Goal: Task Accomplishment & Management: Manage account settings

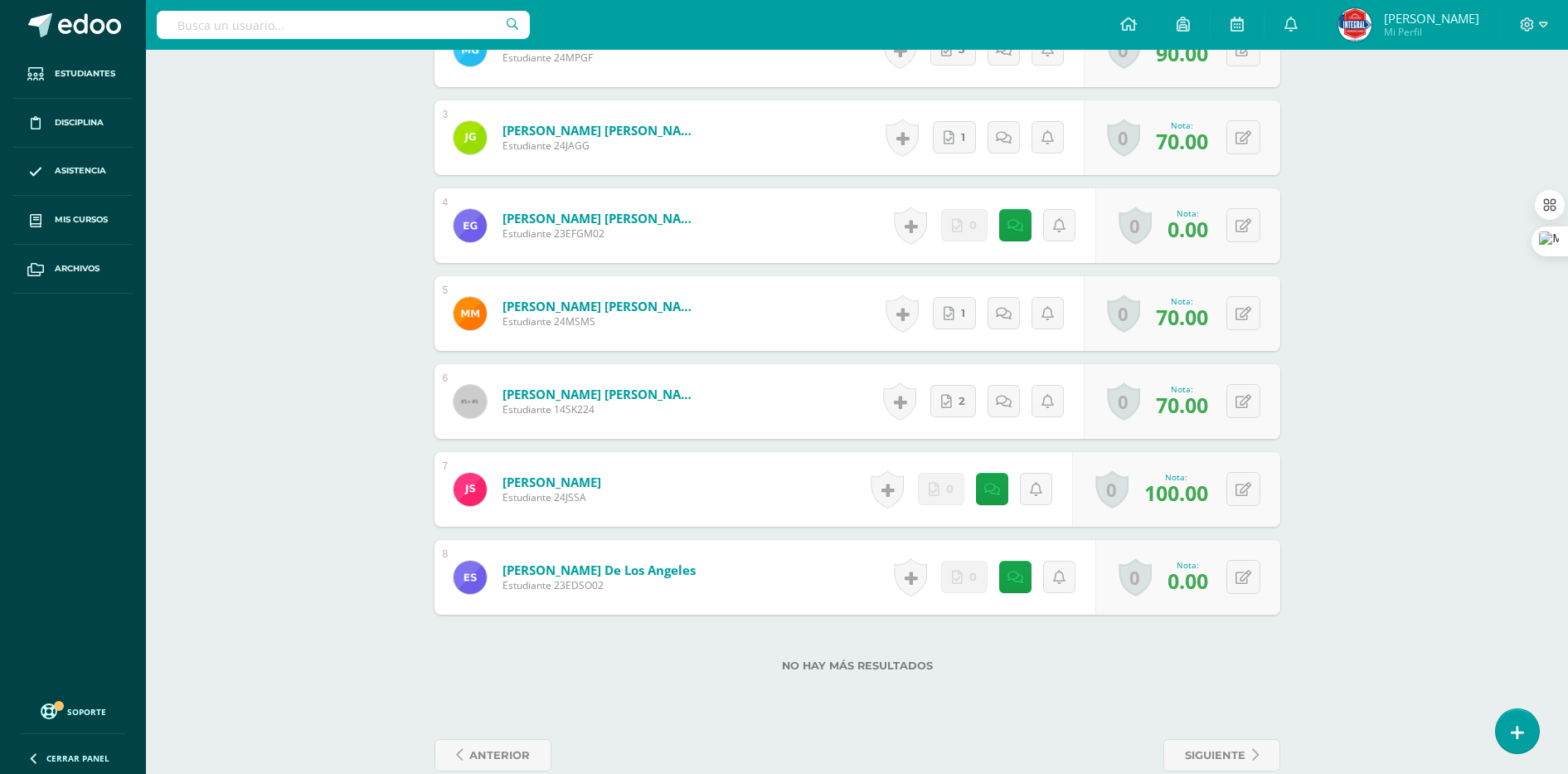
scroll to position [828, 0]
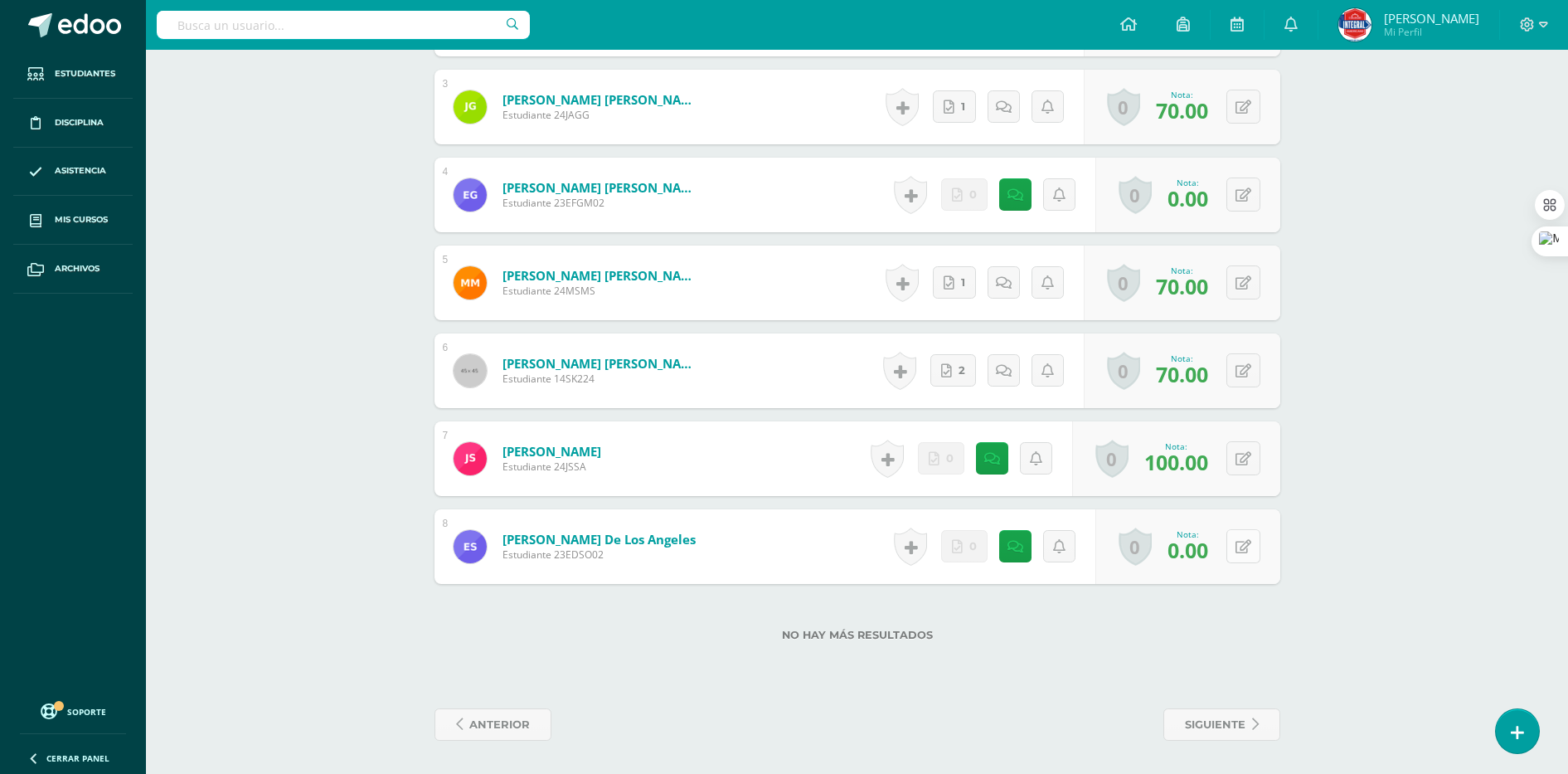
click at [1245, 560] on button at bounding box center [1243, 545] width 34 height 34
type input "50"
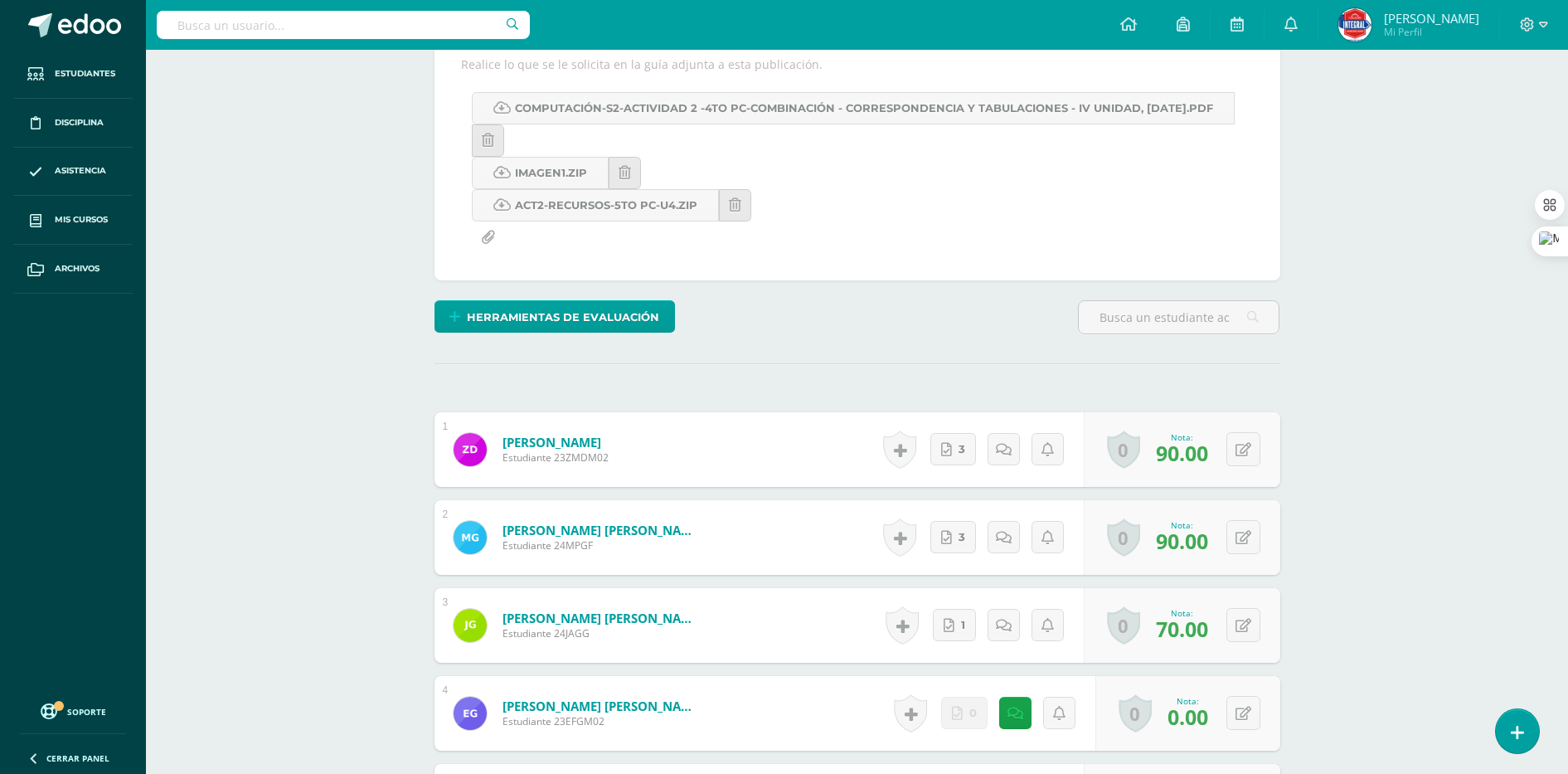
scroll to position [0, 0]
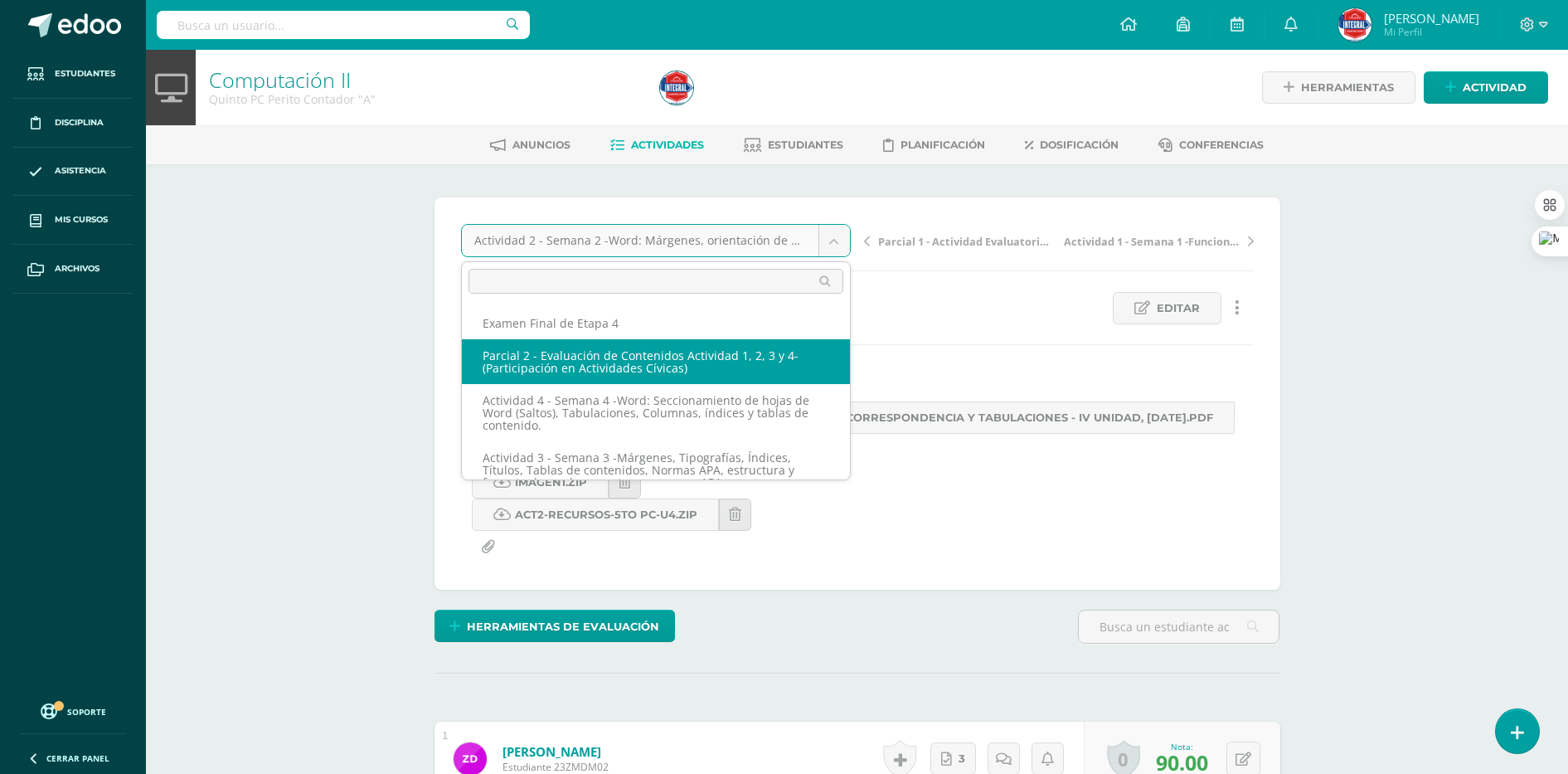
select select "/dashboard/teacher/grade-activity/194442/"
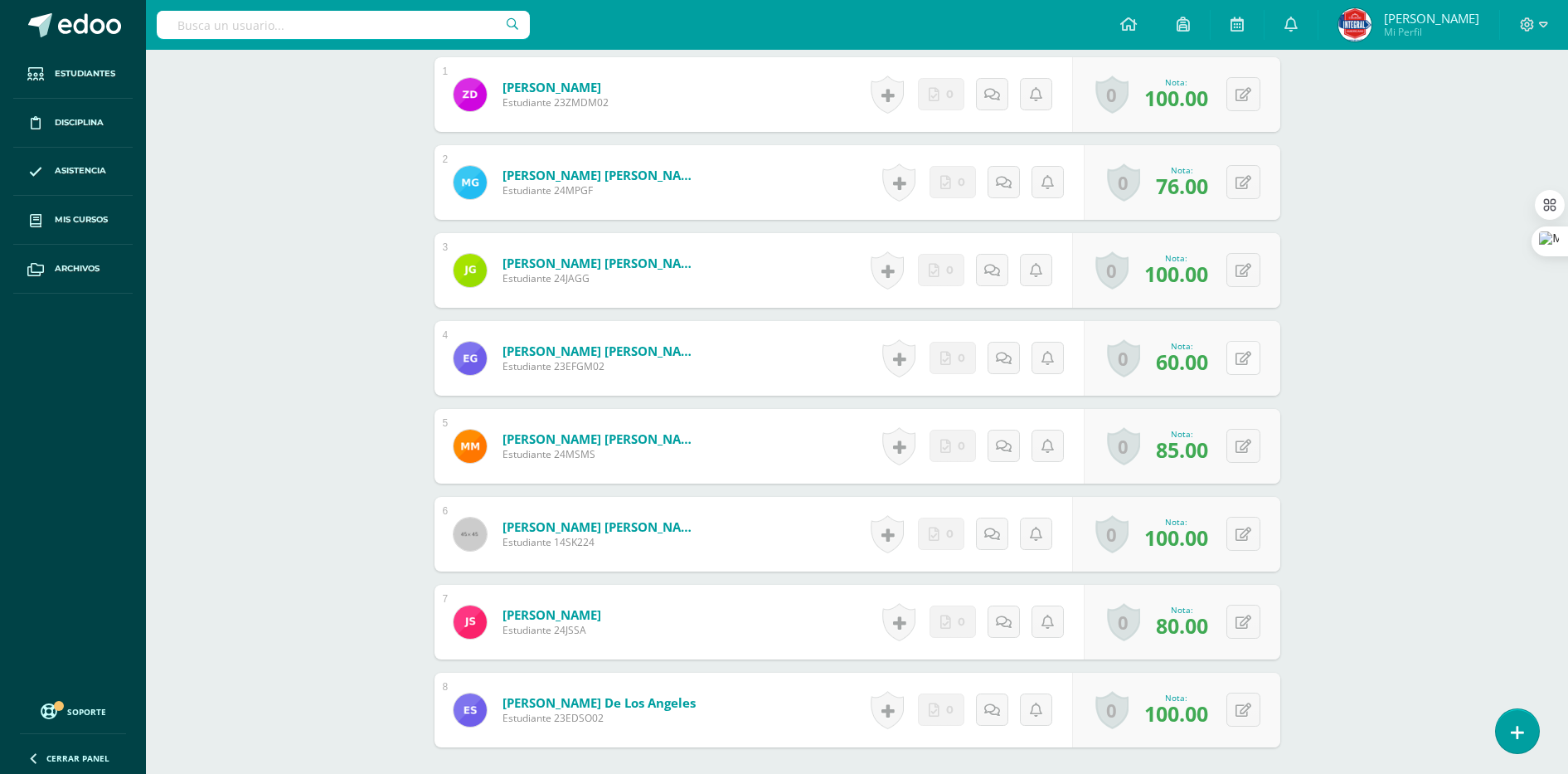
click at [1244, 358] on button at bounding box center [1243, 358] width 34 height 34
type input "70"
click at [1355, 359] on div "Computación II Quinto PC Perito Contador "A" Herramientas Detalle de asistencia…" at bounding box center [857, 234] width 1422 height 1407
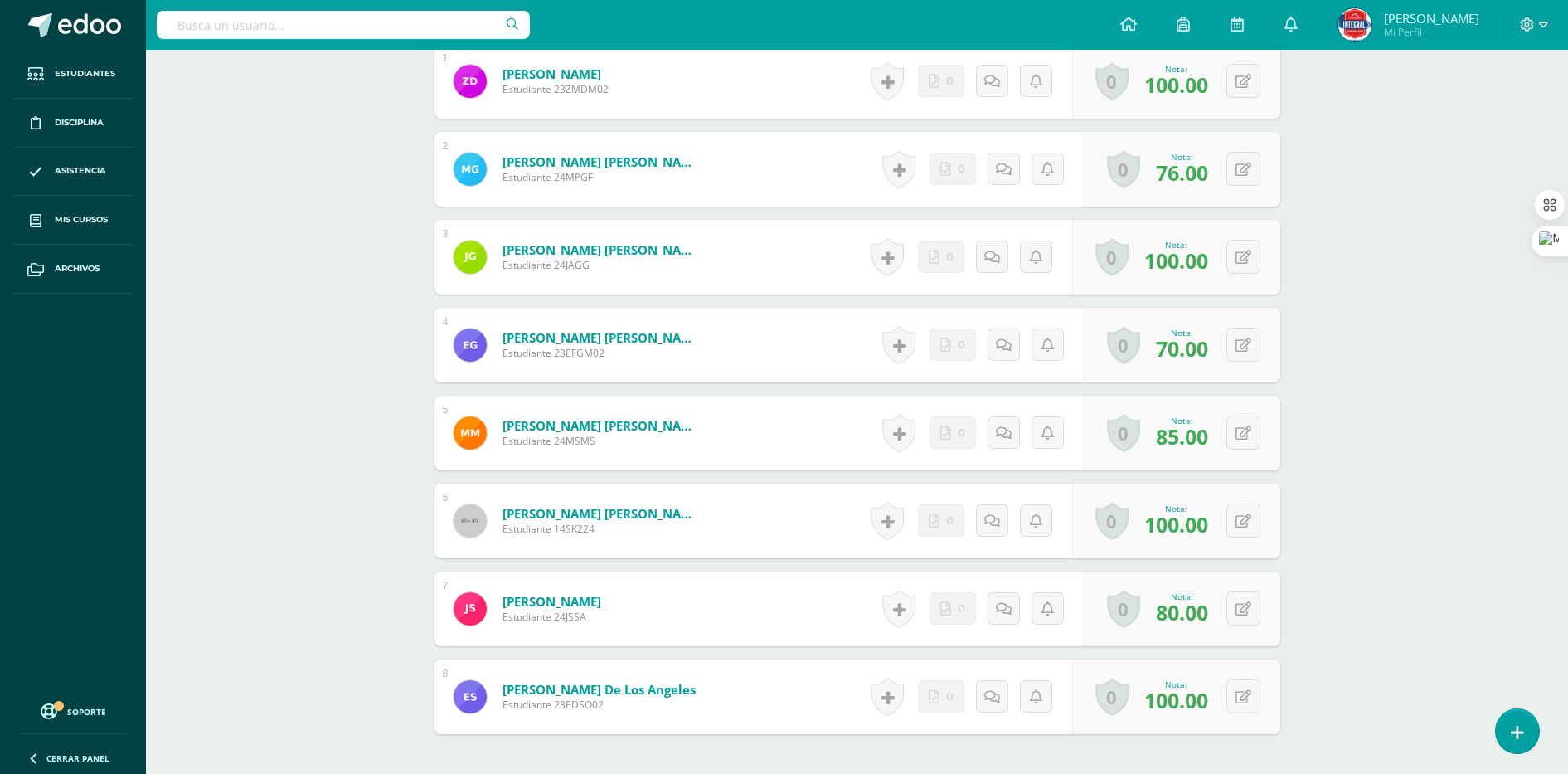
scroll to position [372, 0]
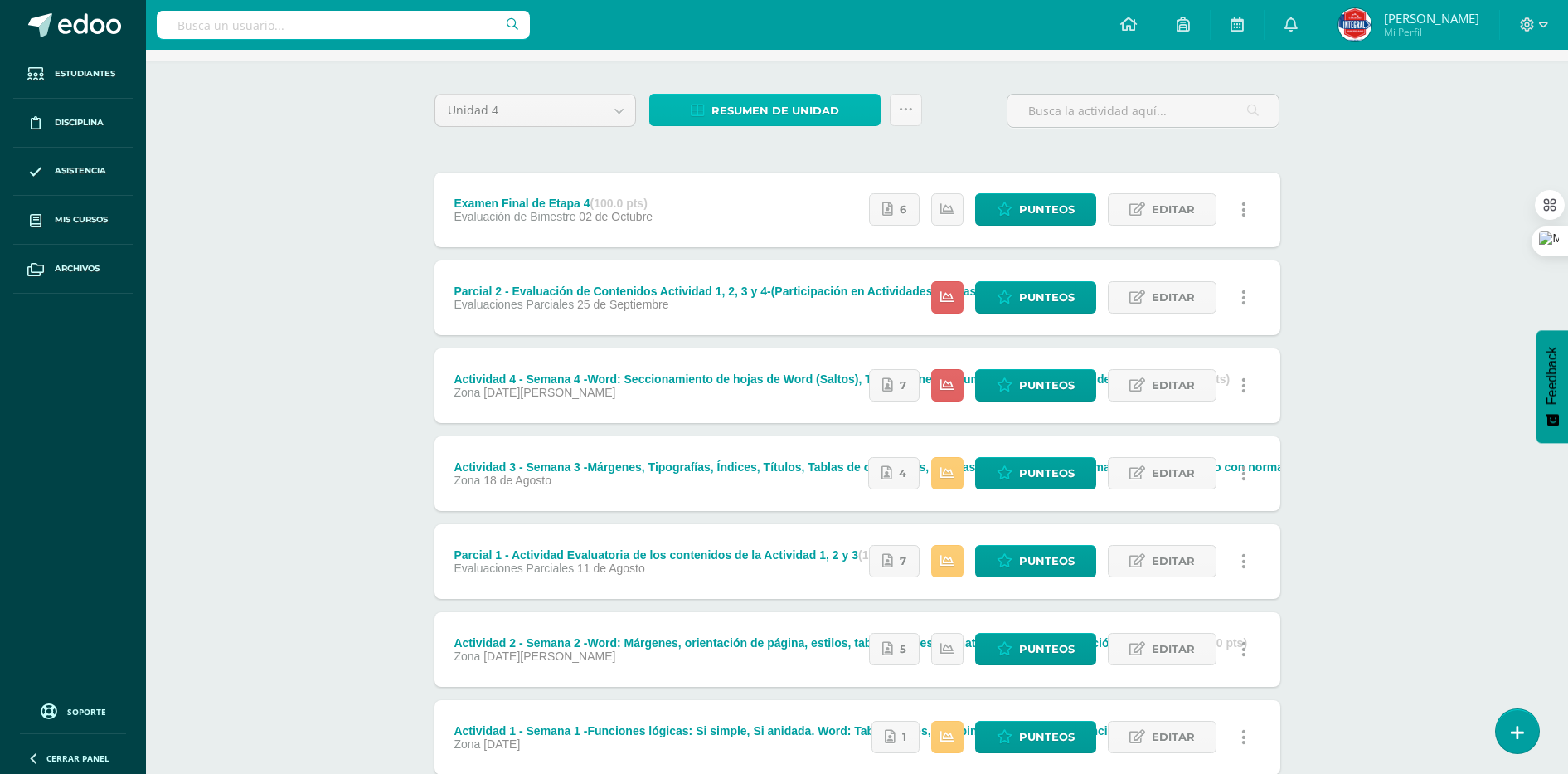
click at [815, 105] on span "Resumen de unidad" at bounding box center [775, 110] width 128 height 31
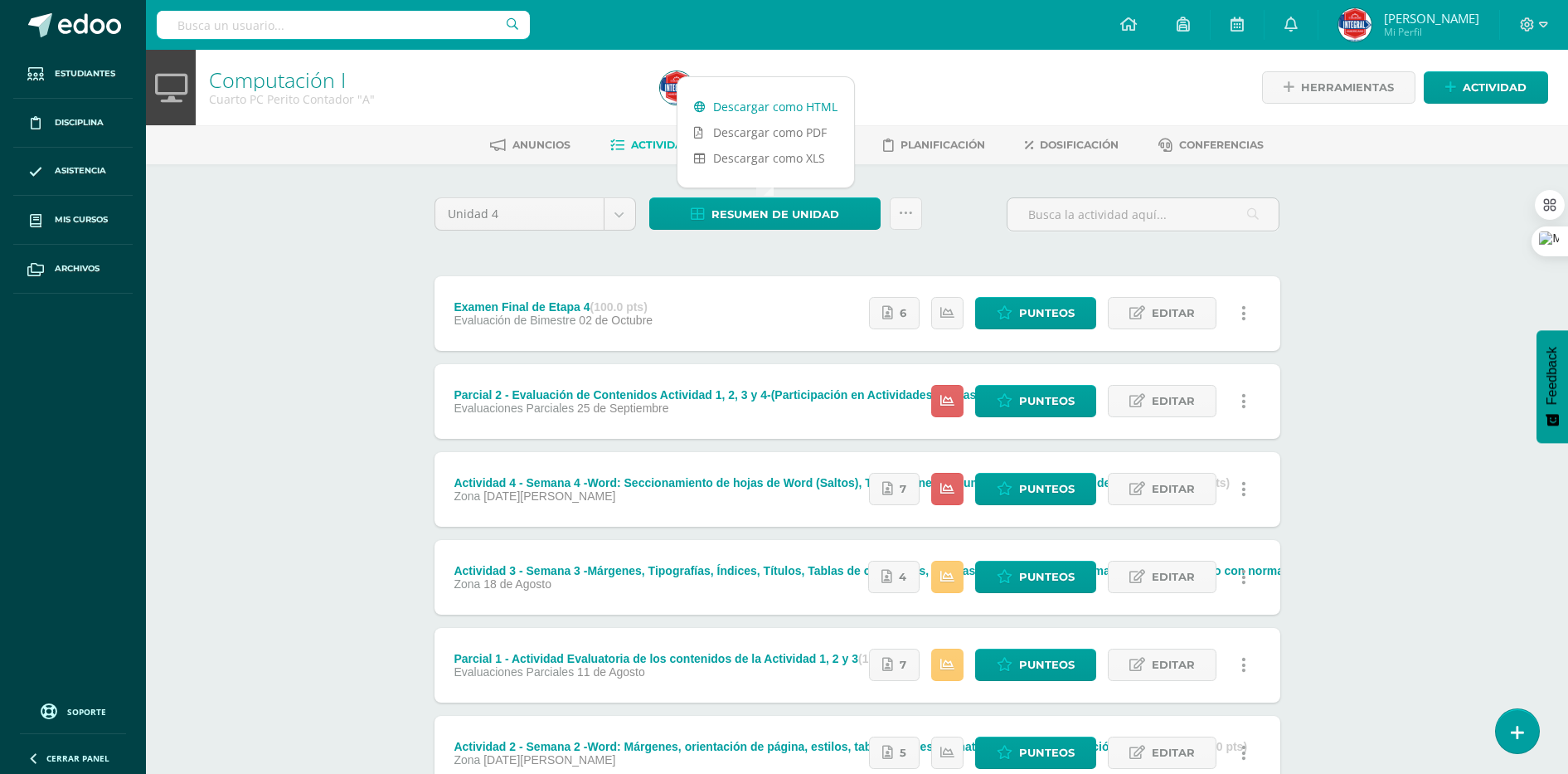
click at [785, 108] on link "Descargar como HTML" at bounding box center [766, 106] width 177 height 26
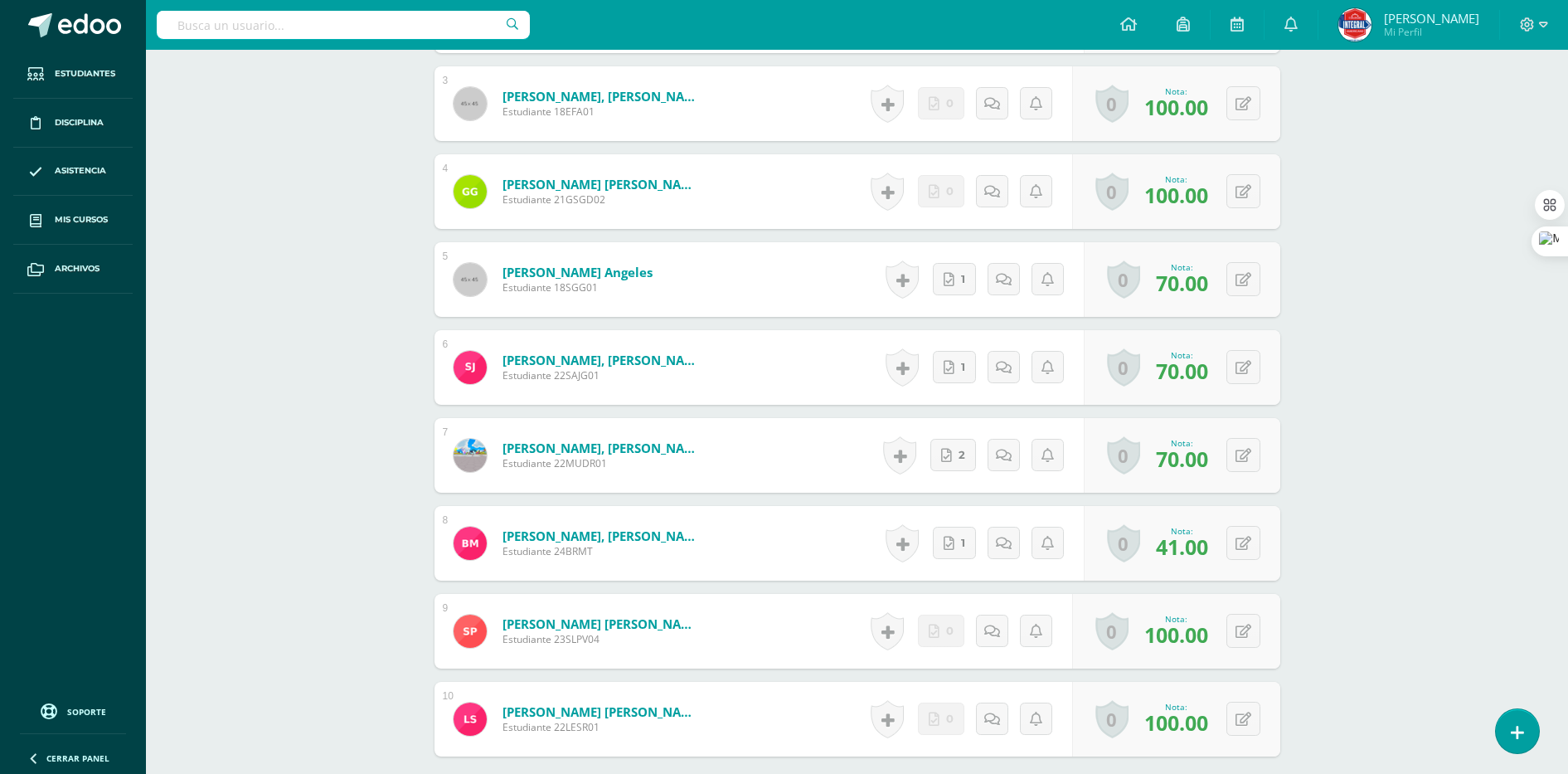
scroll to position [725, 0]
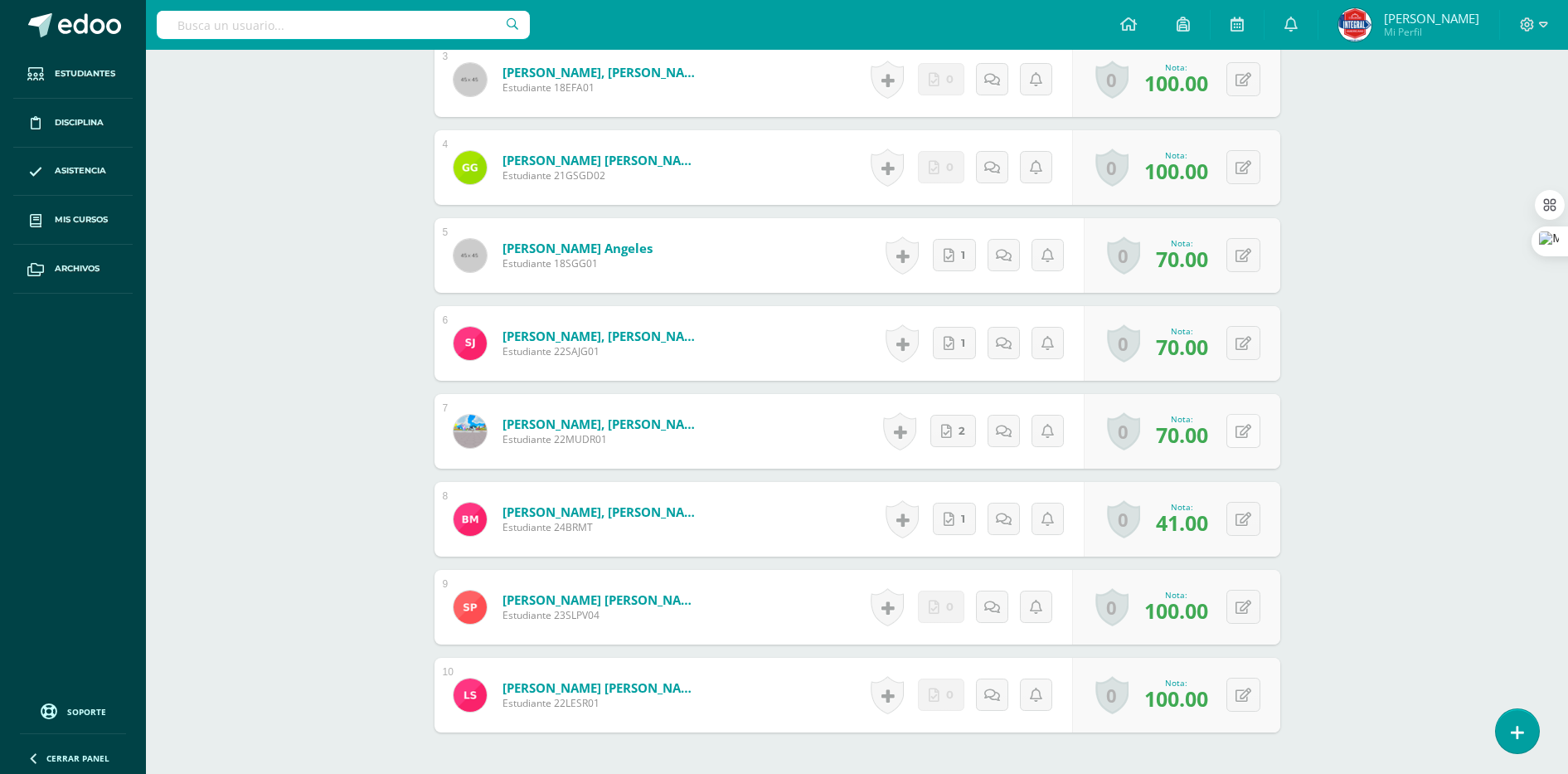
click at [1253, 431] on button at bounding box center [1243, 430] width 34 height 34
type input "72"
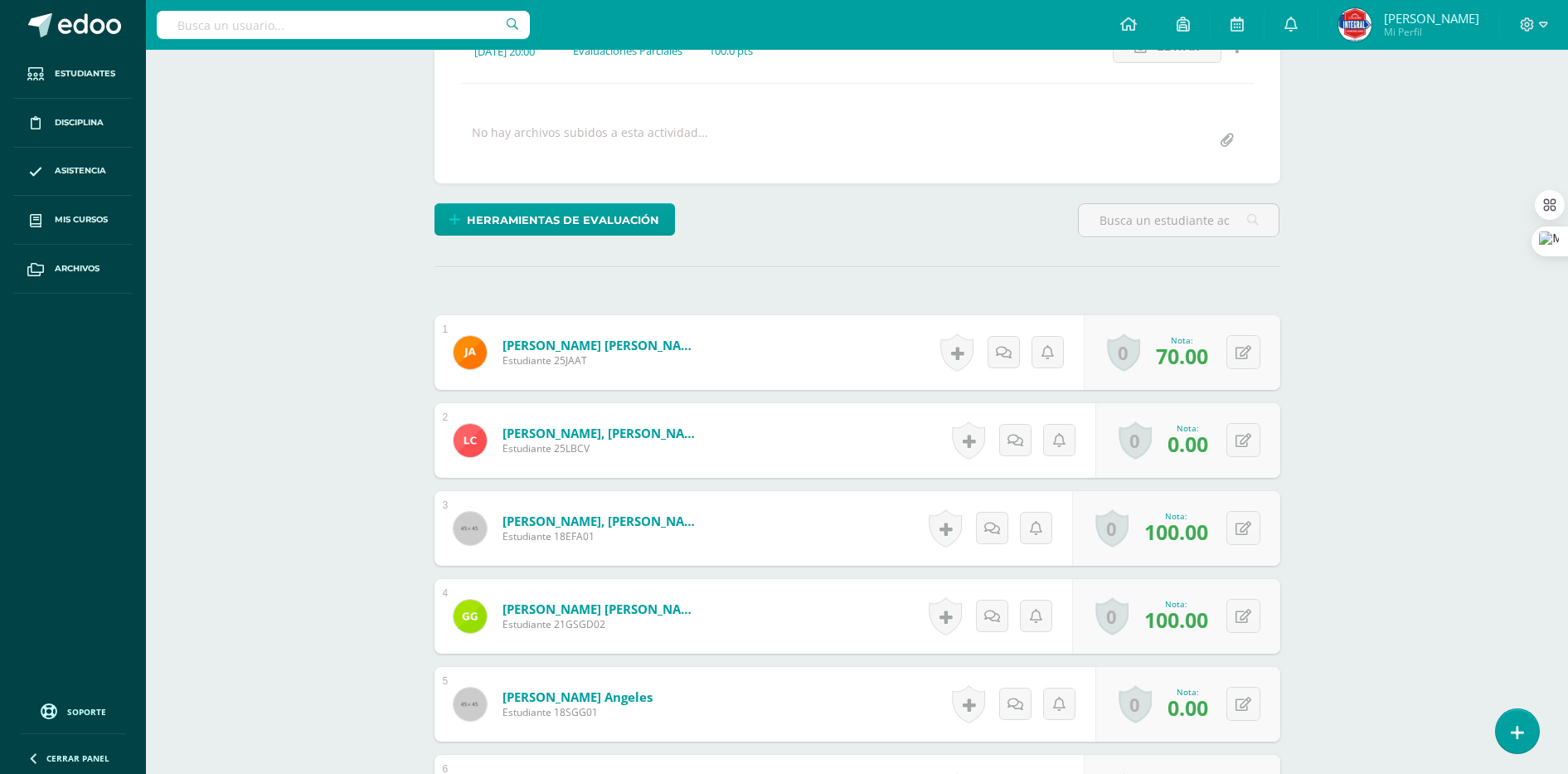
scroll to position [236, 0]
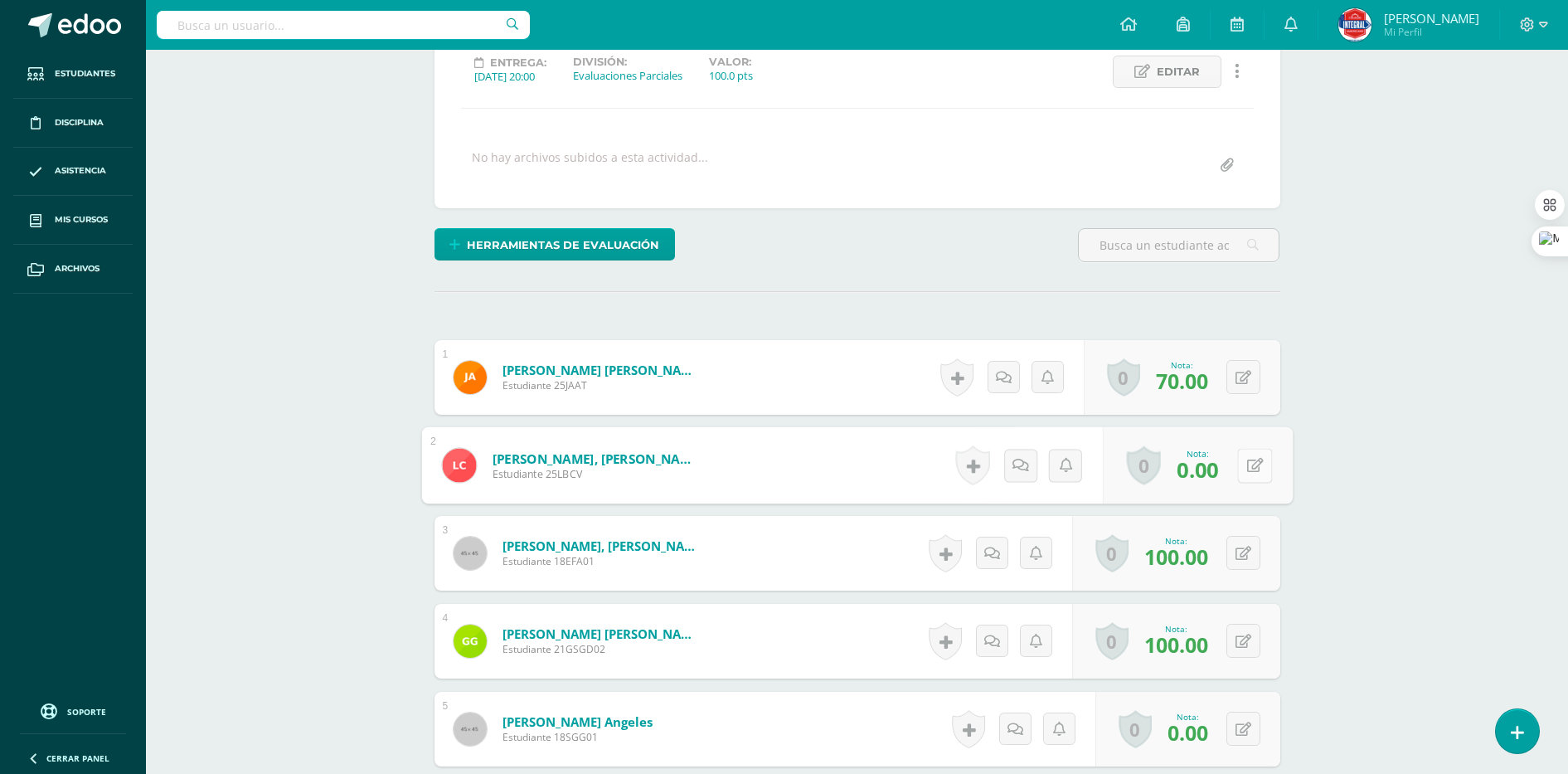
click at [1247, 462] on icon at bounding box center [1254, 465] width 17 height 14
type input "60"
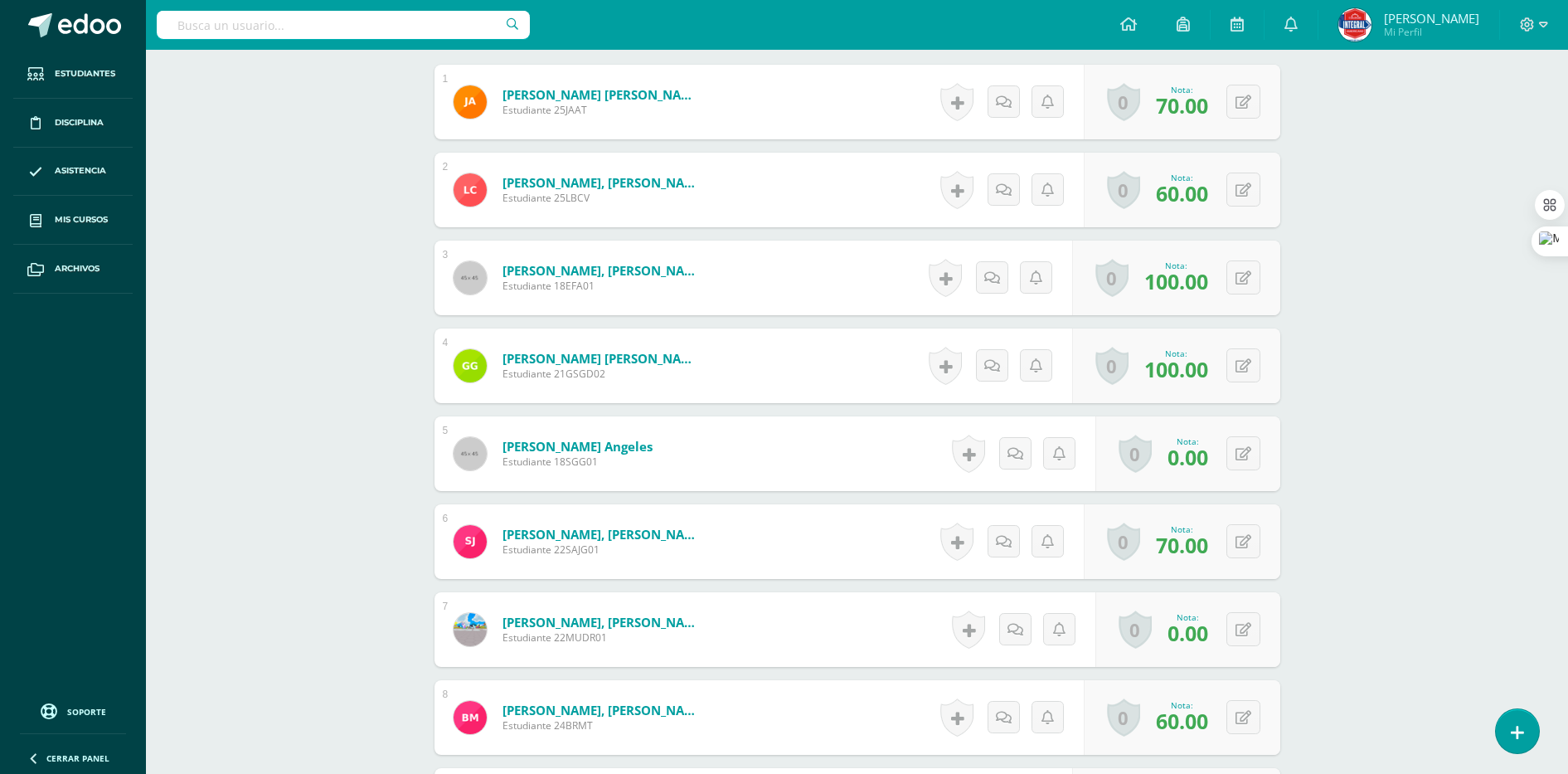
scroll to position [547, 0]
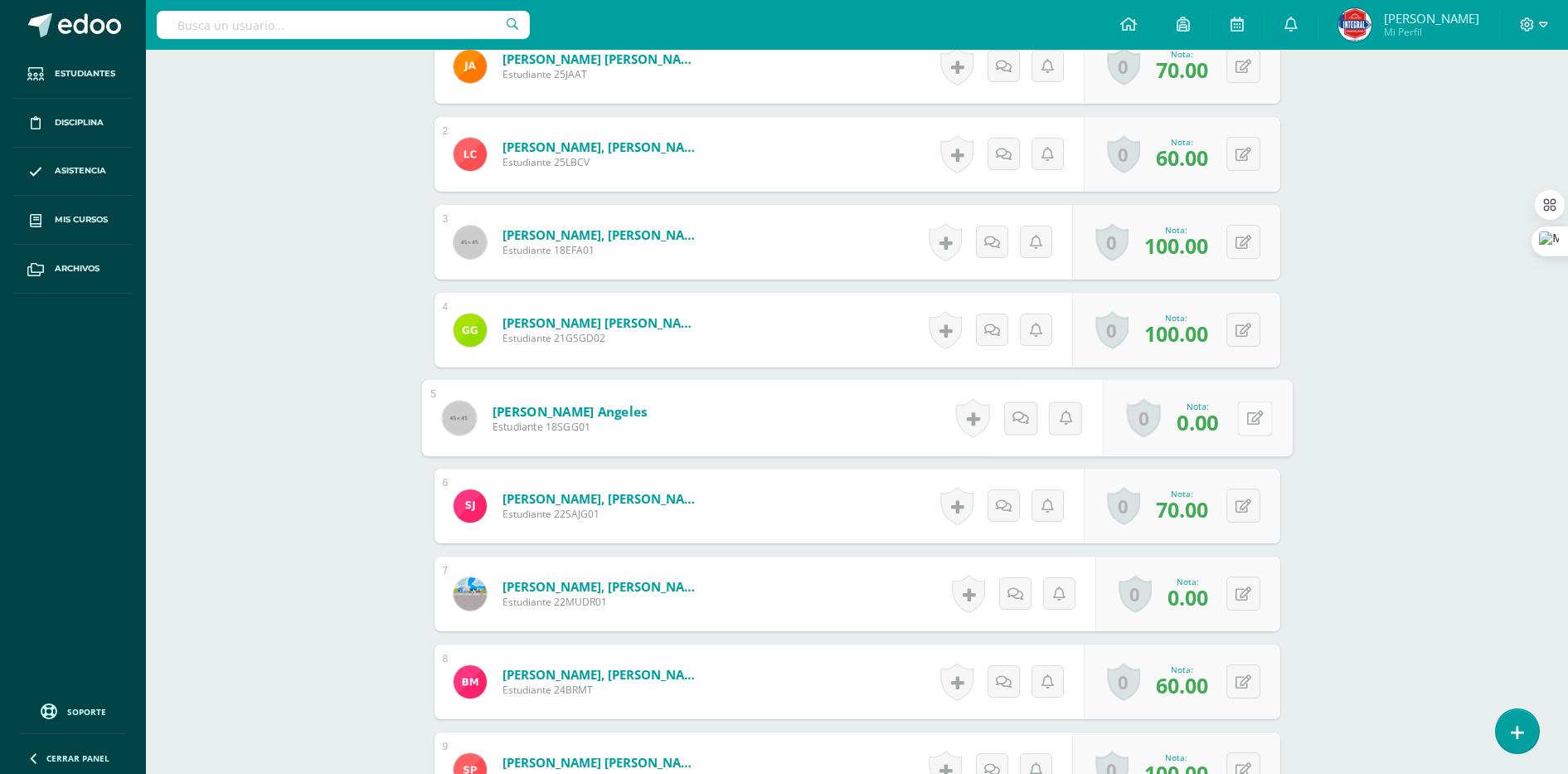
click at [1249, 418] on icon at bounding box center [1254, 417] width 17 height 14
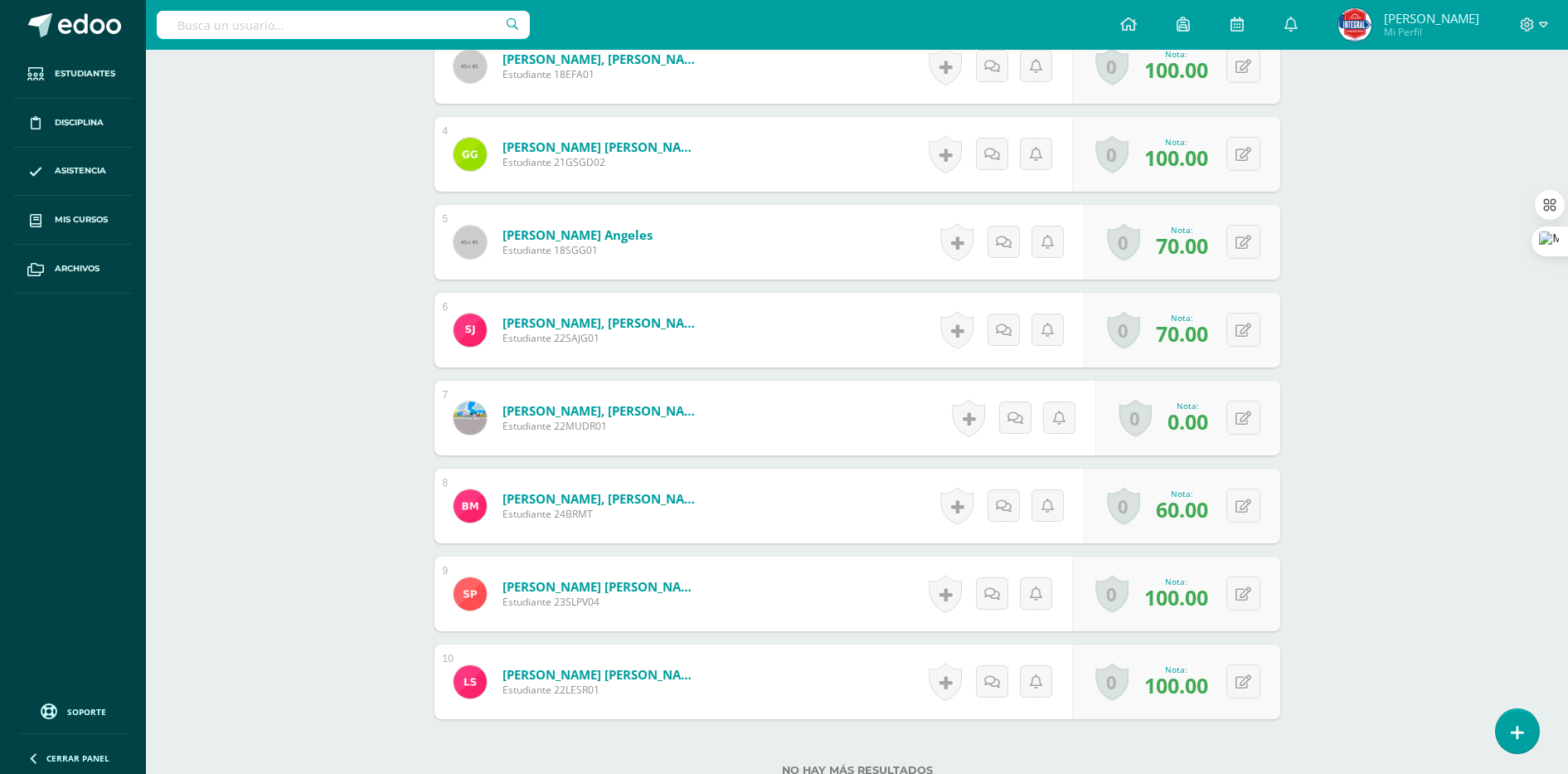
scroll to position [755, 0]
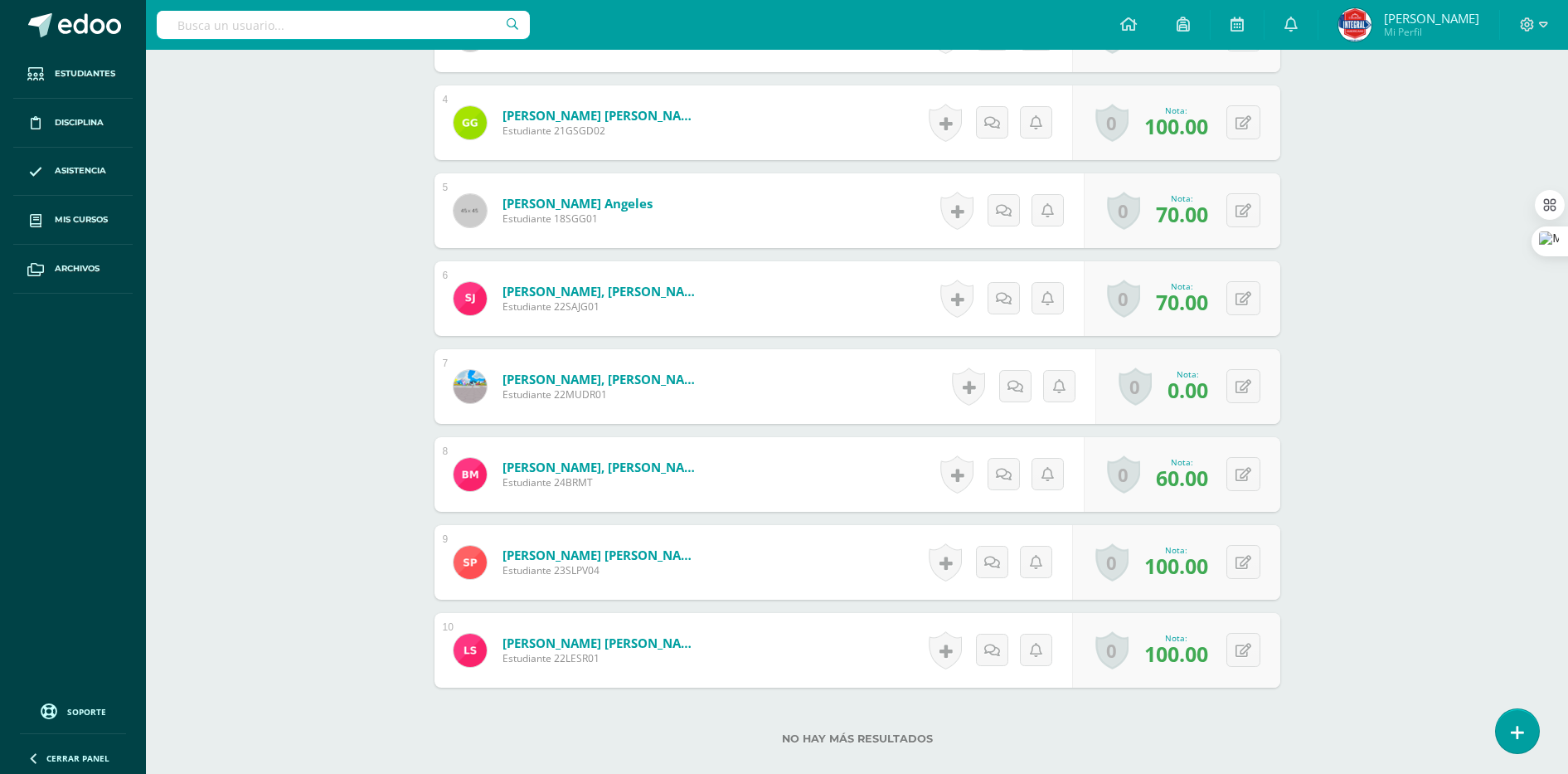
click at [1320, 287] on div "Computación I Cuarto PC Perito Contador "A" Herramientas Detalle de asistencias…" at bounding box center [857, 86] width 1422 height 1582
click at [1246, 221] on button at bounding box center [1254, 210] width 35 height 35
type input "60"
click at [1321, 340] on div "Computación I Cuarto PC Perito Contador "A" Herramientas Detalle de asistencias…" at bounding box center [857, 86] width 1422 height 1582
click at [1243, 380] on icon at bounding box center [1244, 387] width 16 height 14
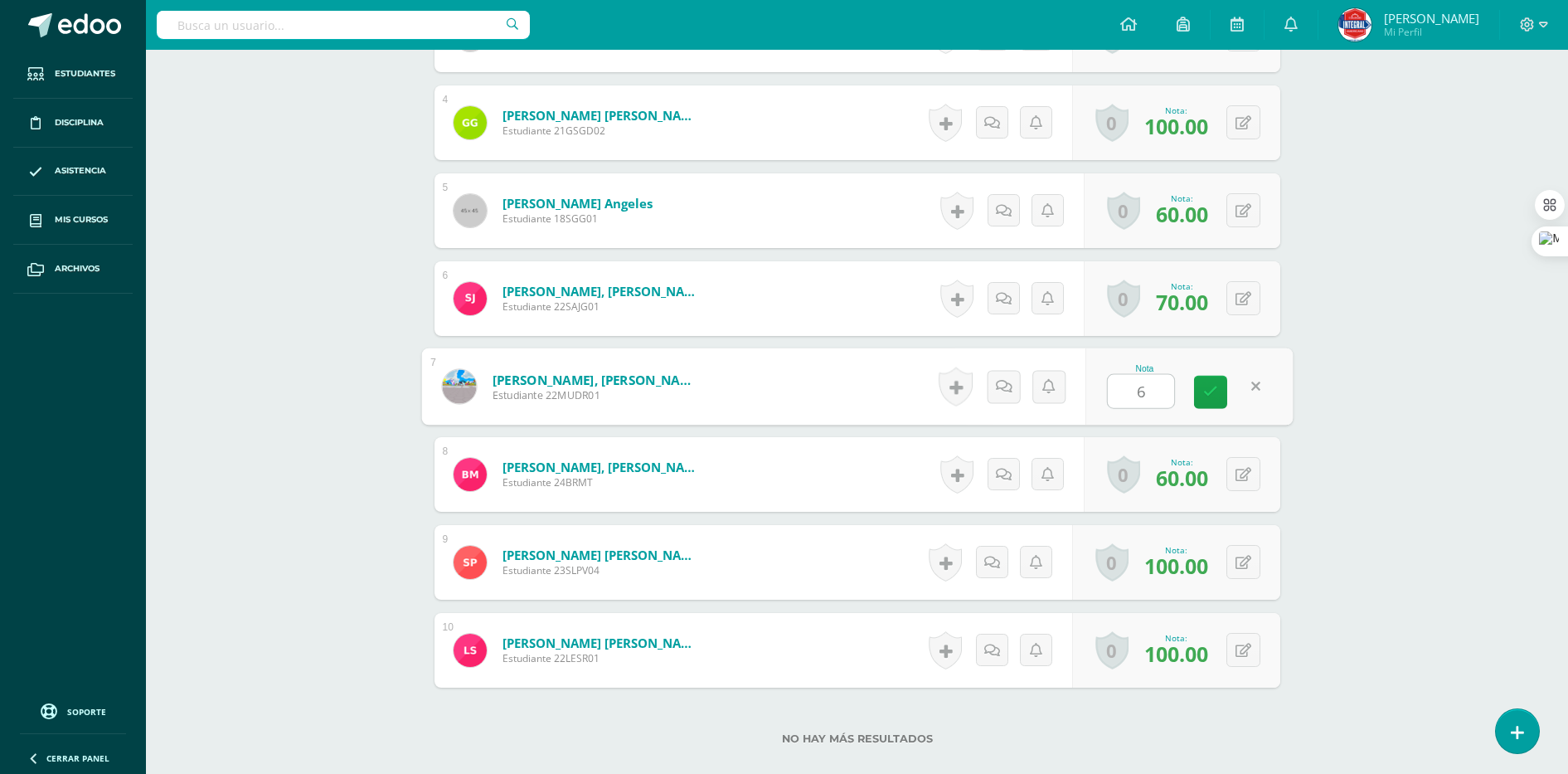
type input "60"
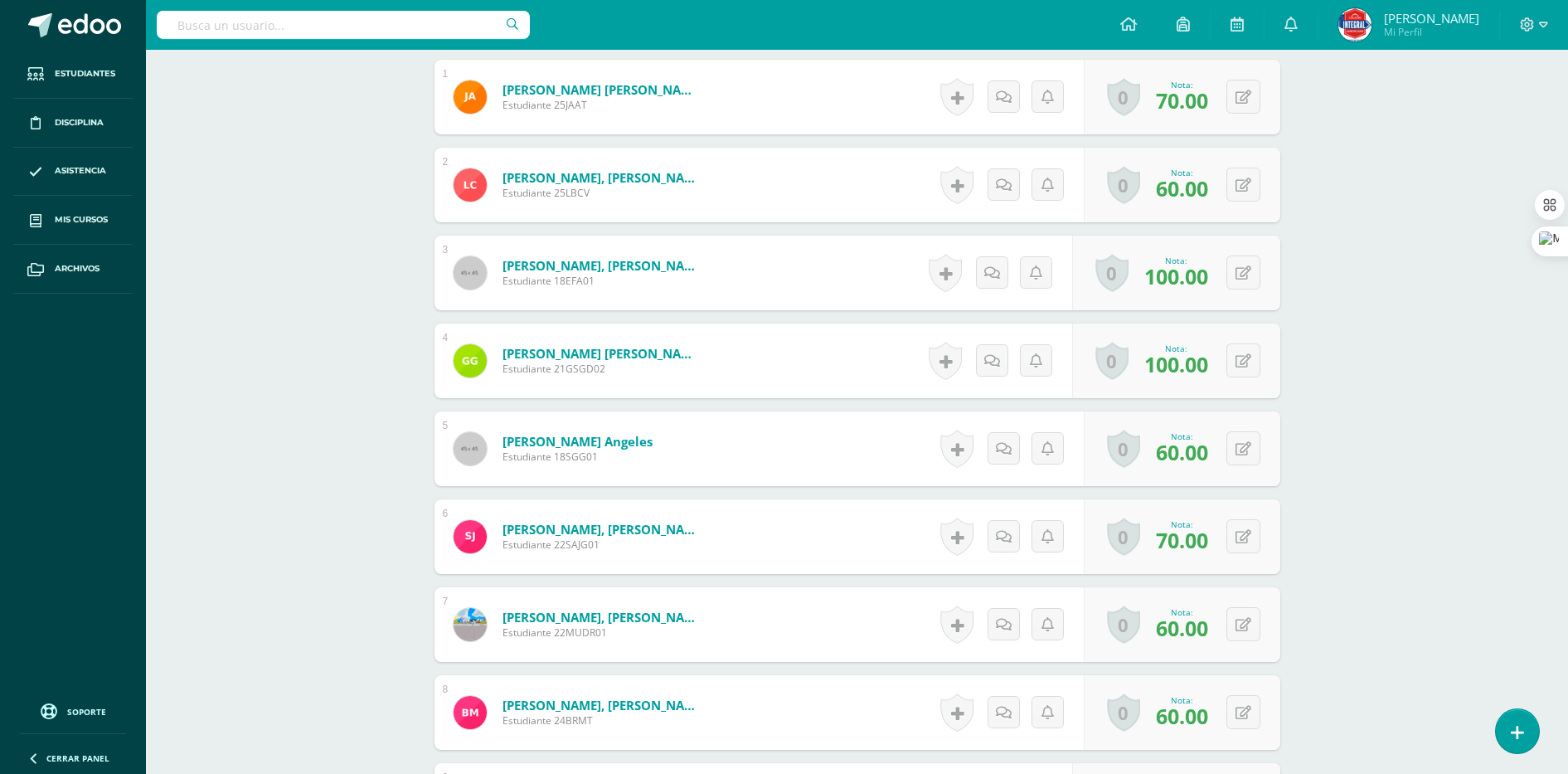
scroll to position [547, 0]
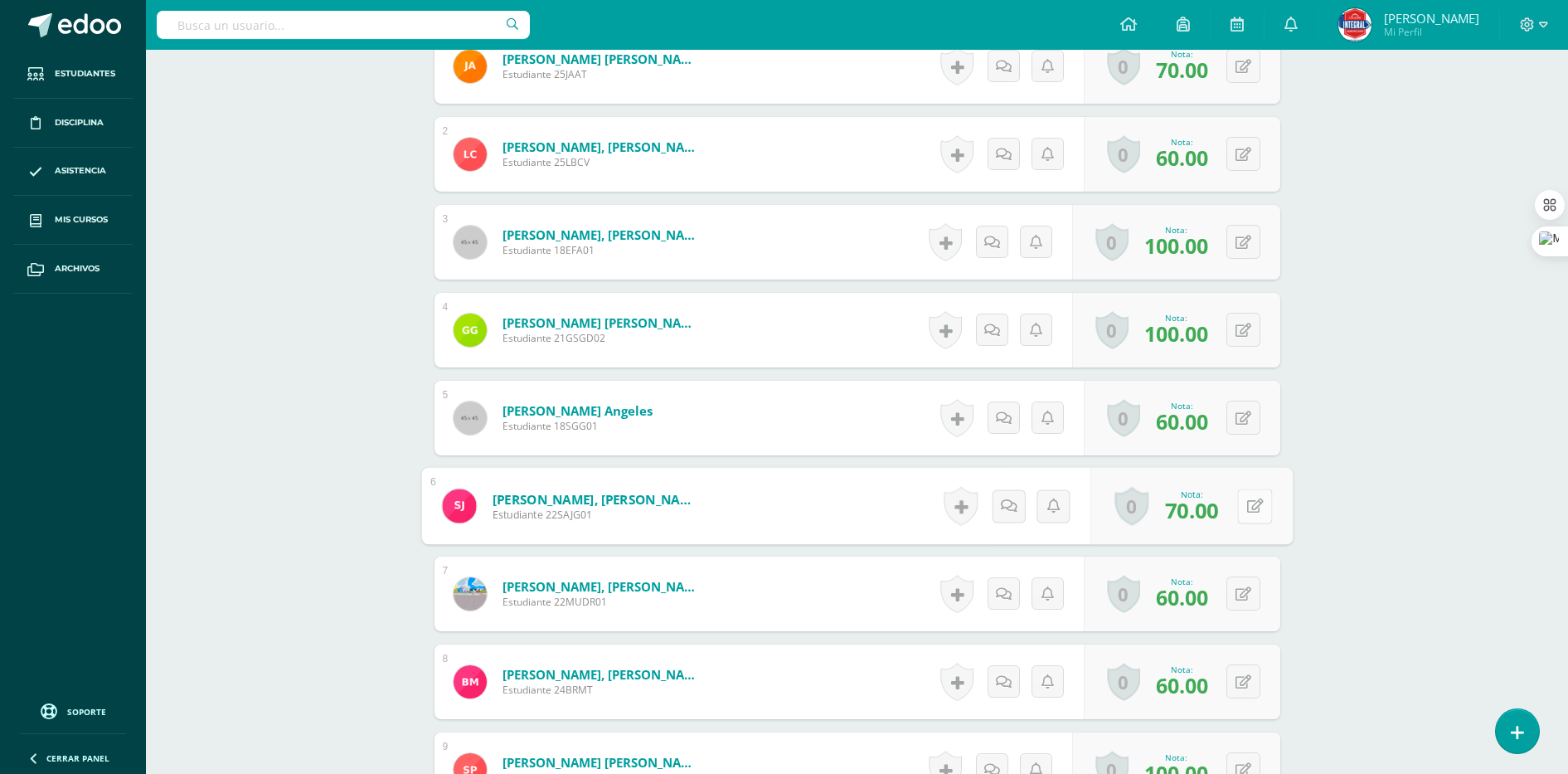
click at [1254, 514] on button at bounding box center [1254, 506] width 35 height 35
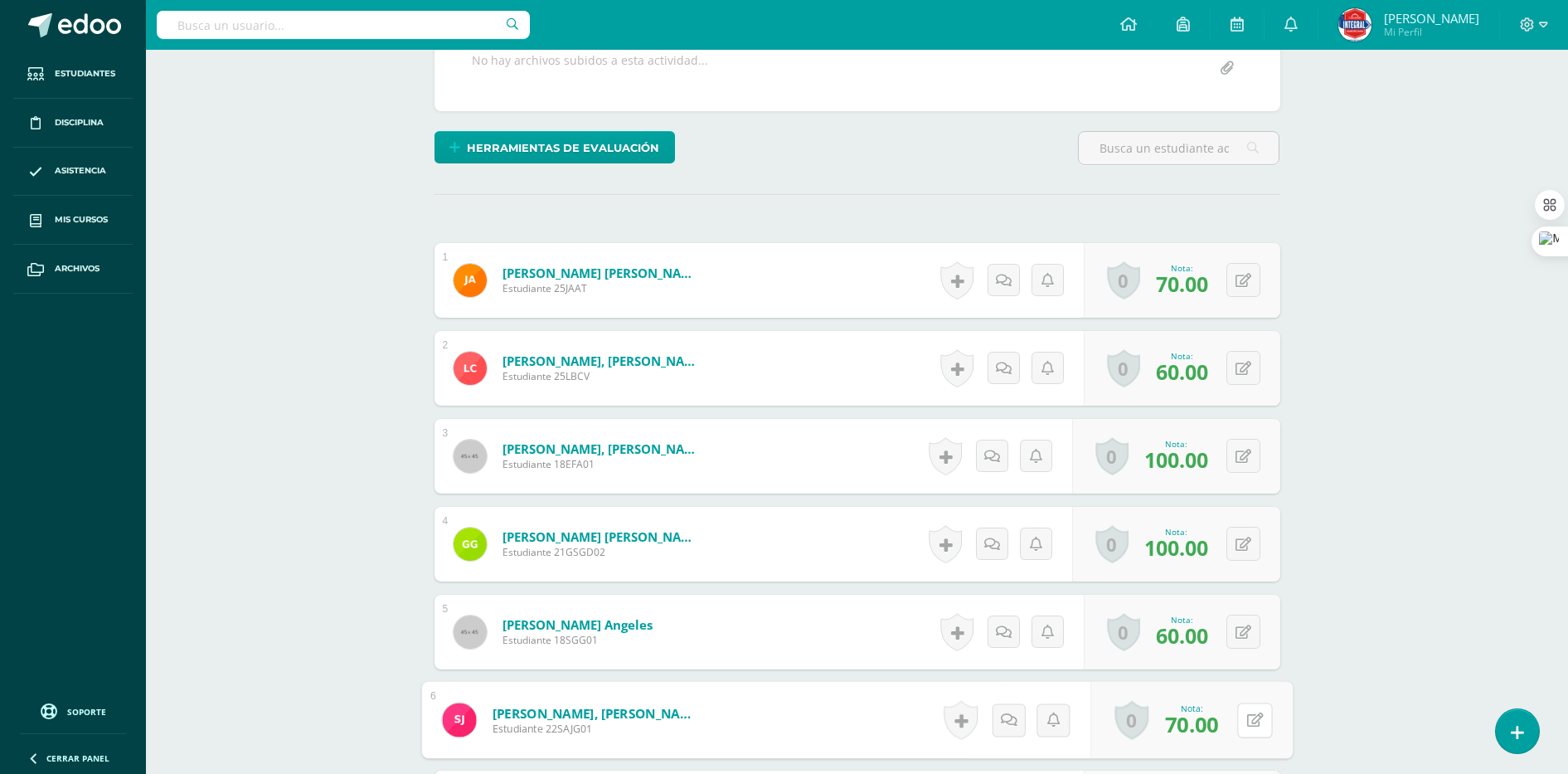
scroll to position [133, 0]
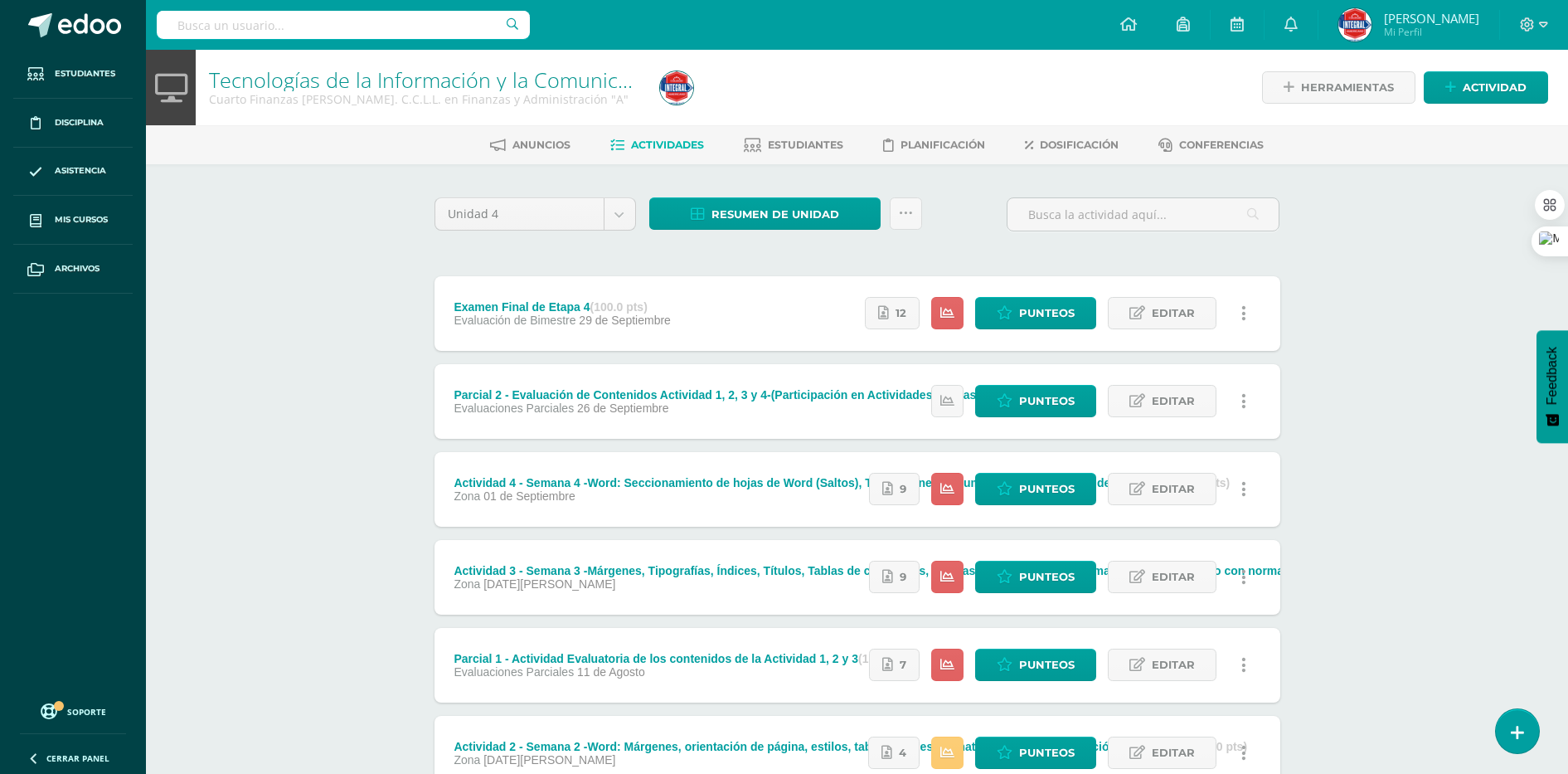
click at [1413, 367] on div "Tecnologías de la Información y la Comunicación Cuarto Finanzas [PERSON_NAME]. …" at bounding box center [857, 519] width 1422 height 939
click at [752, 211] on span "Resumen de unidad" at bounding box center [775, 214] width 128 height 31
click at [747, 105] on link "Descargar como HTML" at bounding box center [766, 106] width 177 height 26
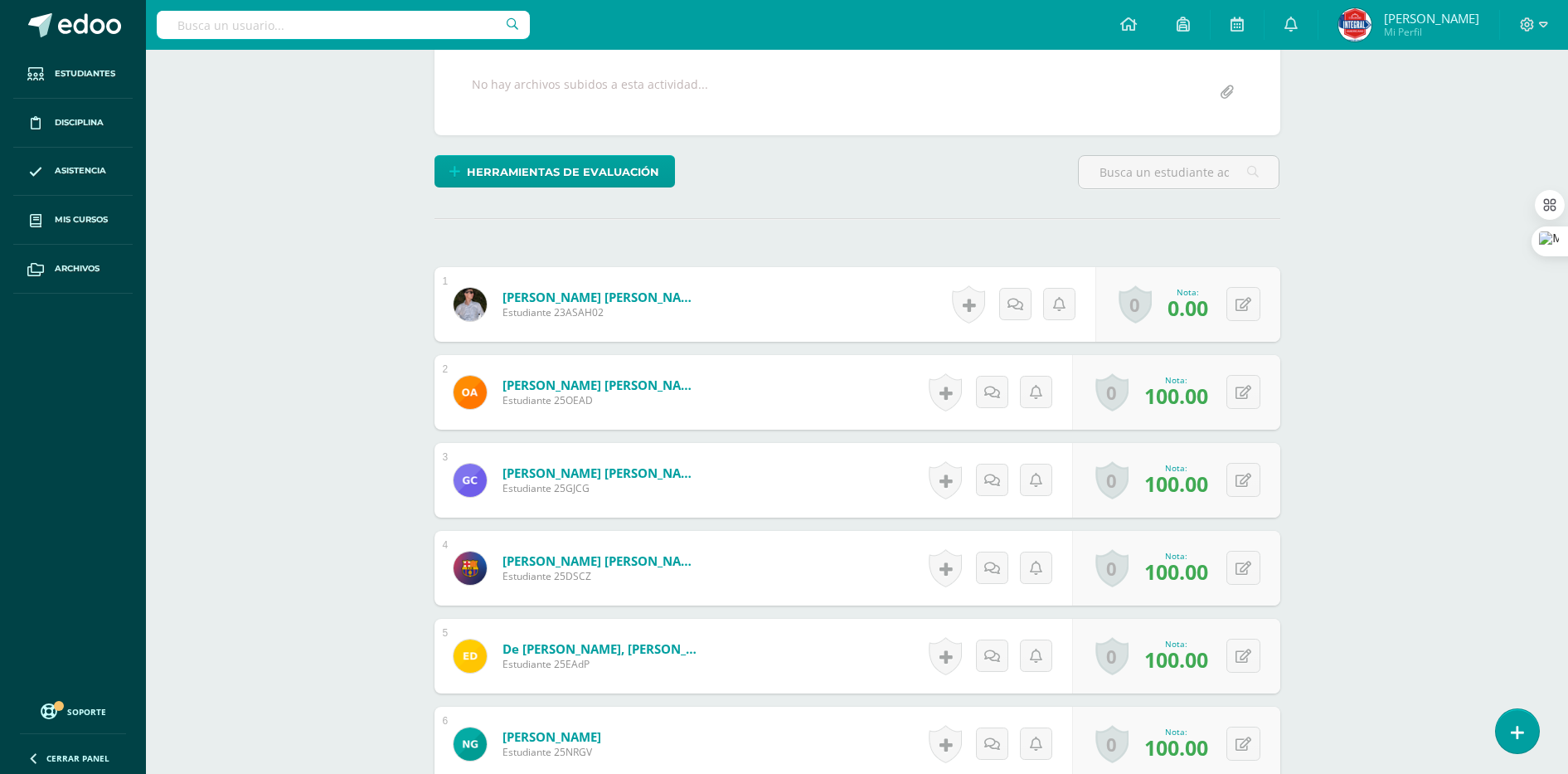
scroll to position [293, 0]
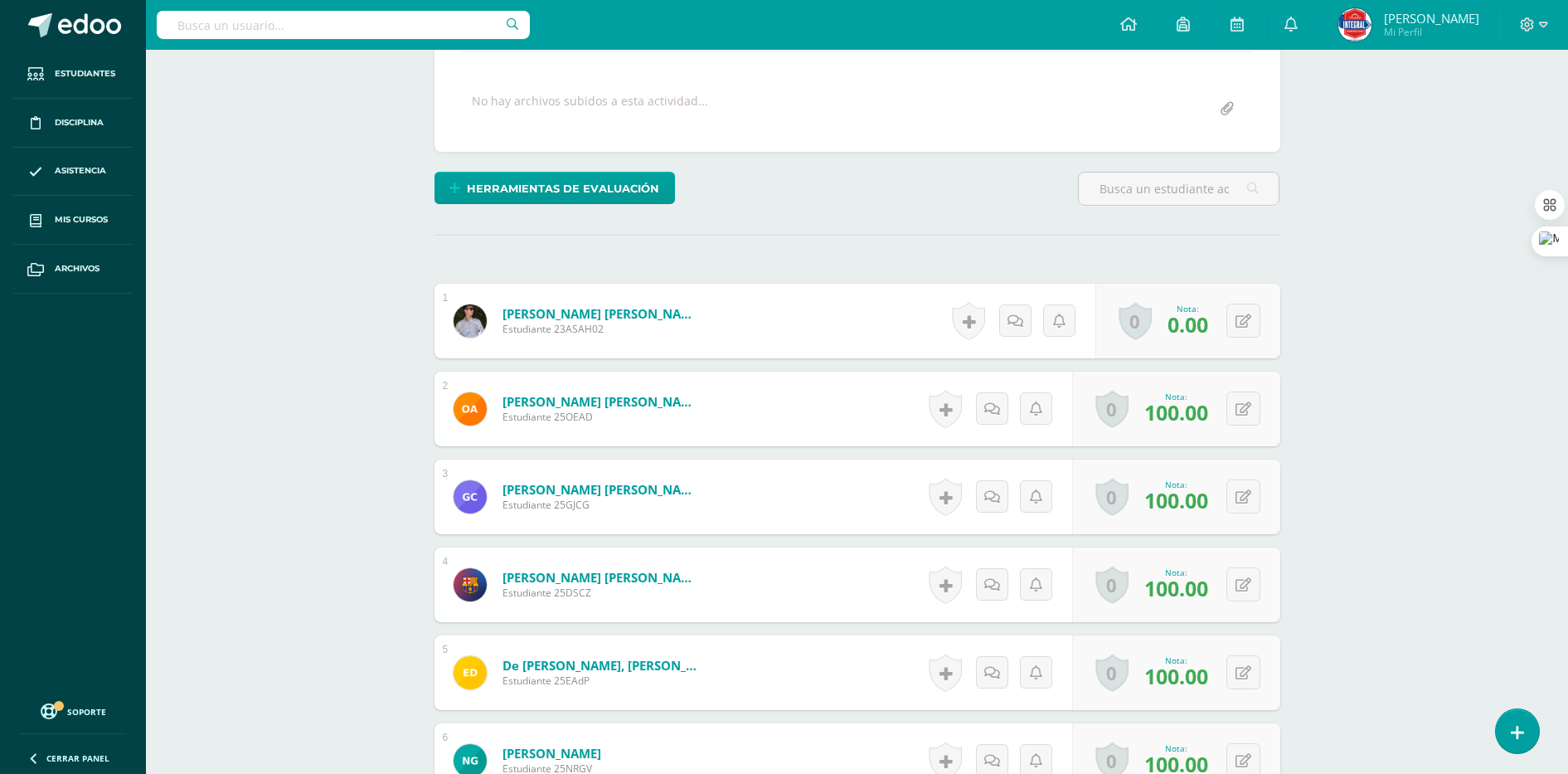
click at [1382, 370] on div "Tecnologías de la Información y la Comunicación Cuarto Finanzas Bach. C.C.L.L. …" at bounding box center [857, 680] width 1422 height 1846
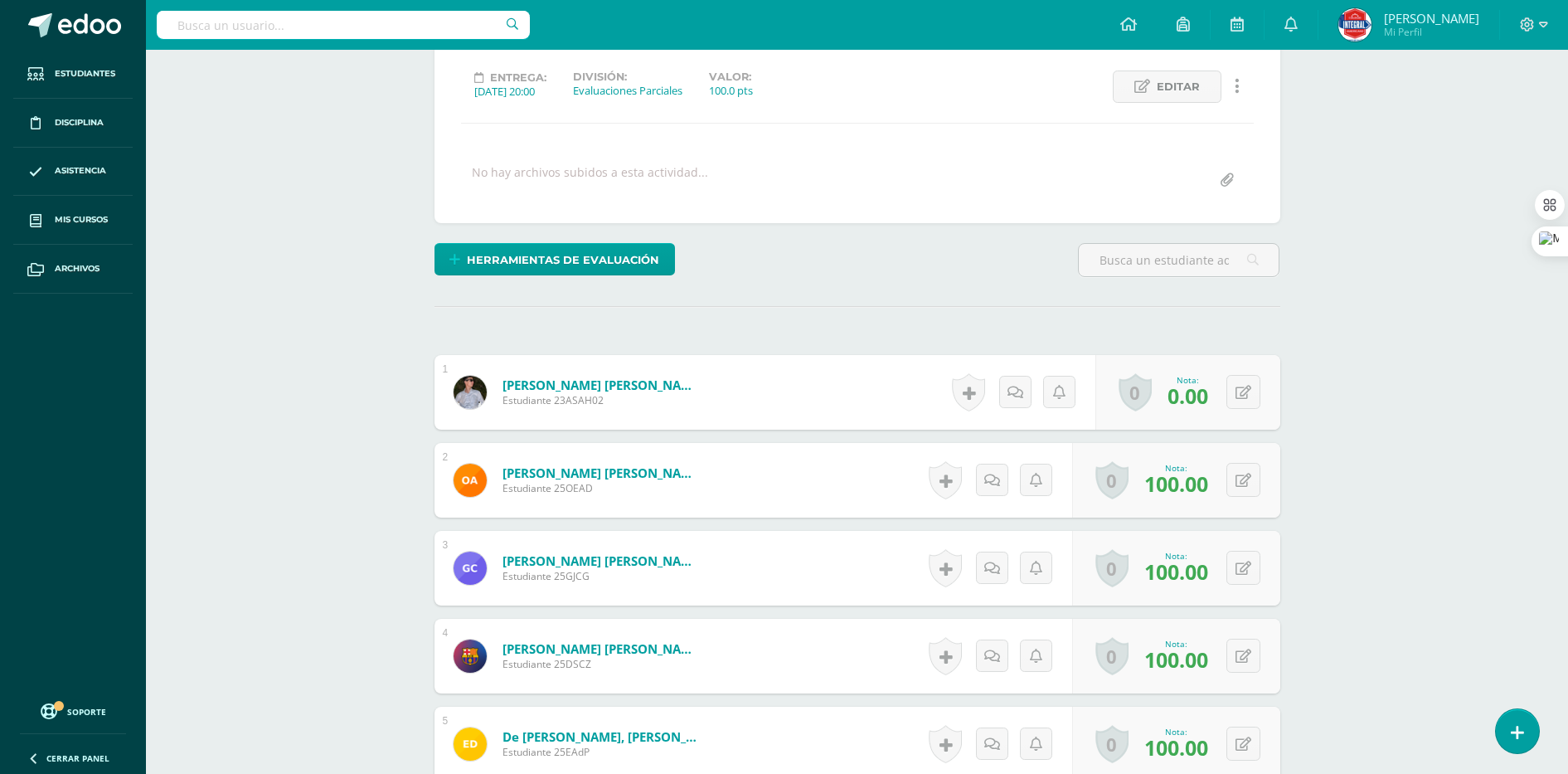
scroll to position [189, 0]
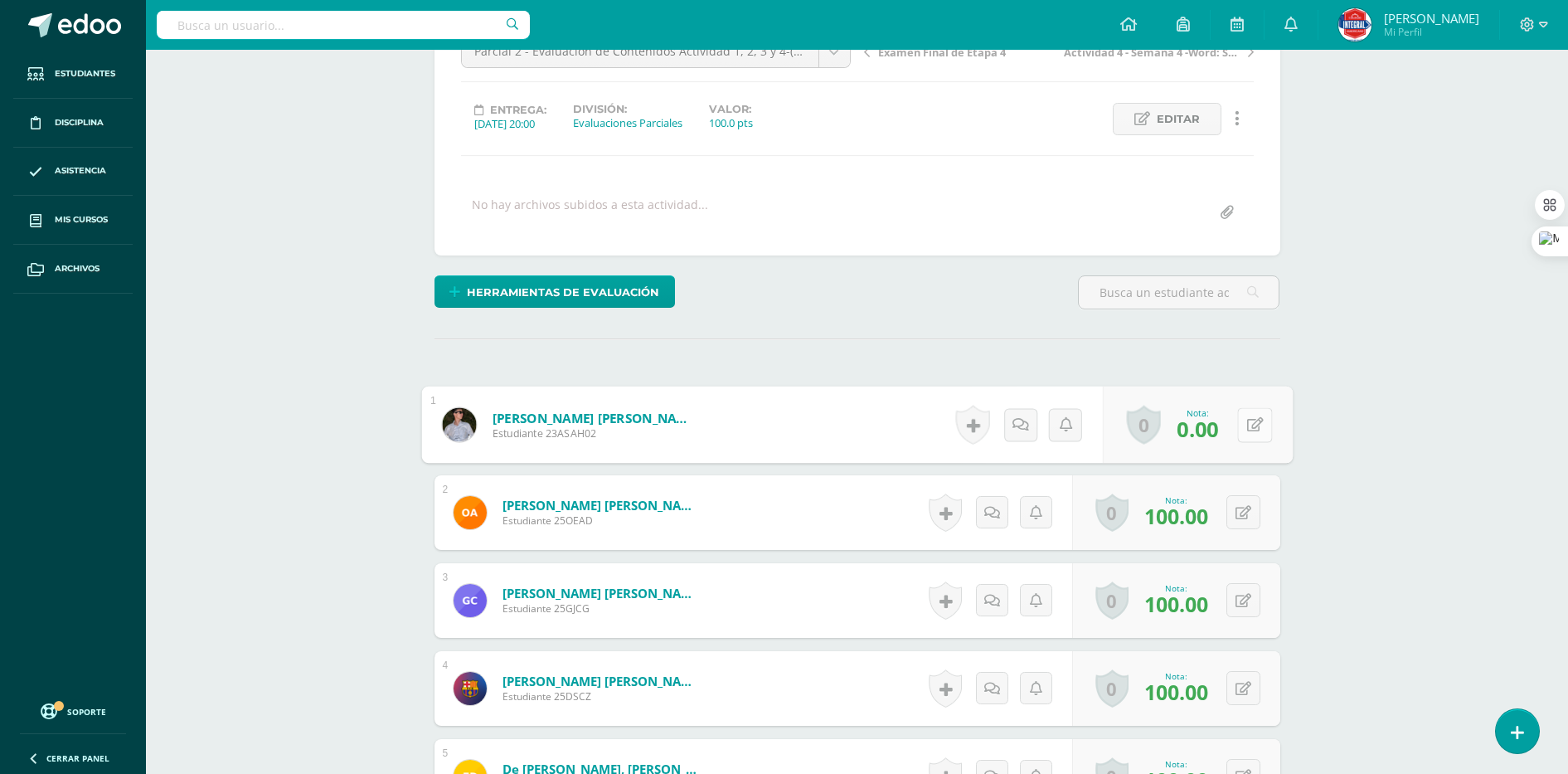
click at [1241, 419] on button at bounding box center [1254, 424] width 35 height 35
click at [1345, 428] on div "Tecnologías de la Información y la Comunicación Cuarto Finanzas Bach. C.C.L.L. …" at bounding box center [857, 784] width 1422 height 1846
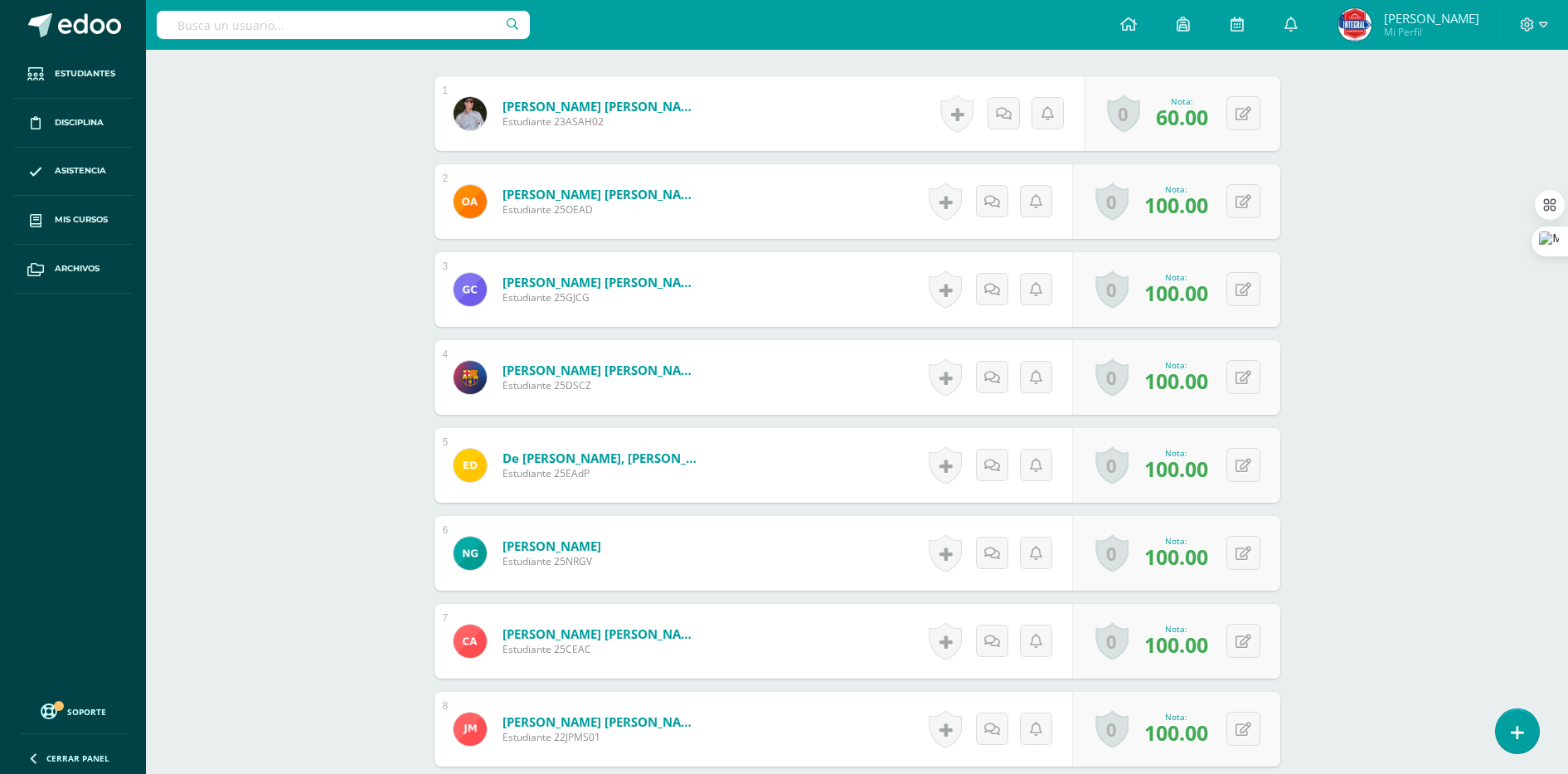
scroll to position [396, 0]
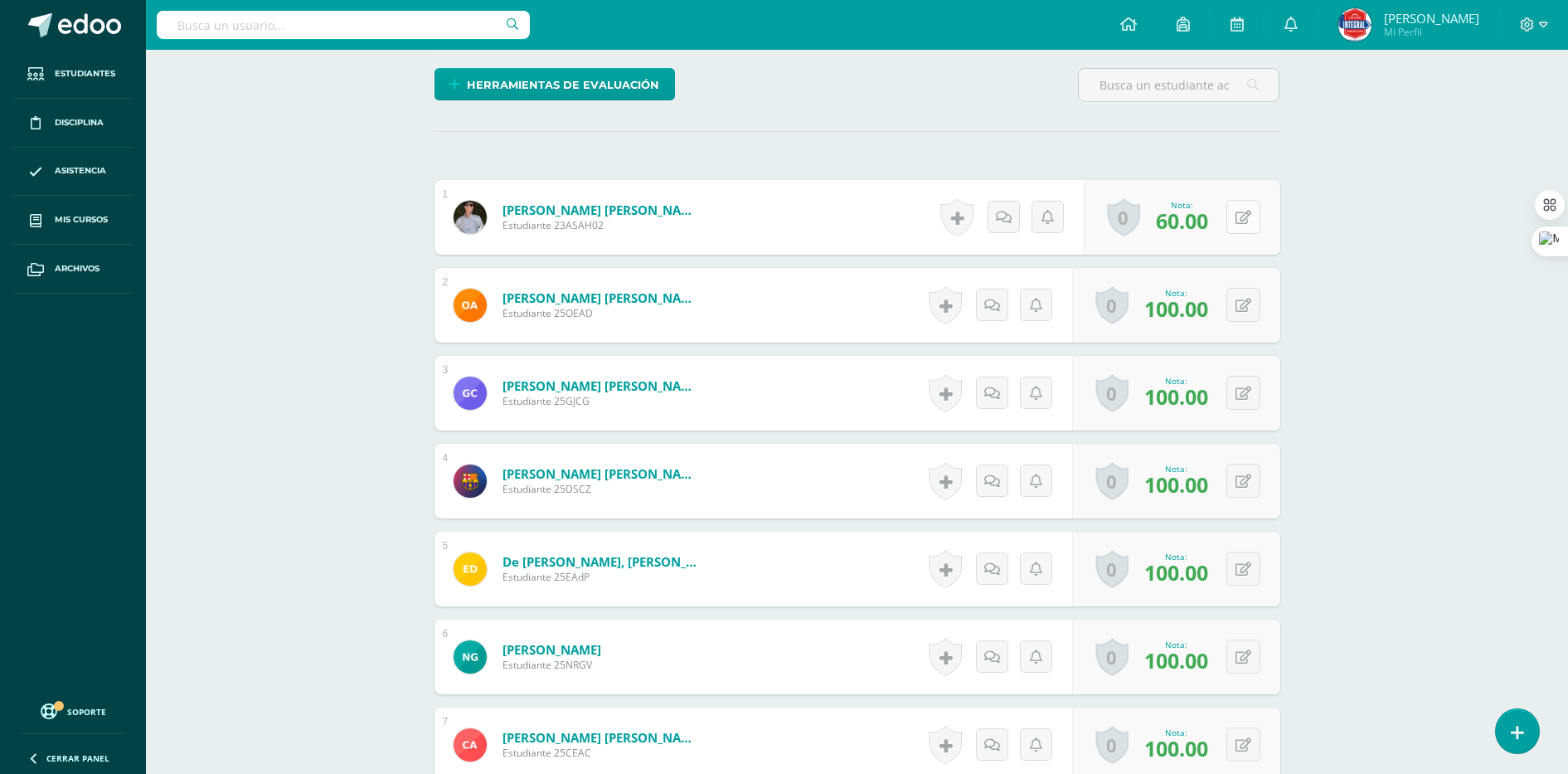
click at [1248, 229] on button at bounding box center [1243, 217] width 34 height 34
type input "40"
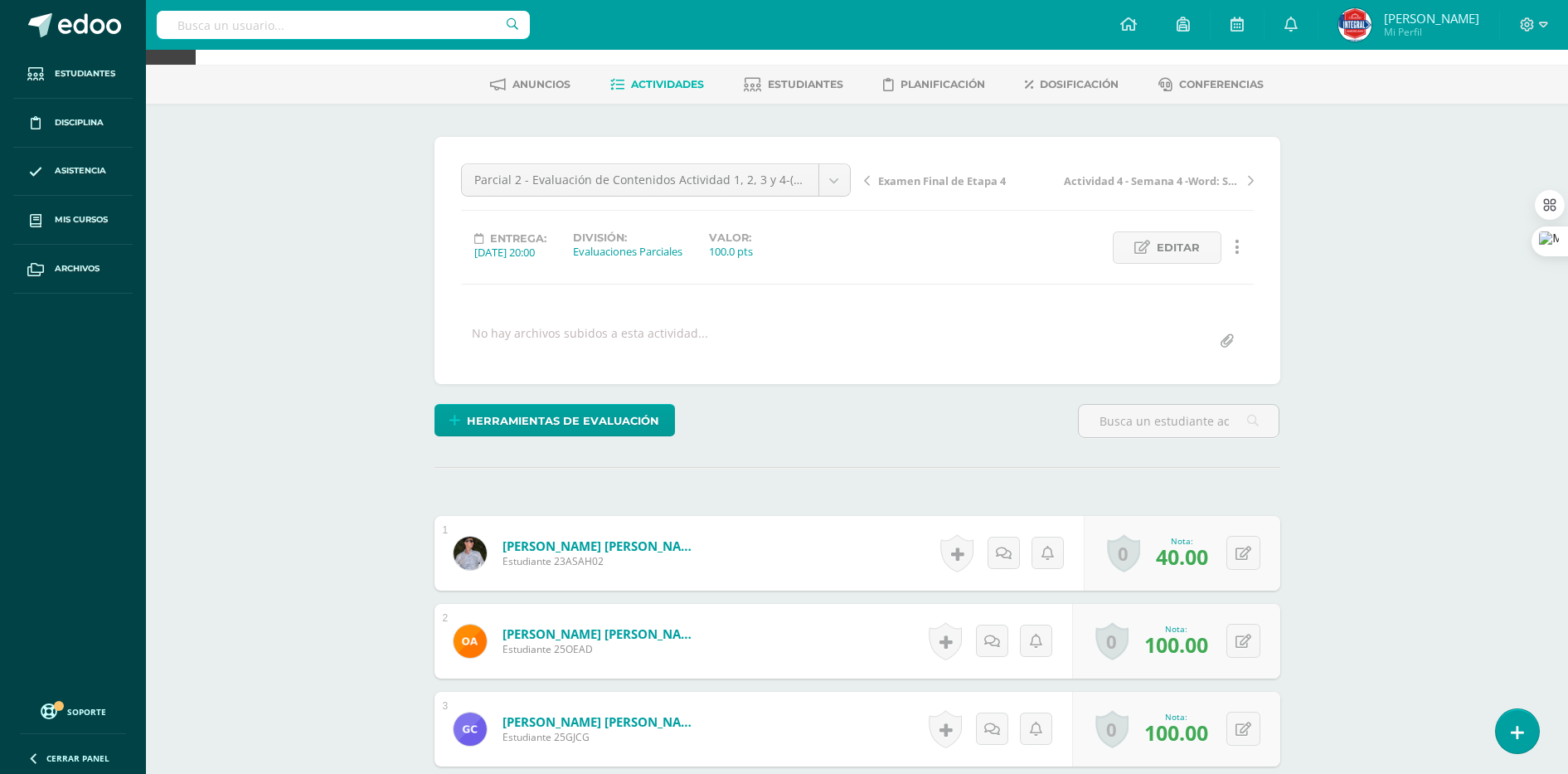
scroll to position [0, 0]
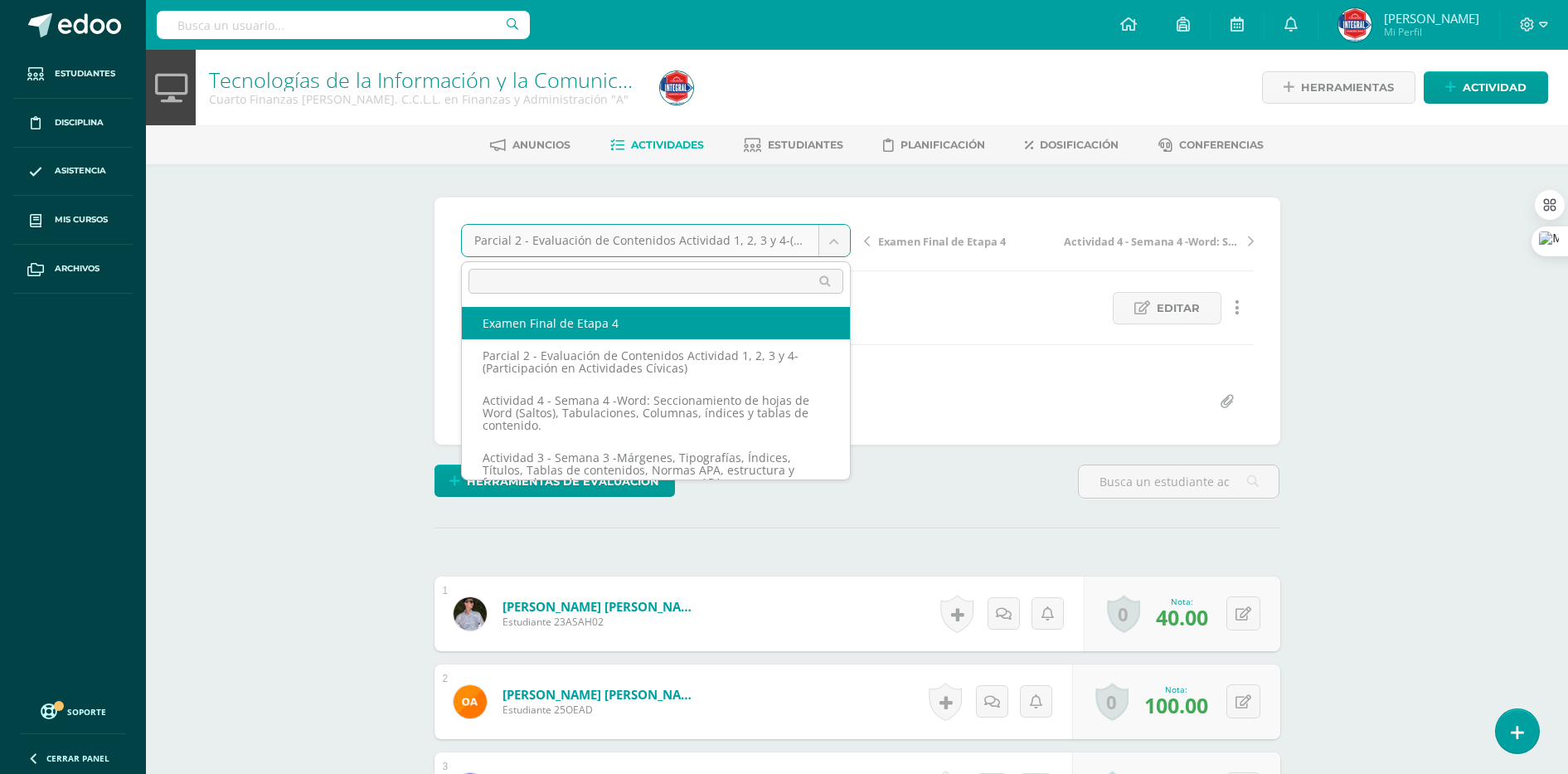
select select "/dashboard/teacher/grade-activity/189532/"
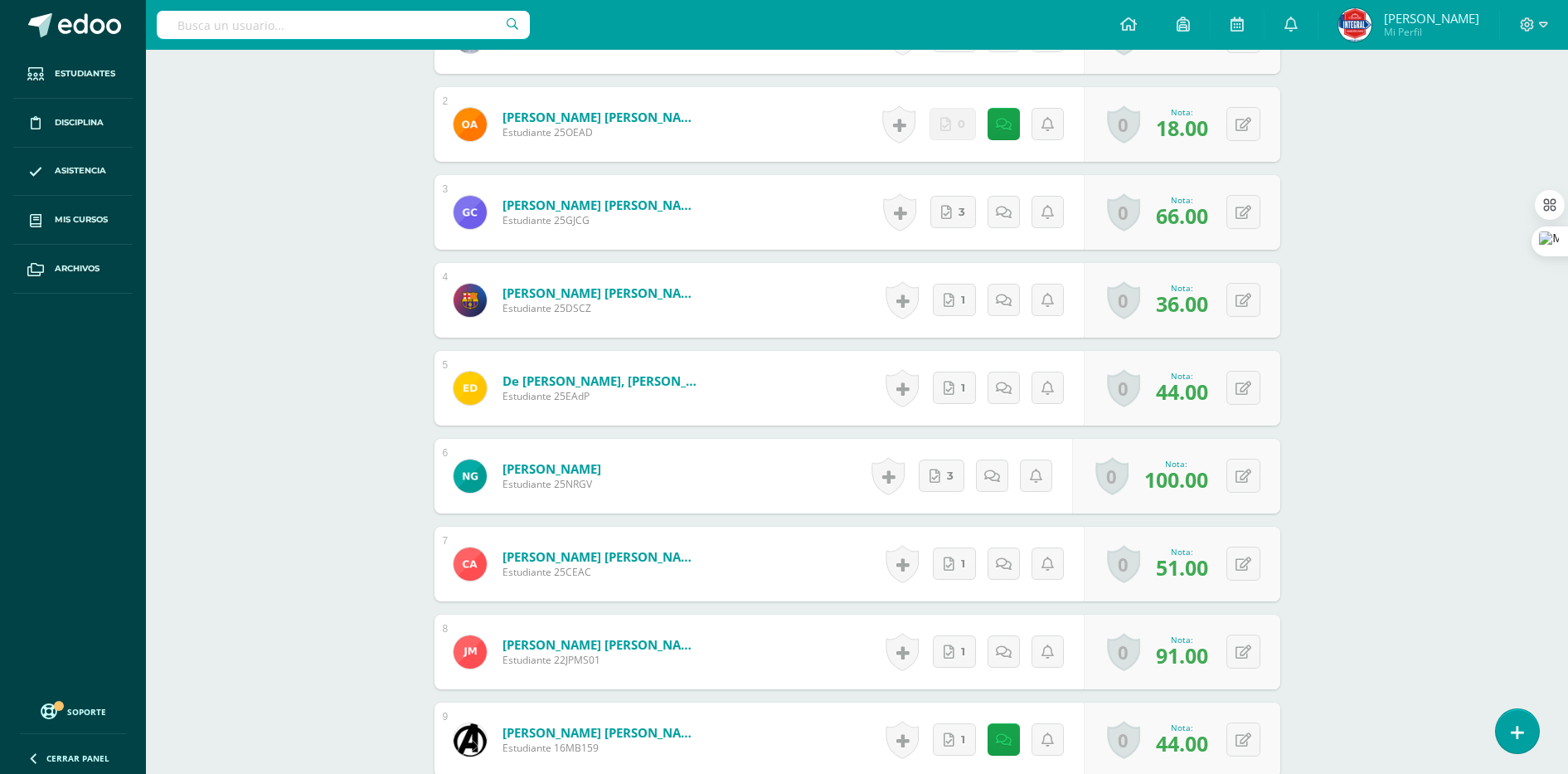
scroll to position [624, 0]
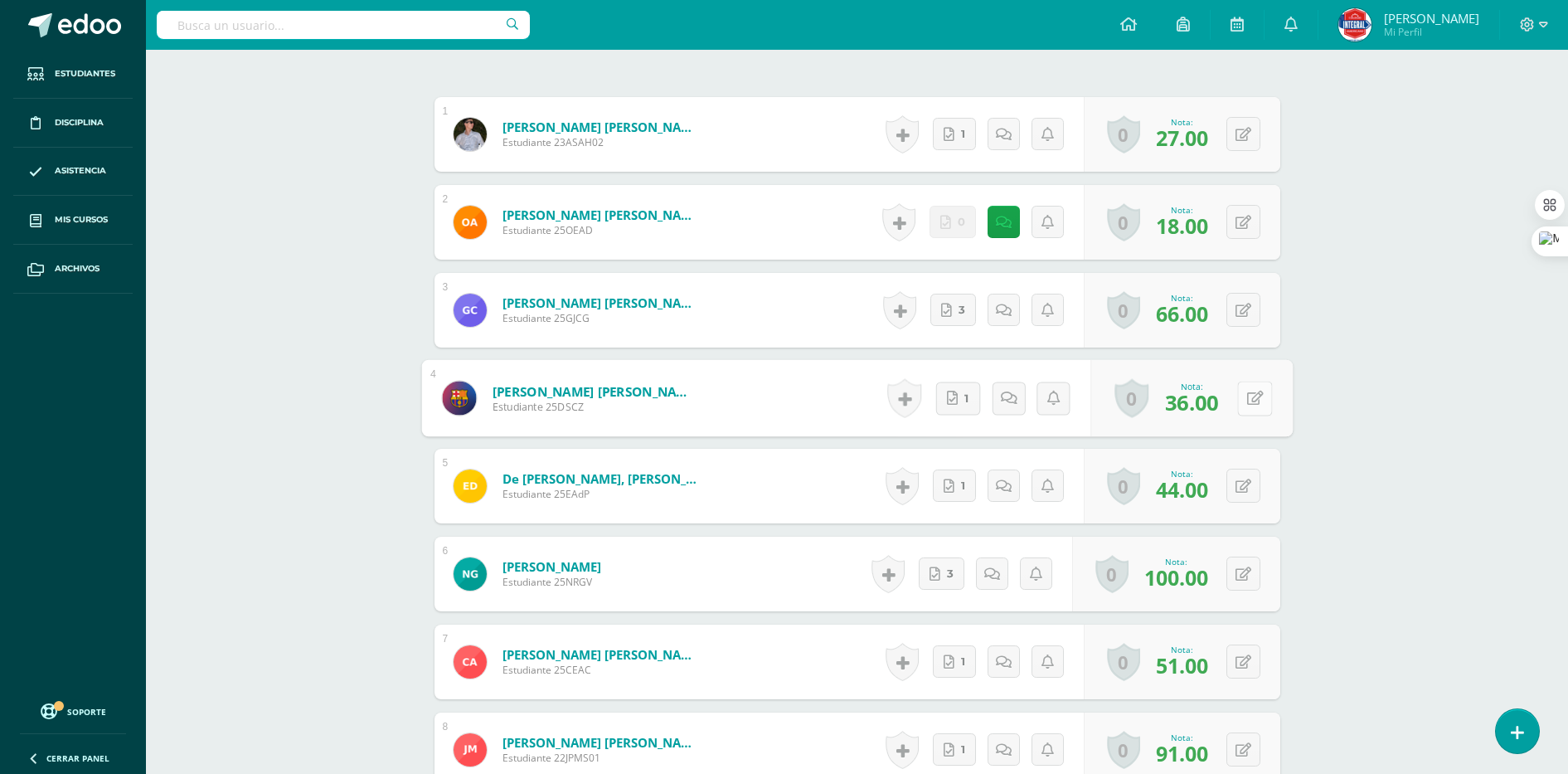
click at [1252, 400] on button at bounding box center [1254, 397] width 35 height 35
click at [1246, 396] on icon at bounding box center [1254, 397] width 17 height 14
click at [1238, 402] on button at bounding box center [1243, 397] width 34 height 34
click at [1336, 434] on div "Tecnologías de la Información y la Comunicación Cuarto Finanzas Bach. C.C.L.L. …" at bounding box center [857, 420] width 1422 height 1990
click at [1251, 399] on button at bounding box center [1243, 397] width 34 height 34
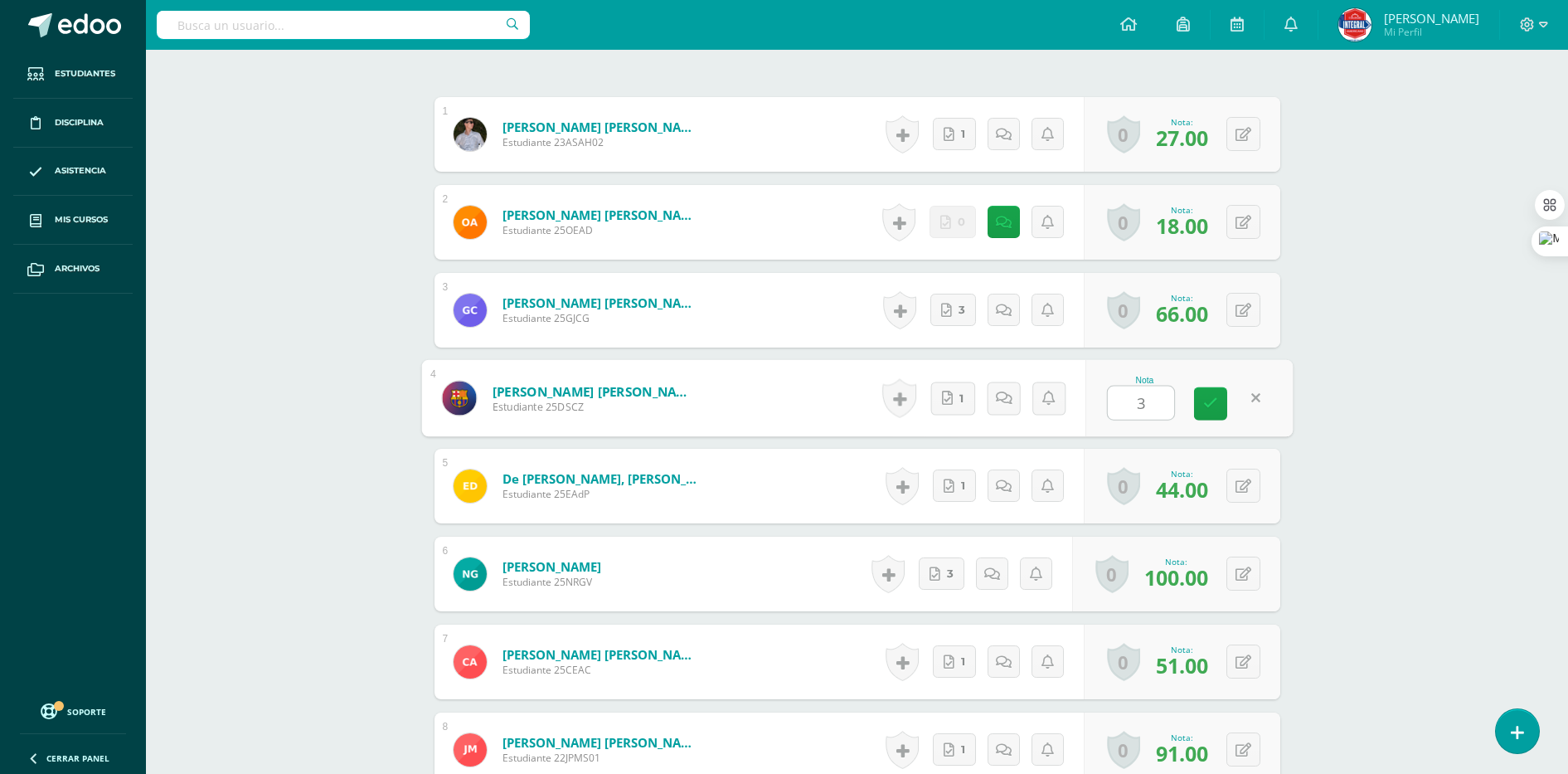
type input "36"
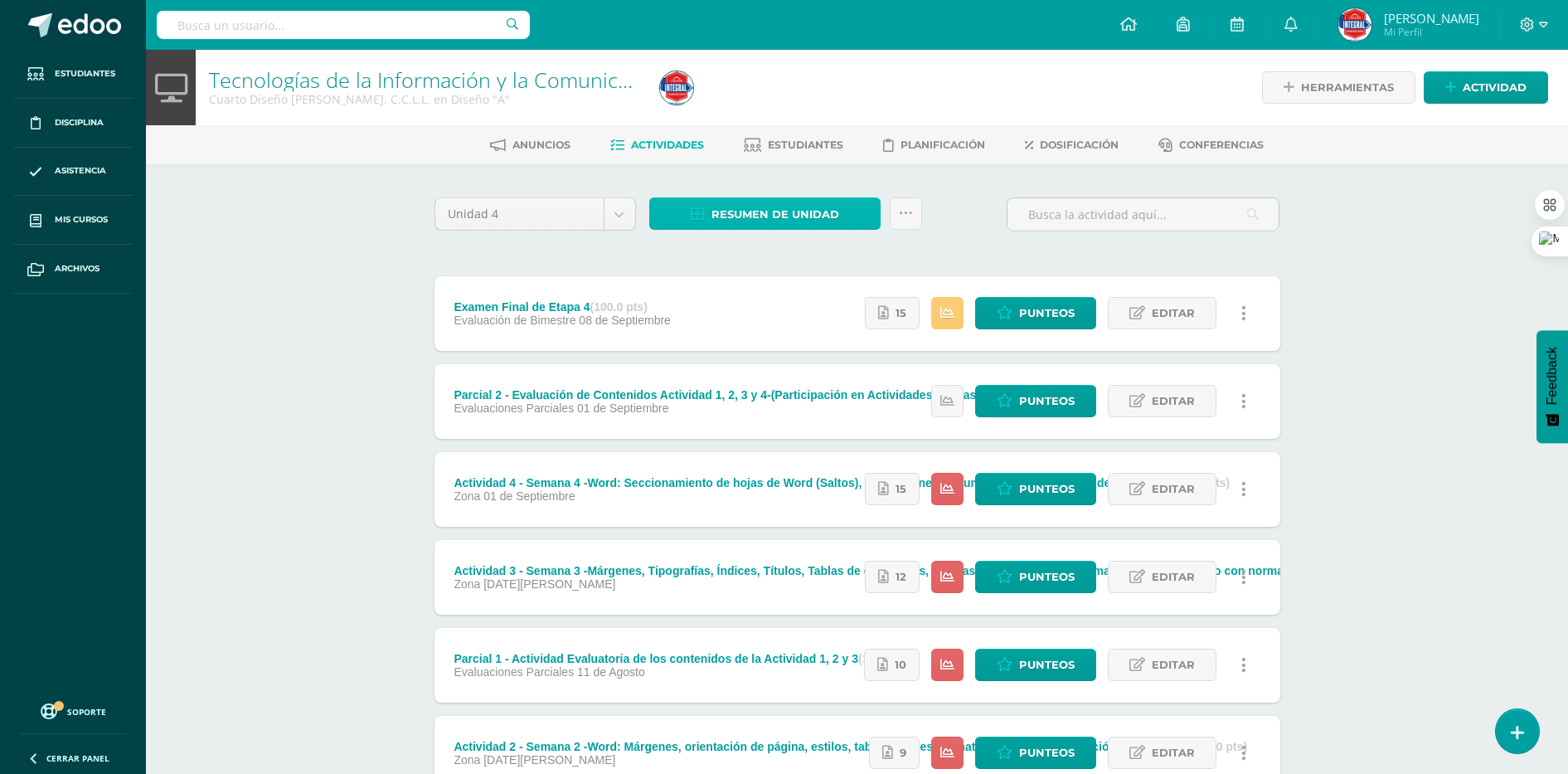
click at [793, 213] on span "Resumen de unidad" at bounding box center [775, 214] width 128 height 31
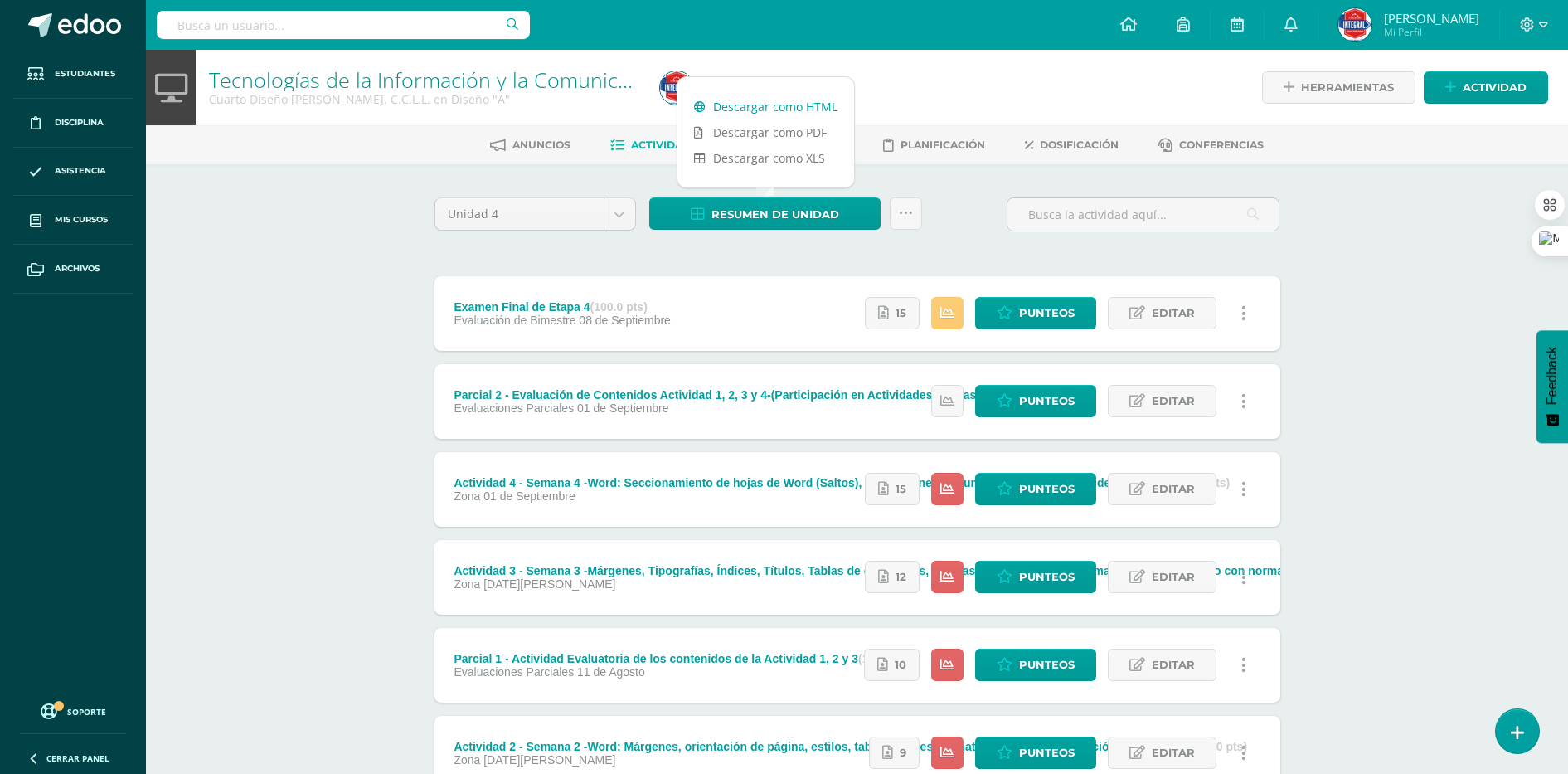
click at [780, 99] on link "Descargar como HTML" at bounding box center [766, 106] width 177 height 26
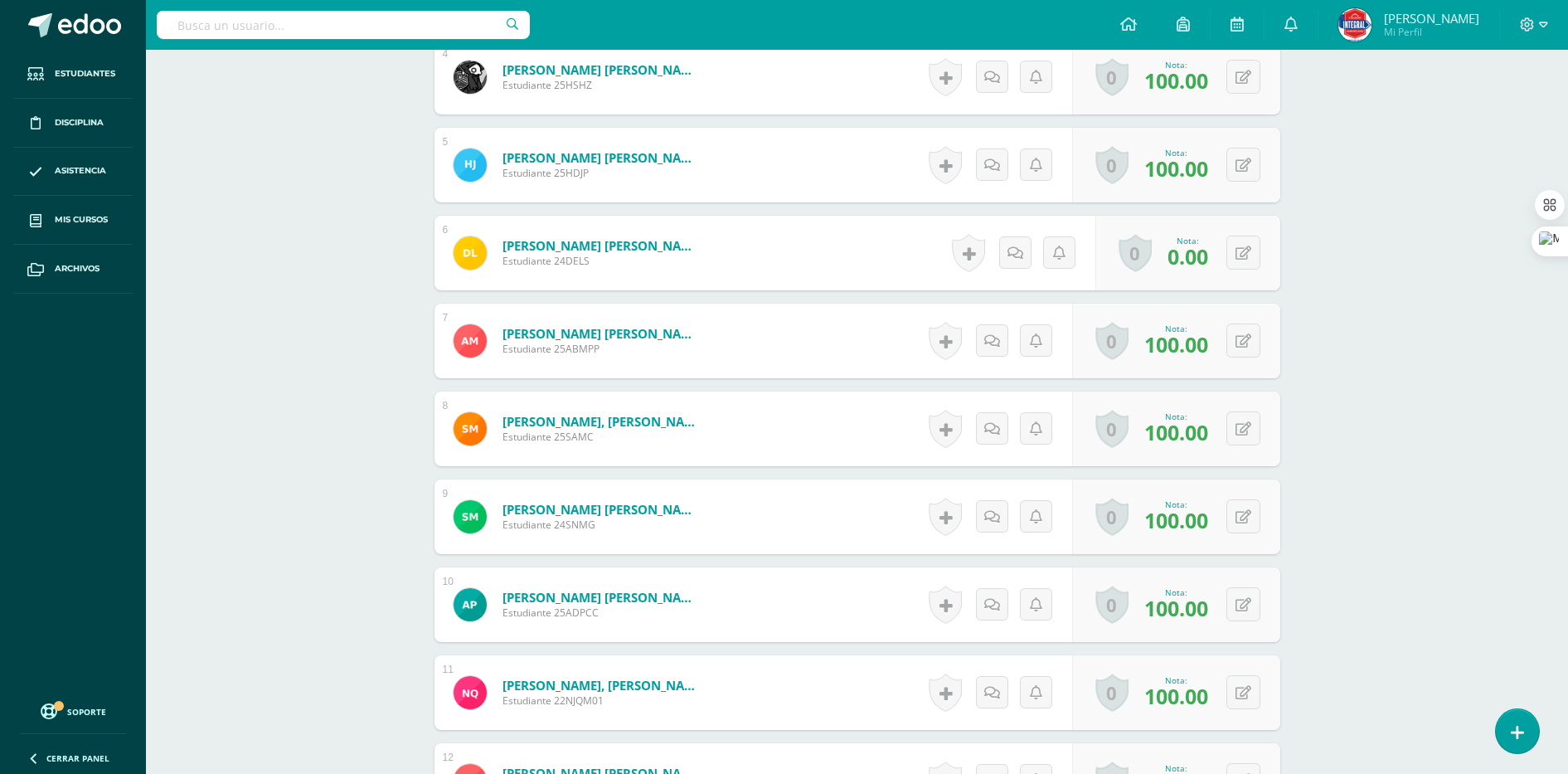
scroll to position [780, 0]
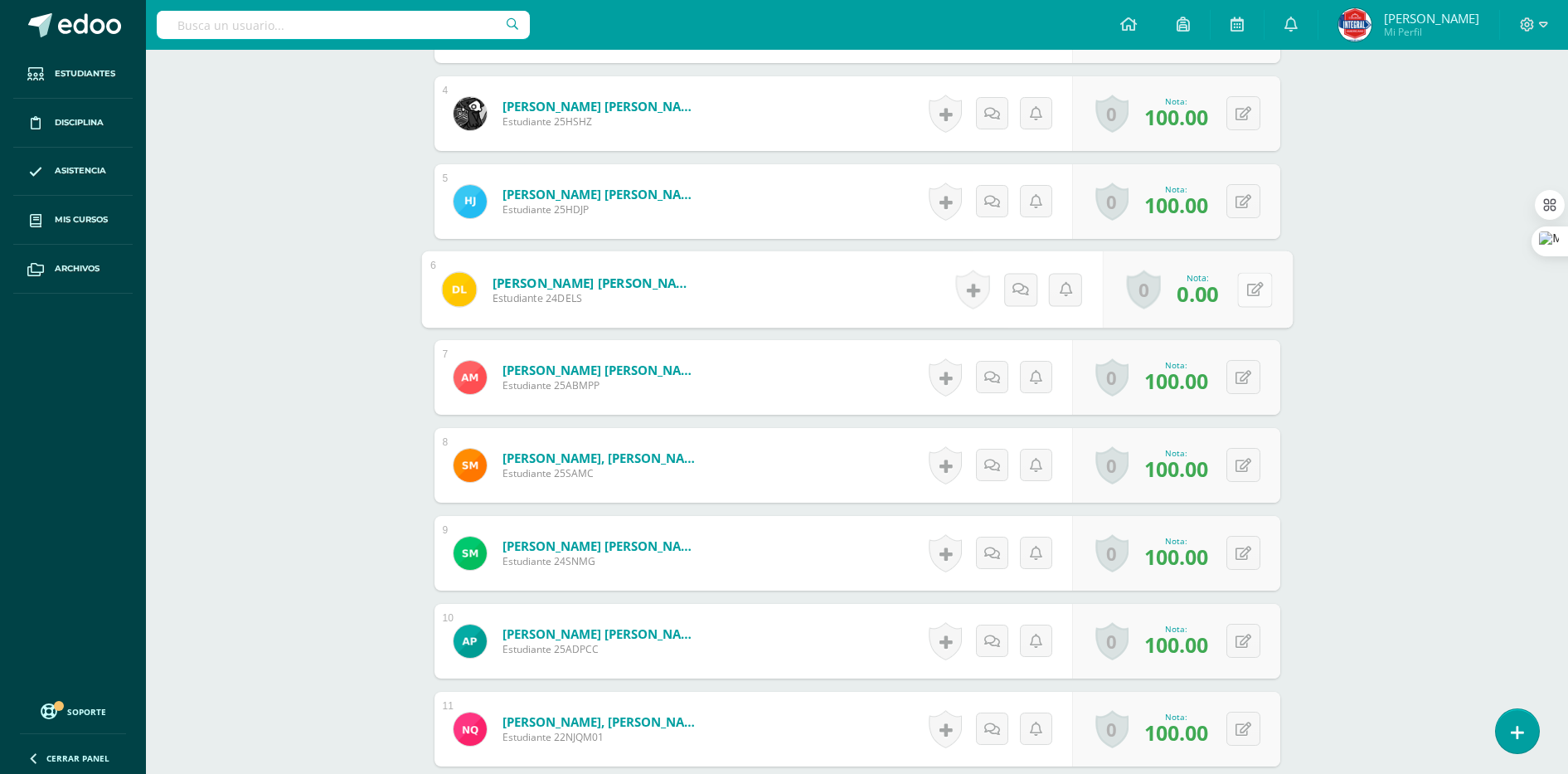
click at [1245, 285] on button at bounding box center [1254, 289] width 35 height 35
type input "53"
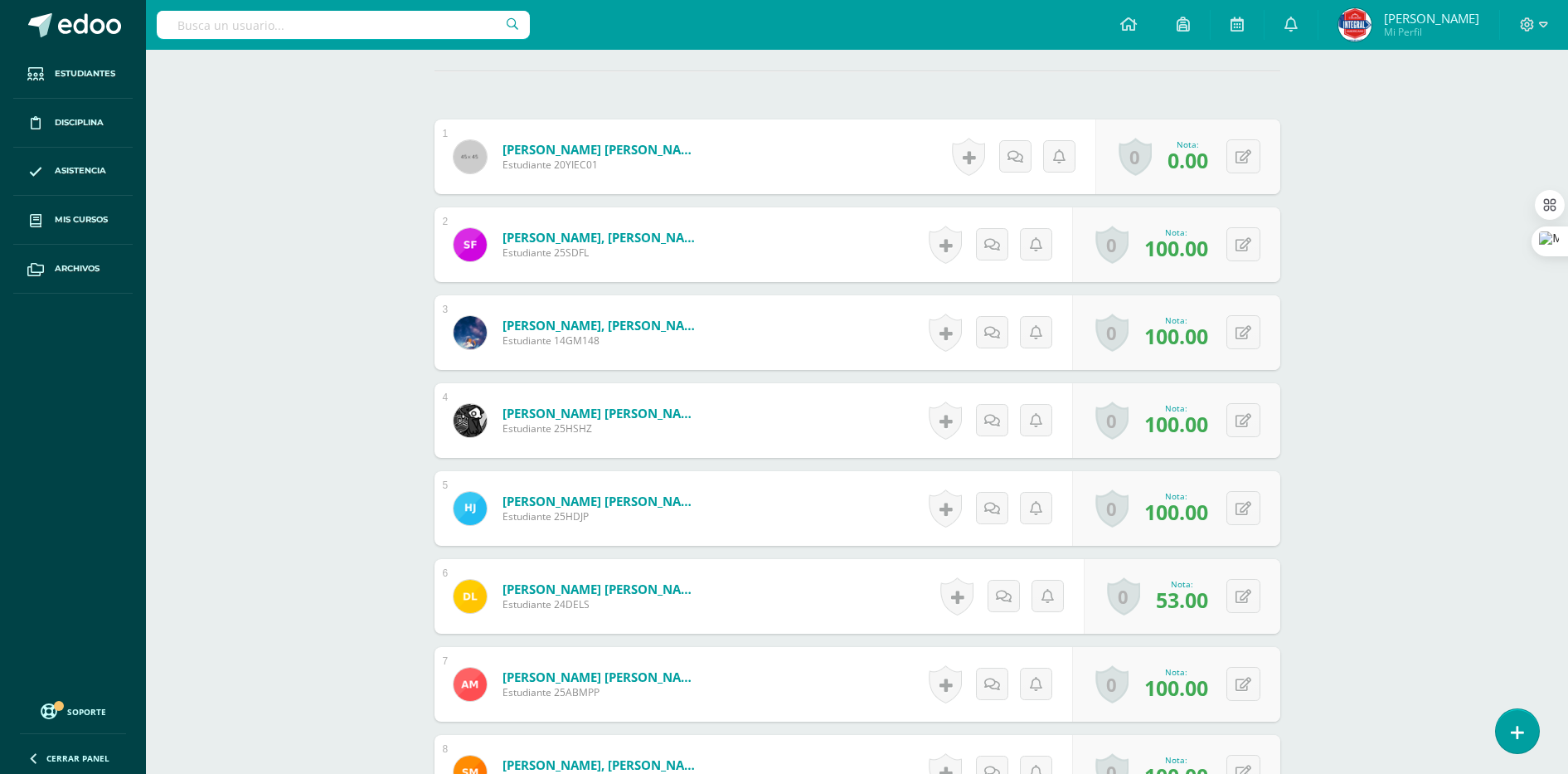
scroll to position [469, 0]
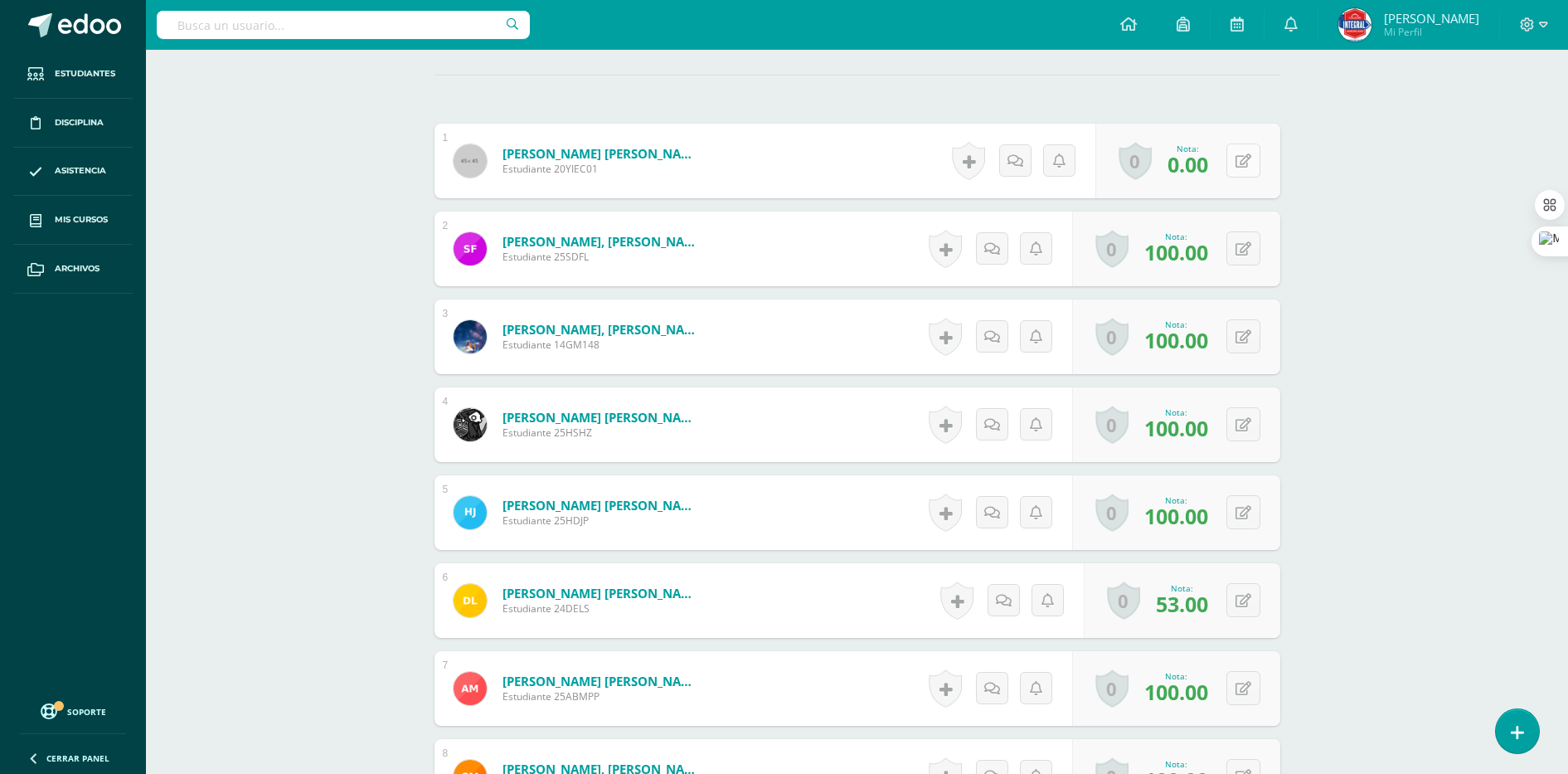
click at [1245, 164] on icon at bounding box center [1244, 161] width 16 height 14
click at [1248, 164] on icon at bounding box center [1244, 161] width 16 height 14
type input "75"
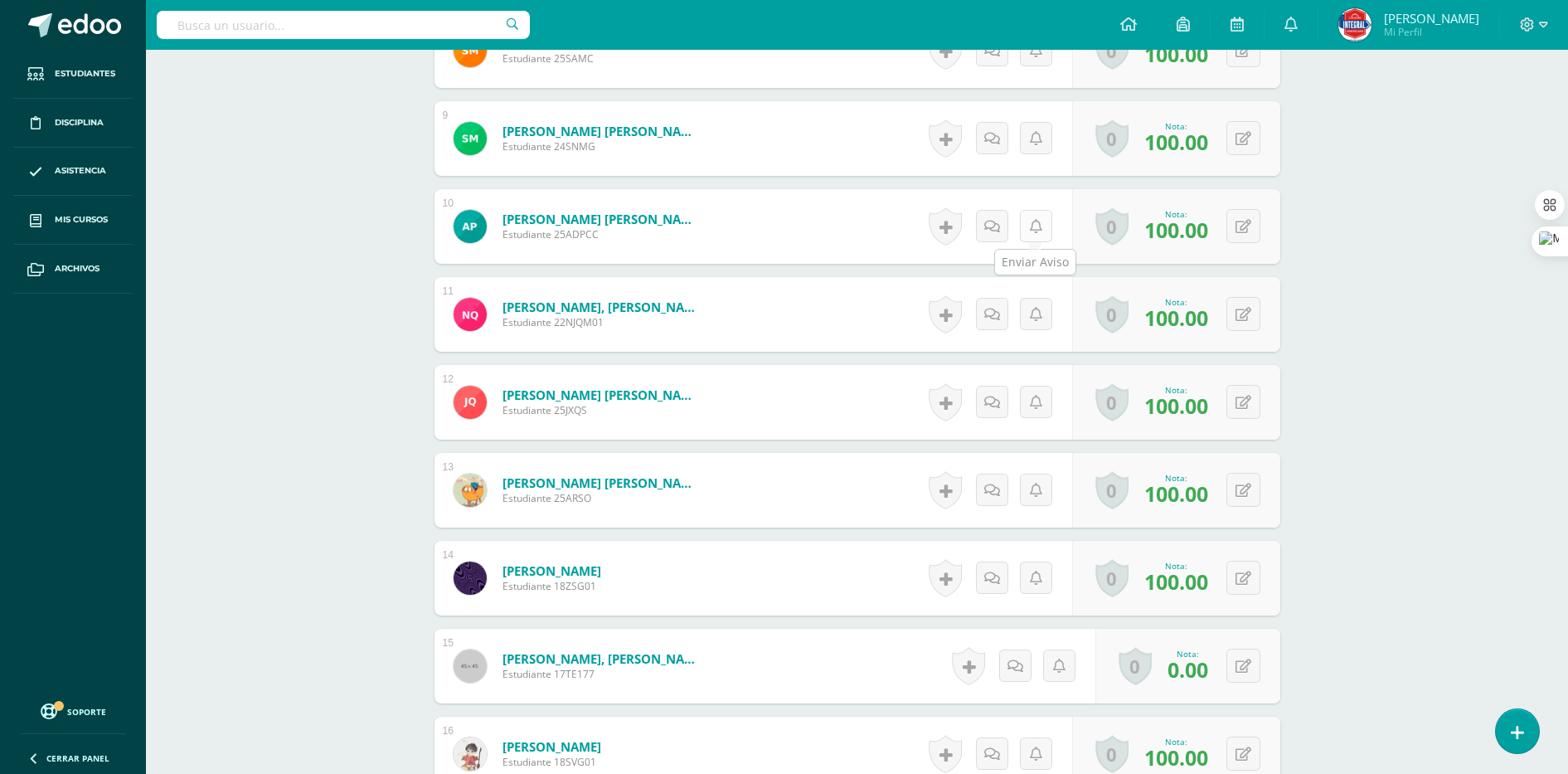
scroll to position [1298, 0]
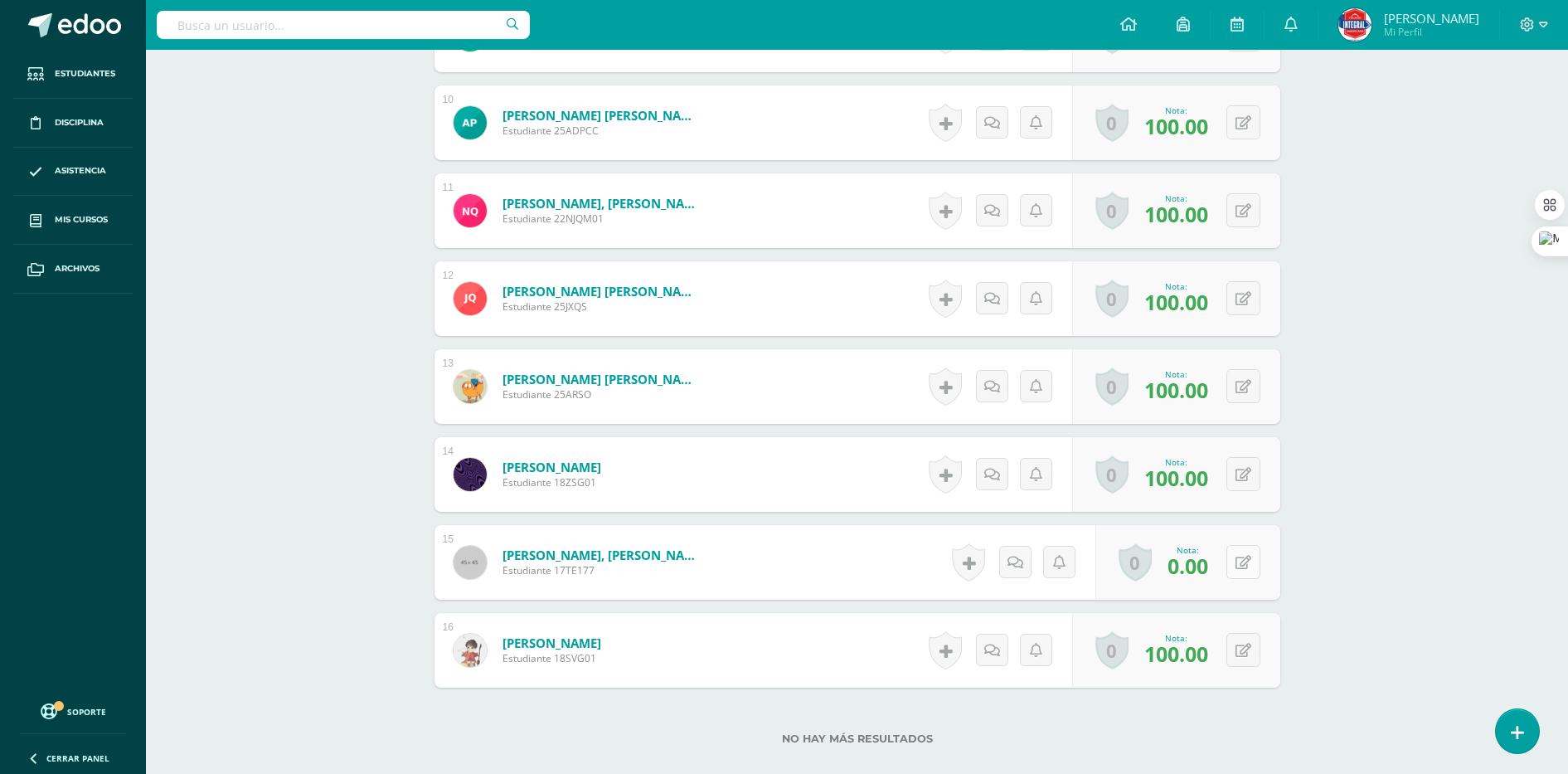
click at [1247, 562] on icon at bounding box center [1244, 562] width 16 height 14
type input "40"
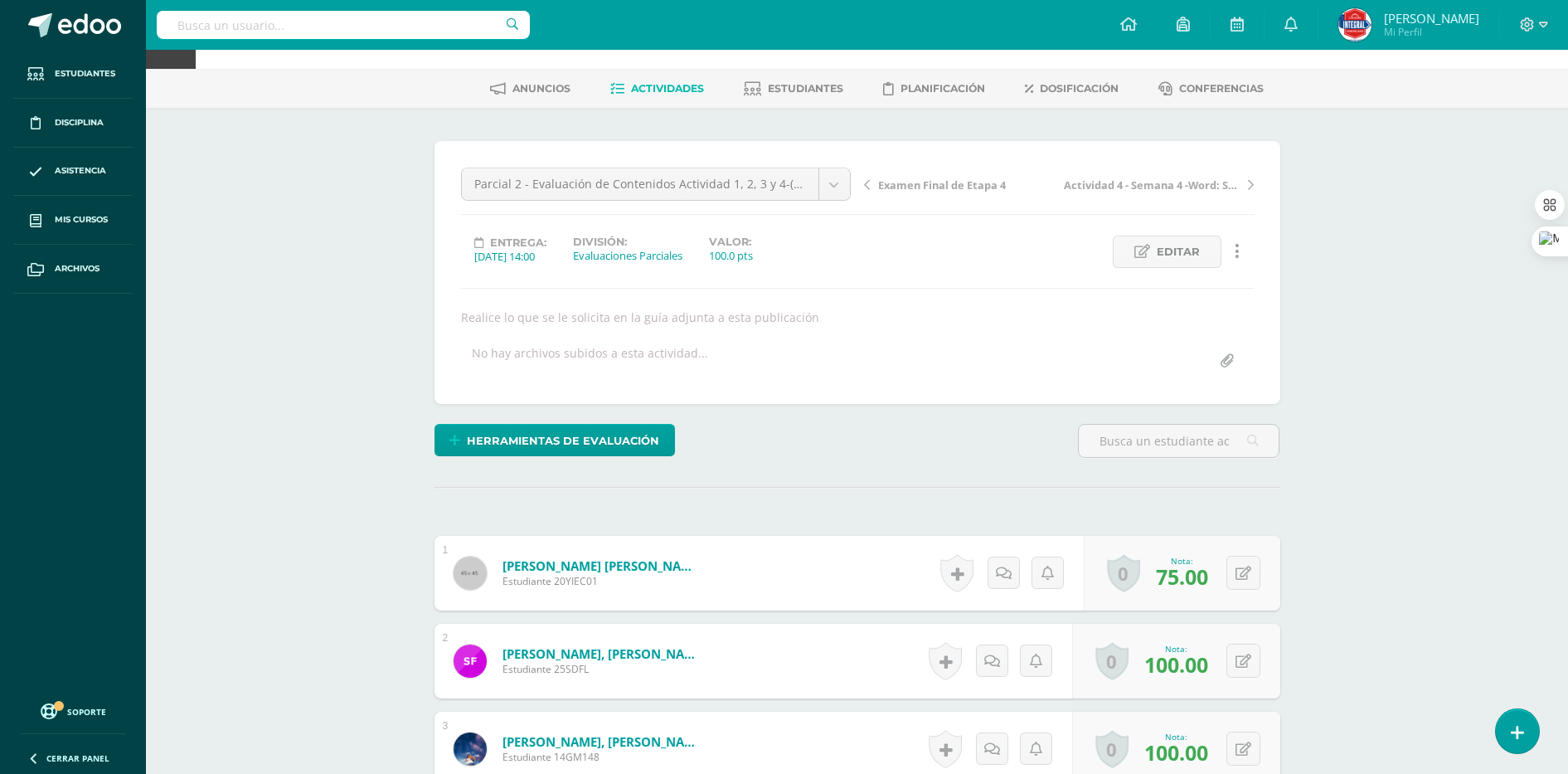
scroll to position [0, 0]
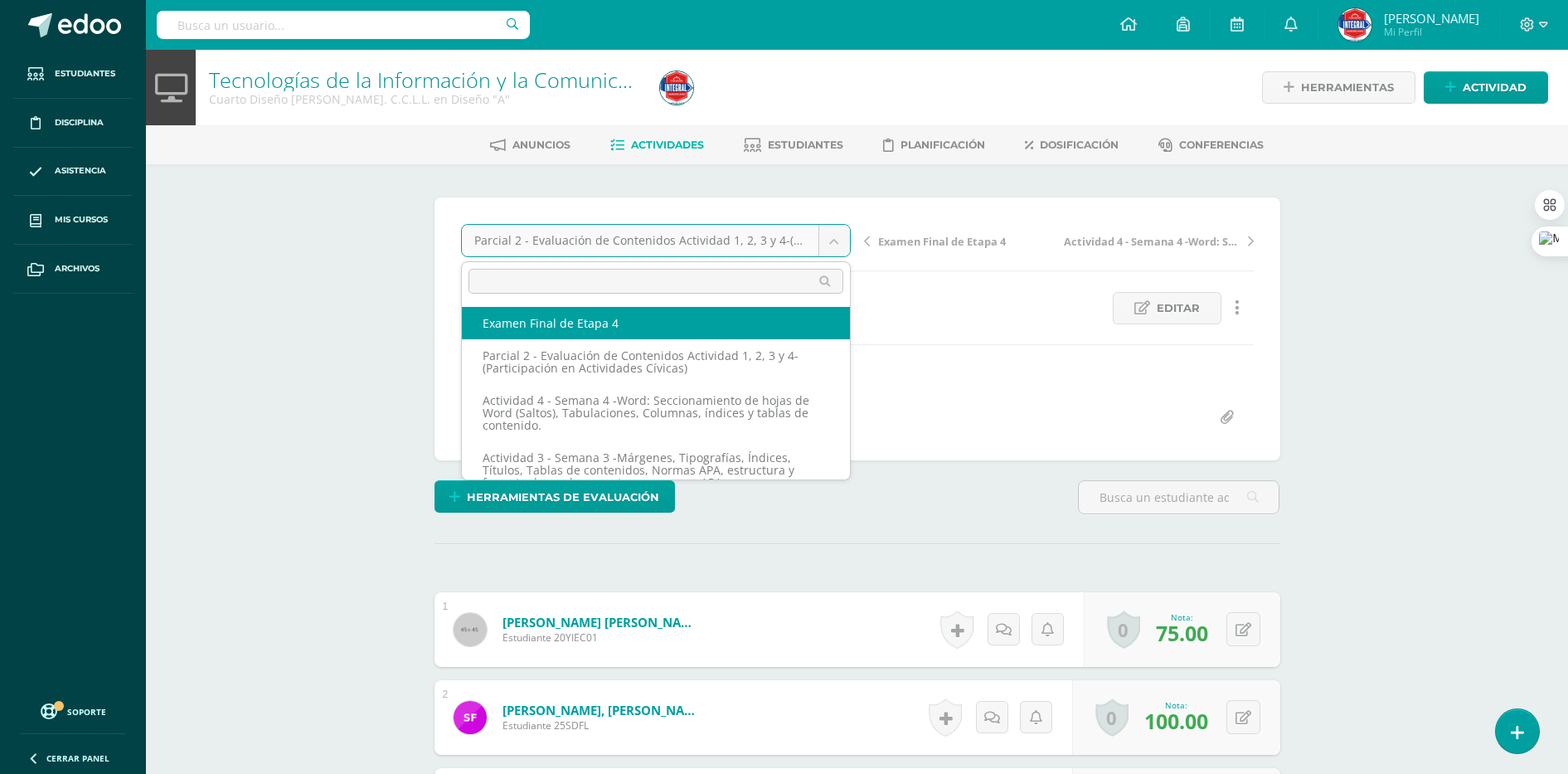
select select "/dashboard/teacher/grade-activity/189522/"
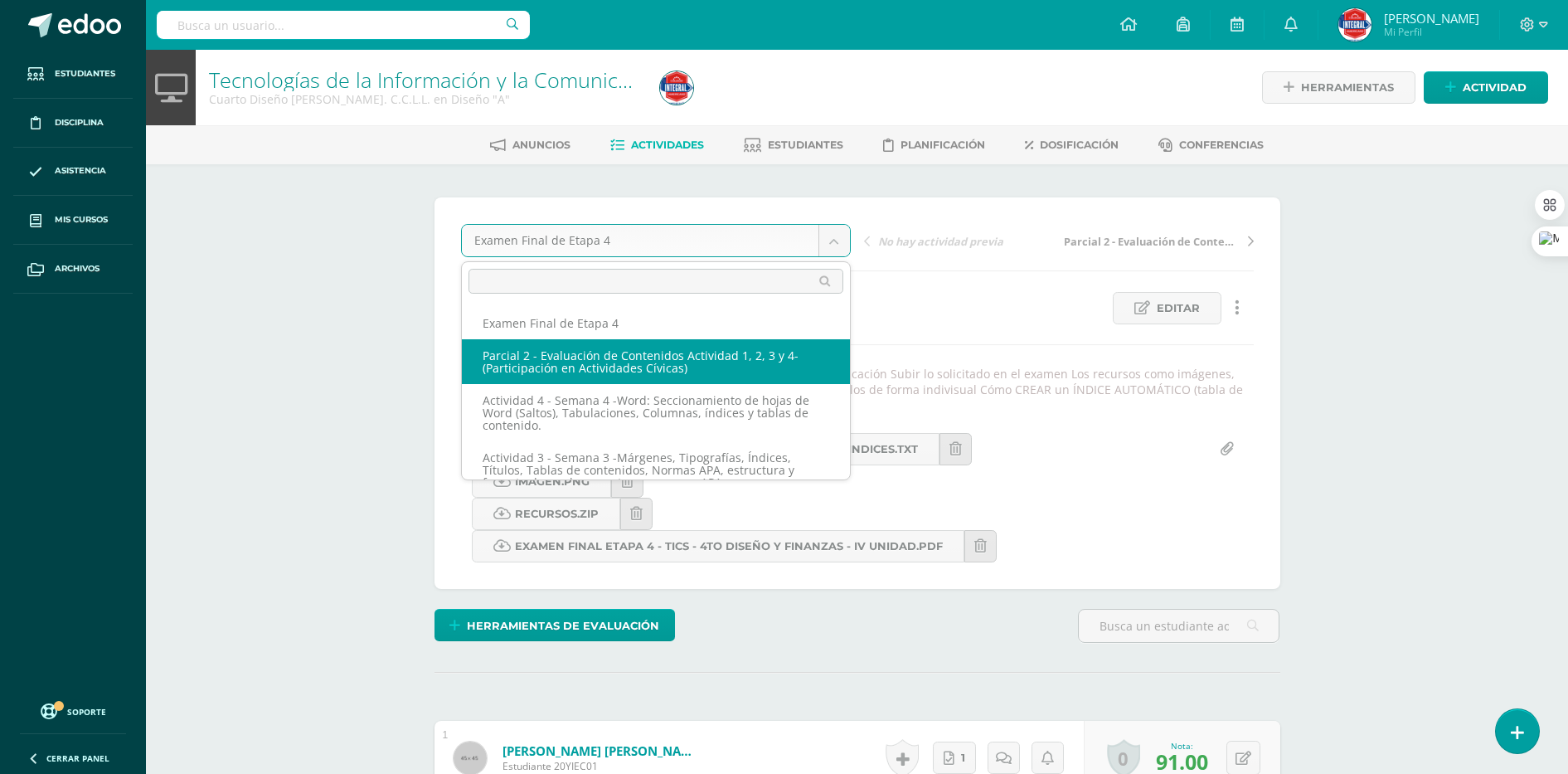
scroll to position [185, 0]
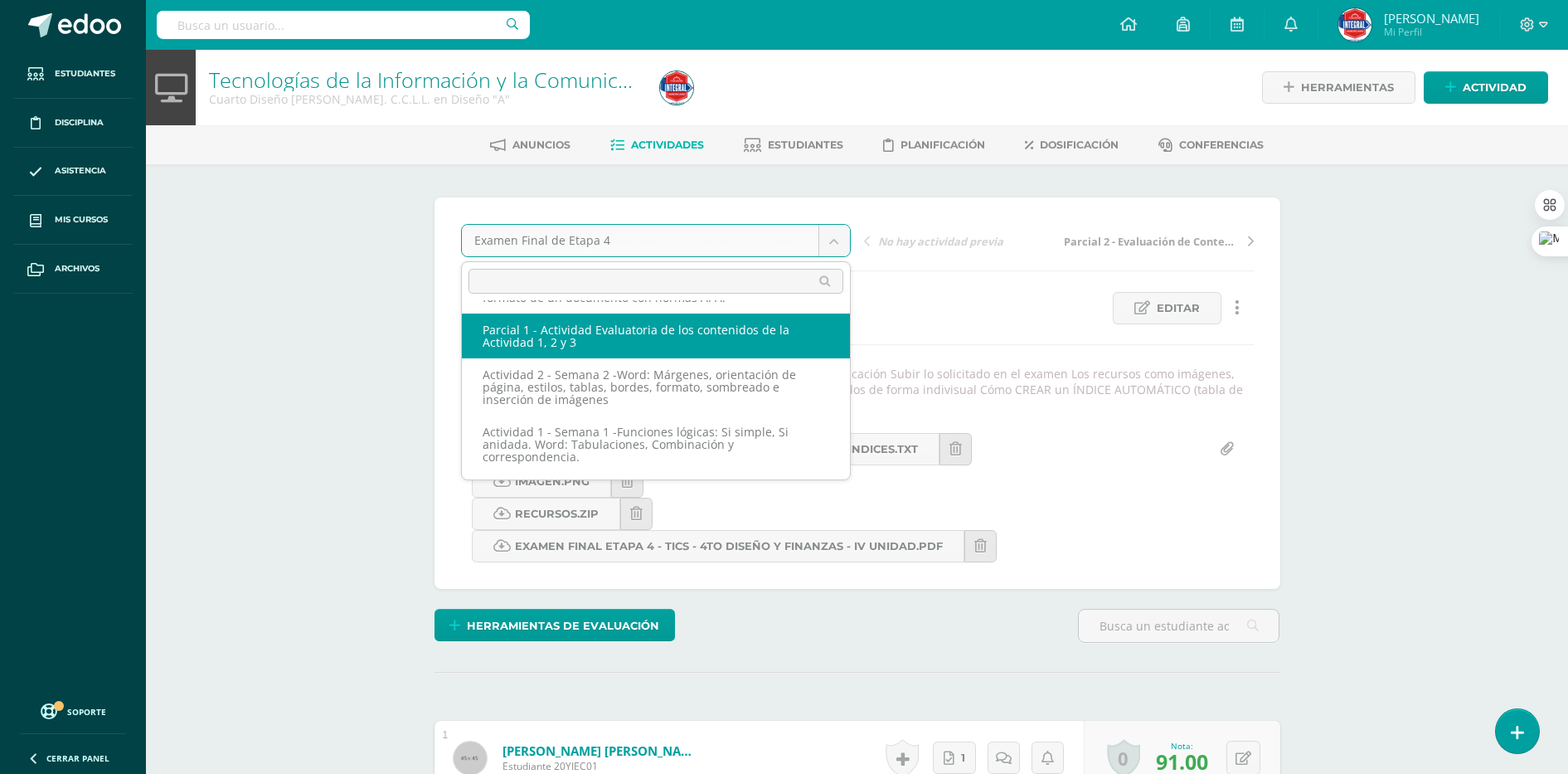
select select "/dashboard/teacher/grade-activity/189519/"
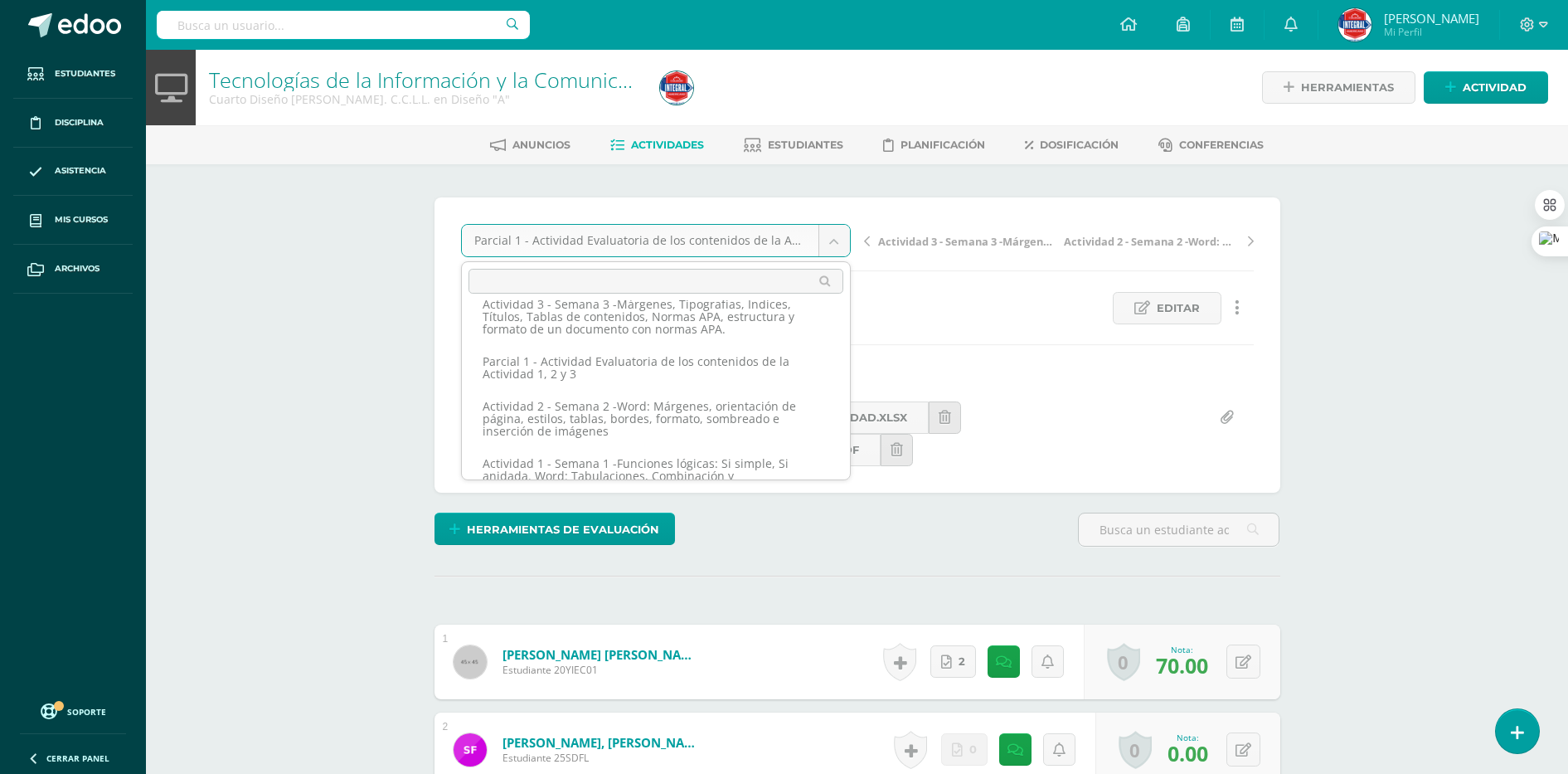
scroll to position [185, 0]
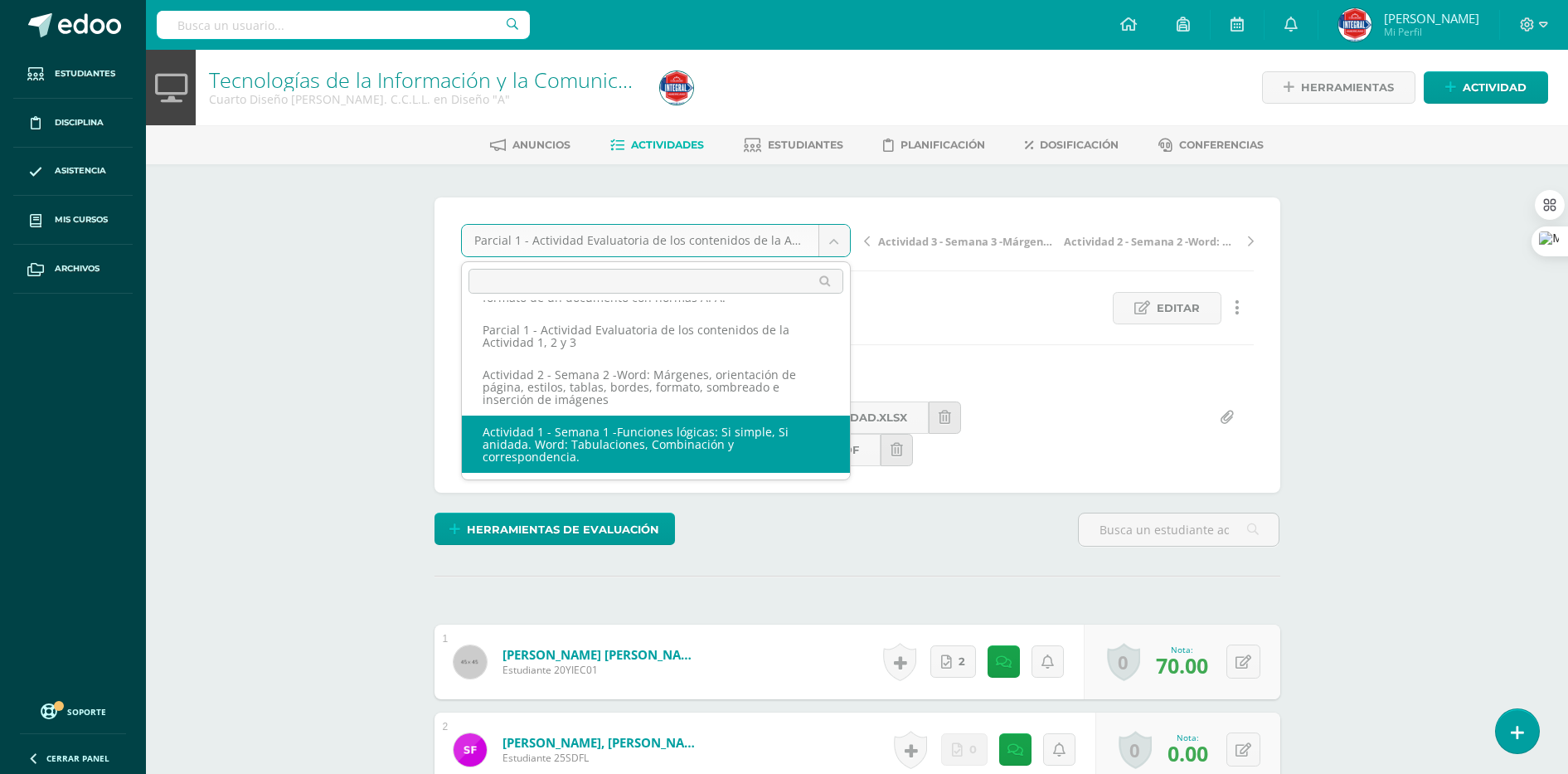
select select "/dashboard/teacher/grade-activity/189517/"
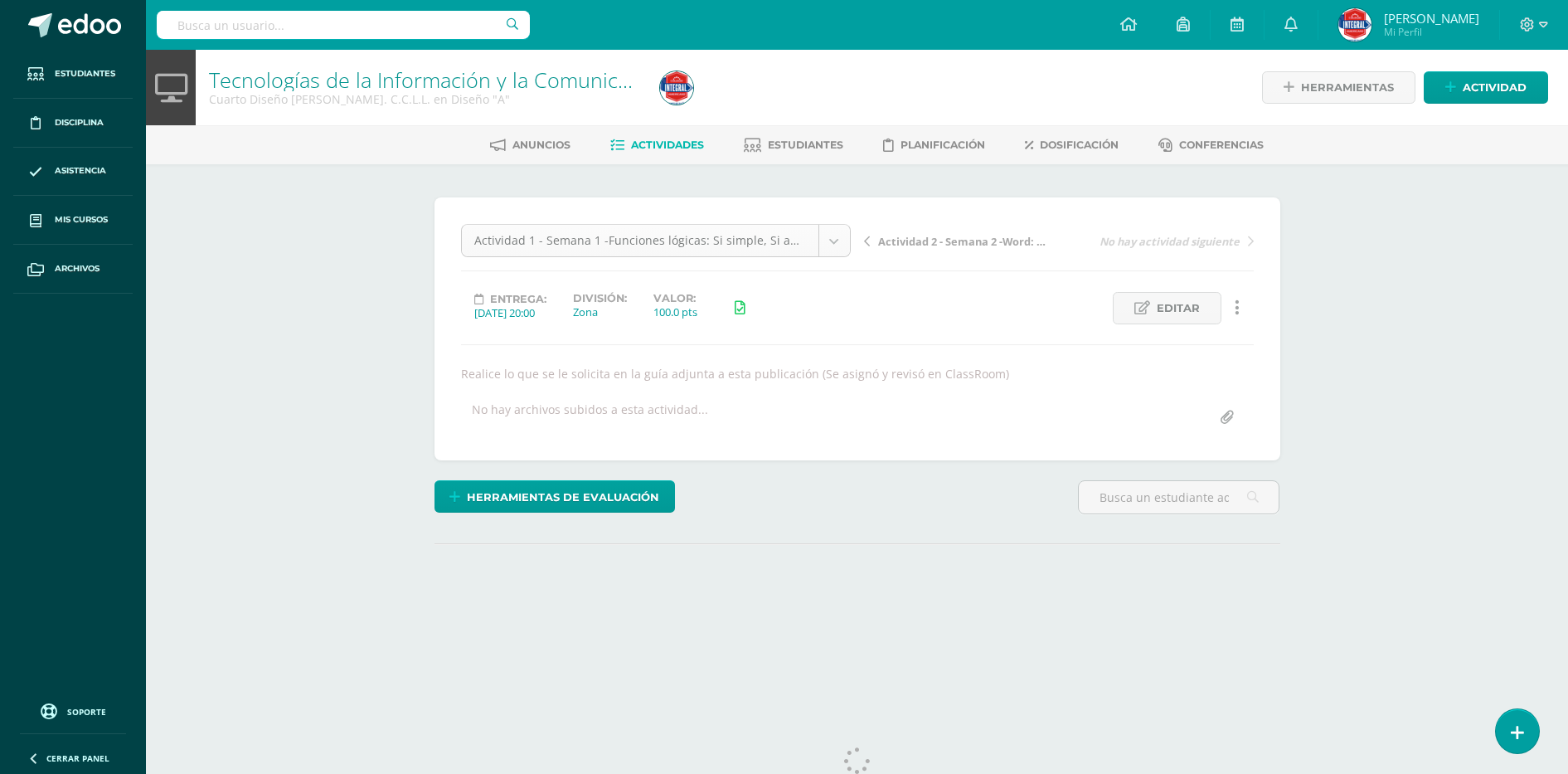
click at [760, 238] on body "Estudiantes Disciplina Asistencia Mis cursos Archivos Soporte Ayuda Reportar un…" at bounding box center [784, 336] width 1568 height 673
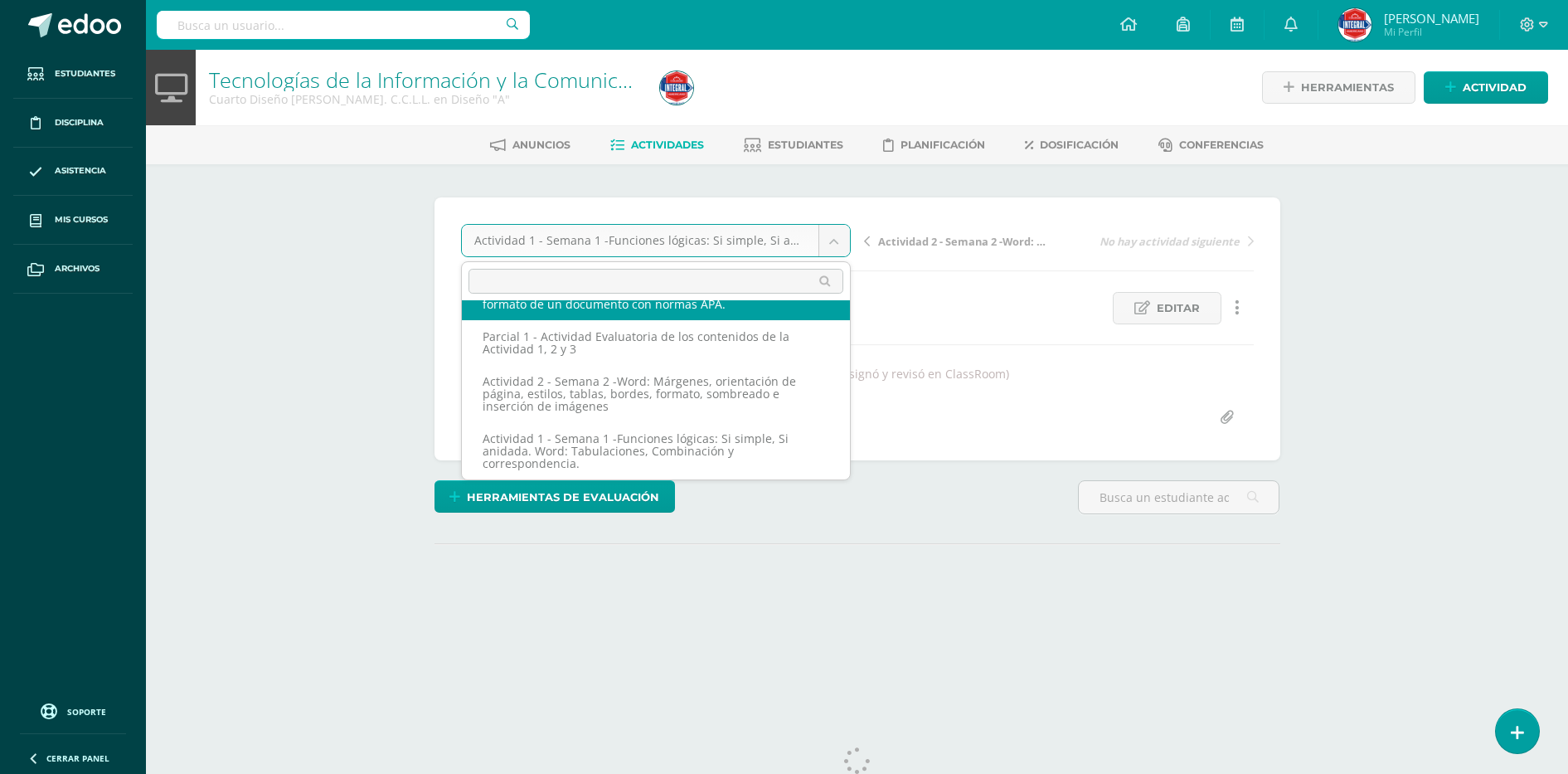
scroll to position [141, 0]
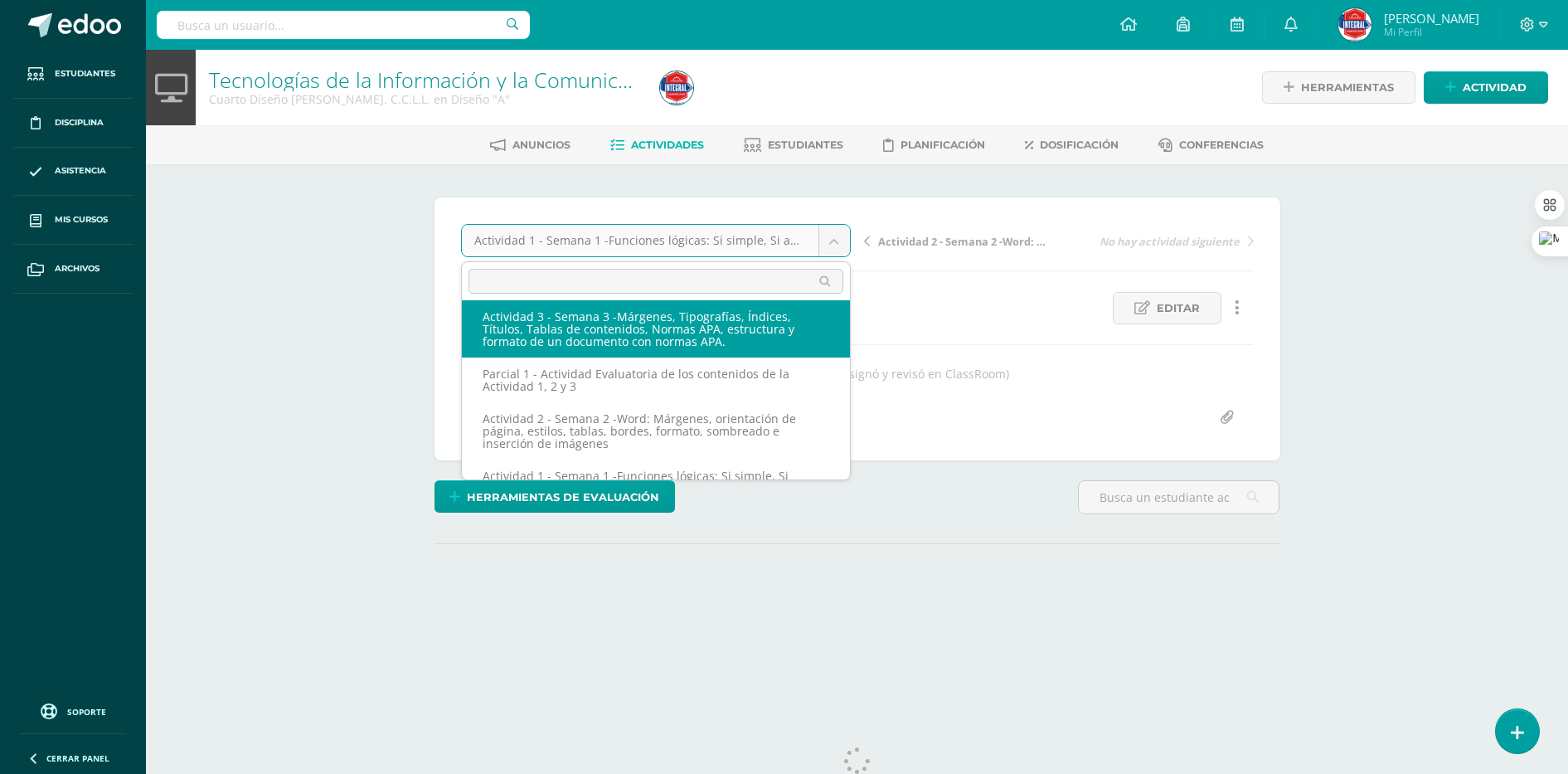
select select "/dashboard/teacher/grade-activity/189514/"
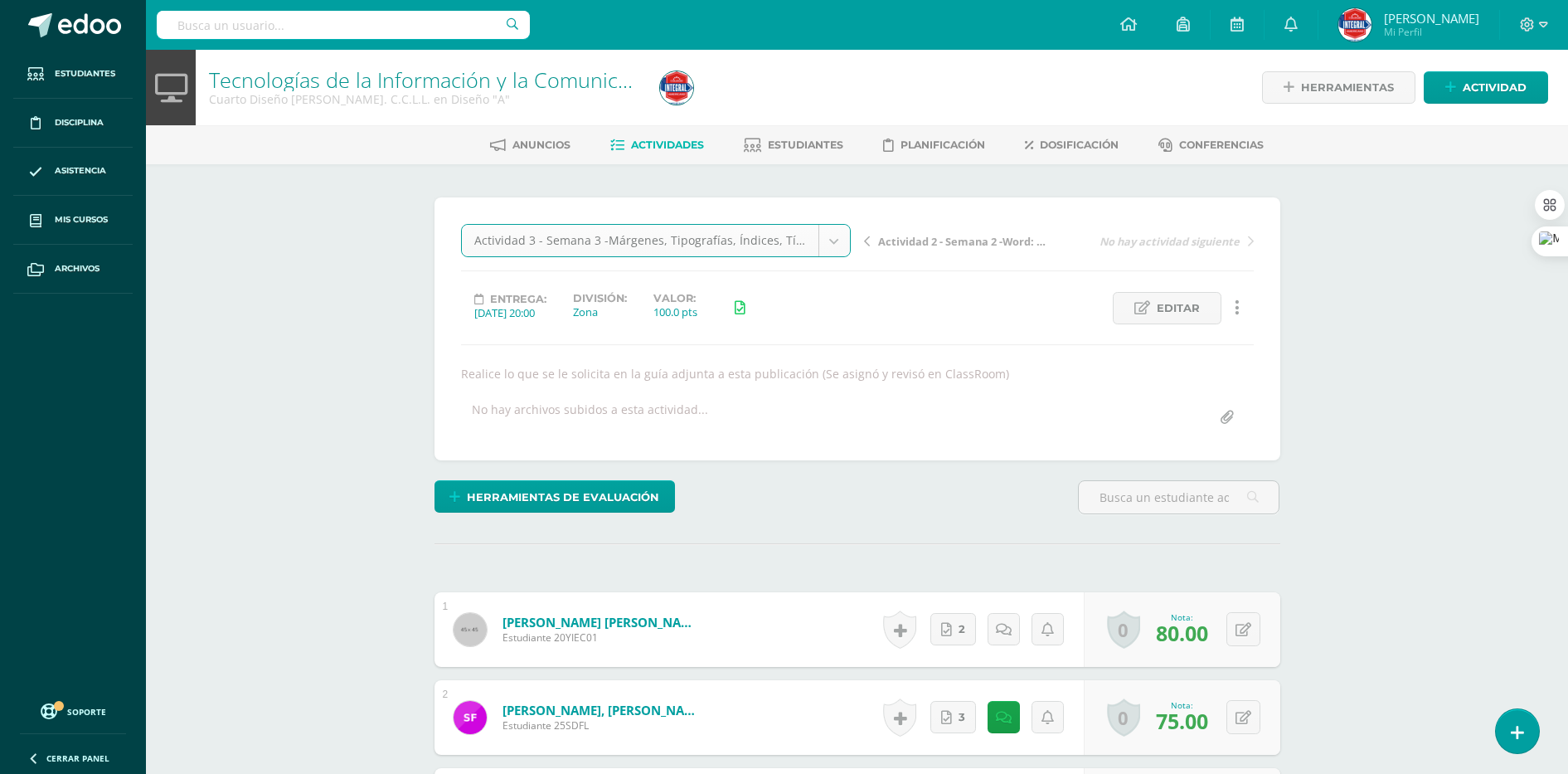
scroll to position [1, 0]
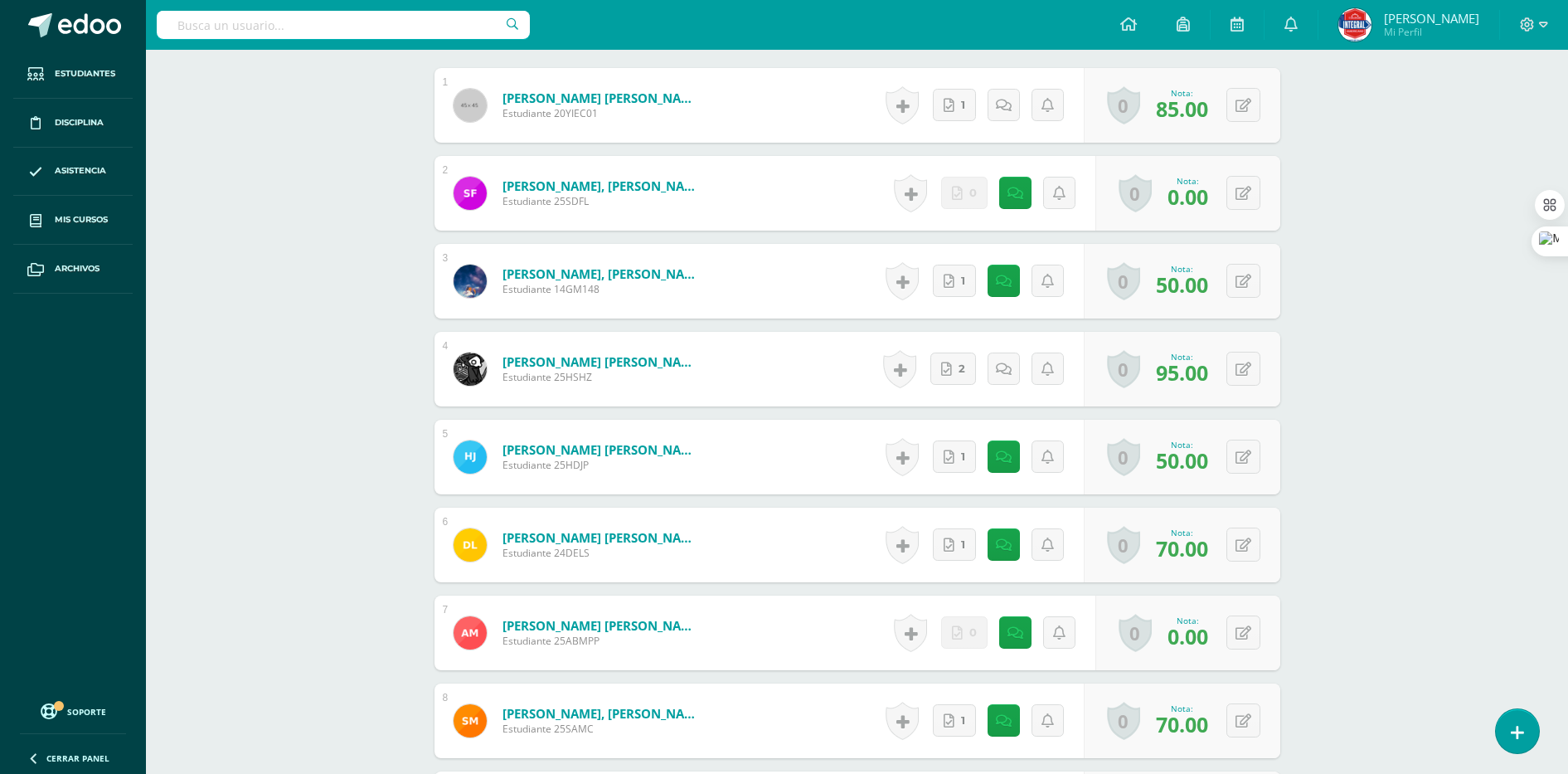
scroll to position [525, 0]
click at [1253, 198] on button at bounding box center [1243, 192] width 34 height 34
type input "60"
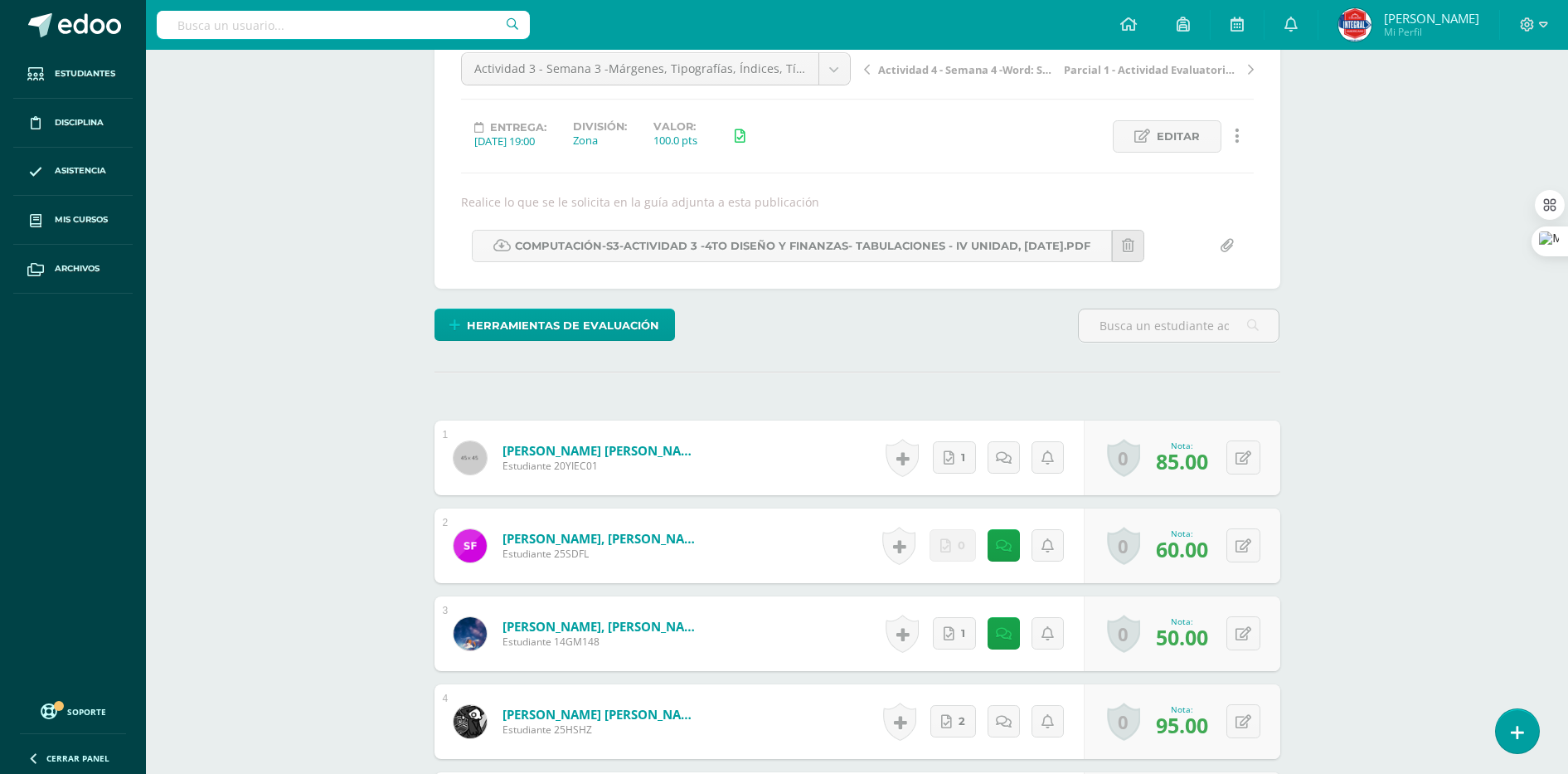
scroll to position [0, 0]
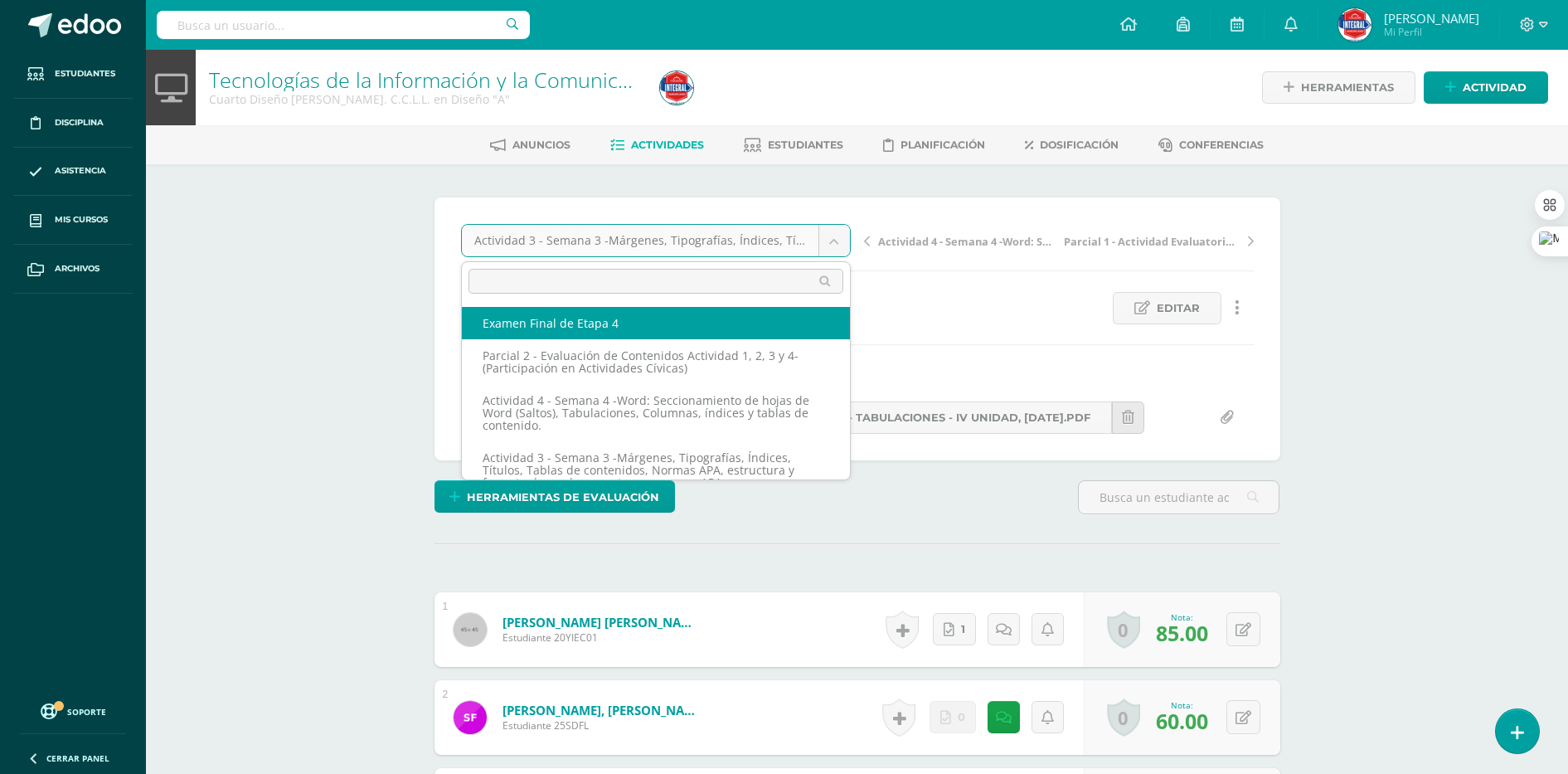
select select "/dashboard/teacher/grade-activity/189522/"
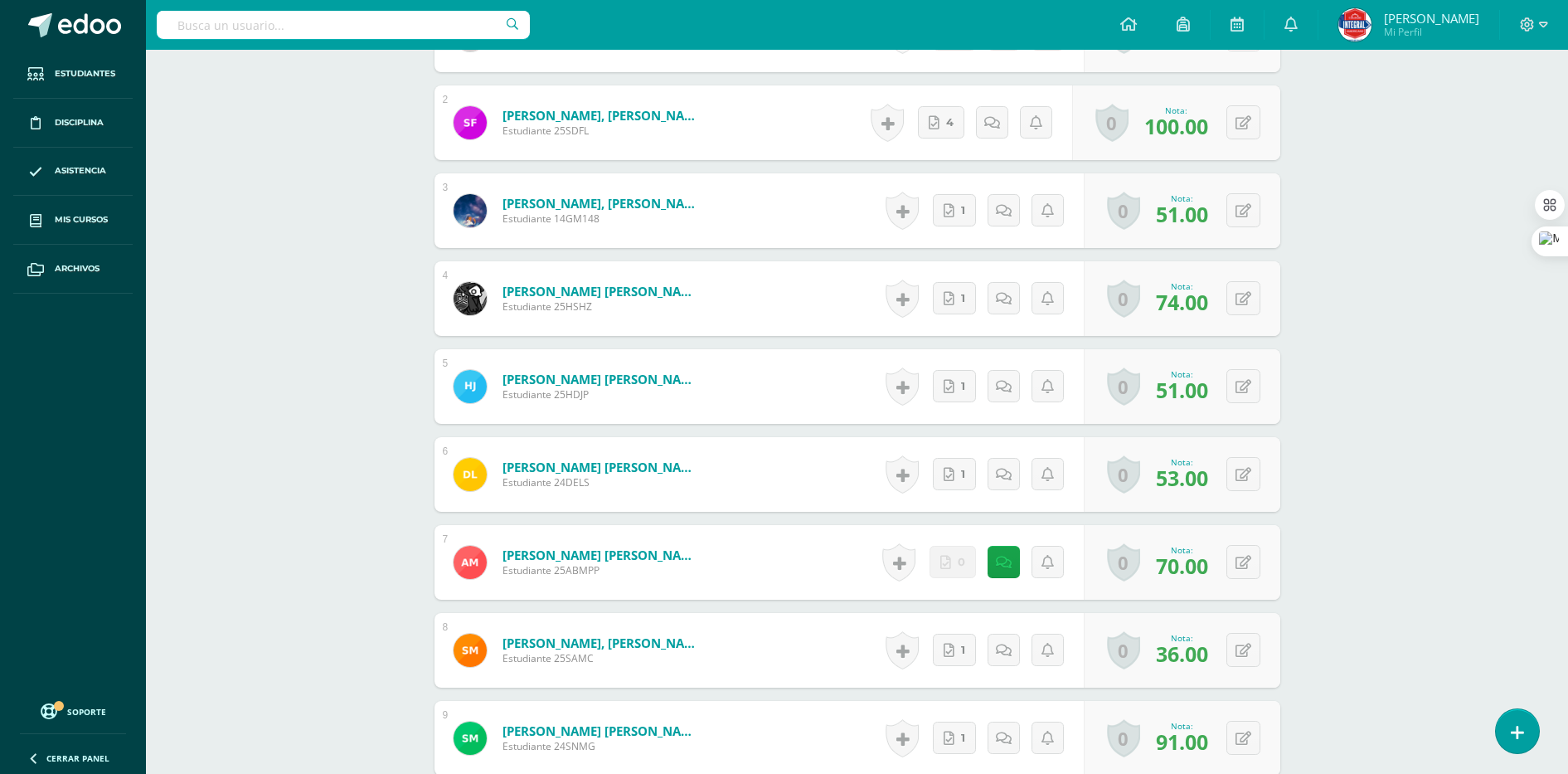
scroll to position [721, 0]
click at [1246, 388] on icon at bounding box center [1244, 388] width 16 height 14
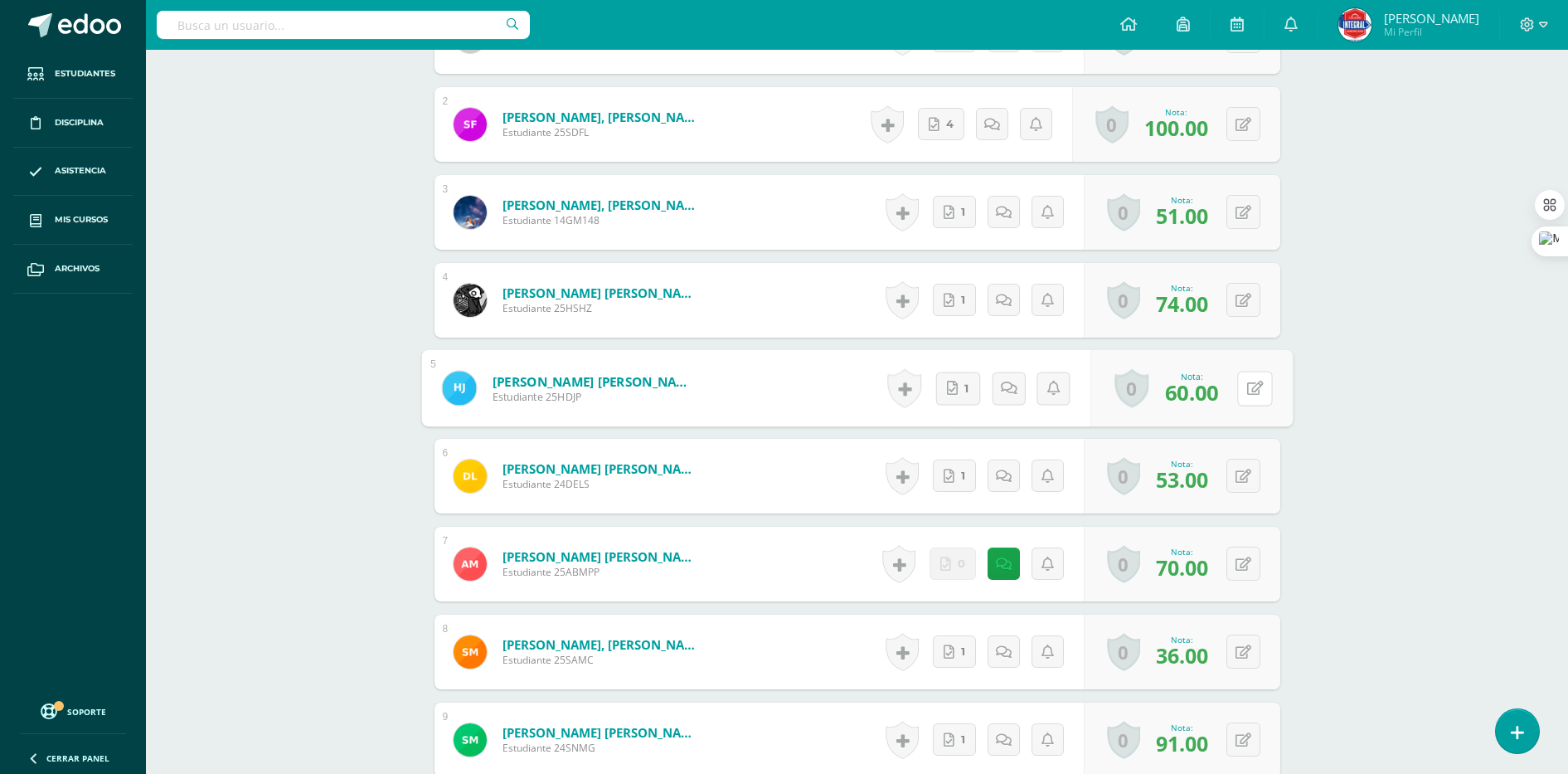
click at [1247, 387] on icon at bounding box center [1254, 387] width 17 height 14
type input "55"
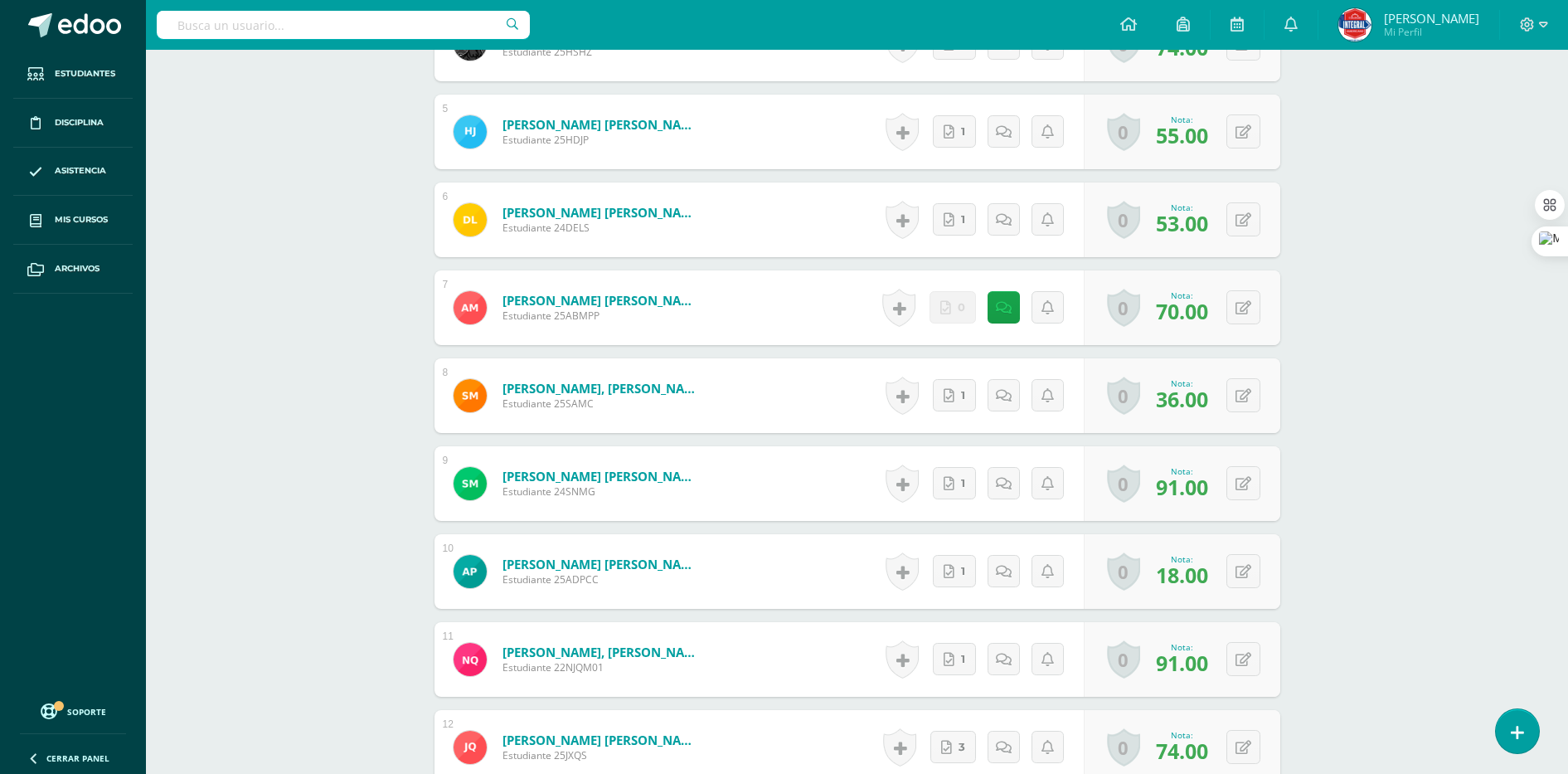
scroll to position [1141, 0]
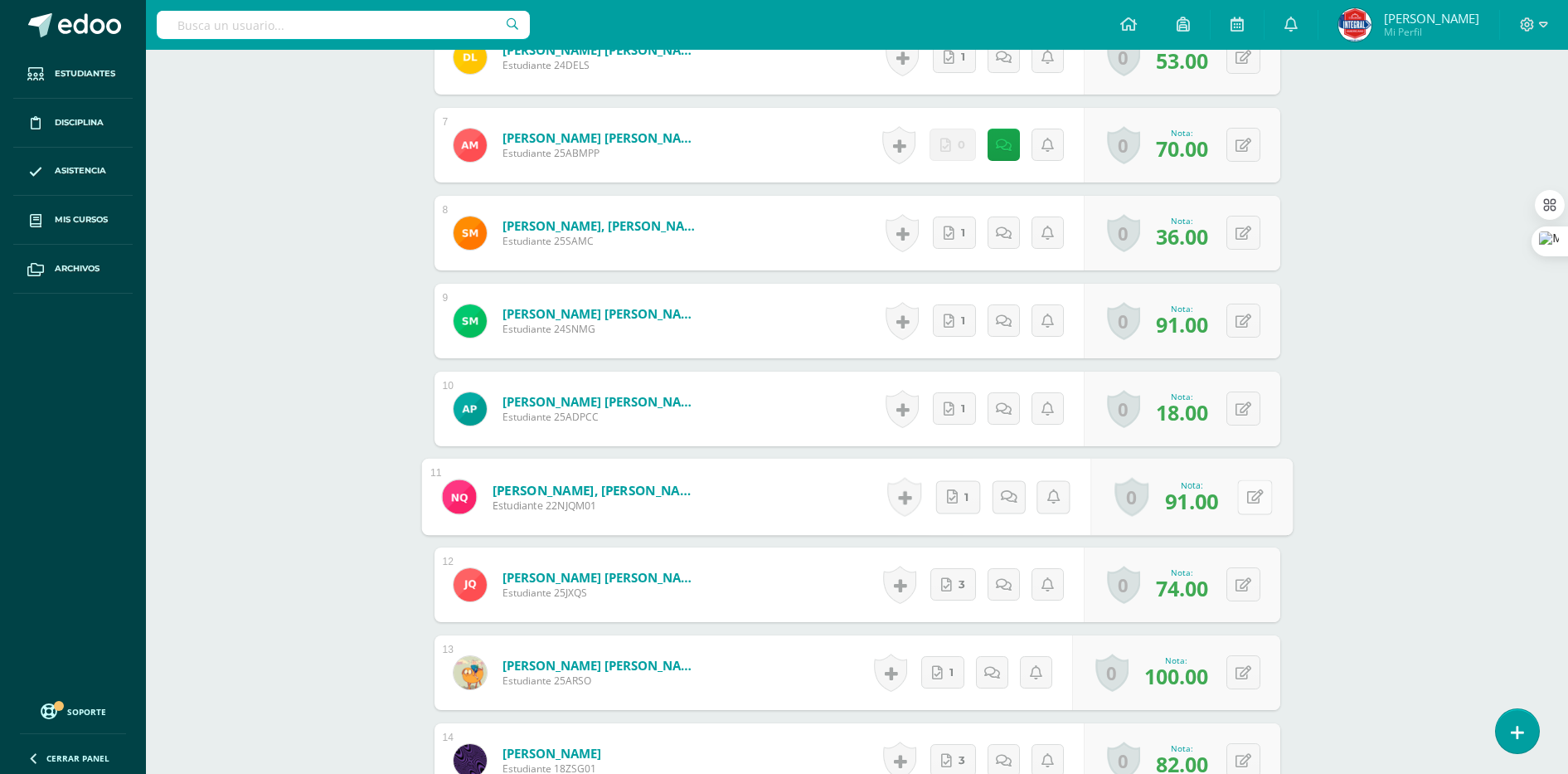
click at [1246, 499] on button at bounding box center [1254, 496] width 35 height 35
type input "95"
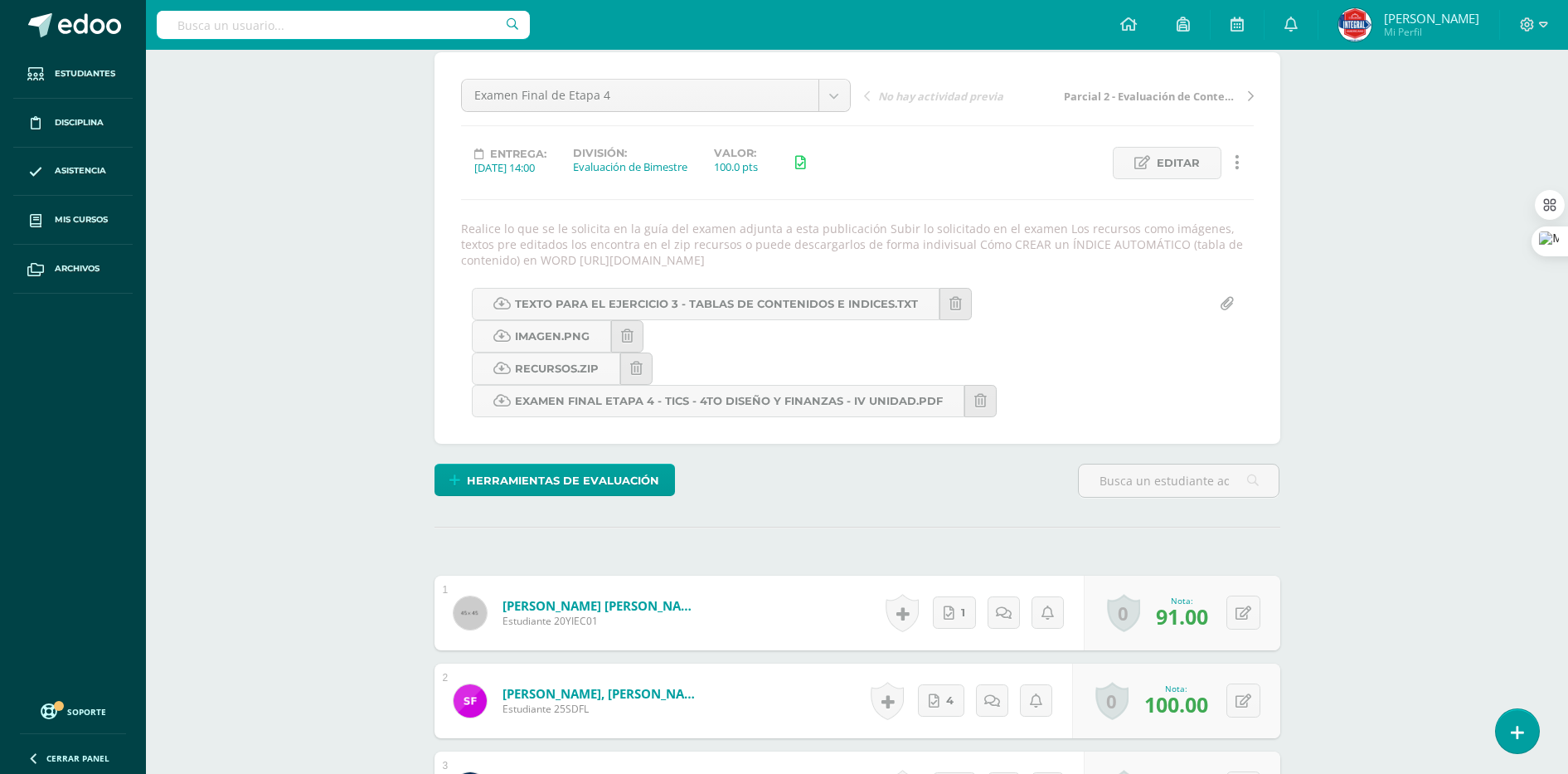
scroll to position [0, 0]
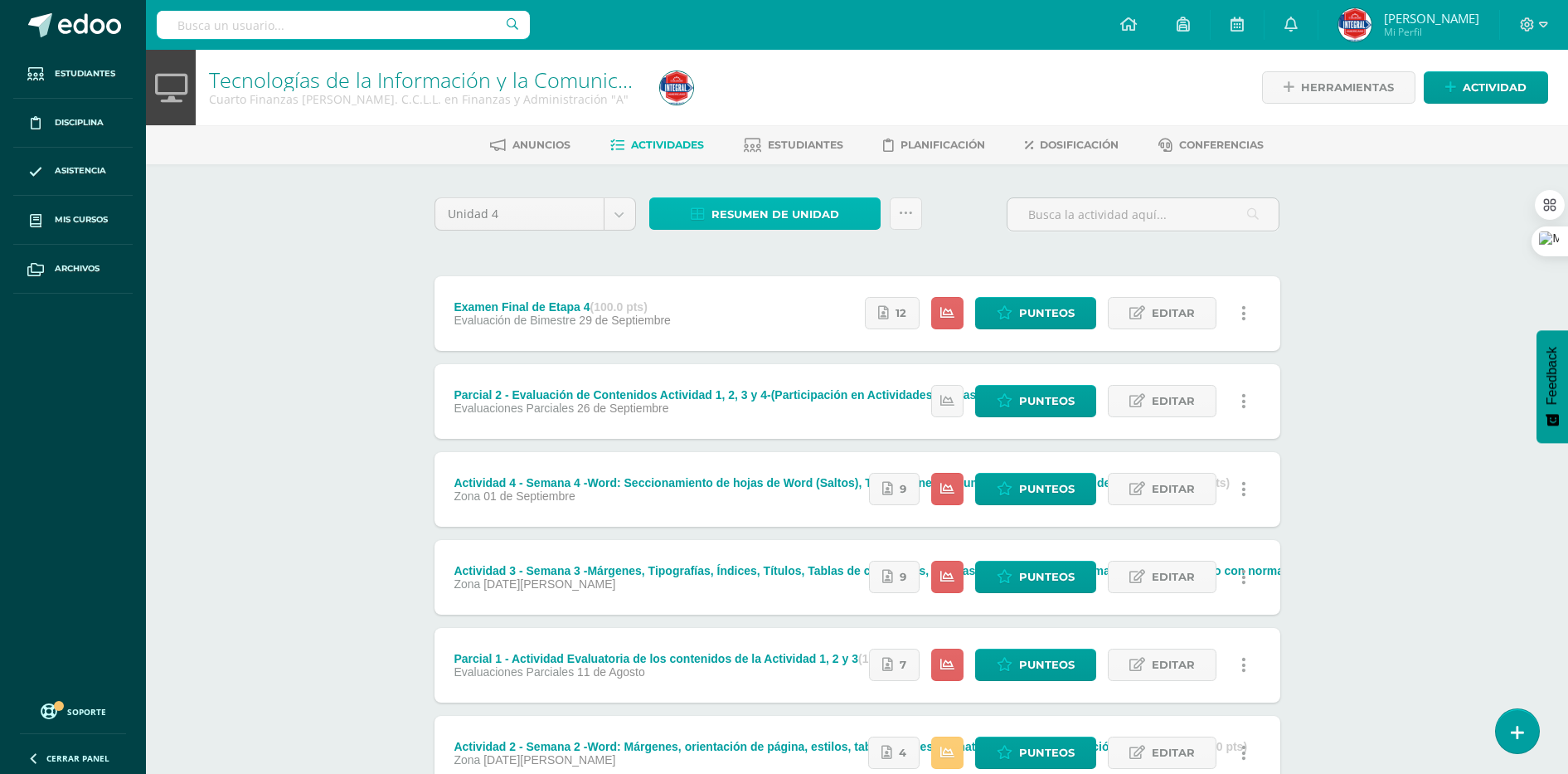
click at [759, 228] on span "Resumen de unidad" at bounding box center [775, 214] width 128 height 31
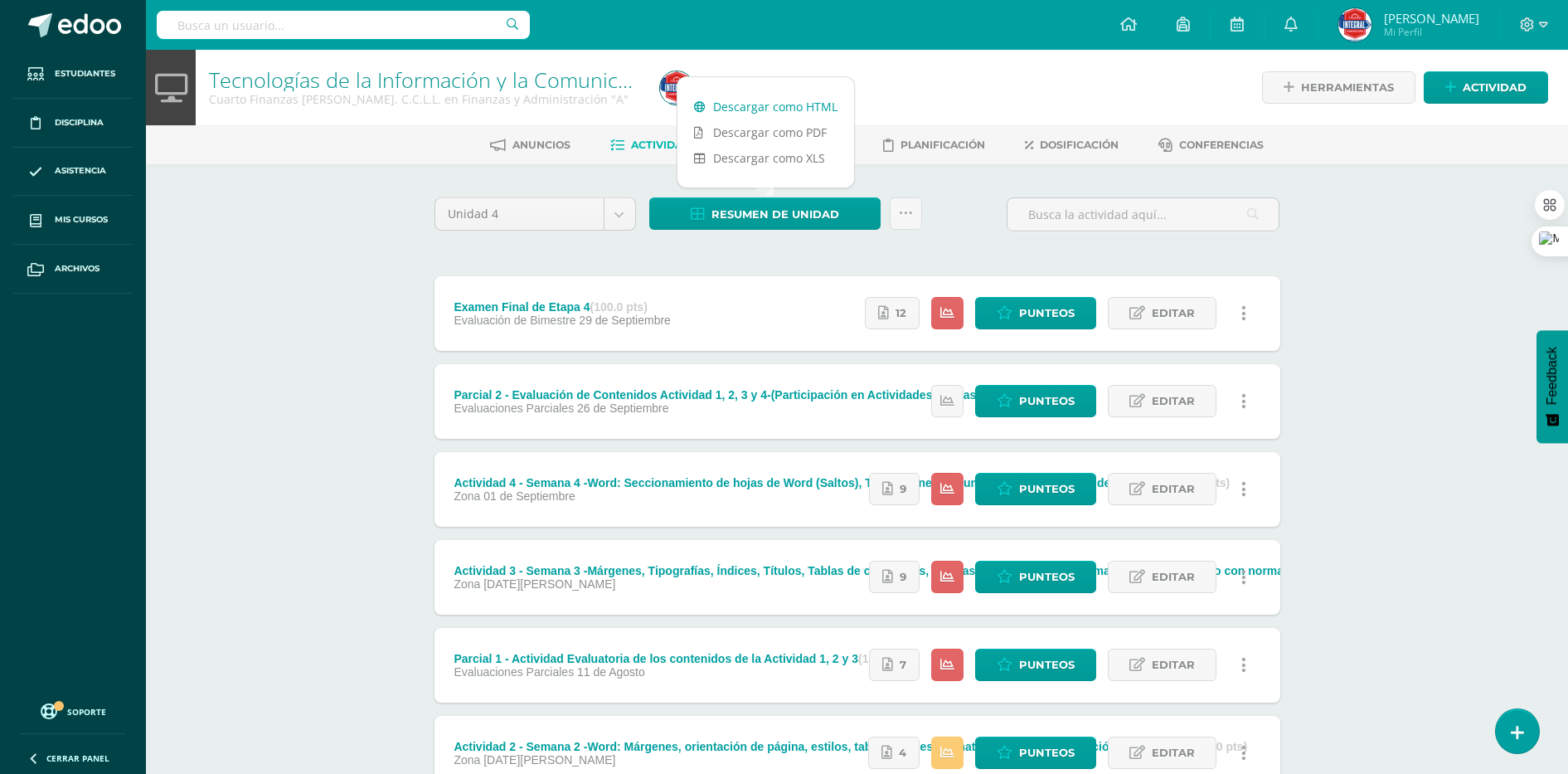
click at [727, 102] on link "Descargar como HTML" at bounding box center [766, 106] width 177 height 26
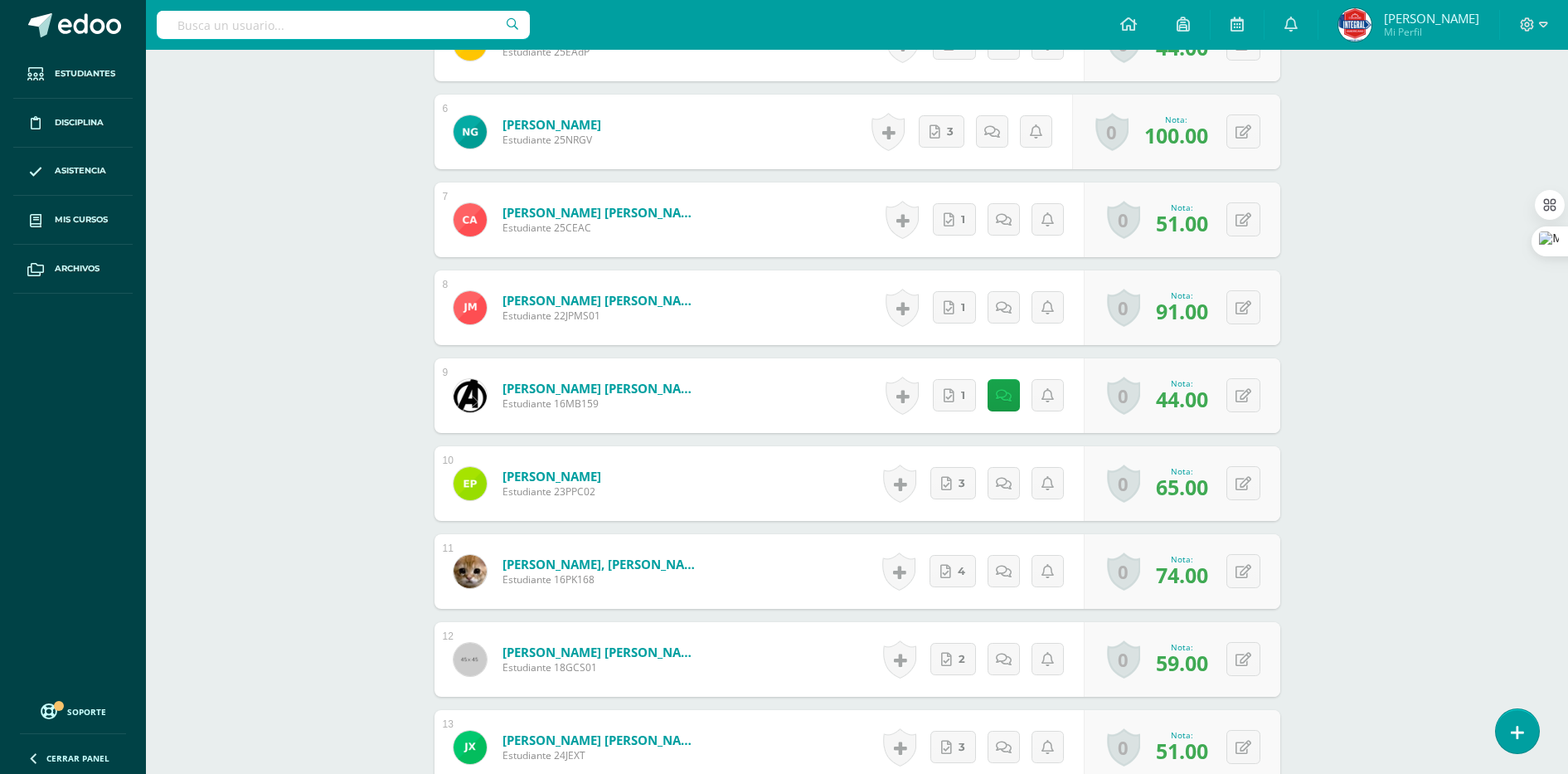
scroll to position [1101, 0]
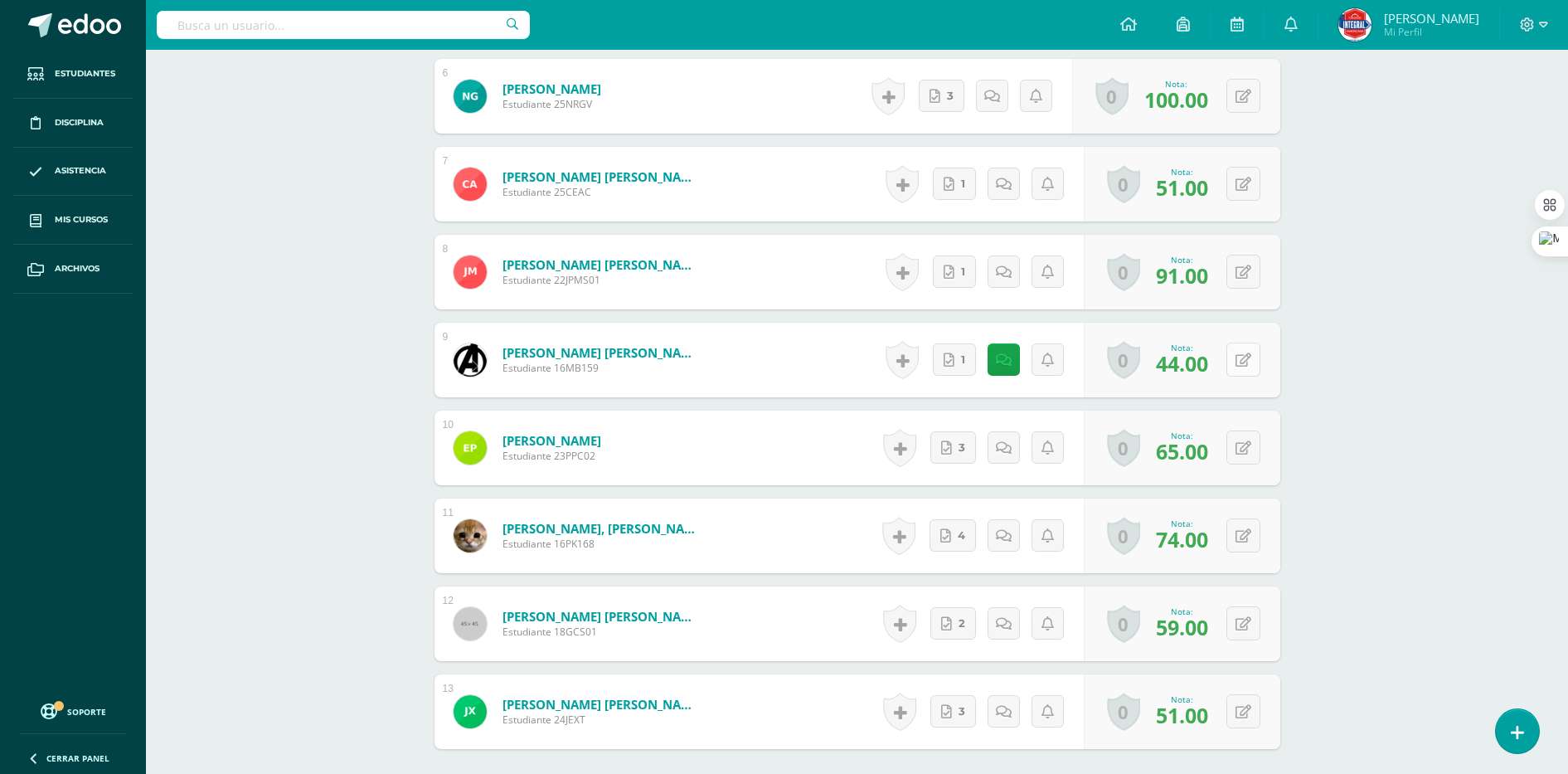
click at [1238, 363] on button at bounding box center [1243, 360] width 34 height 34
click at [1241, 365] on button at bounding box center [1254, 360] width 35 height 35
click at [1241, 360] on button at bounding box center [1243, 360] width 34 height 34
type input "6"
click at [1249, 362] on icon at bounding box center [1244, 361] width 16 height 14
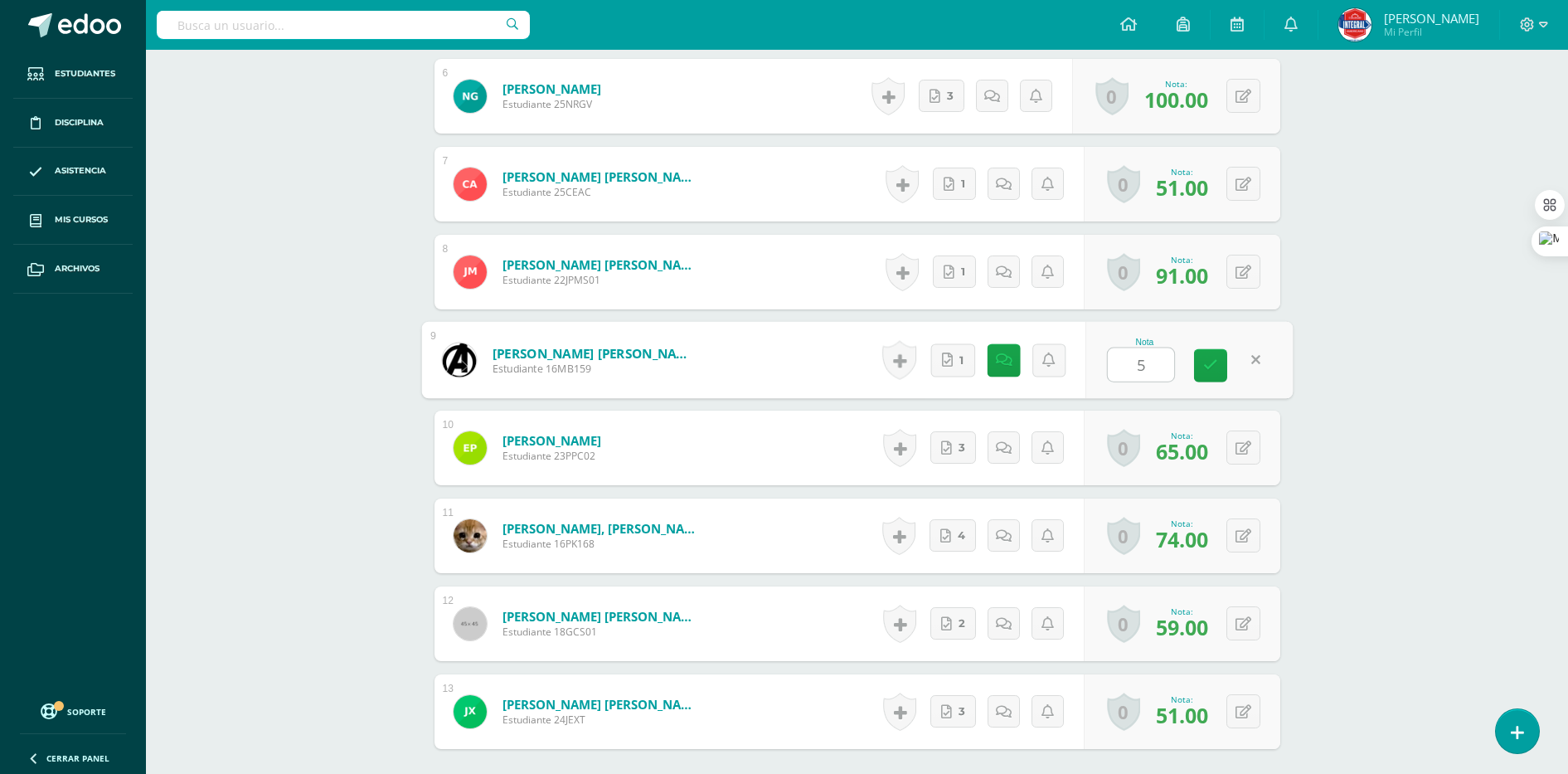
type input "57"
click at [1243, 192] on button at bounding box center [1254, 184] width 35 height 35
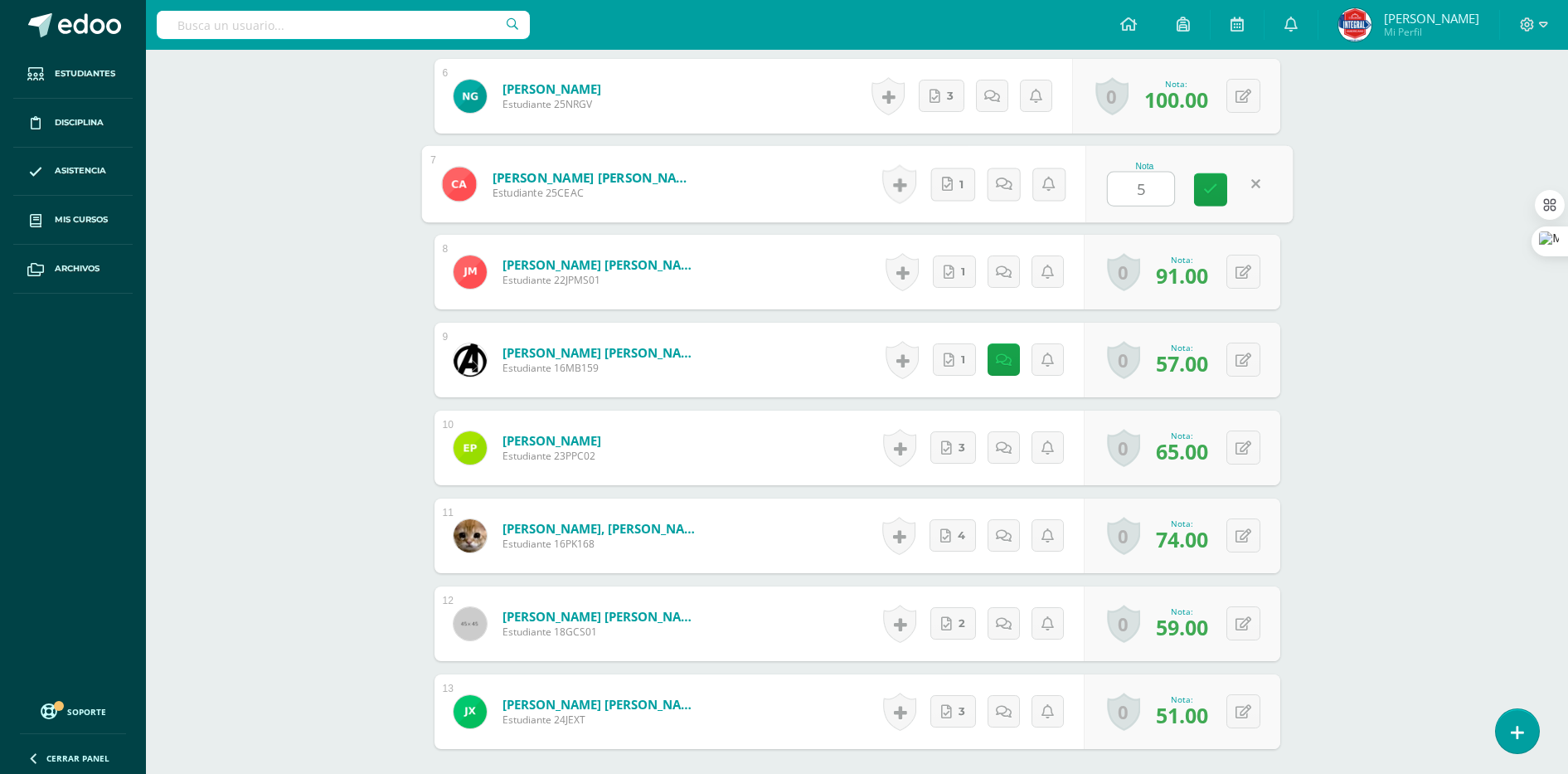
type input "55"
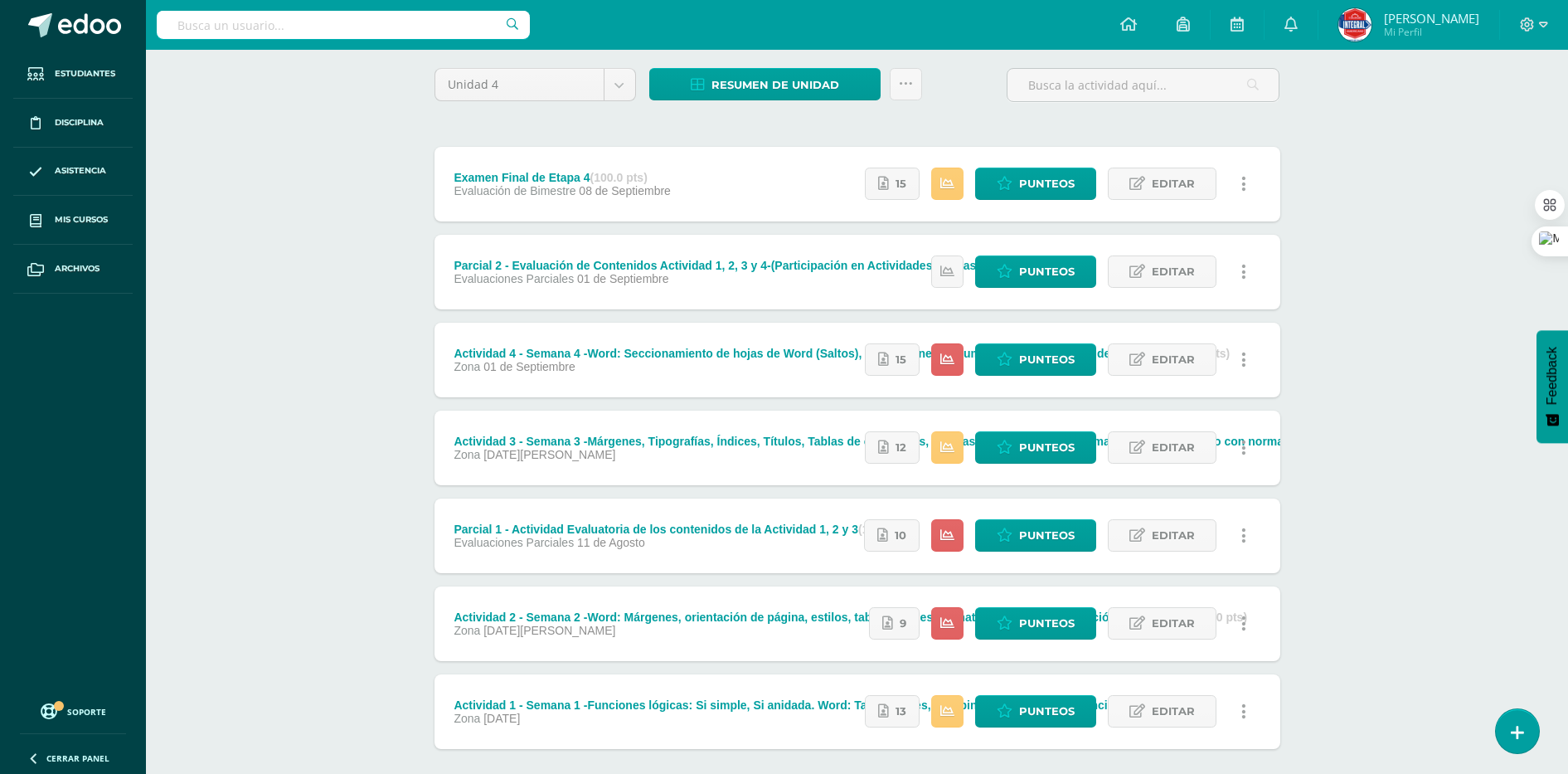
scroll to position [208, 0]
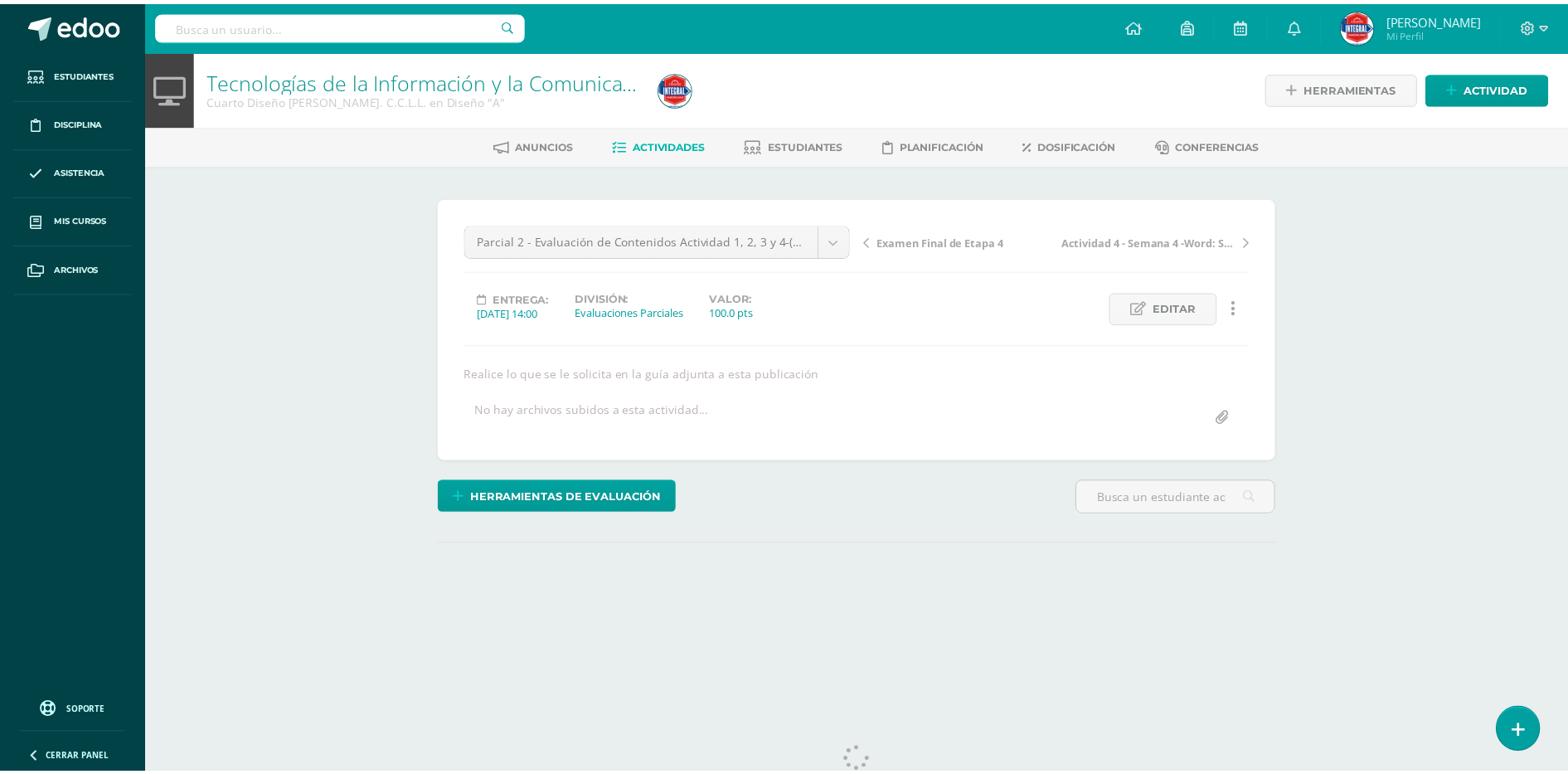
scroll to position [5, 0]
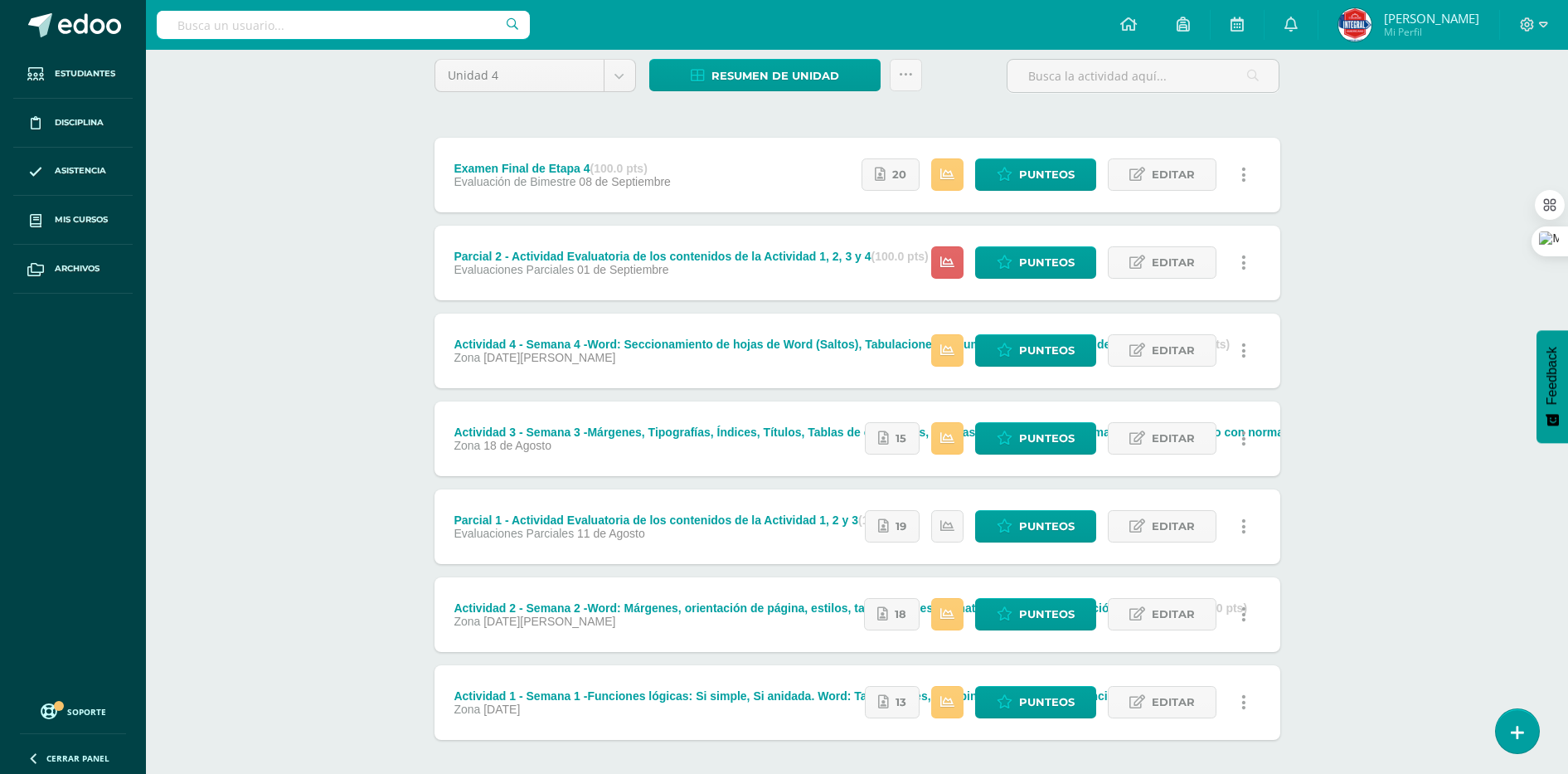
scroll to position [103, 0]
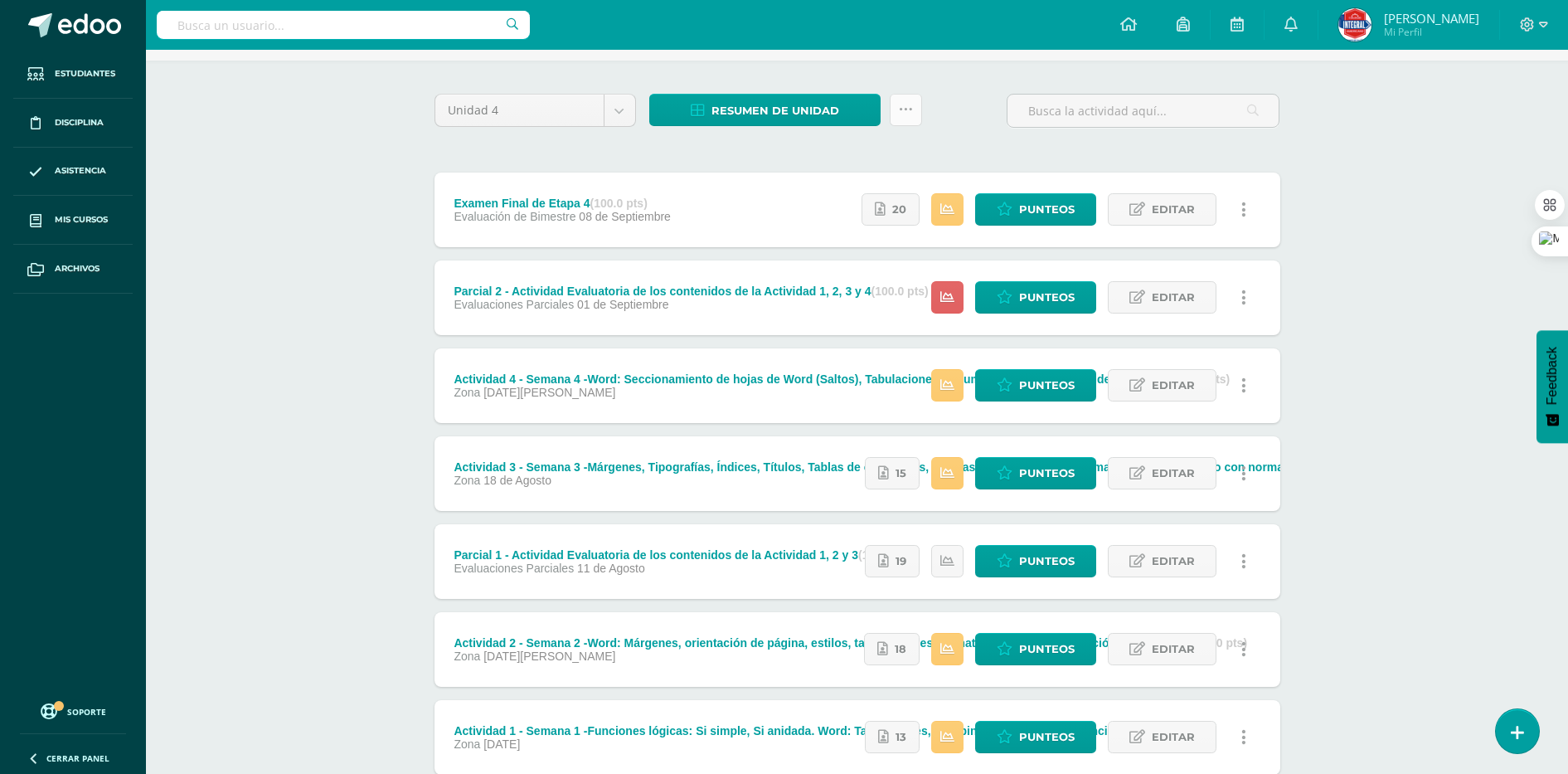
click at [910, 113] on icon at bounding box center [906, 109] width 14 height 14
click at [814, 166] on link "Subir actividades en masa" at bounding box center [864, 163] width 183 height 40
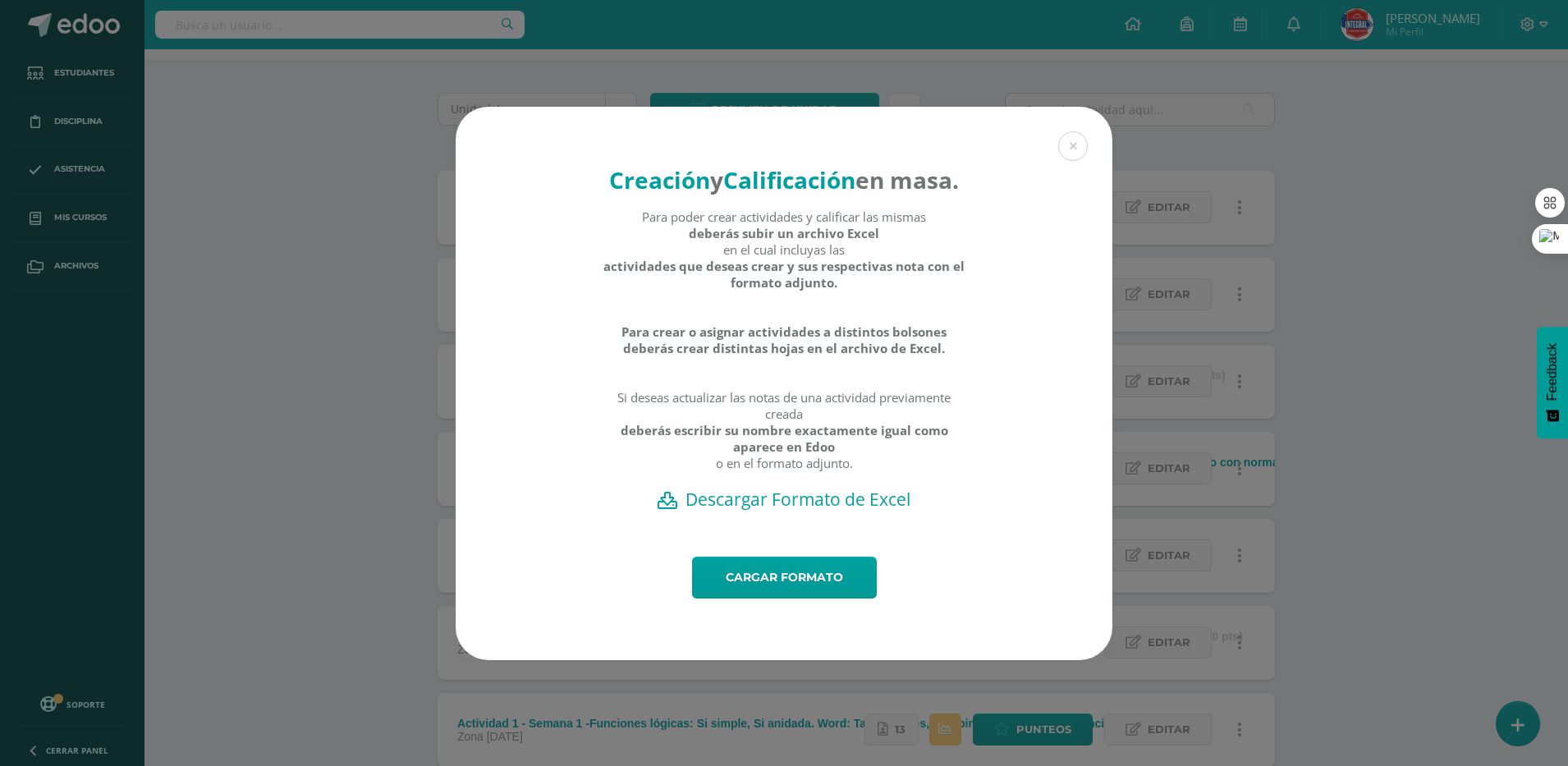
click at [755, 510] on h2 "Descargar Formato de Excel" at bounding box center [783, 499] width 599 height 23
click at [1065, 132] on button at bounding box center [1073, 147] width 30 height 29
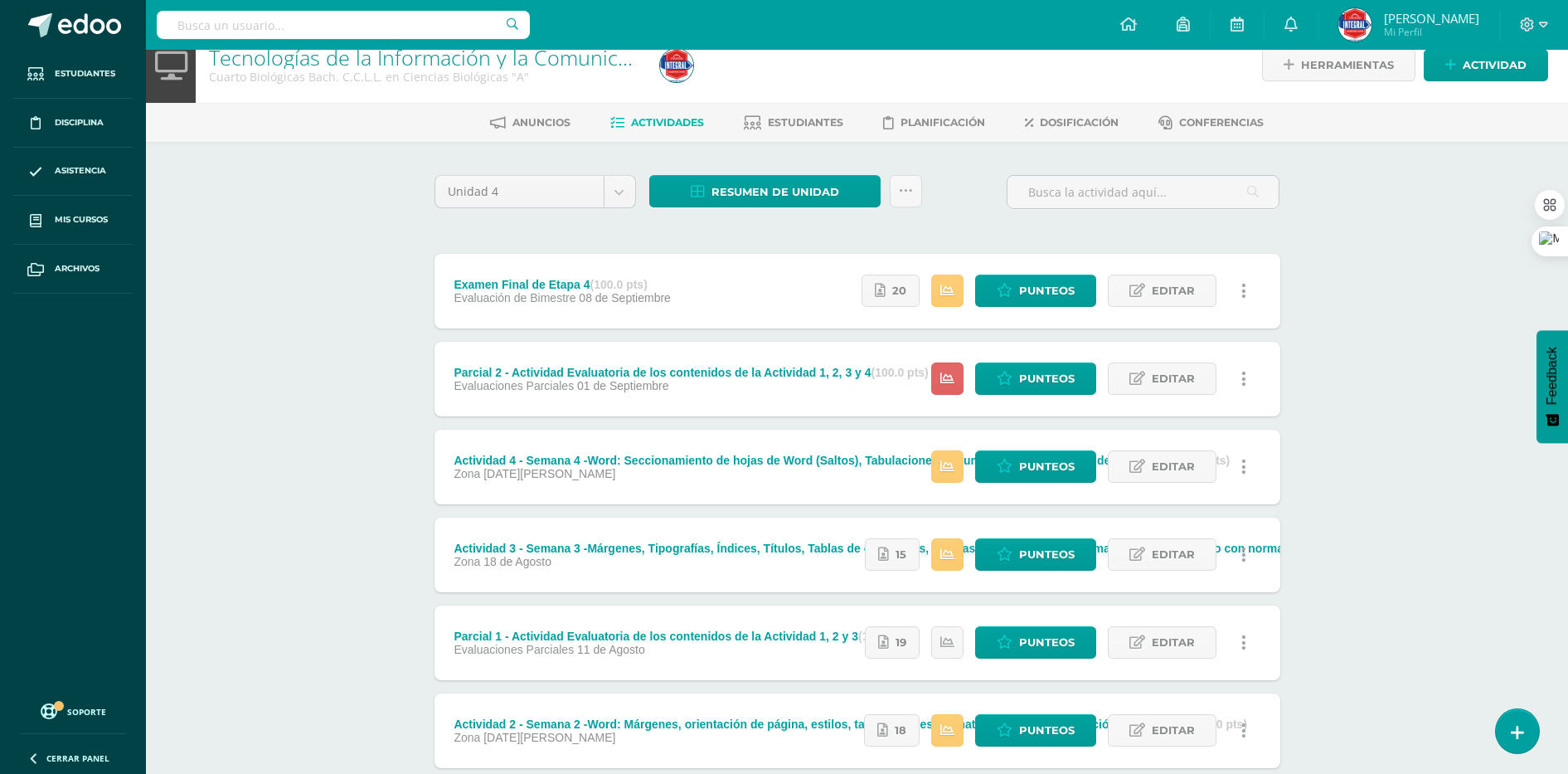
scroll to position [0, 0]
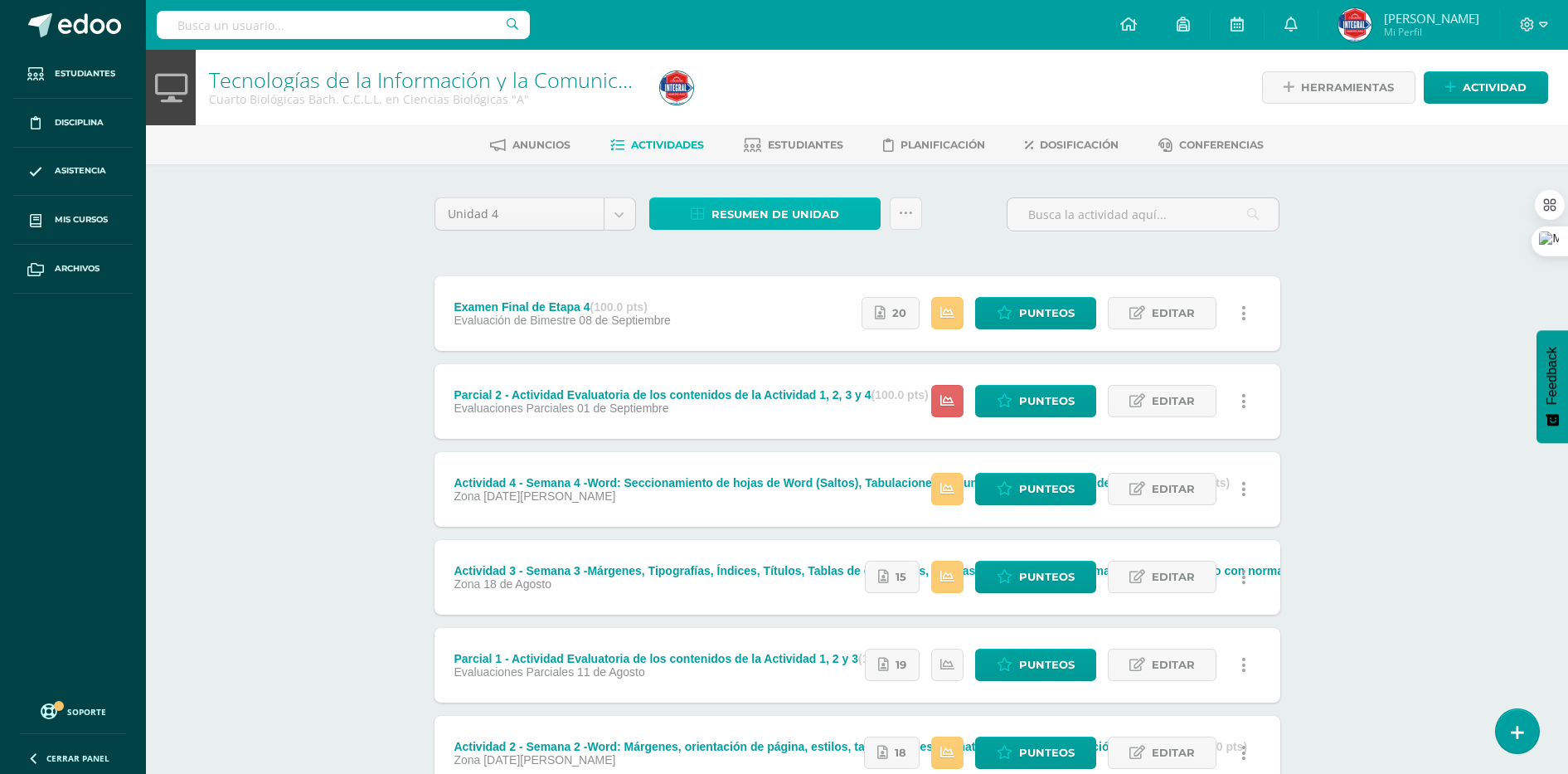
click at [820, 219] on span "Resumen de unidad" at bounding box center [775, 214] width 128 height 31
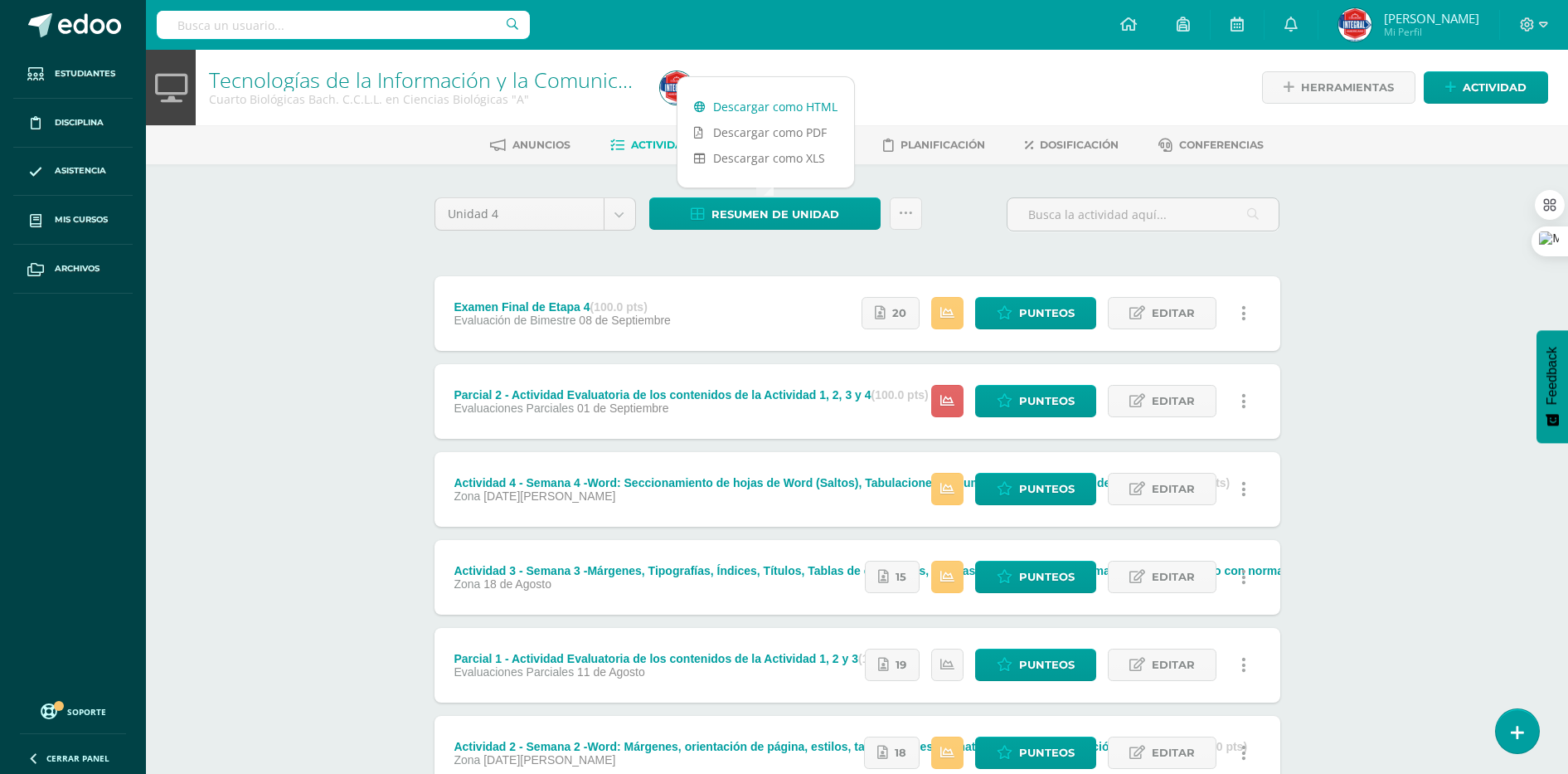
click at [795, 98] on link "Descargar como HTML" at bounding box center [766, 106] width 177 height 26
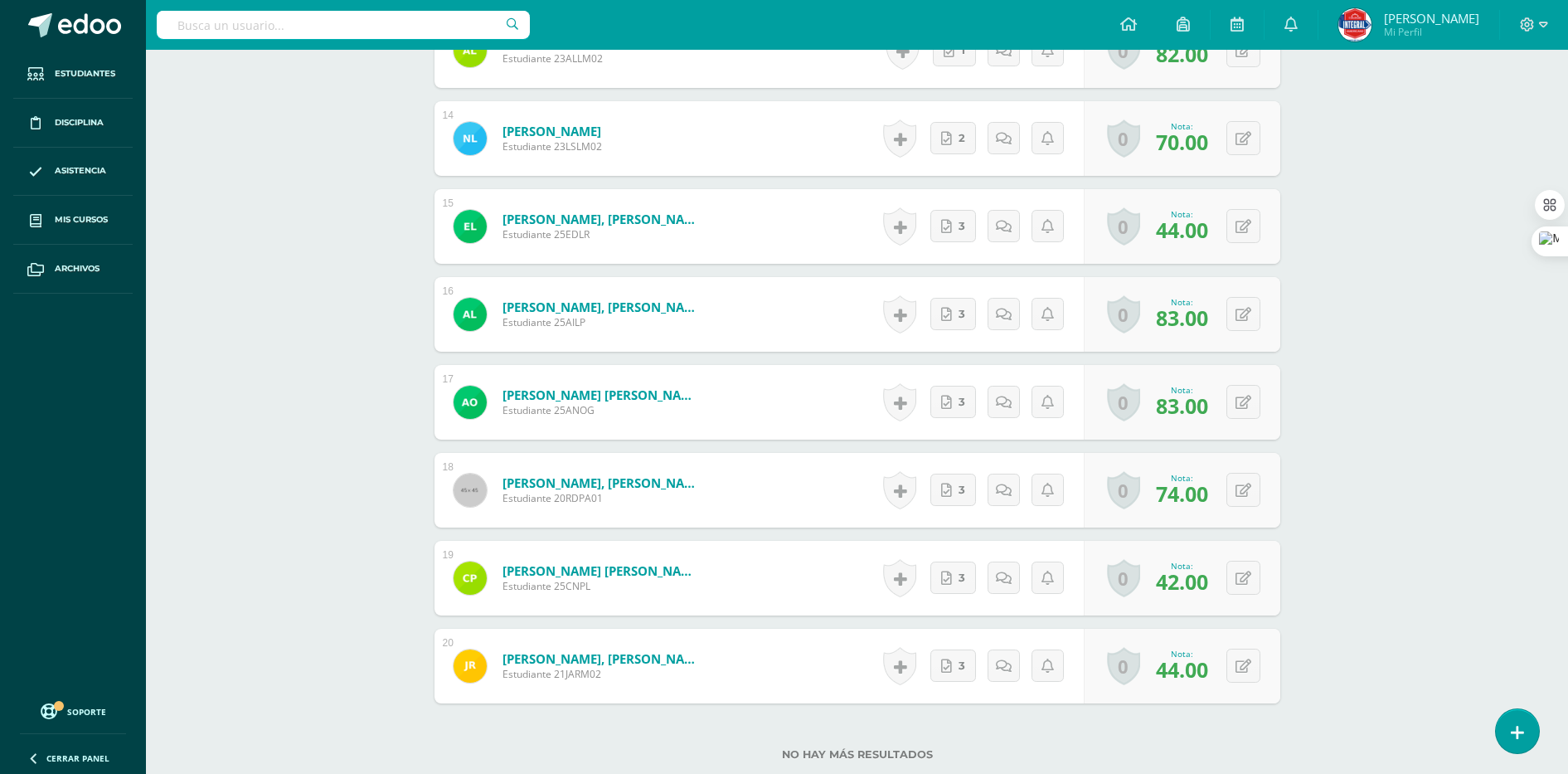
scroll to position [1882, 0]
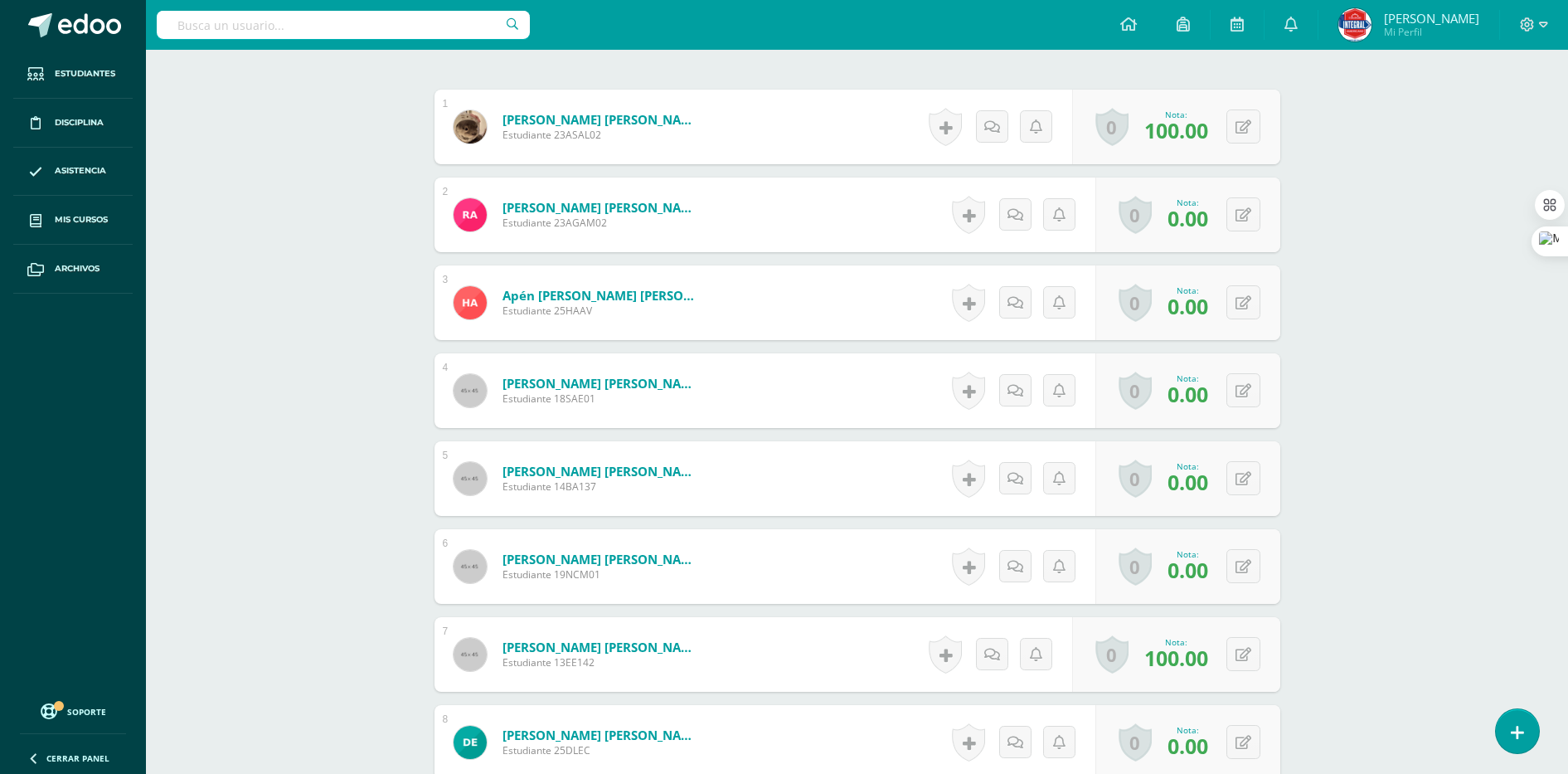
scroll to position [519, 0]
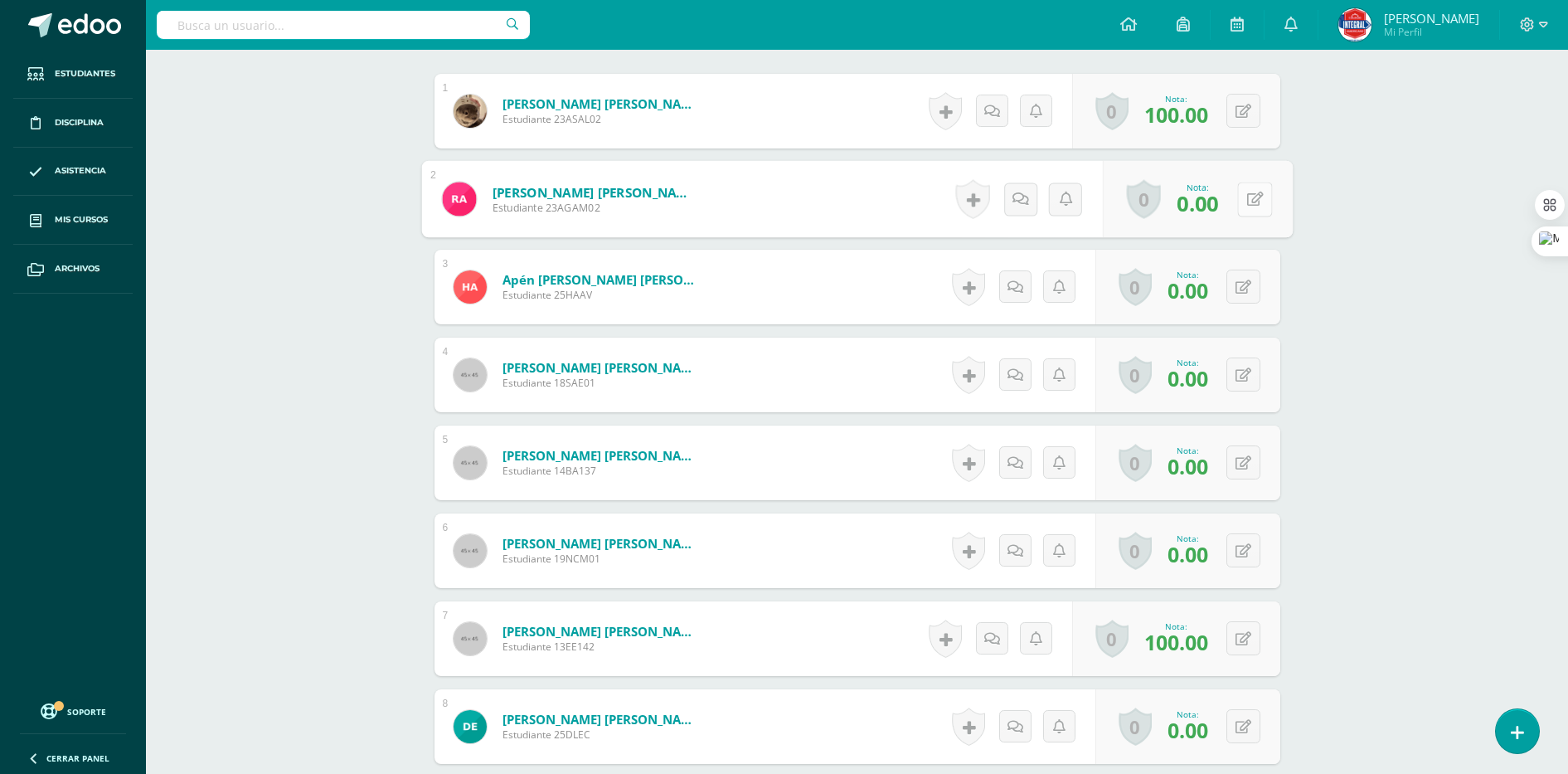
click at [1238, 212] on button at bounding box center [1254, 199] width 35 height 35
type input "44"
click at [1241, 283] on button at bounding box center [1243, 286] width 34 height 34
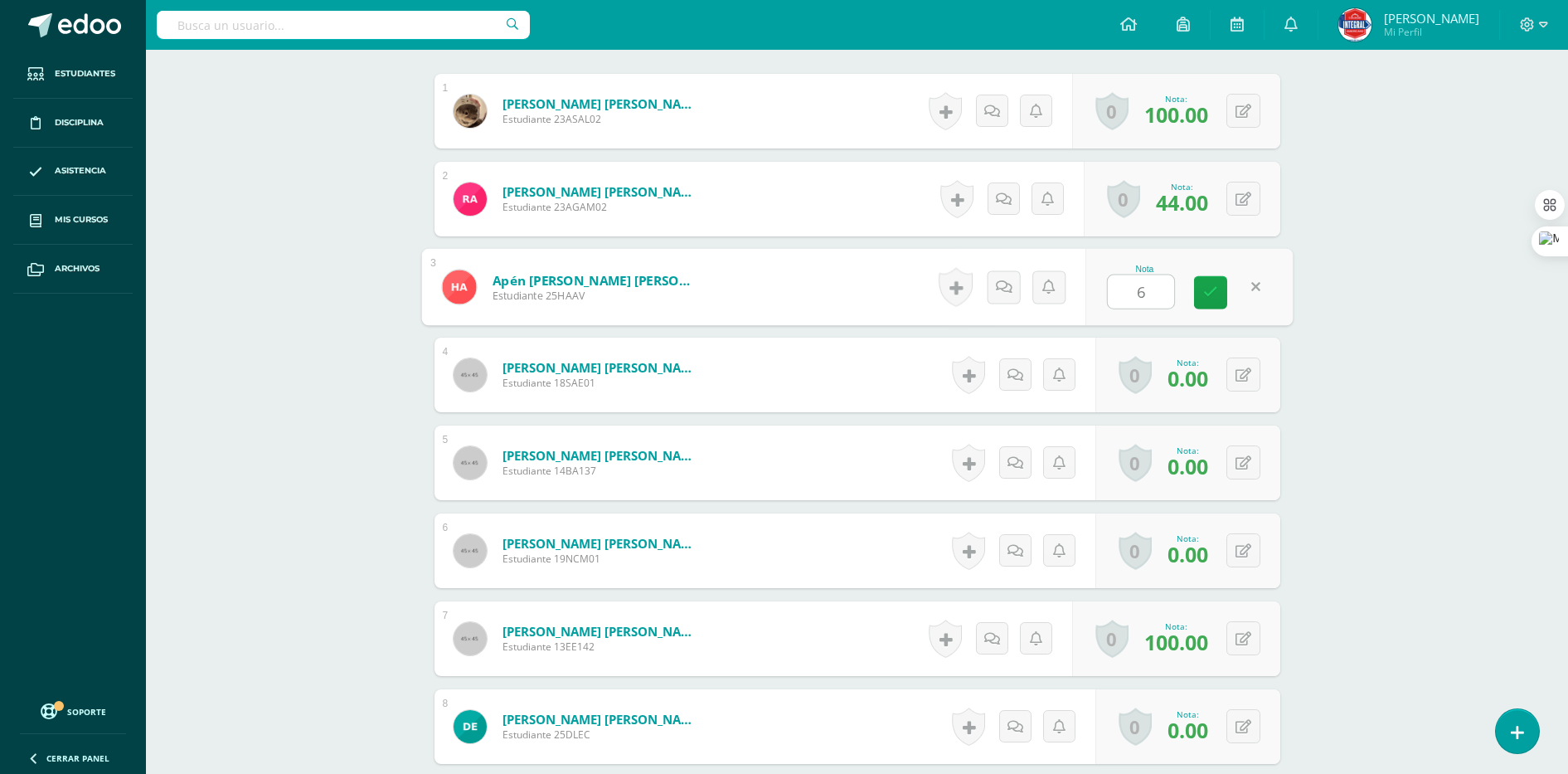
type input "68"
click at [1251, 369] on button at bounding box center [1243, 375] width 34 height 34
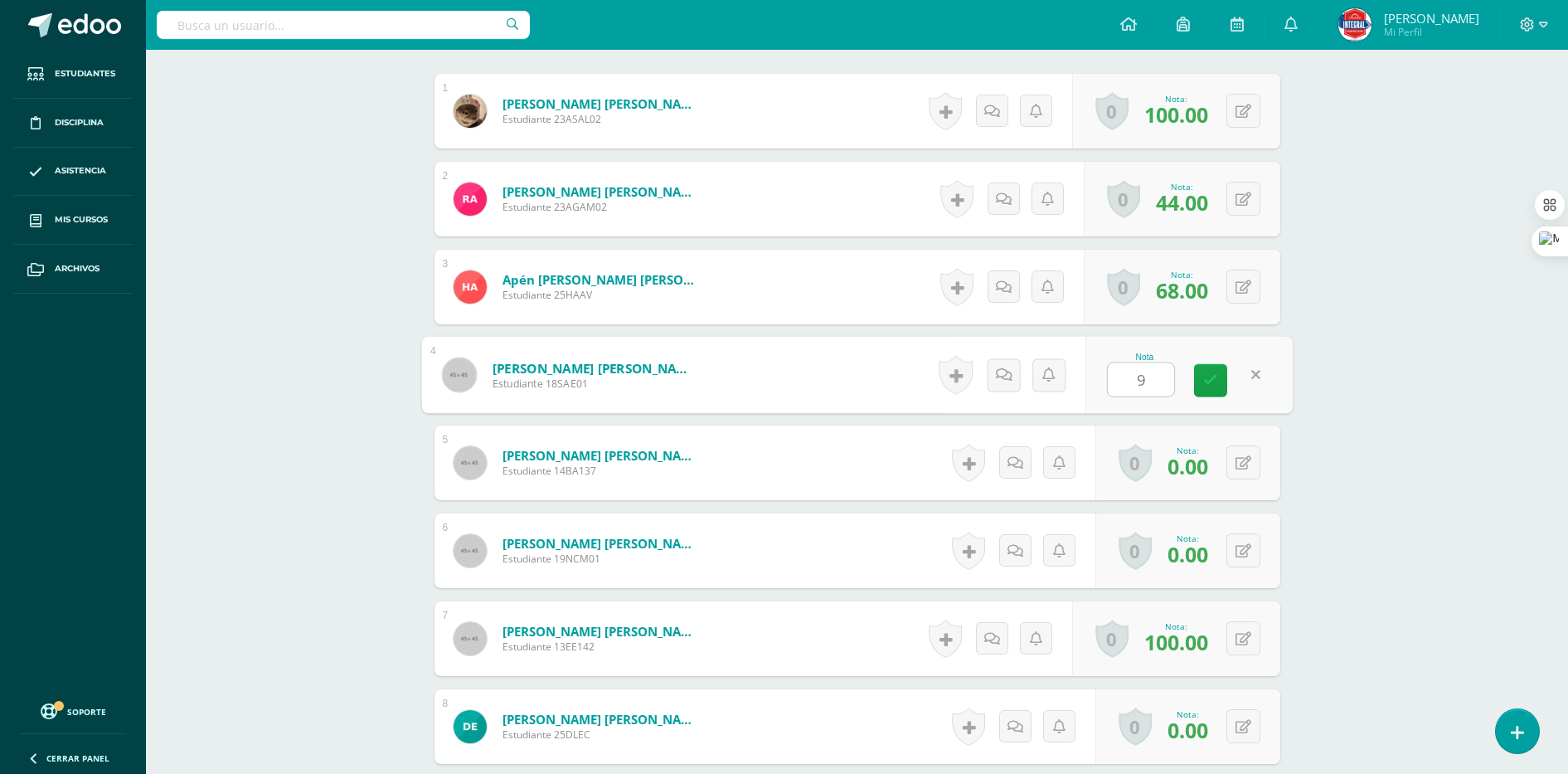
type input "91"
click at [1246, 459] on icon at bounding box center [1254, 462] width 17 height 14
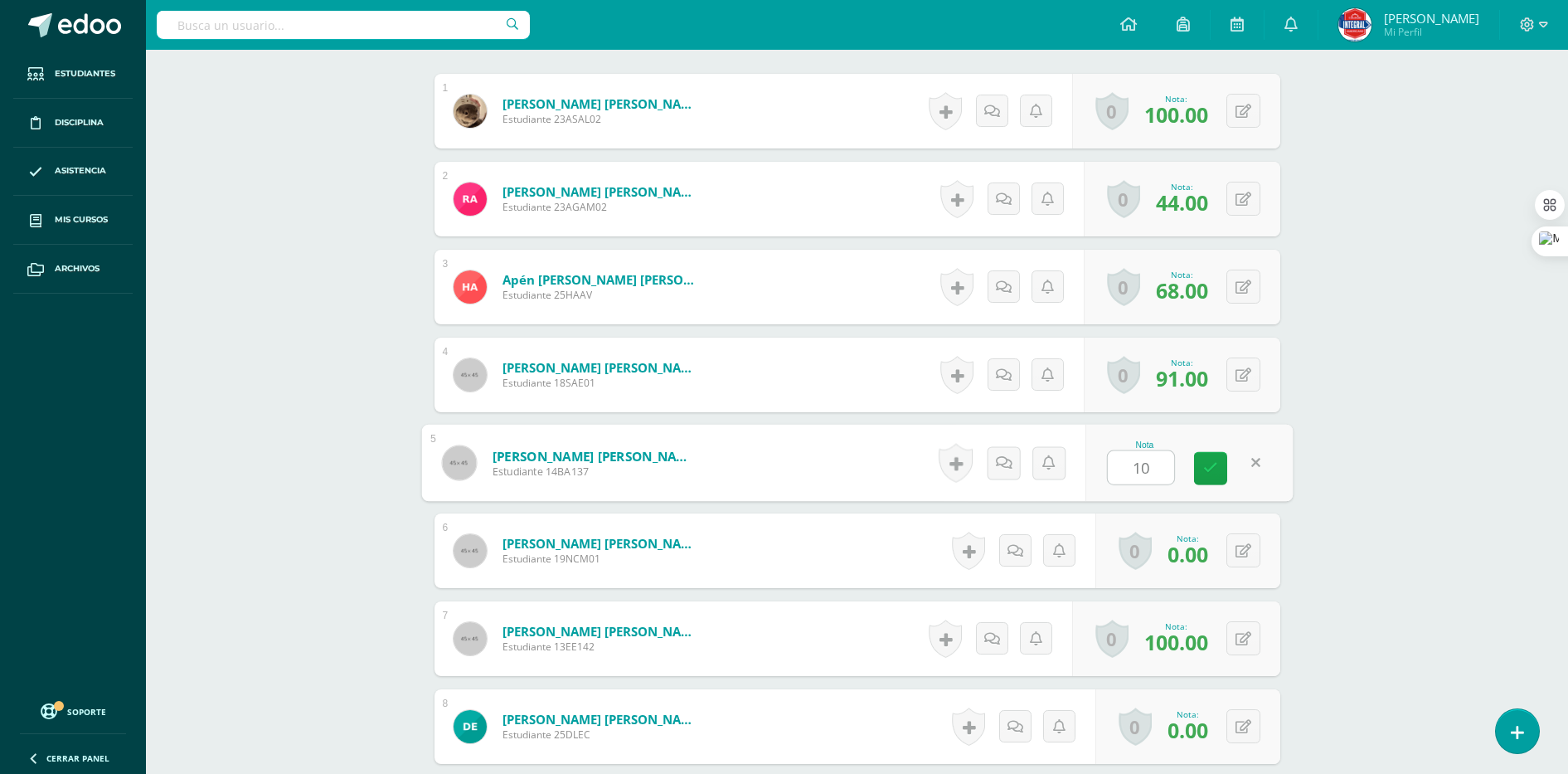
type input "100"
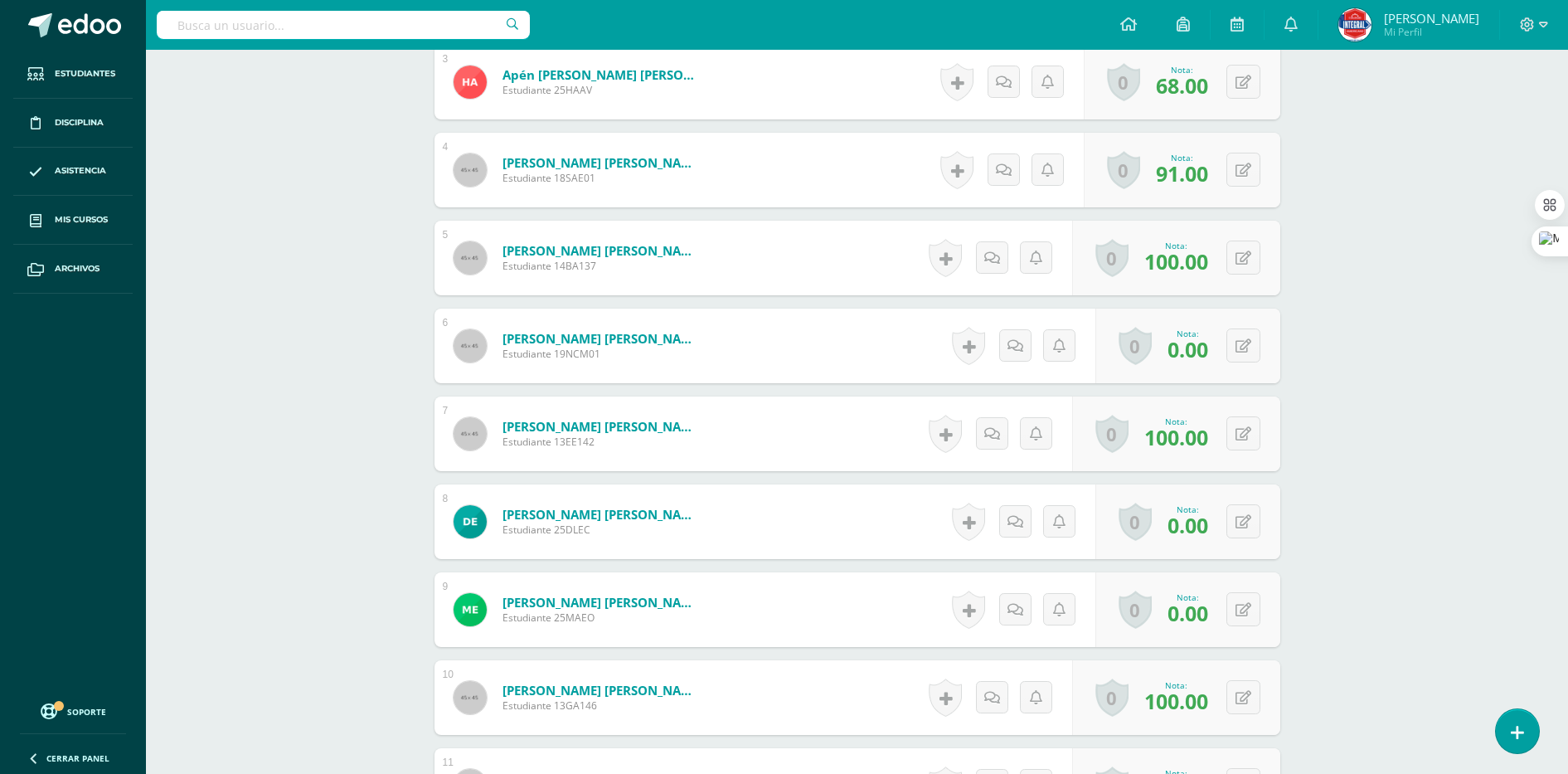
scroll to position [725, 0]
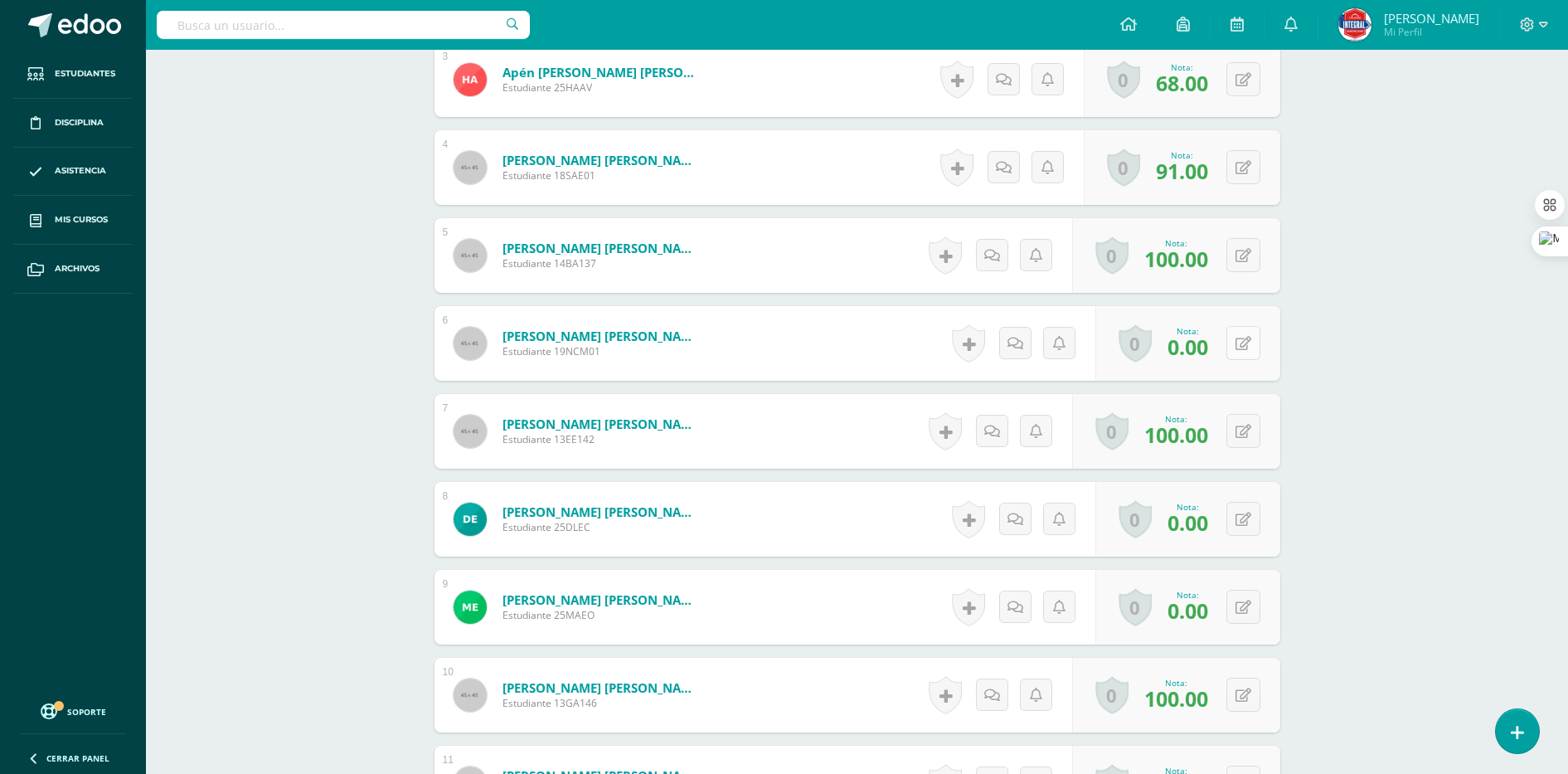
click at [1249, 343] on icon at bounding box center [1244, 344] width 16 height 14
type input "76"
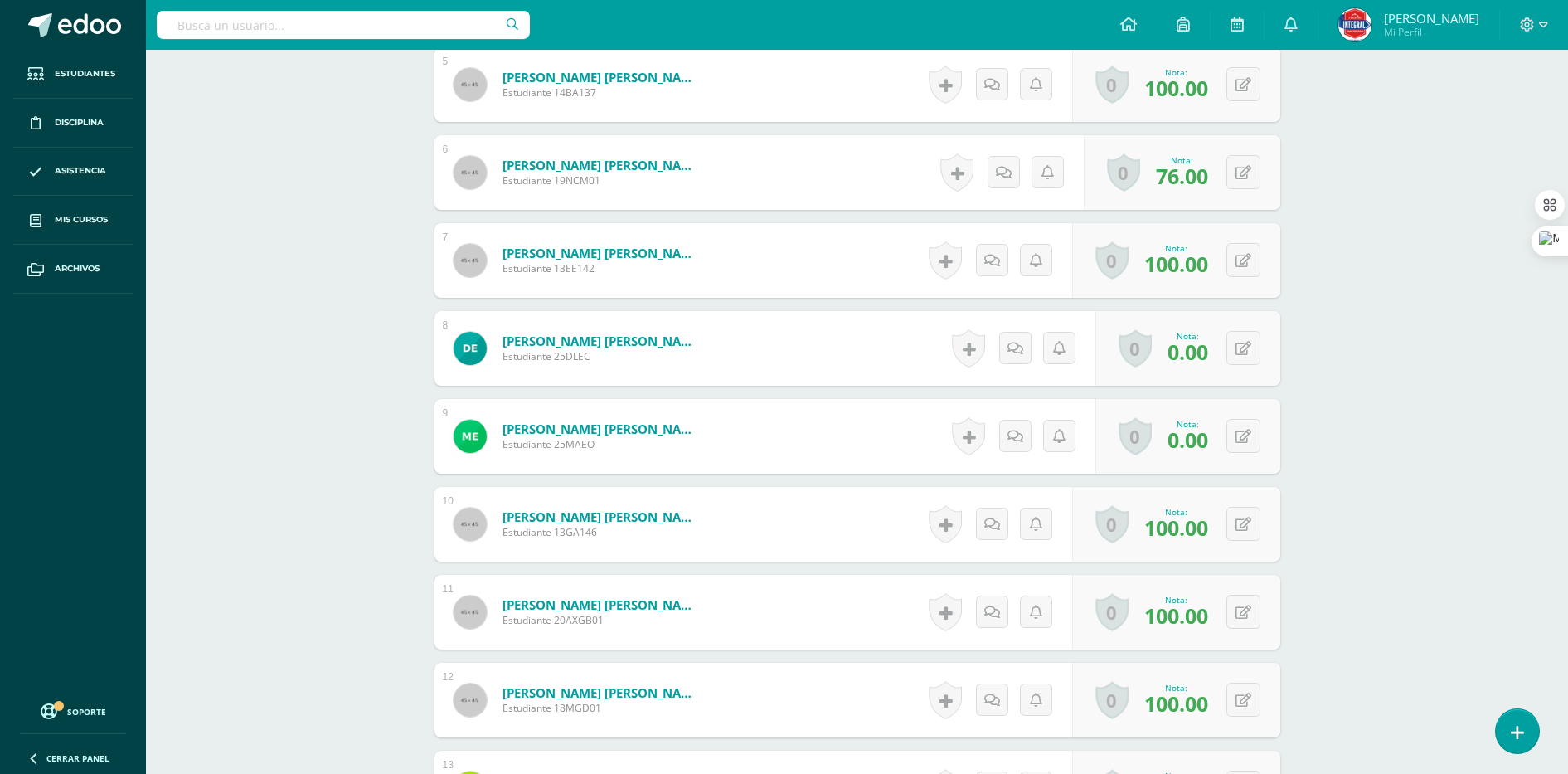
scroll to position [933, 0]
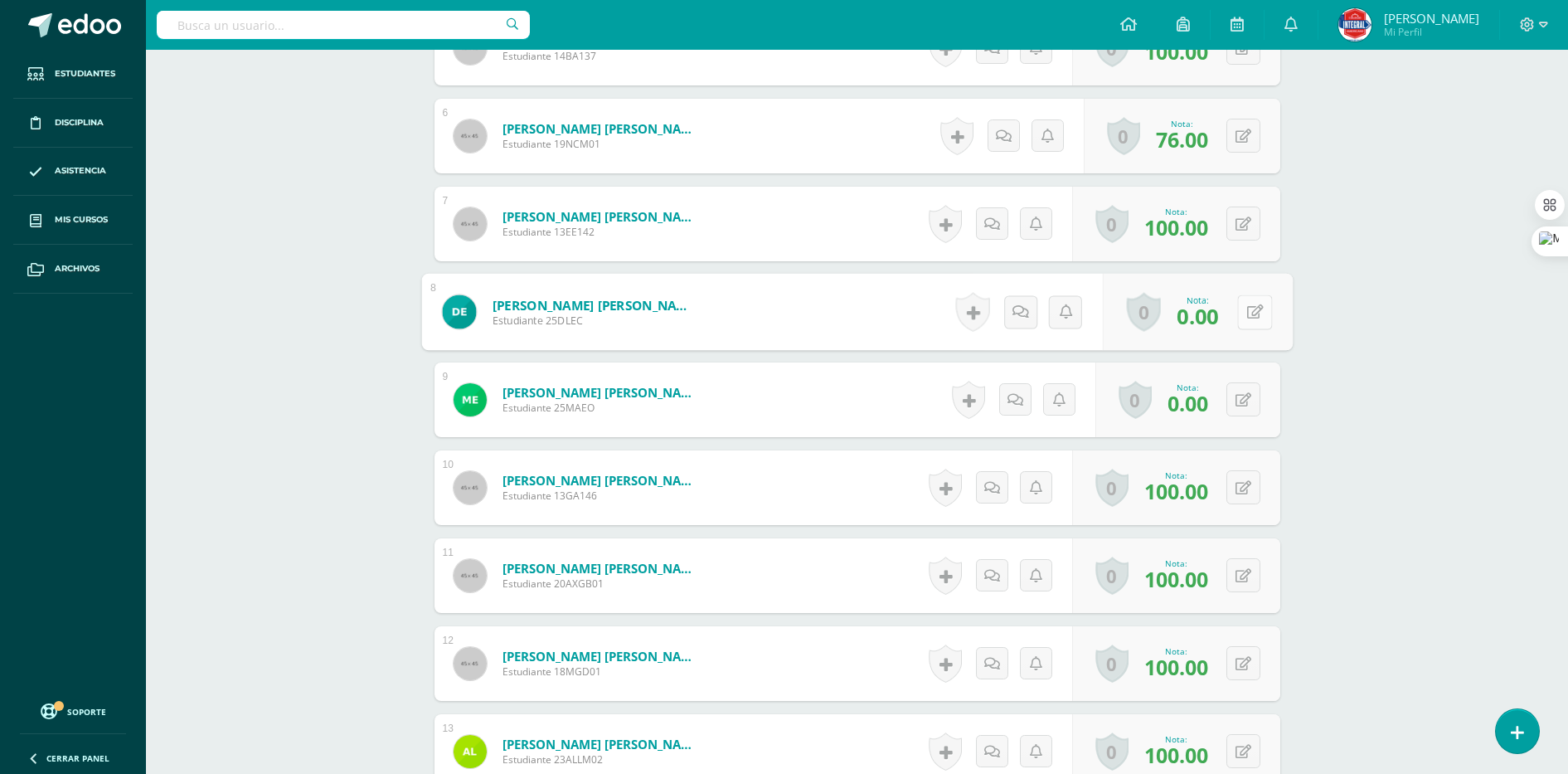
click at [1249, 313] on icon at bounding box center [1254, 311] width 17 height 14
type input "91"
click at [1243, 408] on button at bounding box center [1254, 399] width 35 height 35
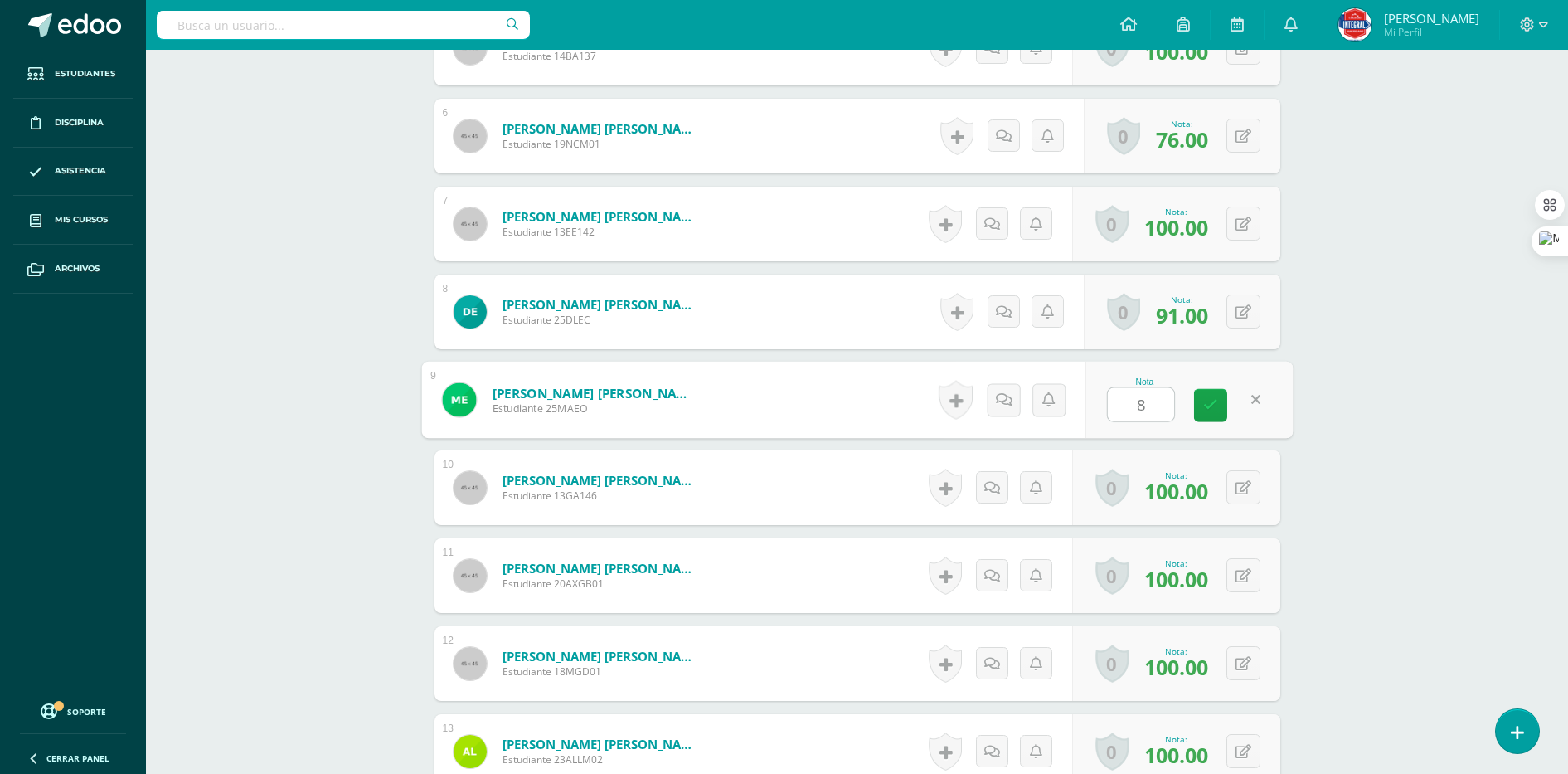
type input "82"
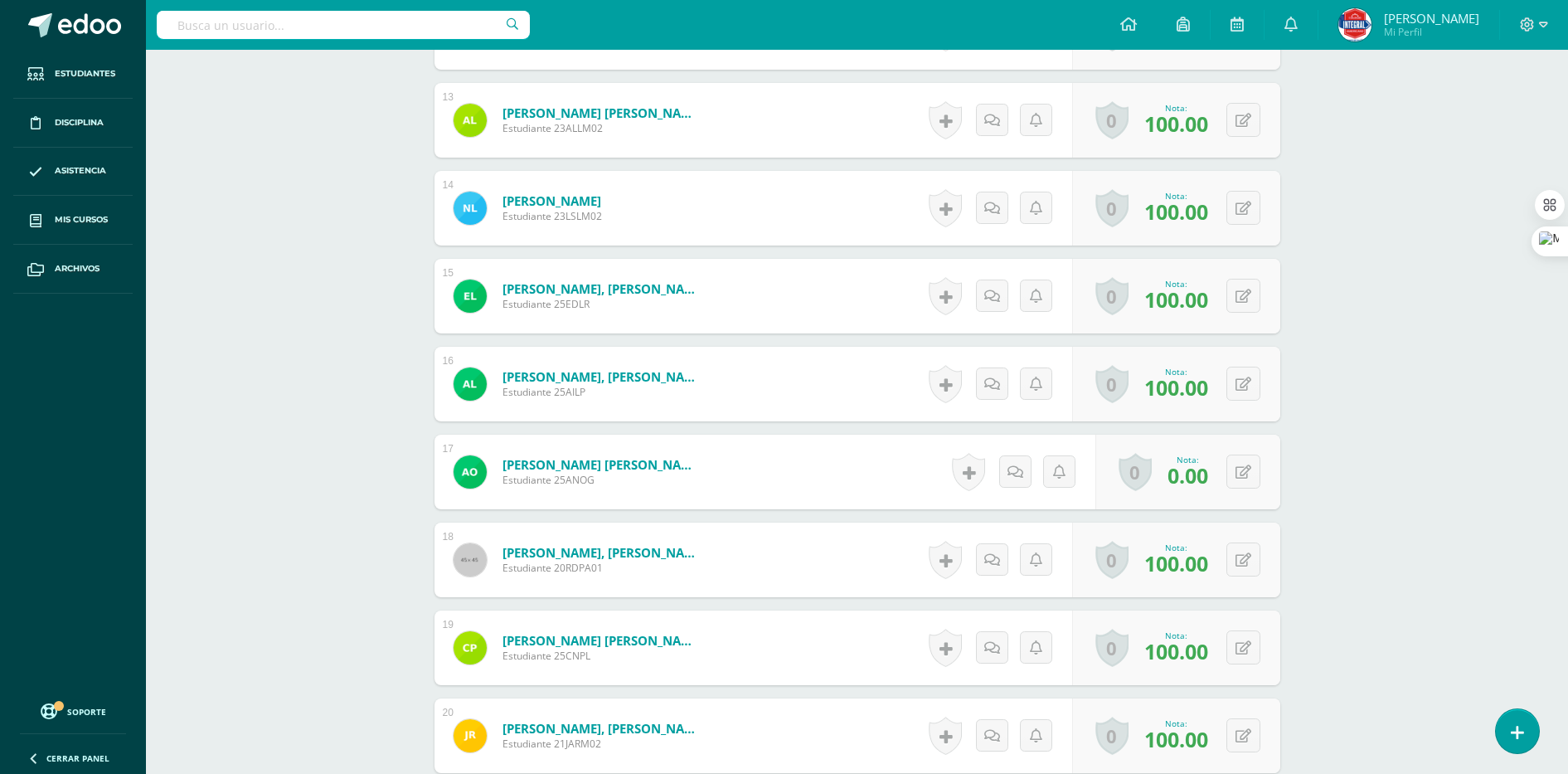
scroll to position [1658, 0]
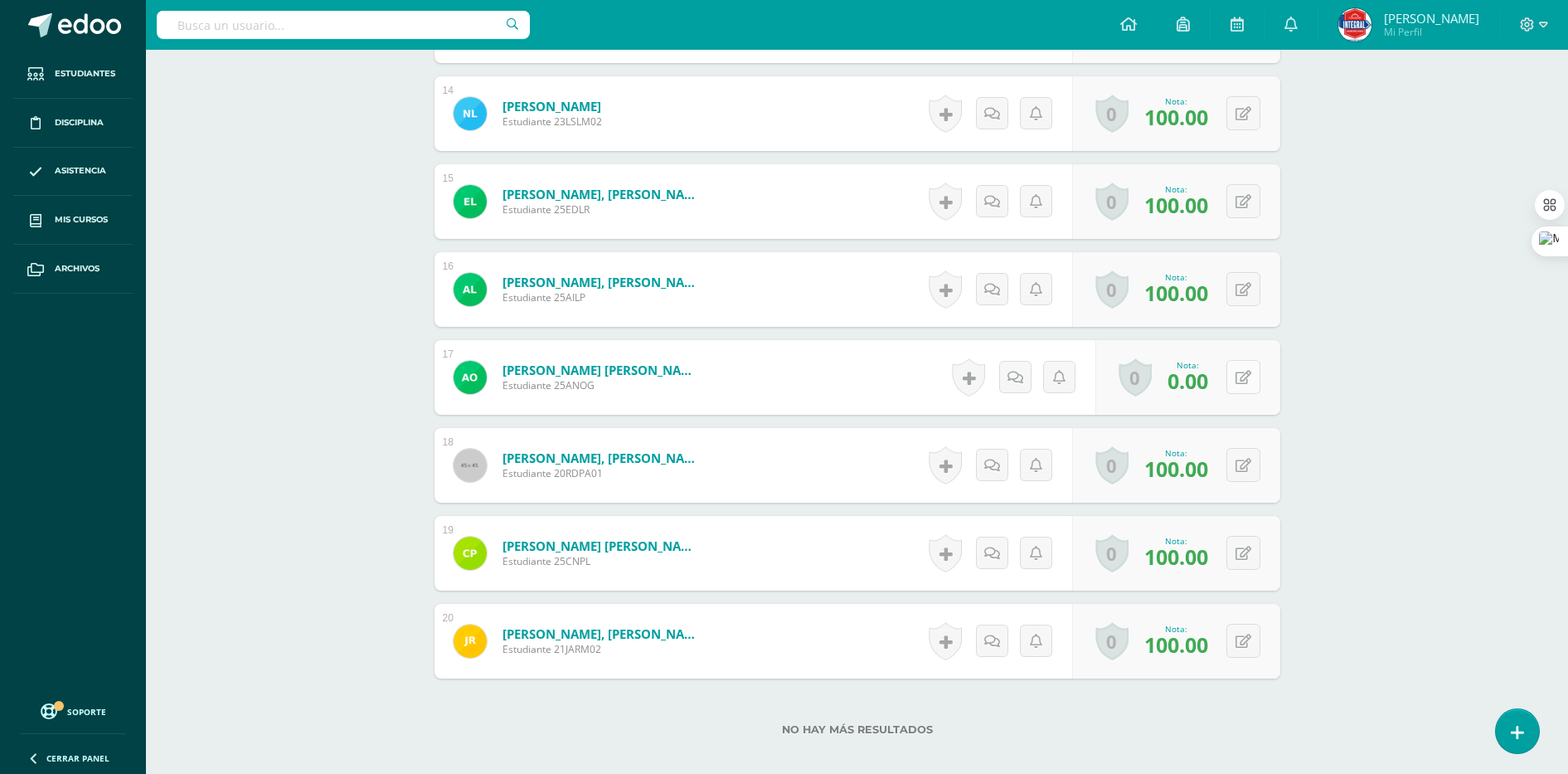
click at [1256, 378] on button at bounding box center [1243, 377] width 34 height 34
type input "83"
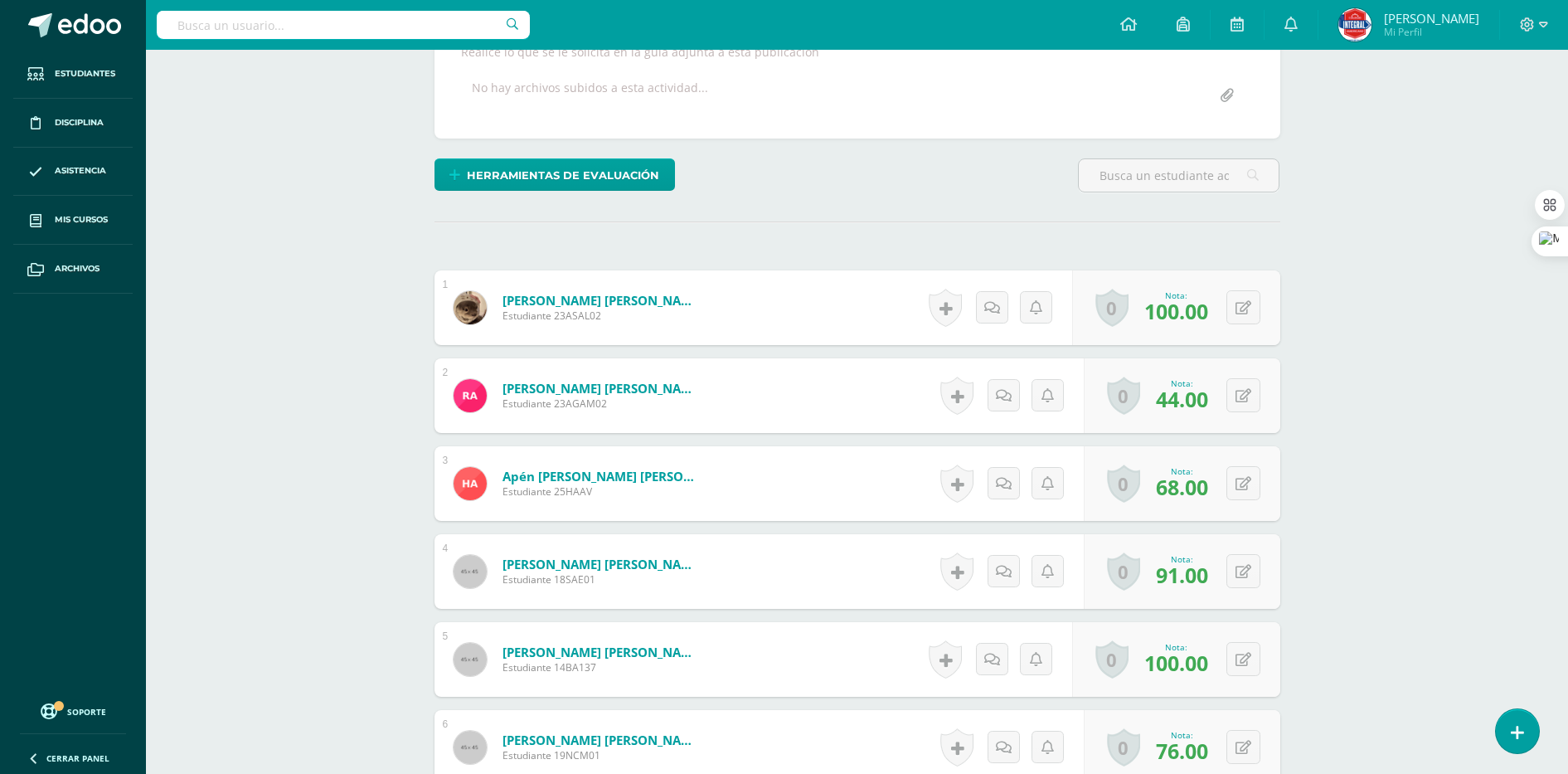
scroll to position [302, 0]
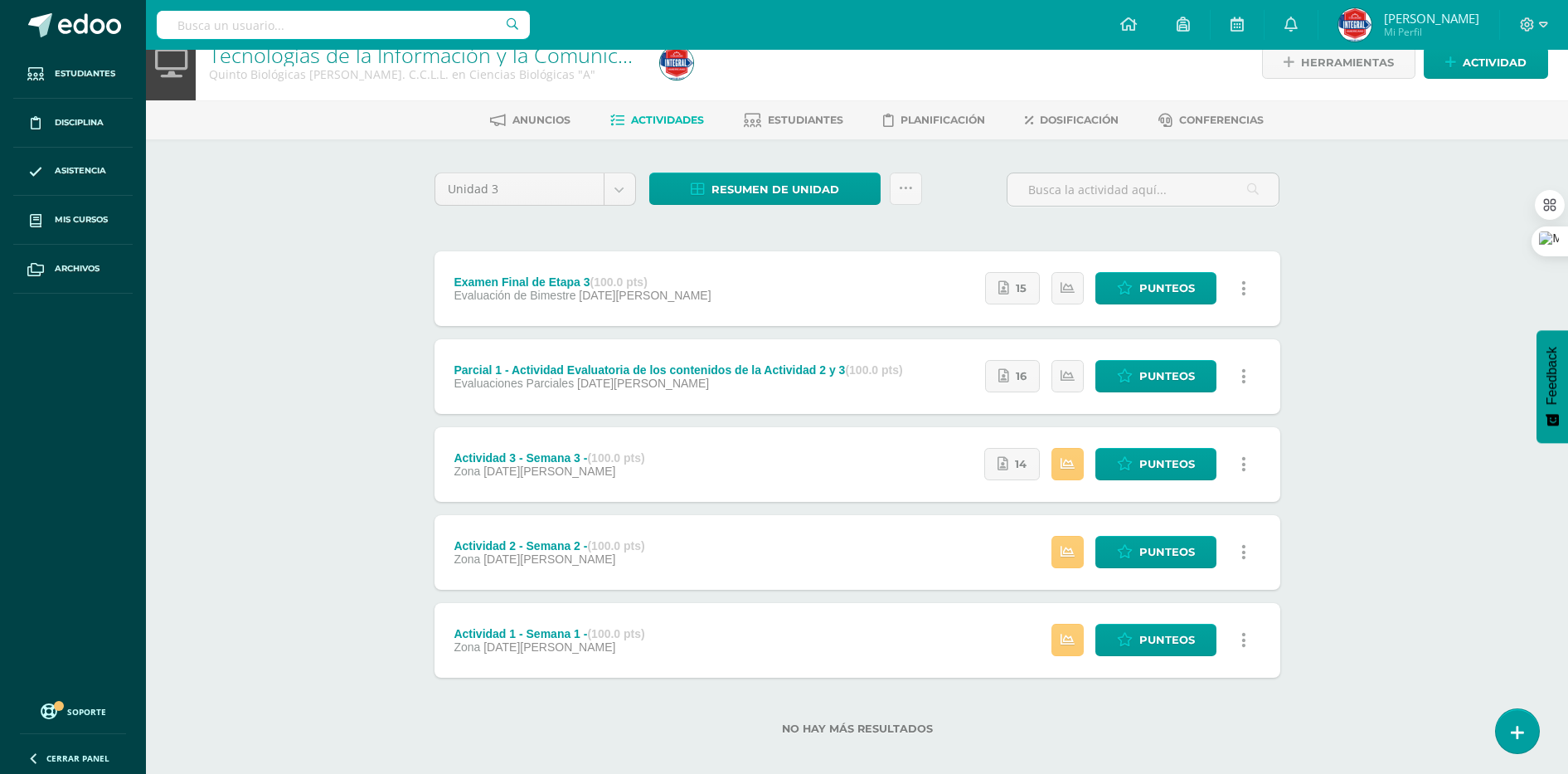
scroll to position [39, 0]
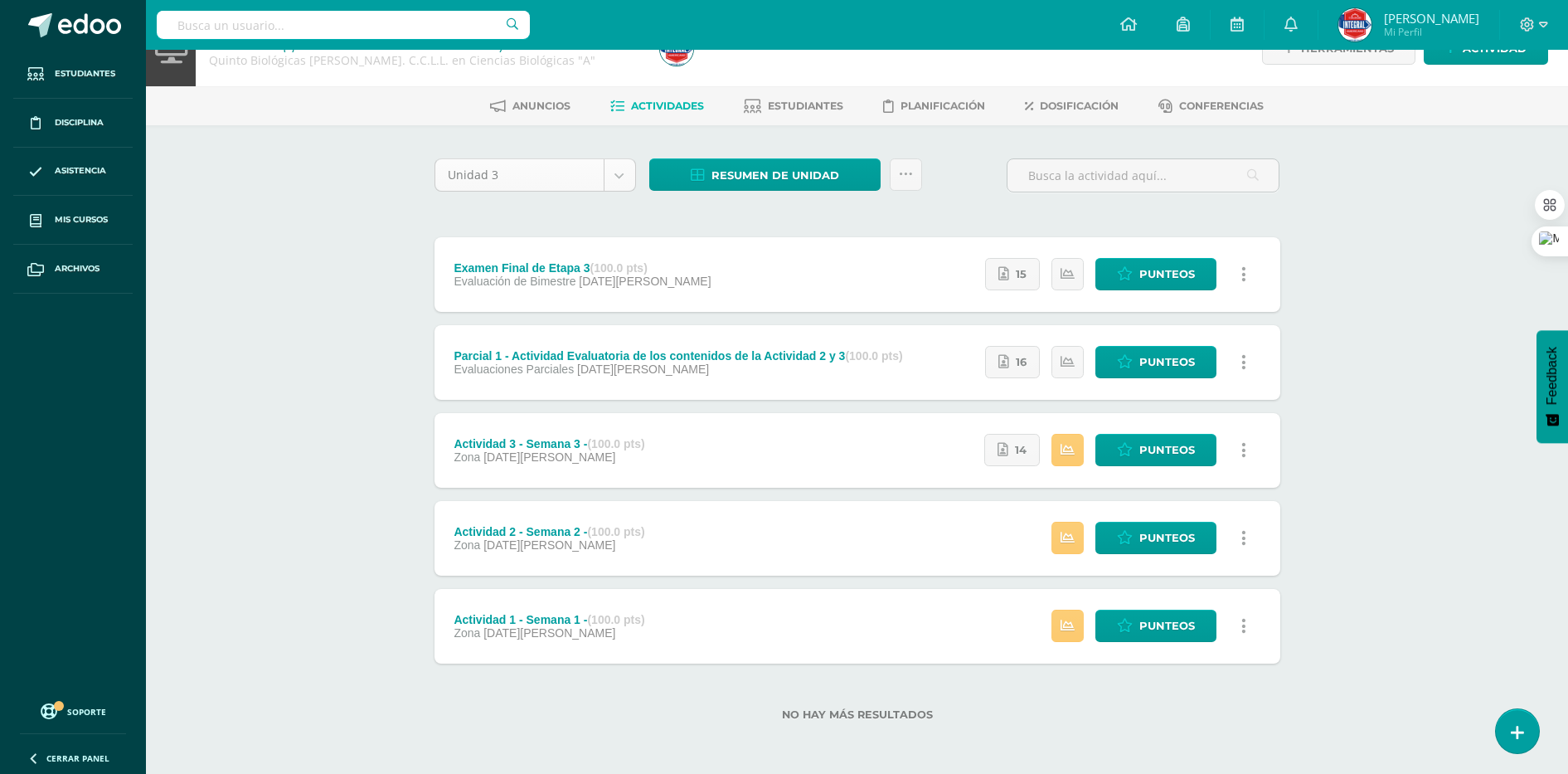
click at [617, 183] on body "Estudiantes Disciplina Asistencia Mis cursos Archivos Soporte Ayuda Reportar un…" at bounding box center [784, 368] width 1568 height 813
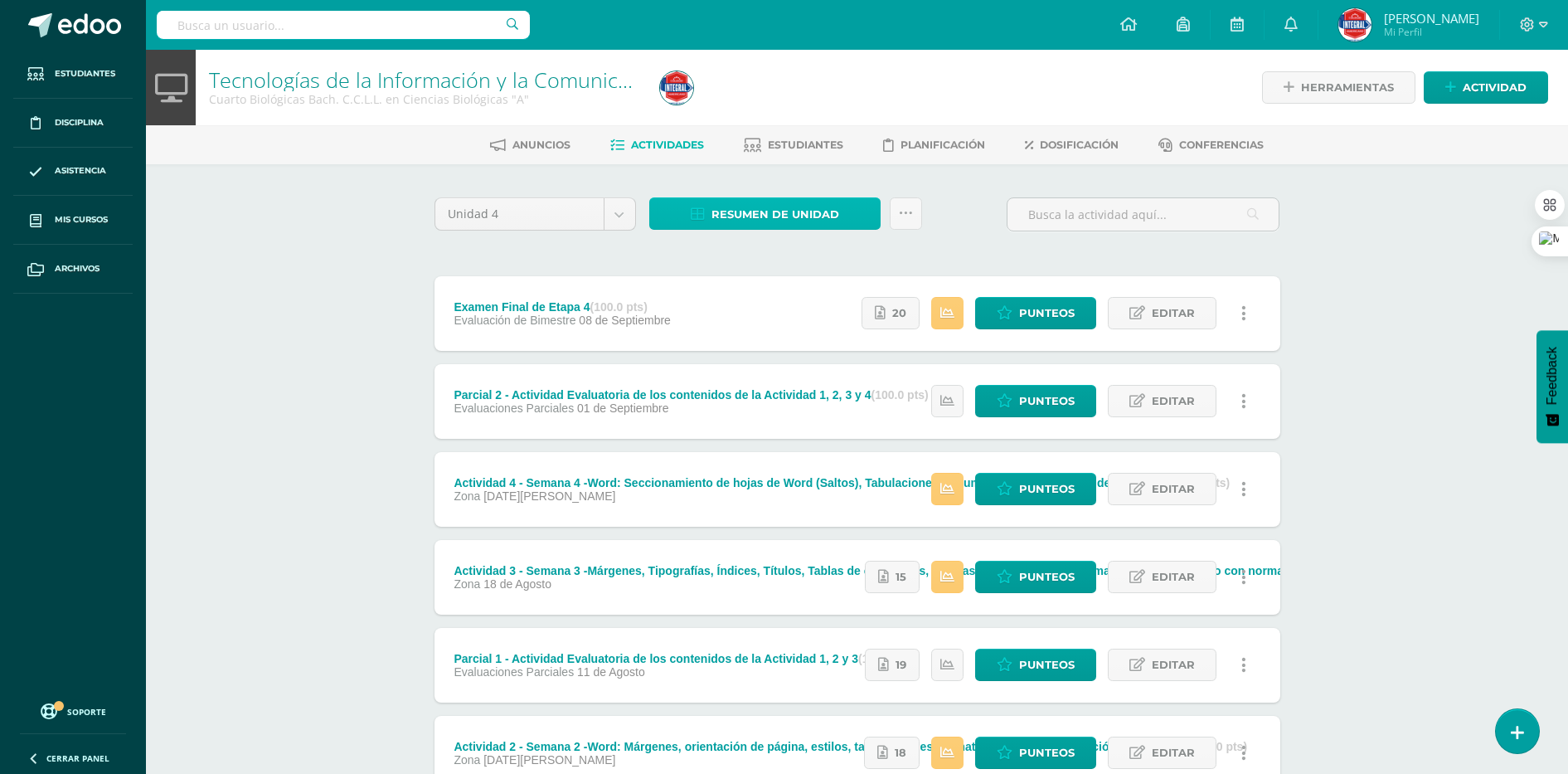
drag, startPoint x: 0, startPoint y: 0, endPoint x: 712, endPoint y: 227, distance: 747.3
click at [712, 227] on span "Resumen de unidad" at bounding box center [775, 214] width 128 height 31
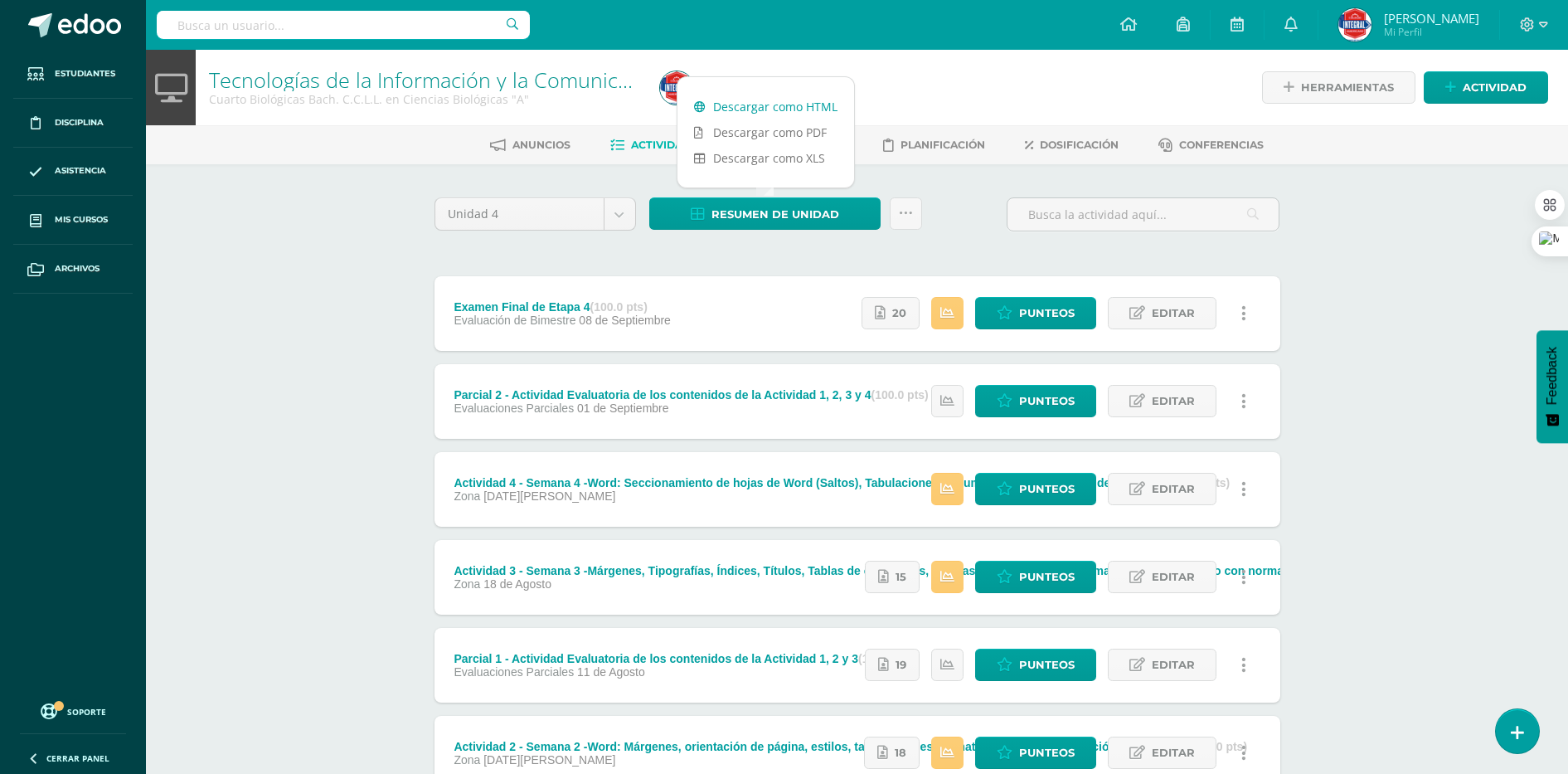
click at [709, 95] on link "Descargar como HTML" at bounding box center [766, 106] width 177 height 26
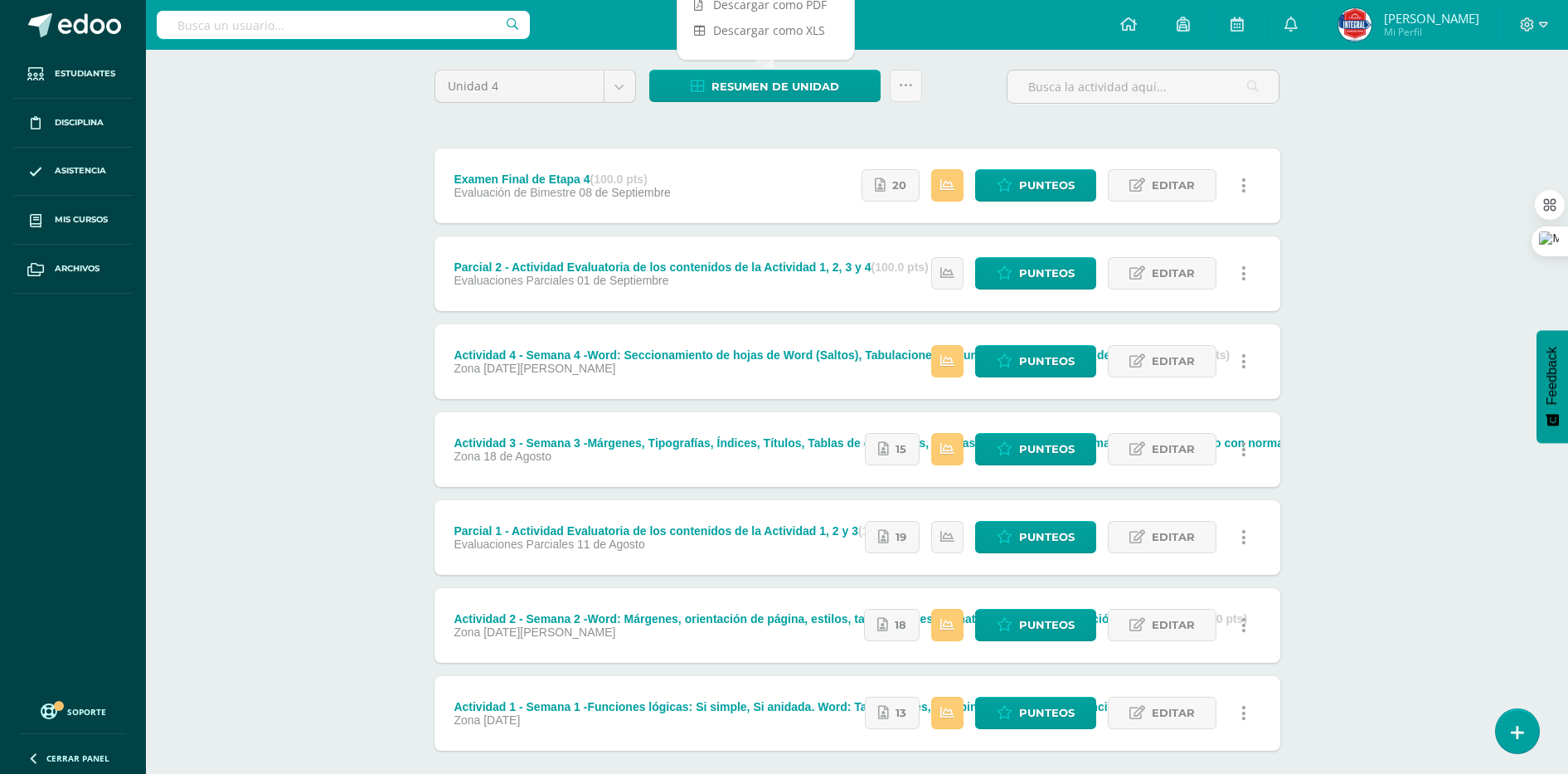
scroll to position [215, 0]
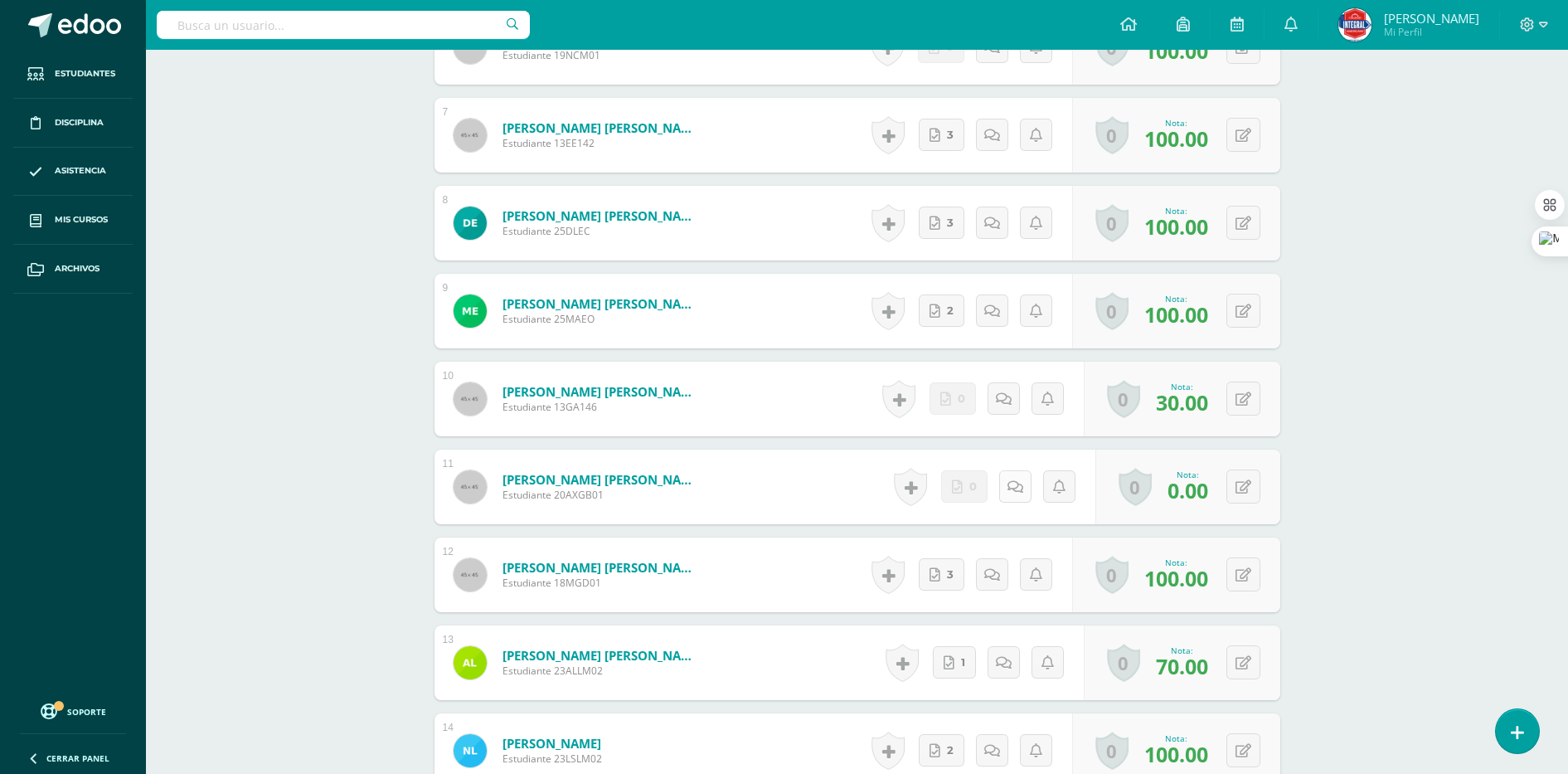
scroll to position [399, 0]
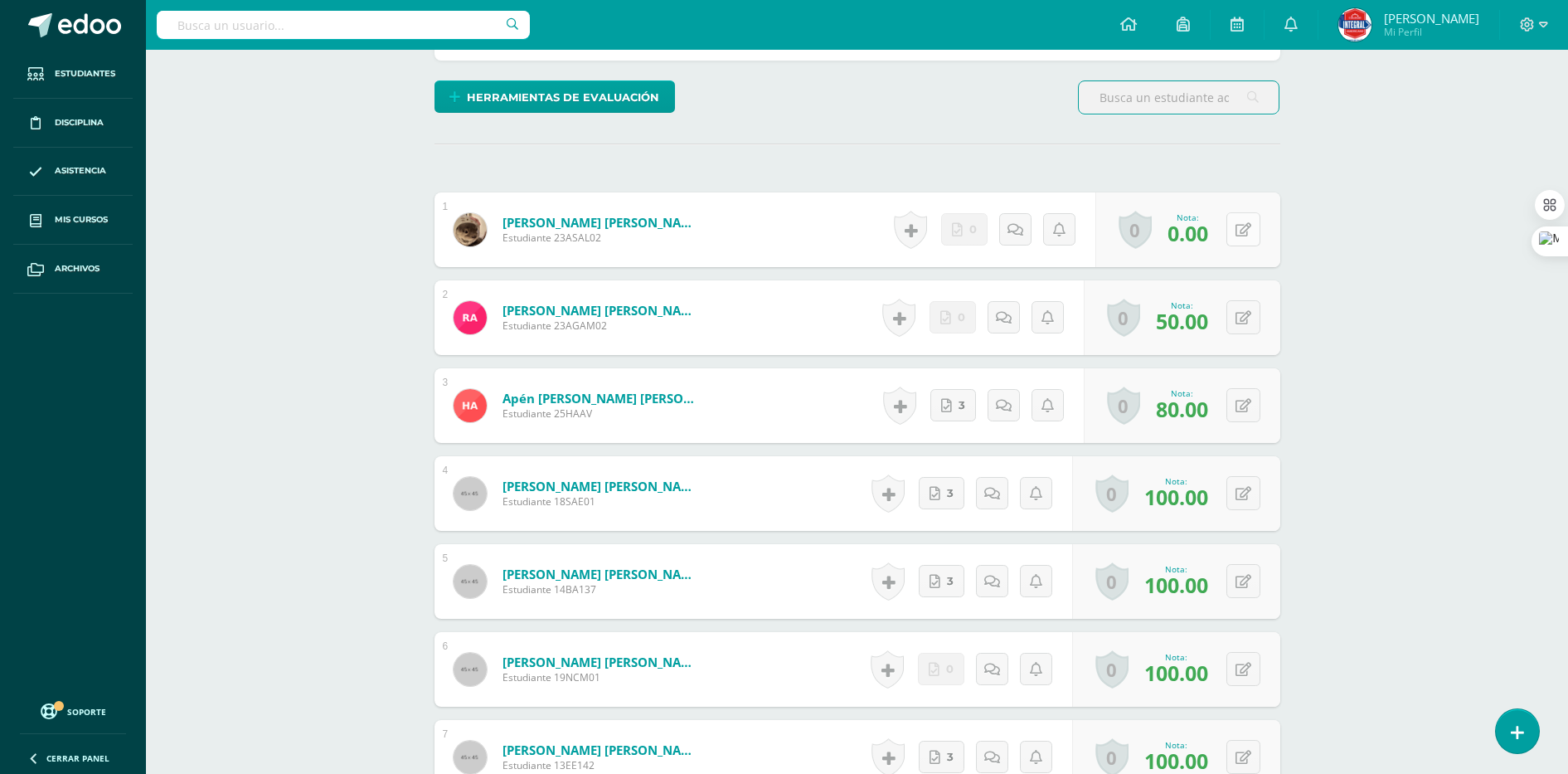
click at [1244, 229] on button at bounding box center [1243, 230] width 34 height 34
type input "80"
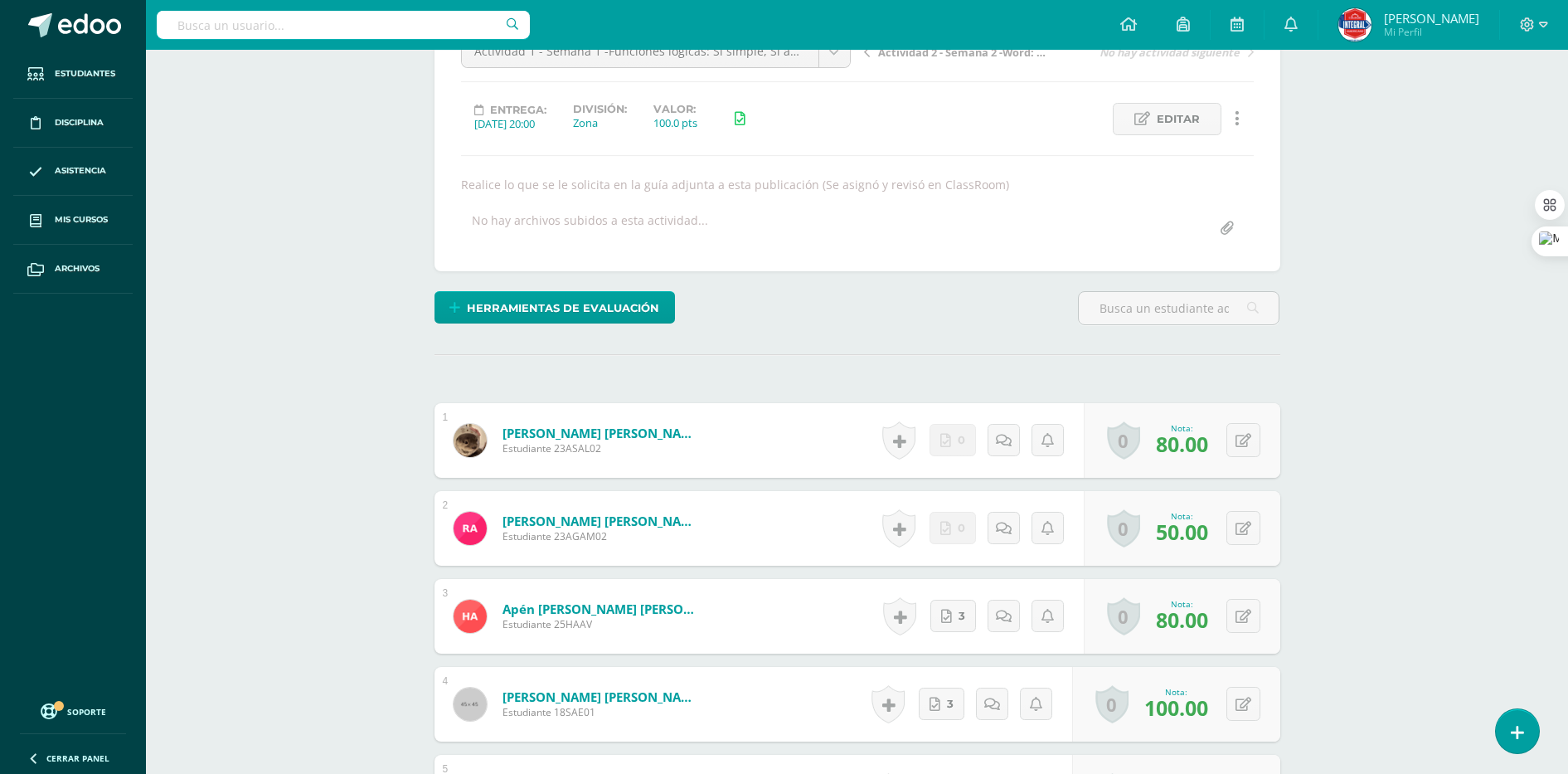
scroll to position [0, 0]
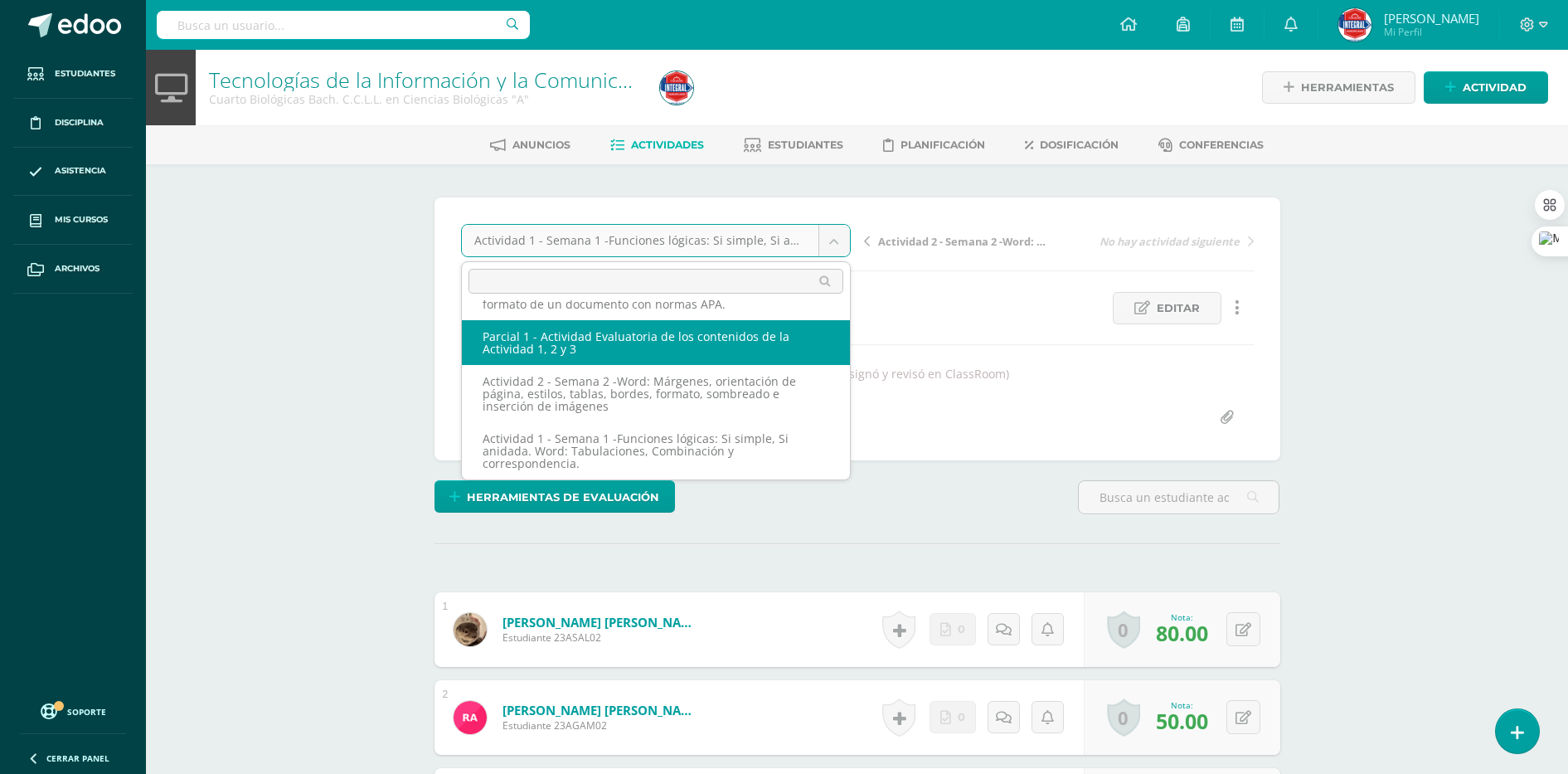
scroll to position [141, 0]
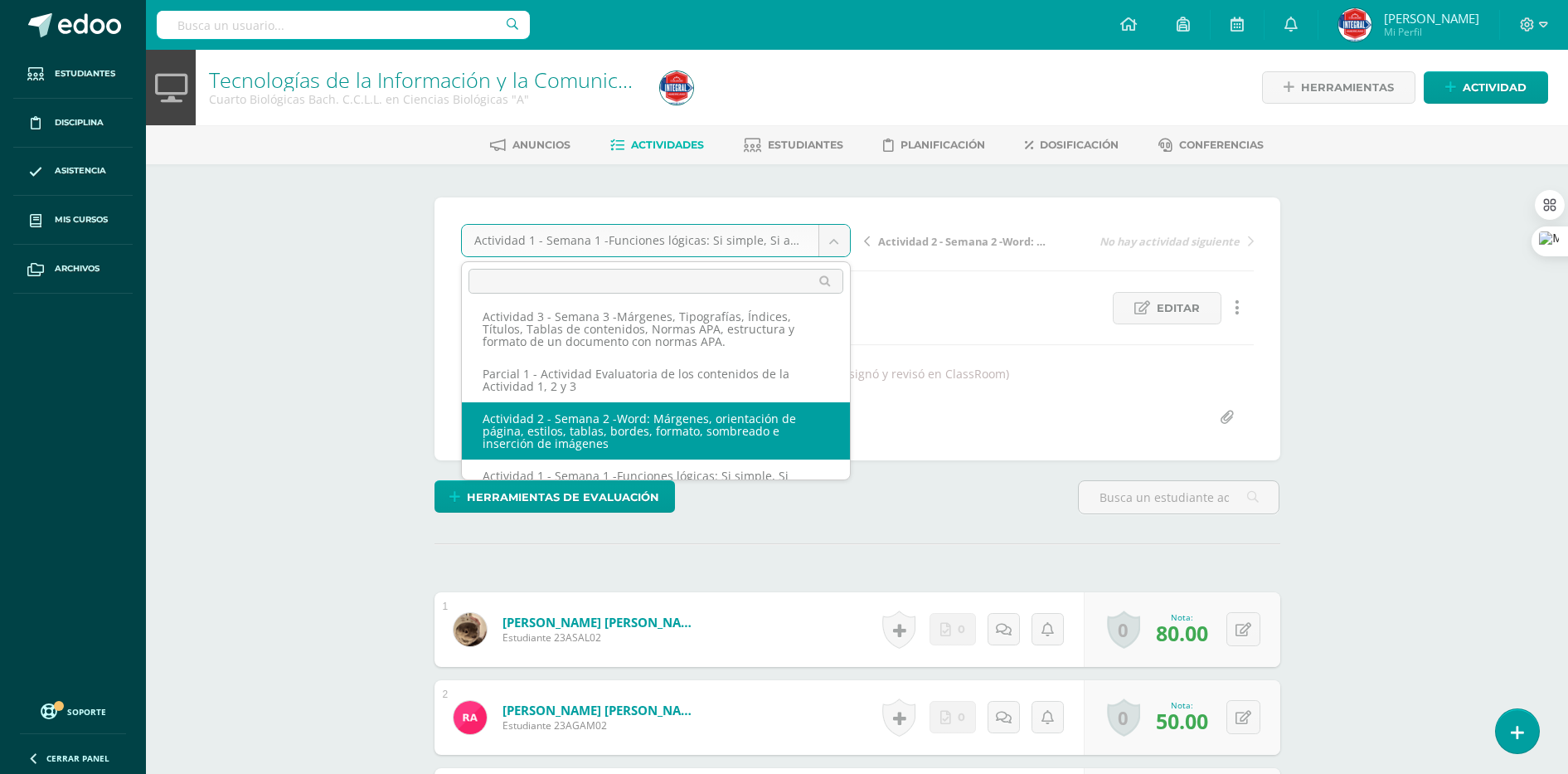
select select "/dashboard/teacher/grade-activity/189496/"
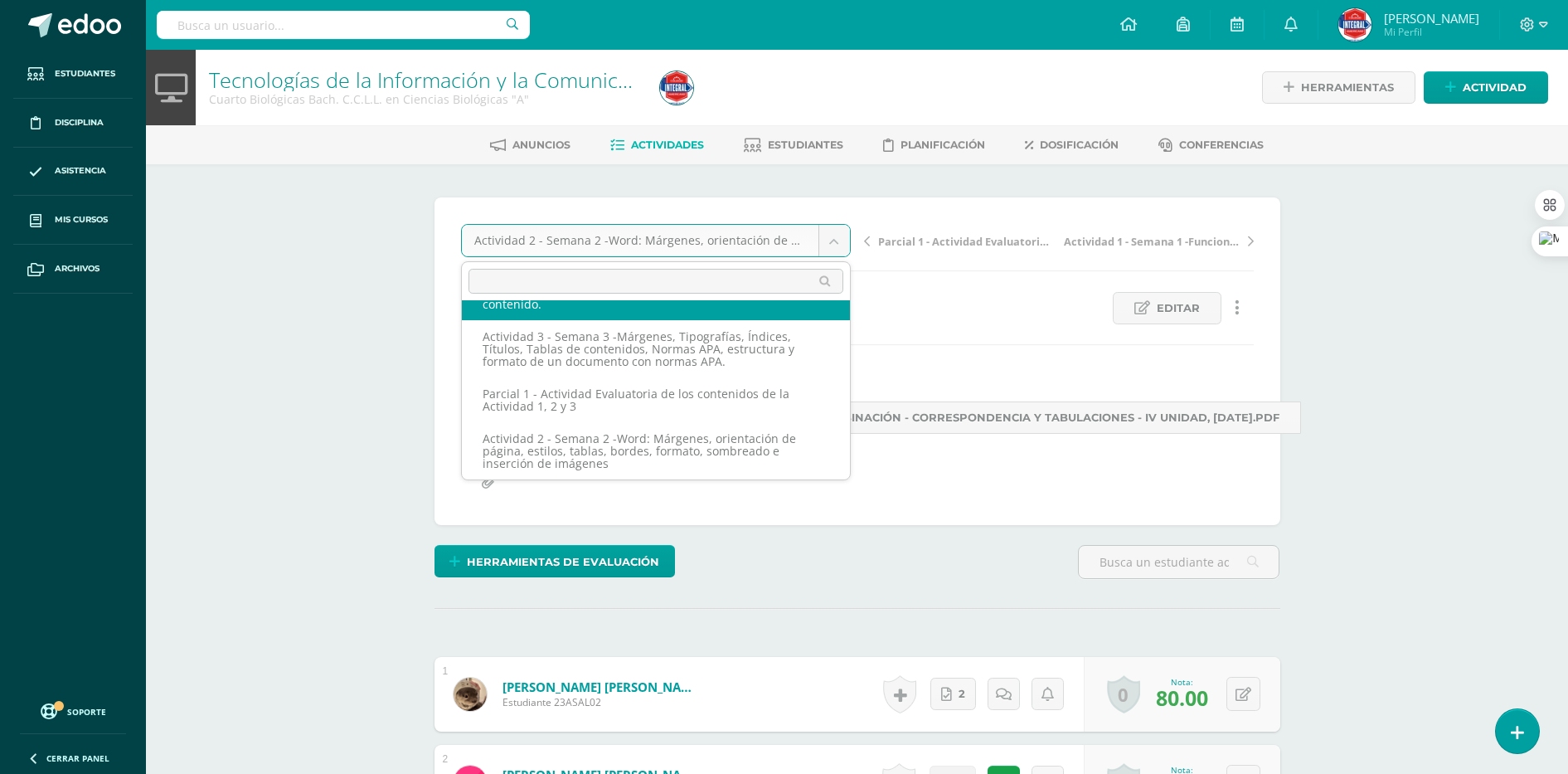
scroll to position [83, 0]
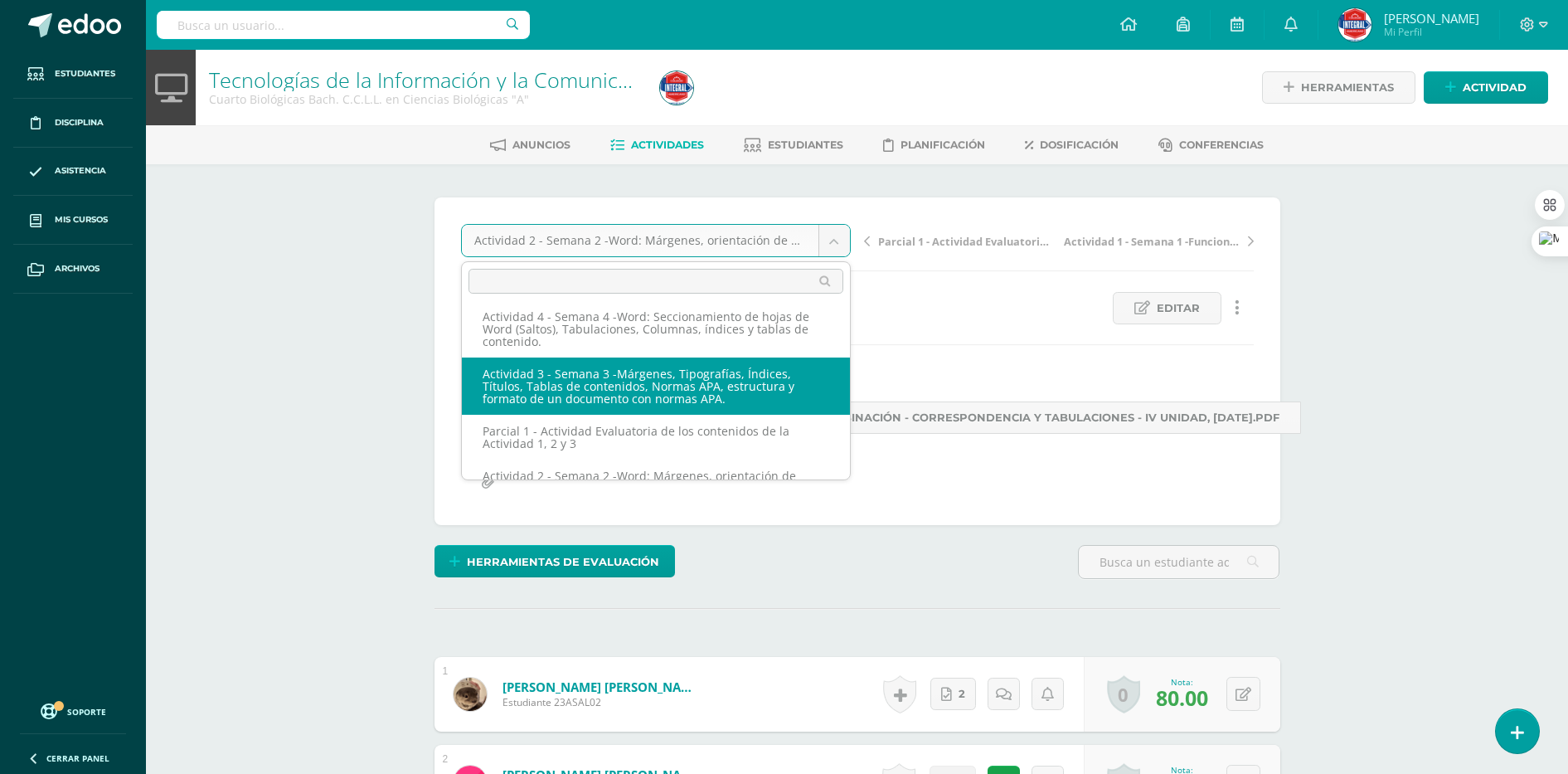
select select "/dashboard/teacher/grade-activity/189494/"
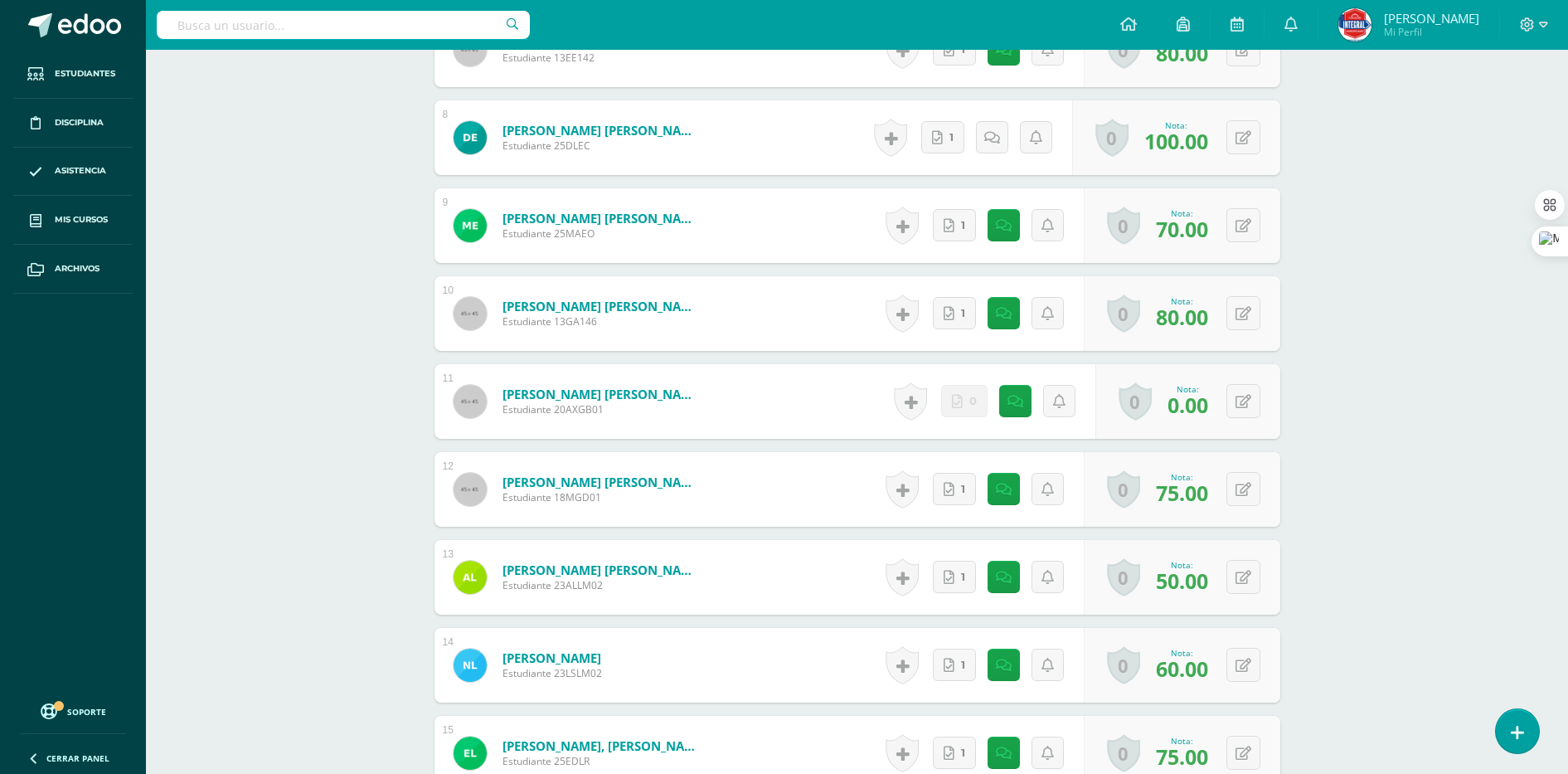
scroll to position [1163, 0]
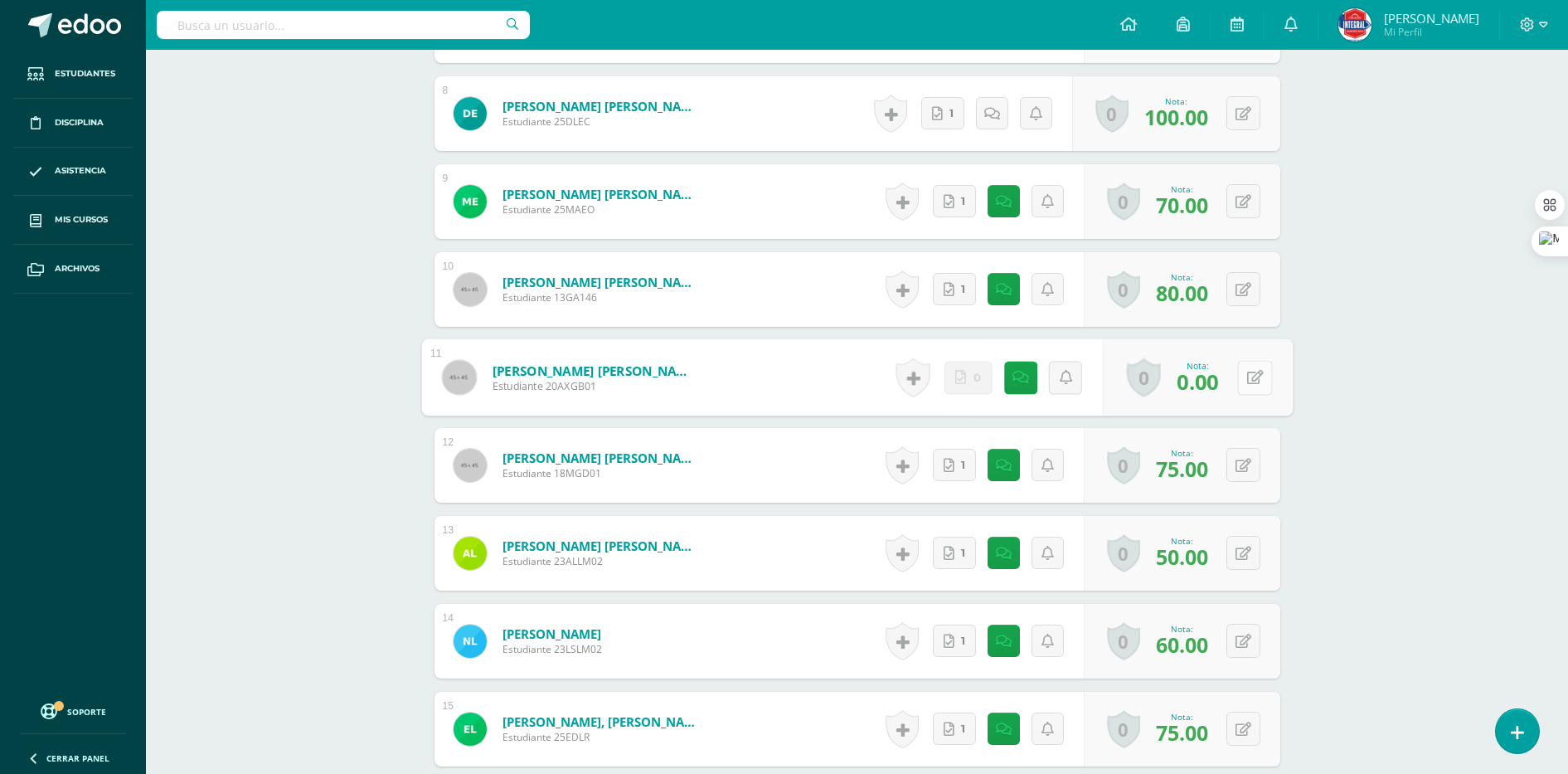
click at [1246, 381] on icon at bounding box center [1254, 377] width 17 height 14
type input "50"
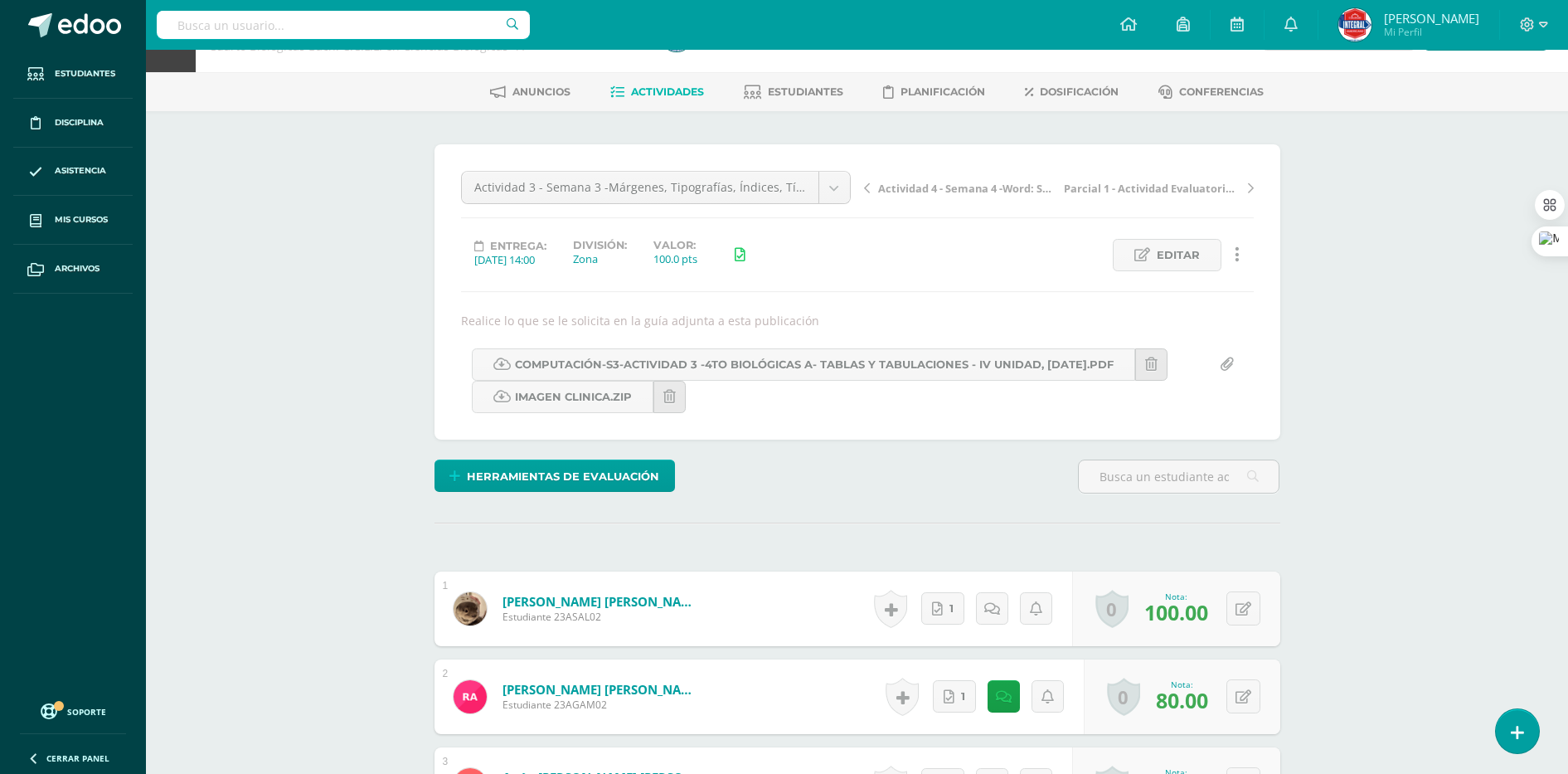
scroll to position [0, 0]
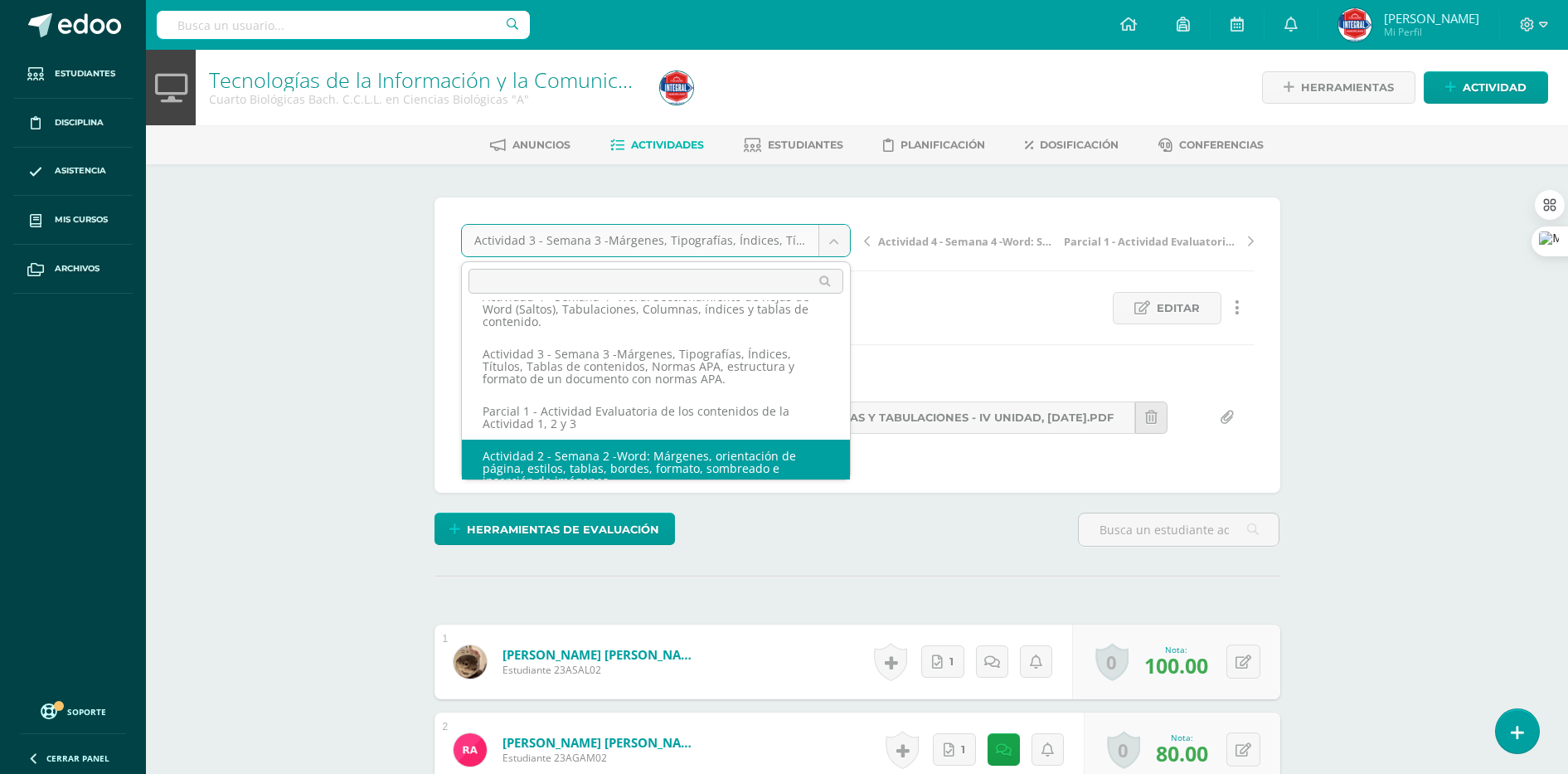
scroll to position [185, 0]
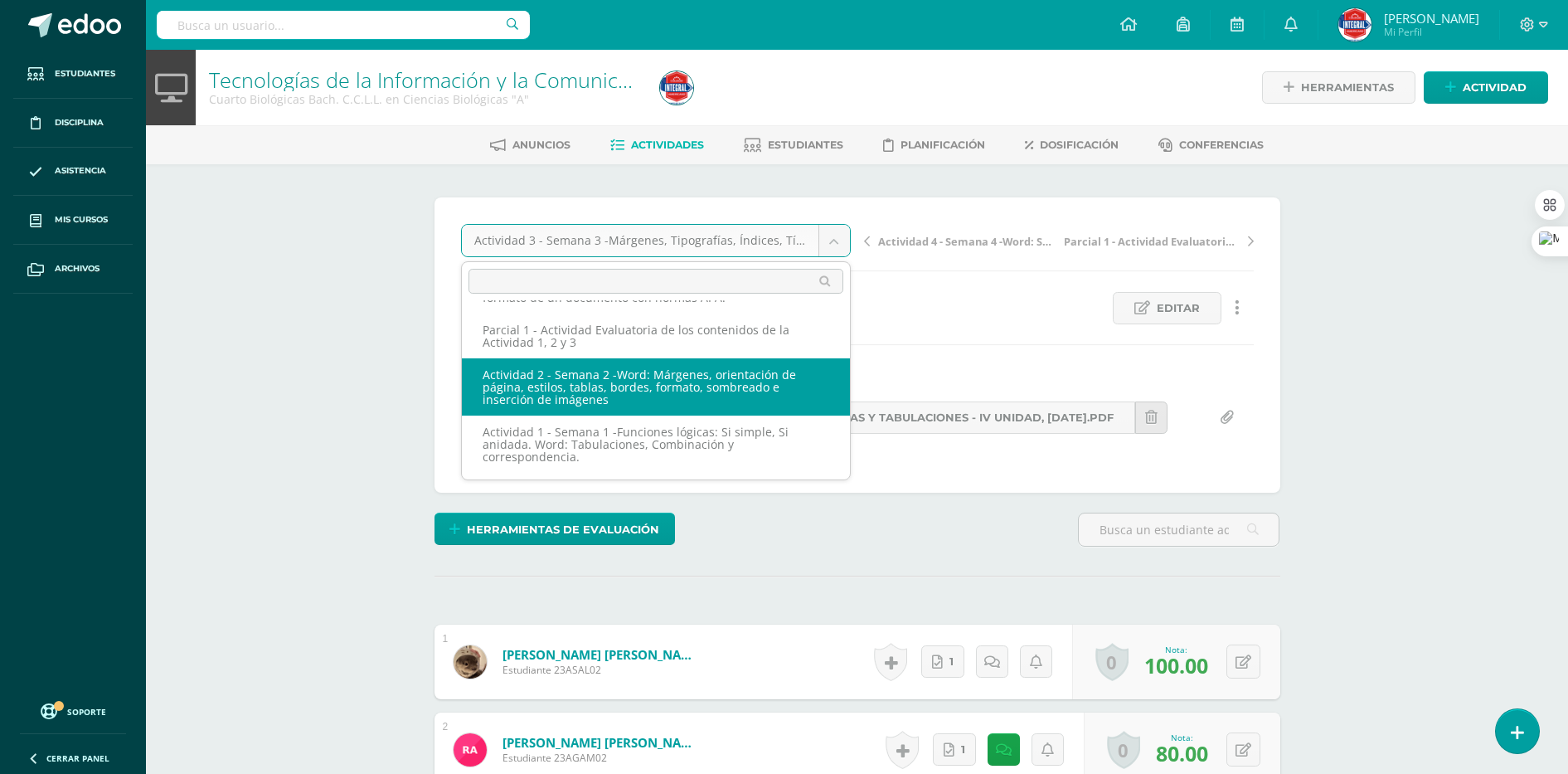
select select "/dashboard/teacher/grade-activity/189496/"
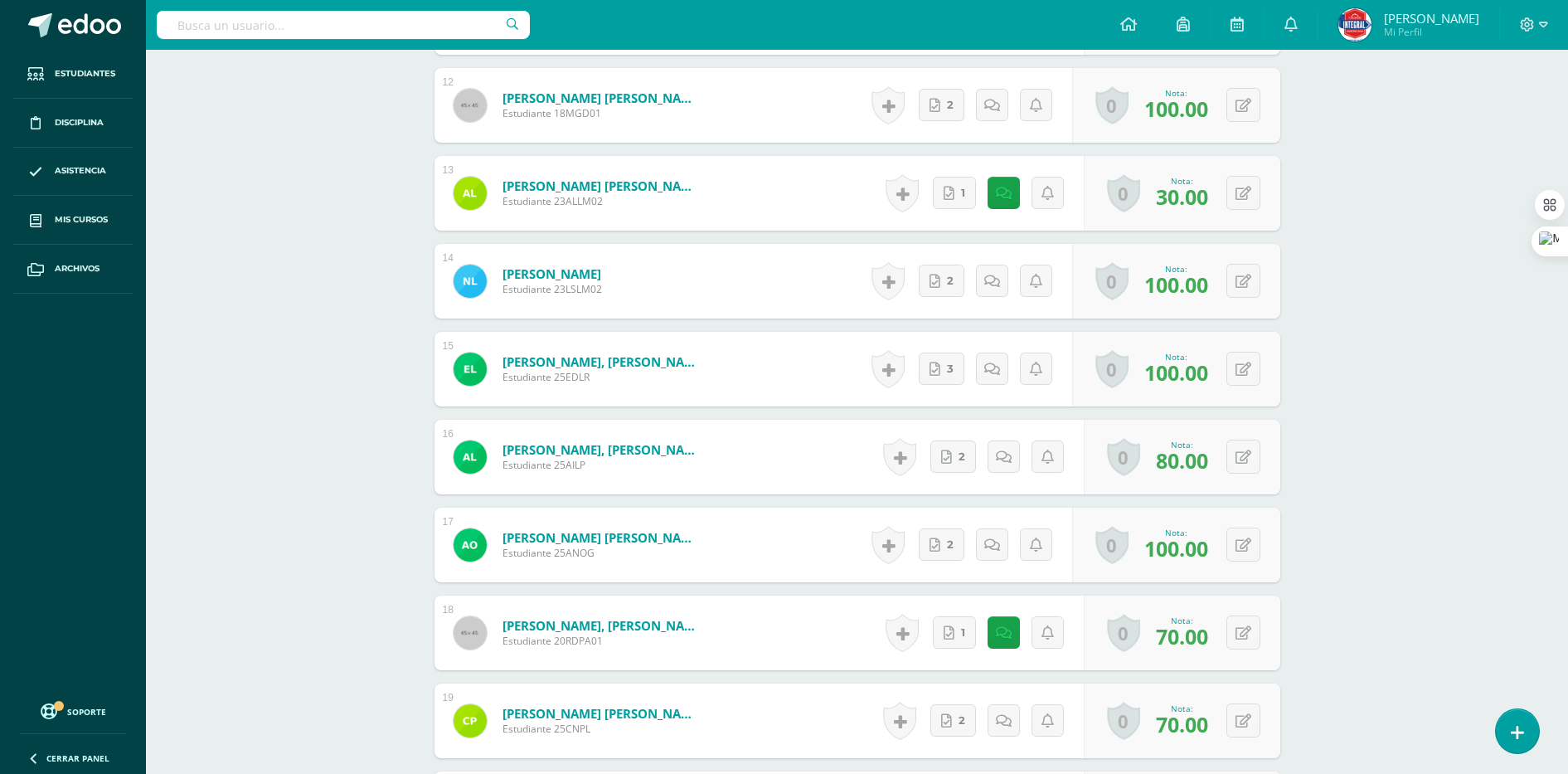
scroll to position [1557, 0]
click at [1251, 188] on button at bounding box center [1254, 192] width 35 height 35
type input "50"
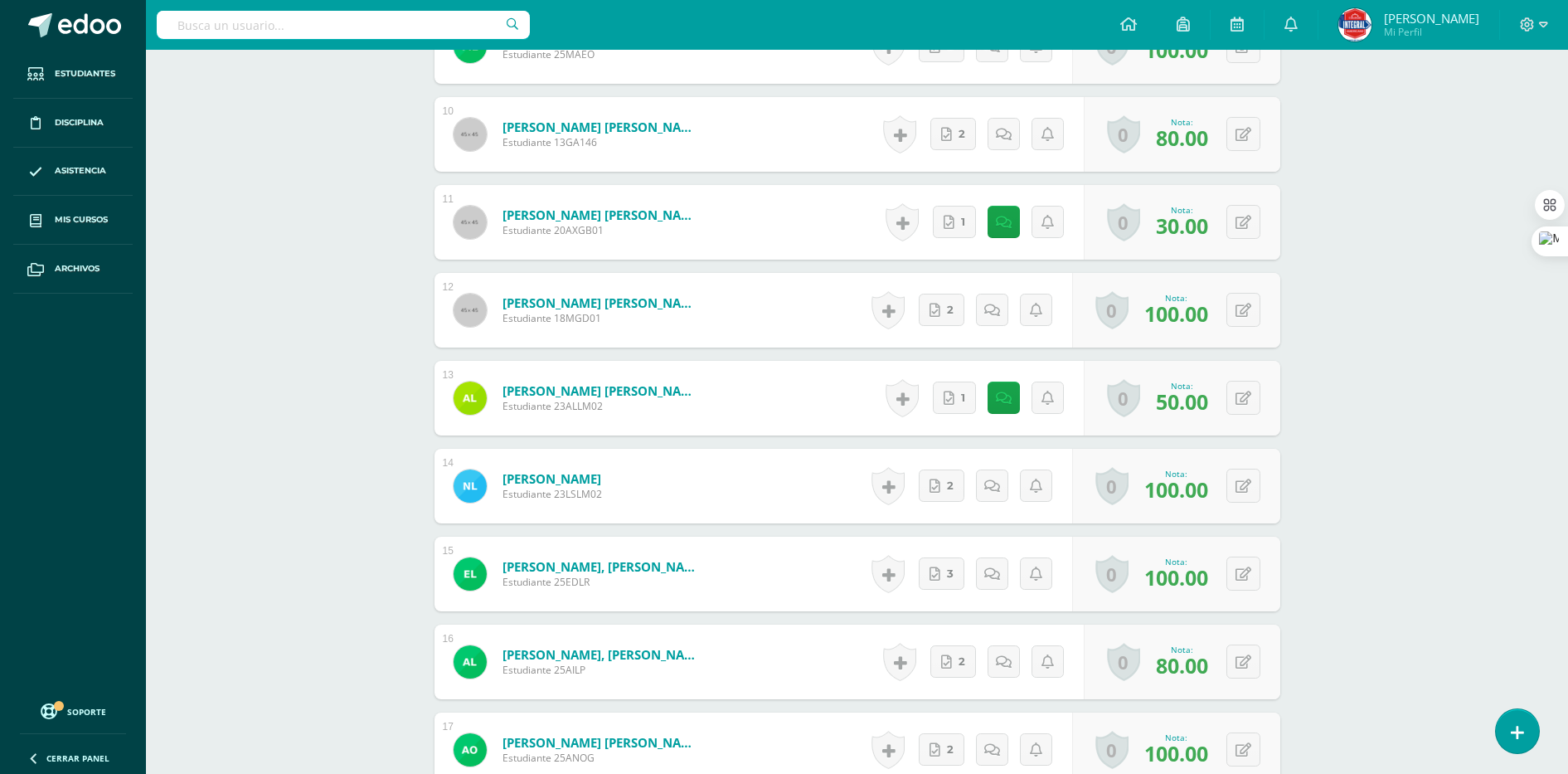
scroll to position [1349, 0]
click at [1235, 227] on div "0 Logros Logros obtenidos Aún no hay logros agregados Nota: 30.00" at bounding box center [1182, 224] width 197 height 75
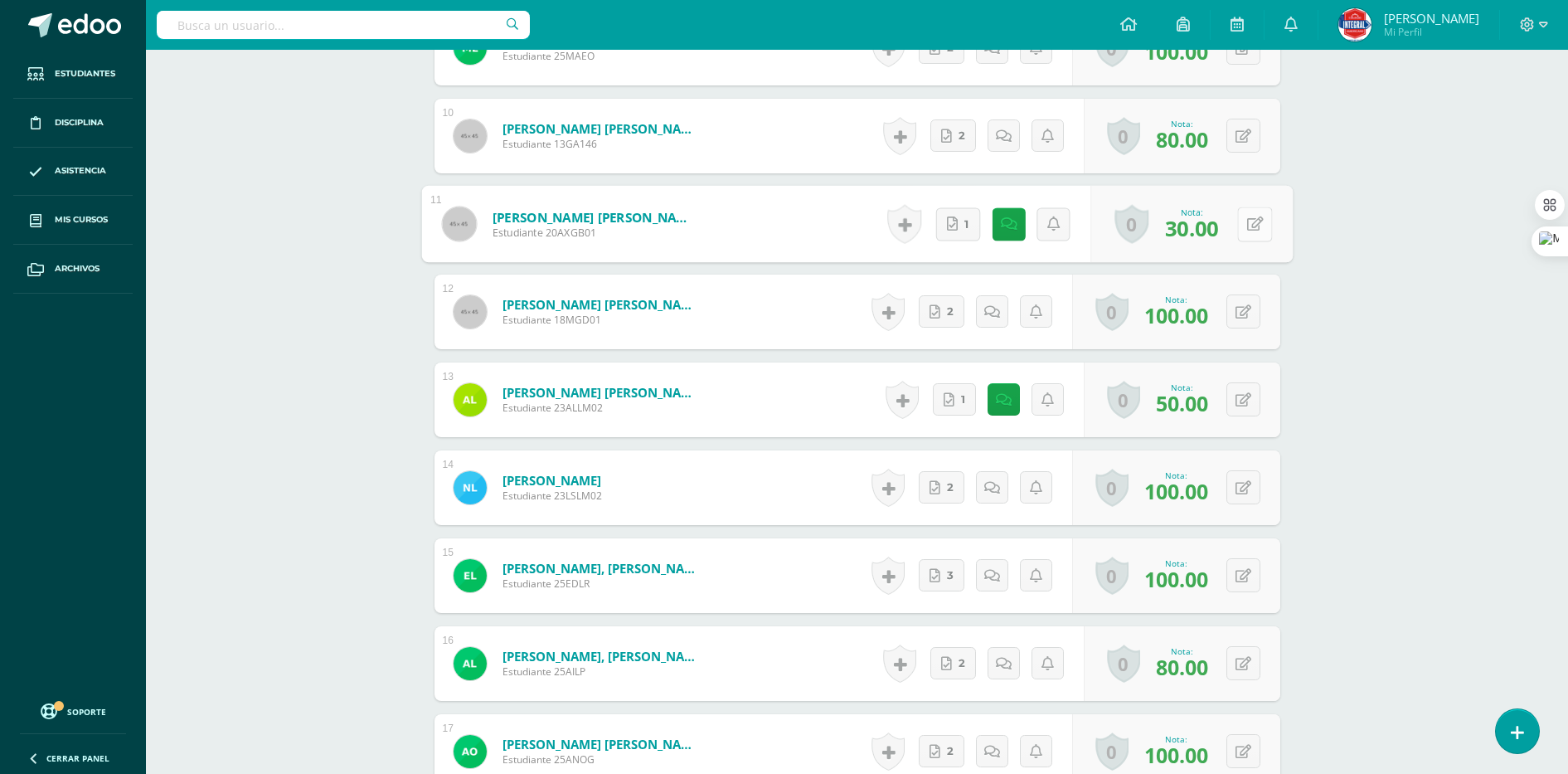
click at [1245, 232] on button at bounding box center [1254, 224] width 35 height 35
type input "50"
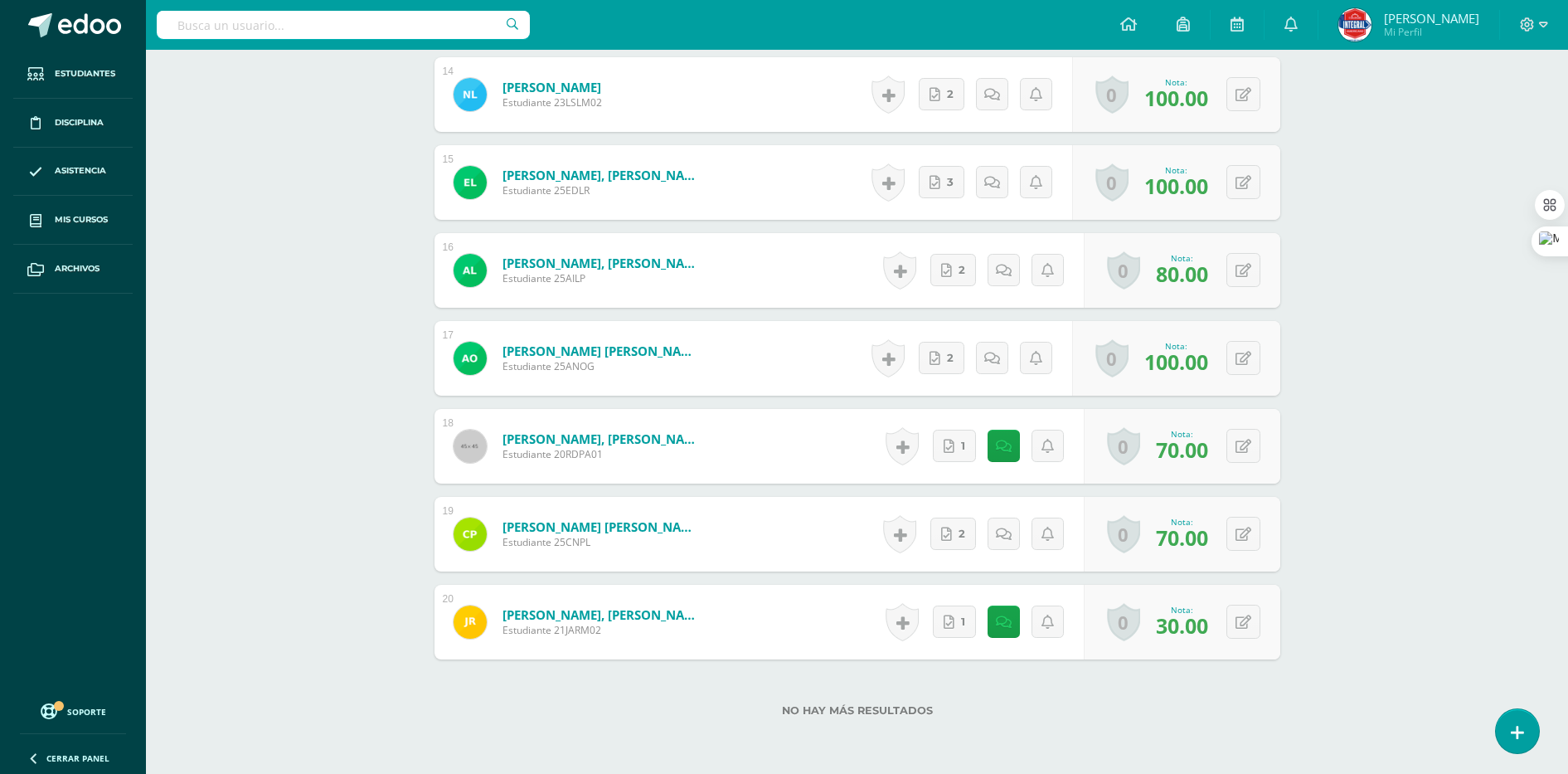
scroll to position [1817, 0]
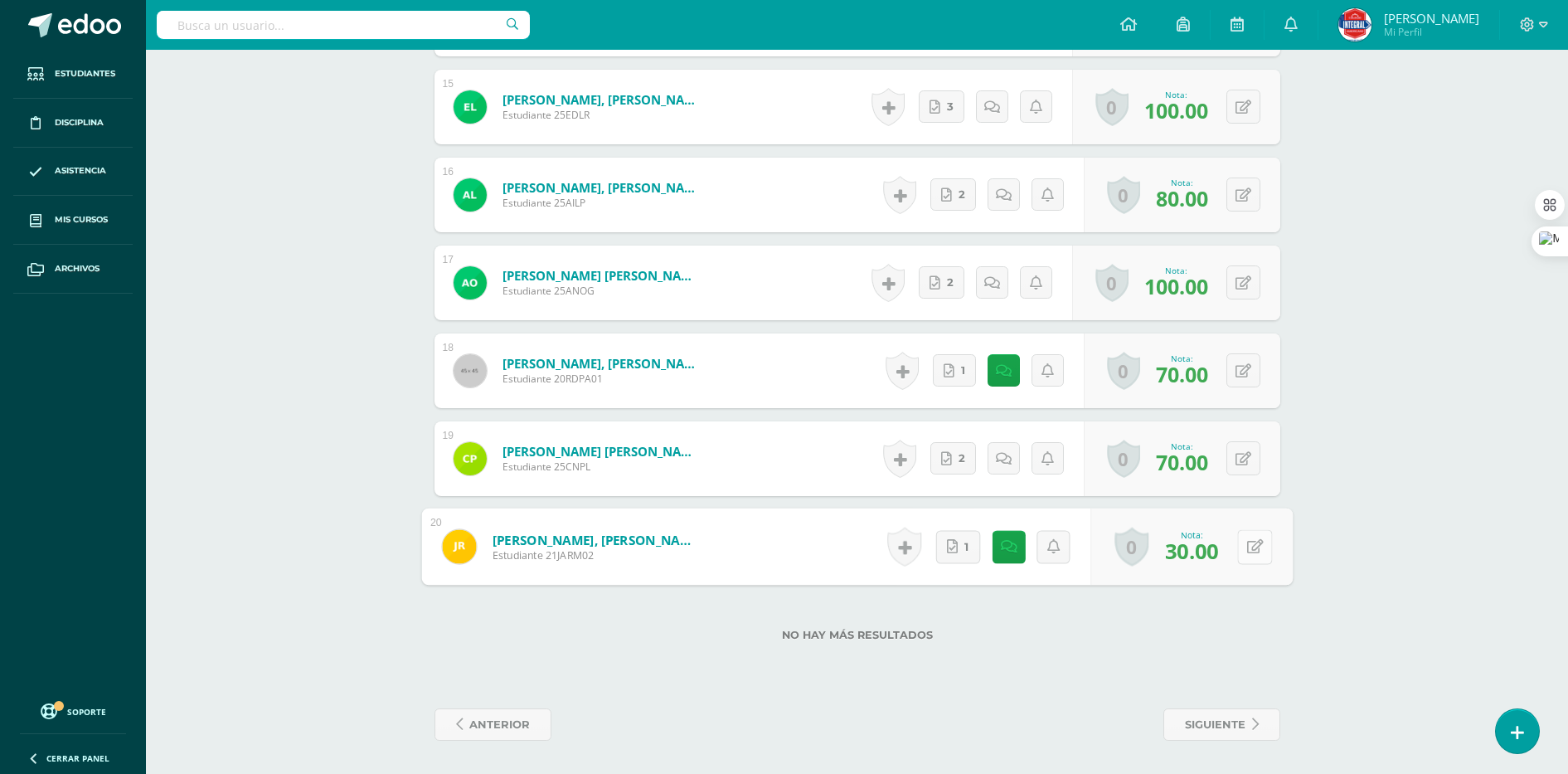
click at [1248, 546] on icon at bounding box center [1254, 546] width 17 height 14
type input "50"
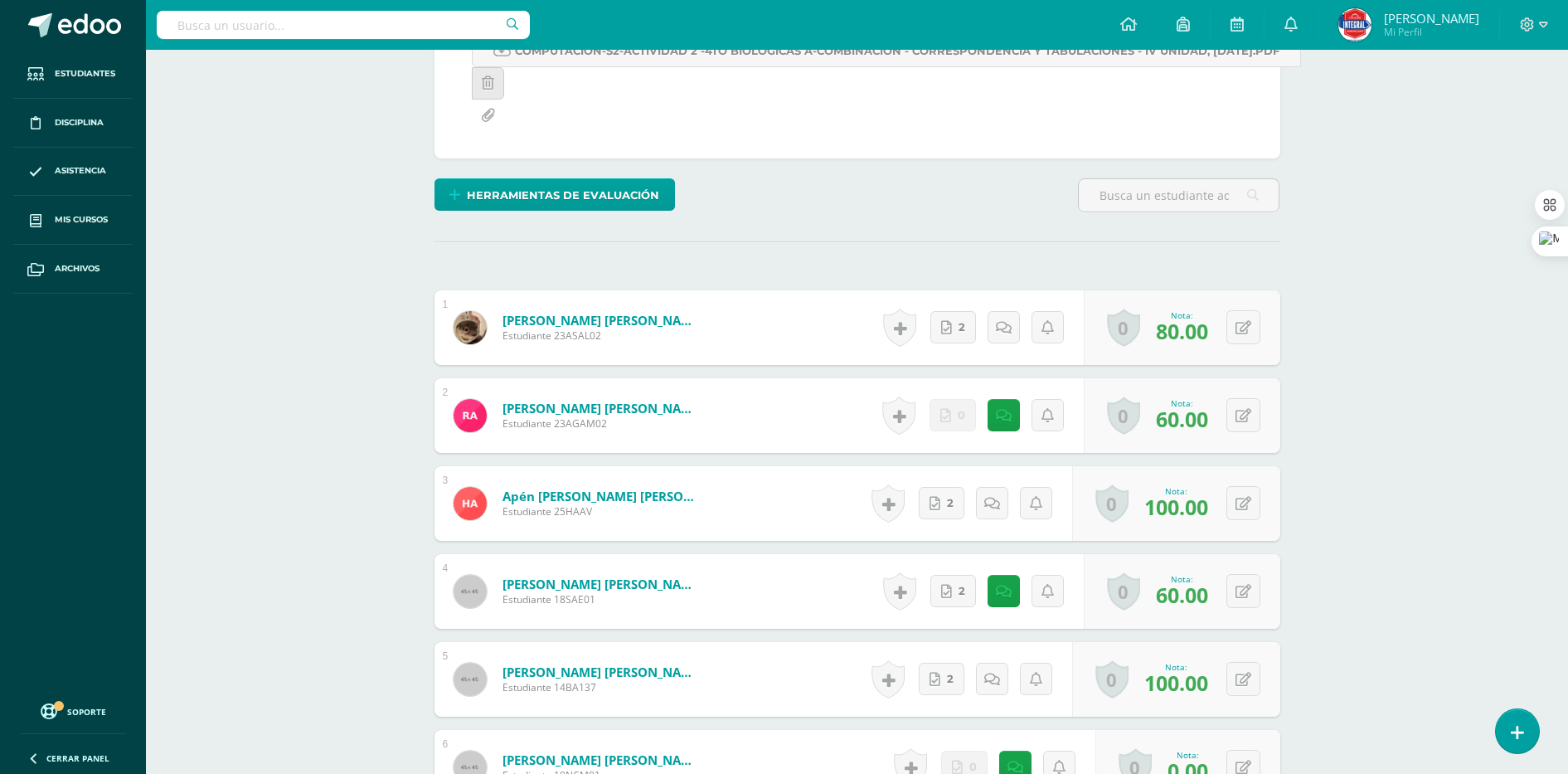
scroll to position [0, 0]
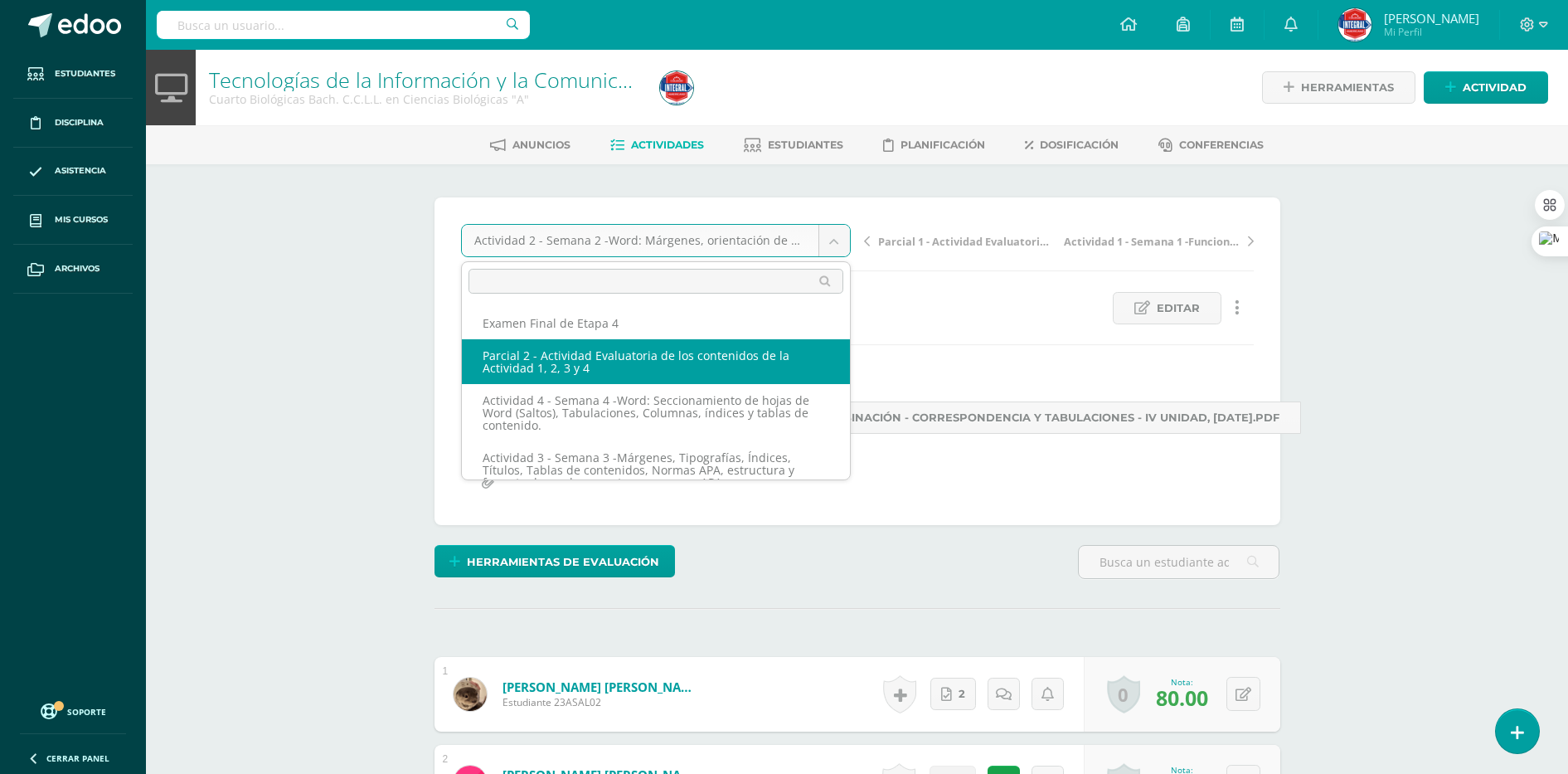
scroll to position [103, 0]
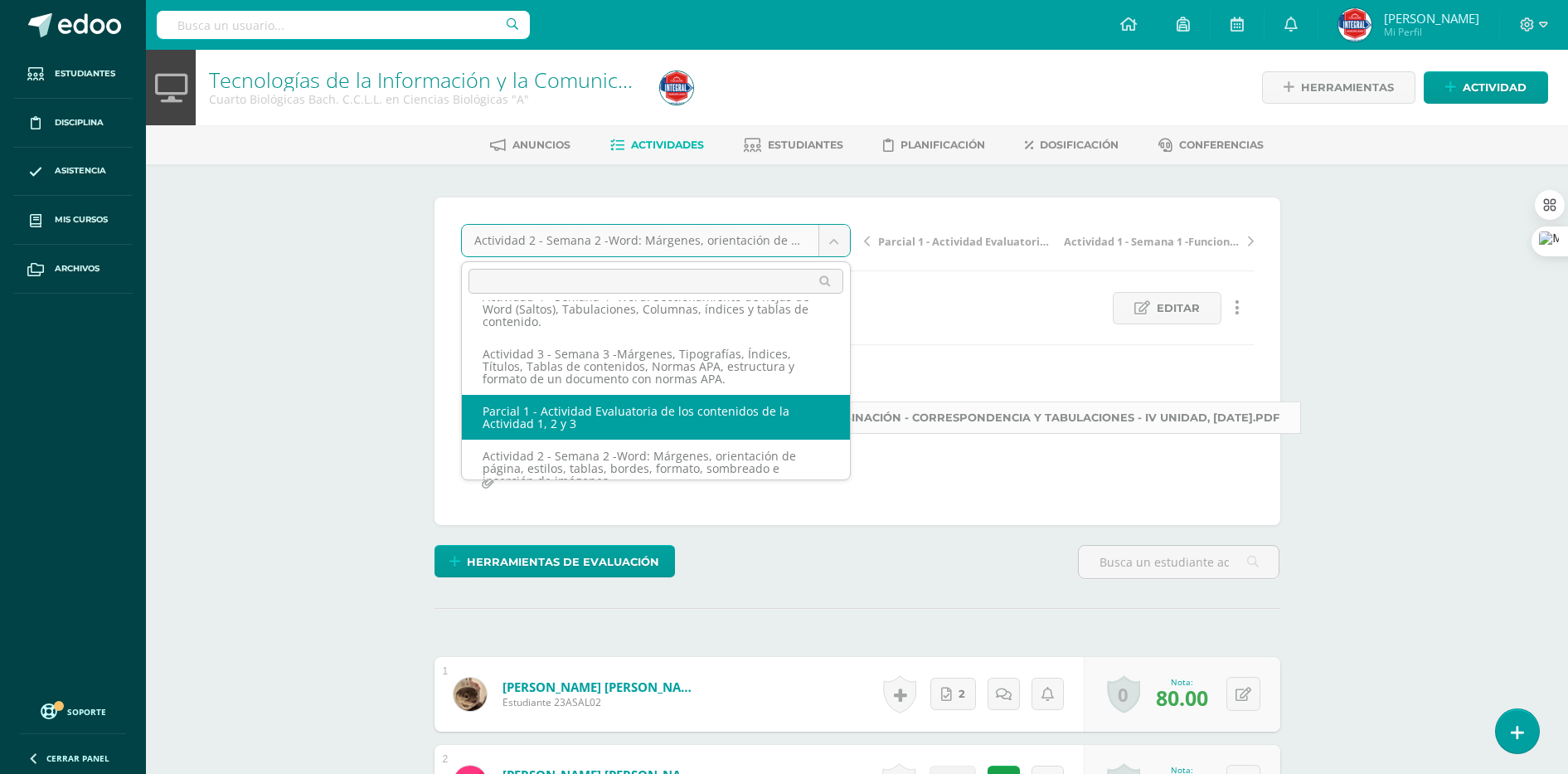
select select "/dashboard/teacher/grade-activity/189499/"
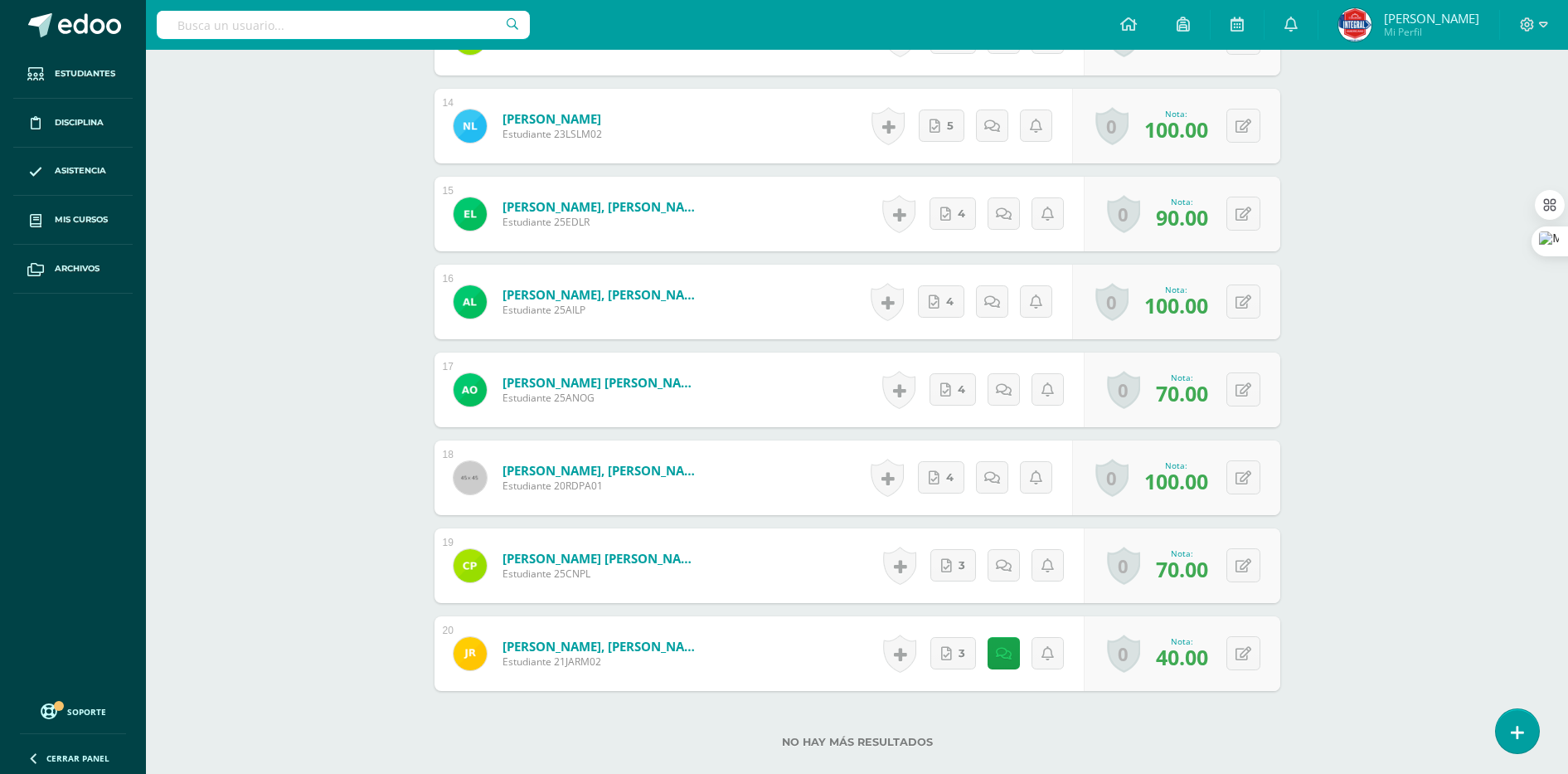
scroll to position [1785, 0]
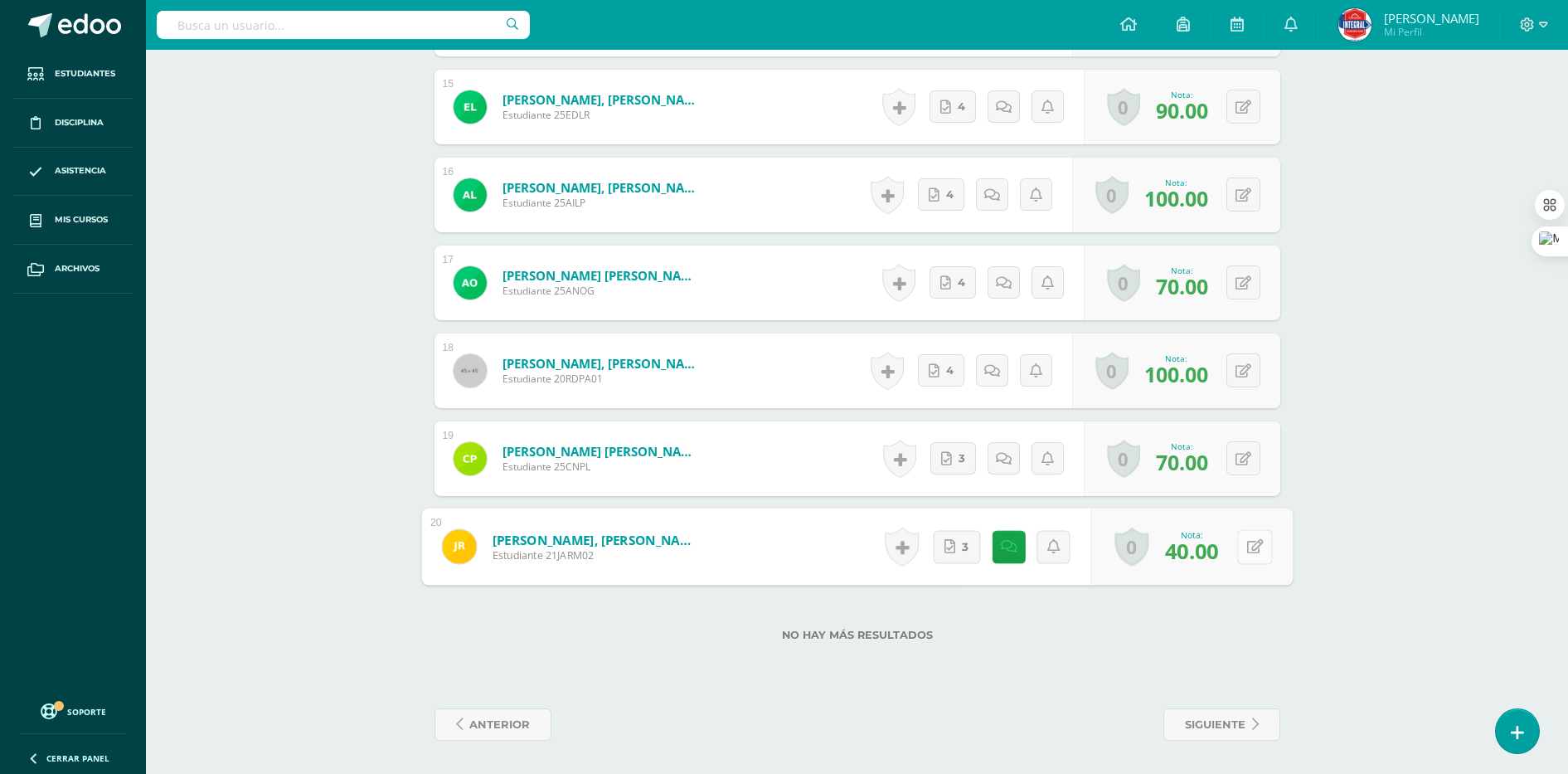
click at [1248, 549] on icon at bounding box center [1254, 546] width 17 height 14
type input "50"
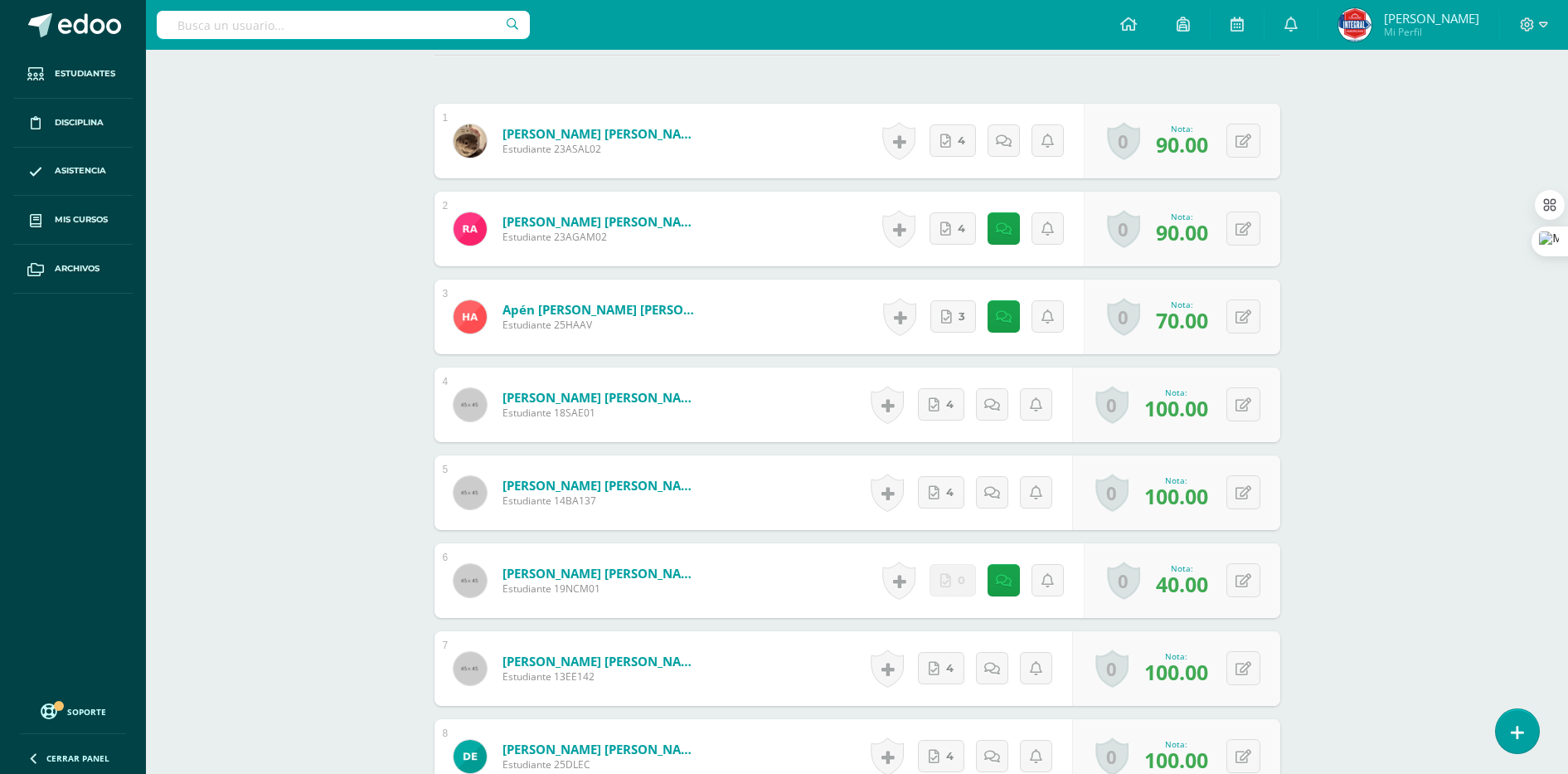
scroll to position [103, 0]
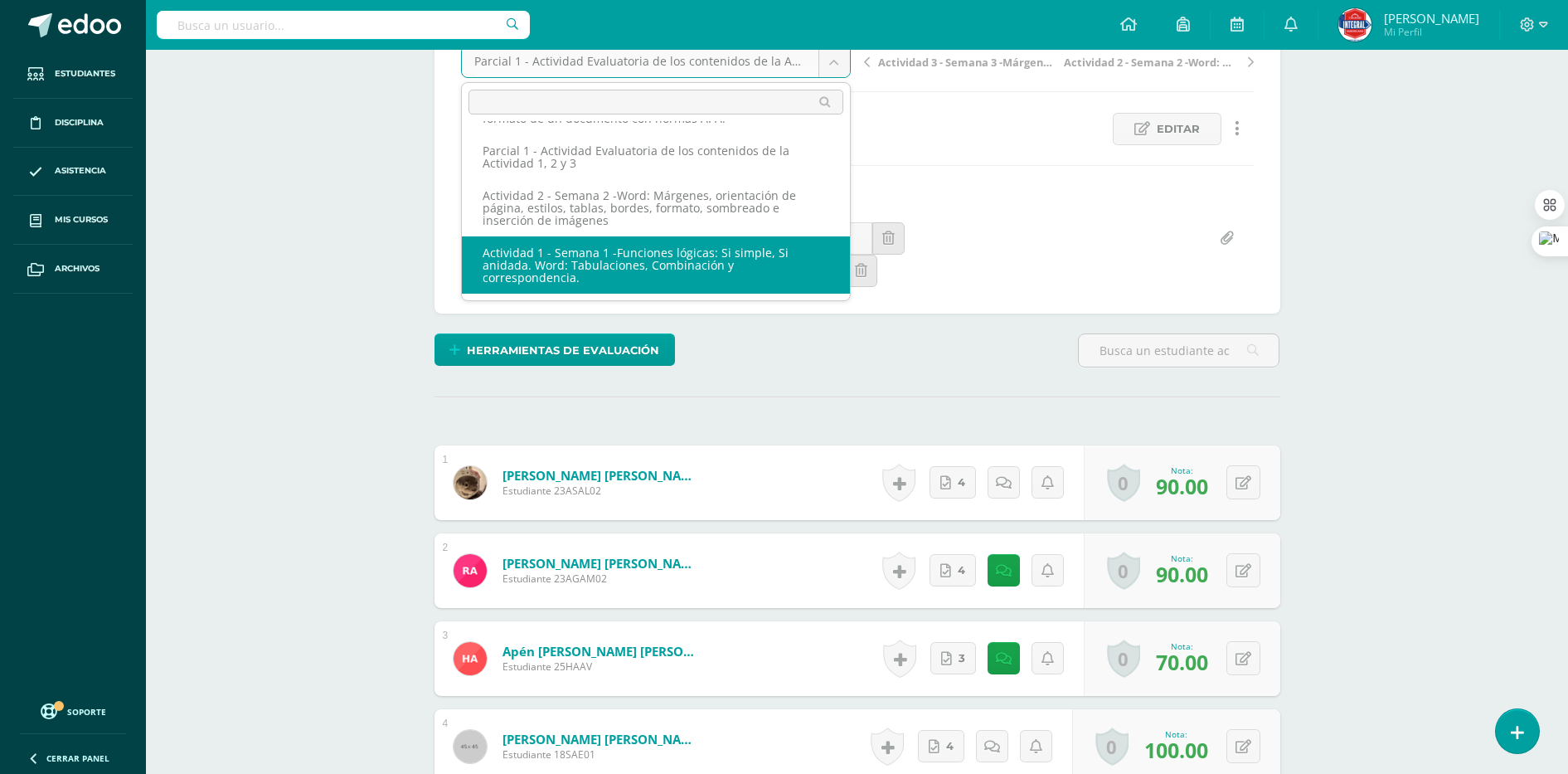
scroll to position [208, 0]
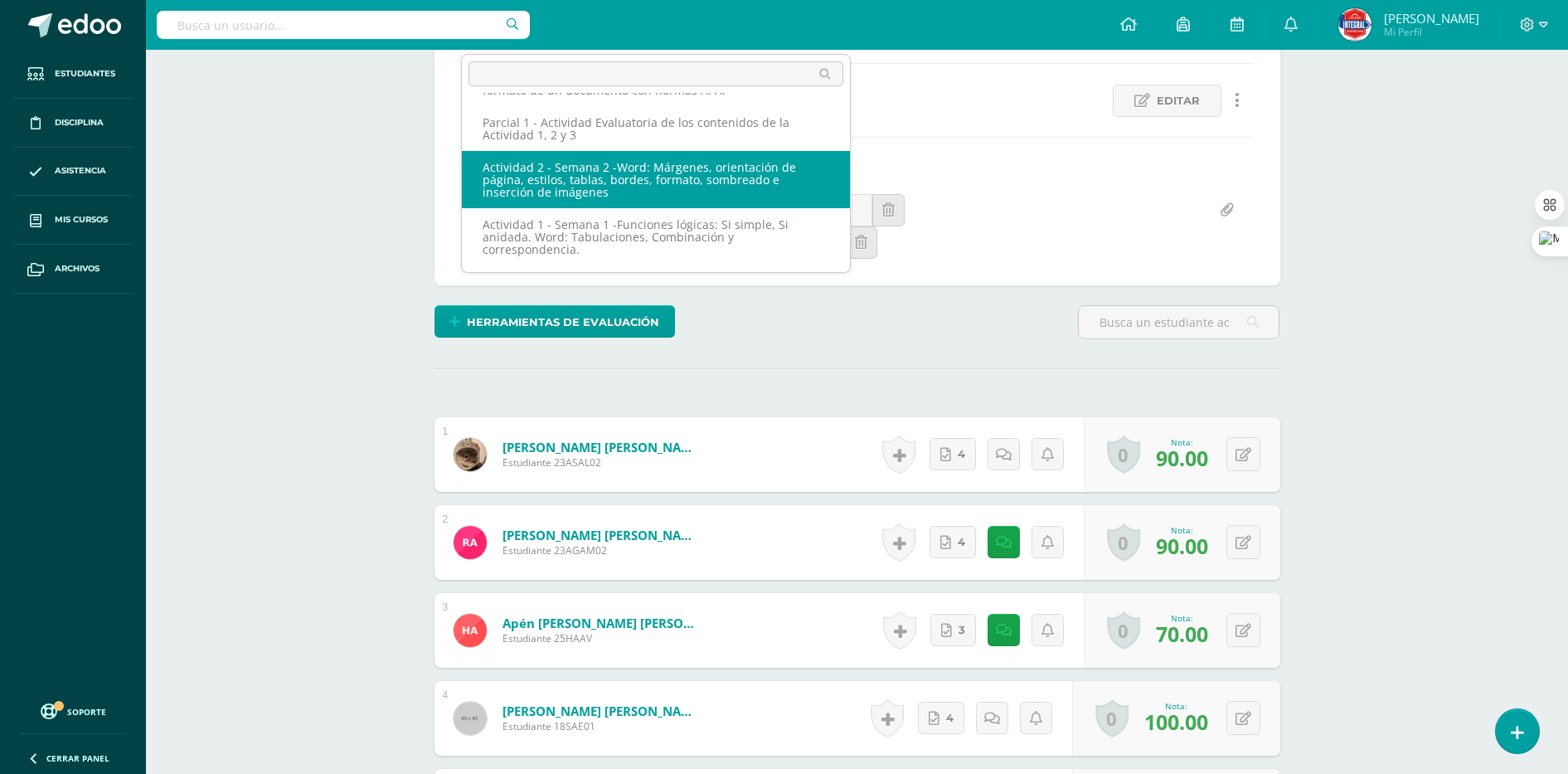
select select "/dashboard/teacher/grade-activity/189496/"
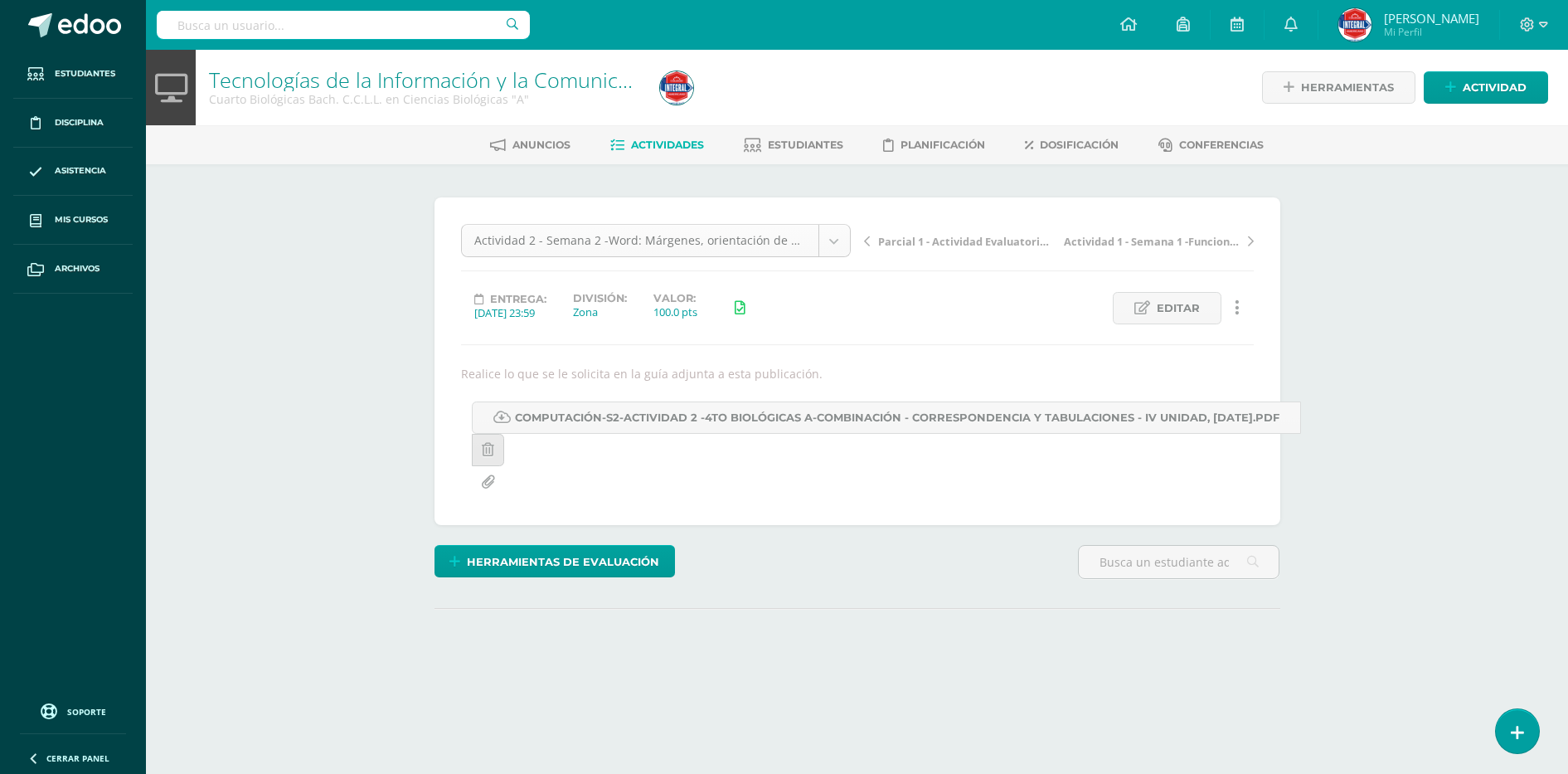
click at [749, 228] on body "Estudiantes Disciplina Asistencia Mis cursos Archivos Soporte Ayuda Reportar un…" at bounding box center [784, 369] width 1568 height 737
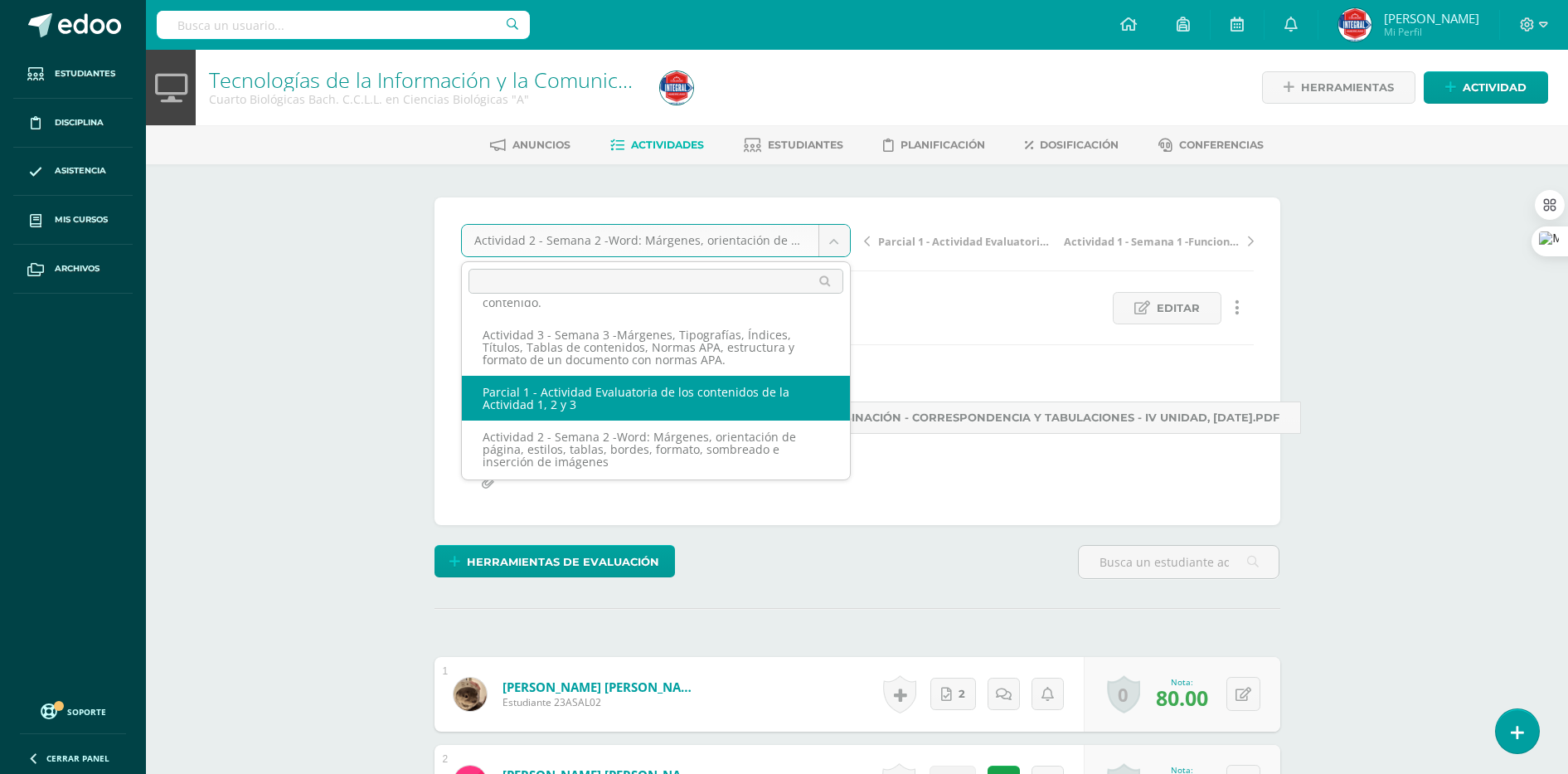
scroll to position [1, 0]
select select "/dashboard/teacher/grade-activity/189499/"
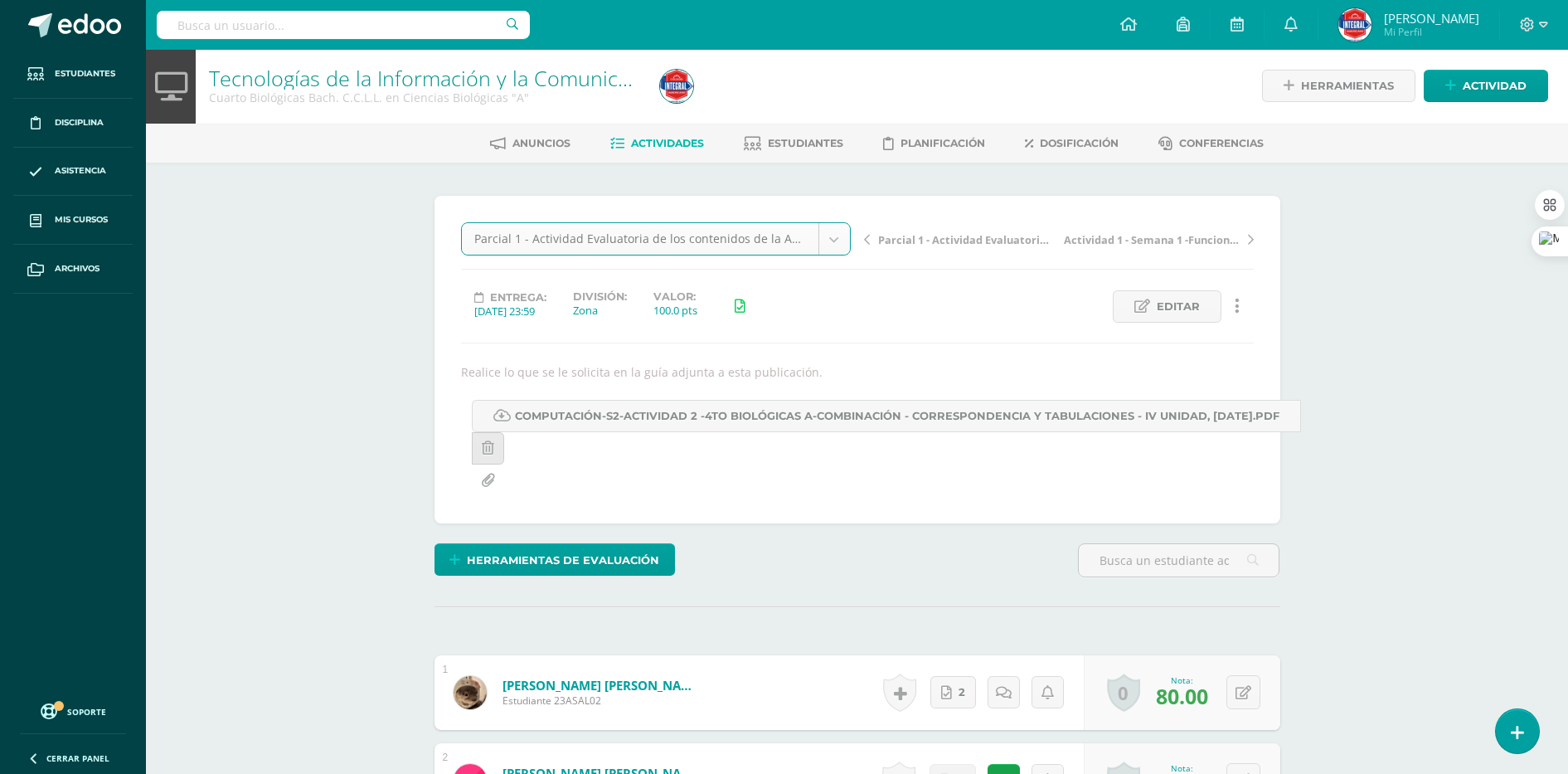
scroll to position [3, 0]
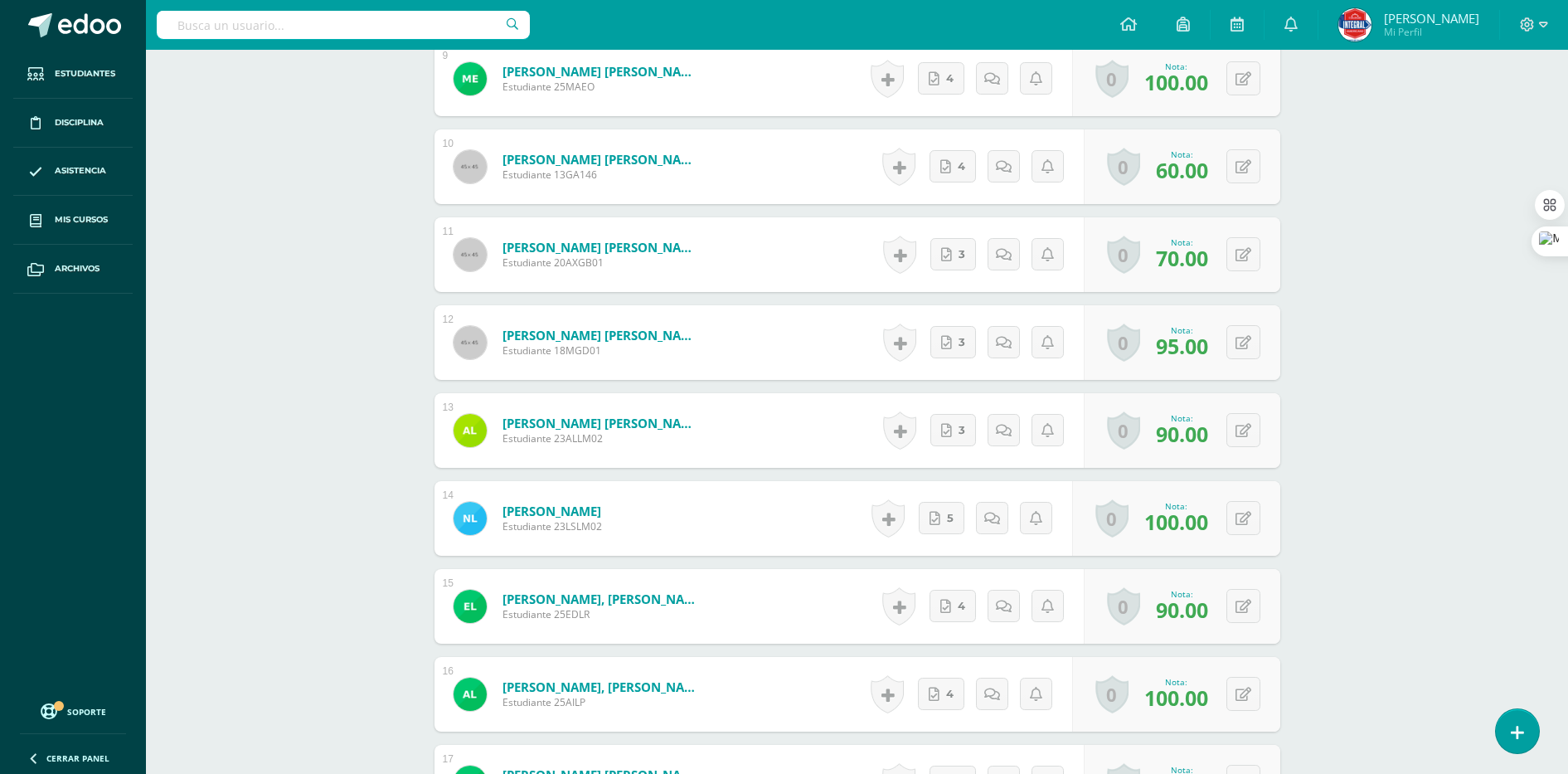
scroll to position [1267, 0]
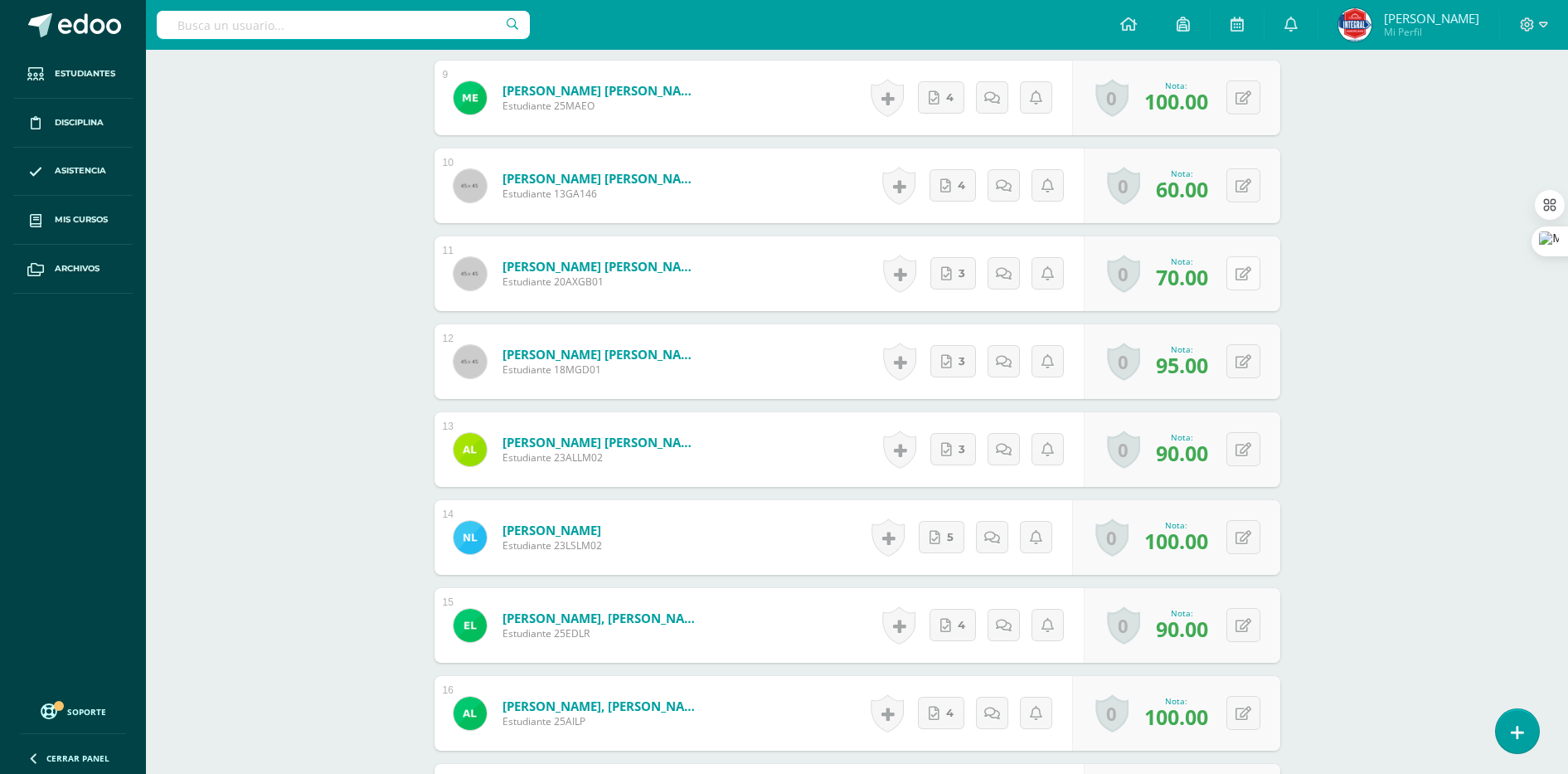
click at [1248, 271] on icon at bounding box center [1244, 274] width 16 height 14
type input "80"
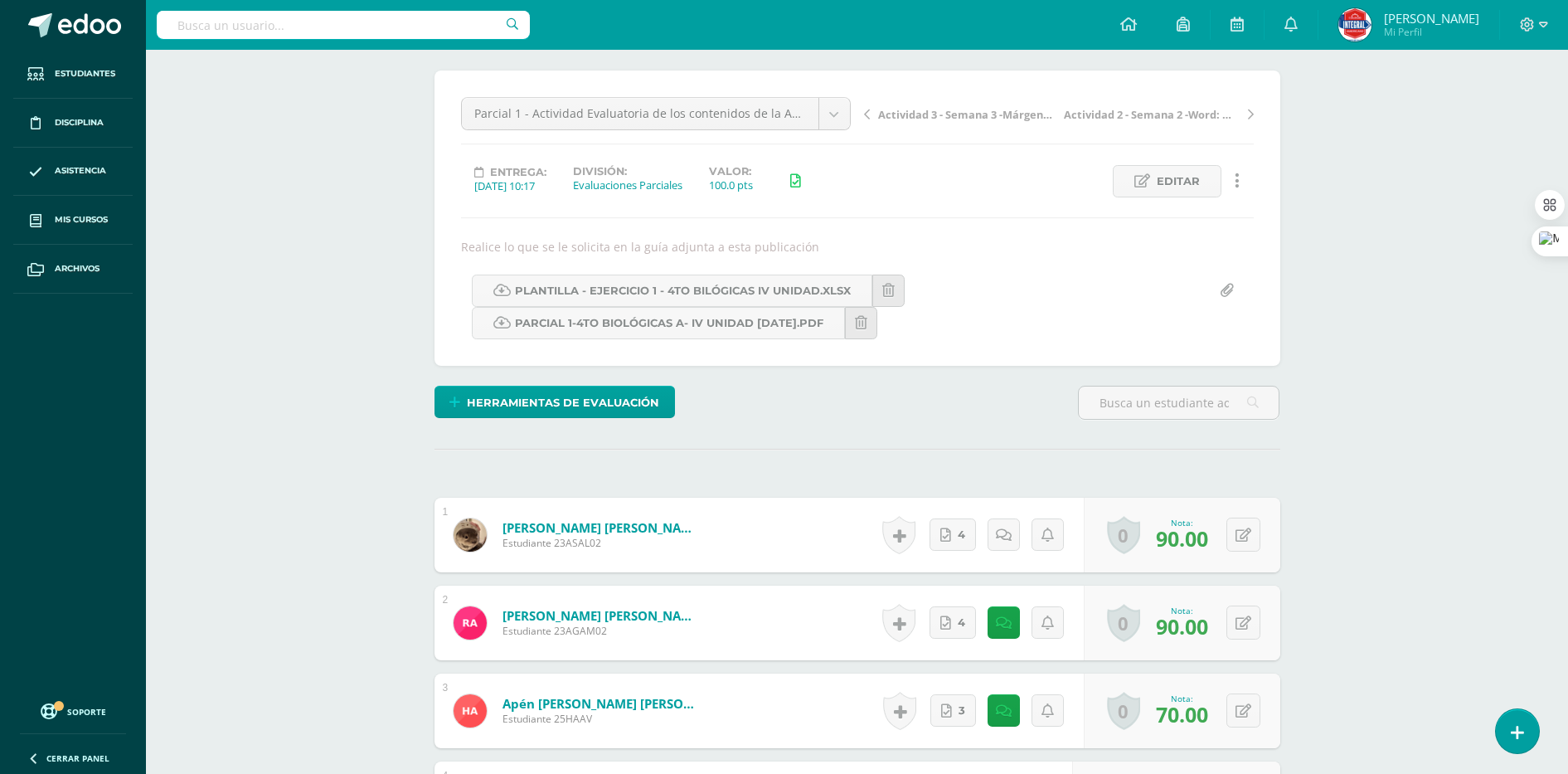
scroll to position [0, 0]
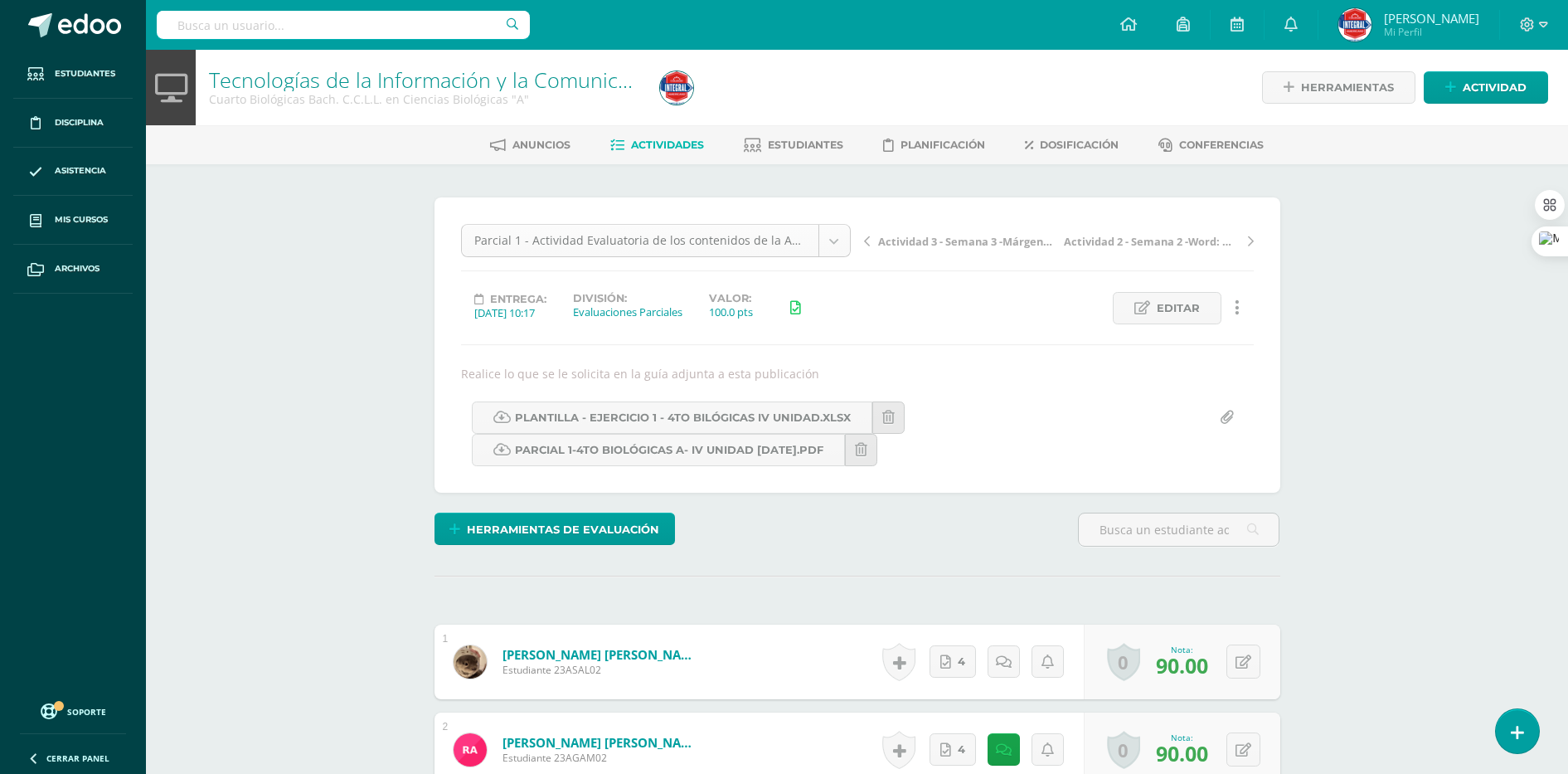
select select "/dashboard/teacher/grade-activity/189495/"
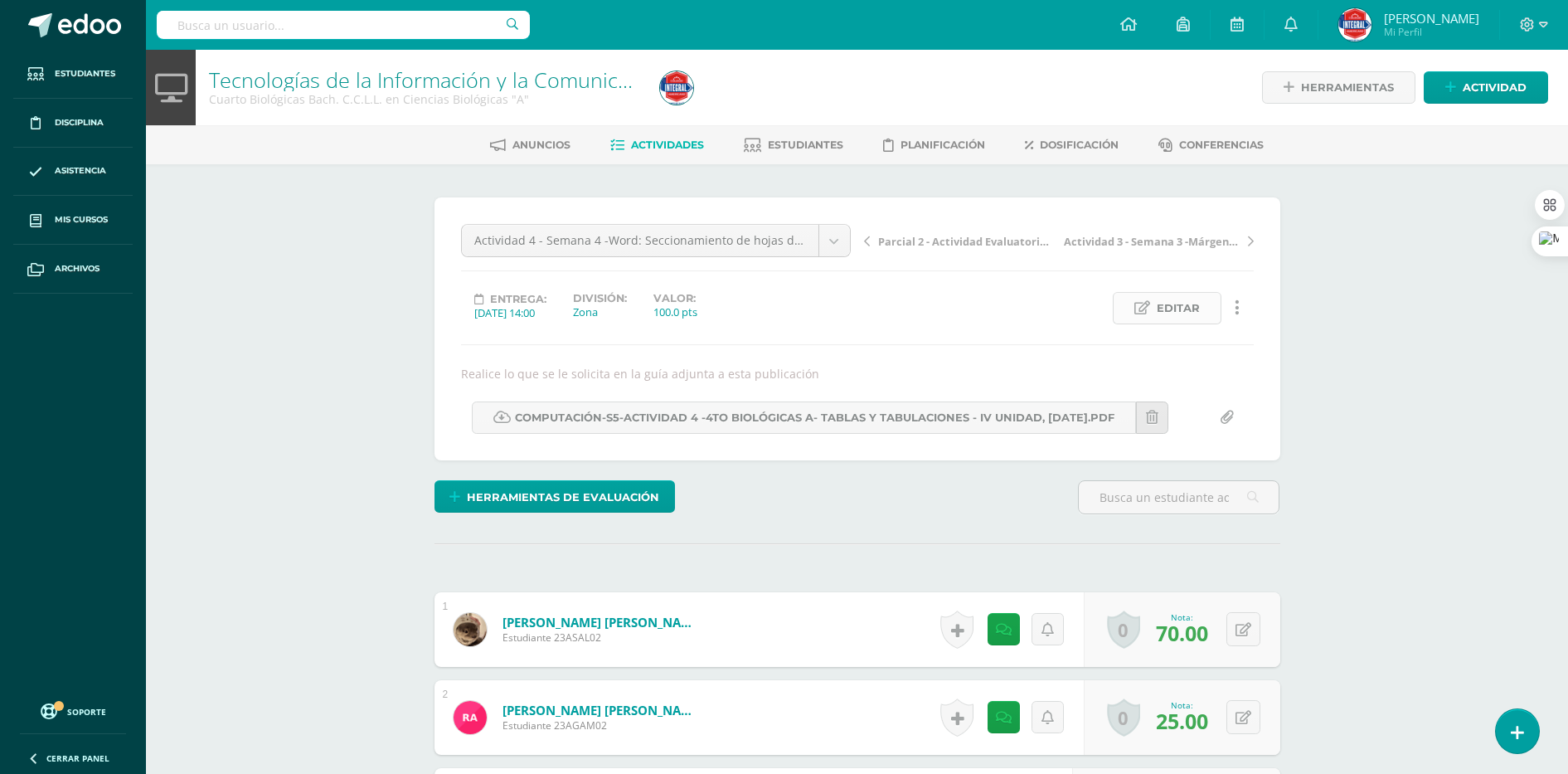
click at [1147, 322] on link "Editar" at bounding box center [1167, 308] width 108 height 33
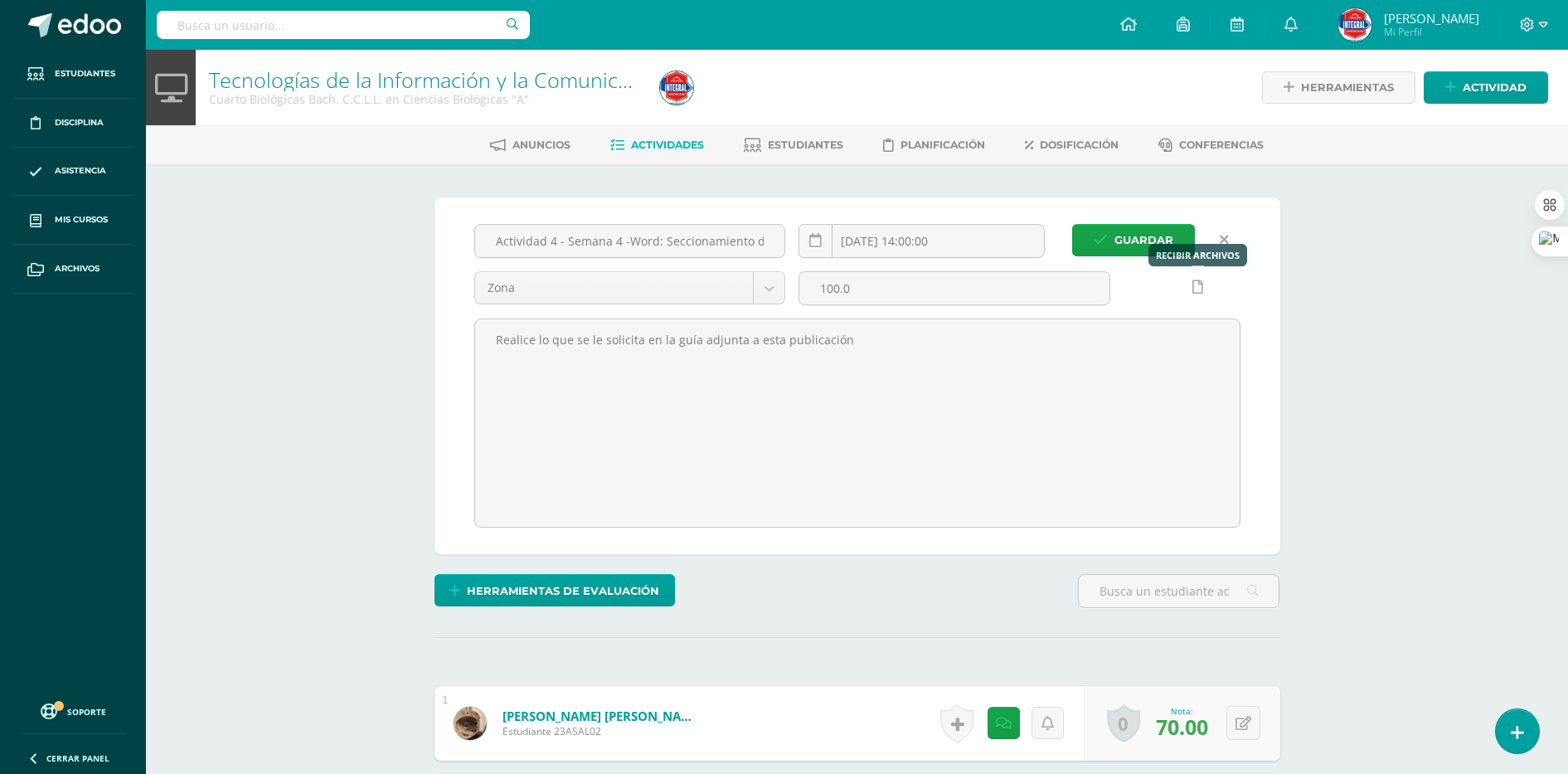
click at [1191, 286] on link at bounding box center [1197, 287] width 33 height 33
click at [1182, 244] on button "Guardar" at bounding box center [1134, 239] width 123 height 33
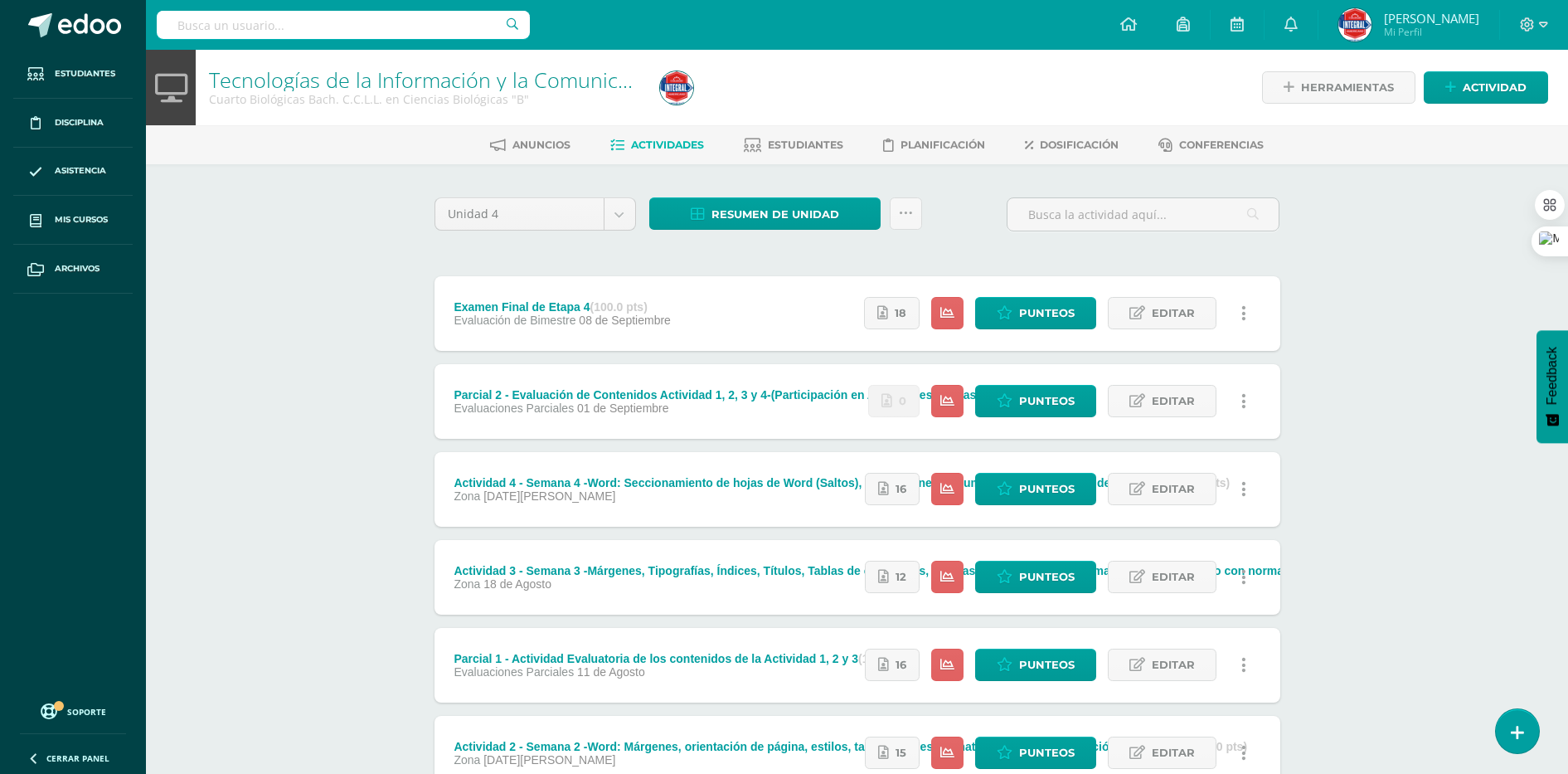
drag, startPoint x: 764, startPoint y: 212, endPoint x: 1258, endPoint y: 238, distance: 494.7
click at [1401, 256] on div "Tecnologías de la Información y la Comunicación I Cuarto Biológicas Bach. C.C.L…" at bounding box center [857, 519] width 1422 height 939
click at [906, 219] on icon at bounding box center [906, 214] width 14 height 14
click at [836, 274] on link "Subir actividades en masa" at bounding box center [864, 266] width 183 height 40
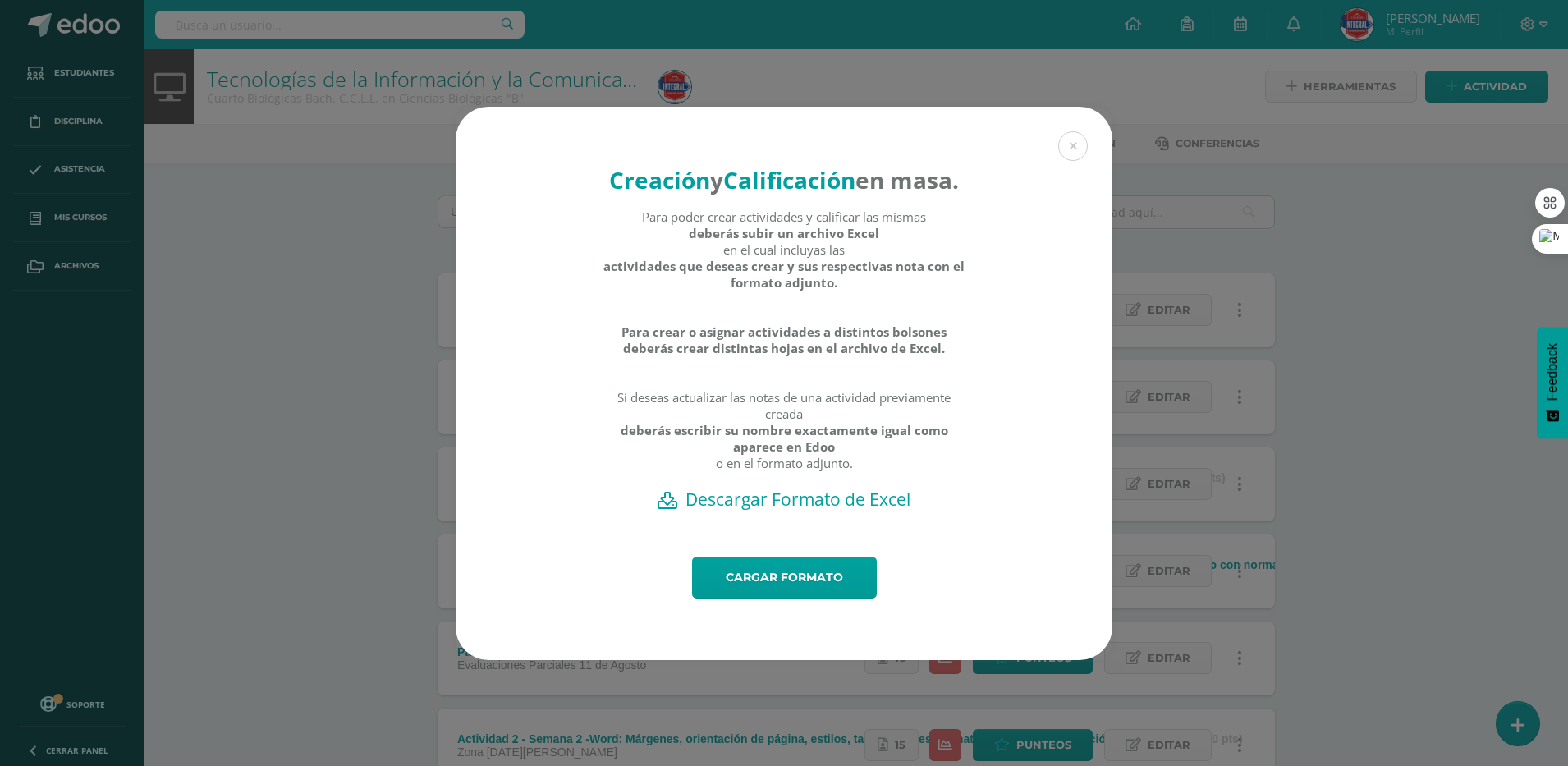
click at [765, 510] on h2 "Descargar Formato de Excel" at bounding box center [783, 499] width 599 height 23
click at [1080, 133] on button at bounding box center [1073, 147] width 30 height 29
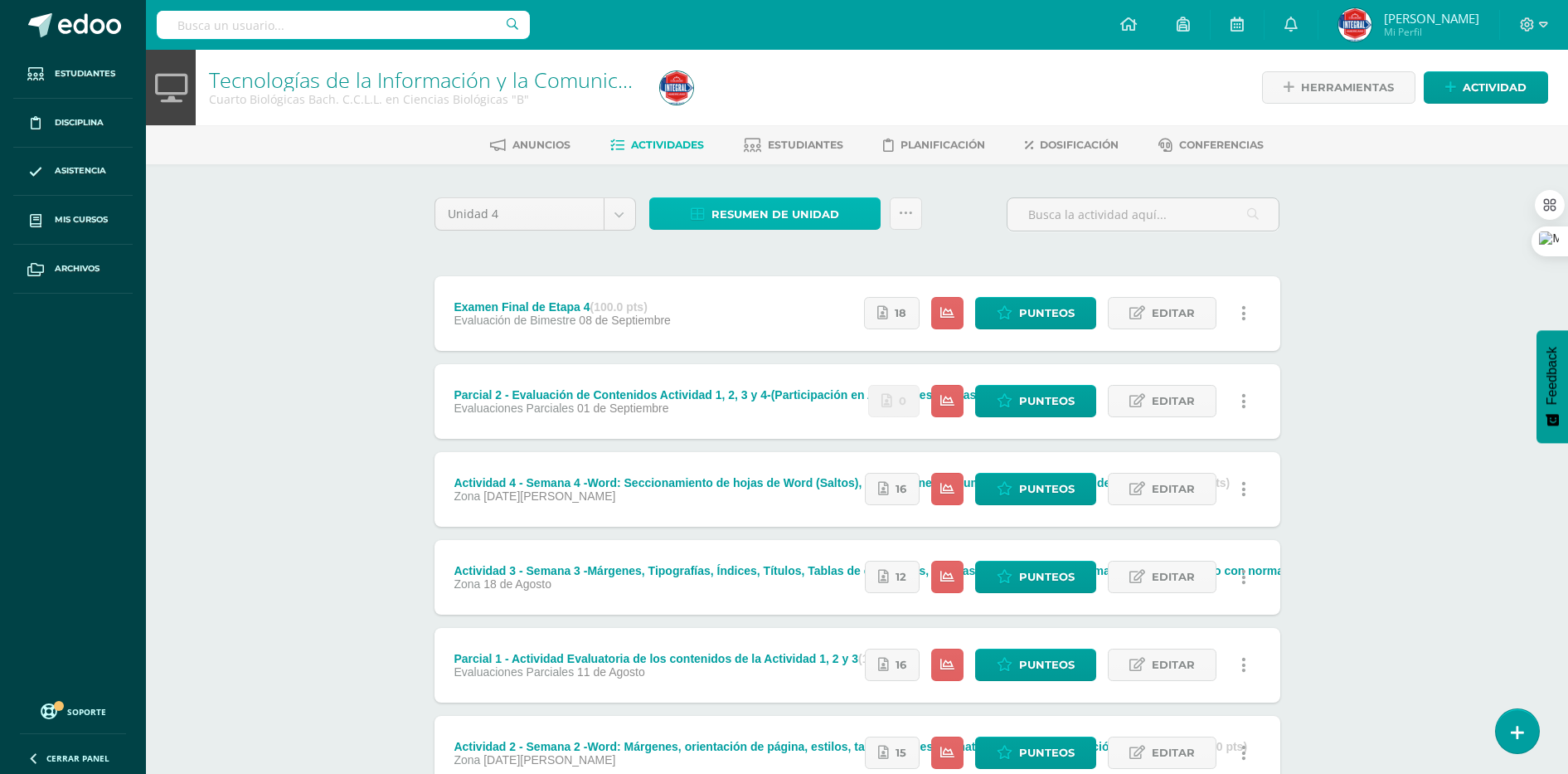
click at [774, 211] on span "Resumen de unidad" at bounding box center [775, 214] width 128 height 31
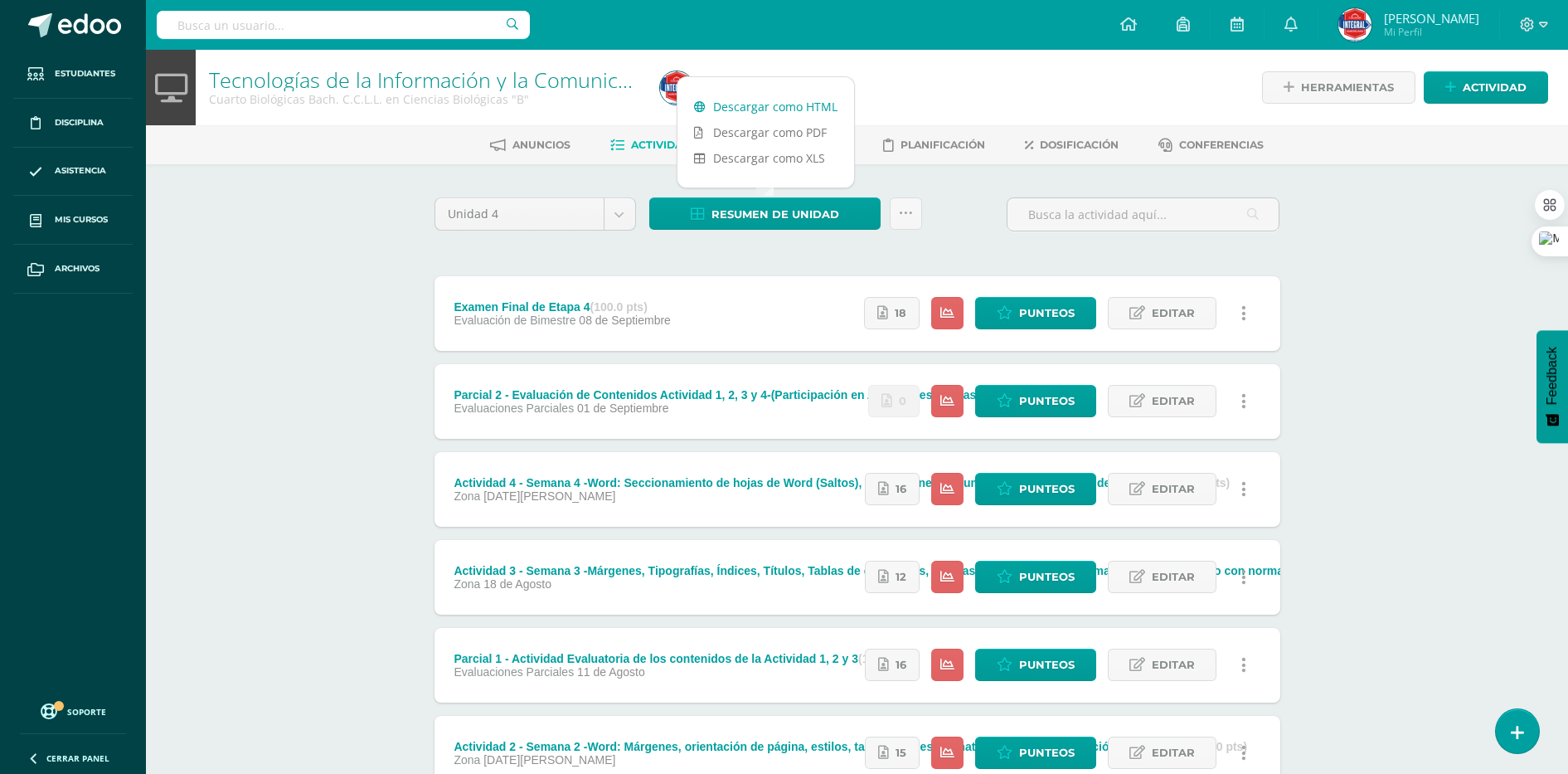
click at [773, 110] on link "Descargar como HTML" at bounding box center [766, 106] width 177 height 26
click at [937, 236] on div "Unidad 4 Unidad 1 Unidad 2 Unidad 3 Unidad 4 Resumen de unidad ¿Estás seguro qu…" at bounding box center [858, 222] width 860 height 48
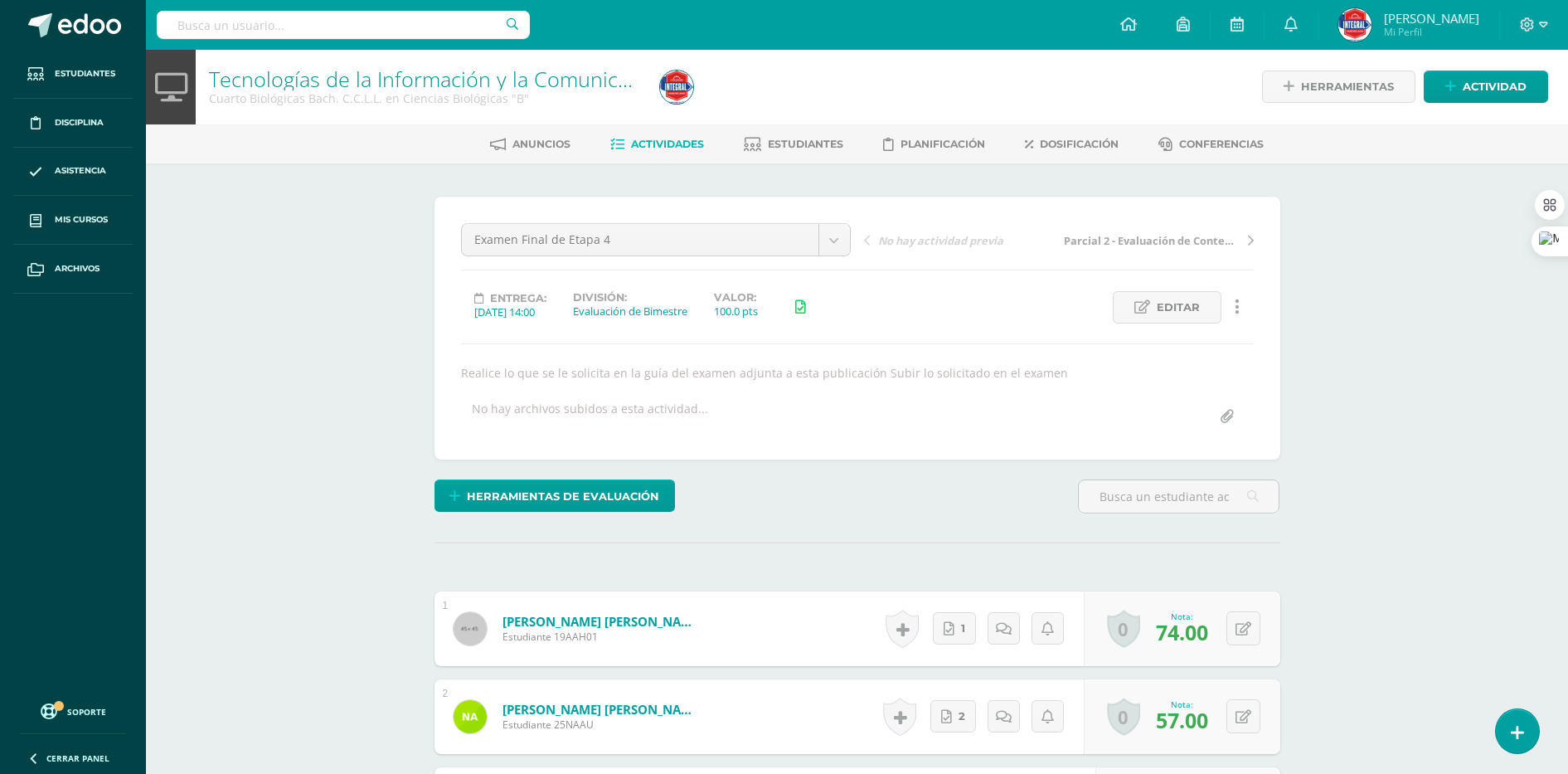
scroll to position [2, 0]
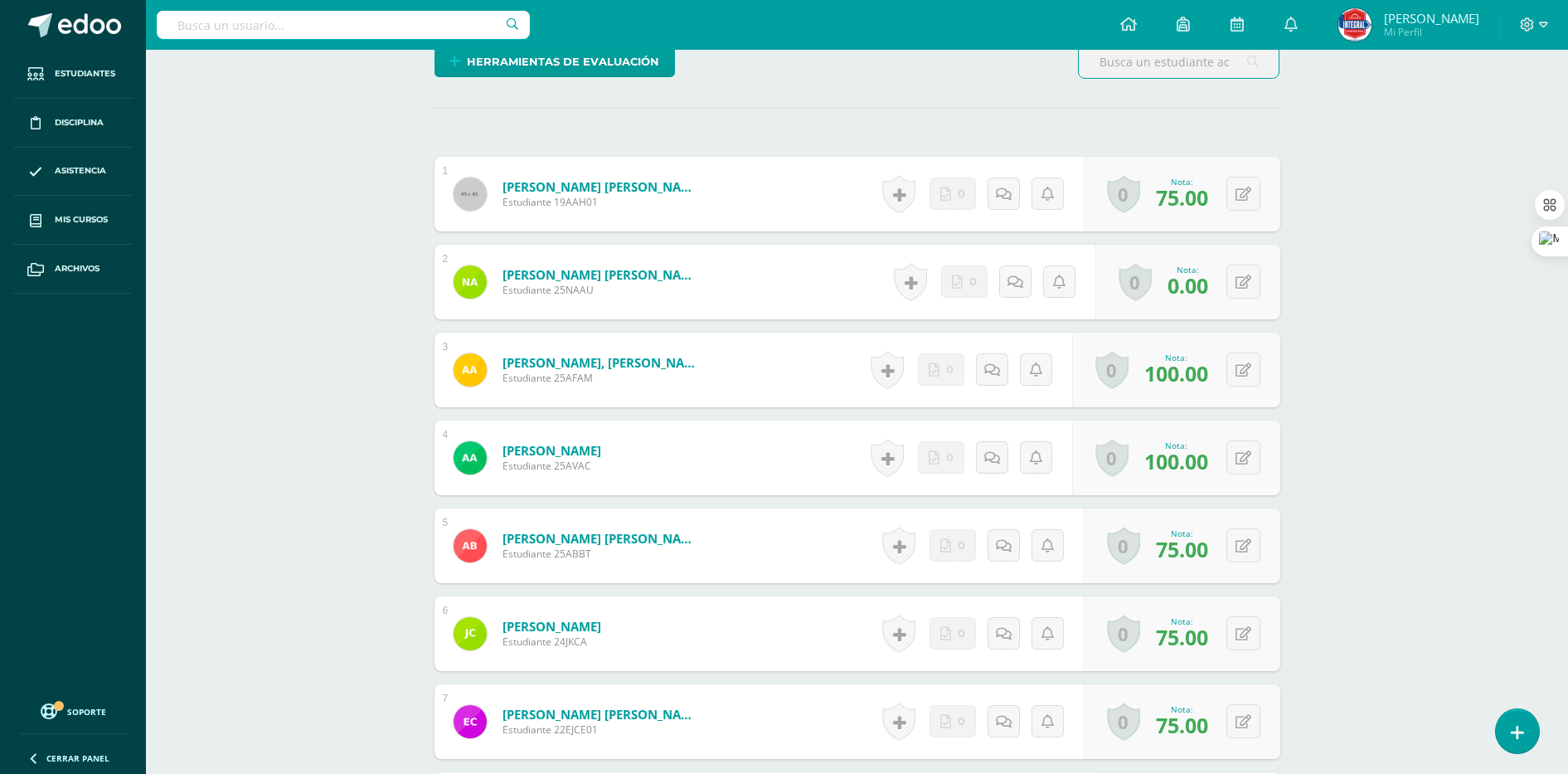
scroll to position [414, 0]
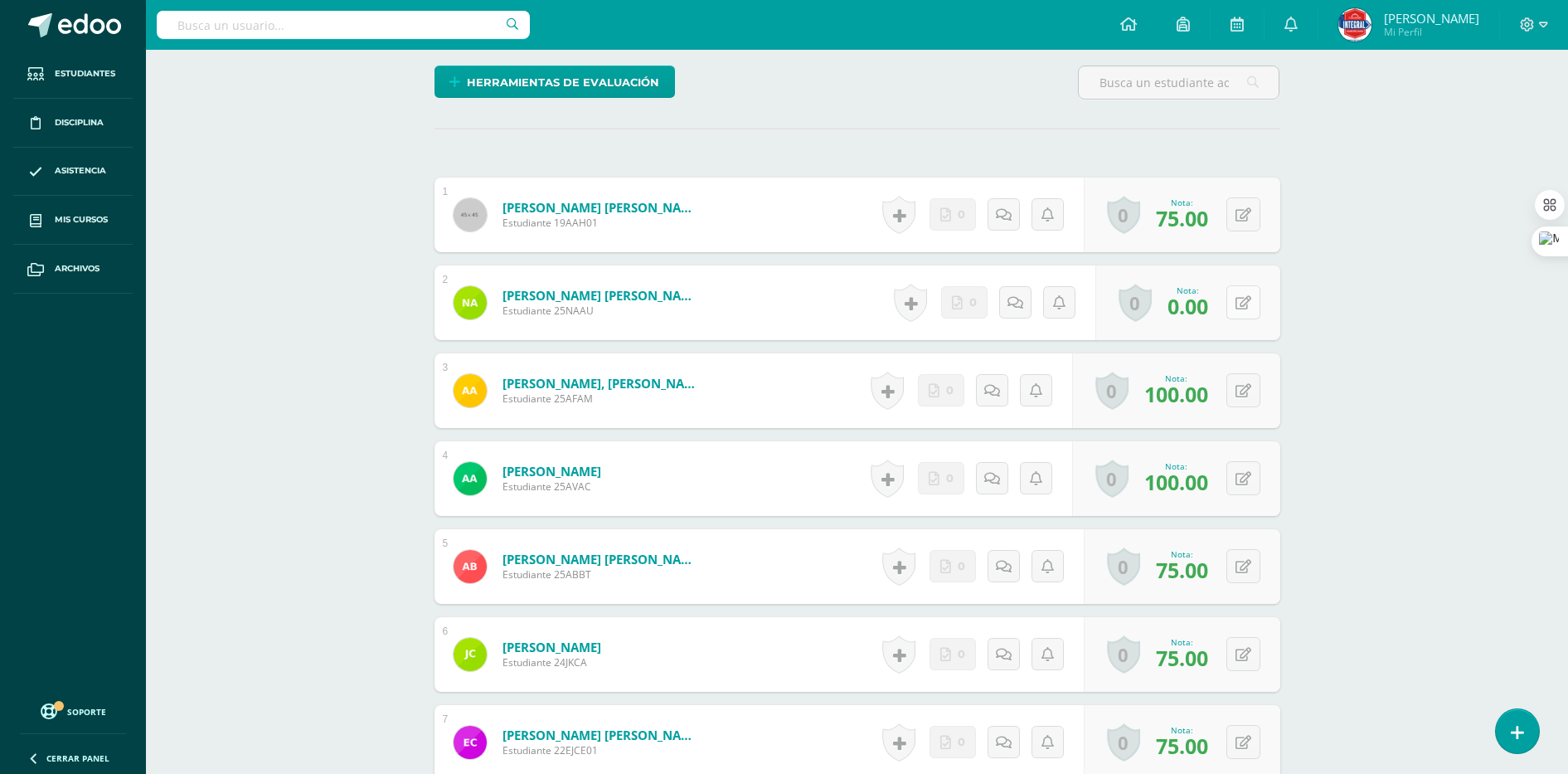
click at [1240, 304] on icon at bounding box center [1244, 303] width 16 height 14
type input "74"
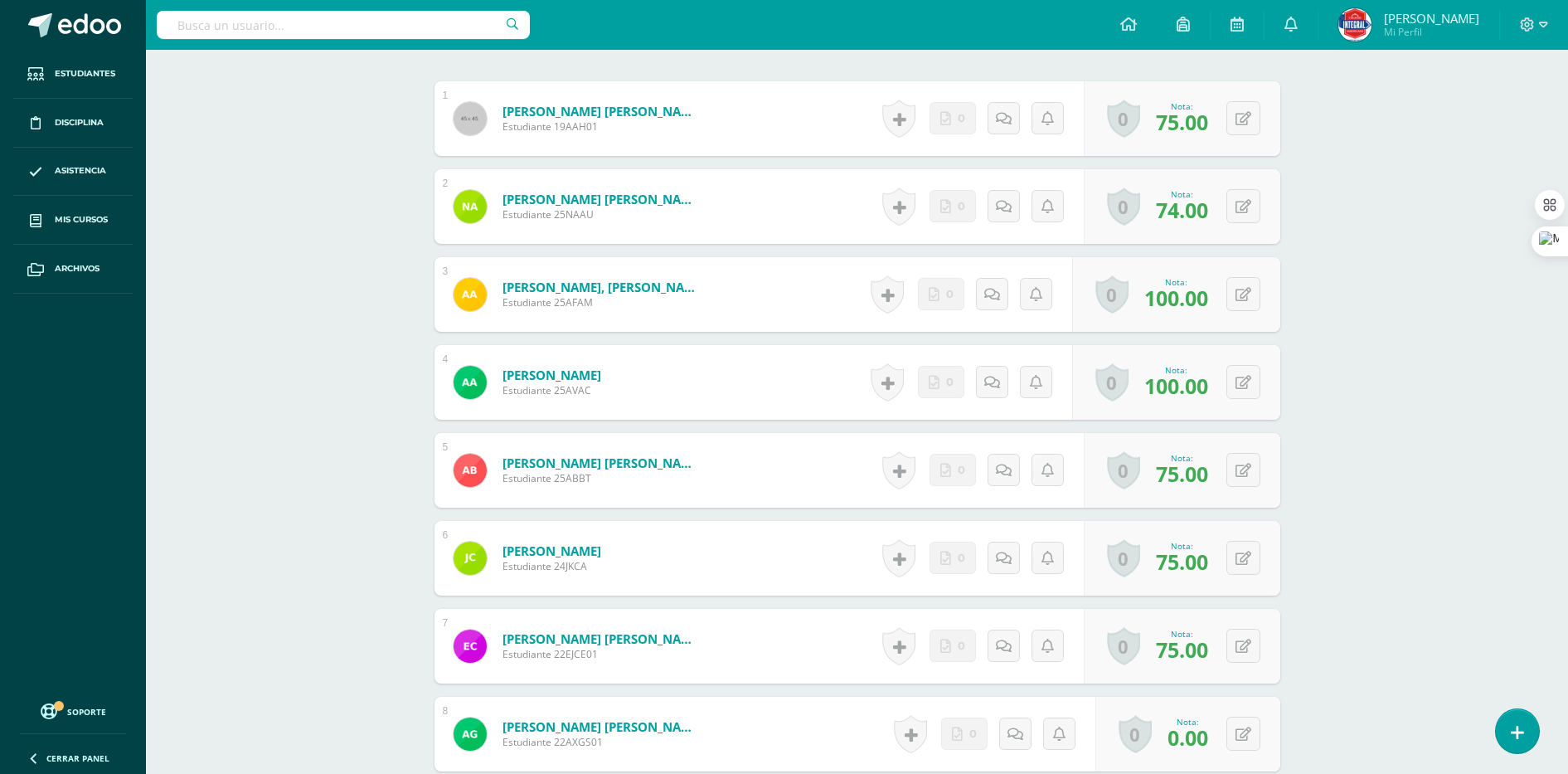
scroll to position [622, 0]
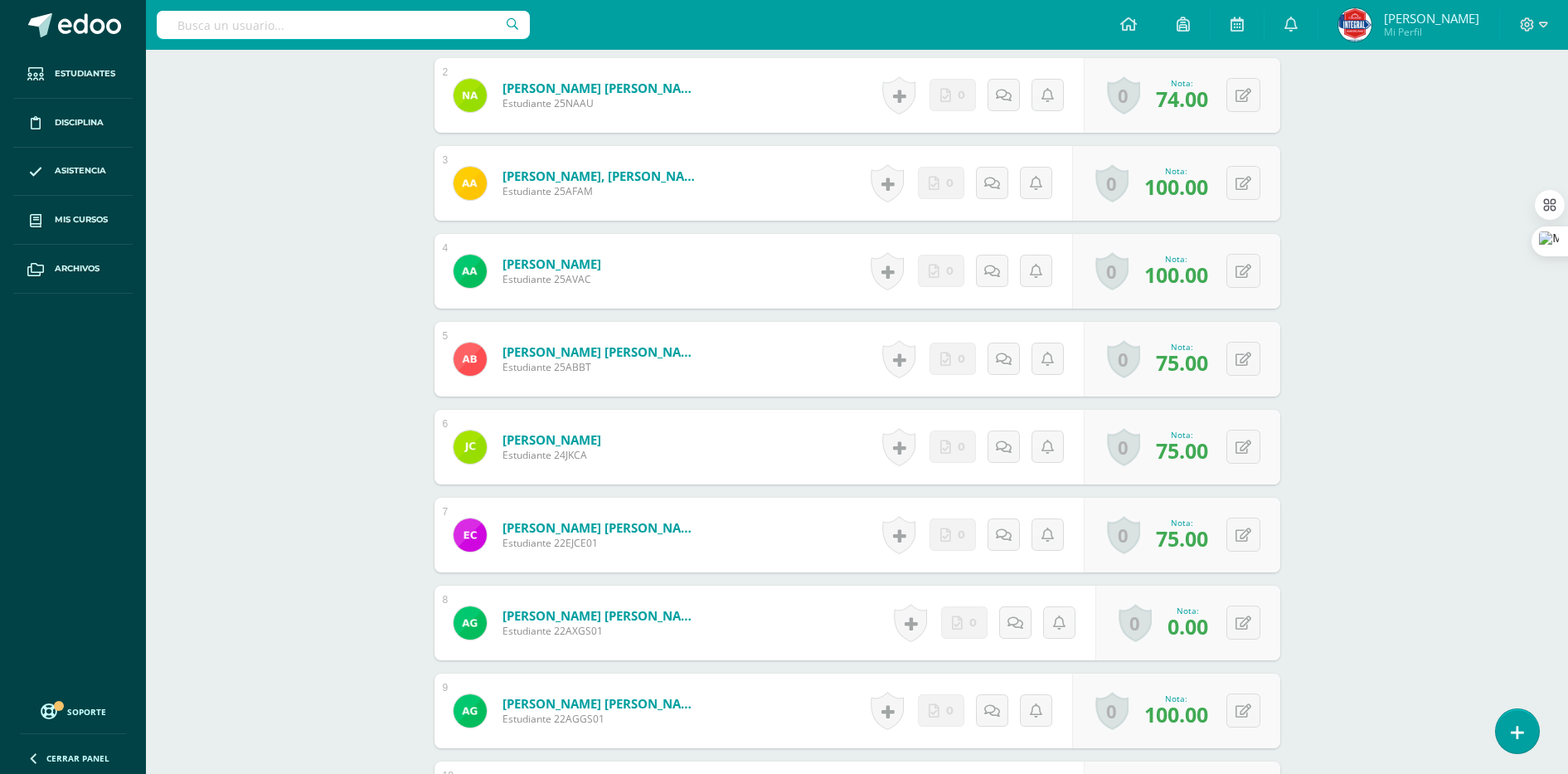
click at [1367, 371] on div "Tecnologías de la Información y la Comunicación I Cuarto Biológicas Bach. C.C.L…" at bounding box center [857, 666] width 1422 height 2477
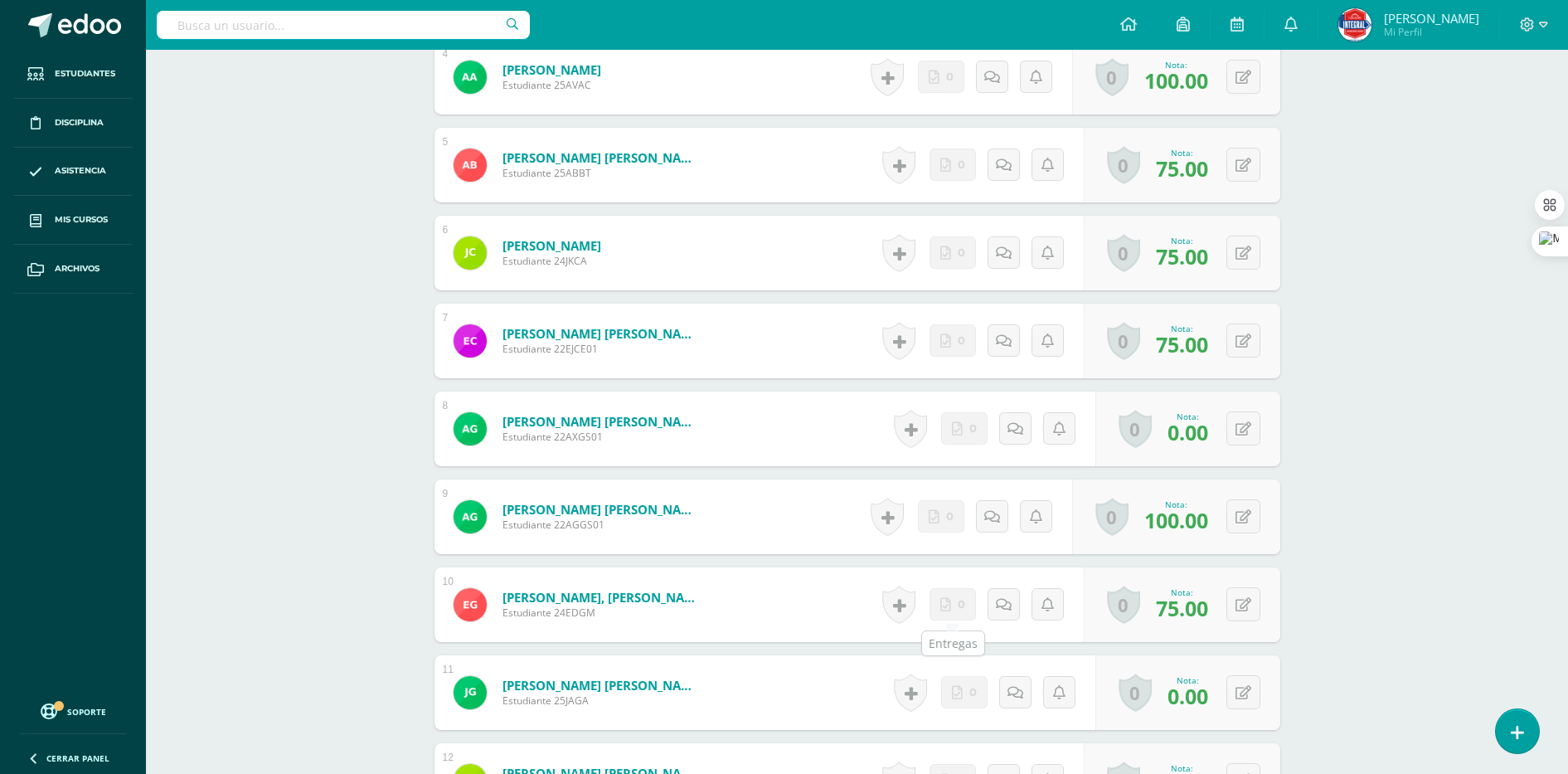
scroll to position [830, 0]
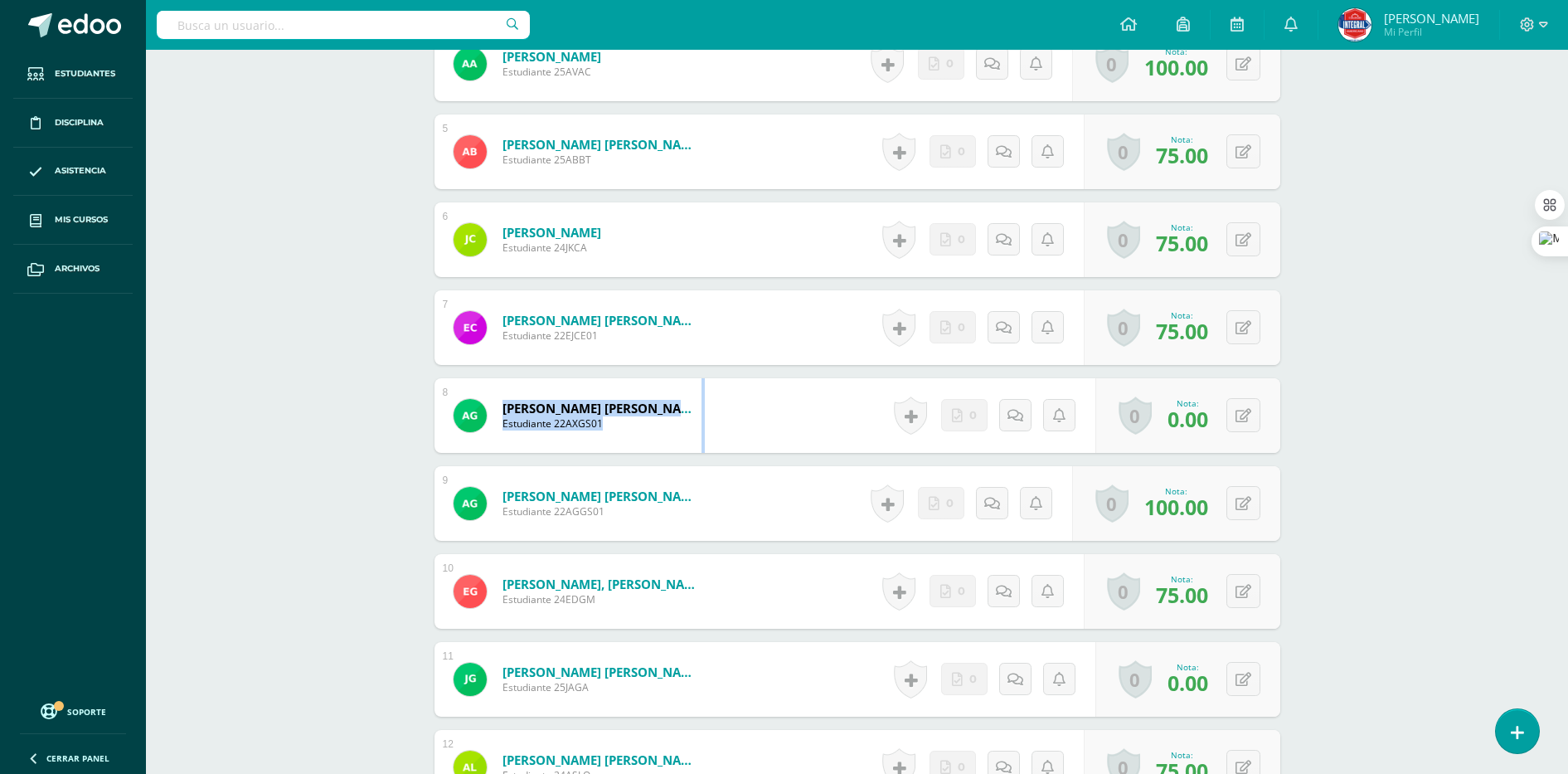
drag, startPoint x: 515, startPoint y: 388, endPoint x: 739, endPoint y: 412, distance: 225.3
click at [739, 412] on form "García Sandoval, Alisson Ximena Estudiante 22AXGS01 Nota 0.00 0 Logros Logros o…" at bounding box center [857, 415] width 846 height 75
click at [1252, 420] on button at bounding box center [1254, 415] width 35 height 35
click at [1251, 418] on button at bounding box center [1243, 415] width 34 height 34
type input "70"
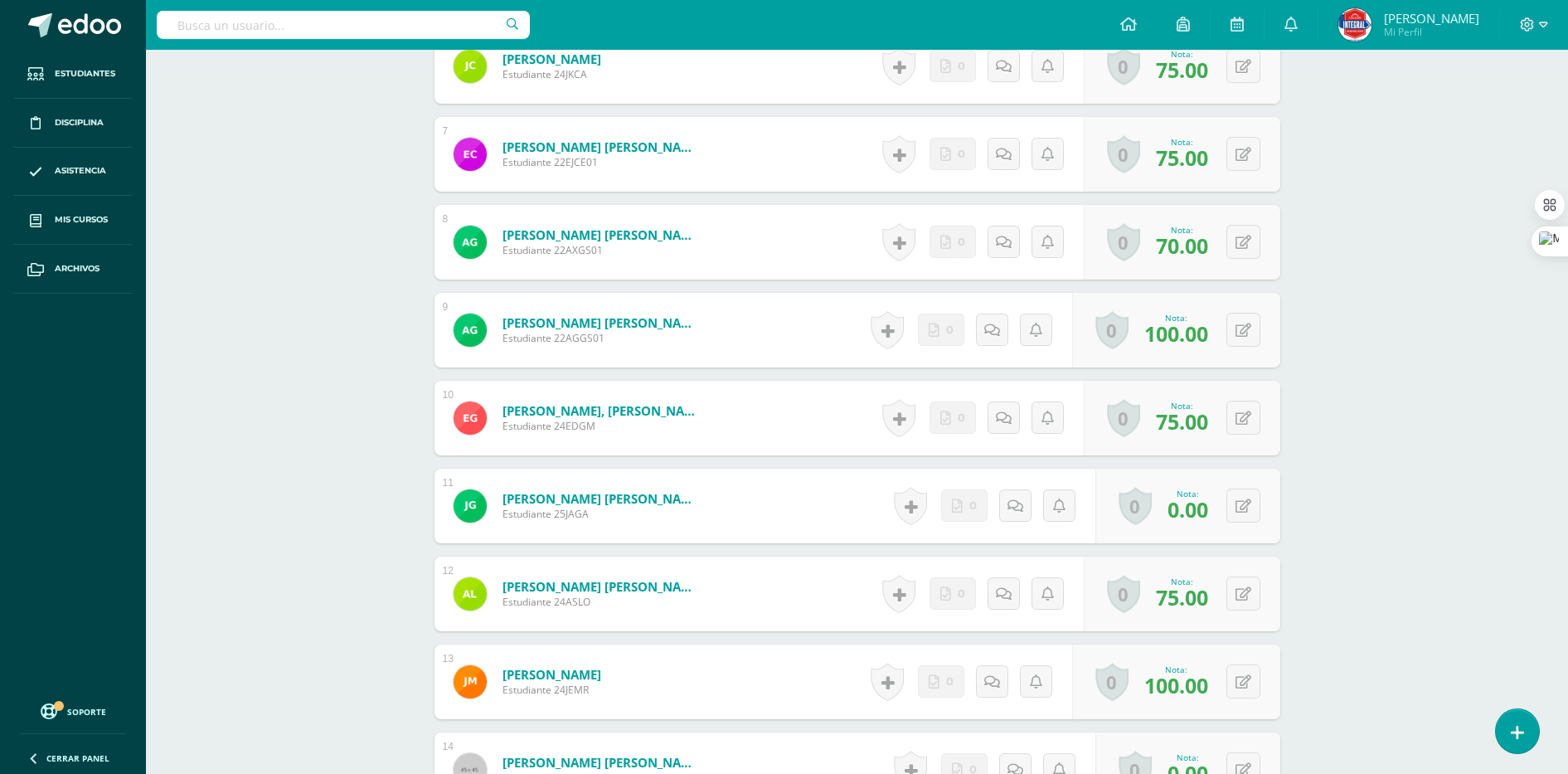
scroll to position [1036, 0]
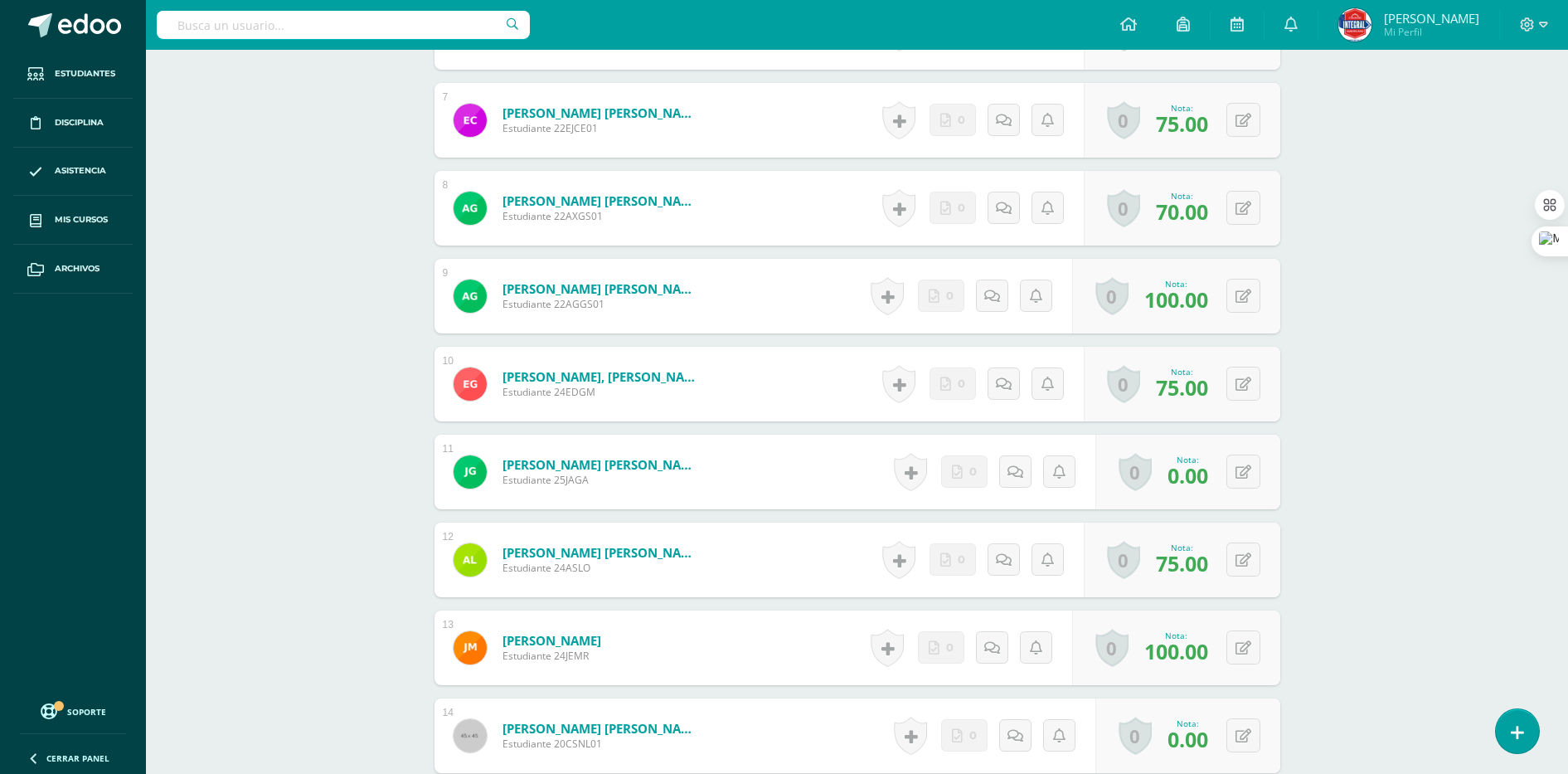
click at [1332, 531] on div "Tecnologías de la Información y la Comunicación I Cuarto Biológicas Bach. C.C.L…" at bounding box center [857, 251] width 1422 height 2477
drag, startPoint x: 499, startPoint y: 437, endPoint x: 1267, endPoint y: 474, distance: 768.9
click at [1267, 474] on form "Gutierrez Amaya, Jonathan Alejandro Estudiante 25JAGA Nota 0.00 0 Logros Logros…" at bounding box center [857, 471] width 846 height 75
click at [1246, 473] on icon at bounding box center [1254, 471] width 17 height 14
type input "56"
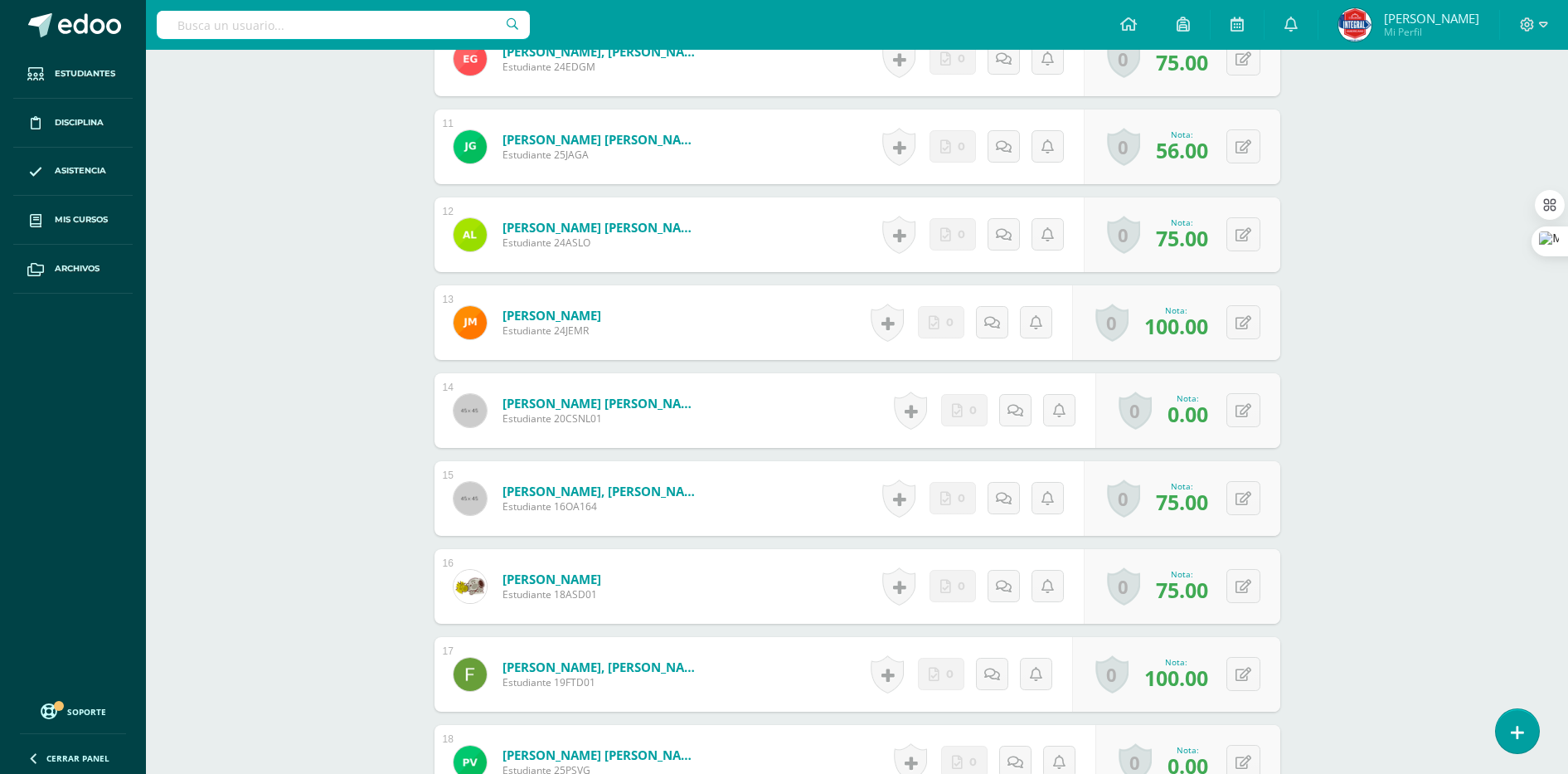
scroll to position [1452, 0]
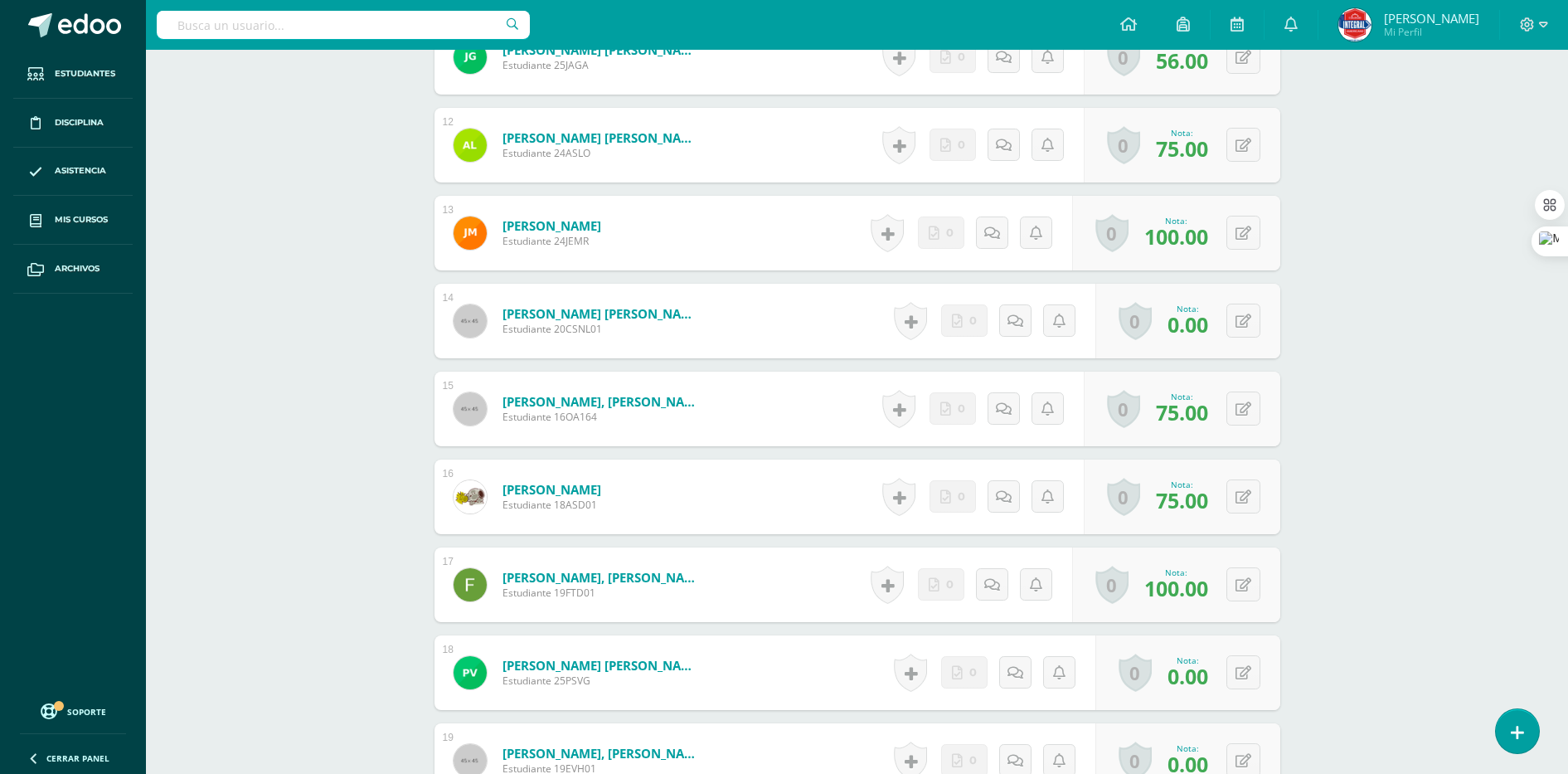
drag, startPoint x: 499, startPoint y: 297, endPoint x: 1335, endPoint y: 343, distance: 837.3
click at [1249, 319] on icon at bounding box center [1244, 321] width 16 height 14
type input "70"
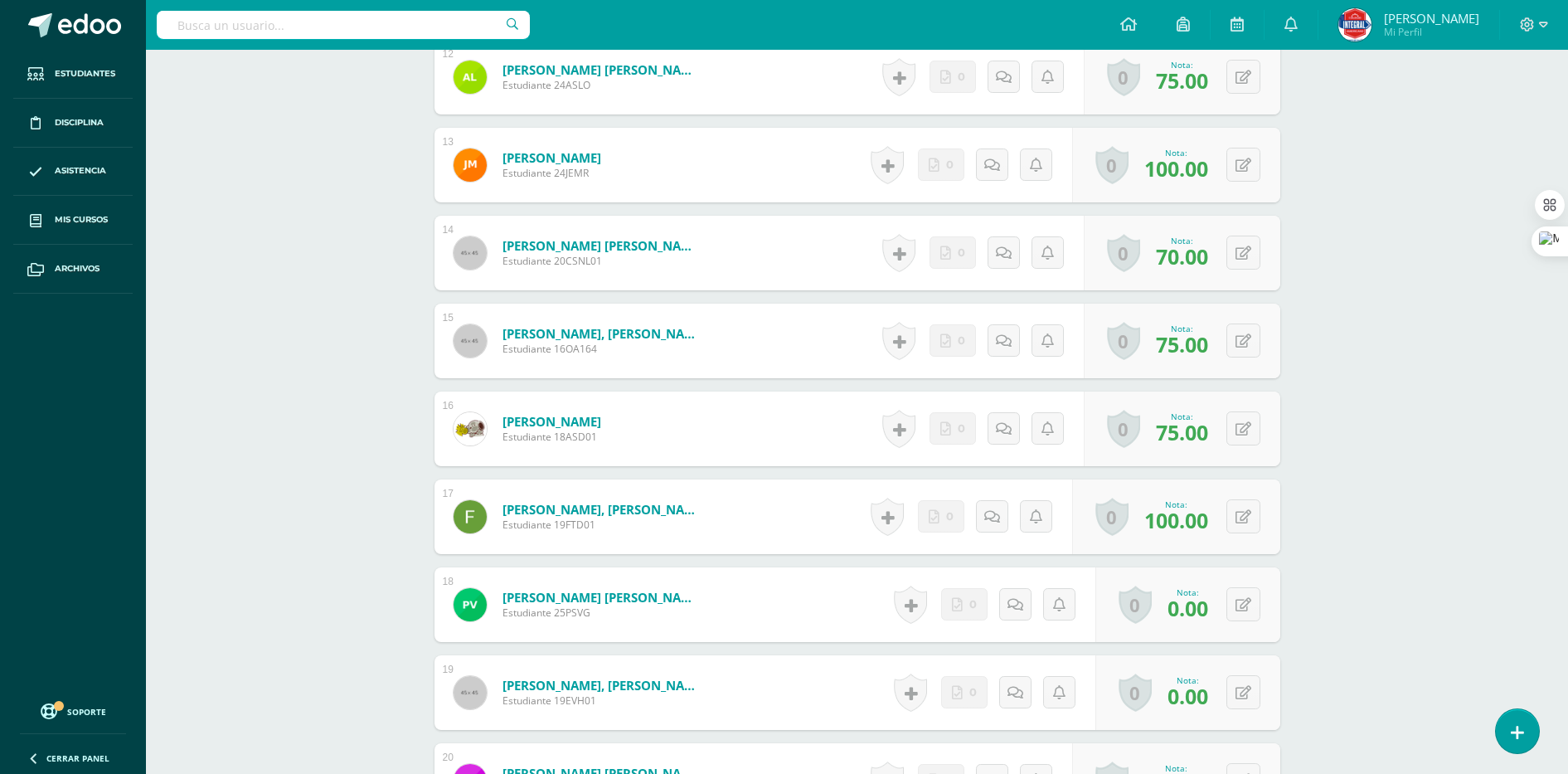
scroll to position [1555, 0]
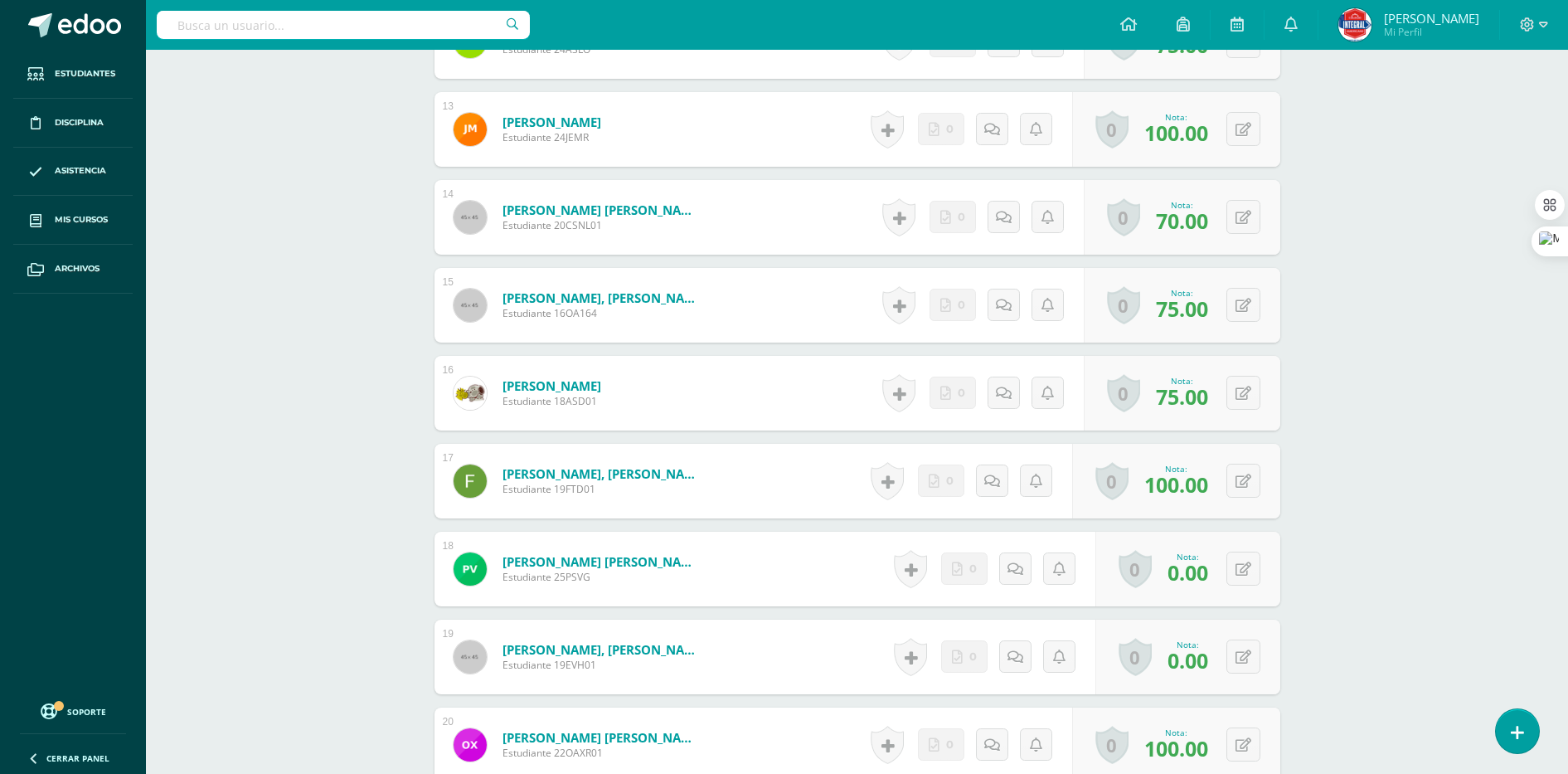
drag, startPoint x: 489, startPoint y: 535, endPoint x: 1288, endPoint y: 588, distance: 800.8
click at [1240, 574] on button at bounding box center [1254, 568] width 35 height 35
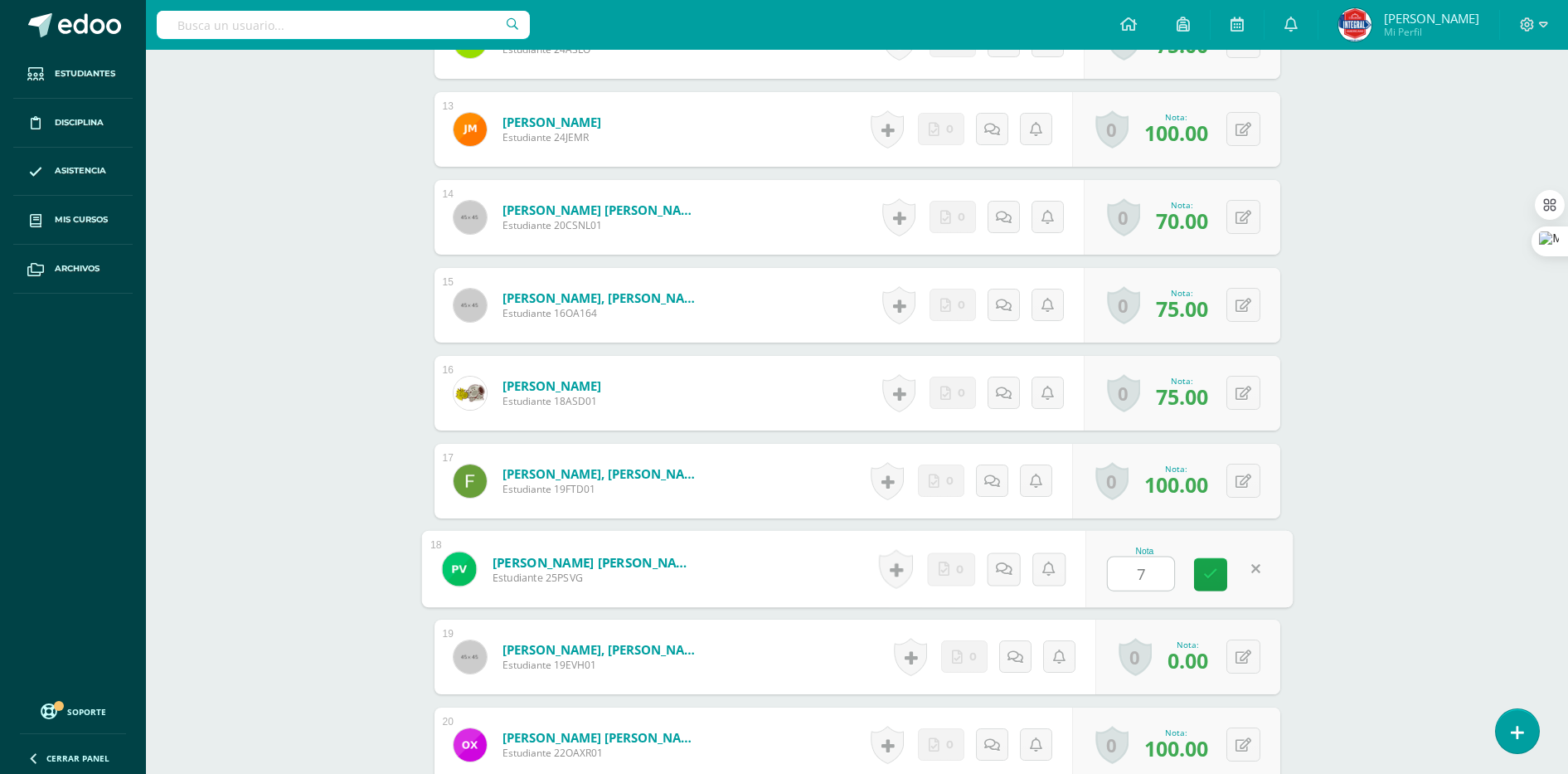
type input "70"
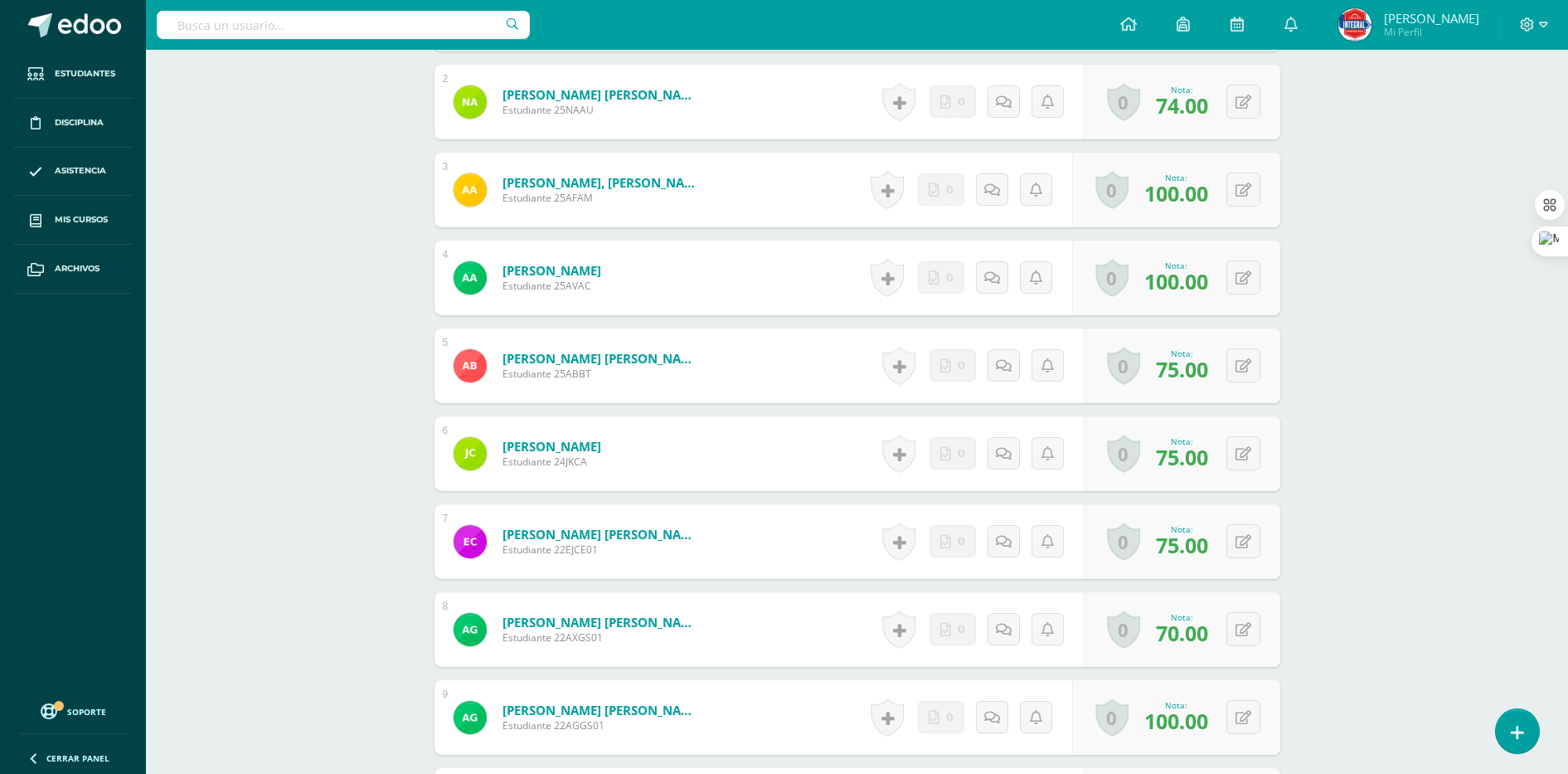
scroll to position [0, 0]
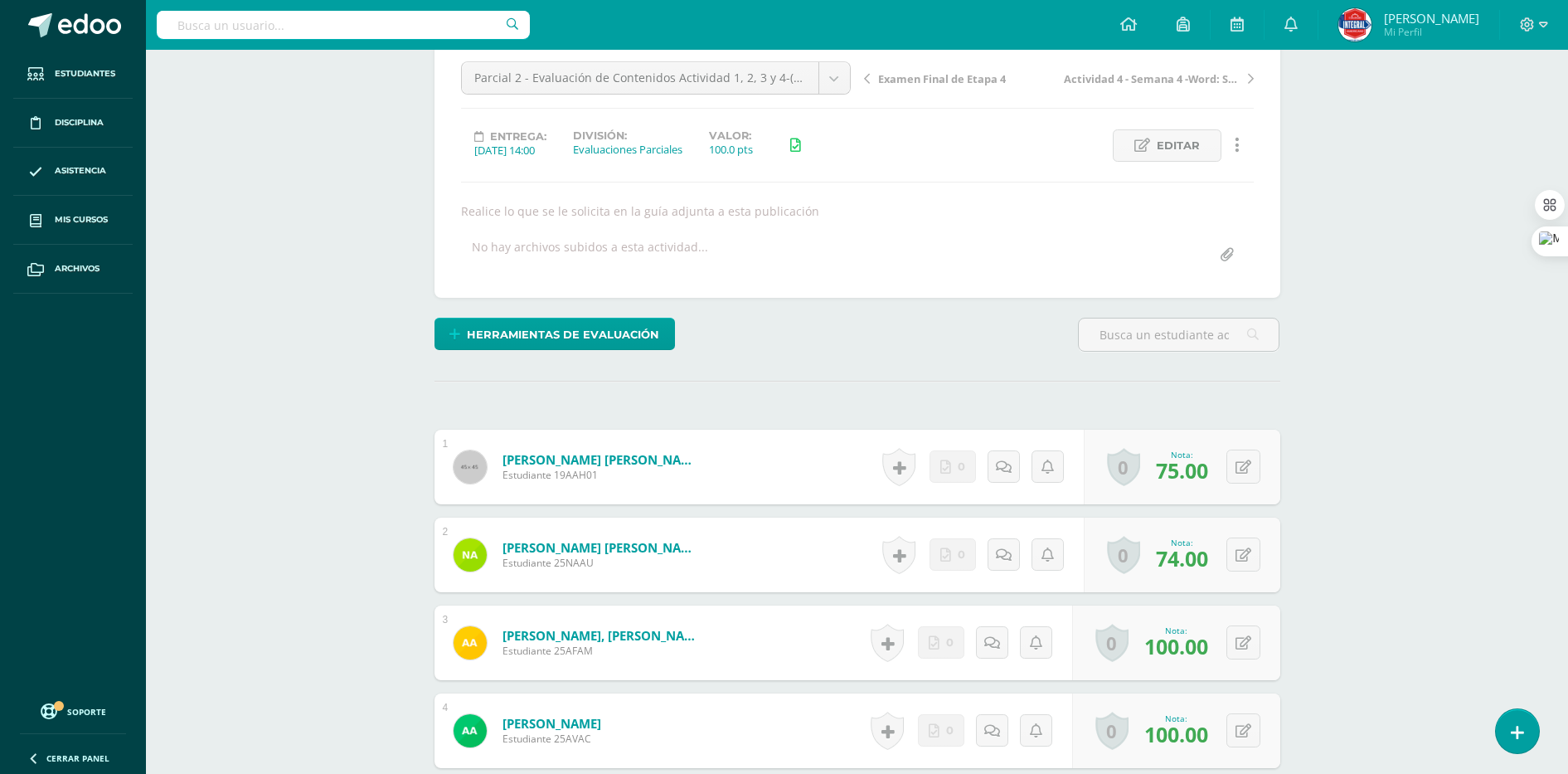
scroll to position [519, 0]
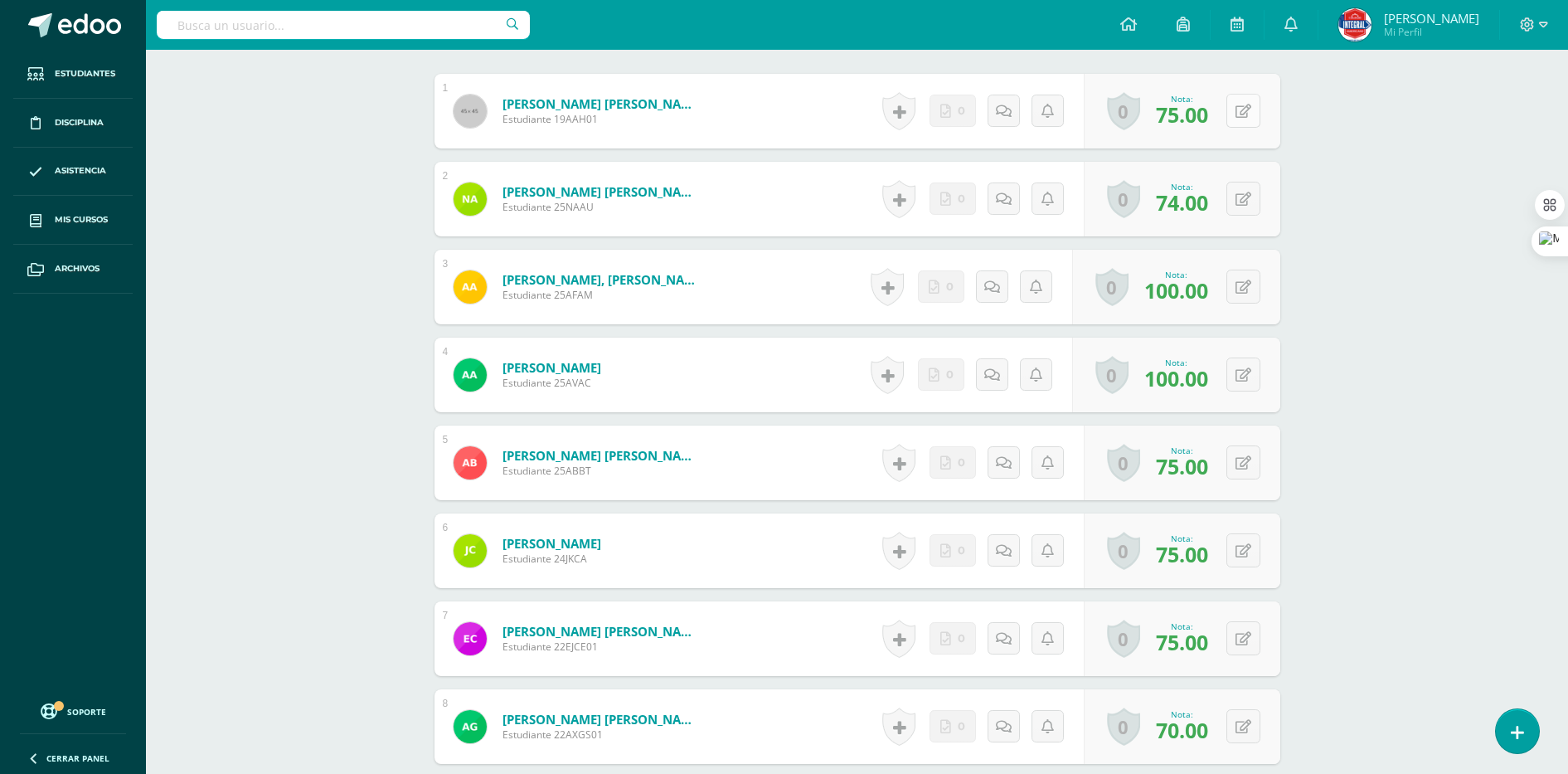
click at [1247, 110] on icon at bounding box center [1244, 111] width 16 height 14
type input "85"
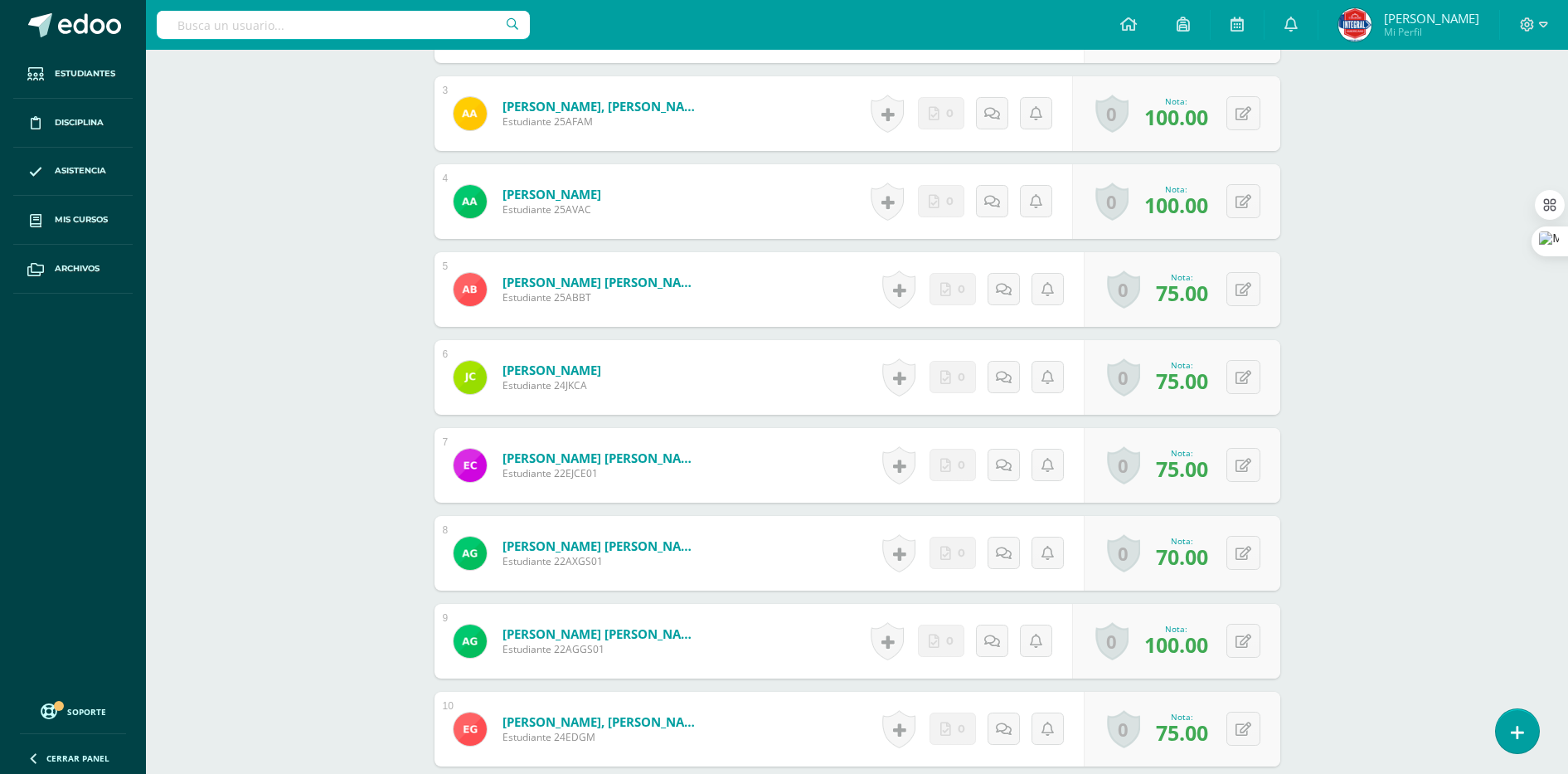
scroll to position [725, 0]
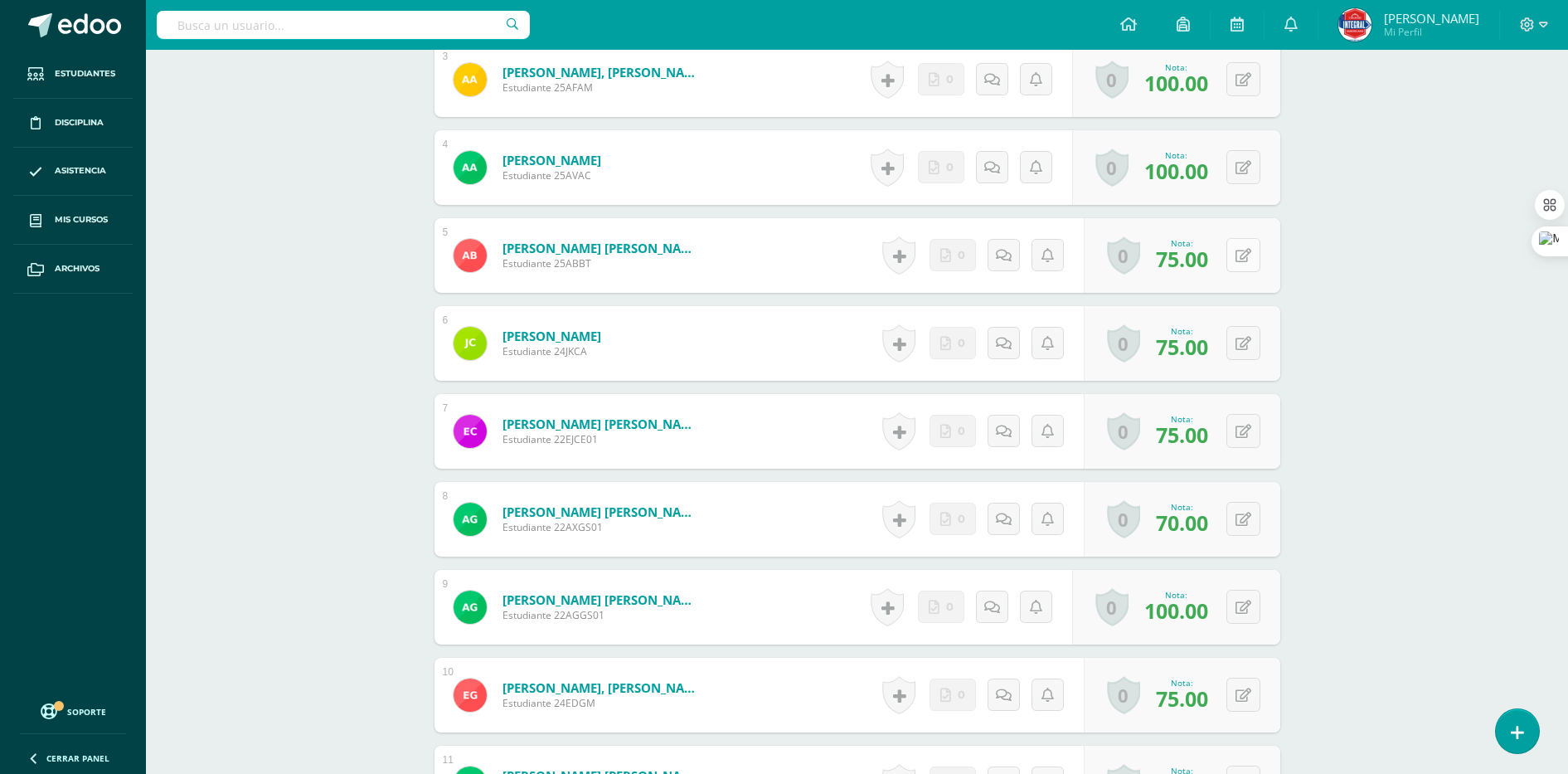
click at [1246, 264] on button at bounding box center [1243, 255] width 34 height 34
type input "85"
click at [1237, 355] on button at bounding box center [1243, 343] width 34 height 34
type input "85"
click at [1253, 427] on button at bounding box center [1254, 430] width 35 height 35
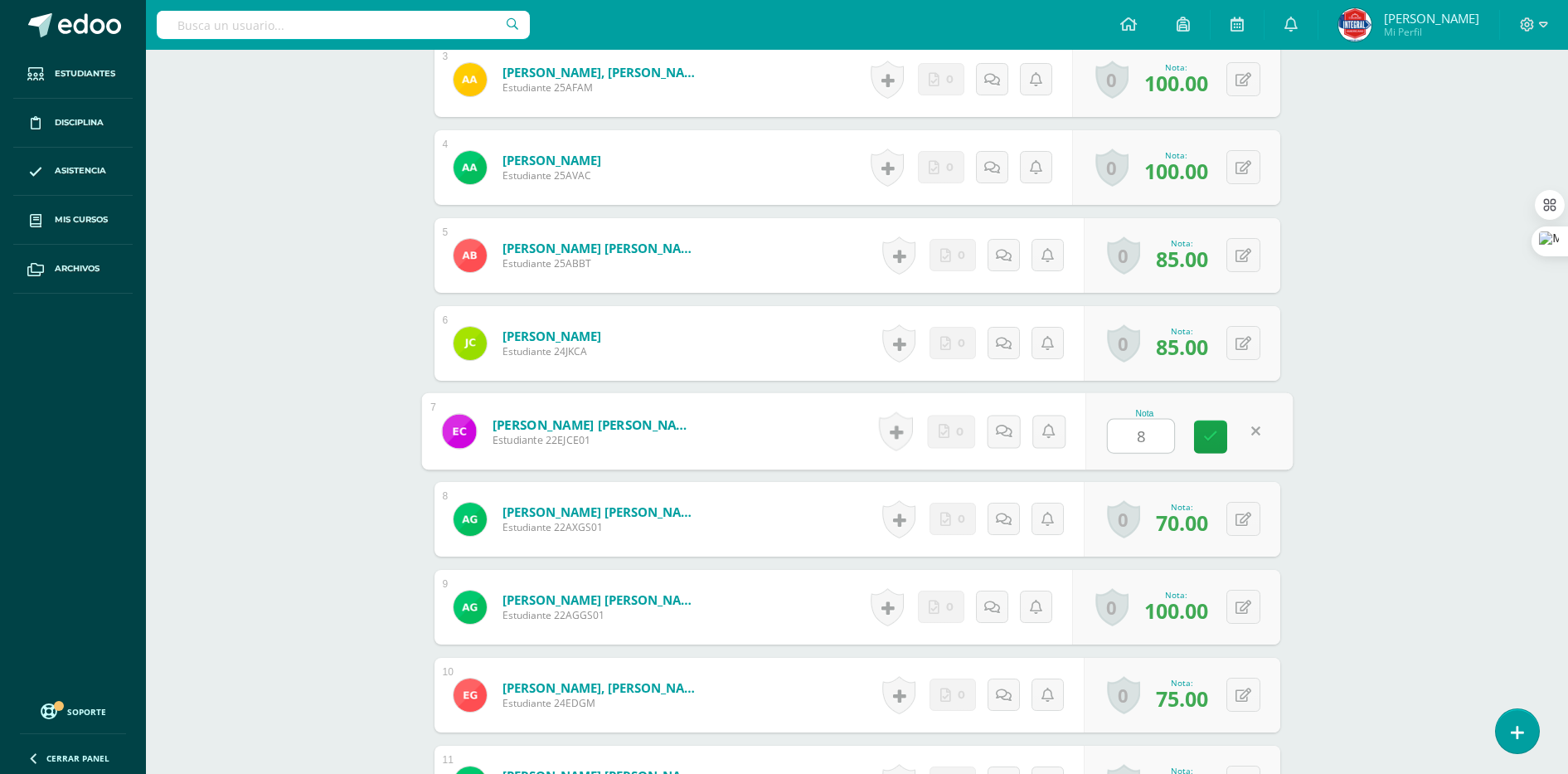
type input "85"
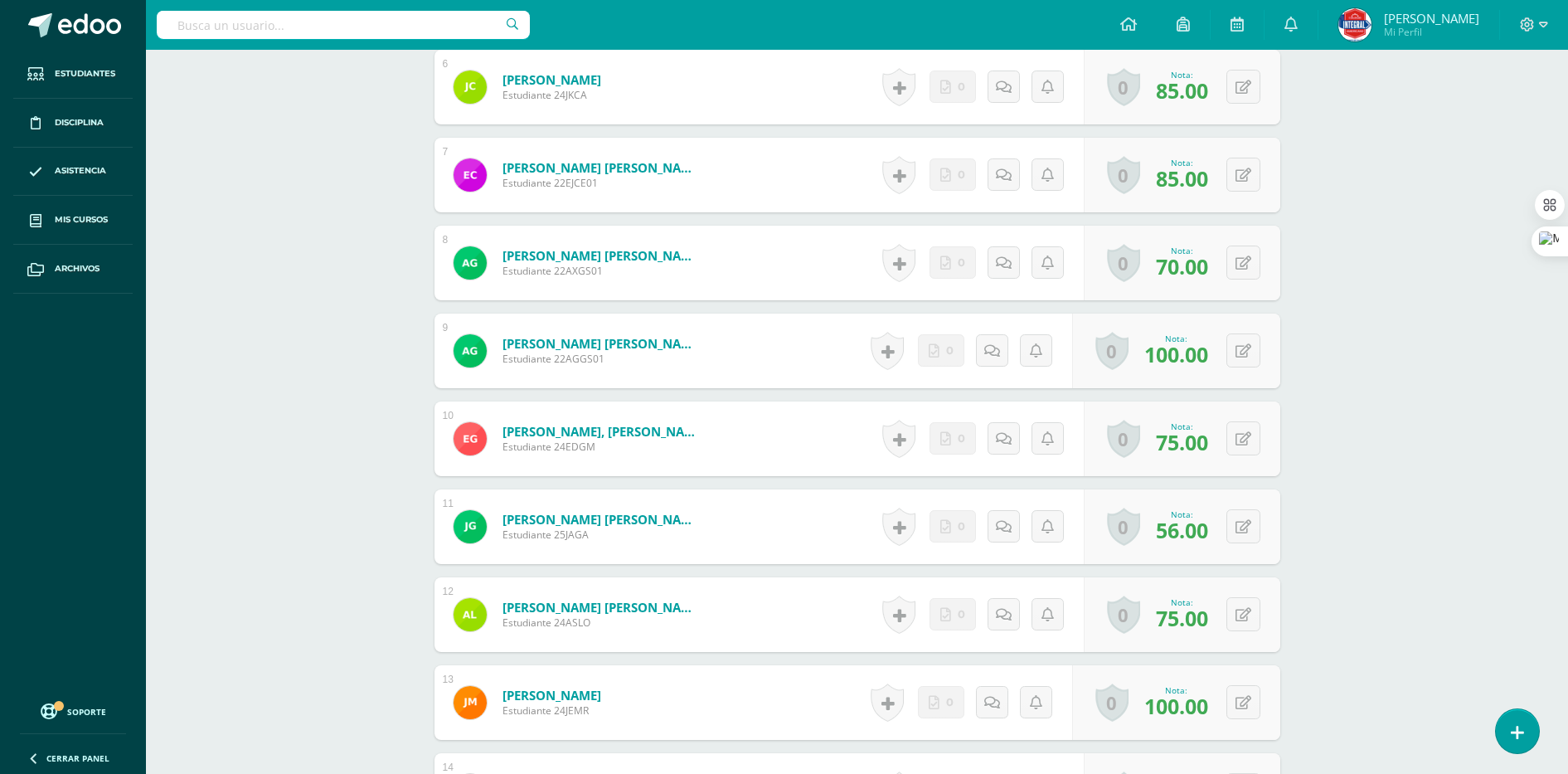
scroll to position [1036, 0]
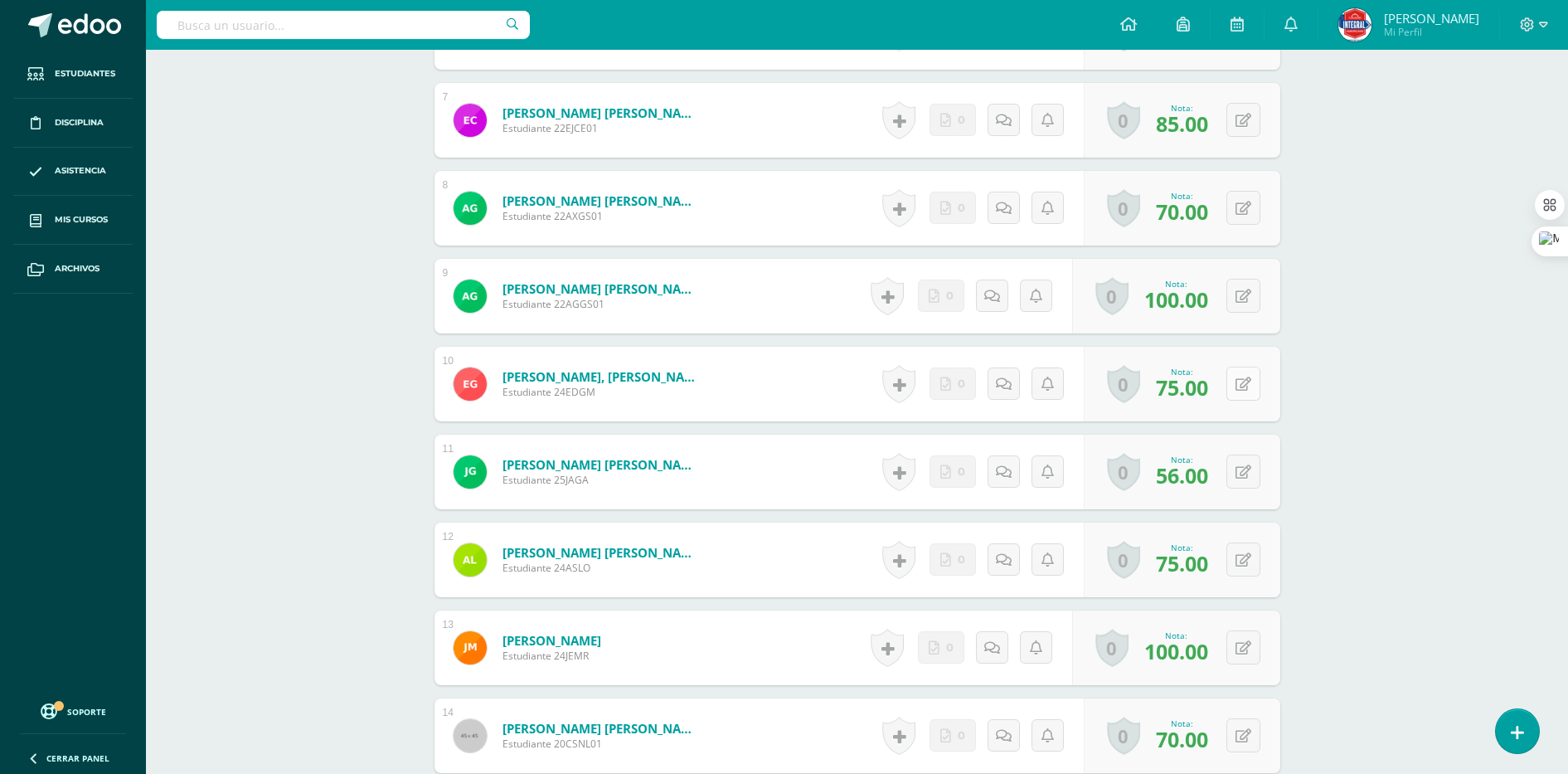
click at [1252, 388] on button at bounding box center [1243, 384] width 34 height 34
type input "85"
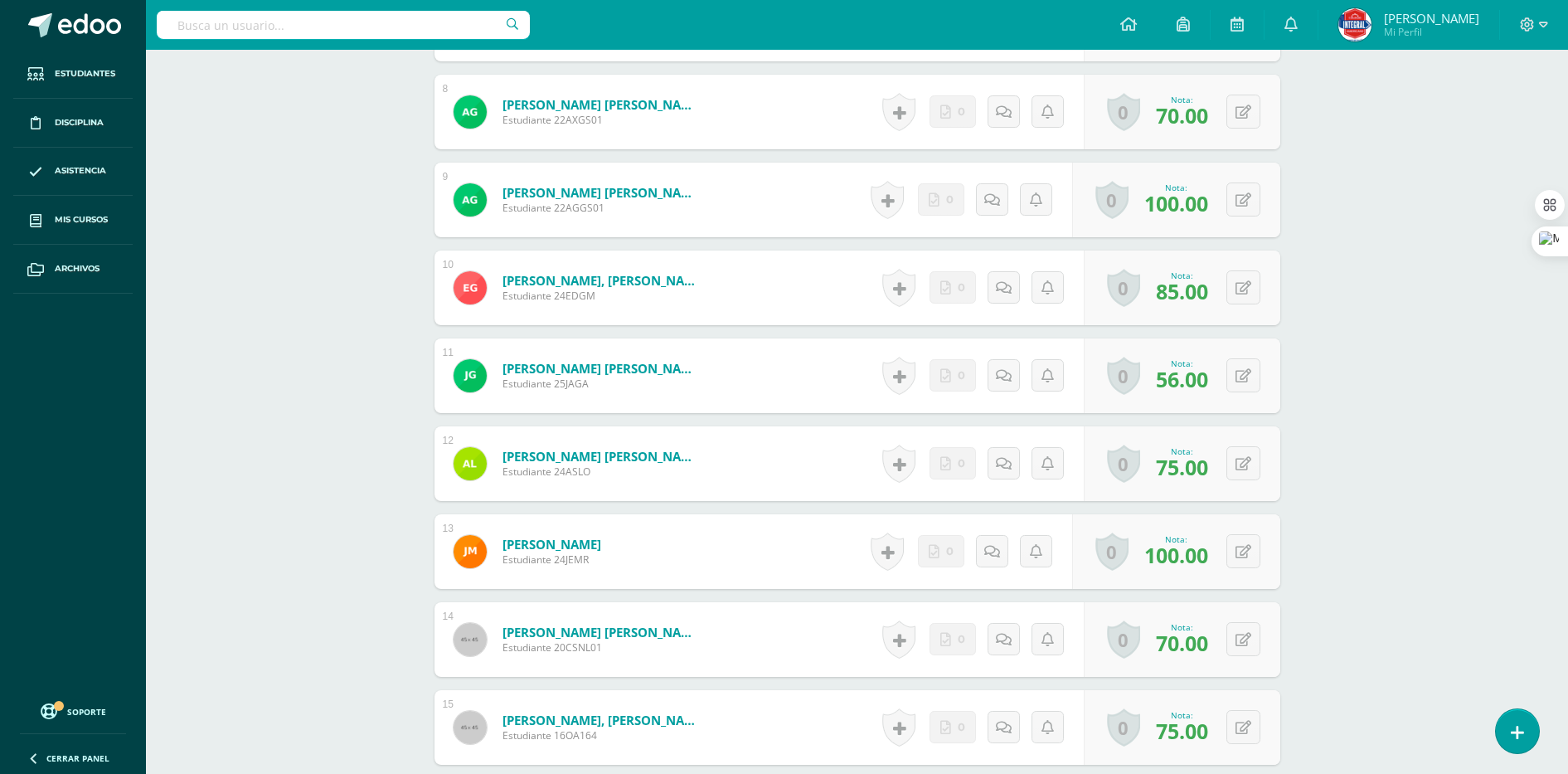
scroll to position [1244, 0]
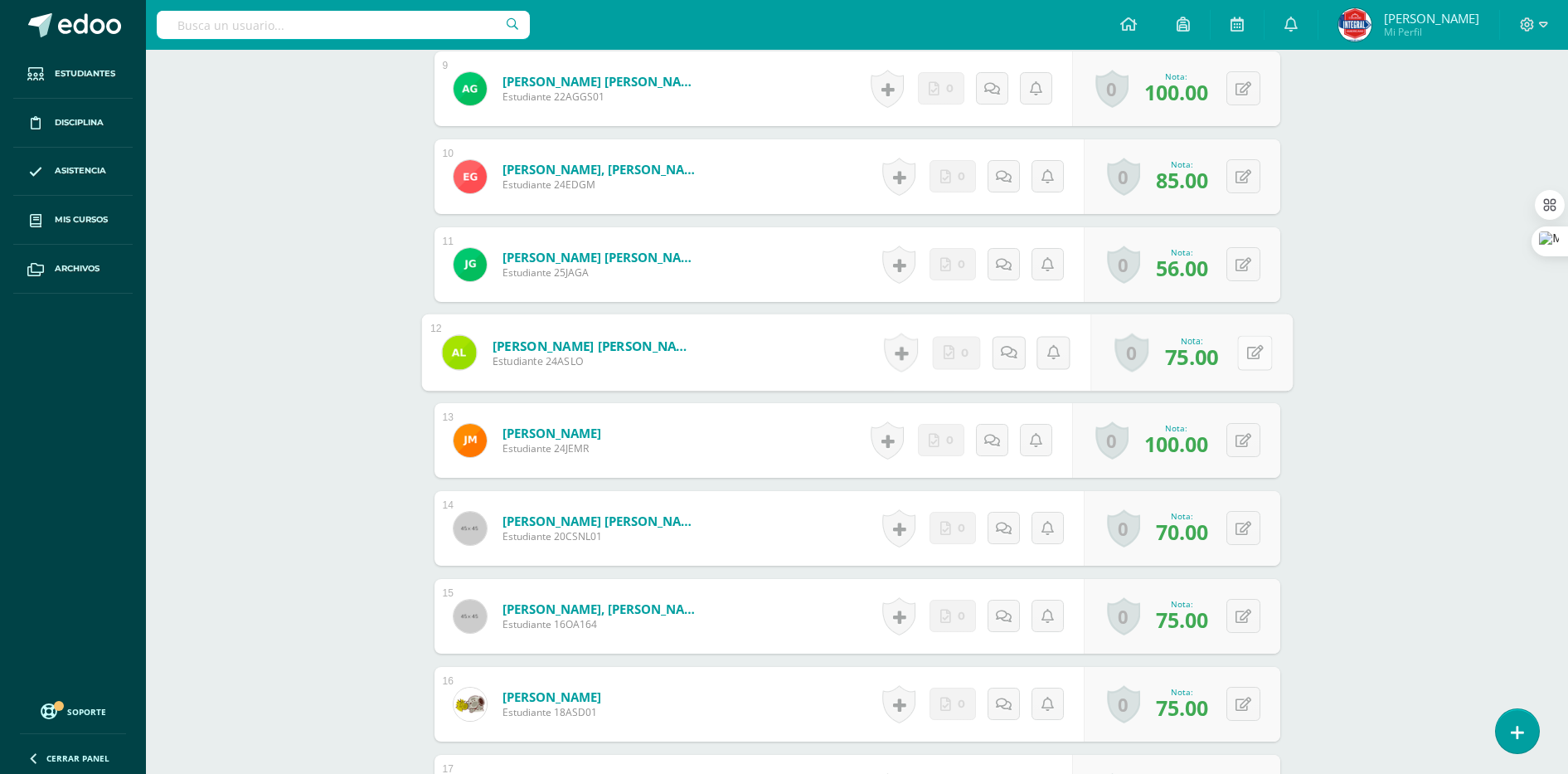
click at [1255, 360] on button at bounding box center [1254, 352] width 35 height 35
type input "85"
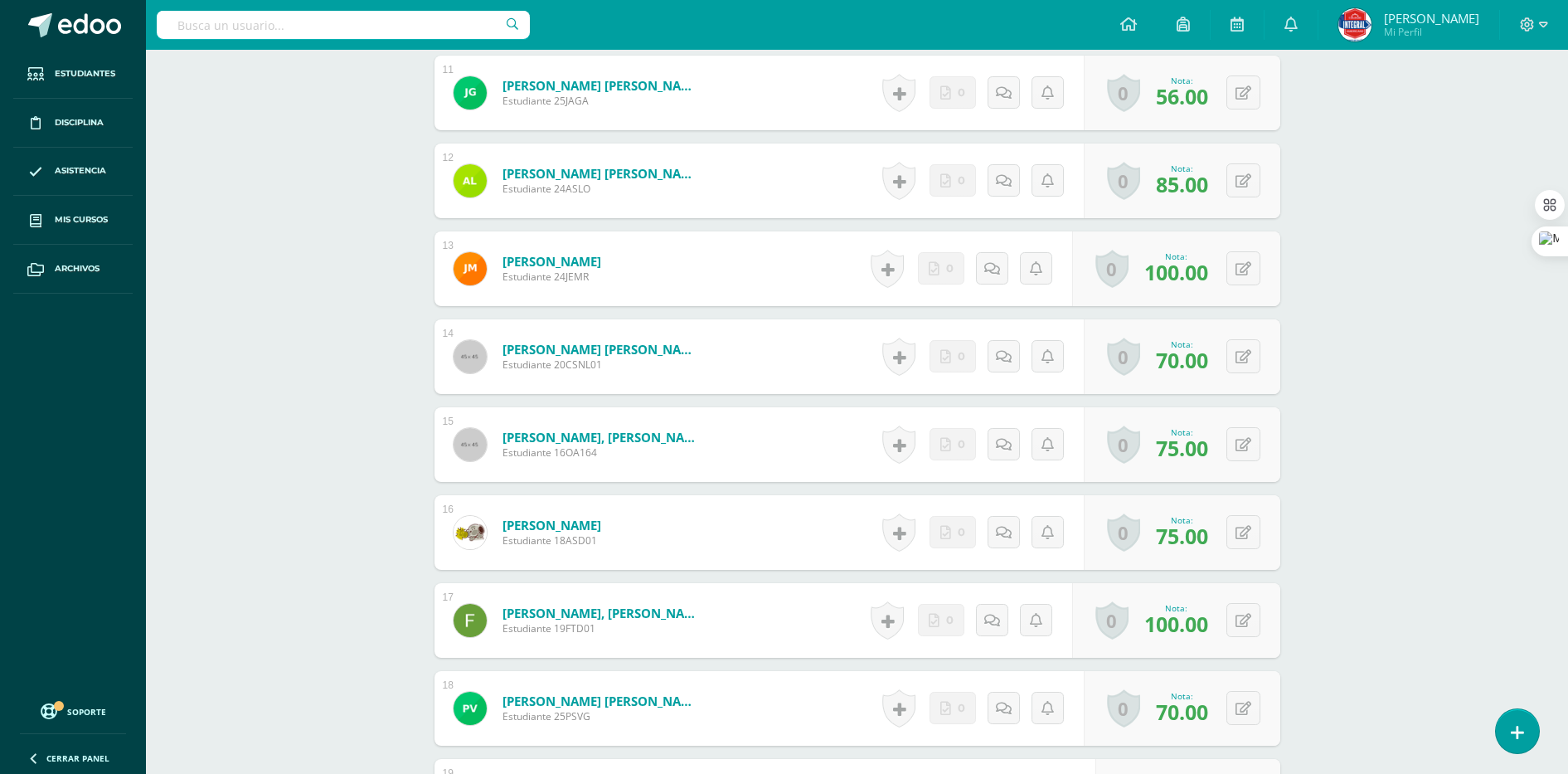
scroll to position [1452, 0]
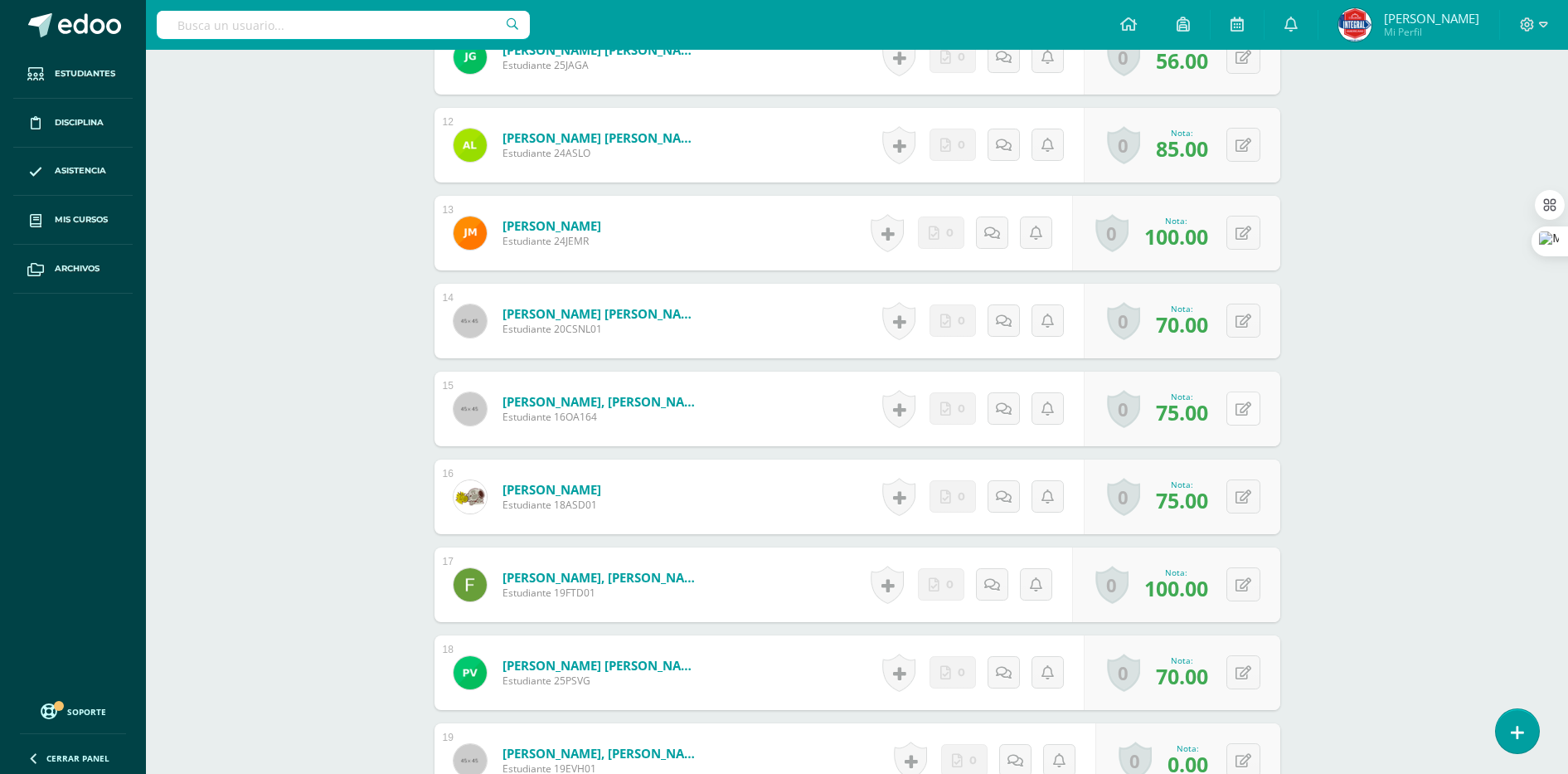
click at [1248, 408] on icon at bounding box center [1244, 409] width 16 height 14
type input "85"
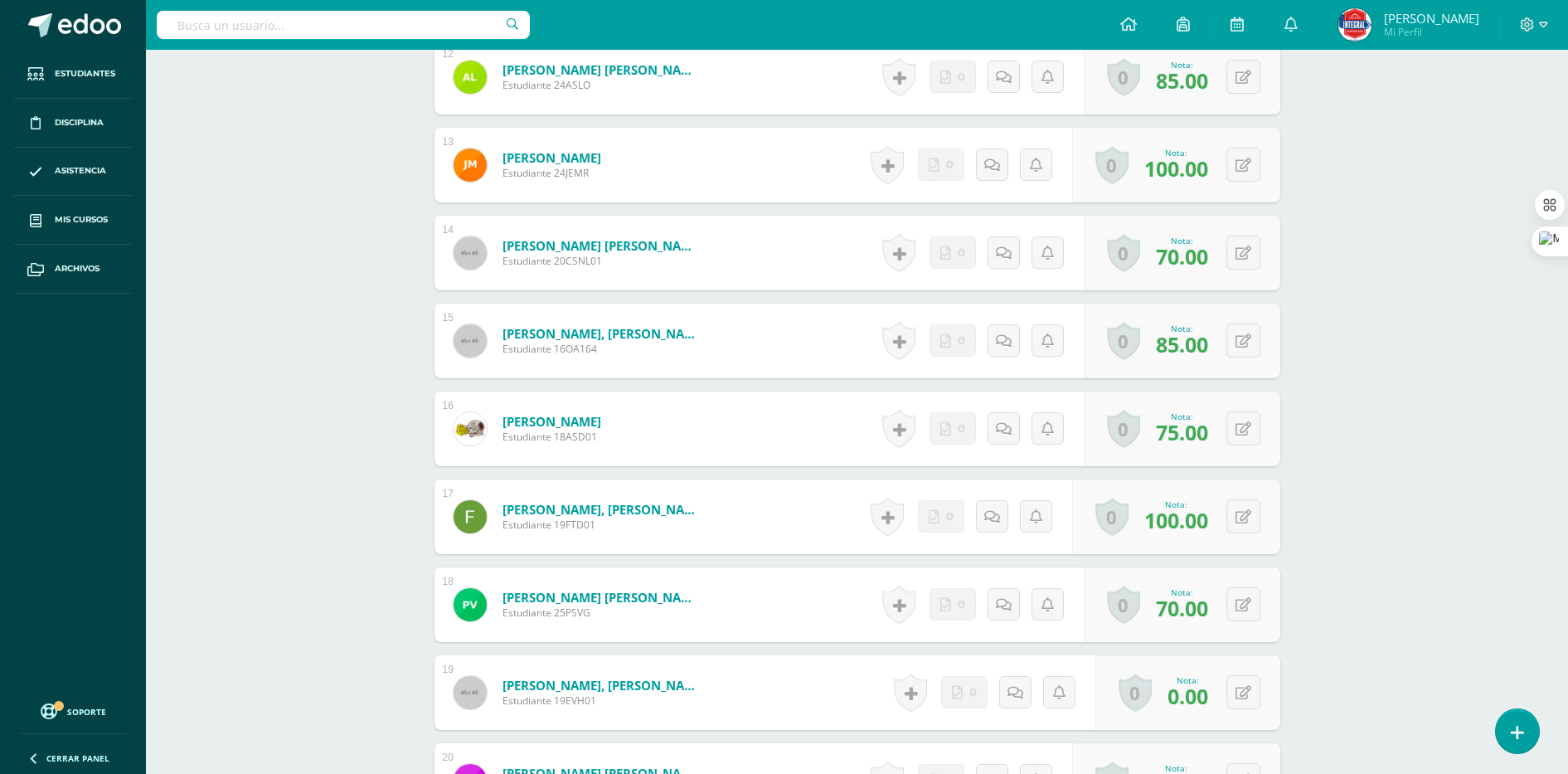
scroll to position [1555, 0]
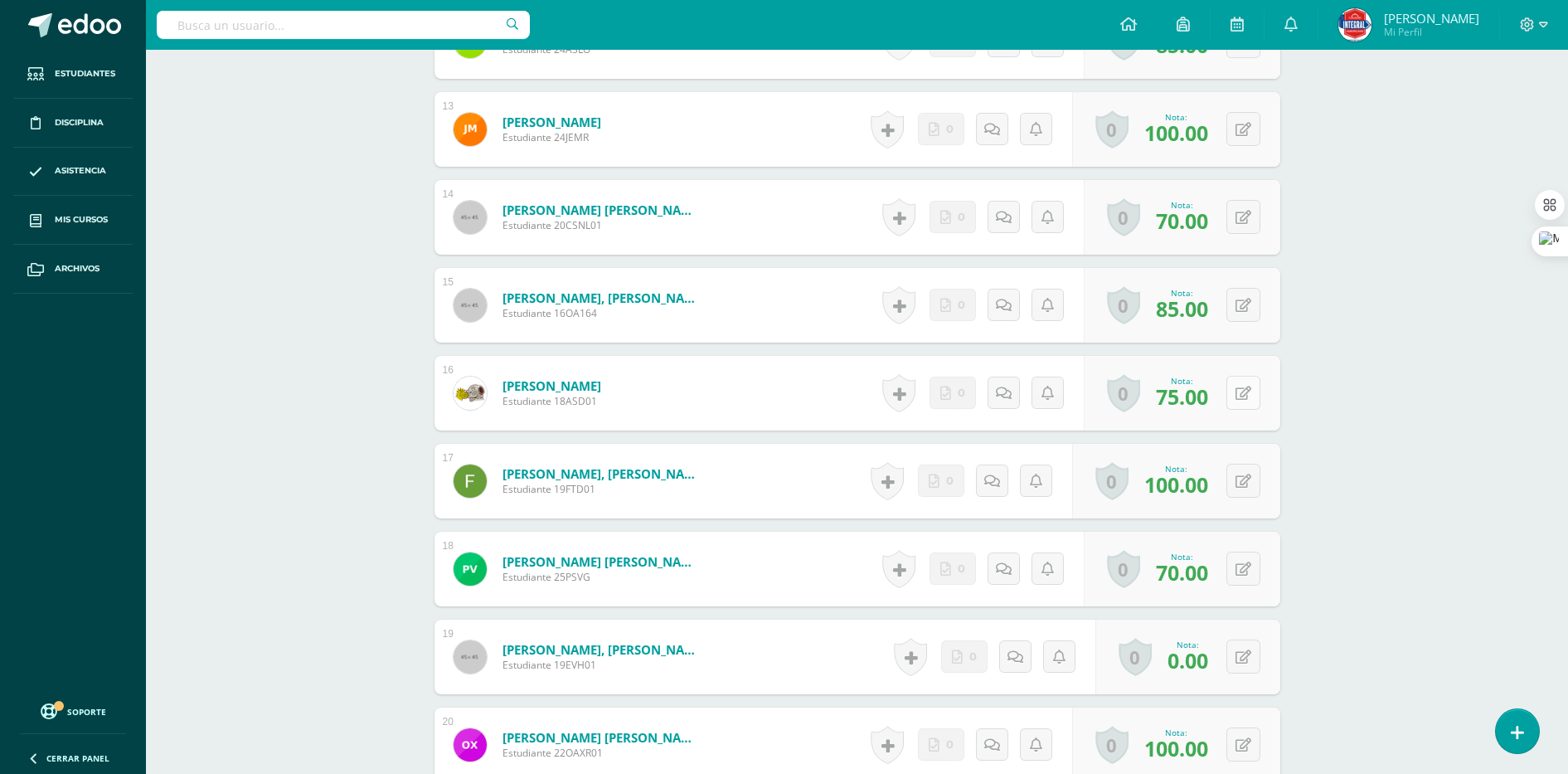
click at [1251, 400] on button at bounding box center [1243, 392] width 34 height 34
type input "85"
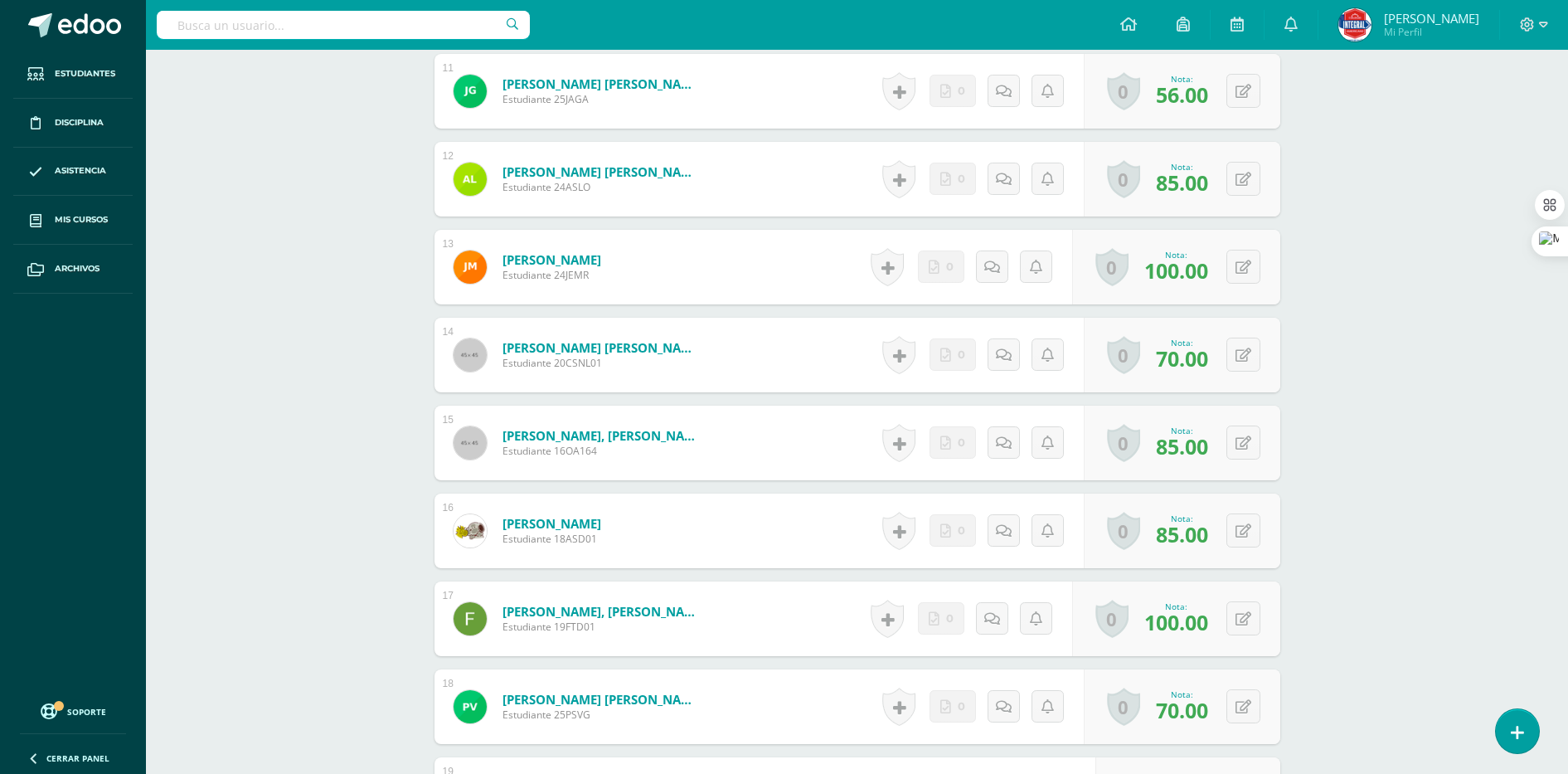
scroll to position [1452, 0]
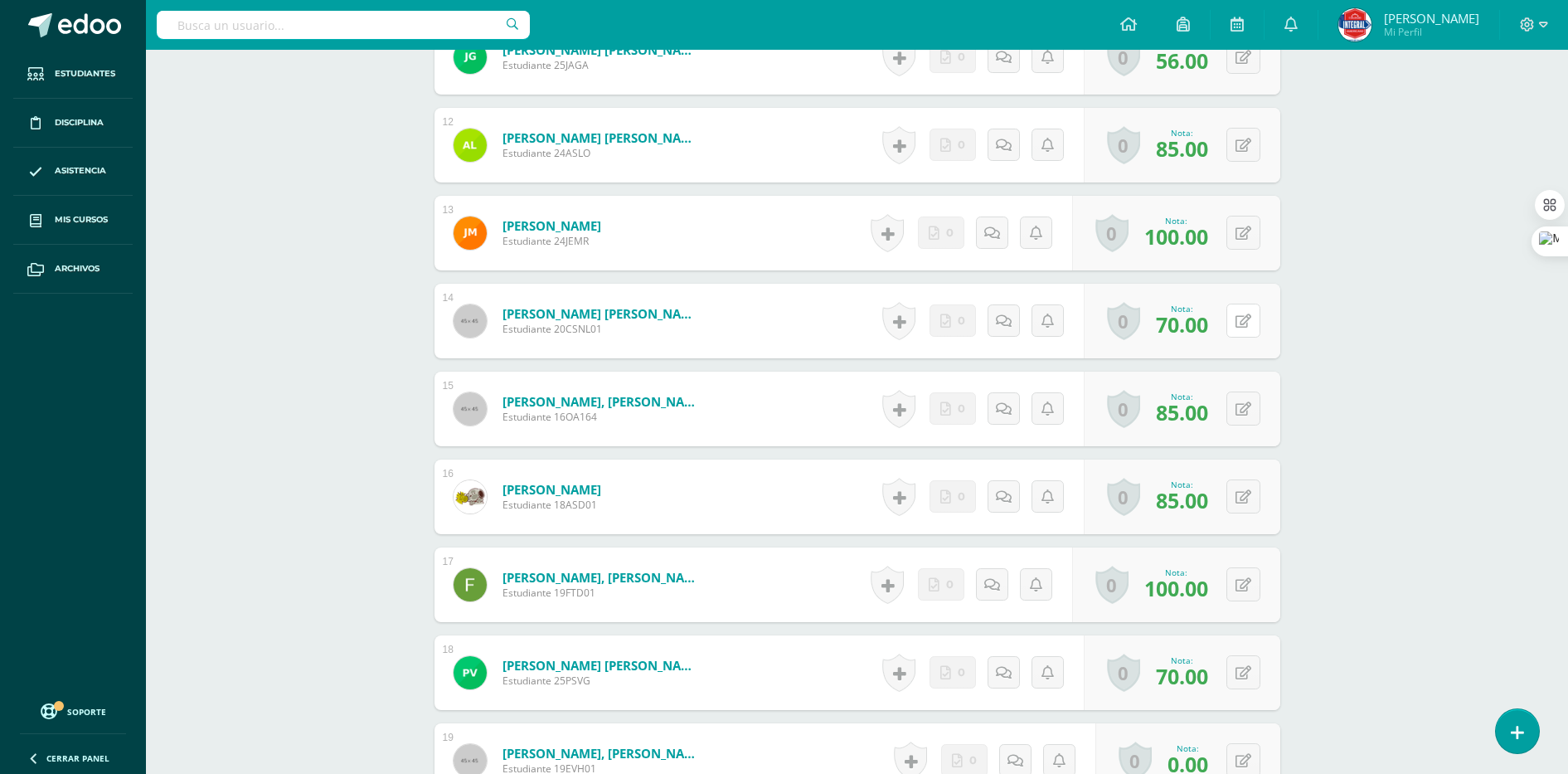
click at [1236, 320] on button at bounding box center [1243, 320] width 34 height 34
type input "75"
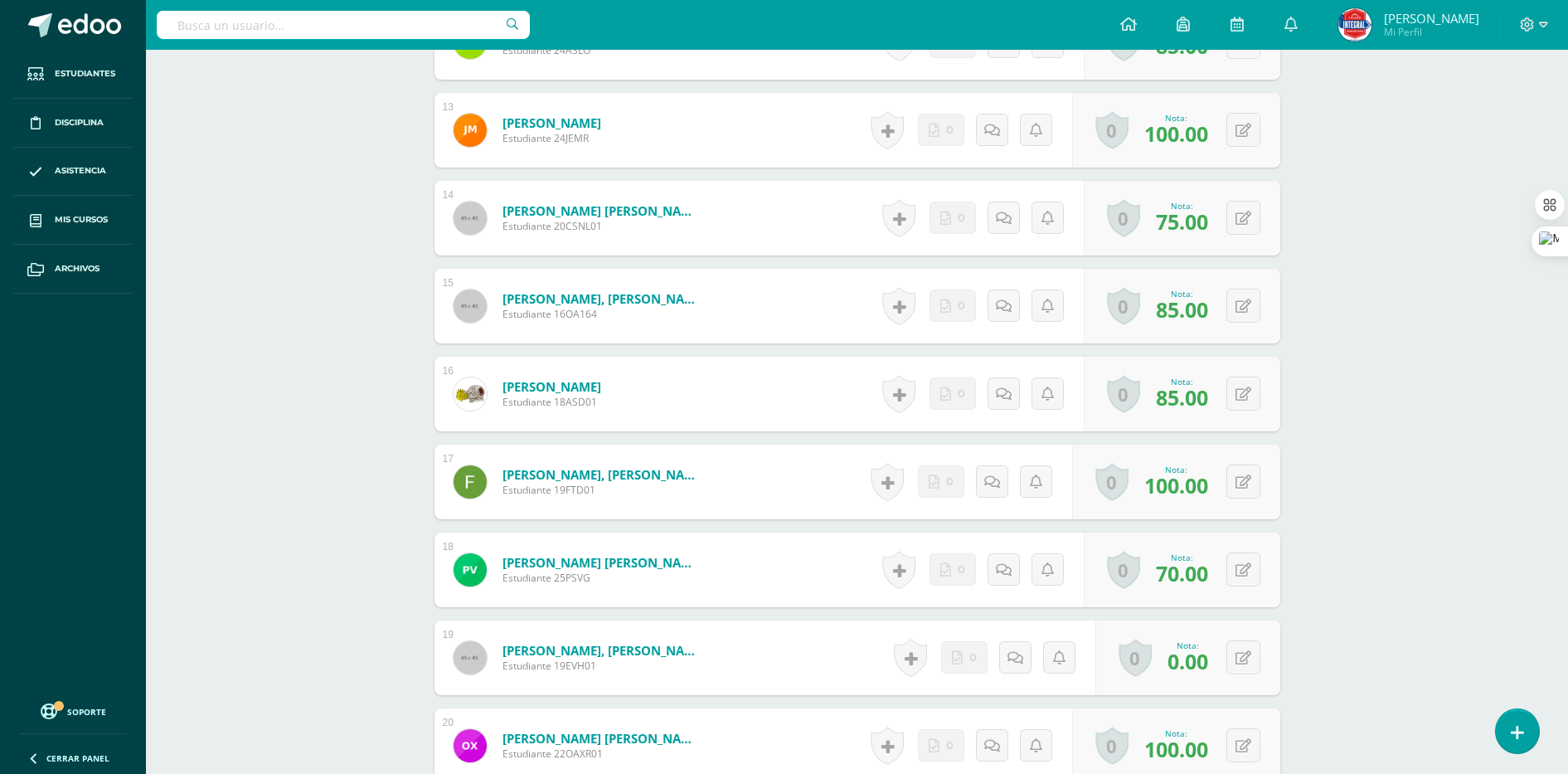
scroll to position [1753, 0]
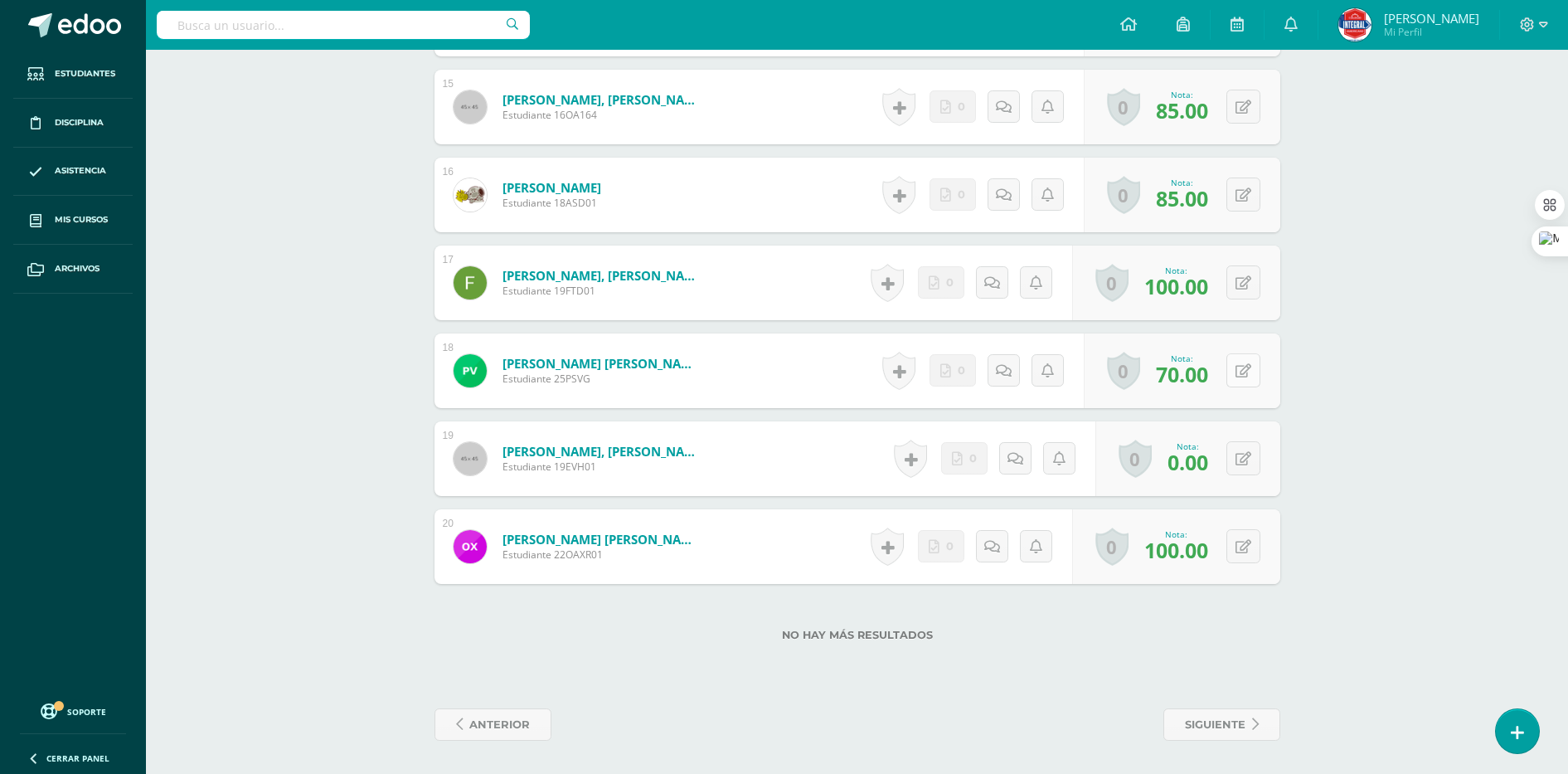
click at [1239, 367] on button at bounding box center [1243, 371] width 34 height 34
type input "75"
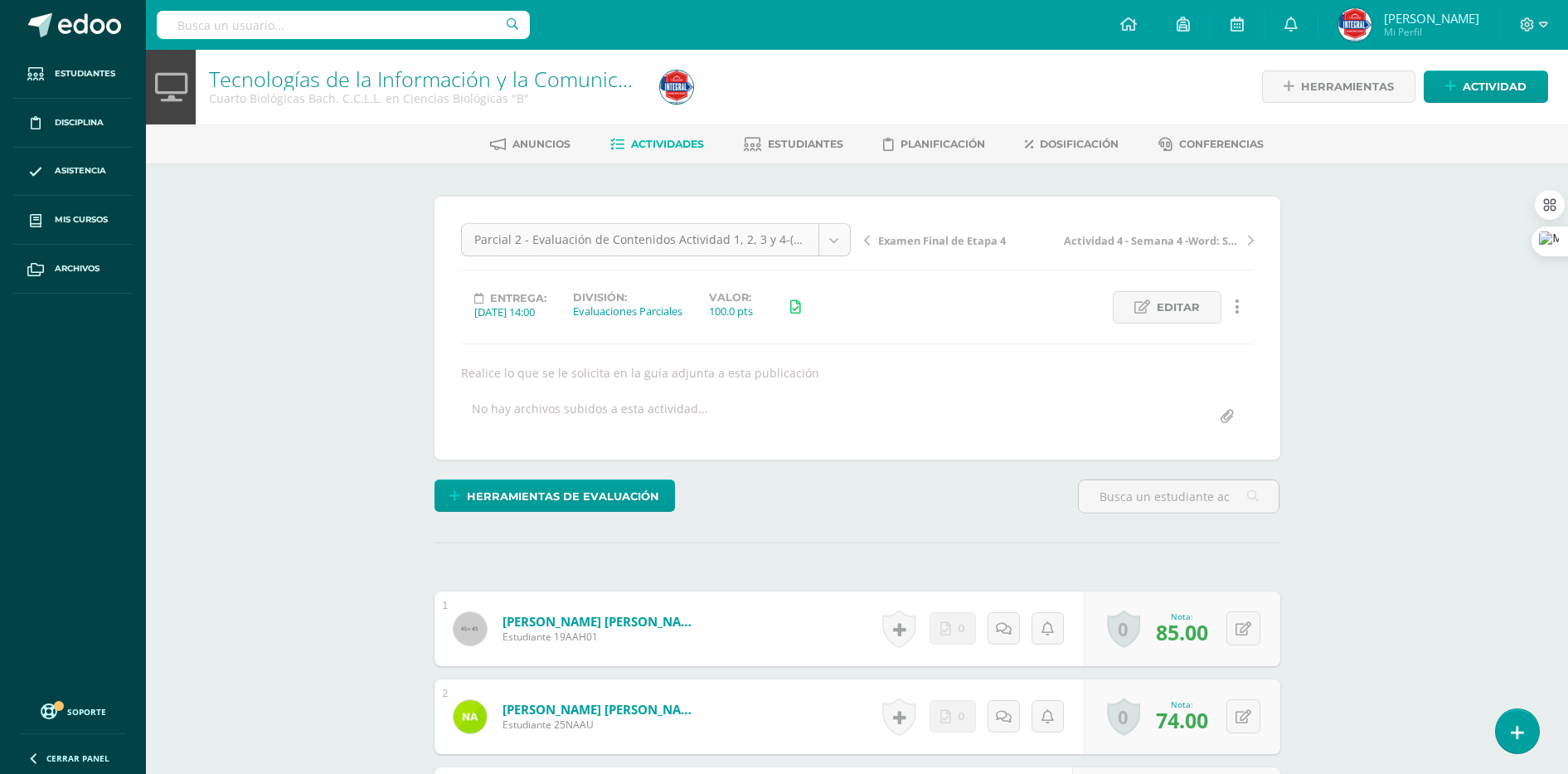
scroll to position [0, 0]
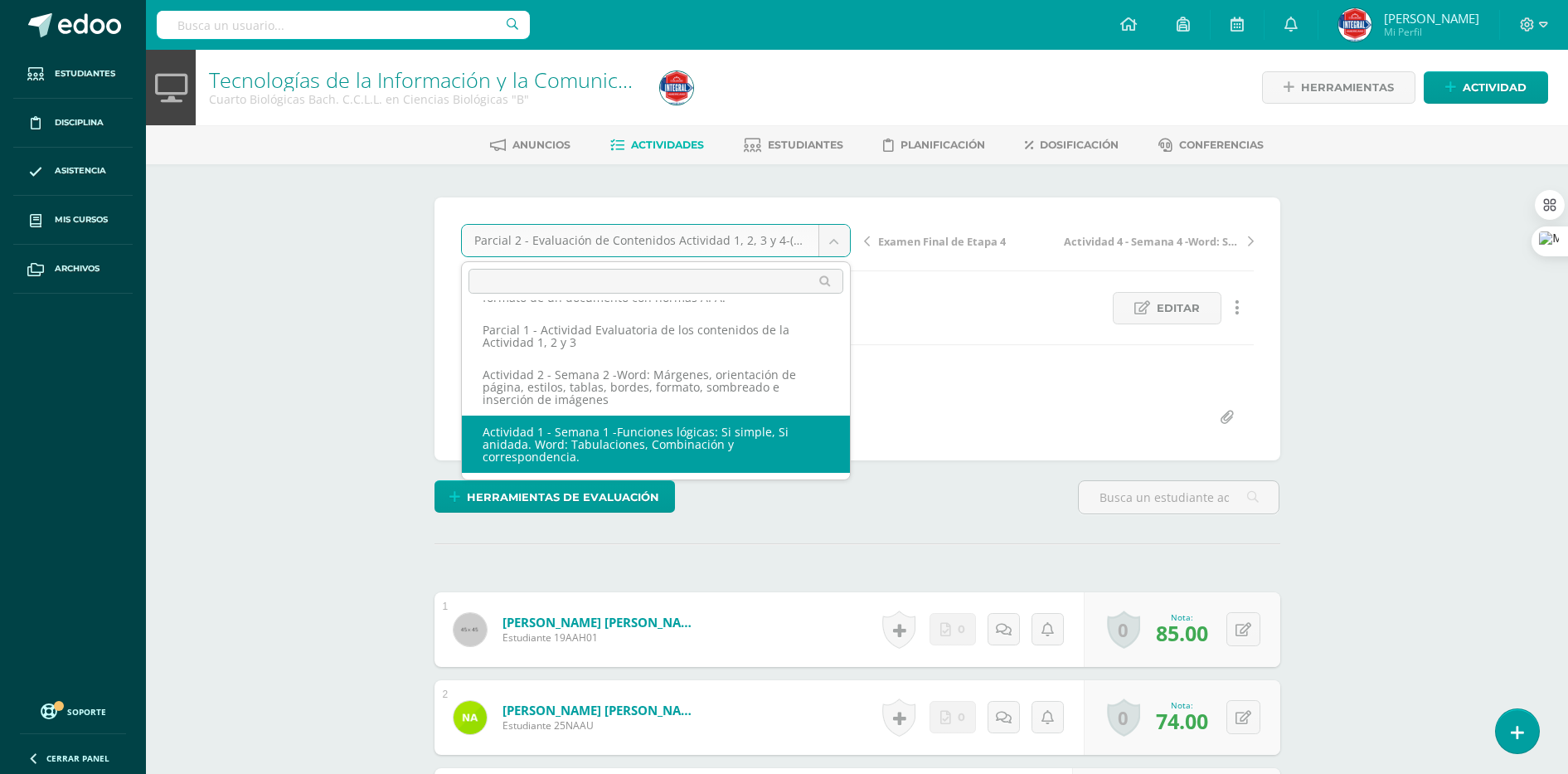
scroll to position [103, 0]
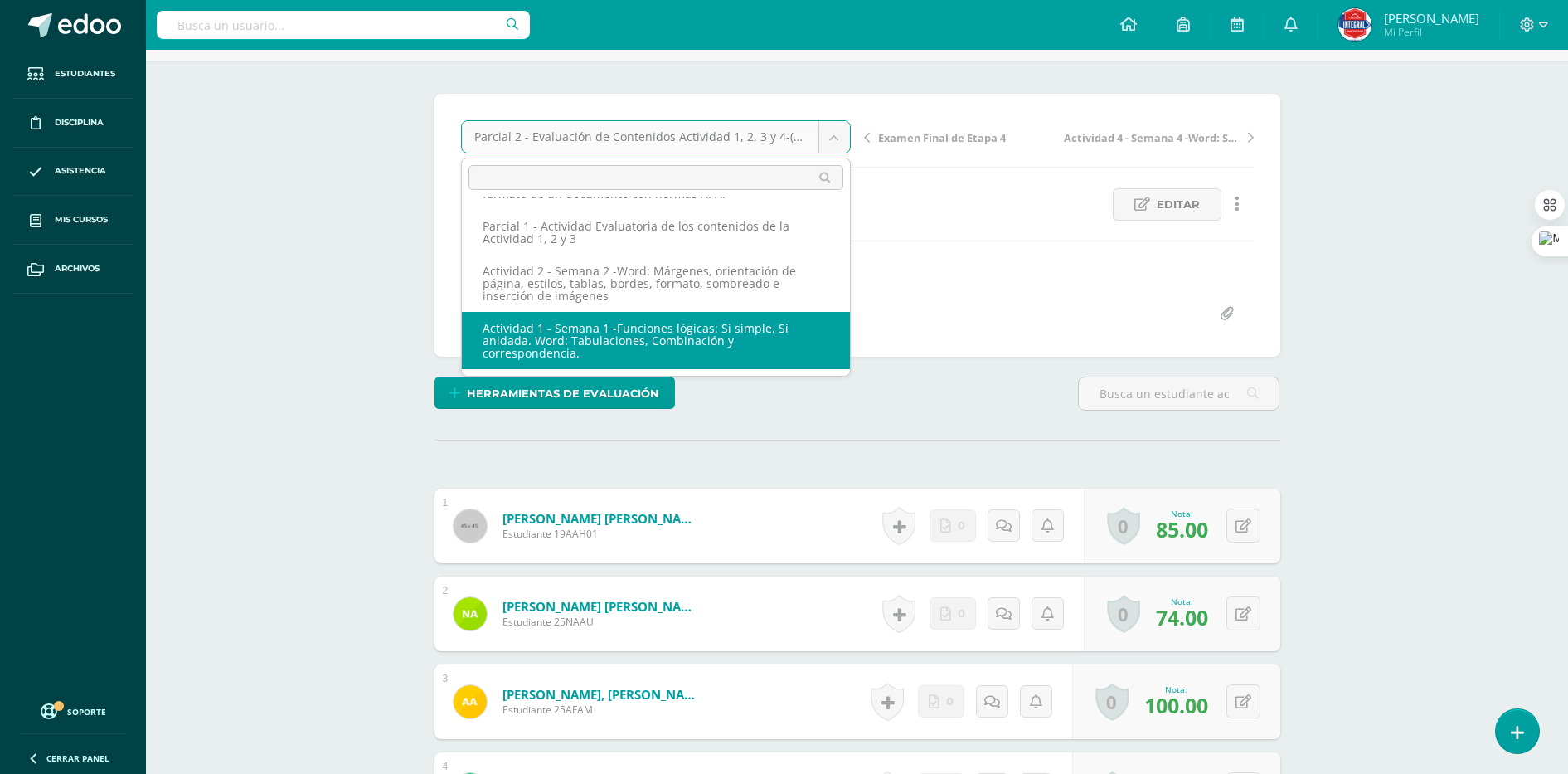
select select "/dashboard/teacher/grade-activity/189510/"
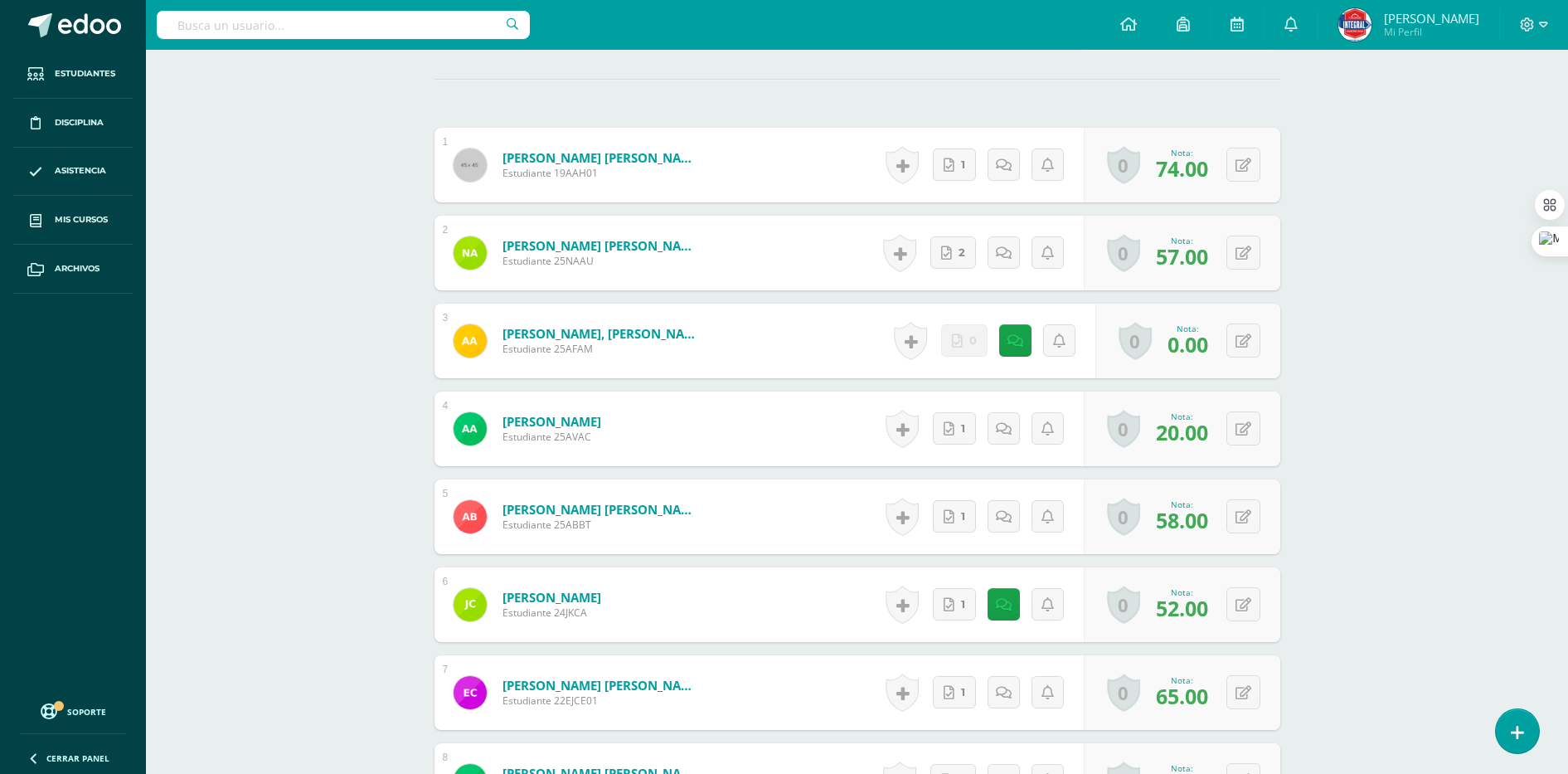
scroll to position [465, 0]
click at [1245, 344] on button at bounding box center [1243, 340] width 34 height 34
click at [1240, 354] on button at bounding box center [1243, 340] width 34 height 34
type input "74"
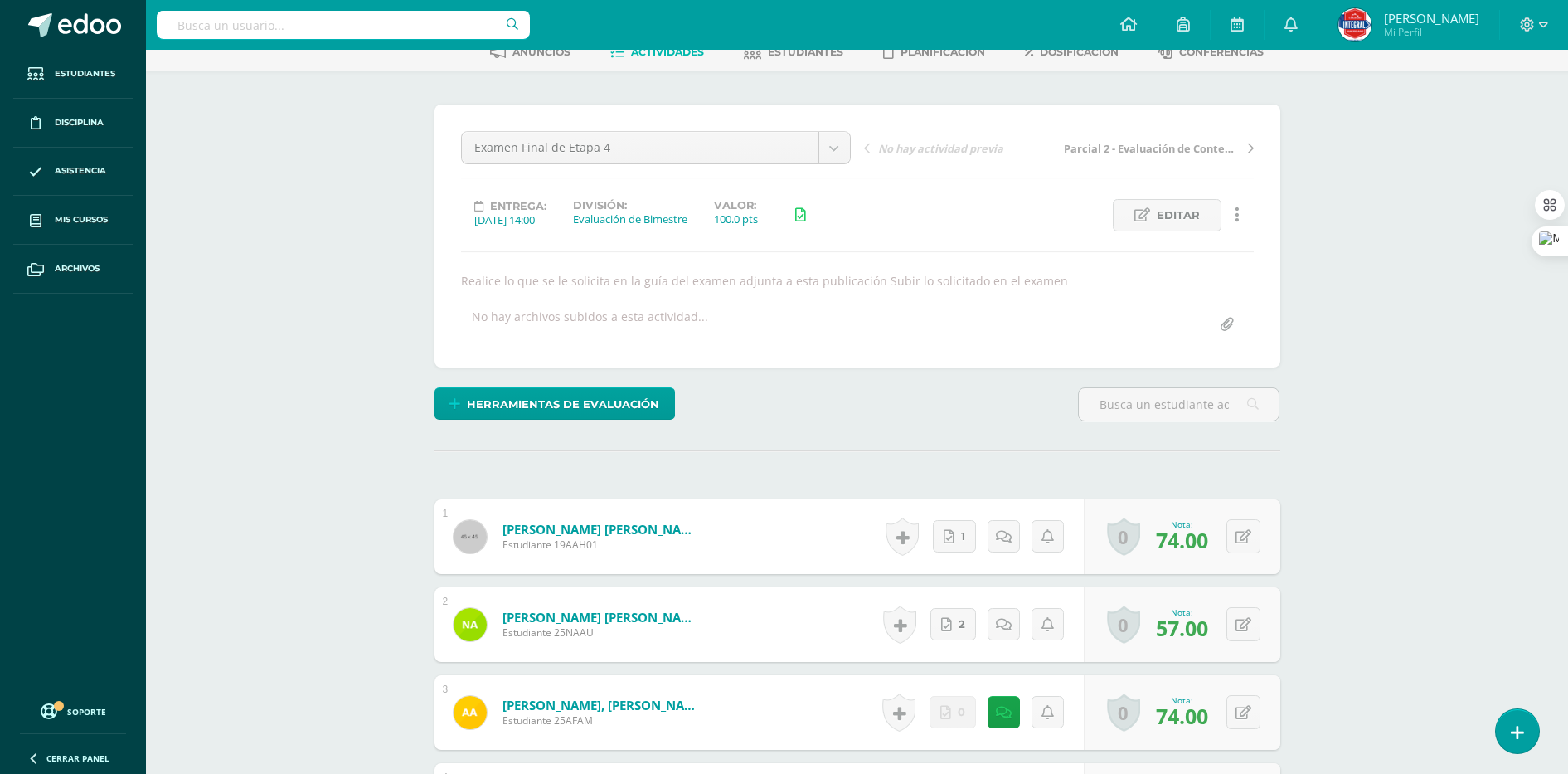
scroll to position [0, 0]
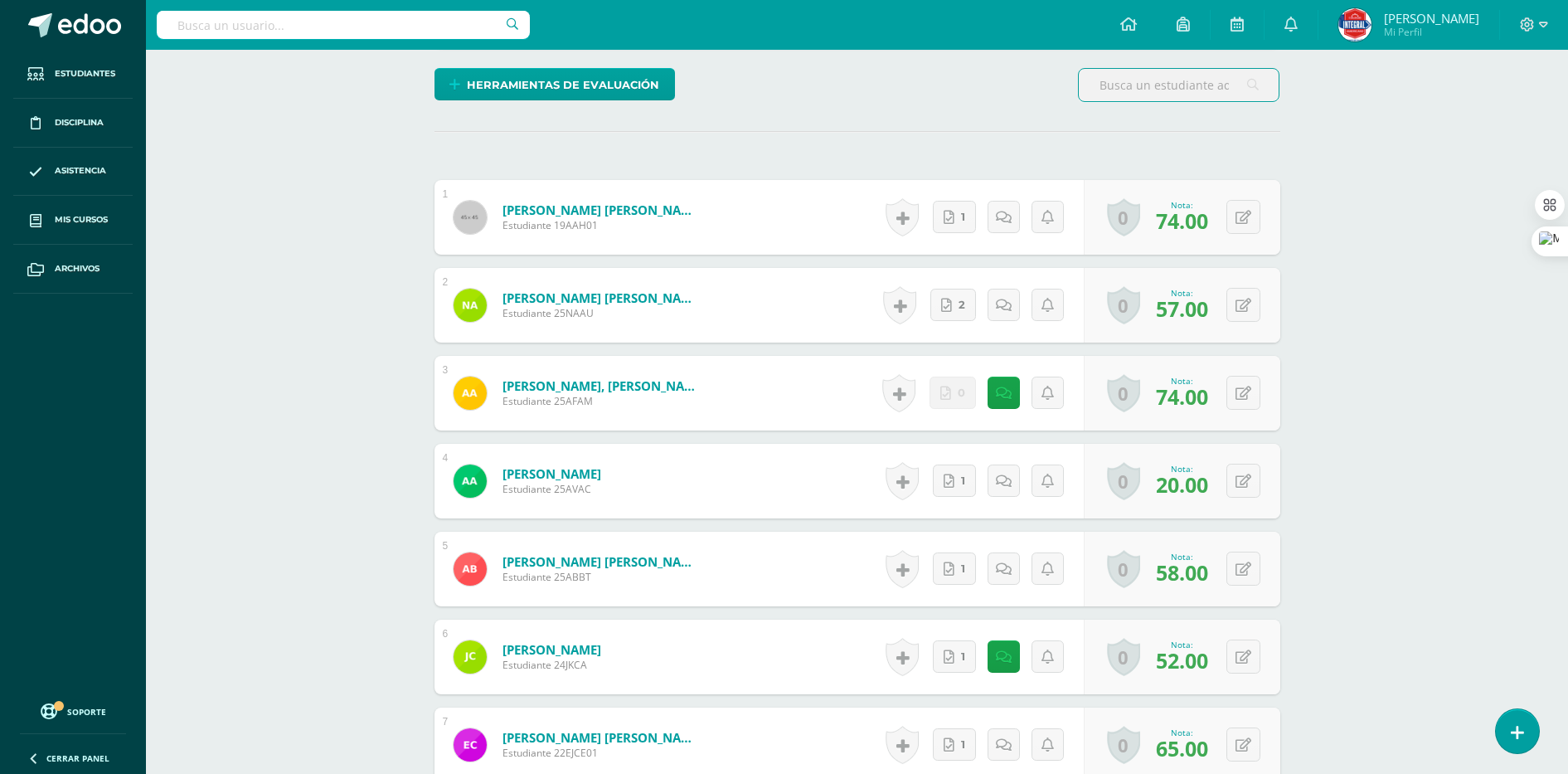
scroll to position [420, 0]
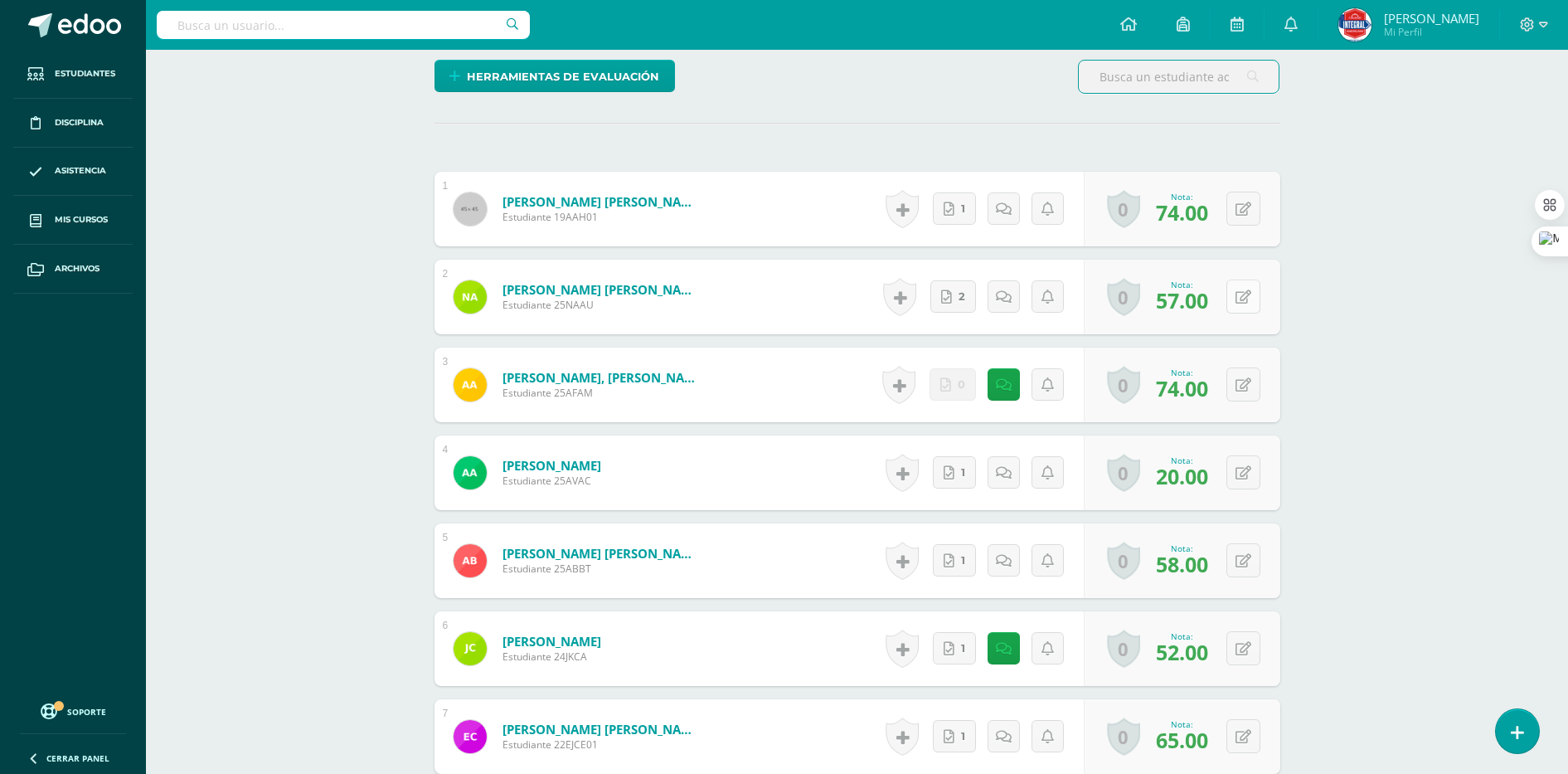
click at [1233, 299] on div "0 [GEOGRAPHIC_DATA] Logros obtenidos Aún no hay logros agregados Nota: 57.00" at bounding box center [1182, 296] width 197 height 75
click at [1245, 306] on button at bounding box center [1254, 295] width 35 height 35
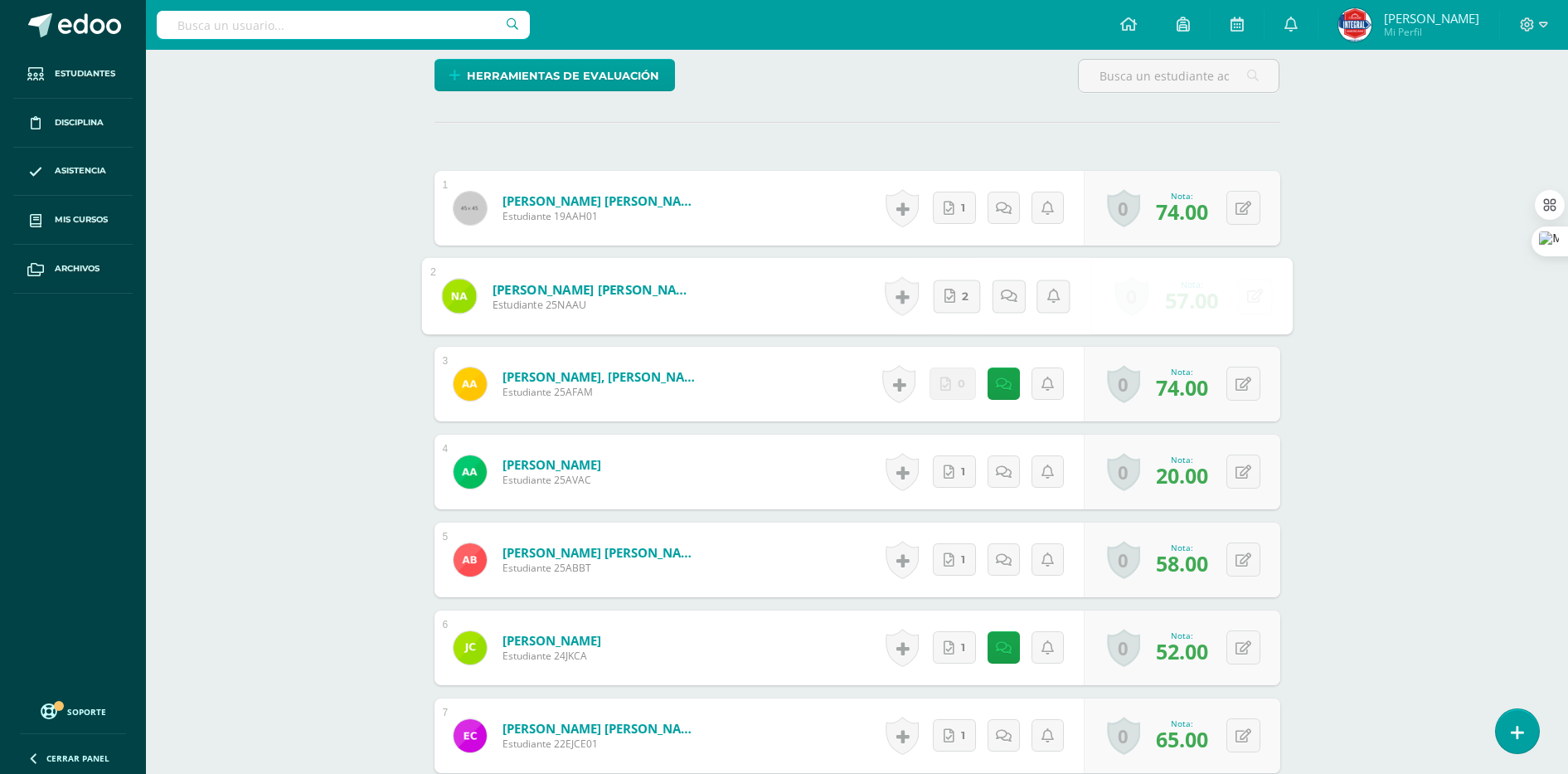
scroll to position [422, 0]
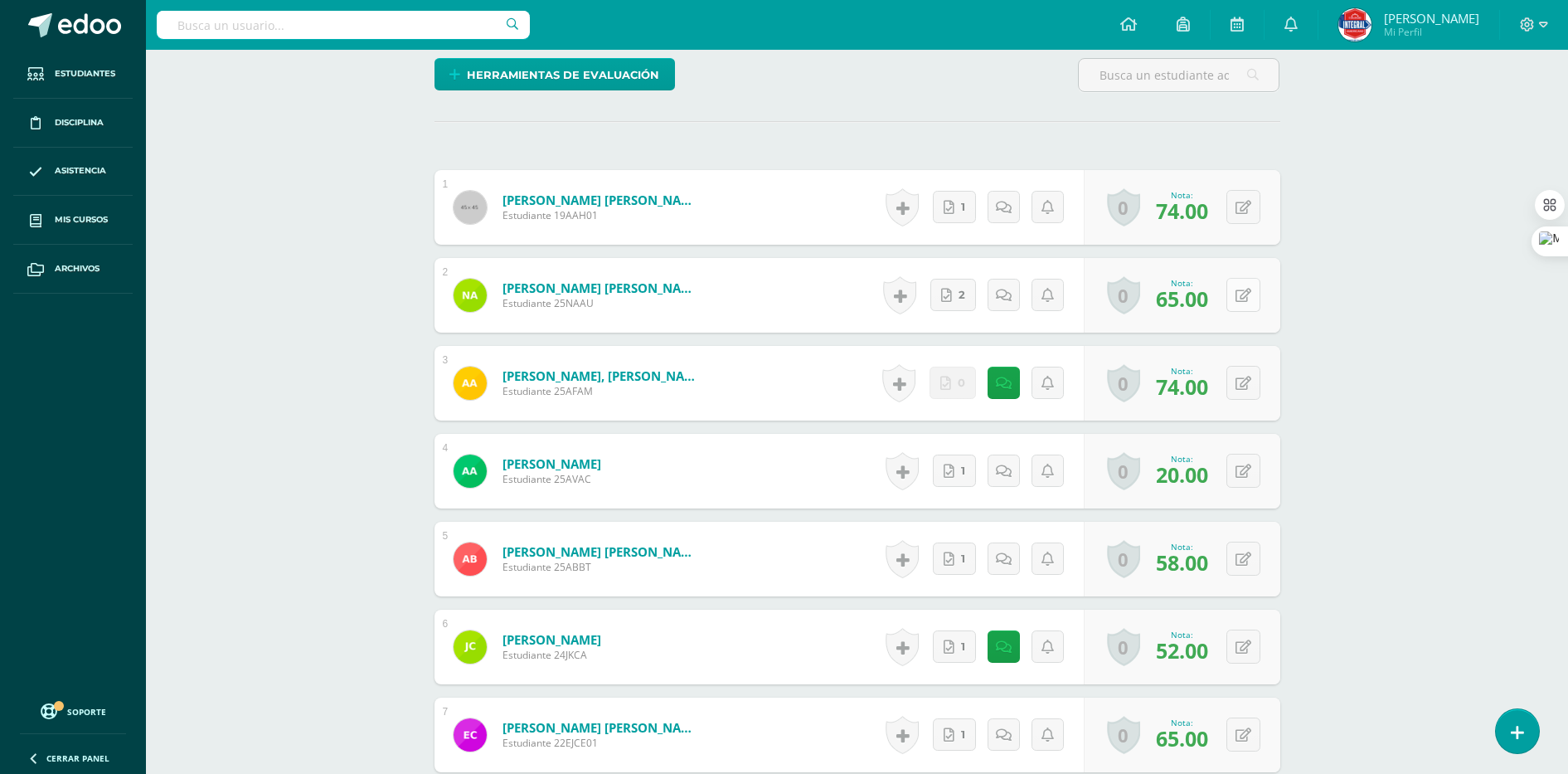
click at [1248, 298] on icon at bounding box center [1244, 295] width 16 height 14
type input "60"
click at [1246, 392] on button at bounding box center [1254, 383] width 35 height 35
type input "76"
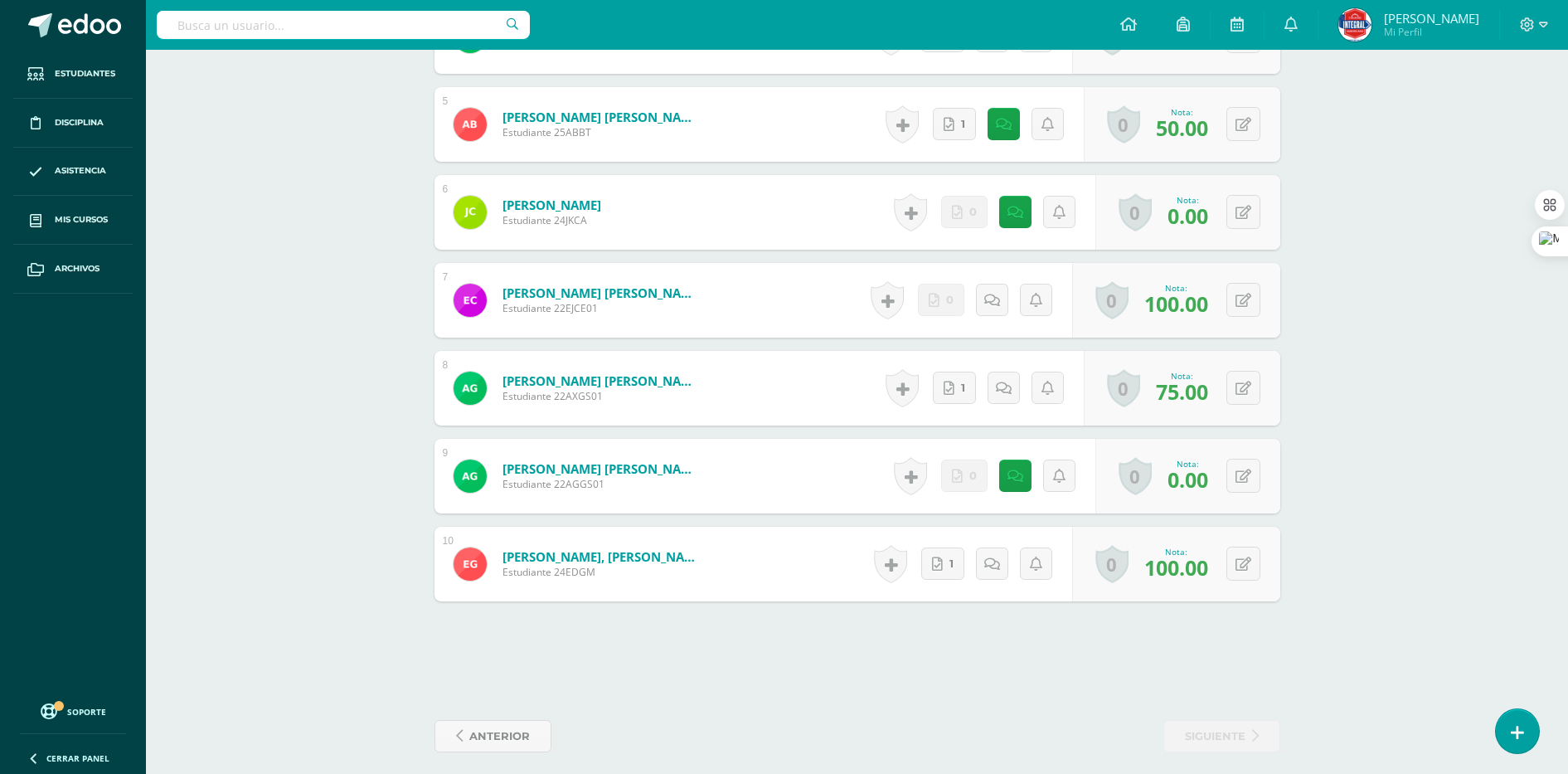
scroll to position [868, 0]
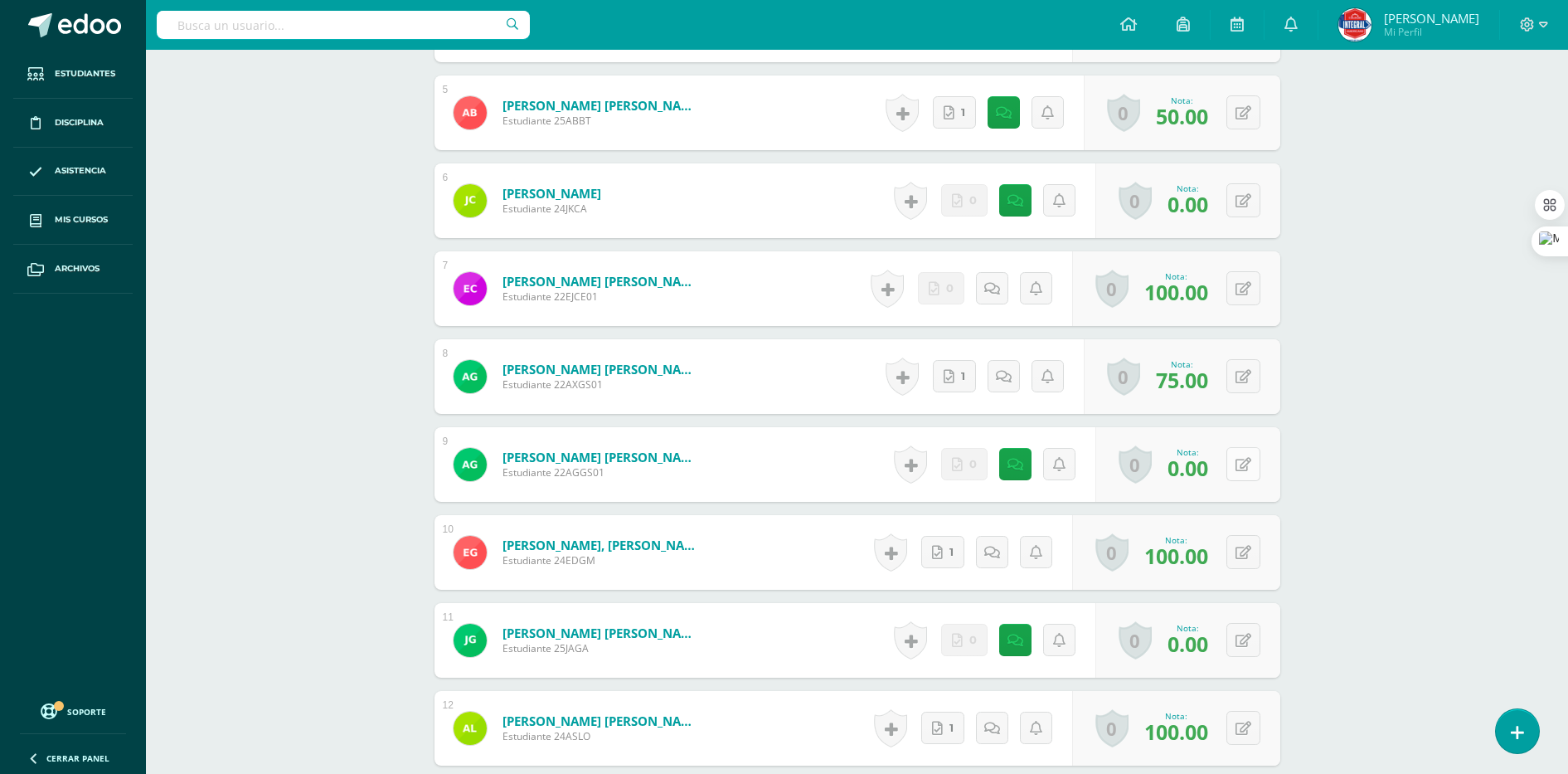
click at [1241, 471] on button at bounding box center [1243, 464] width 34 height 34
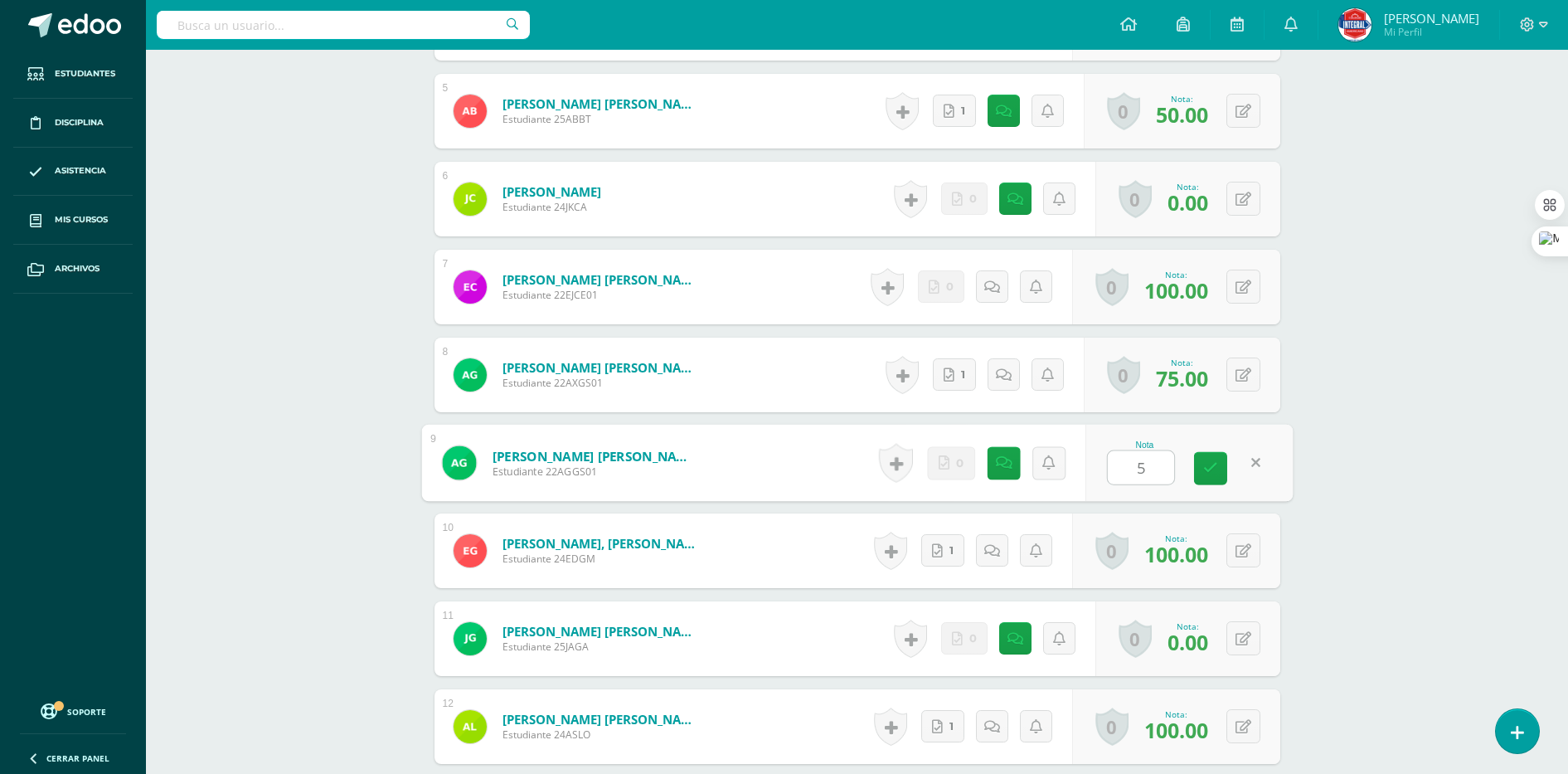
type input "50"
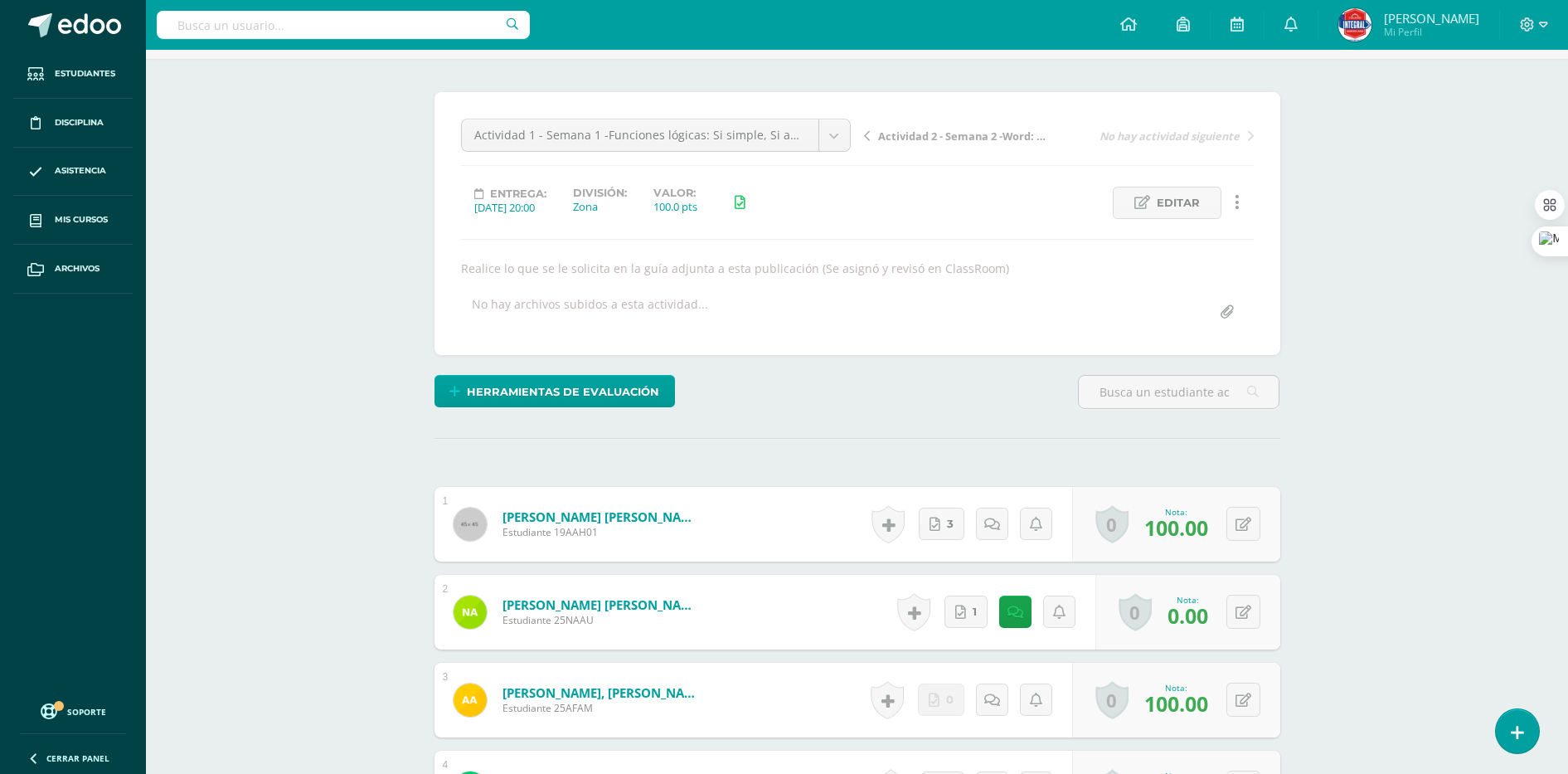
scroll to position [0, 0]
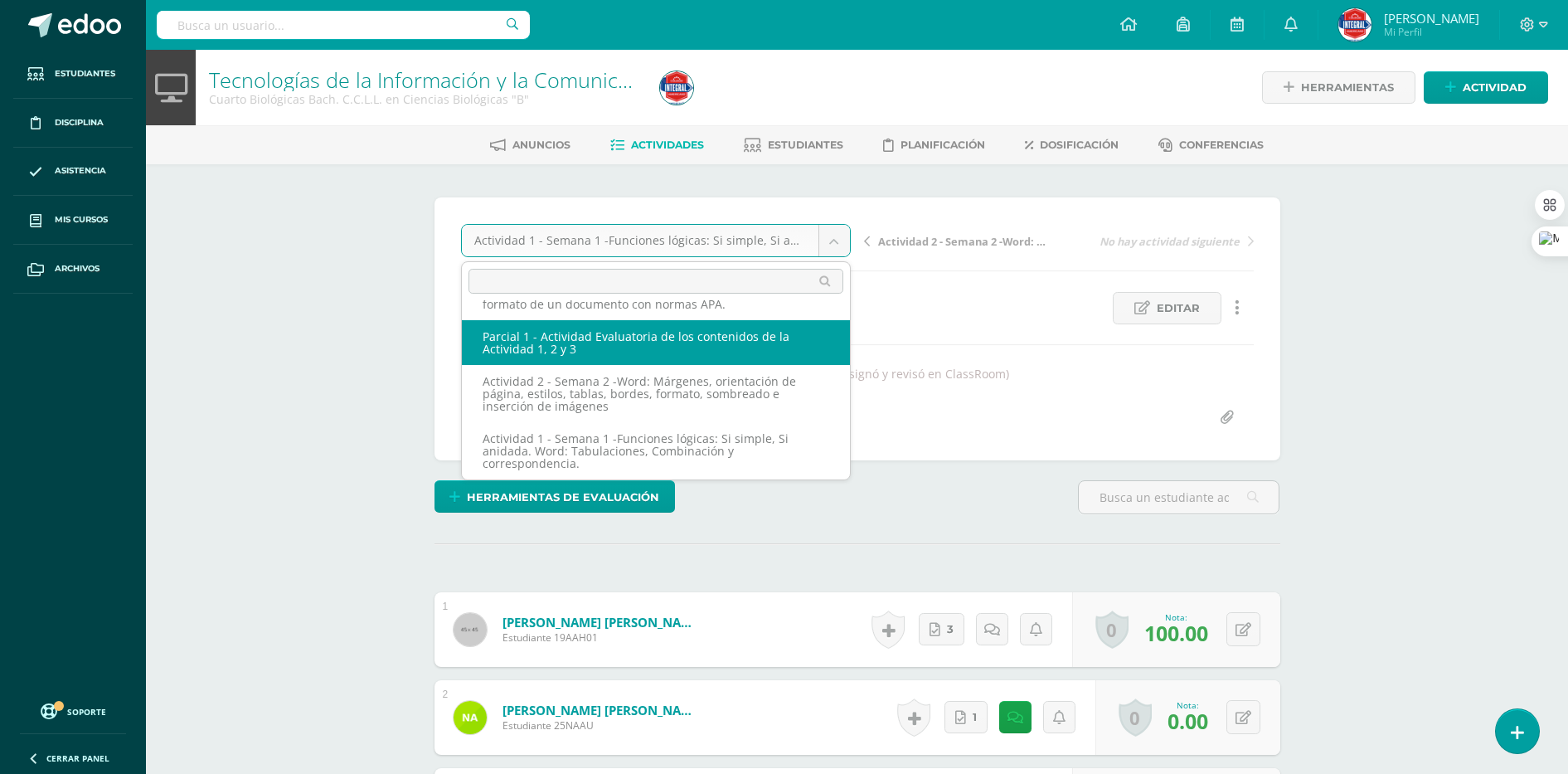
scroll to position [141, 0]
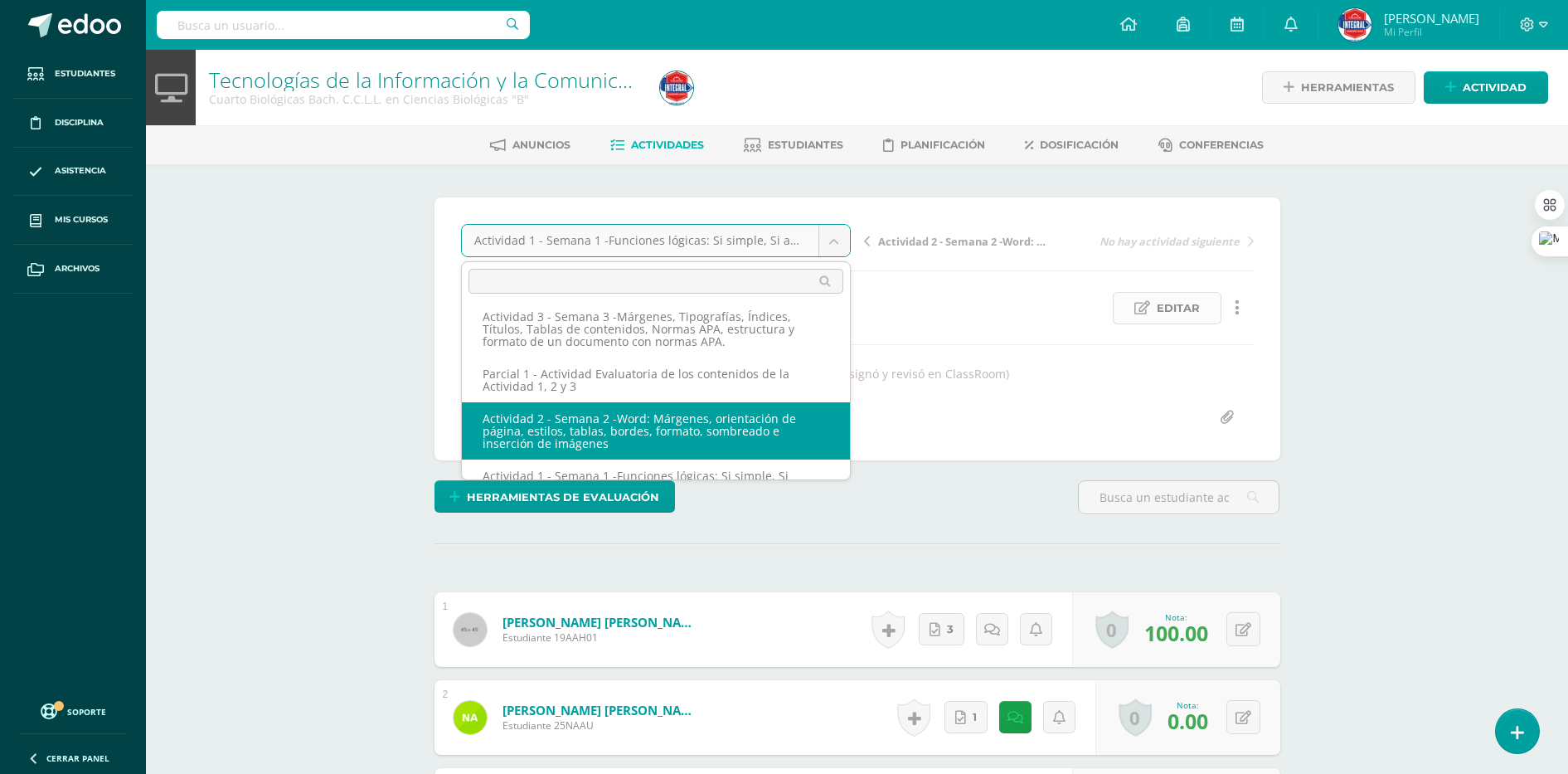
drag, startPoint x: 662, startPoint y: 422, endPoint x: 1191, endPoint y: 319, distance: 538.9
select select "/dashboard/teacher/grade-activity/189511/"
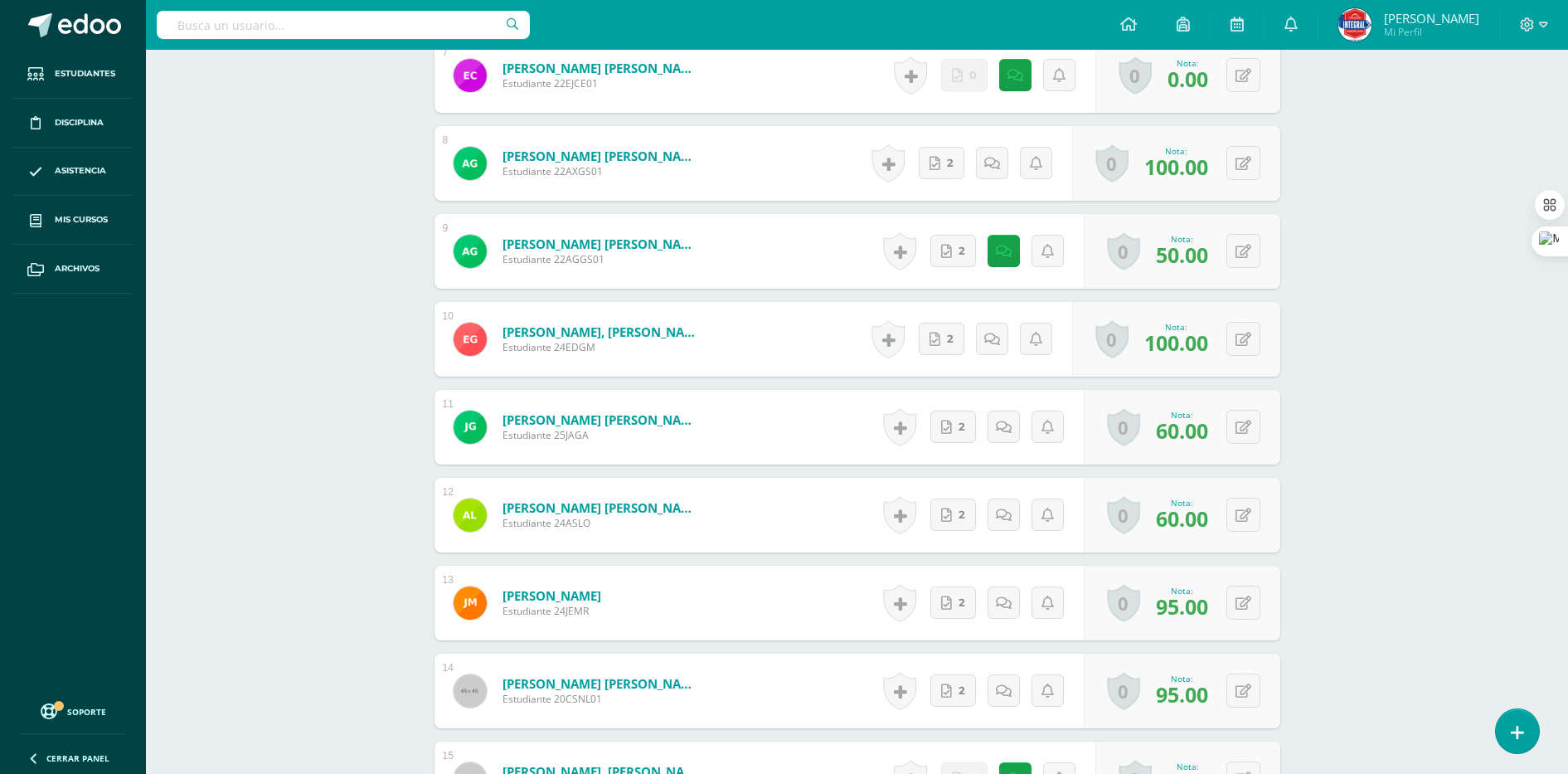
scroll to position [1077, 0]
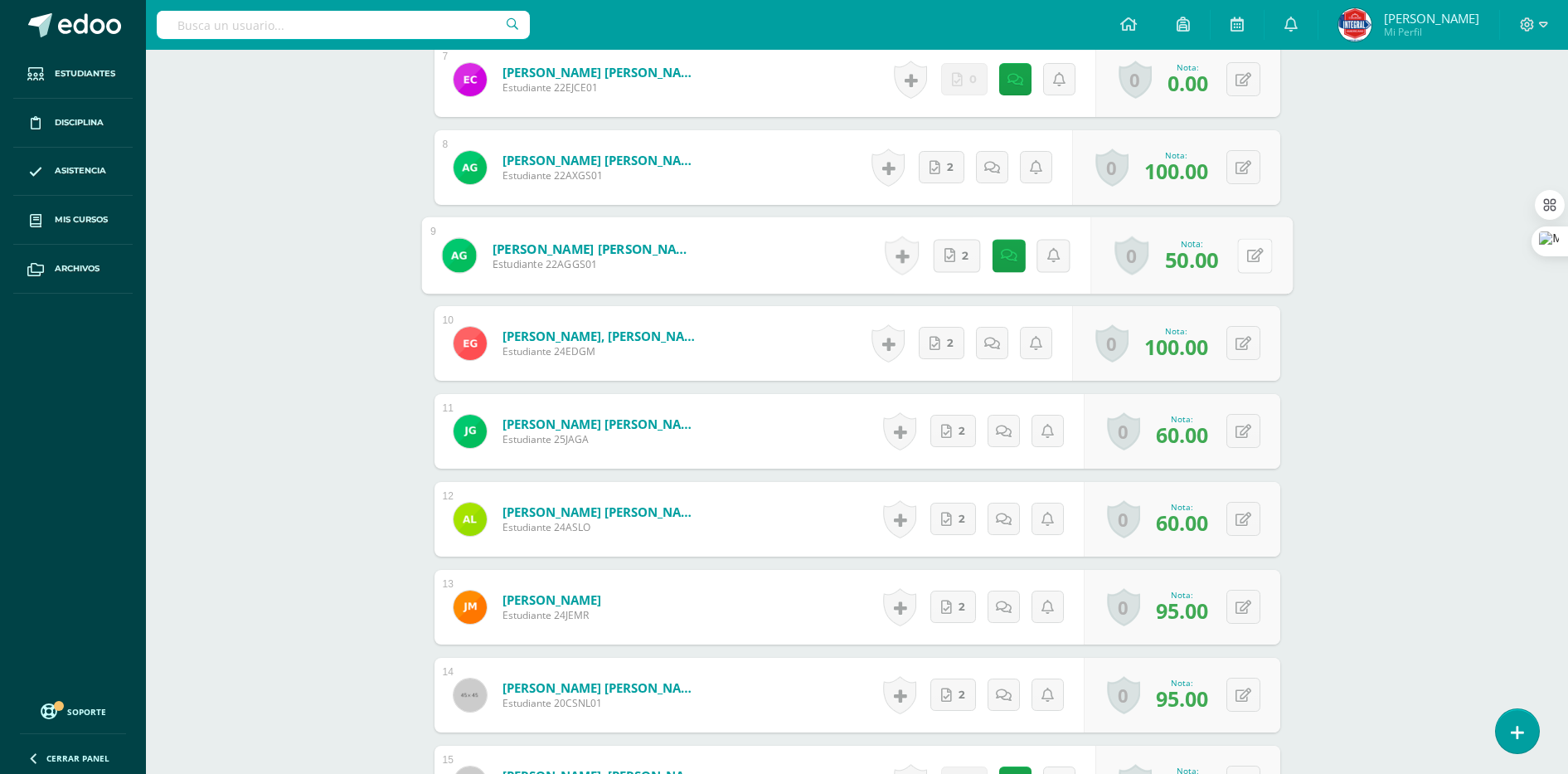
click at [1239, 257] on button at bounding box center [1254, 255] width 35 height 35
type input "60"
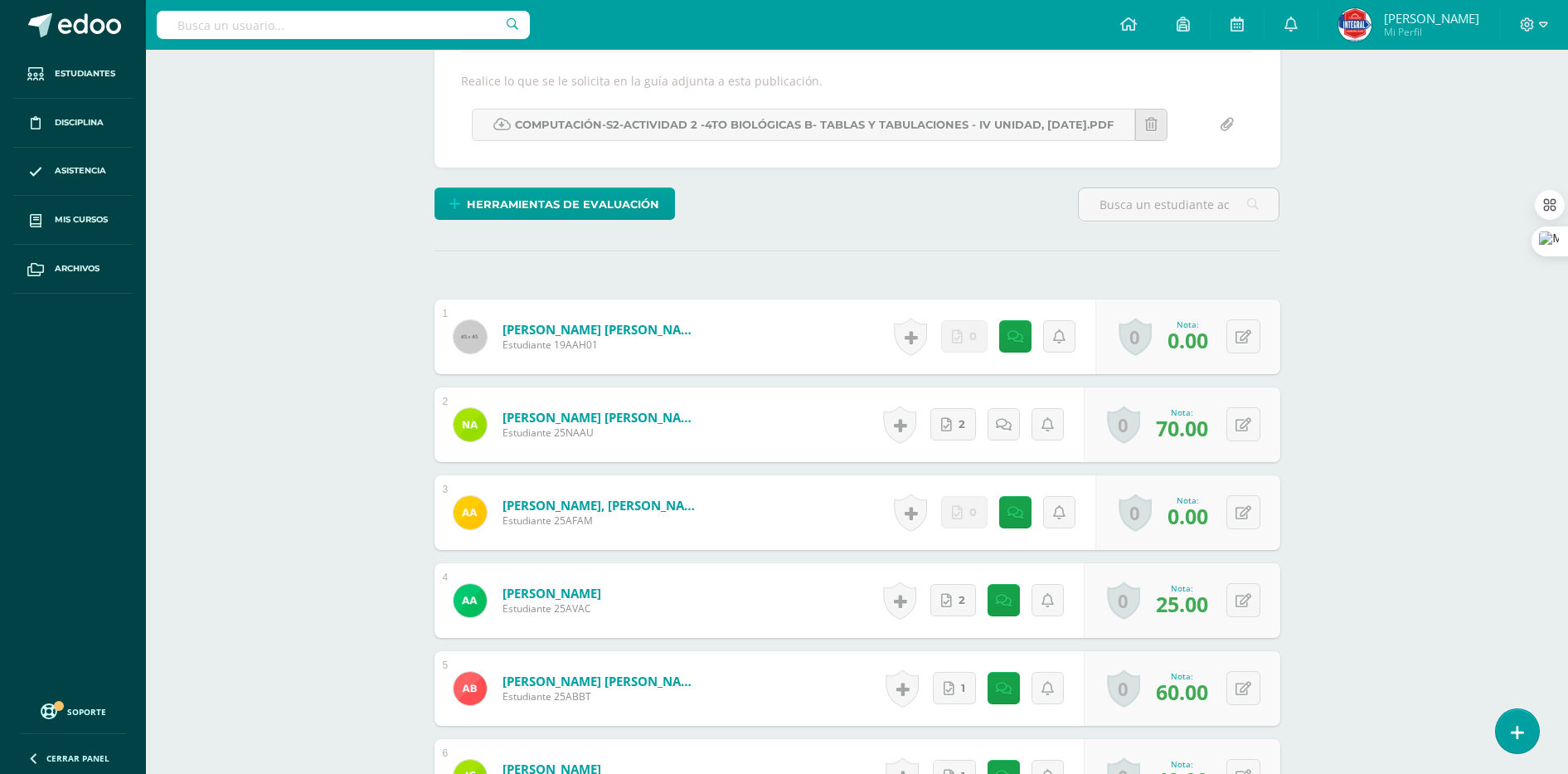
scroll to position [414, 0]
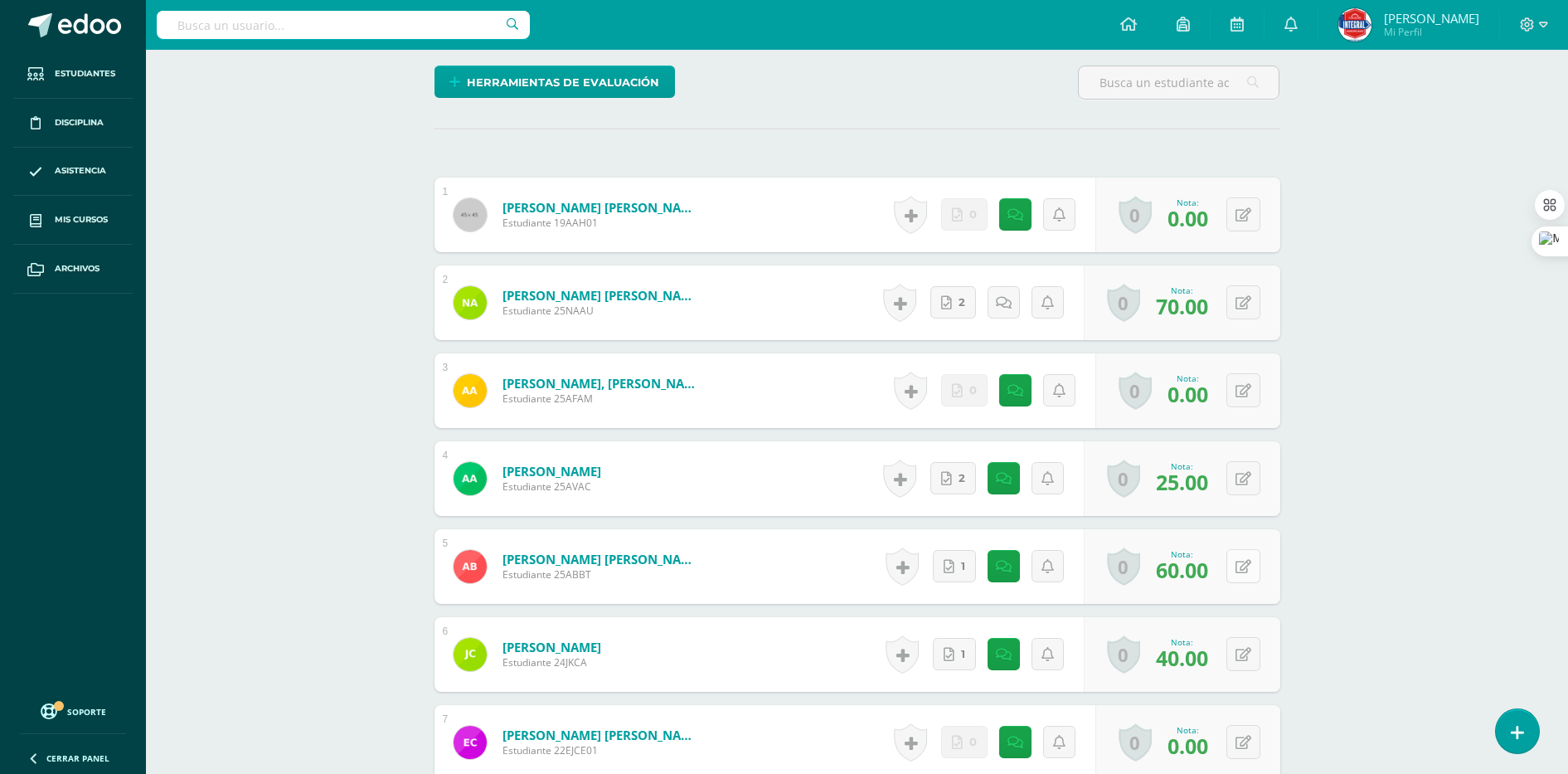
click at [1247, 565] on icon at bounding box center [1244, 566] width 16 height 14
type input "65"
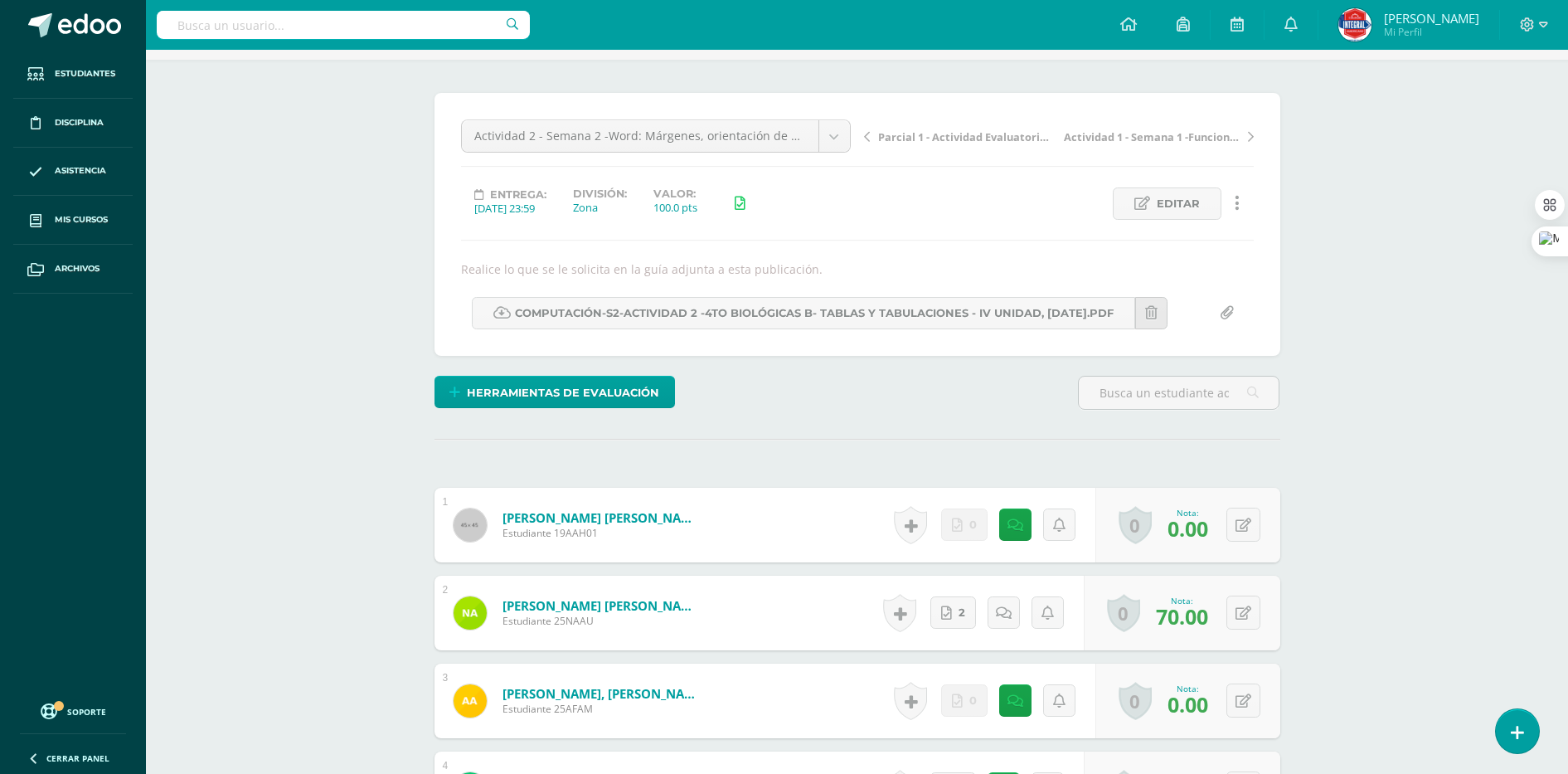
scroll to position [0, 0]
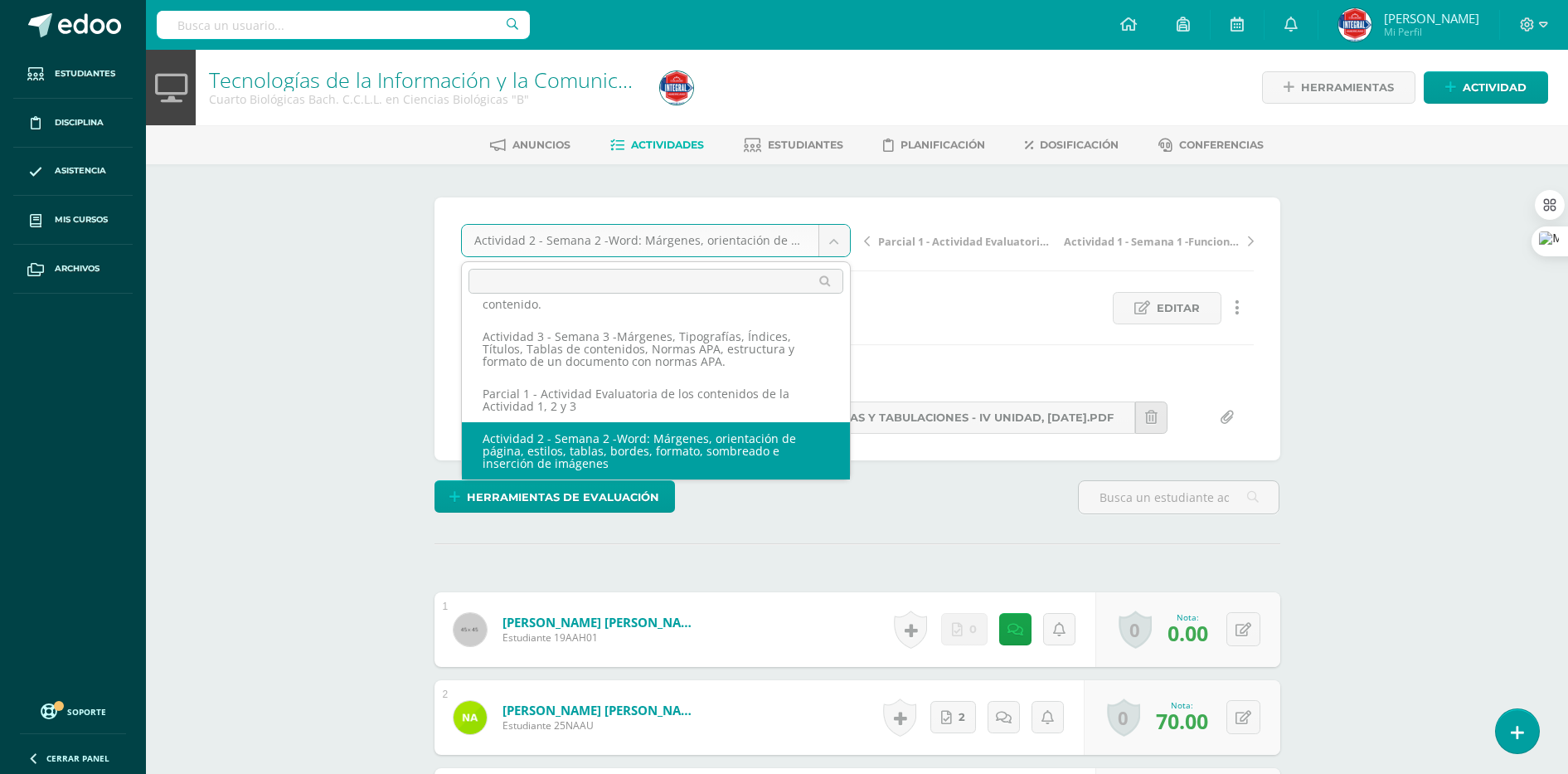
scroll to position [83, 0]
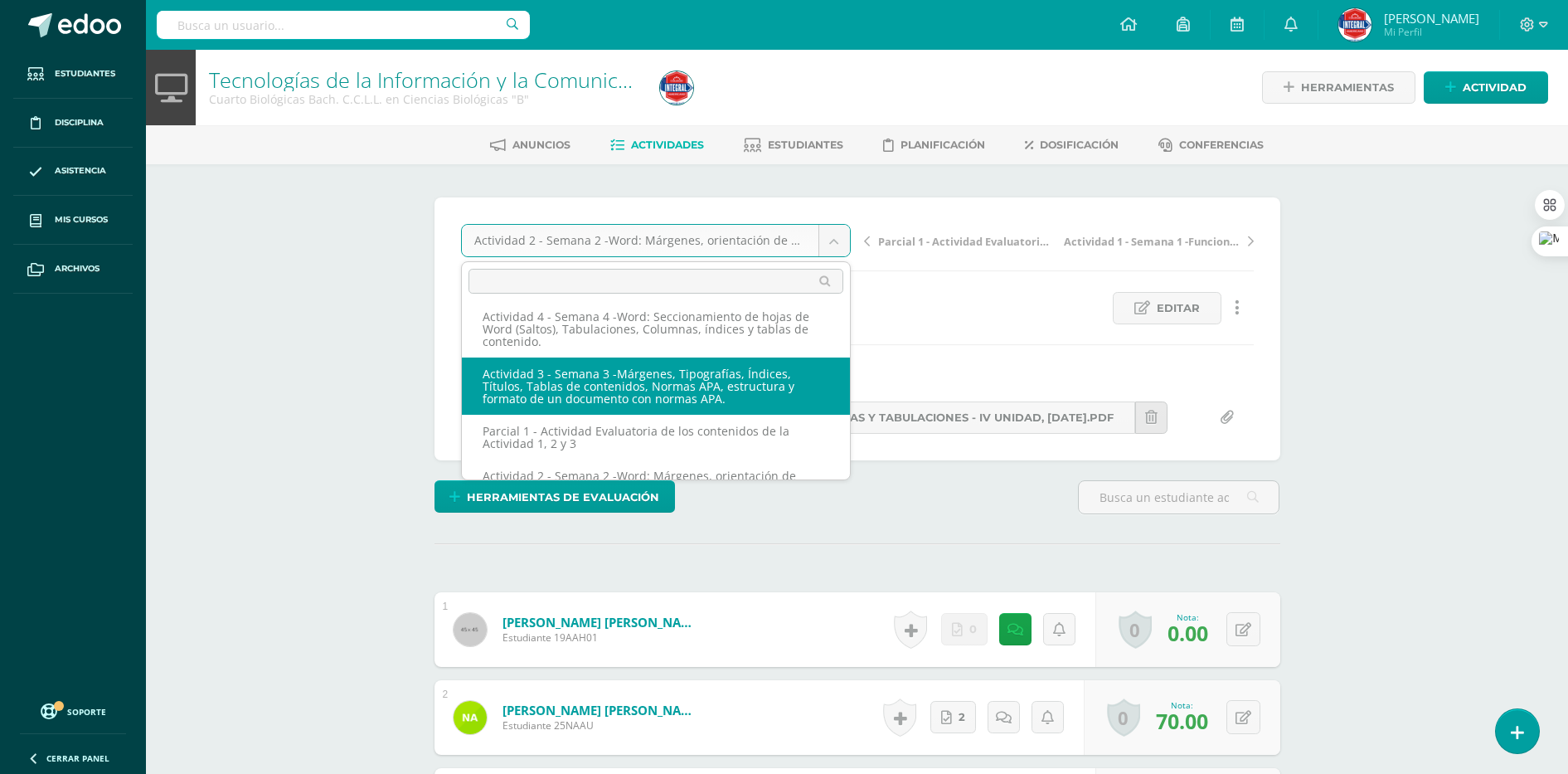
select select "/dashboard/teacher/grade-activity/189509/"
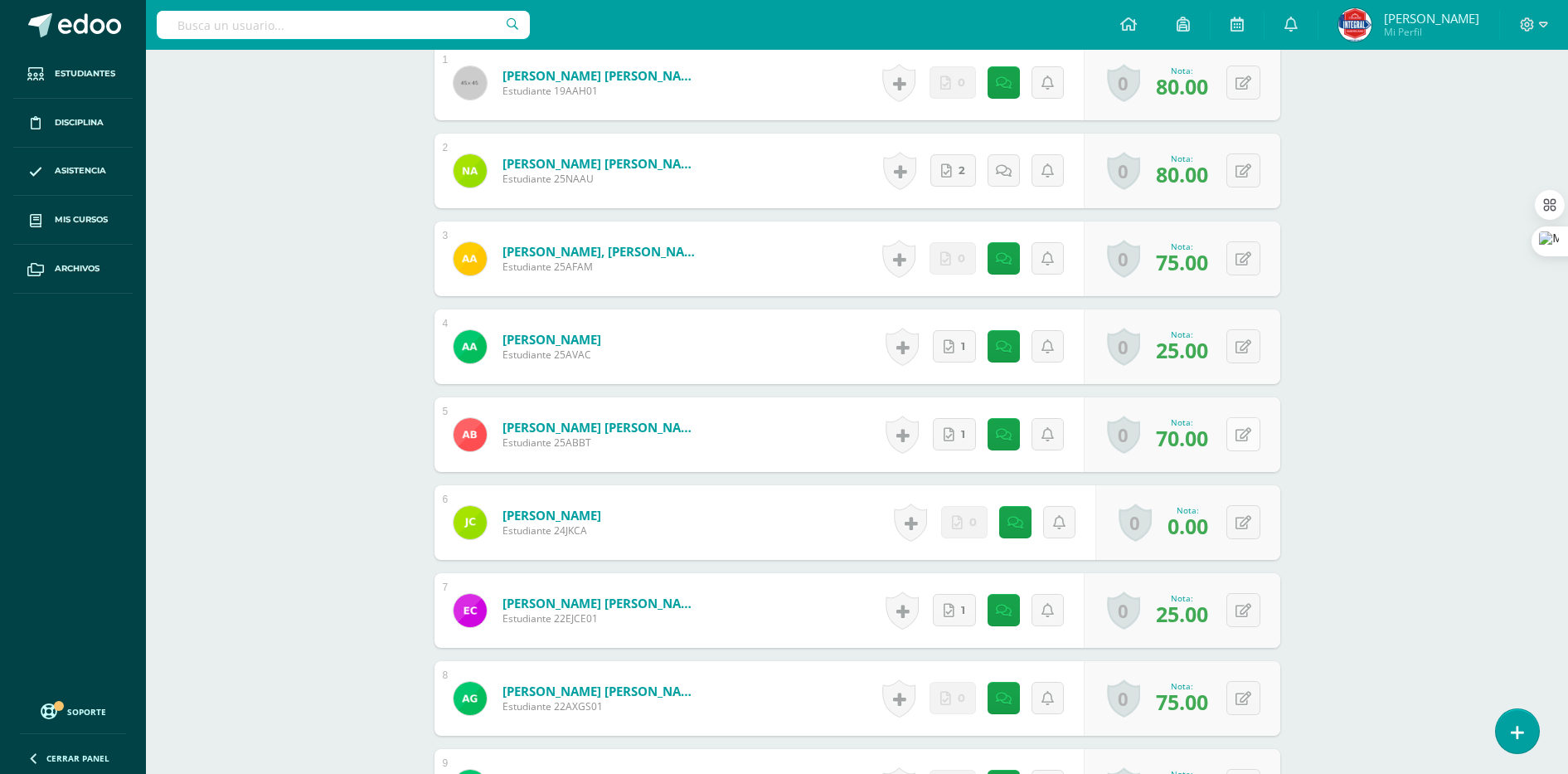
scroll to position [579, 0]
click at [1251, 436] on button at bounding box center [1243, 433] width 34 height 34
type input "75"
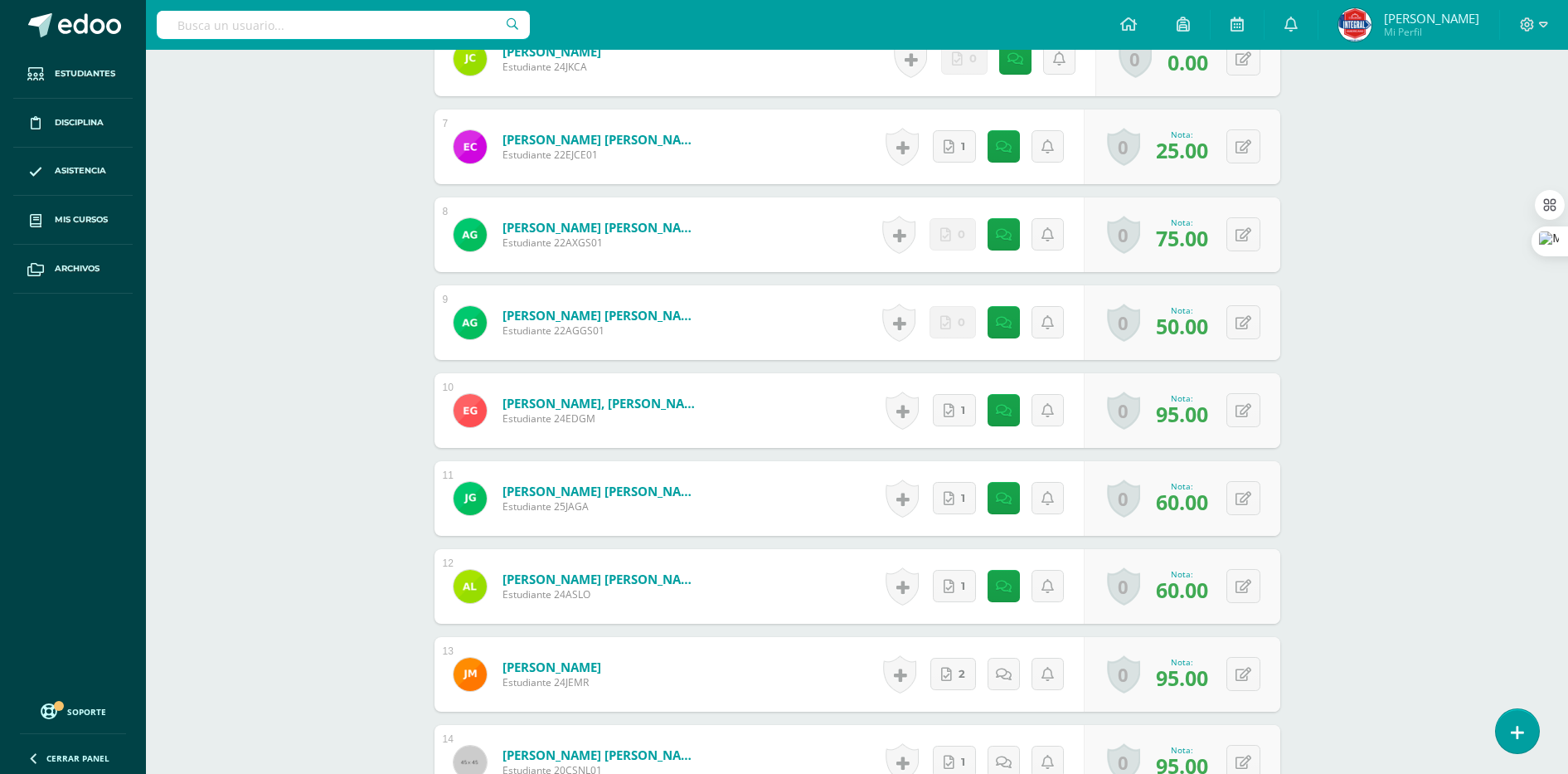
scroll to position [1098, 0]
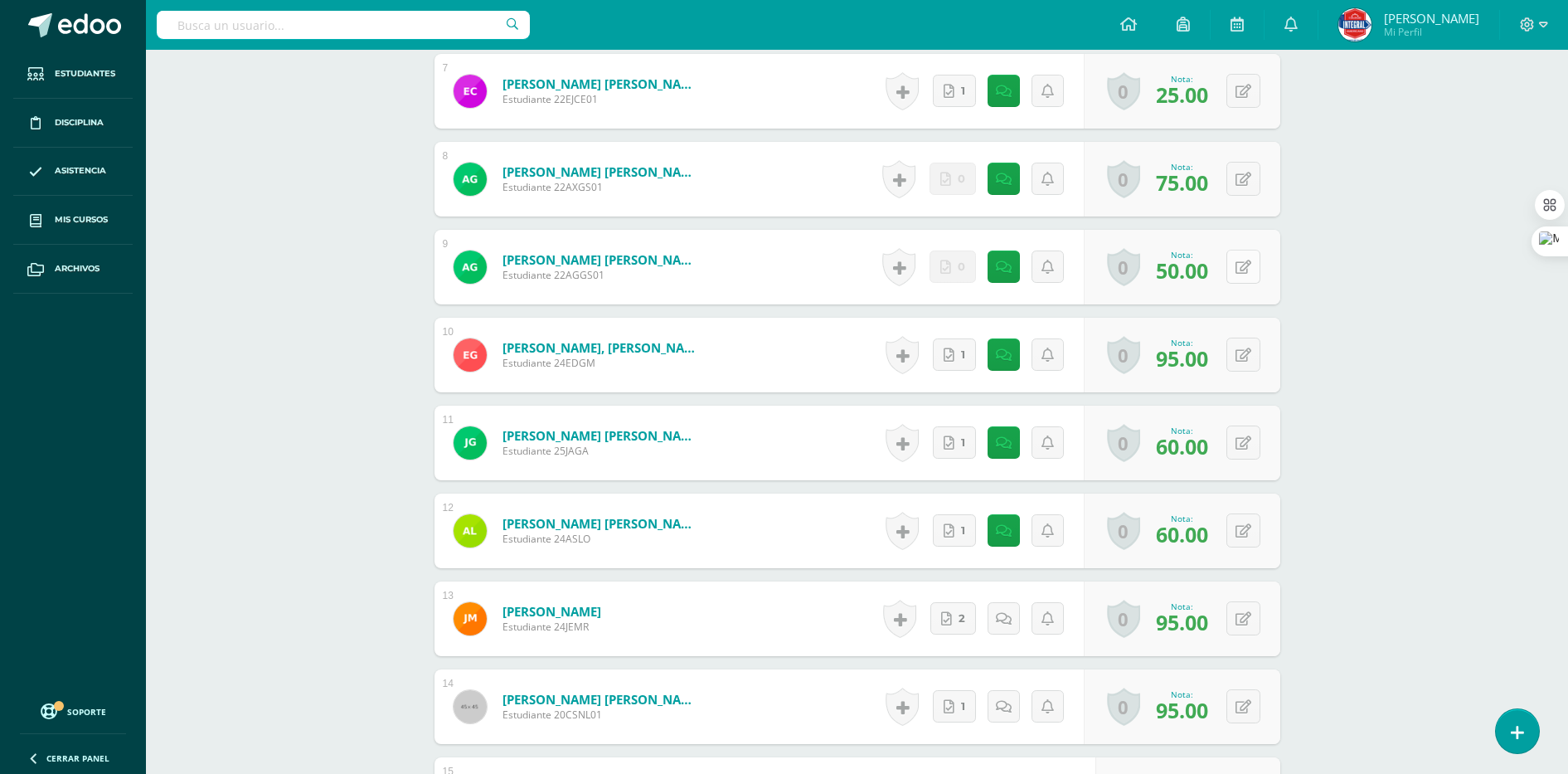
click at [1244, 259] on button at bounding box center [1243, 266] width 34 height 34
type input "70"
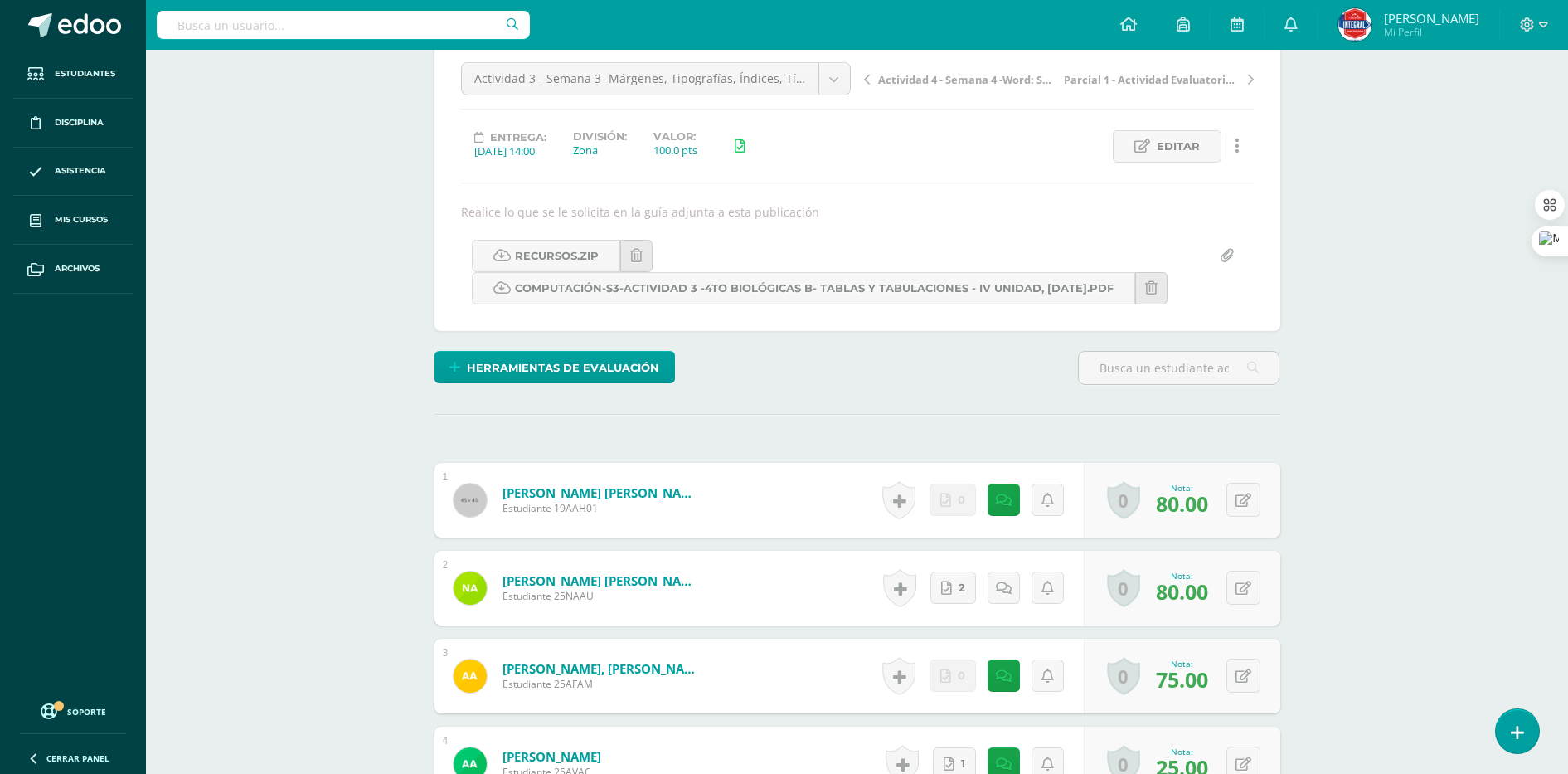
scroll to position [0, 0]
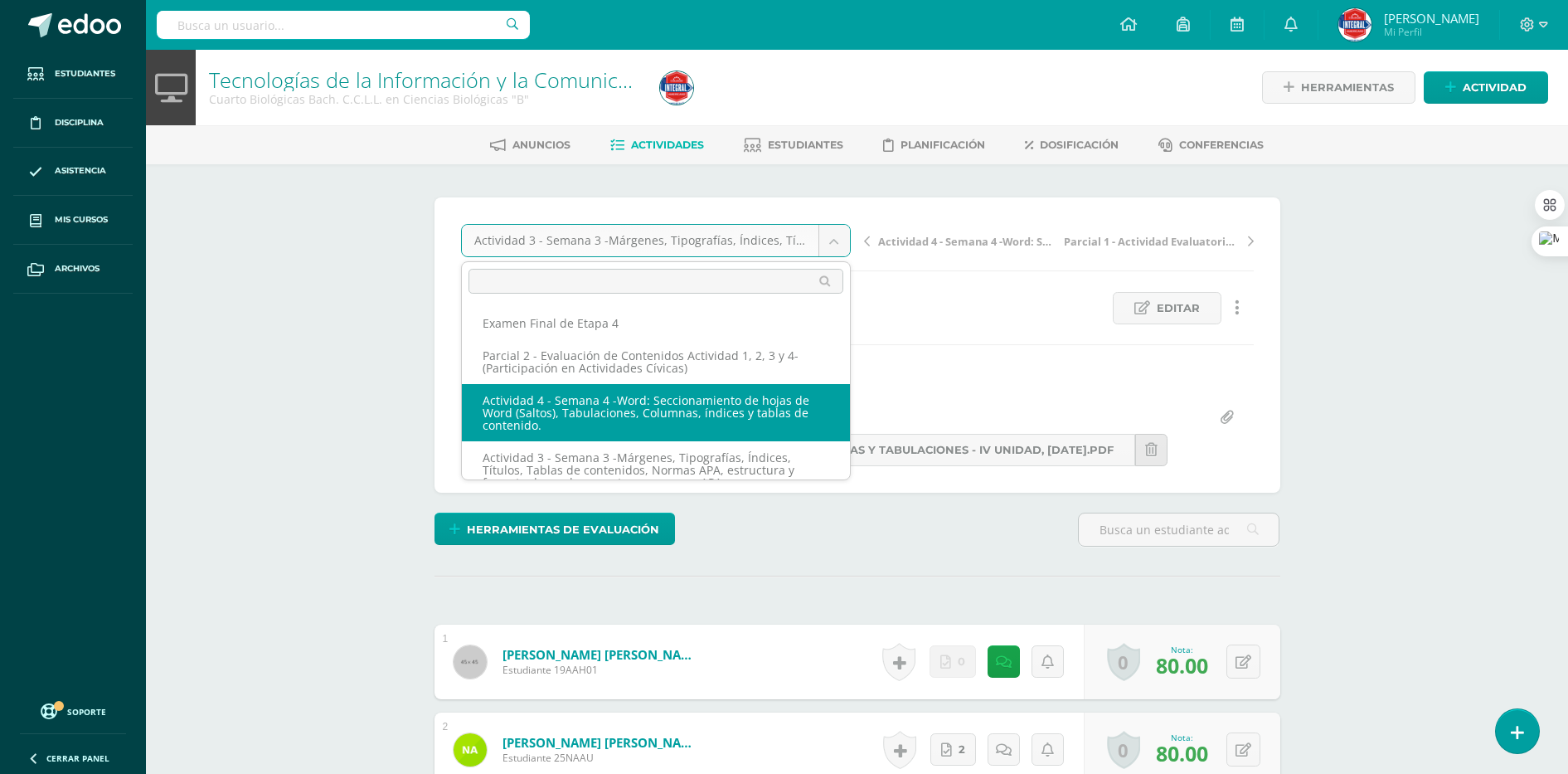
select select "/dashboard/teacher/grade-activity/189512/"
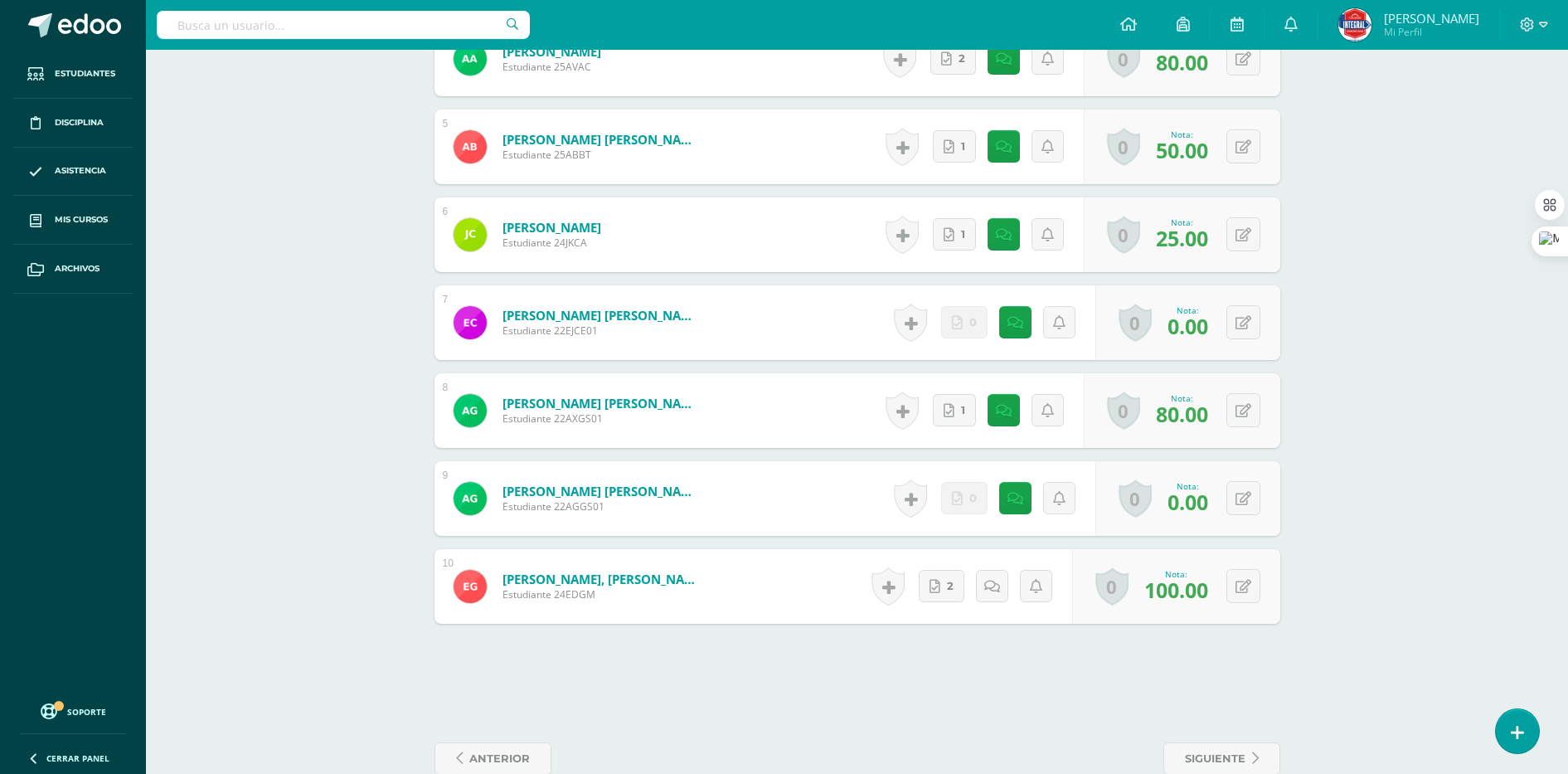
scroll to position [900, 0]
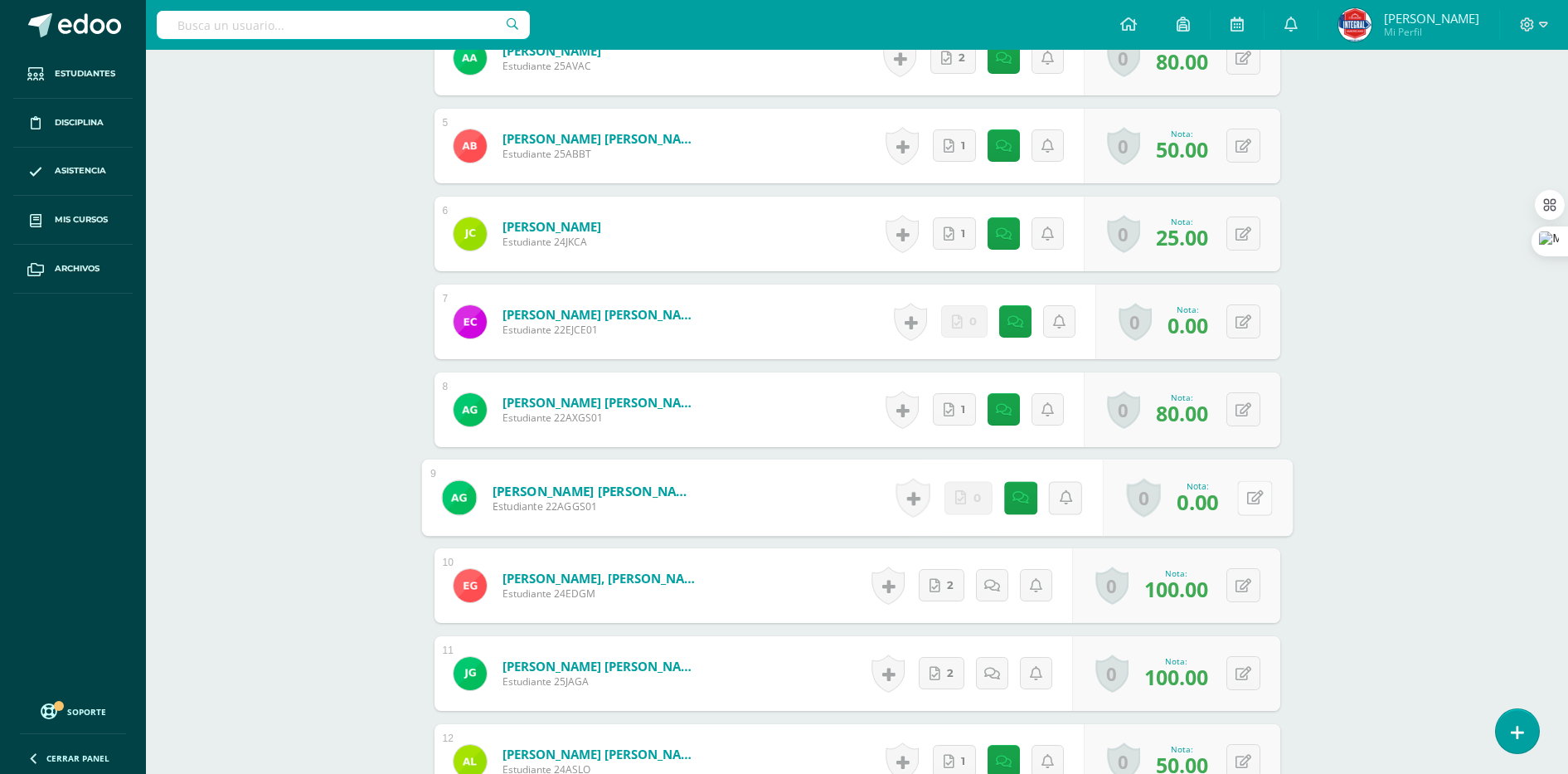
click at [1251, 501] on button at bounding box center [1254, 497] width 35 height 35
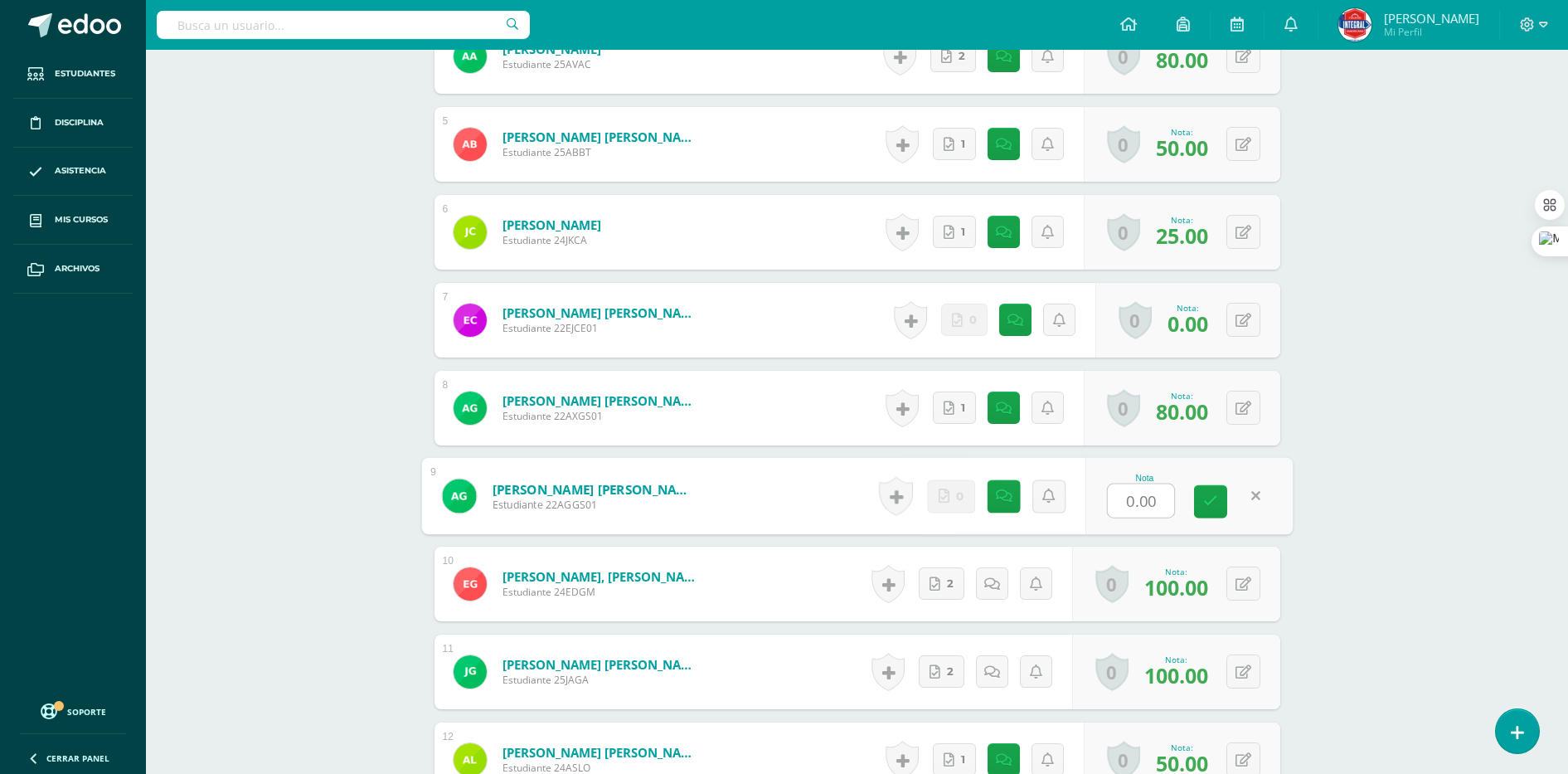
type input "7"
click at [1251, 501] on button at bounding box center [1243, 496] width 34 height 34
type input "70"
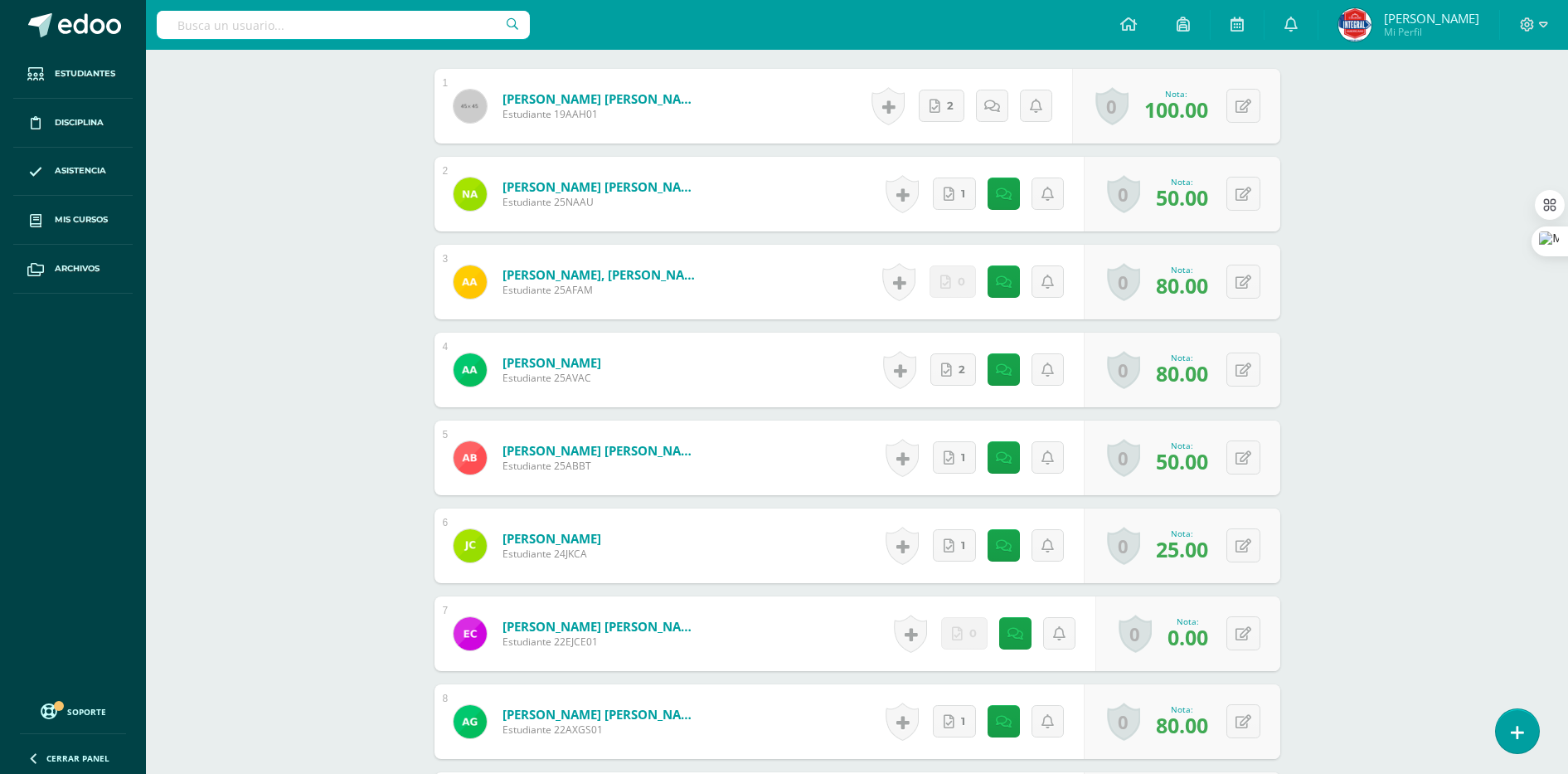
scroll to position [590, 0]
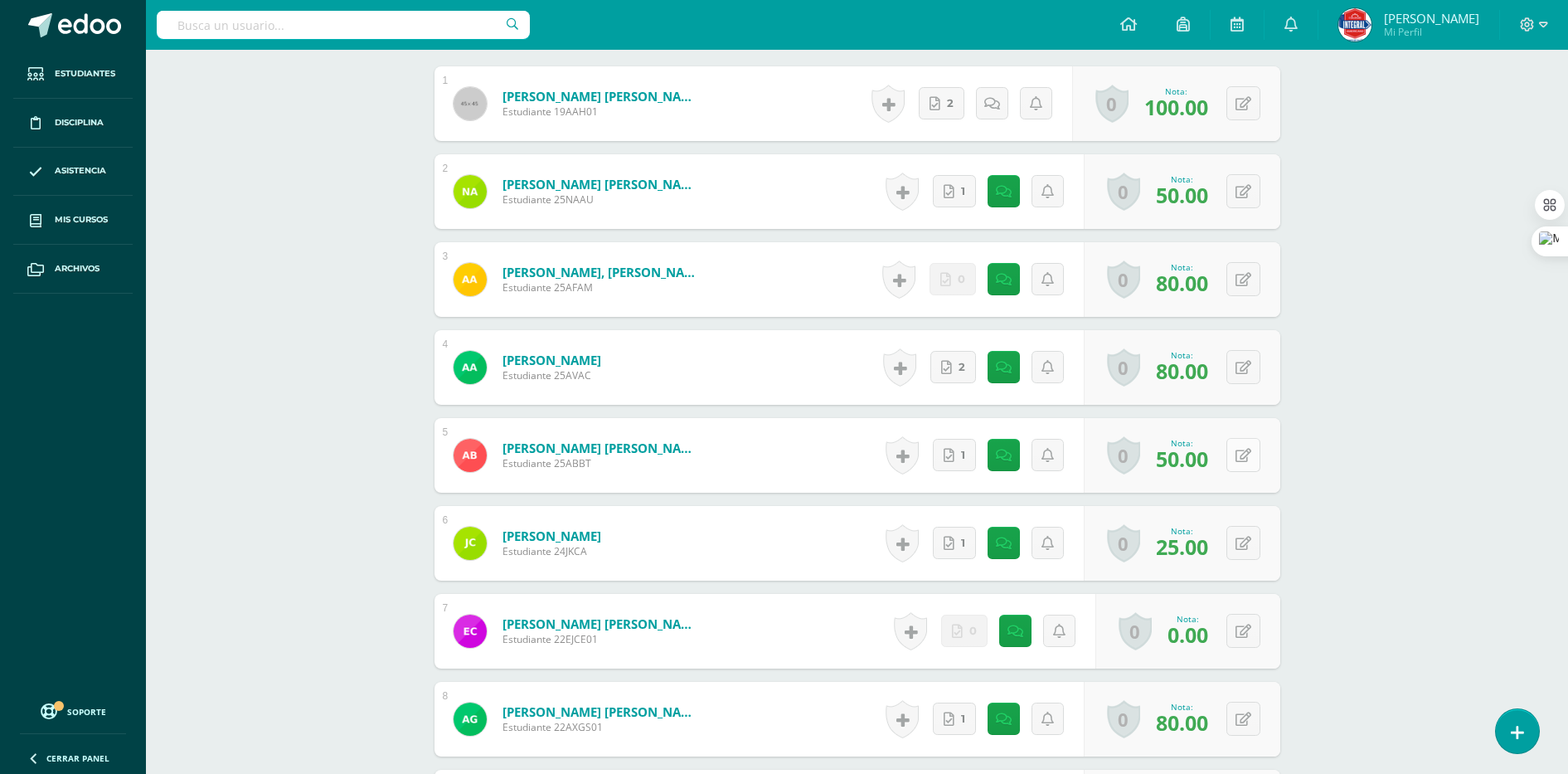
click at [1245, 454] on button at bounding box center [1243, 455] width 34 height 34
type input "60"
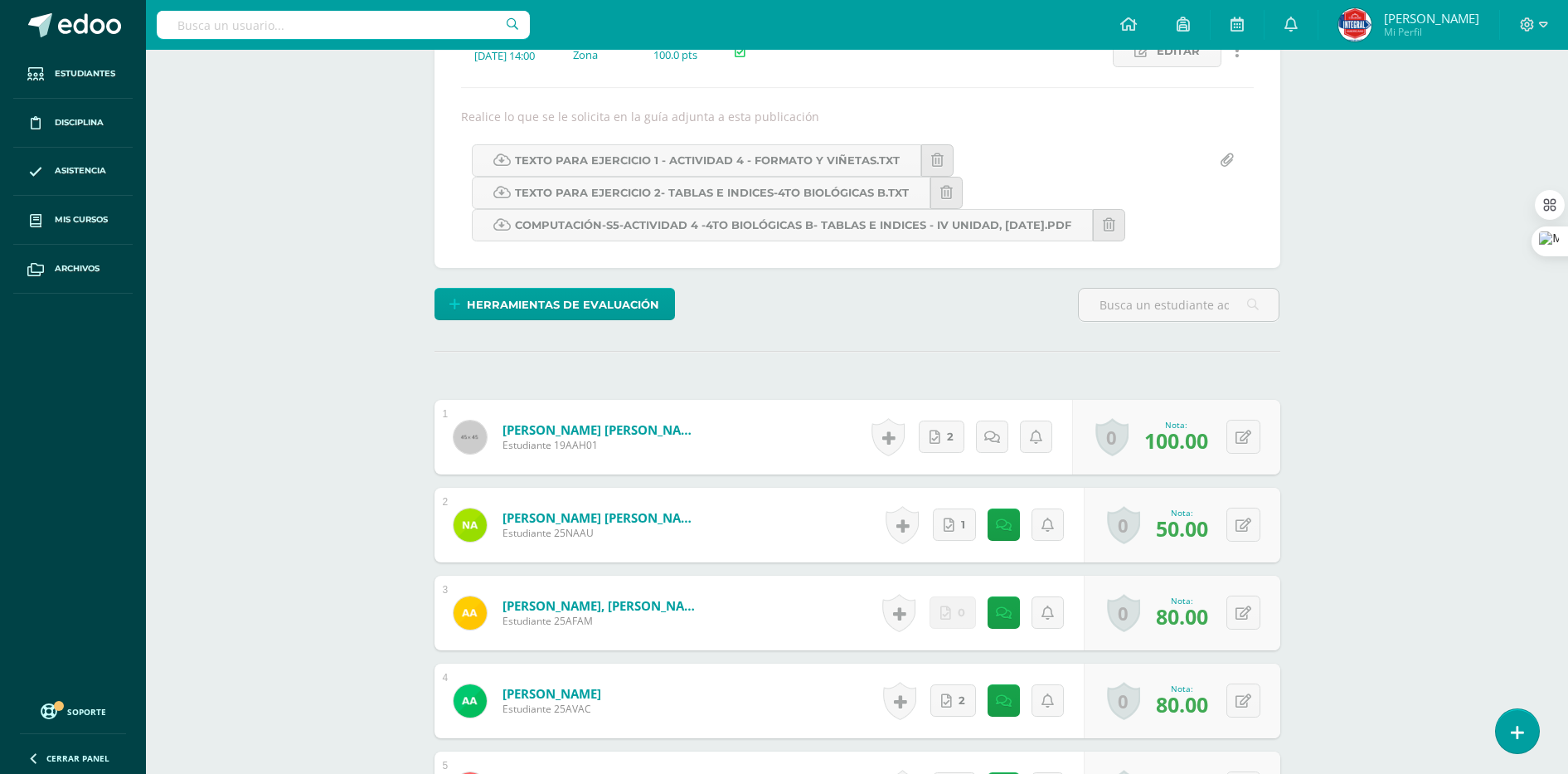
scroll to position [0, 0]
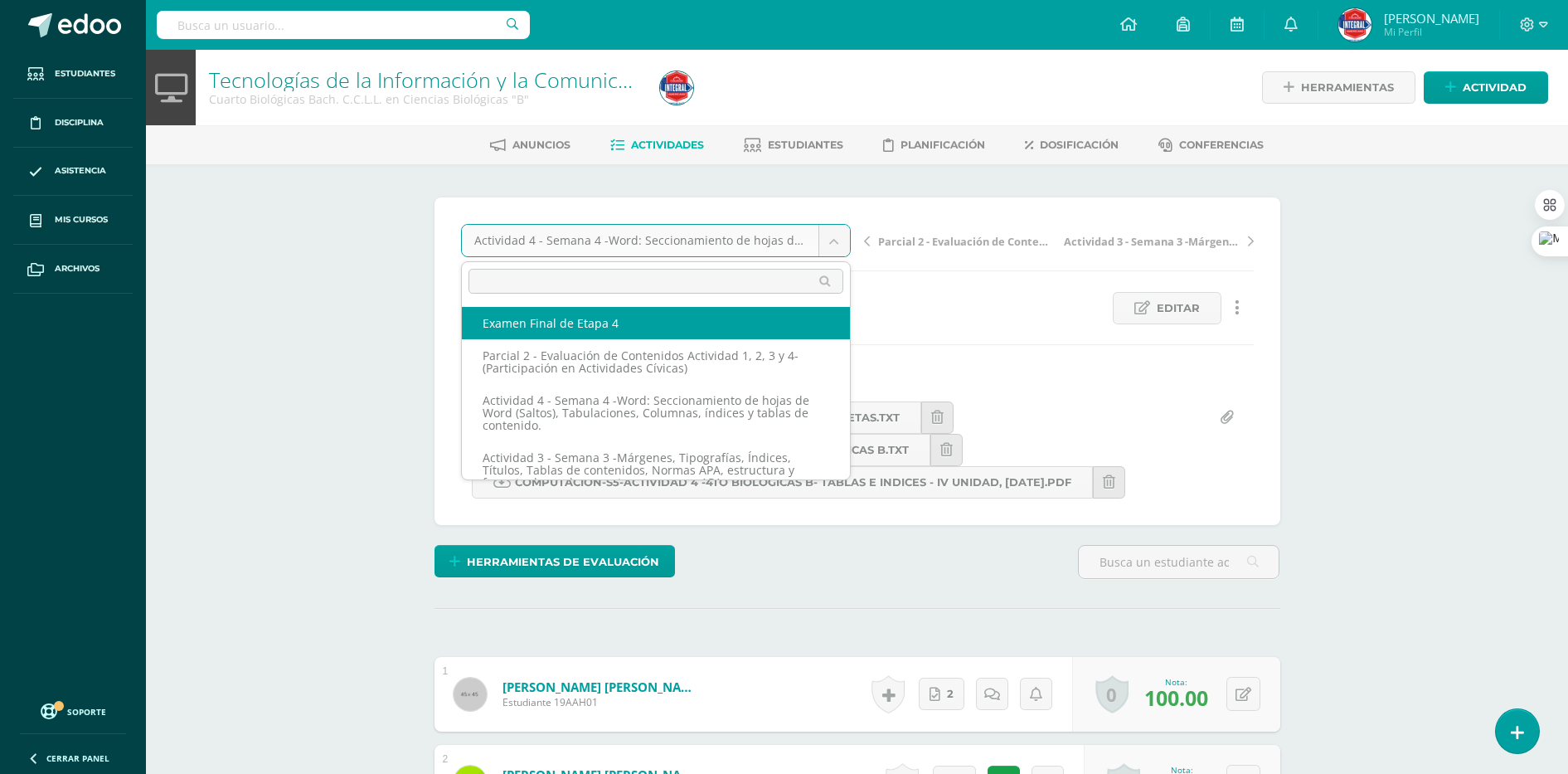
select select "/dashboard/teacher/grade-activity/189504/"
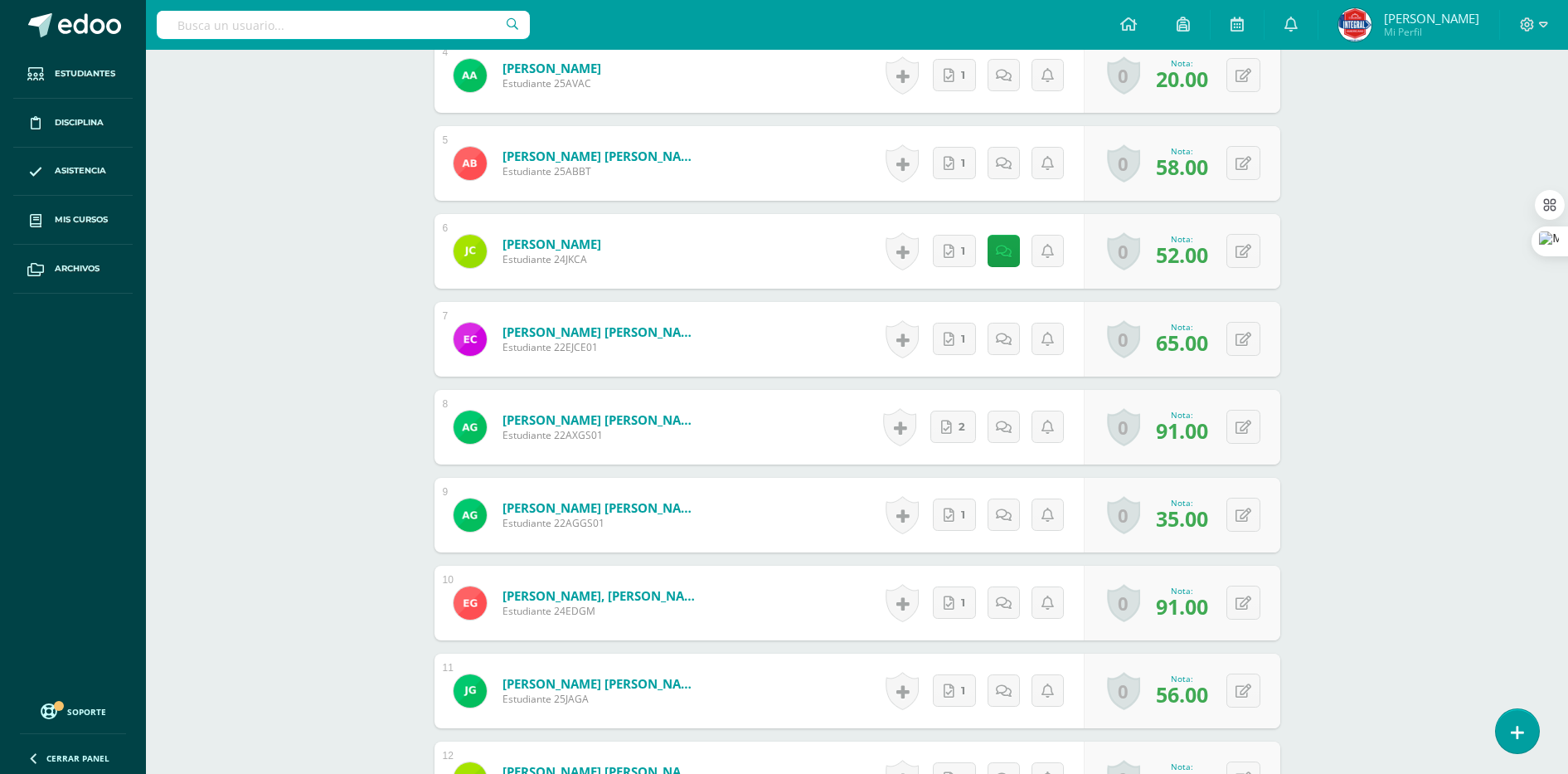
scroll to position [880, 0]
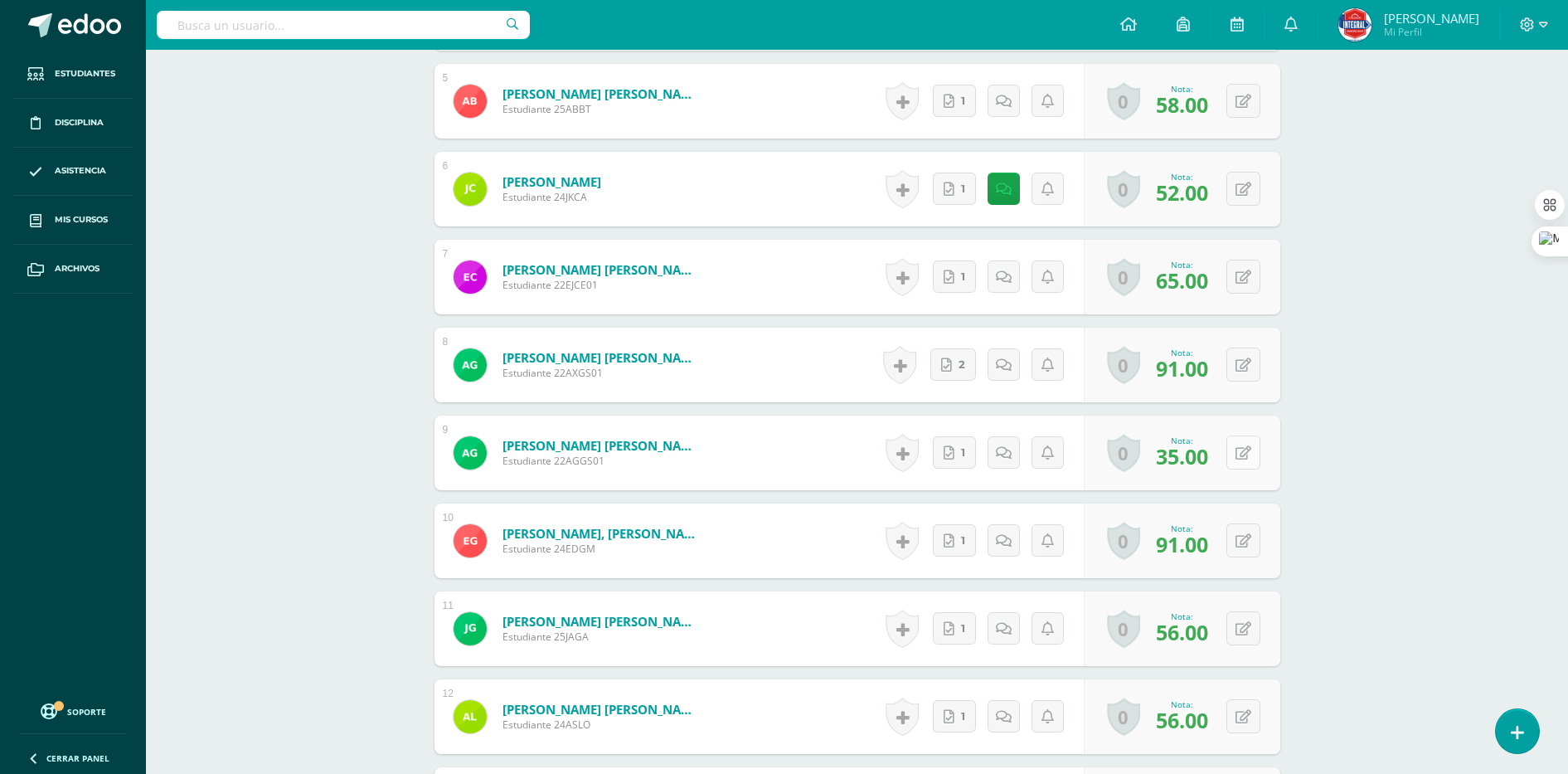
click at [1248, 459] on icon at bounding box center [1244, 453] width 16 height 14
click at [1241, 459] on button at bounding box center [1243, 452] width 34 height 34
type input "40"
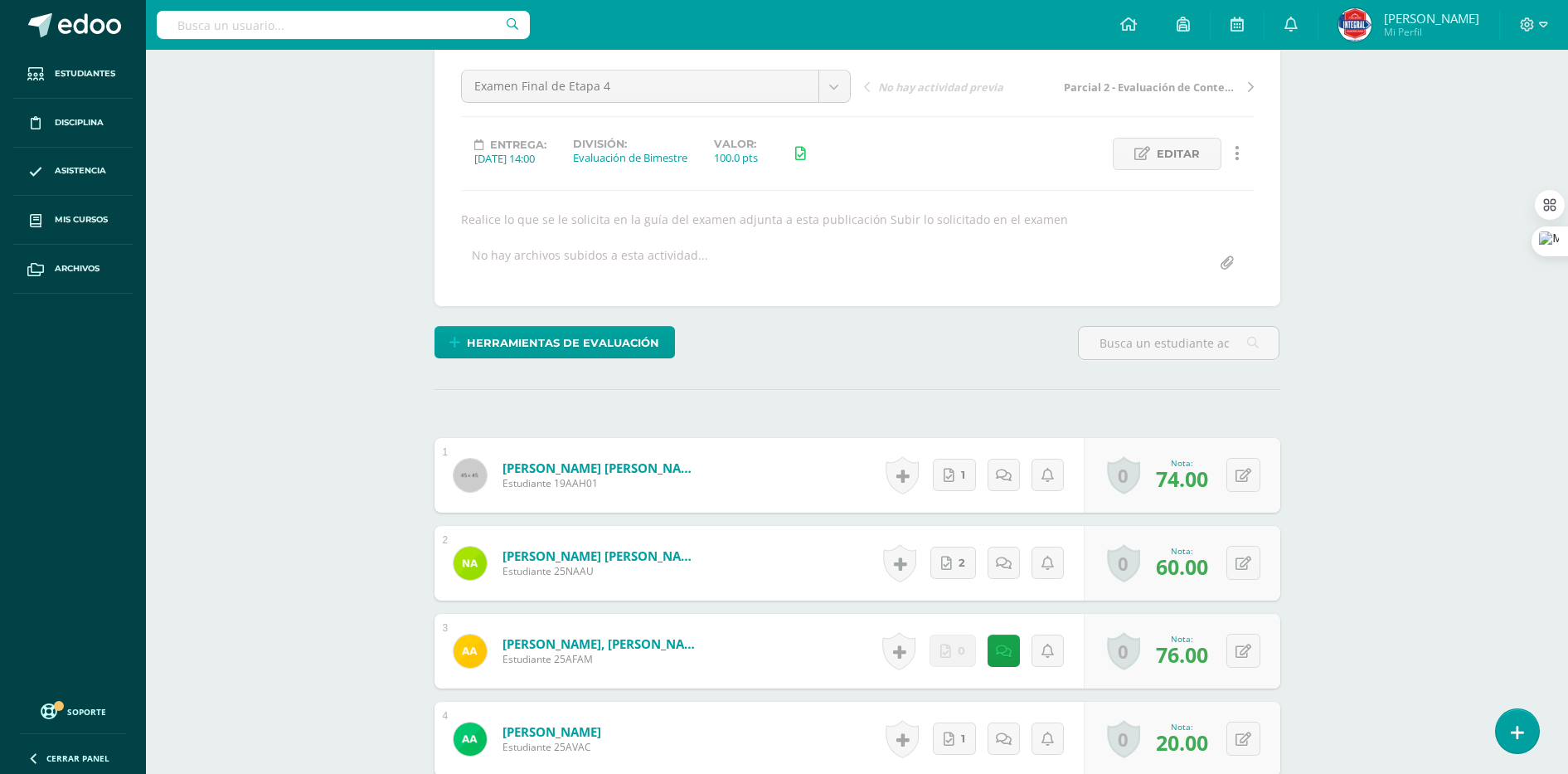
scroll to position [0, 0]
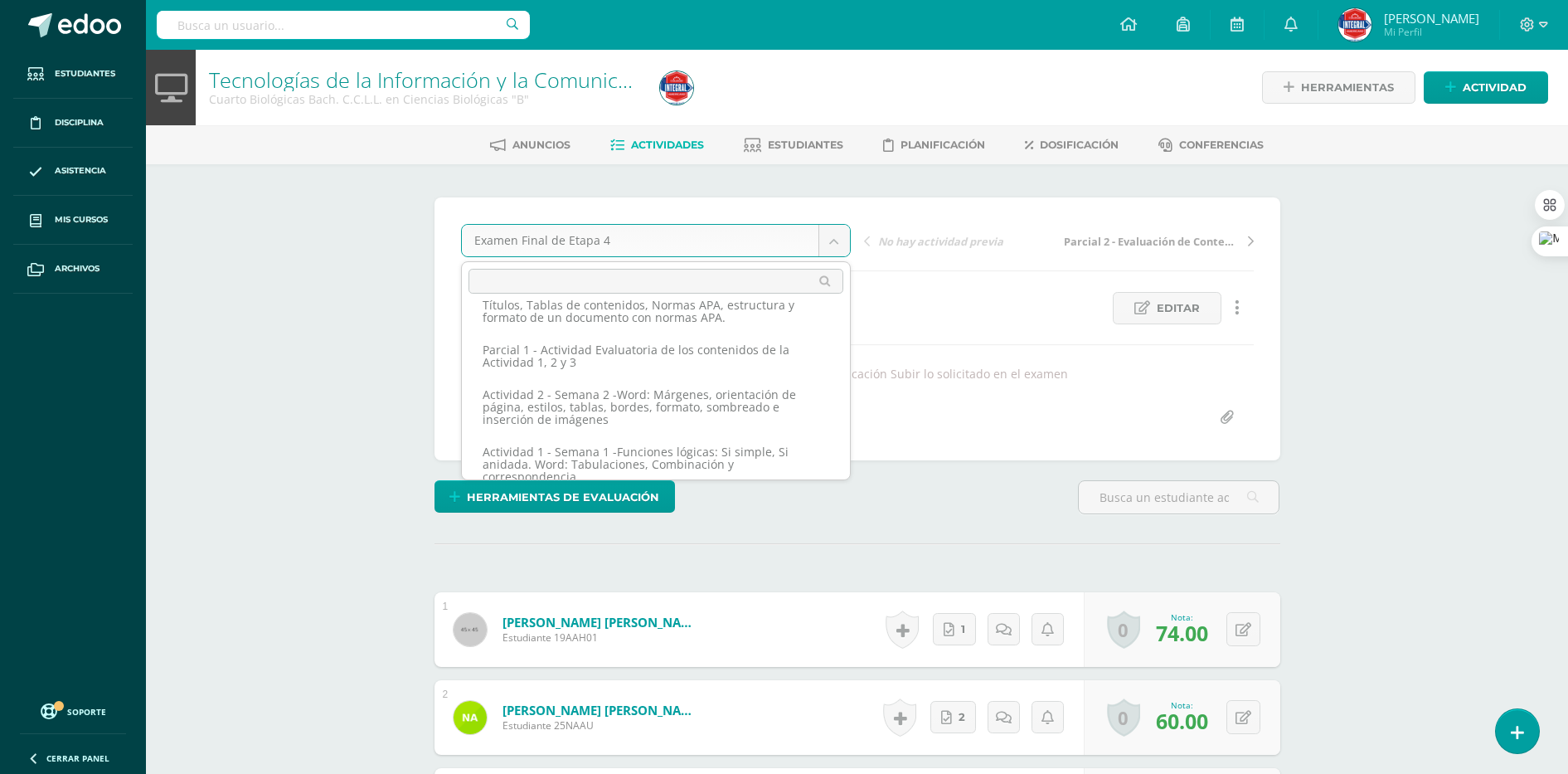
scroll to position [179, 0]
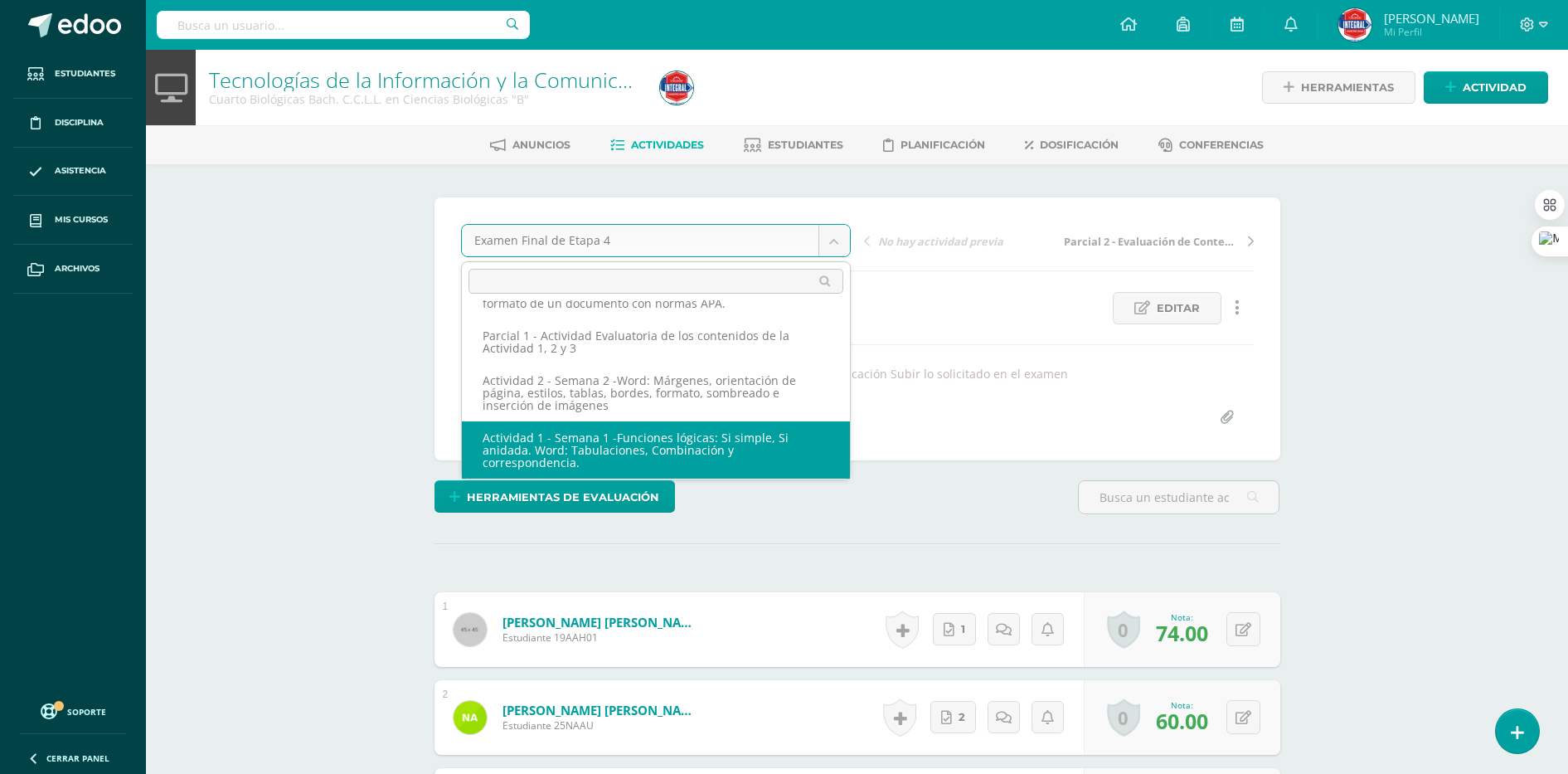
select select "/dashboard/teacher/grade-activity/189510/"
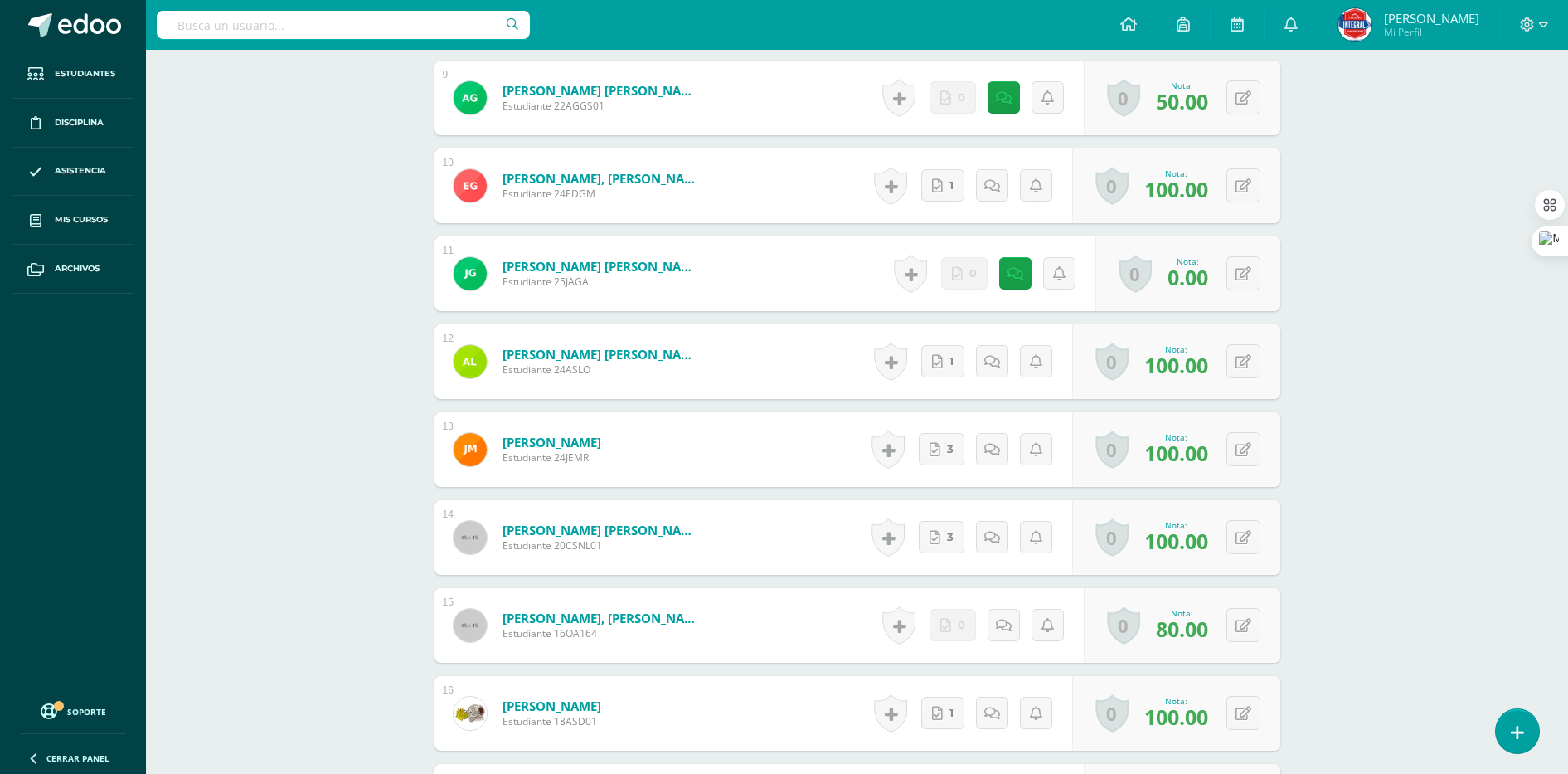
scroll to position [1027, 0]
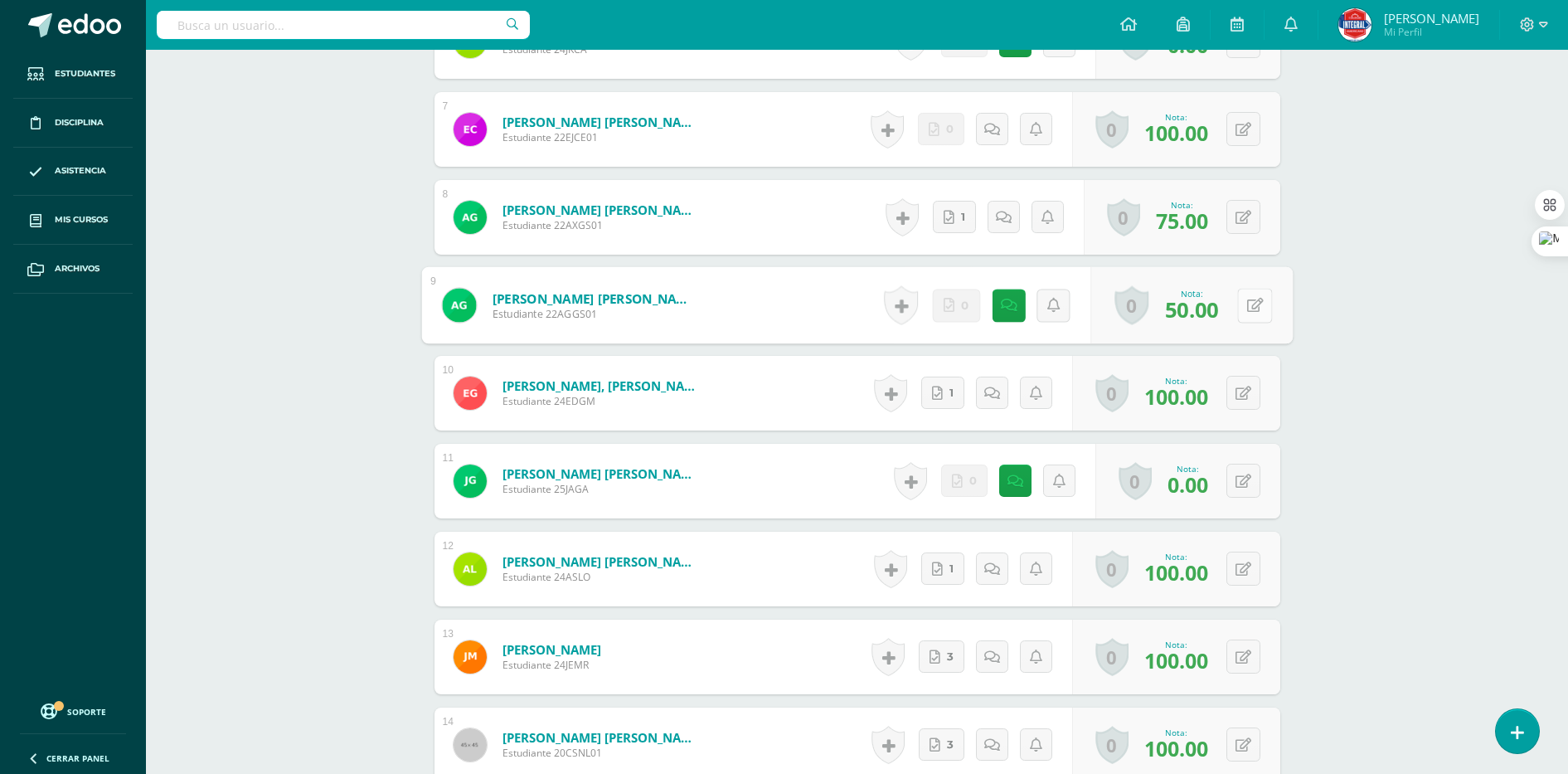
click at [1246, 306] on icon at bounding box center [1254, 305] width 17 height 14
type input "60"
click at [1425, 298] on div "Tecnologías de la Información y la Comunicación I Cuarto Biológicas Bach. C.C.L…" at bounding box center [857, 260] width 1422 height 2477
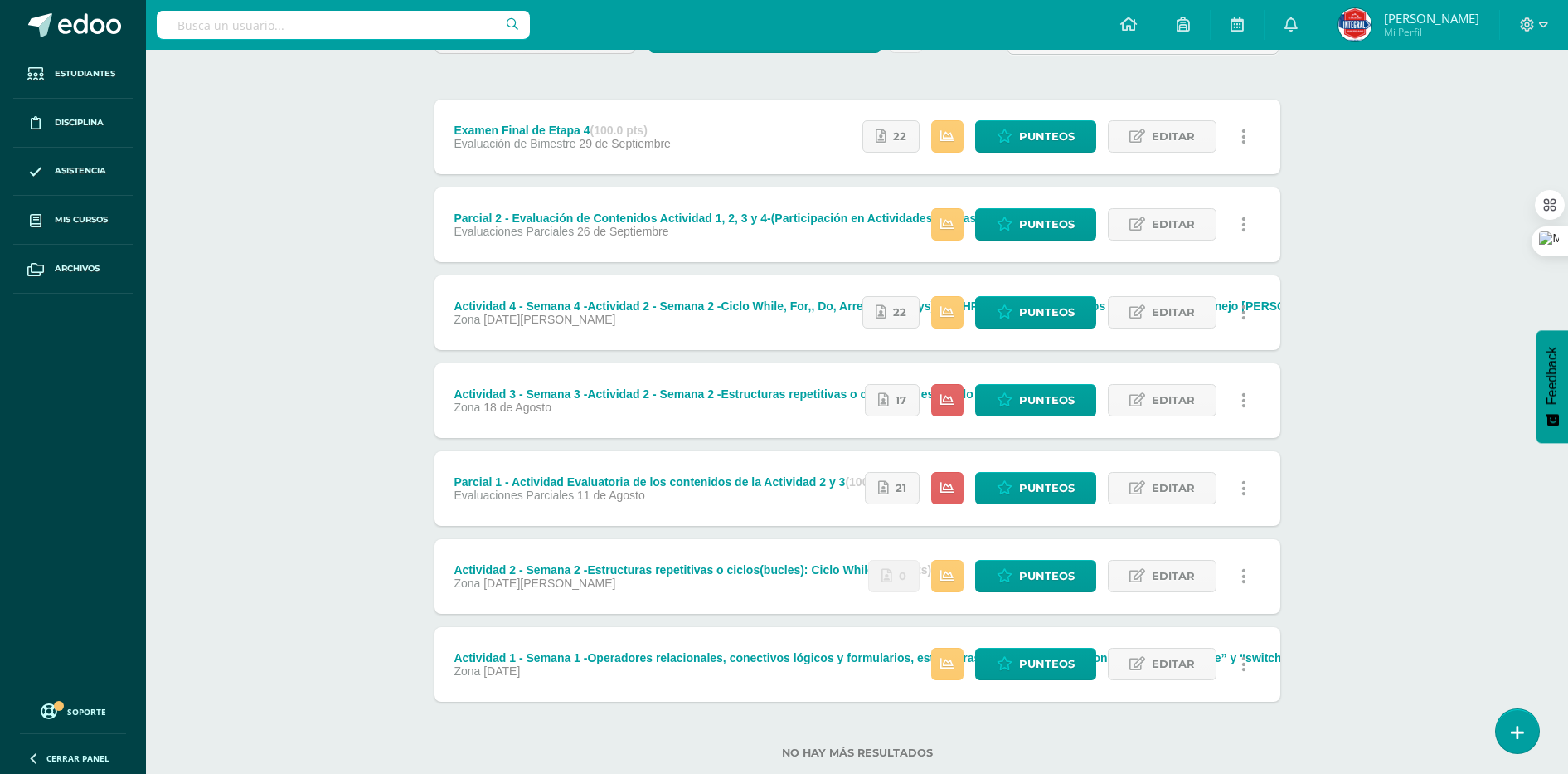
scroll to position [215, 0]
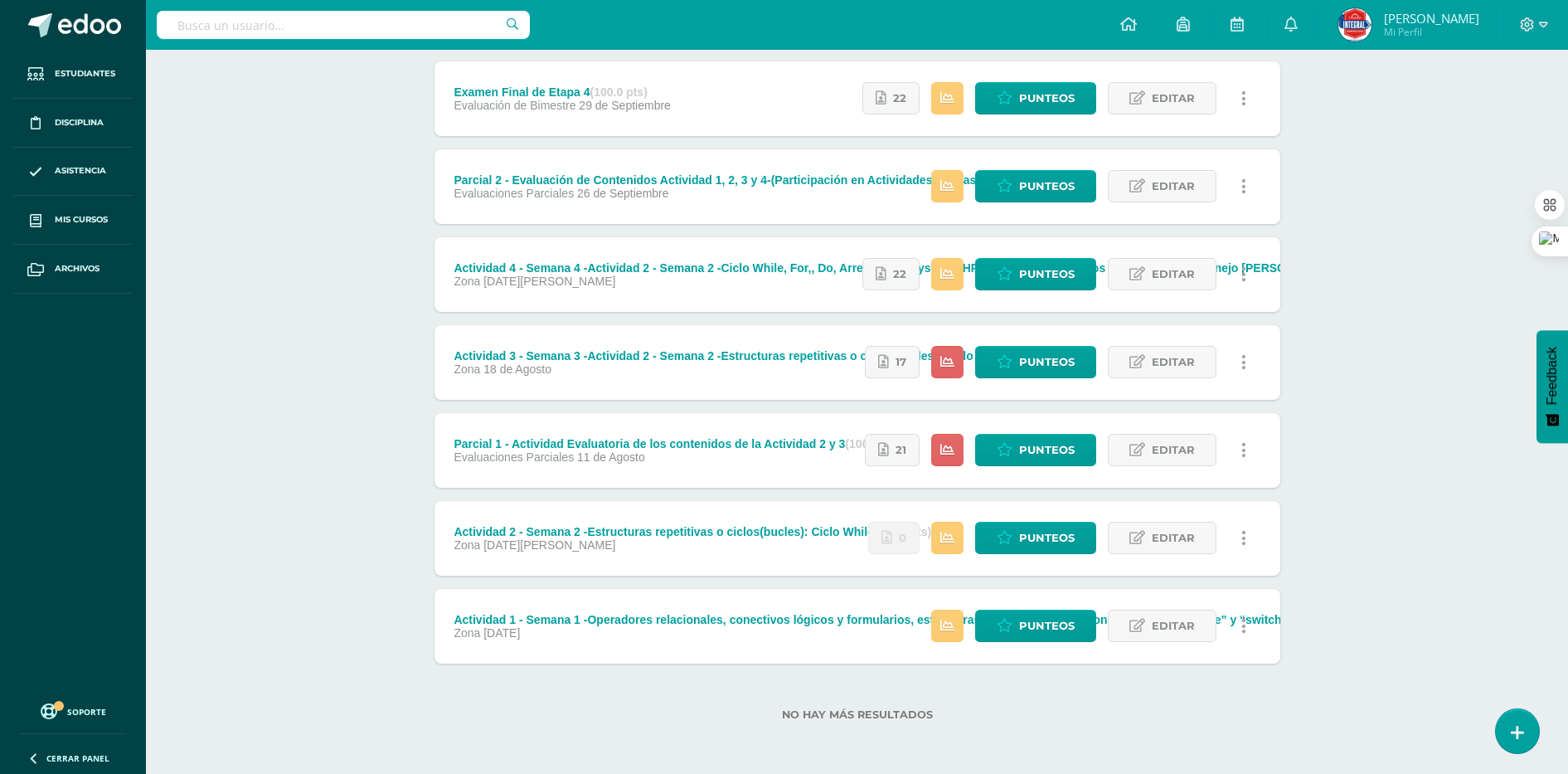
drag, startPoint x: 1154, startPoint y: 616, endPoint x: 1214, endPoint y: 698, distance: 101.6
click at [1268, 715] on label "No hay más resultados" at bounding box center [857, 714] width 846 height 13
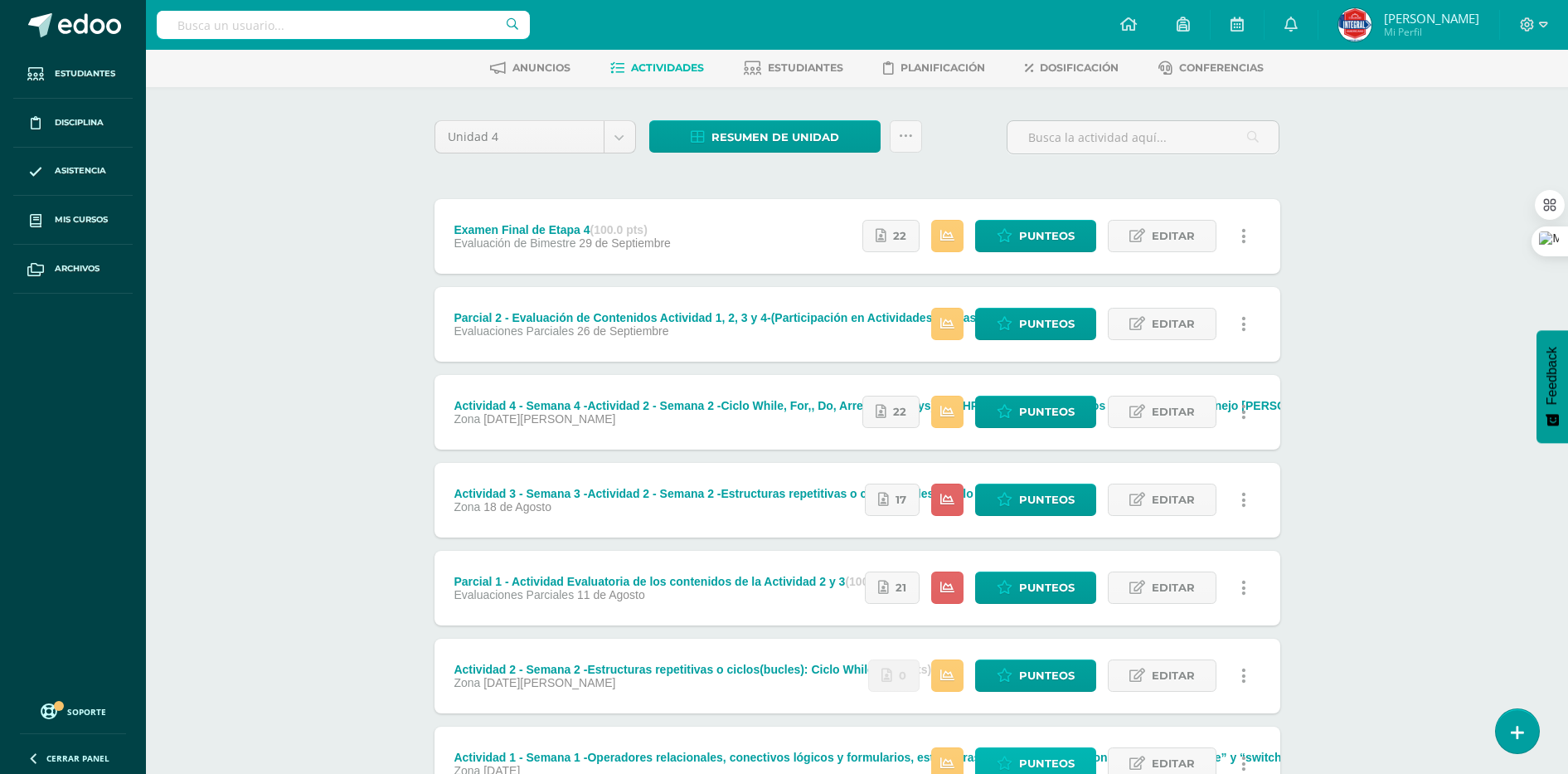
scroll to position [0, 0]
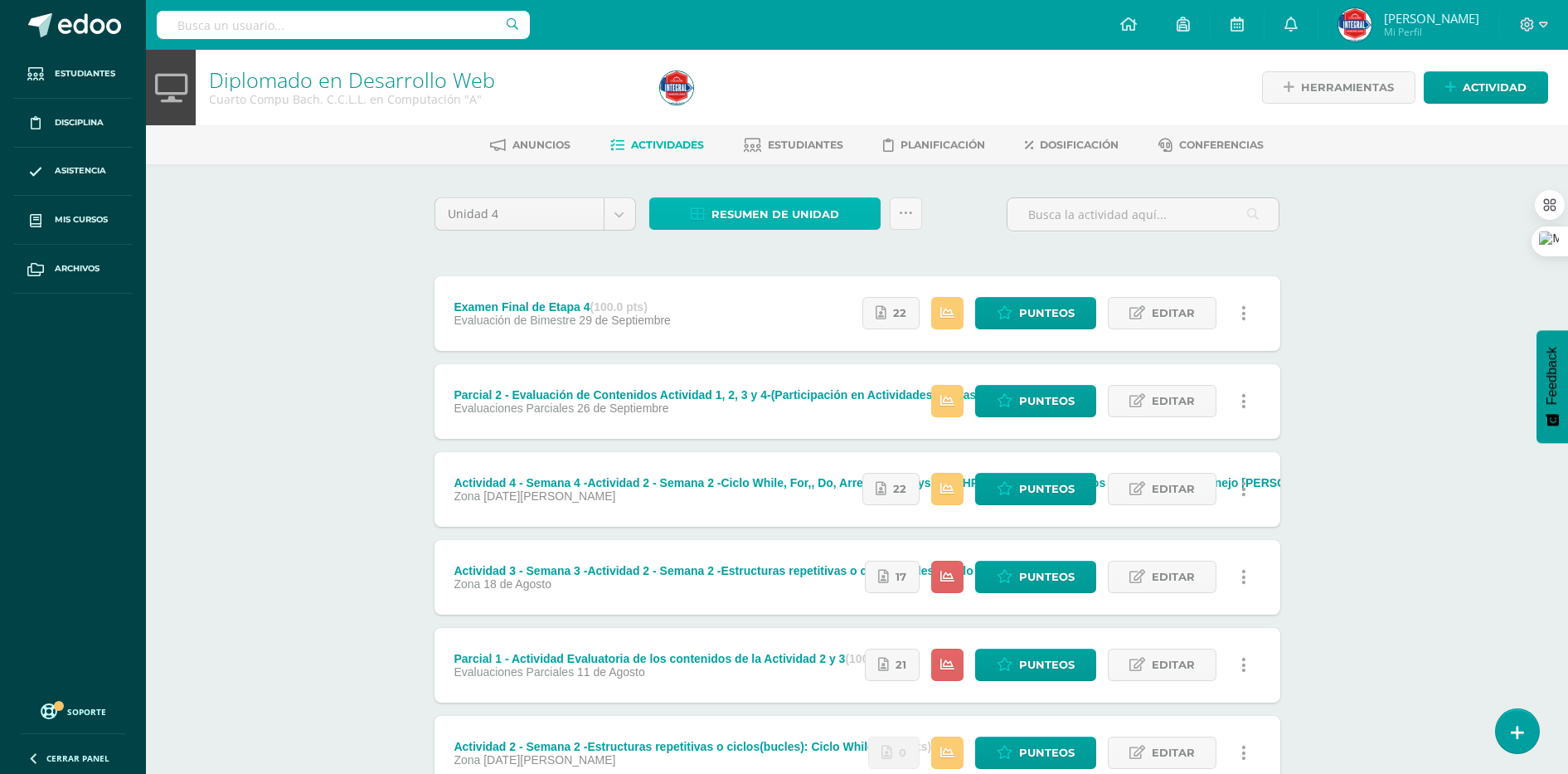
click at [746, 220] on span "Resumen de unidad" at bounding box center [775, 214] width 128 height 31
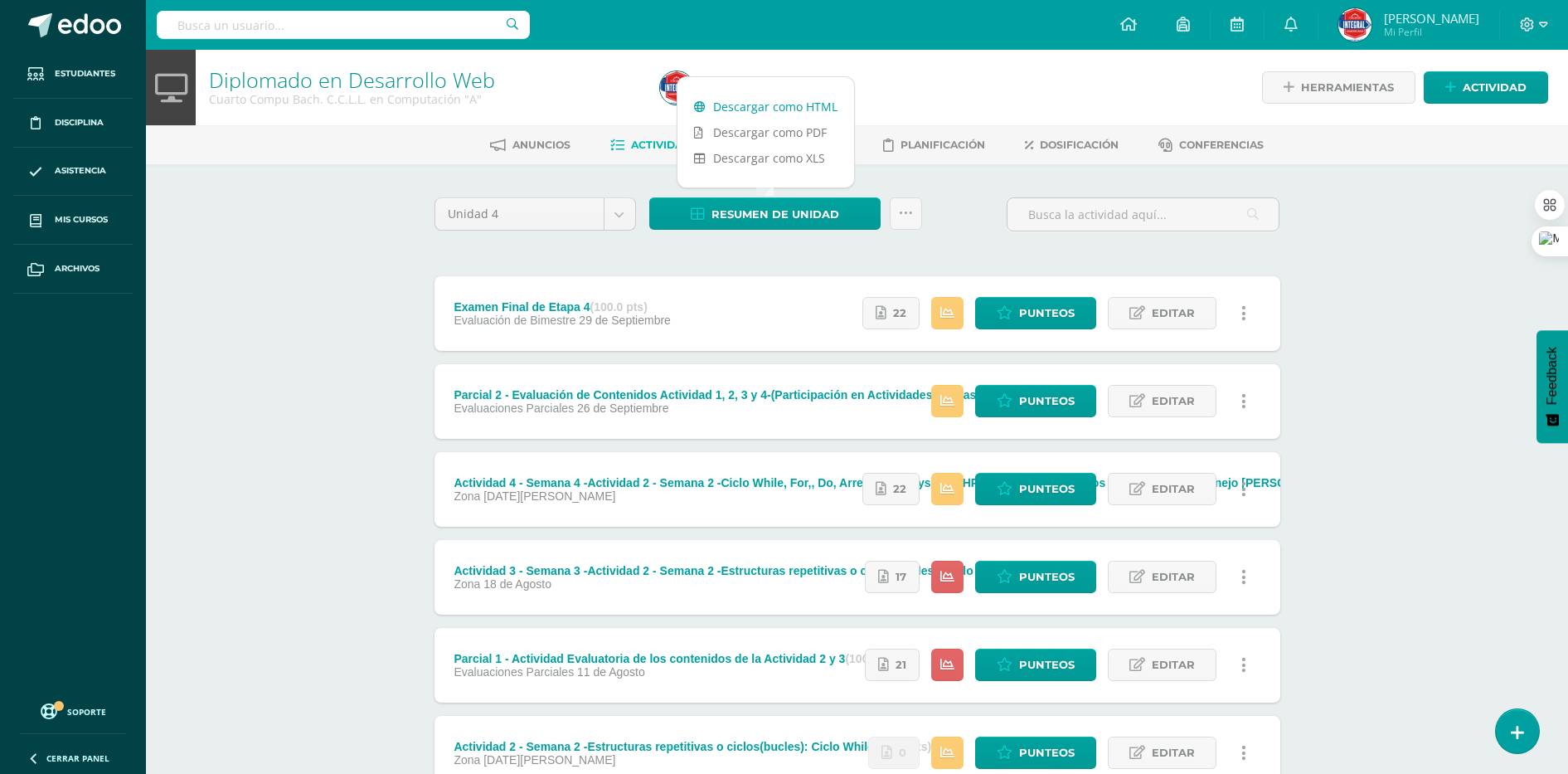
click at [735, 110] on link "Descargar como HTML" at bounding box center [766, 106] width 177 height 26
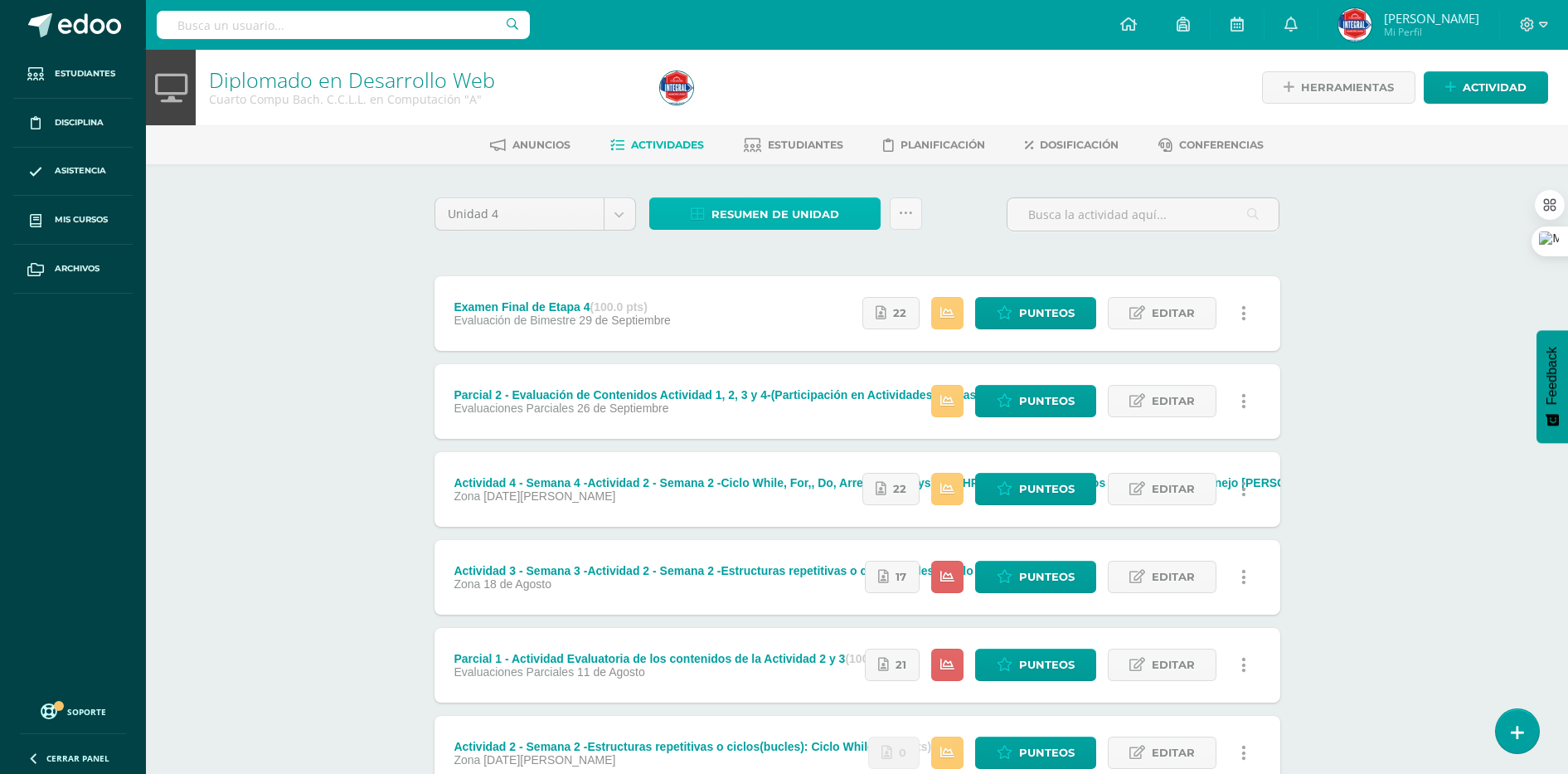
click at [727, 225] on span "Resumen de unidad" at bounding box center [775, 214] width 128 height 31
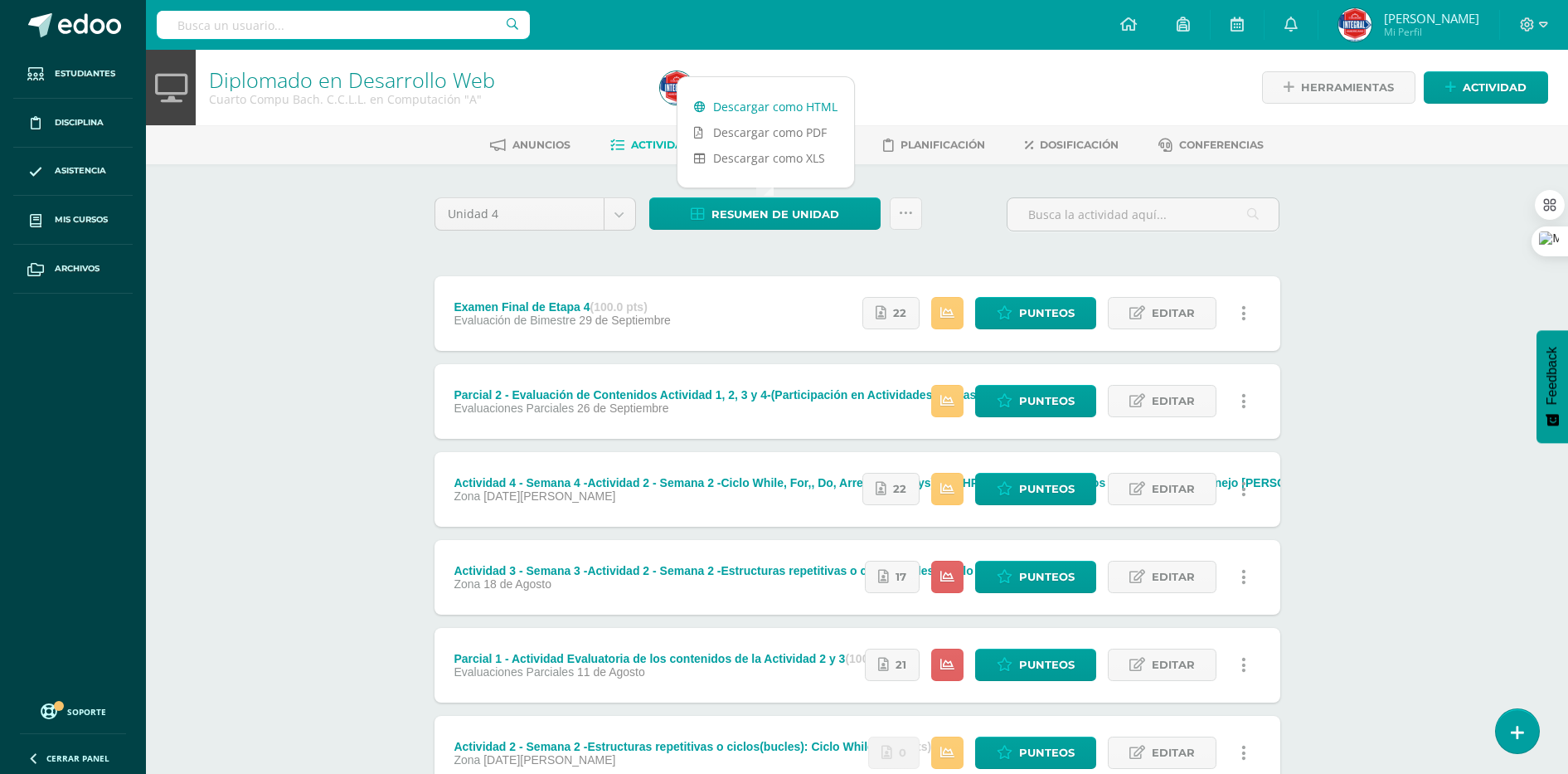
click at [724, 102] on link "Descargar como HTML" at bounding box center [766, 106] width 177 height 26
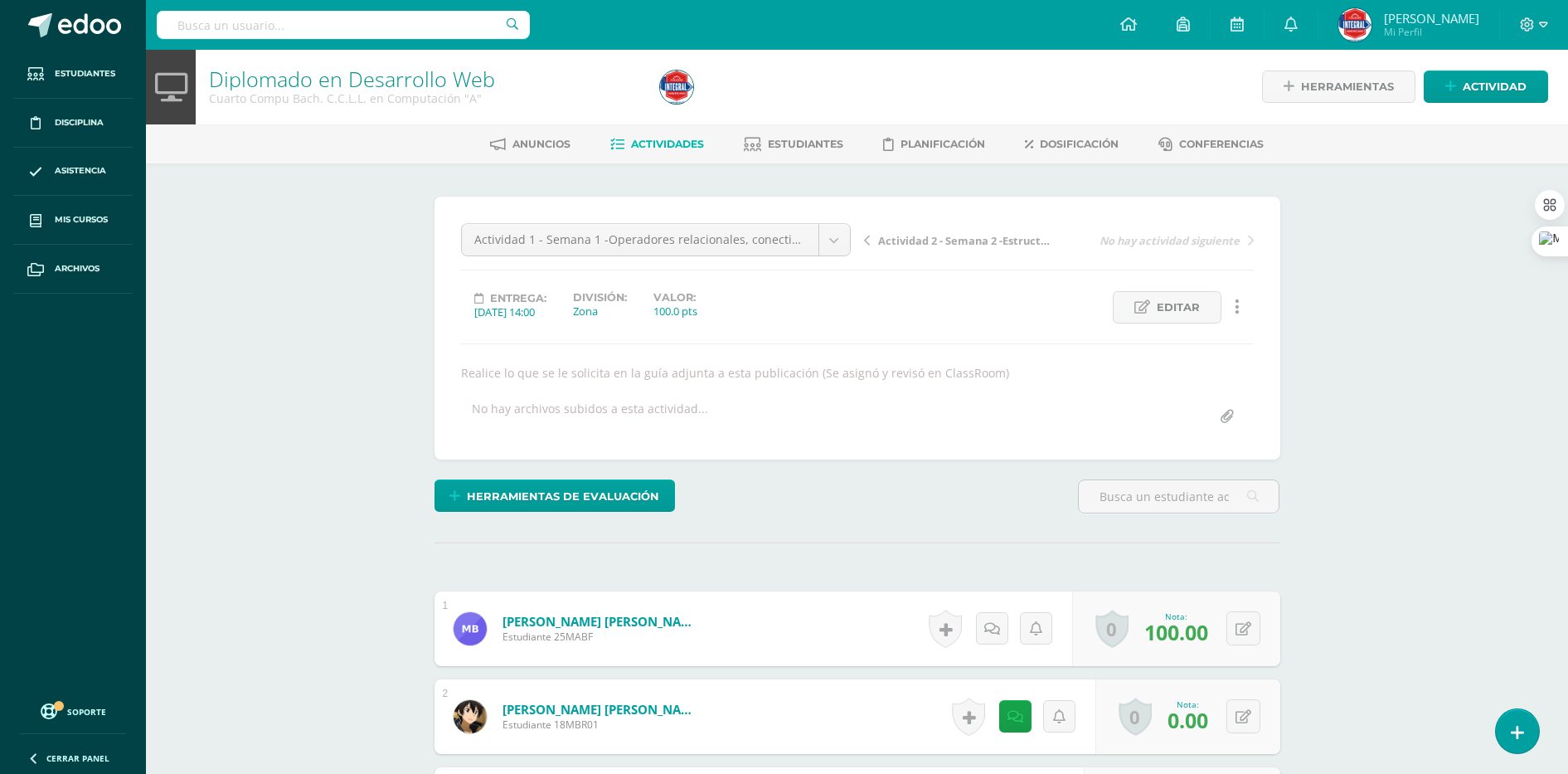
scroll to position [2, 0]
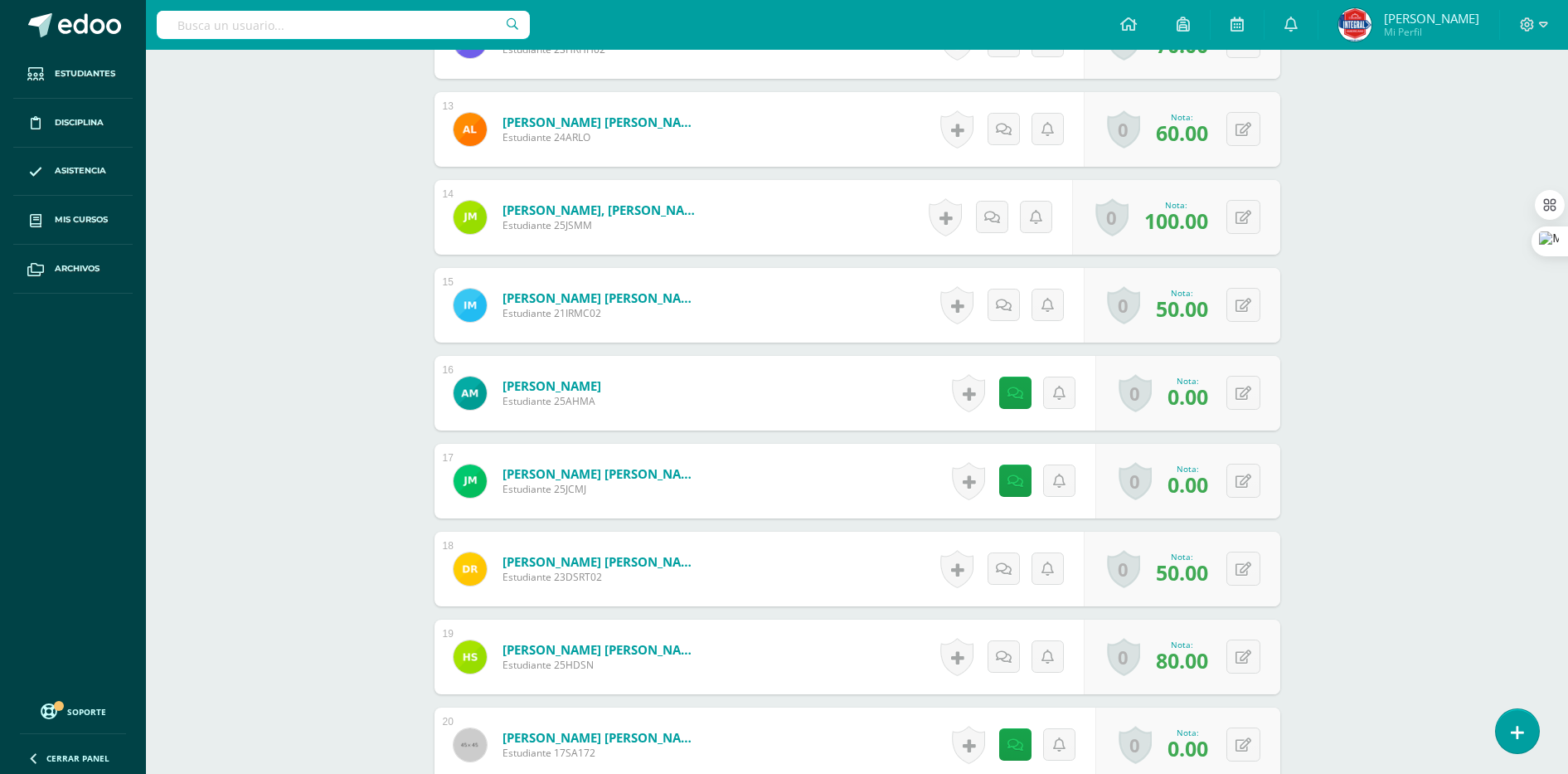
scroll to position [2104, 0]
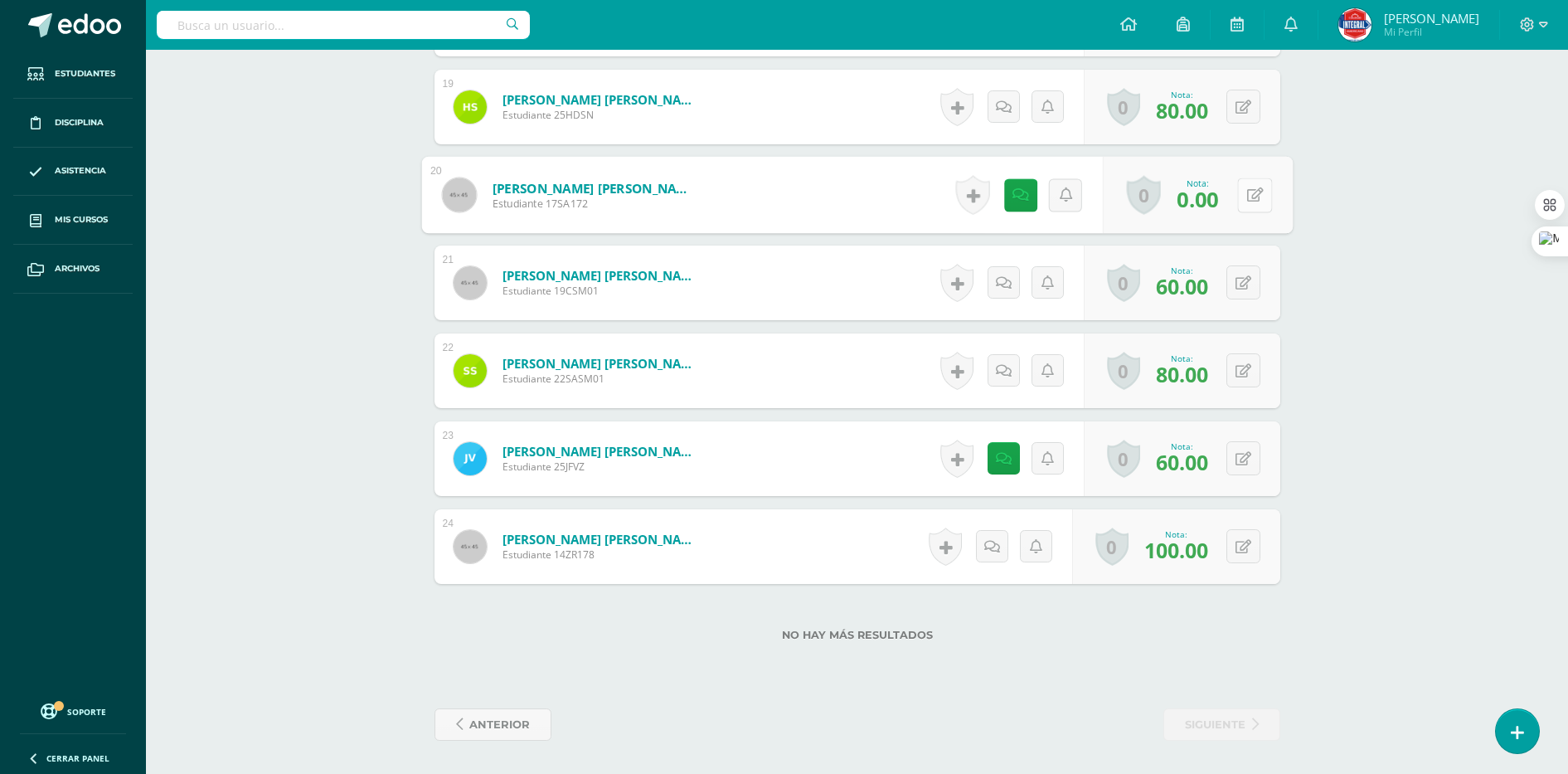
click at [1241, 195] on button at bounding box center [1254, 195] width 35 height 35
type input "60"
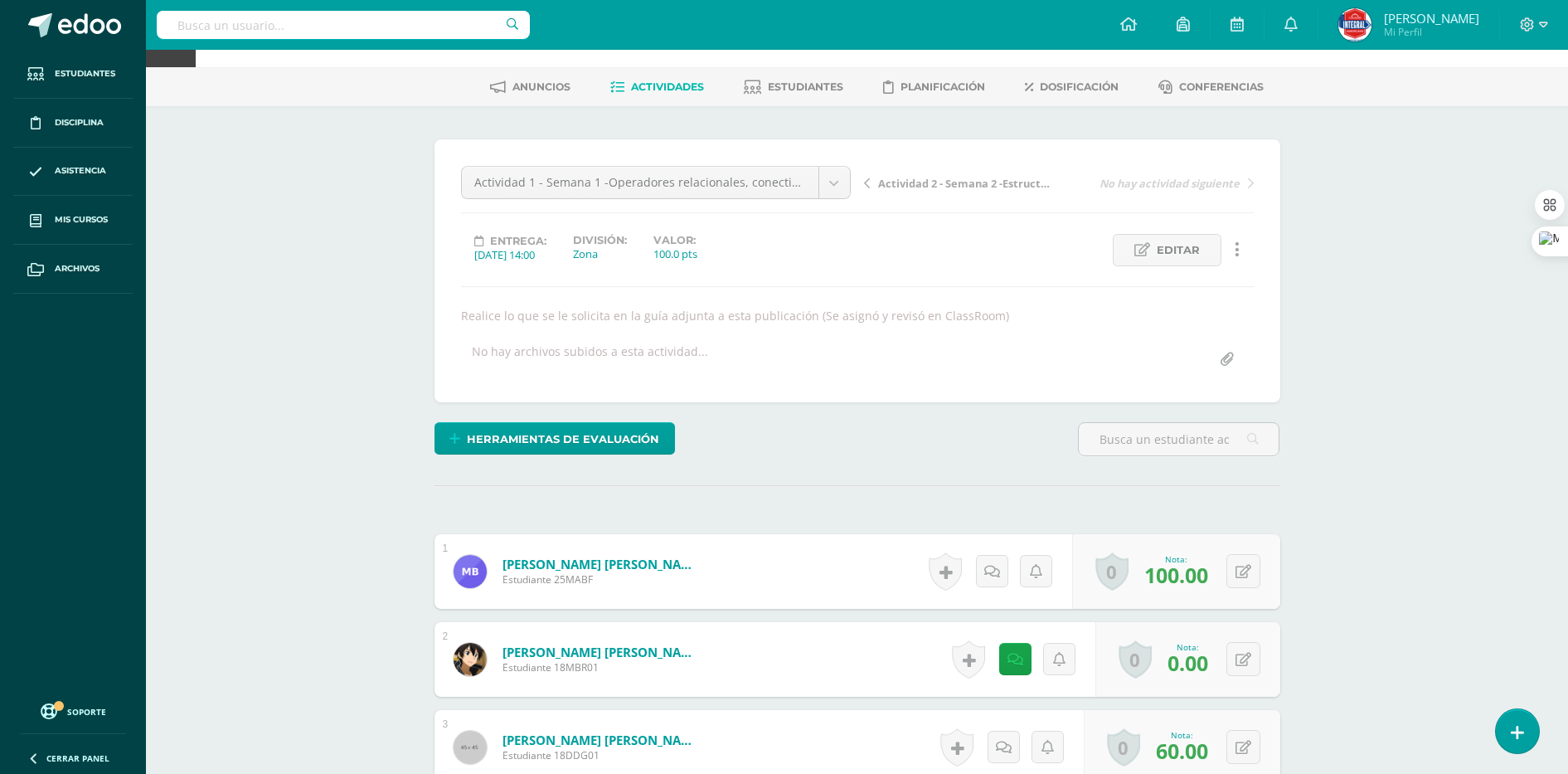
scroll to position [0, 0]
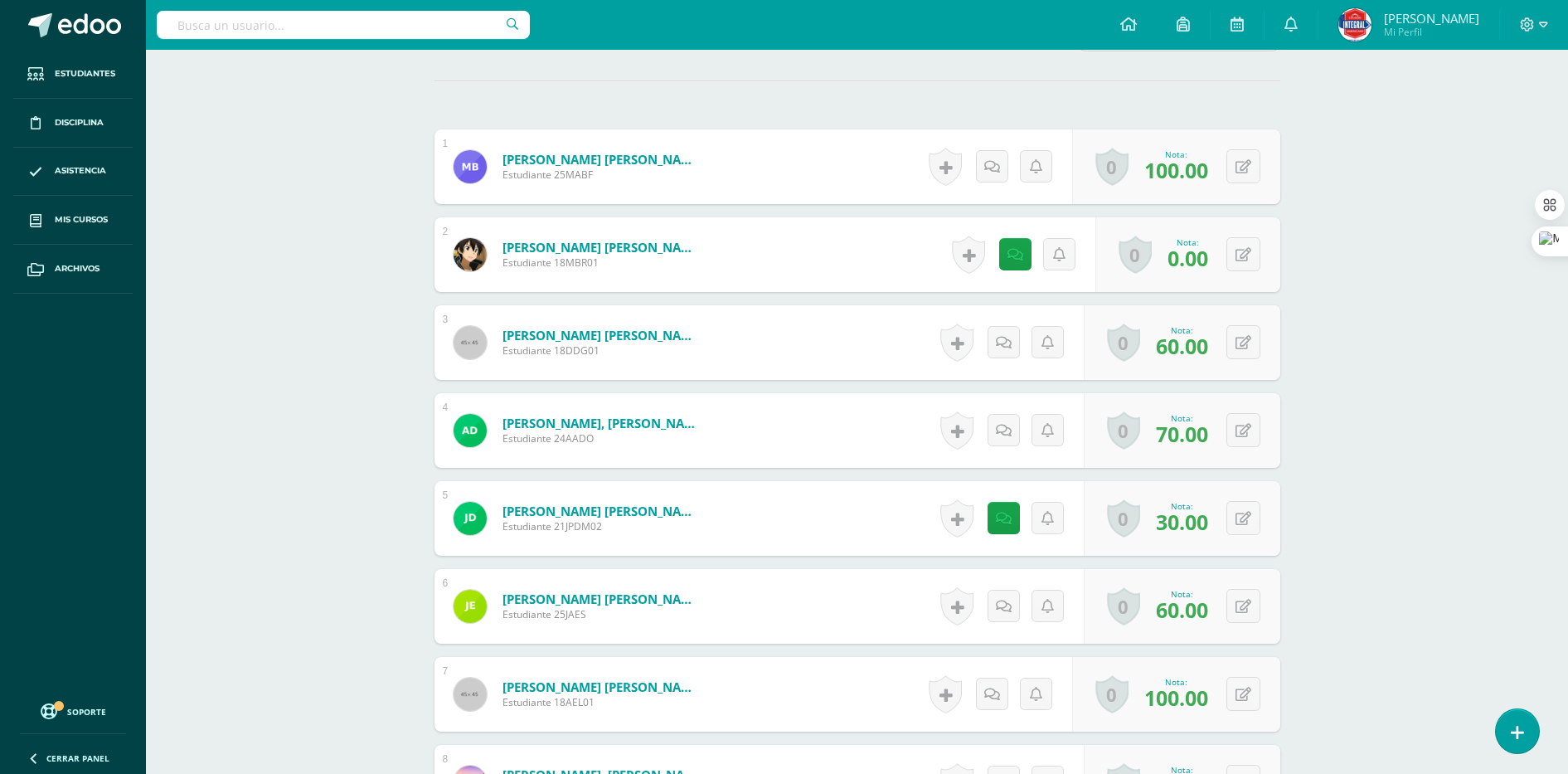
scroll to position [464, 0]
click at [1249, 259] on icon at bounding box center [1254, 253] width 17 height 14
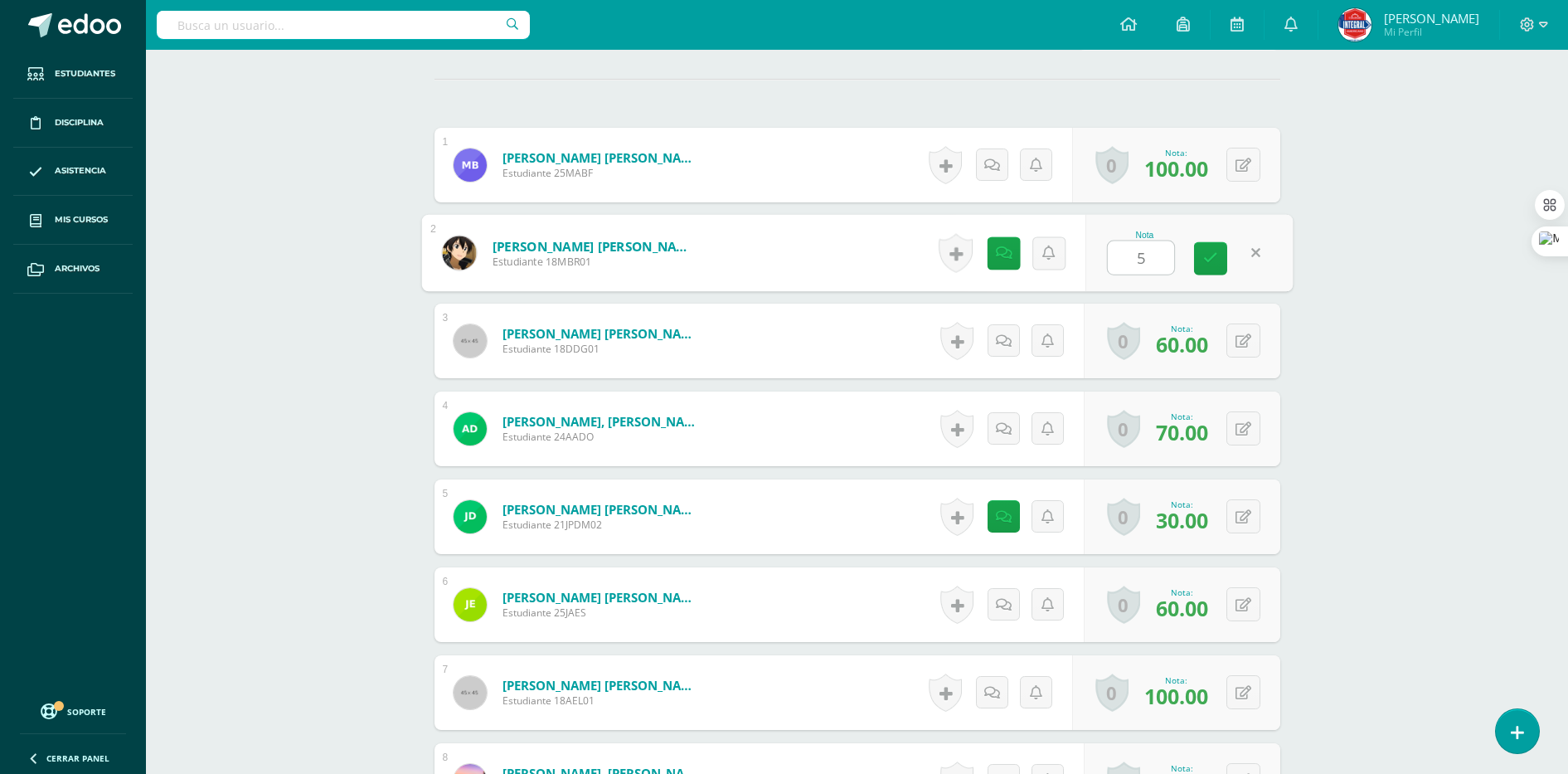
type input "50"
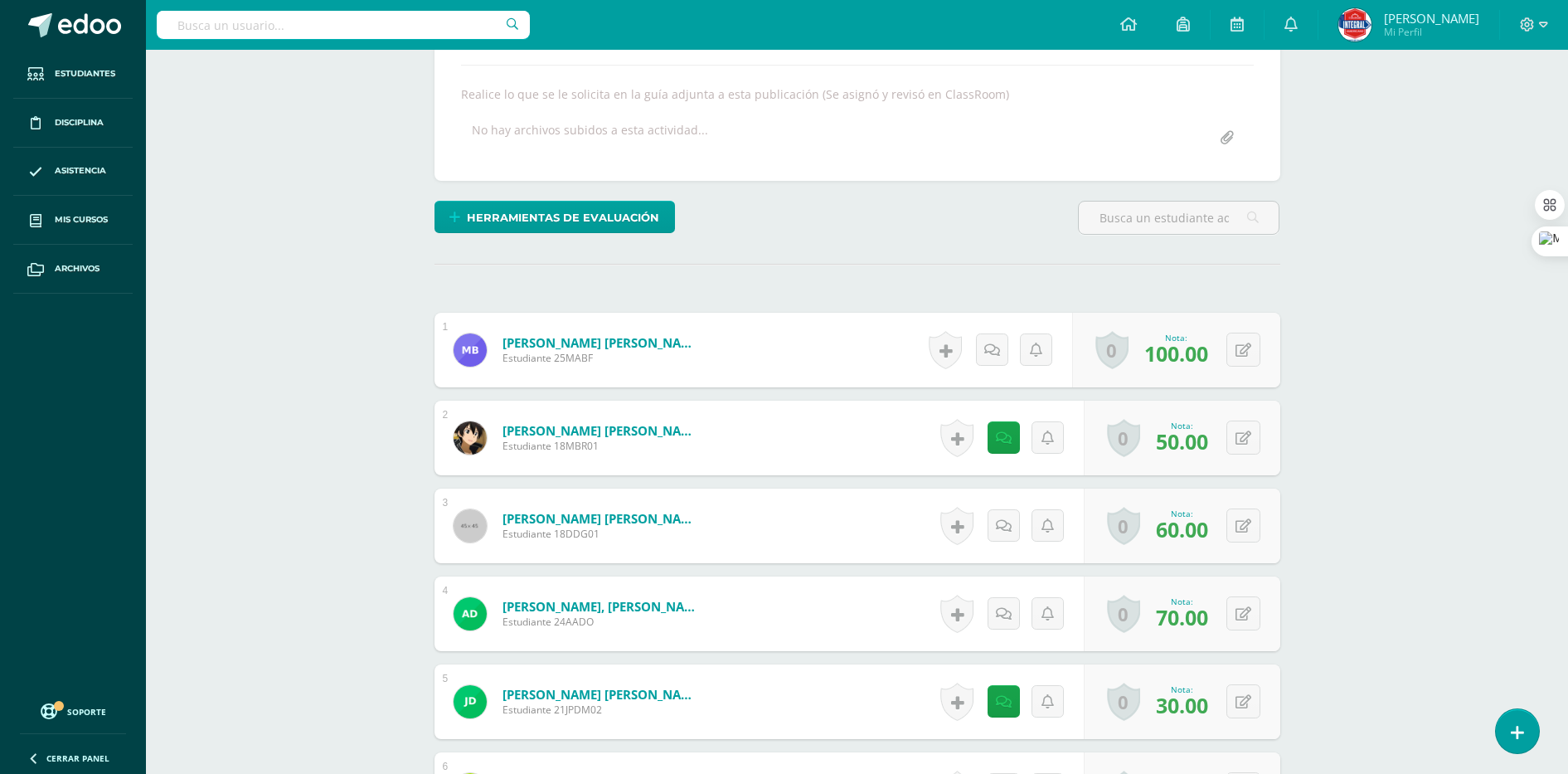
scroll to position [0, 0]
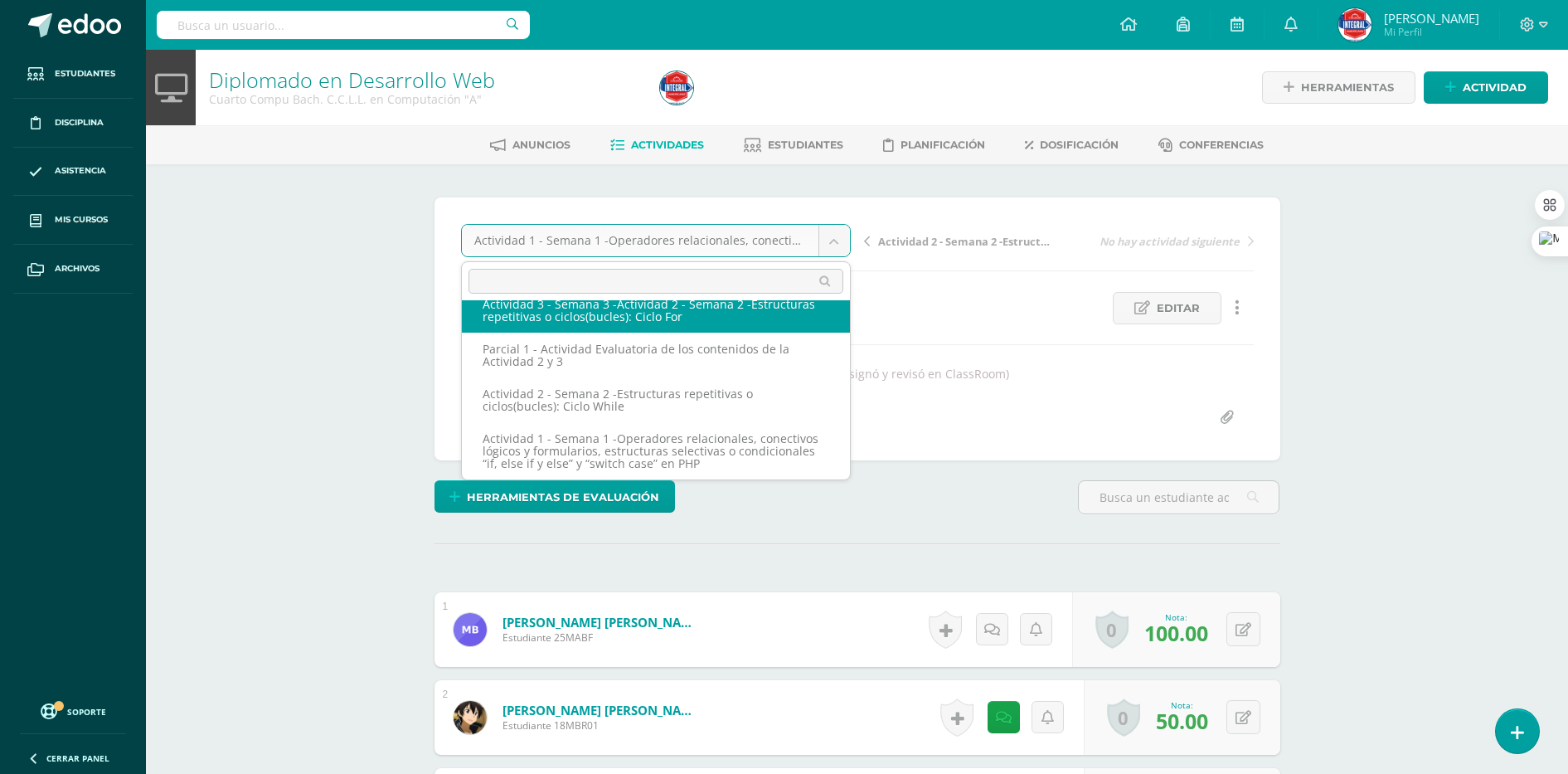
scroll to position [153, 0]
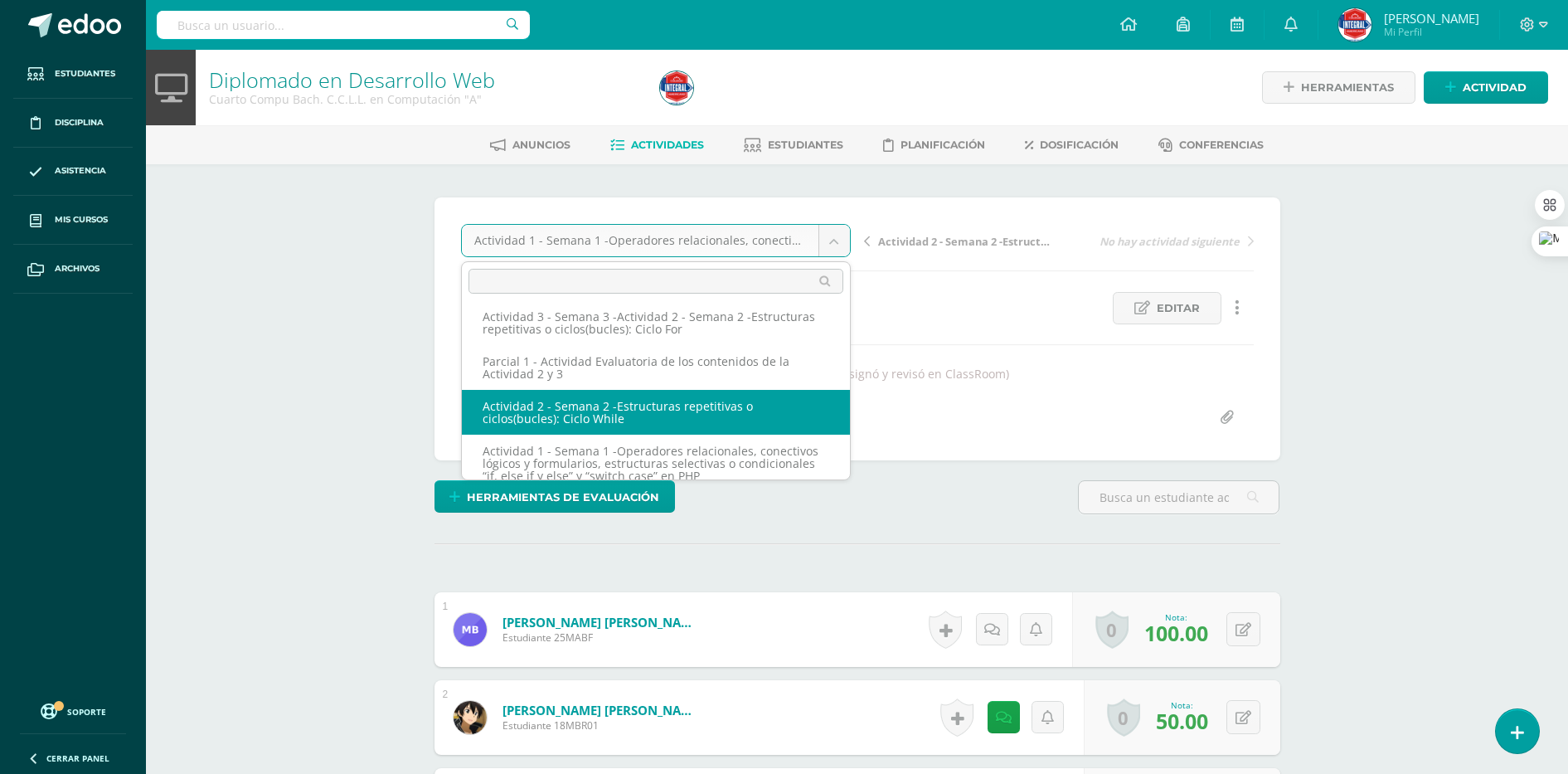
select select "/dashboard/teacher/grade-activity/189535/"
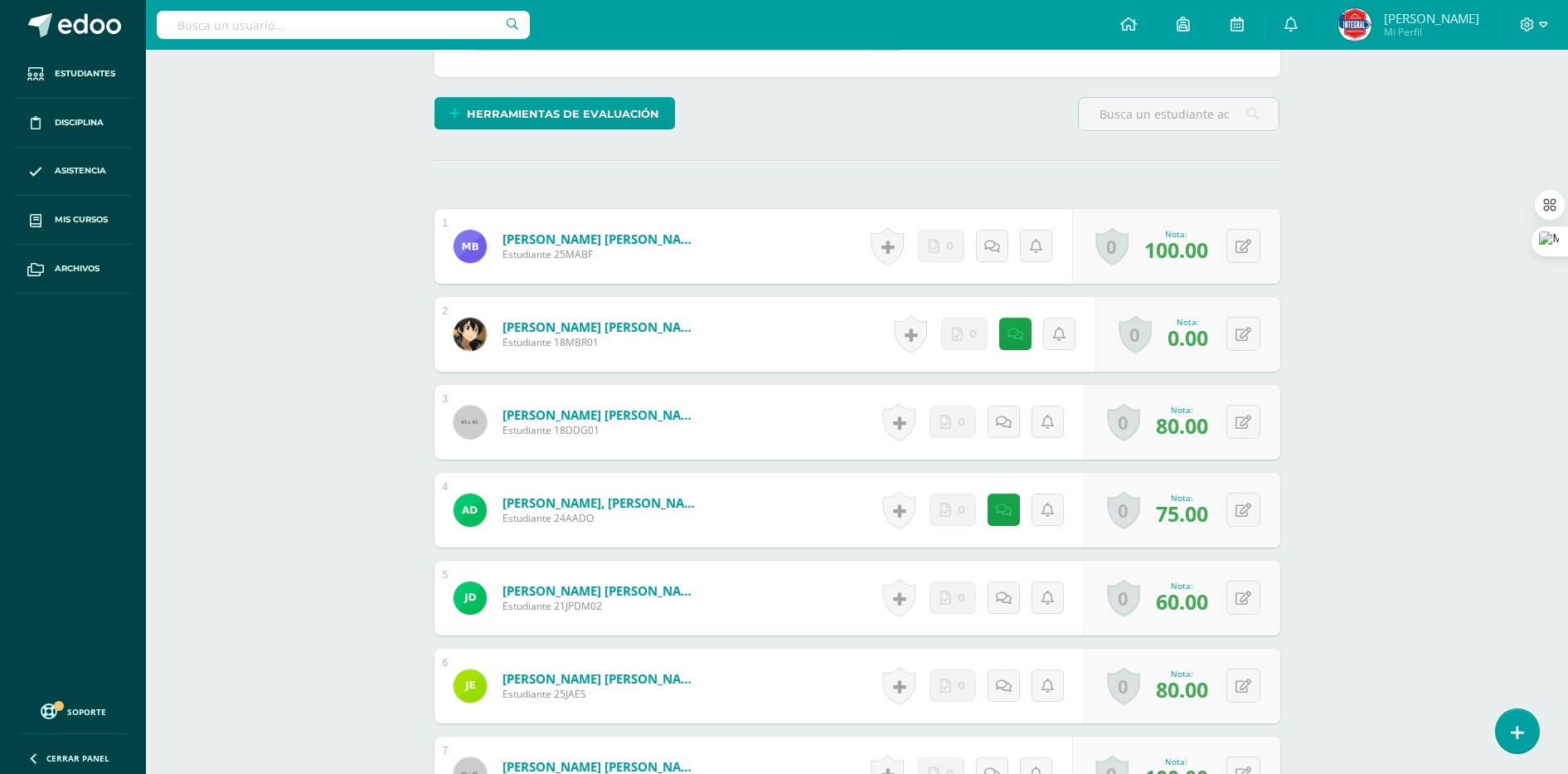
scroll to position [415, 0]
click at [1243, 338] on button at bounding box center [1243, 333] width 34 height 34
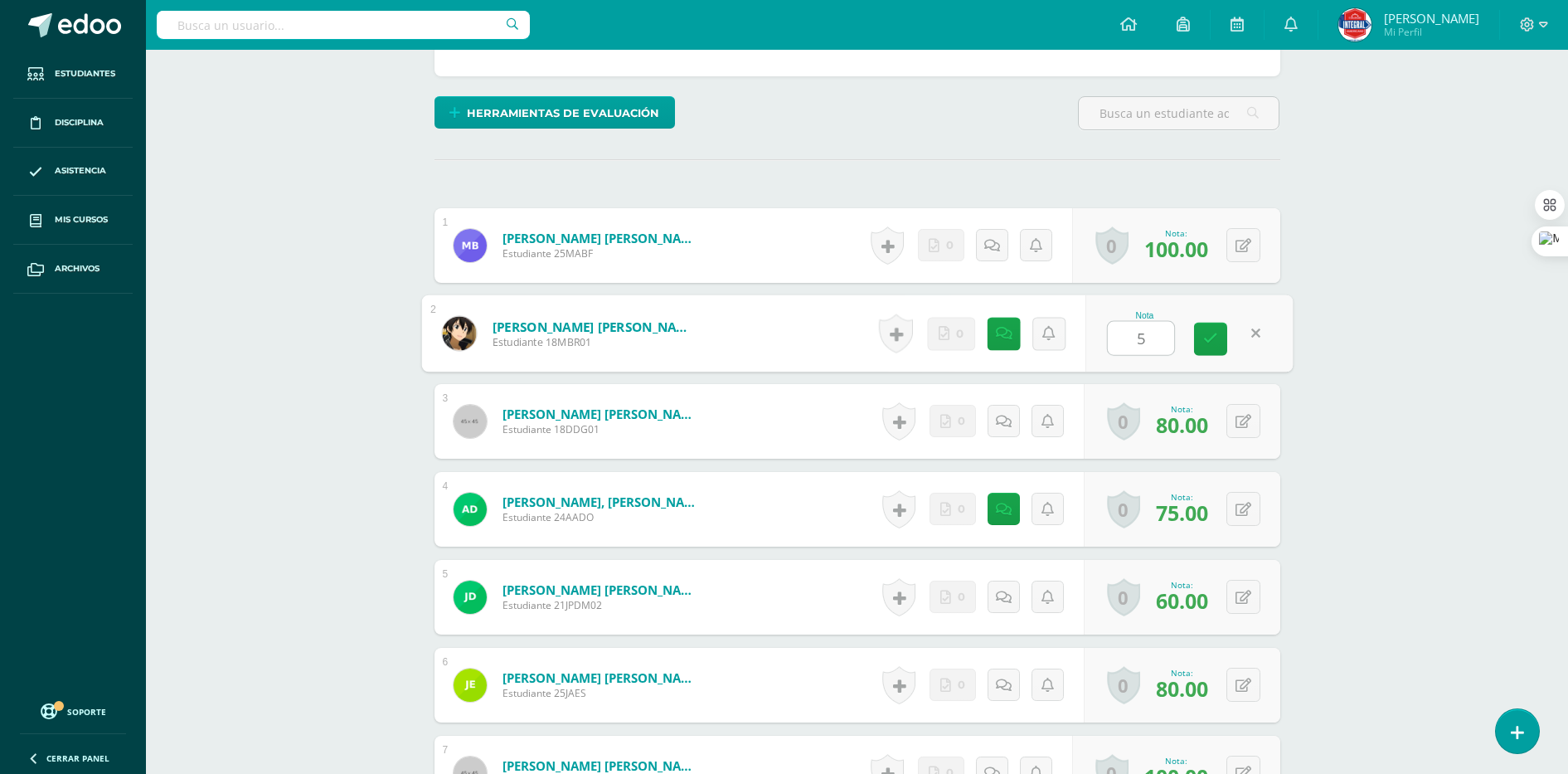
type input "50"
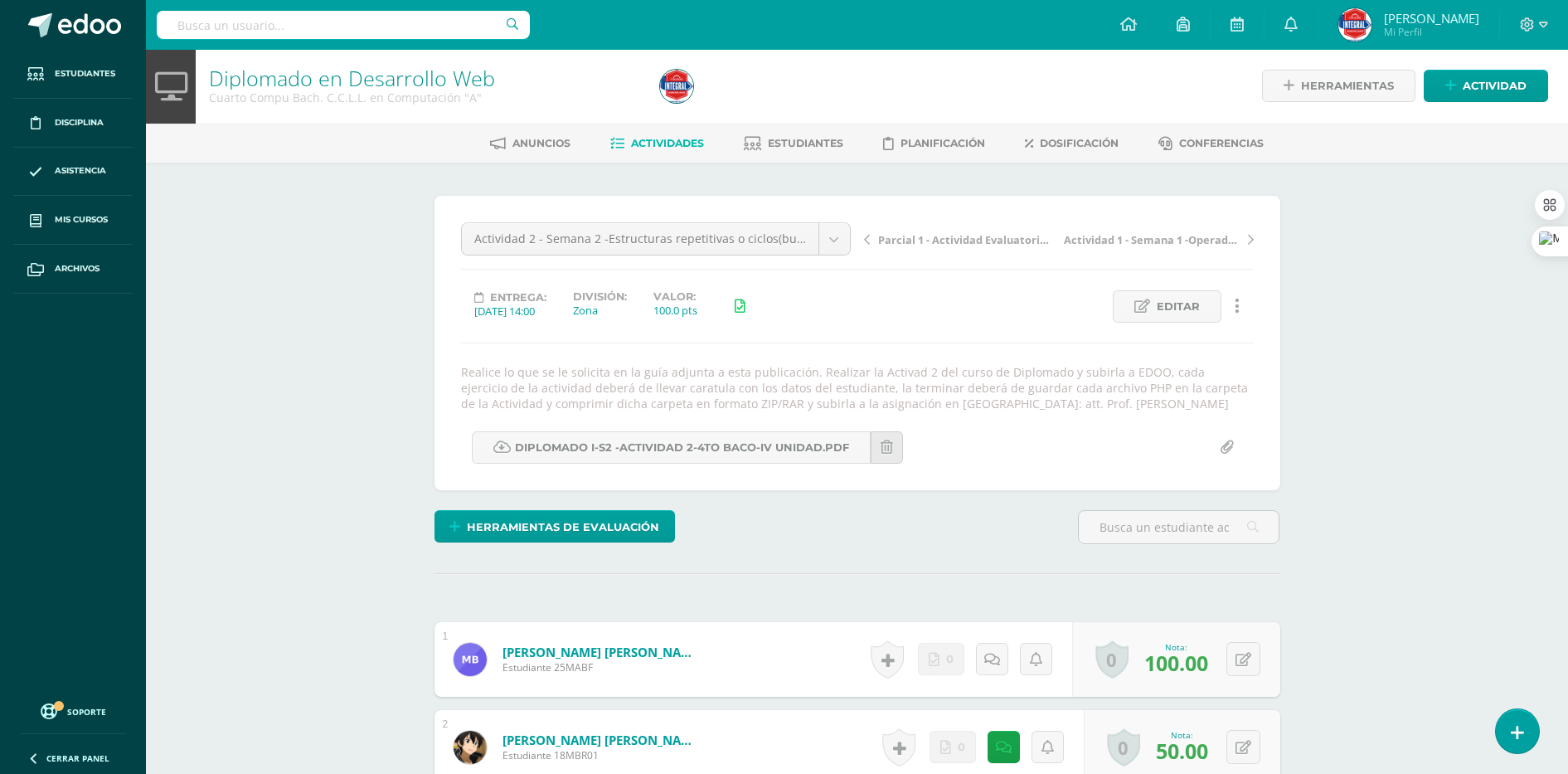
scroll to position [3, 0]
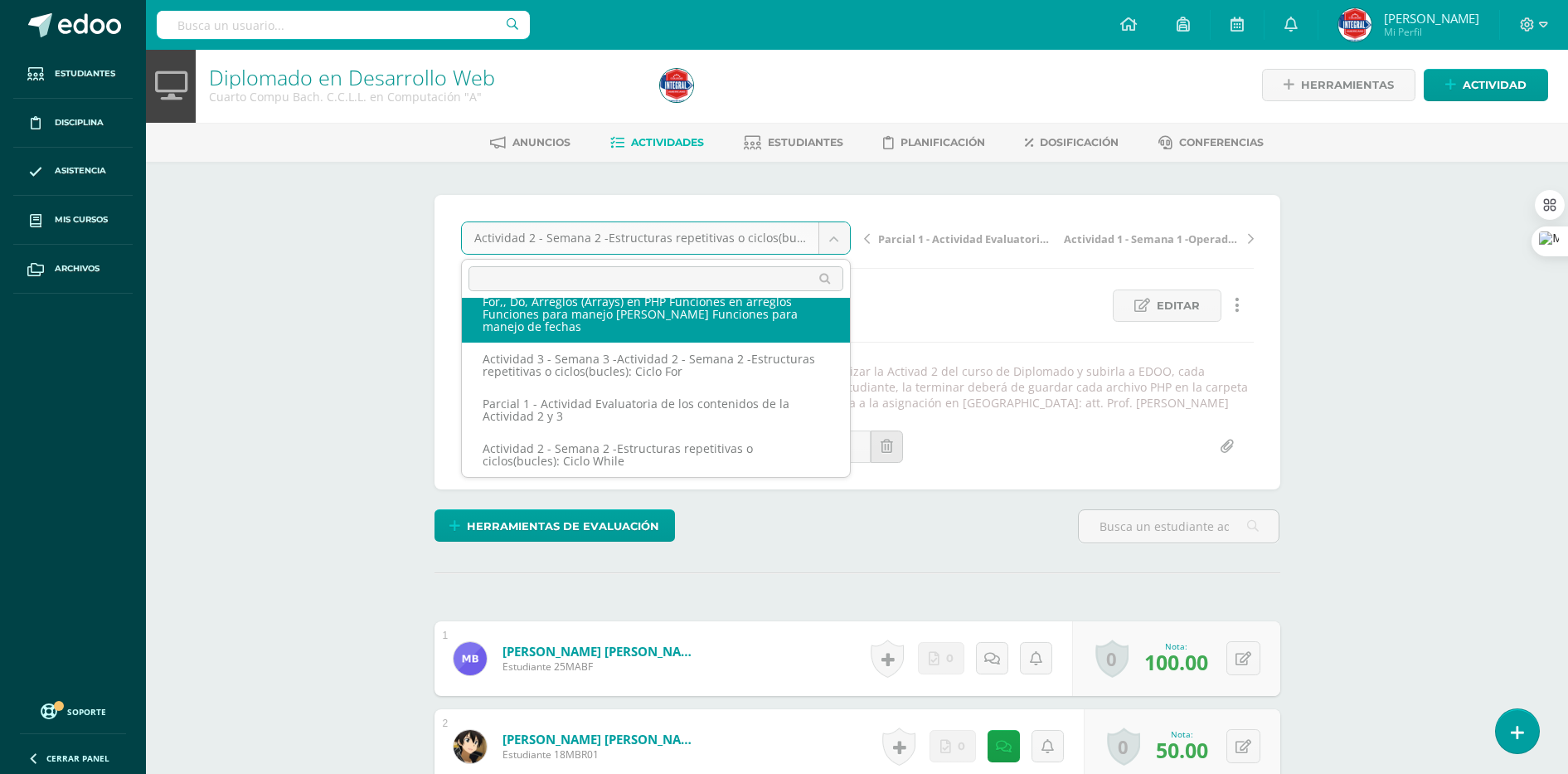
scroll to position [83, 0]
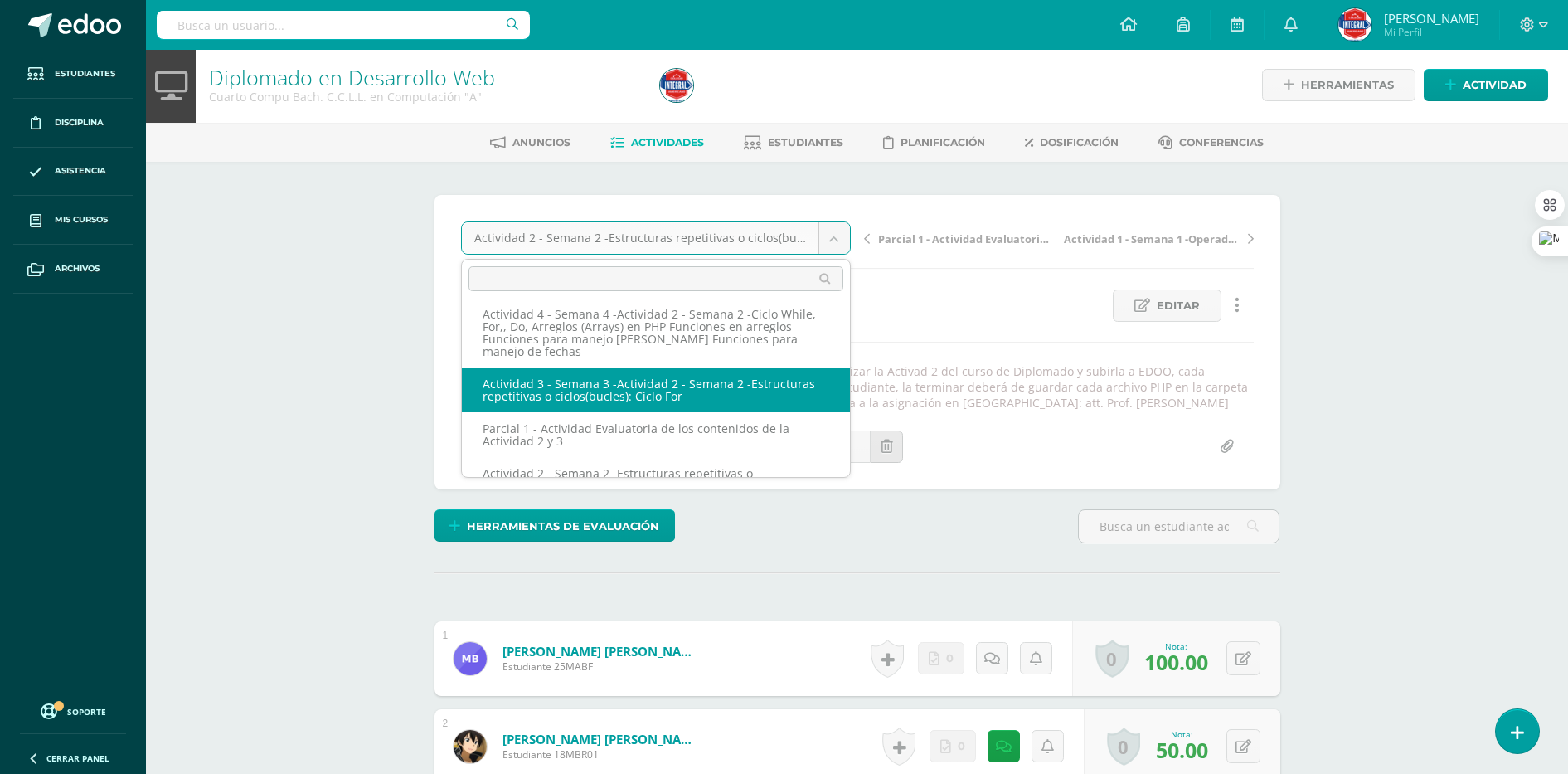
select select "/dashboard/teacher/grade-activity/189537/"
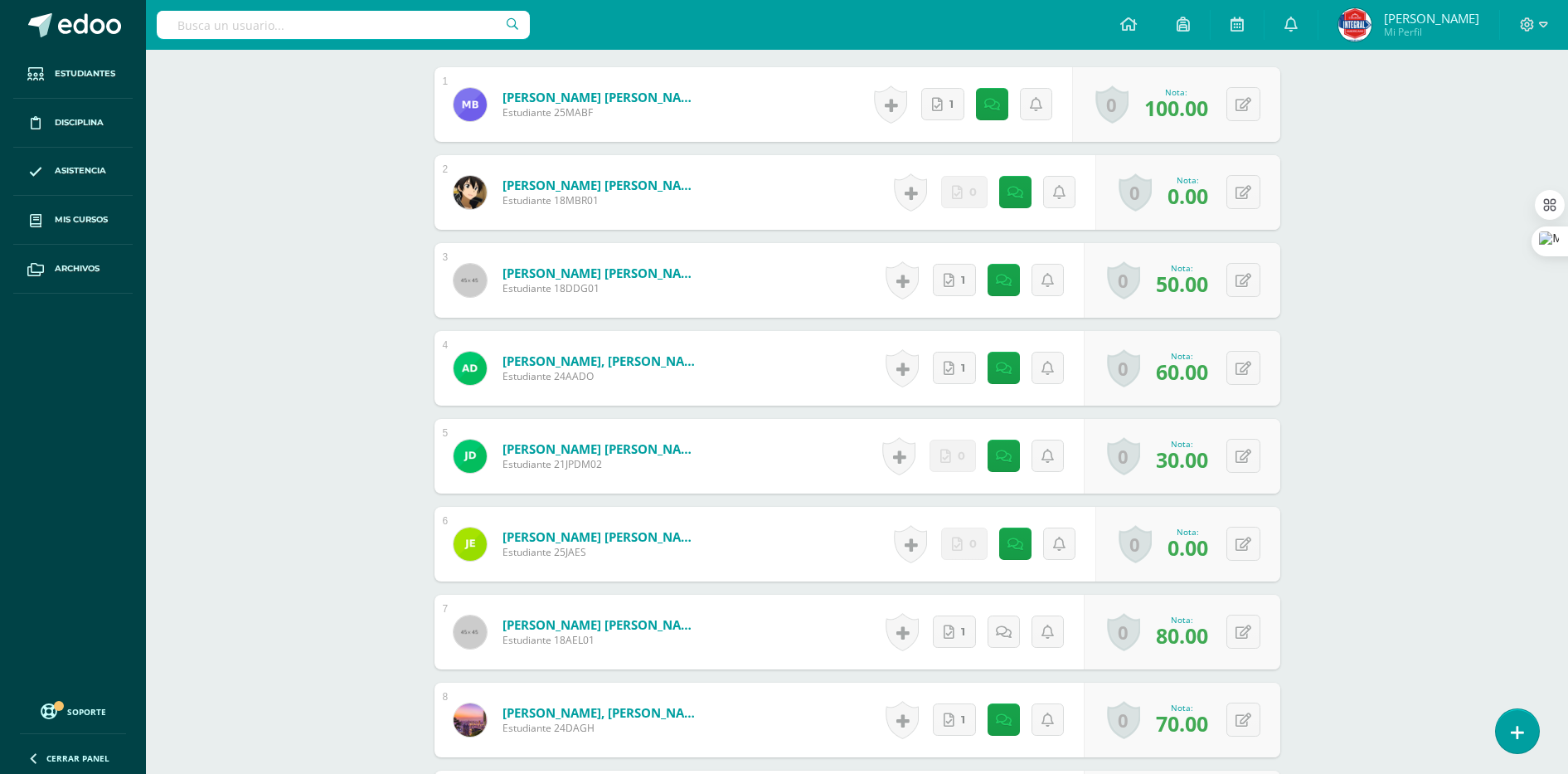
scroll to position [526, 0]
click at [1237, 195] on button at bounding box center [1254, 191] width 35 height 35
type input "50"
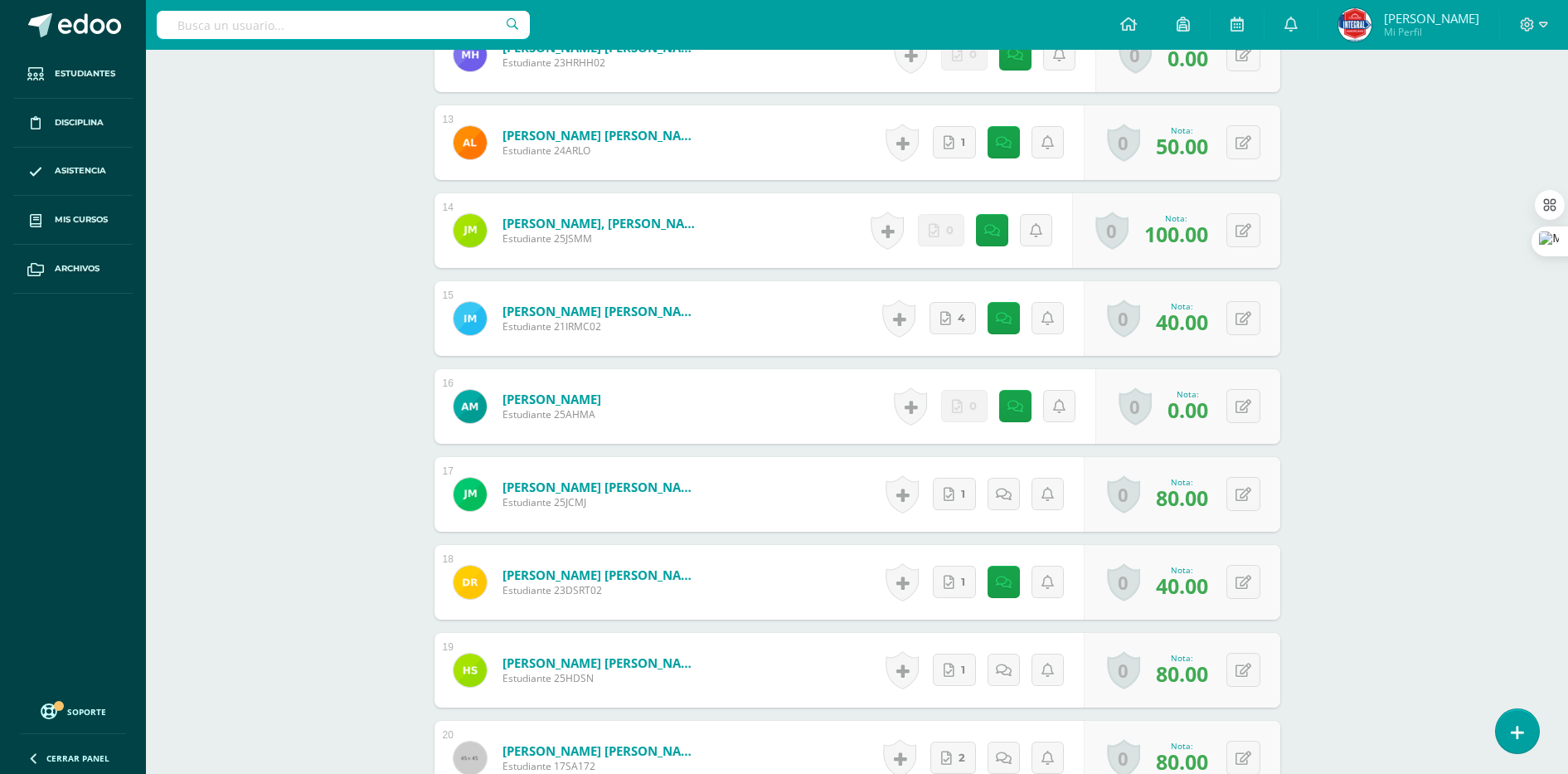
scroll to position [1658, 0]
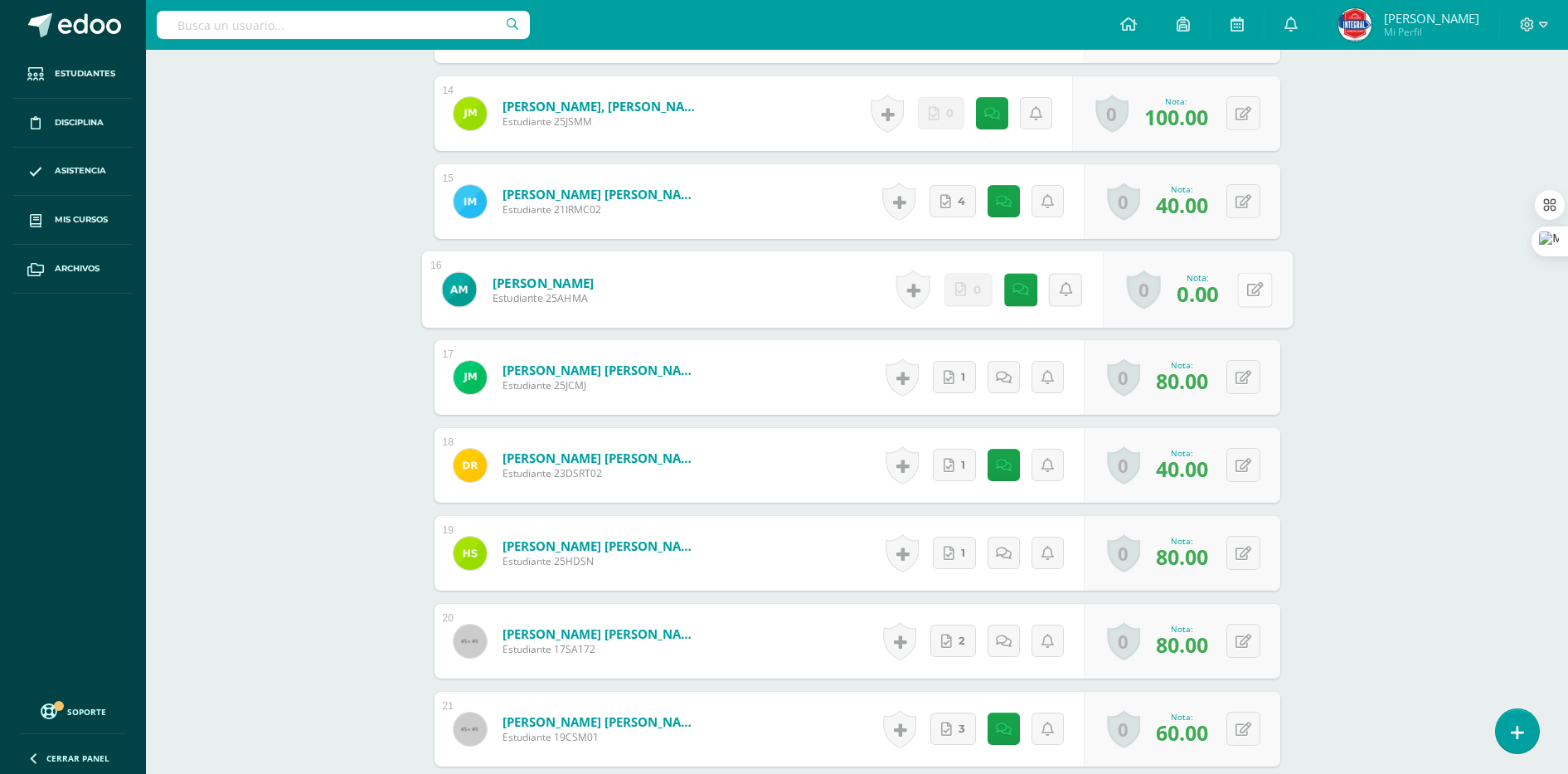
click at [1238, 292] on button at bounding box center [1254, 289] width 35 height 35
type input "50"
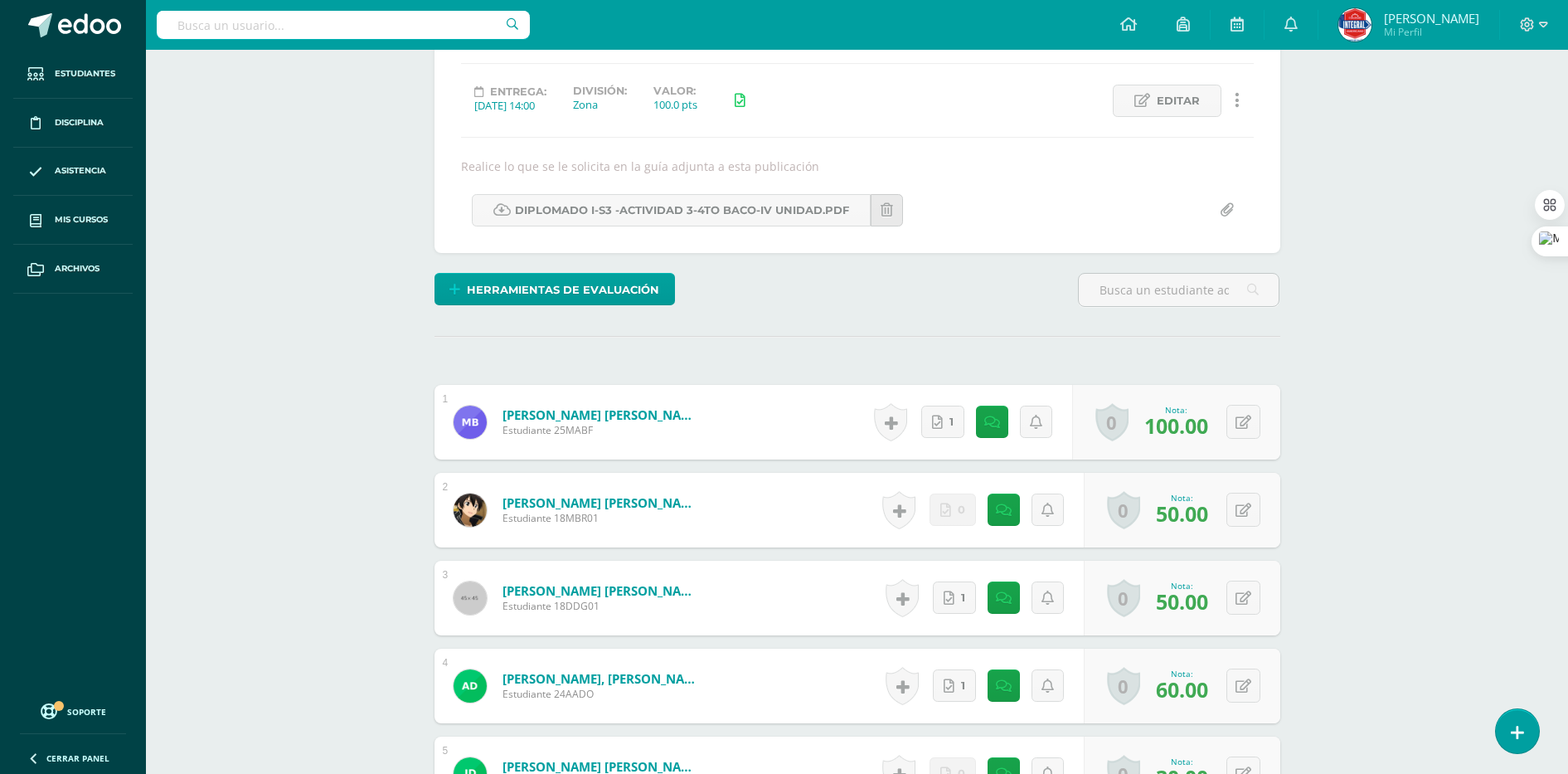
scroll to position [0, 0]
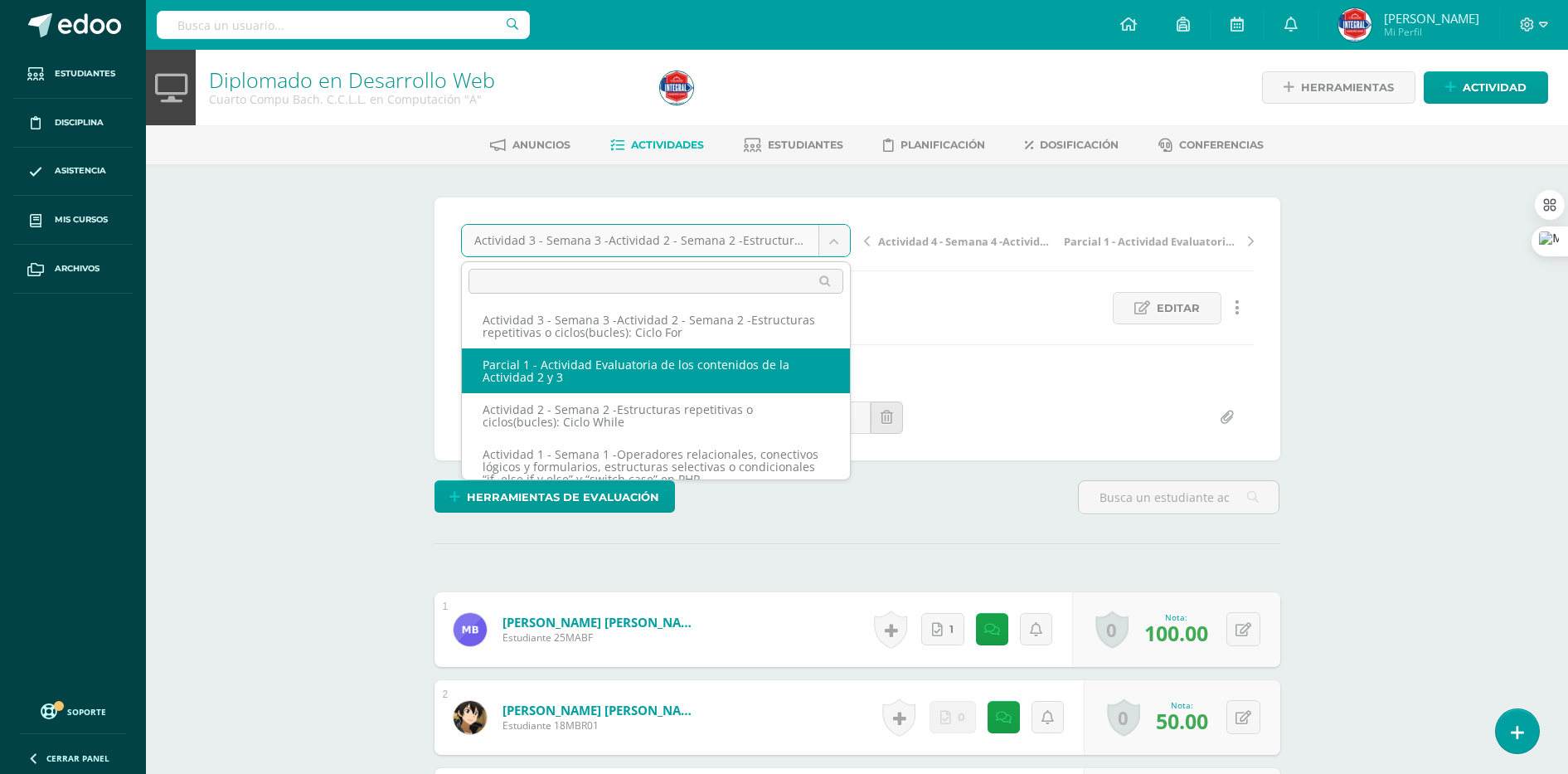
scroll to position [173, 0]
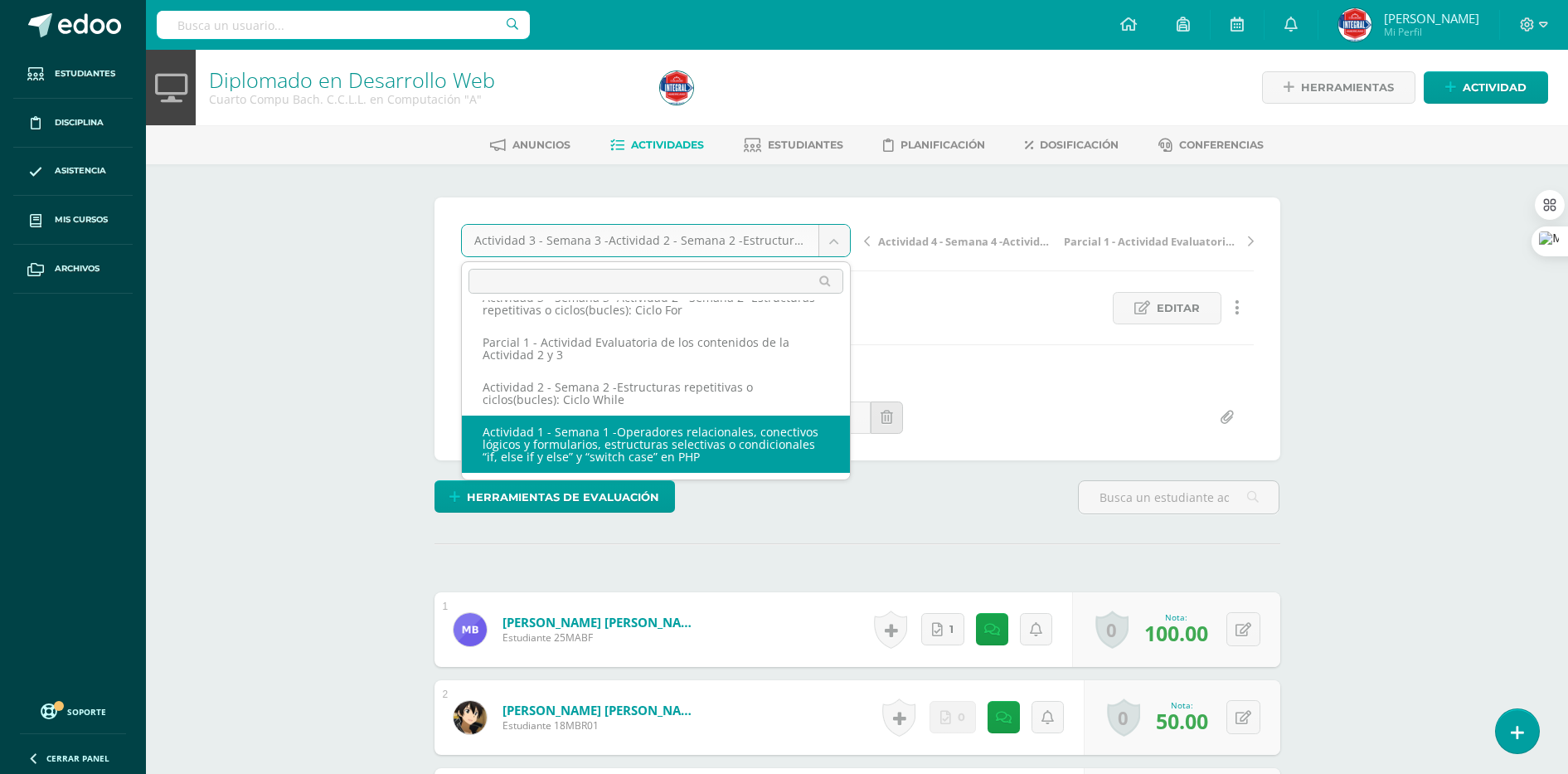
drag, startPoint x: 659, startPoint y: 426, endPoint x: 1132, endPoint y: 417, distance: 473.1
select select "/dashboard/teacher/grade-activity/189534/"
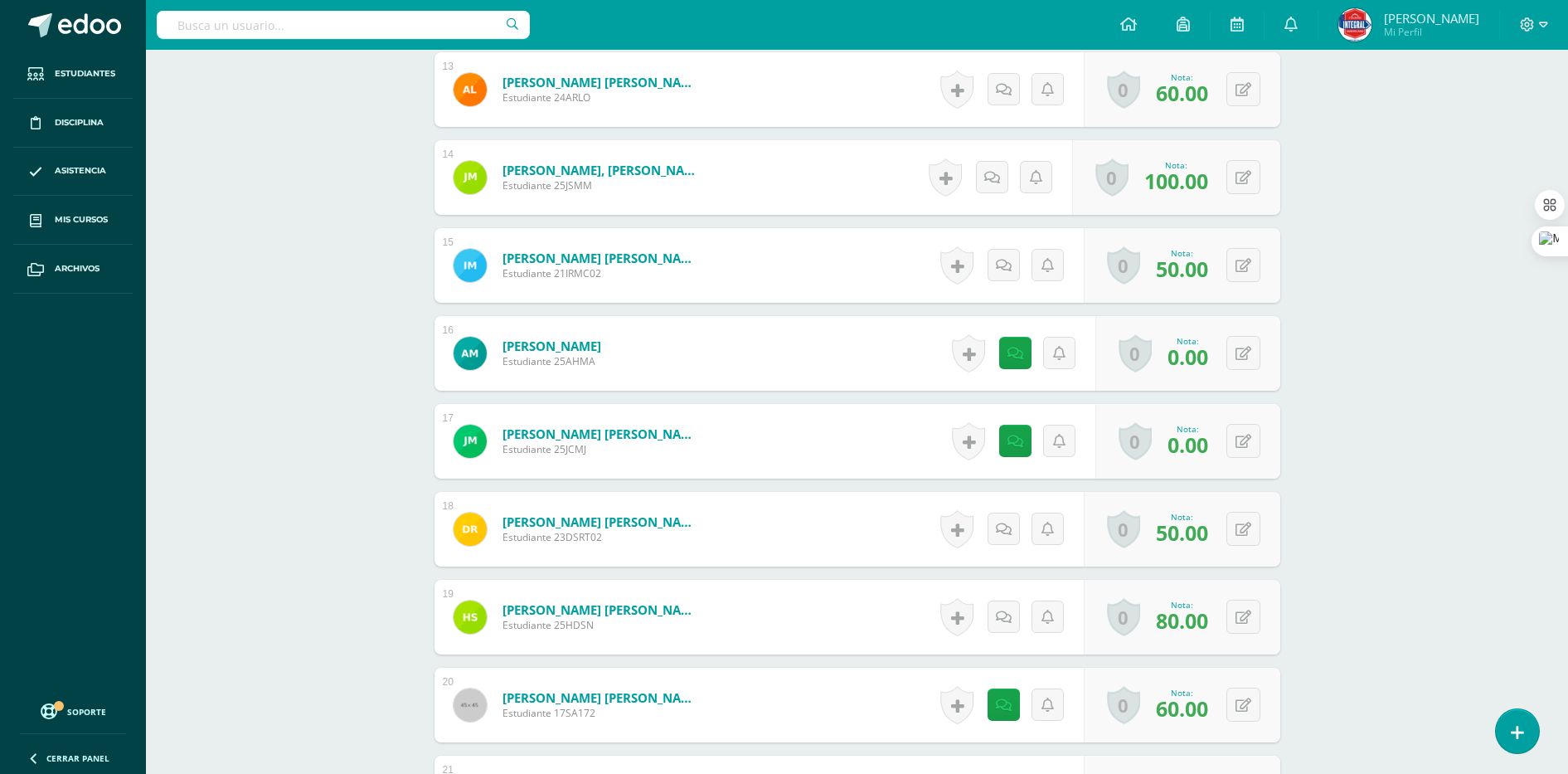
scroll to position [1596, 0]
click at [1256, 361] on button at bounding box center [1243, 352] width 34 height 34
type input "50"
click at [1246, 439] on button at bounding box center [1243, 440] width 34 height 34
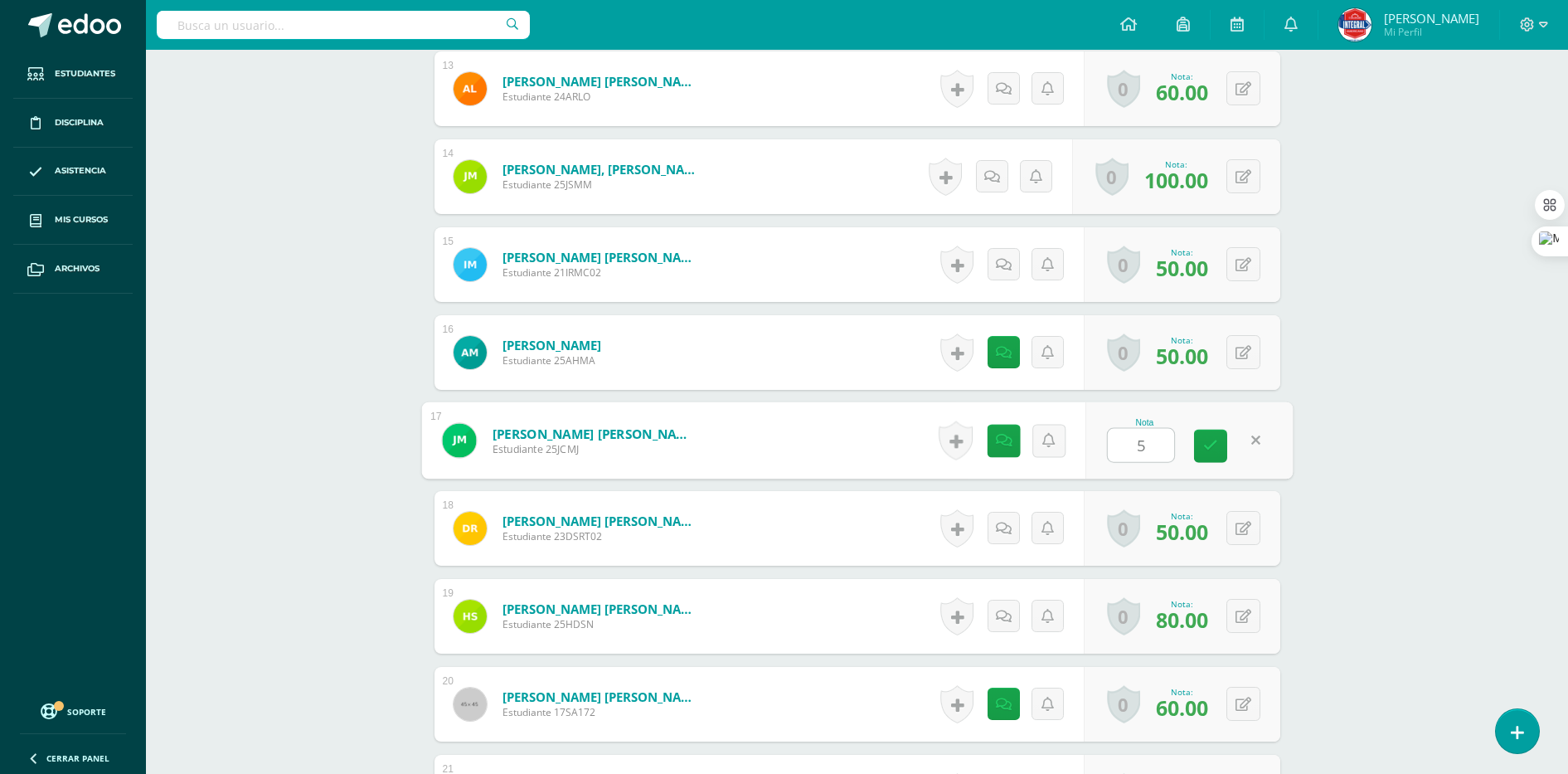
type input "50"
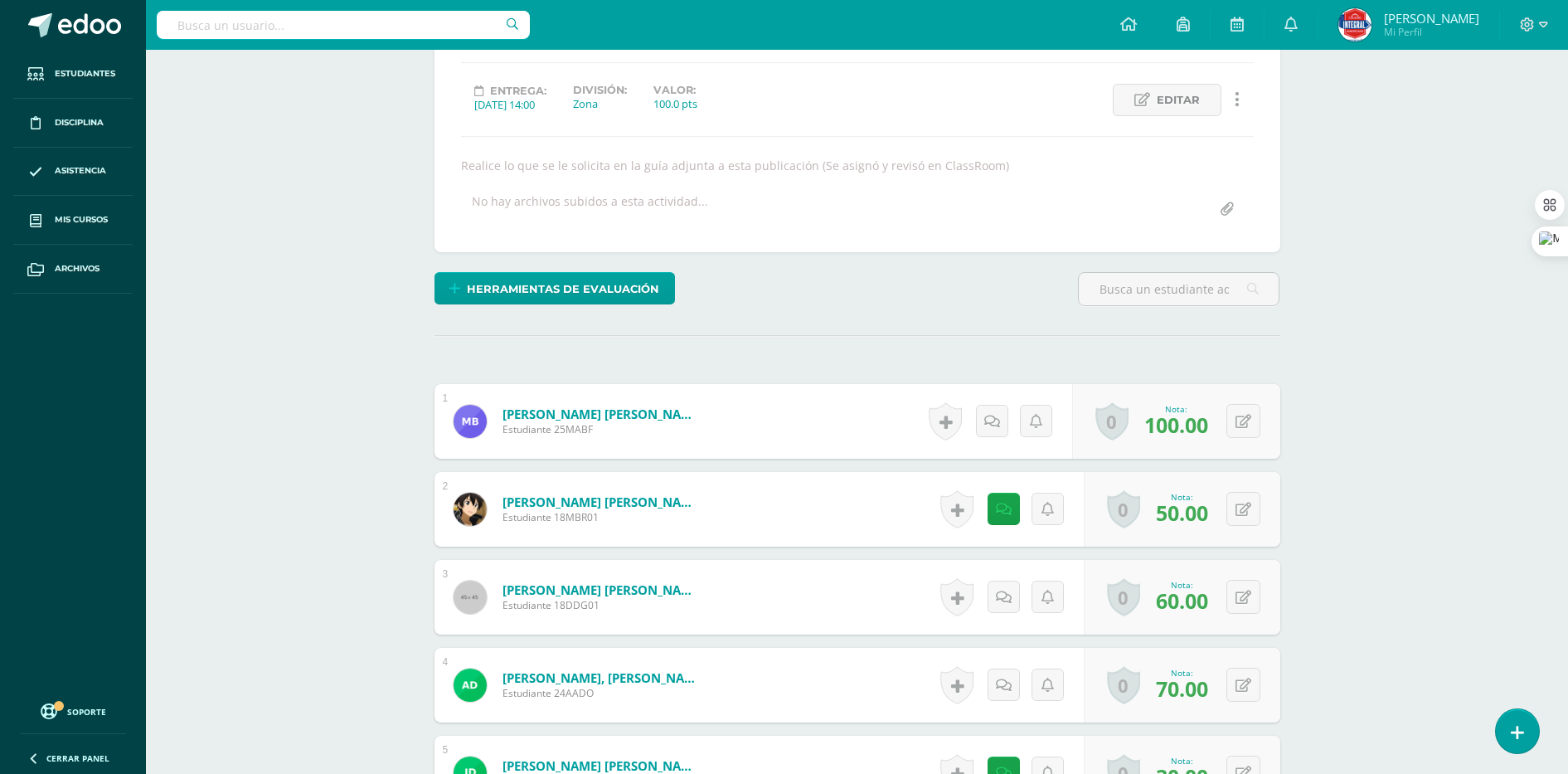
scroll to position [0, 0]
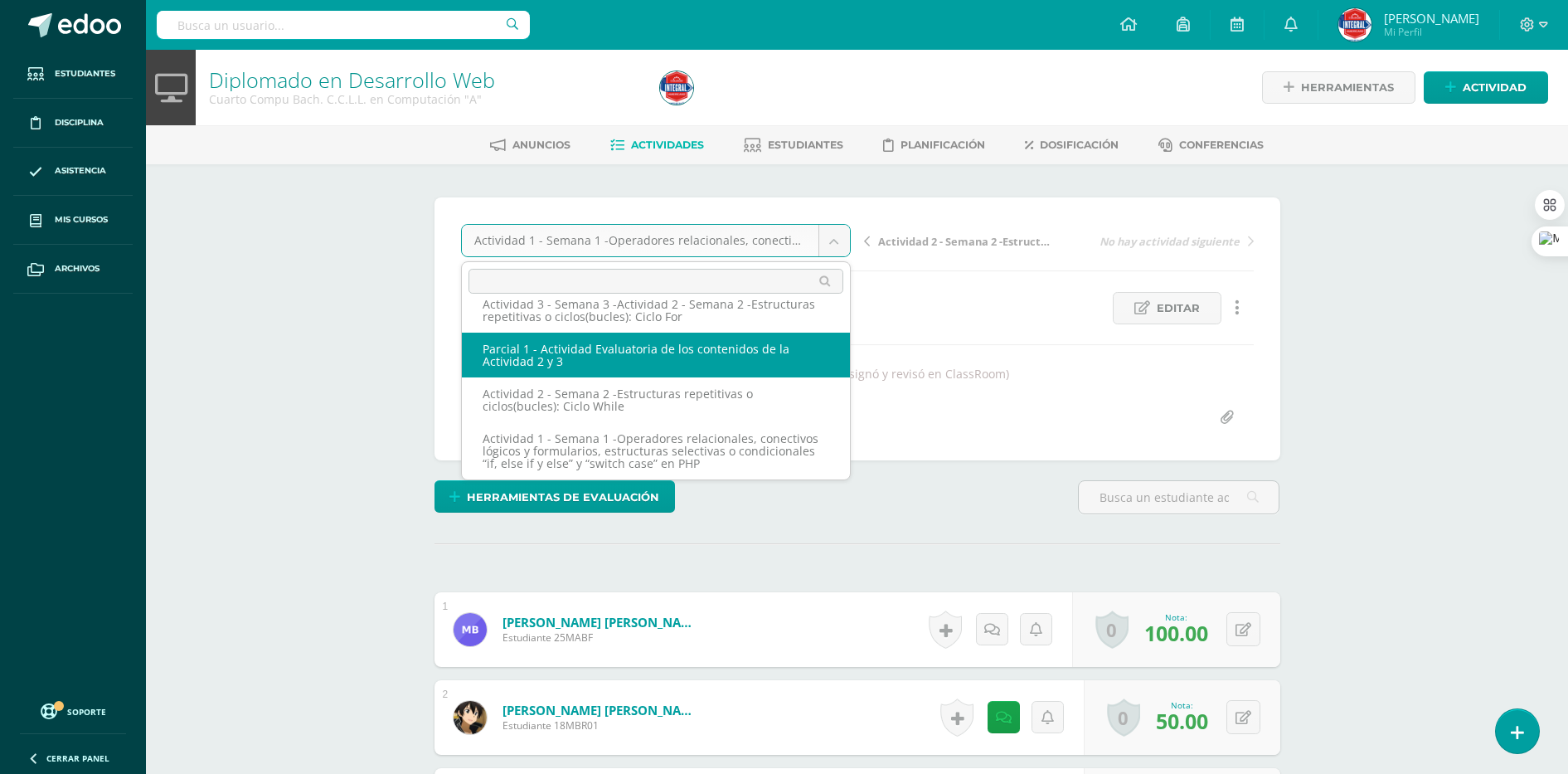
scroll to position [153, 0]
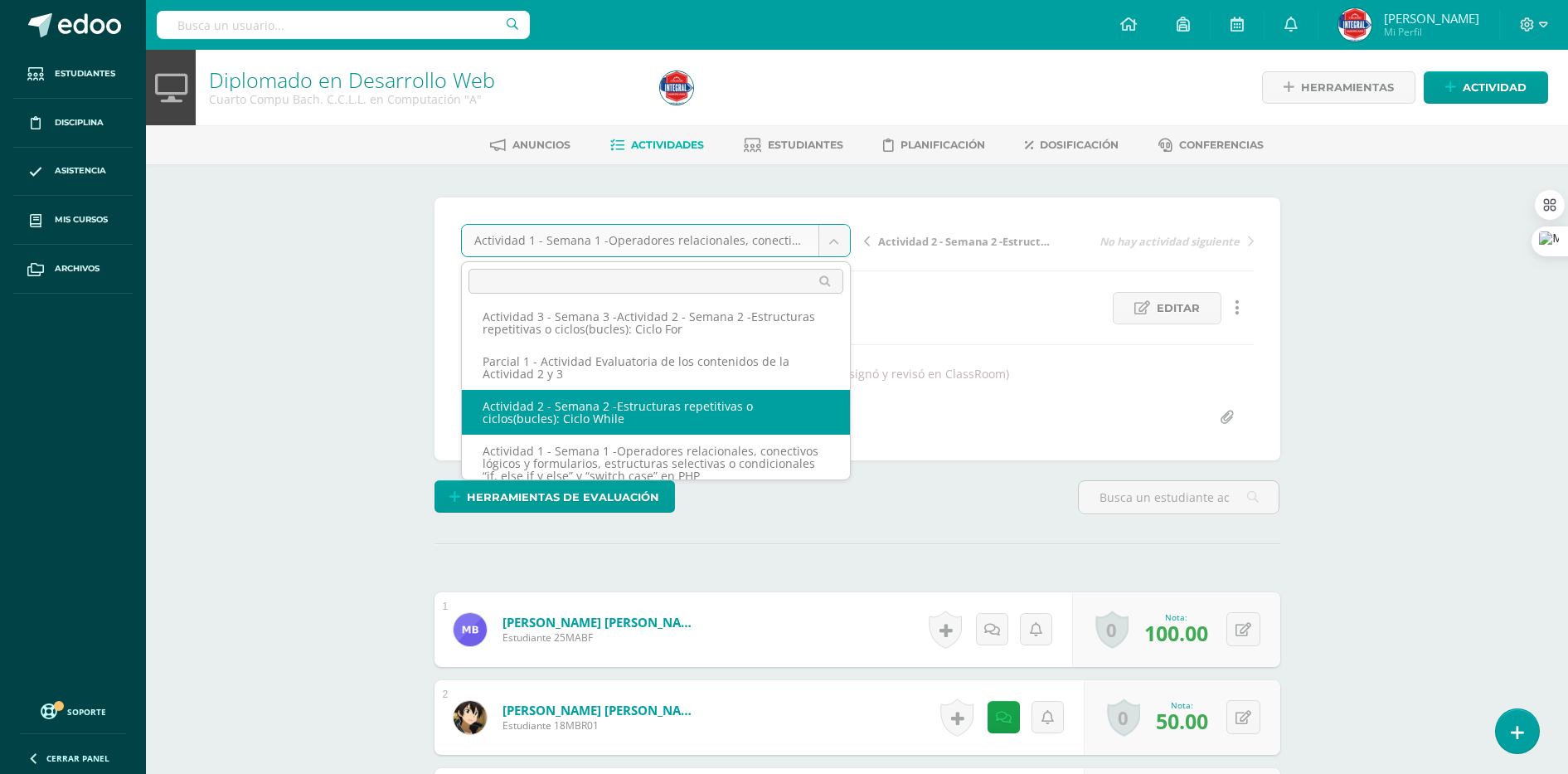
select select "/dashboard/teacher/grade-activity/189535/"
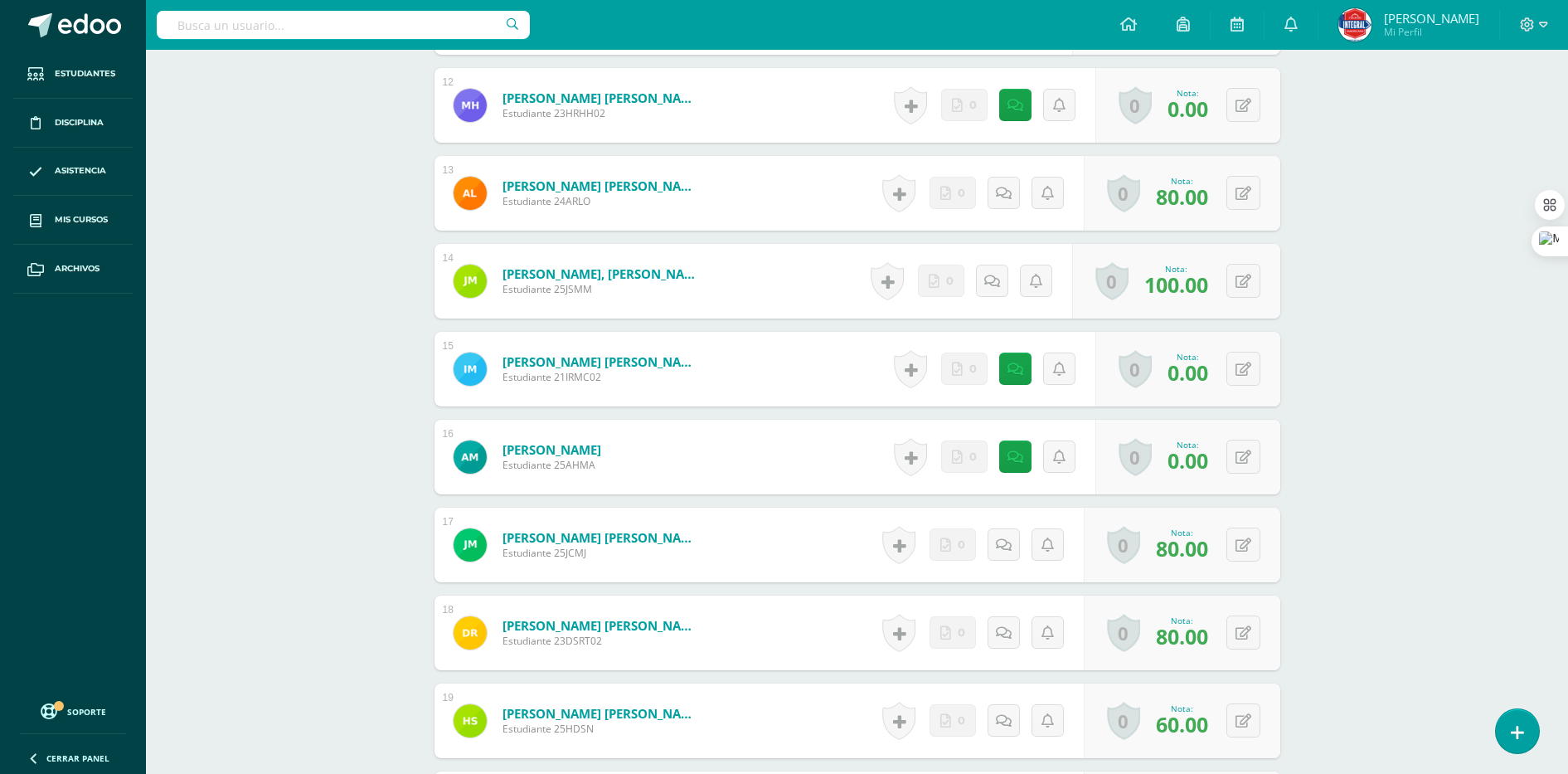
scroll to position [1523, 0]
click at [1246, 379] on button at bounding box center [1243, 368] width 34 height 34
type input "50"
click at [1236, 446] on div "0 [GEOGRAPHIC_DATA] Logros obtenidos Aún no hay logros agregados Nota: 0.00" at bounding box center [1188, 455] width 185 height 75
click at [1249, 457] on icon at bounding box center [1254, 456] width 17 height 14
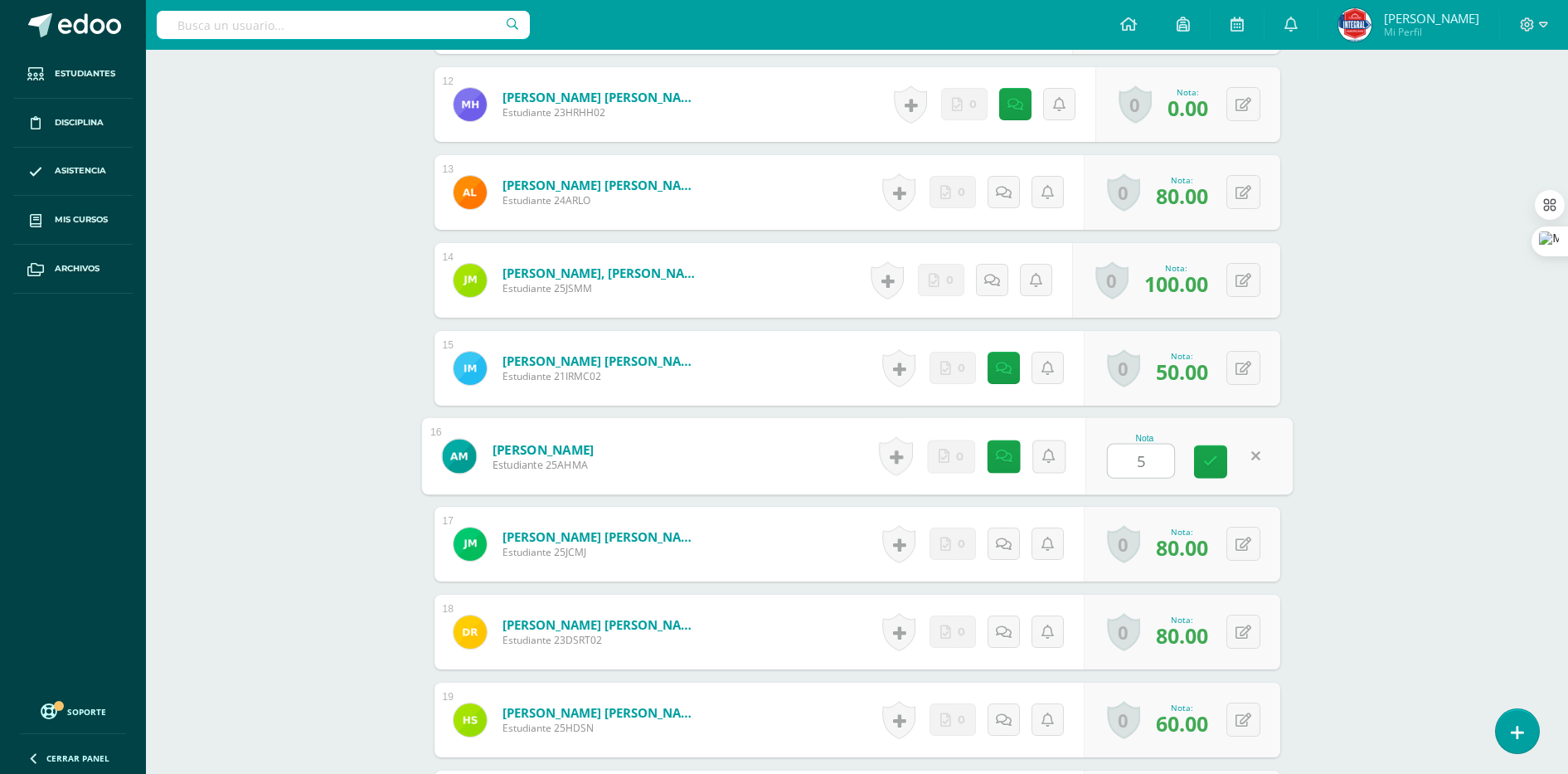
type input "50"
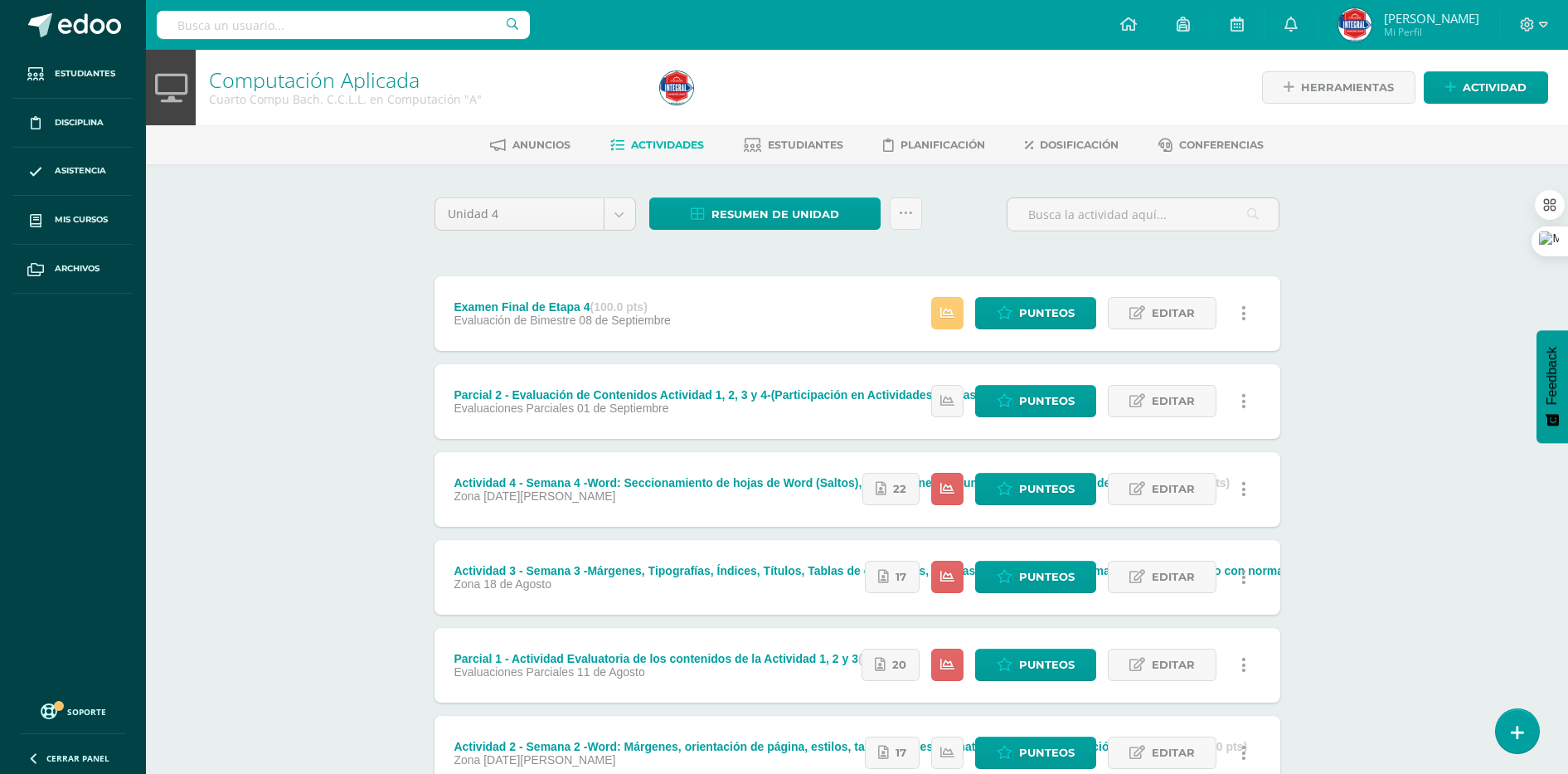
click at [763, 230] on div "Resumen de unidad Descargar como HTML Descargar como PDF Descargar como XLS Sub…" at bounding box center [786, 222] width 286 height 48
click at [765, 223] on span "Resumen de unidad" at bounding box center [775, 214] width 128 height 31
click at [752, 109] on link "Descargar como HTML" at bounding box center [766, 106] width 177 height 26
click at [622, 211] on body "Estudiantes Disciplina Asistencia Mis cursos Archivos Soporte Ayuda Reportar un…" at bounding box center [784, 494] width 1568 height 989
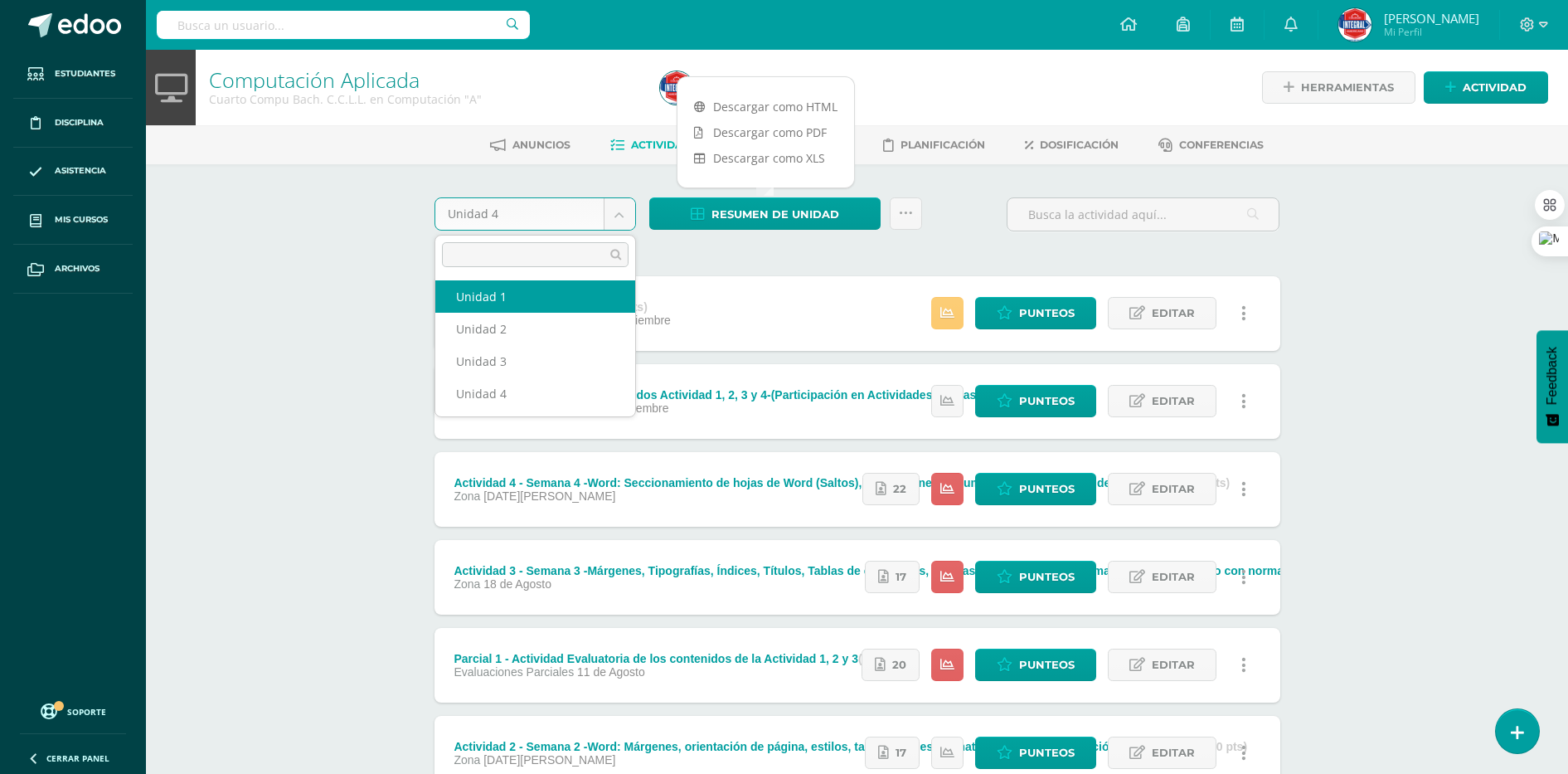
select select "Unidad 1"
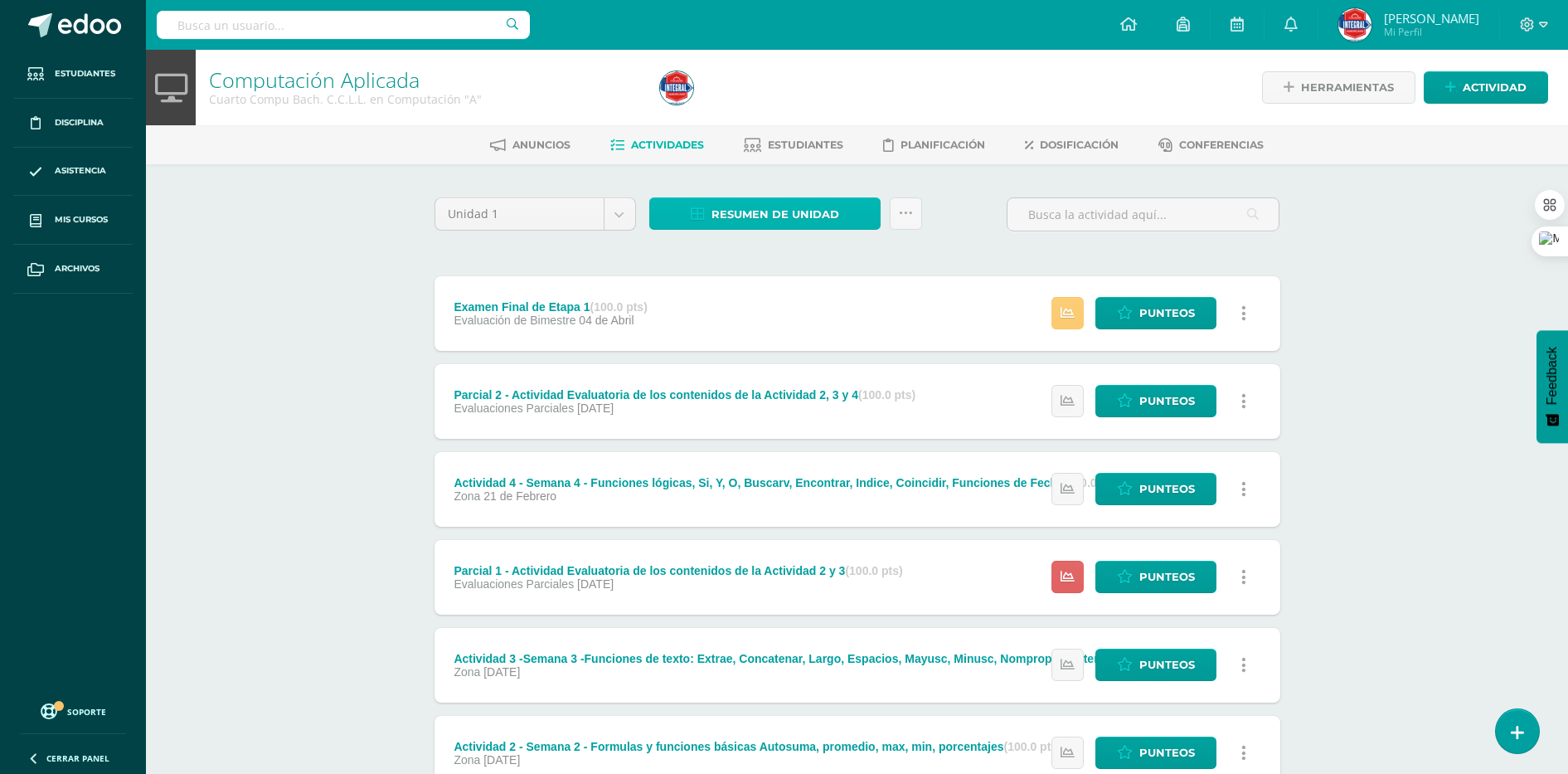
click at [784, 209] on span "Resumen de unidad" at bounding box center [775, 214] width 128 height 31
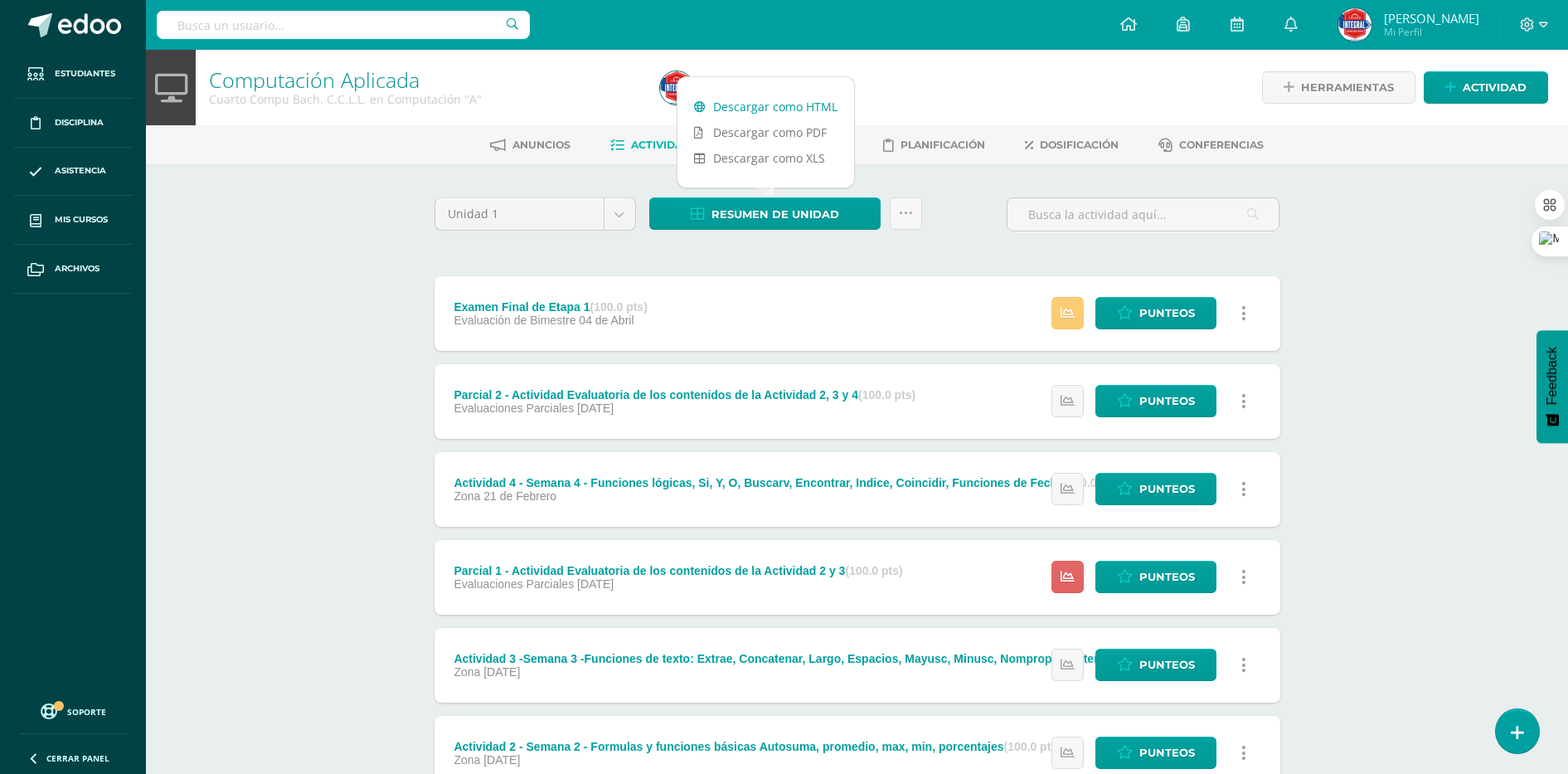
click at [774, 110] on link "Descargar como HTML" at bounding box center [766, 106] width 177 height 26
click at [735, 264] on div "Unidad 1 Unidad 1 Unidad 2 Unidad 3 Unidad 4 Resumen de unidad Enviar punteos a…" at bounding box center [858, 576] width 860 height 758
click at [616, 223] on body "Estudiantes Disciplina Asistencia Mis cursos Archivos Soporte Ayuda Reportar un…" at bounding box center [784, 494] width 1568 height 989
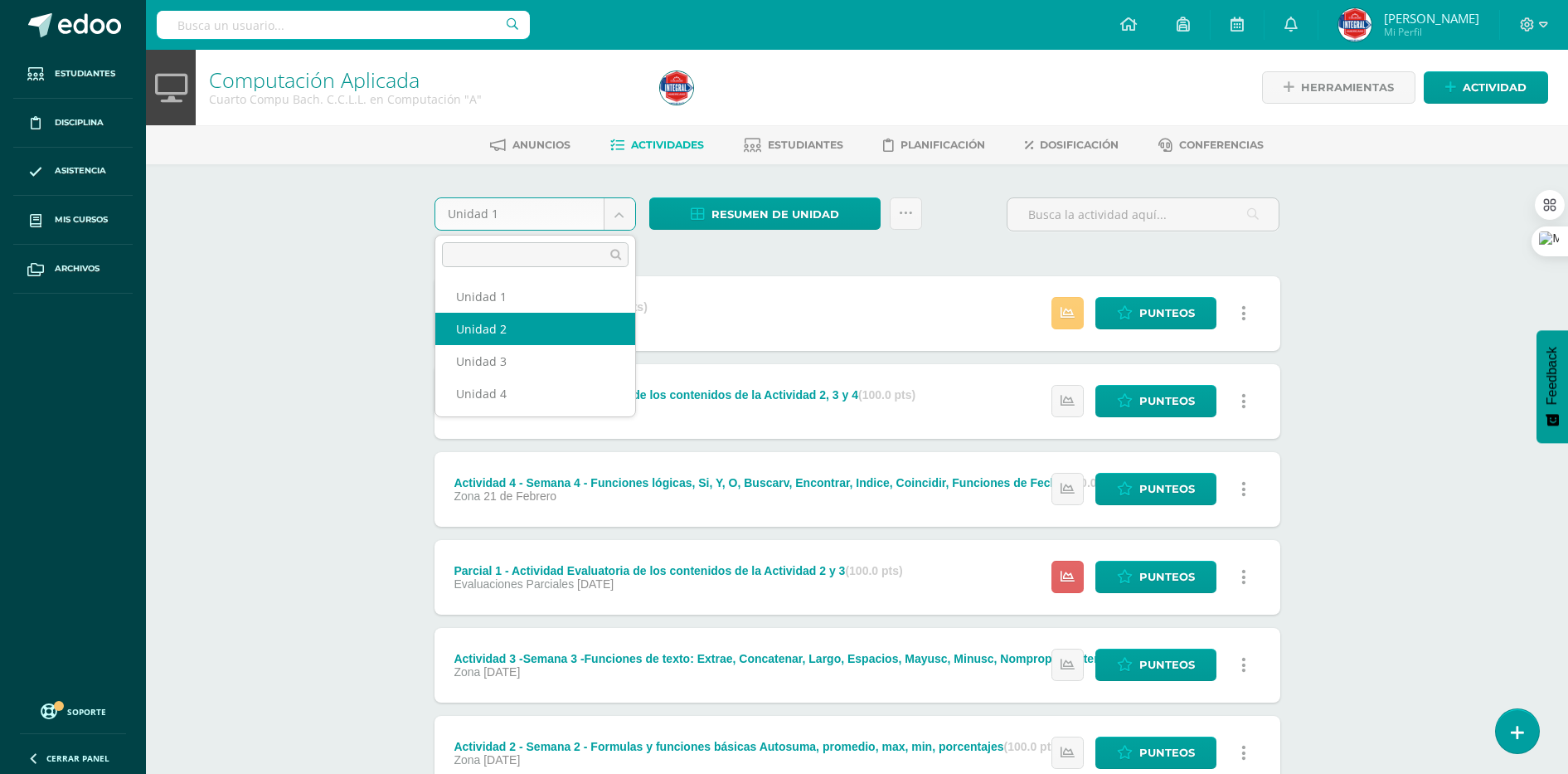
select select "Unidad 2"
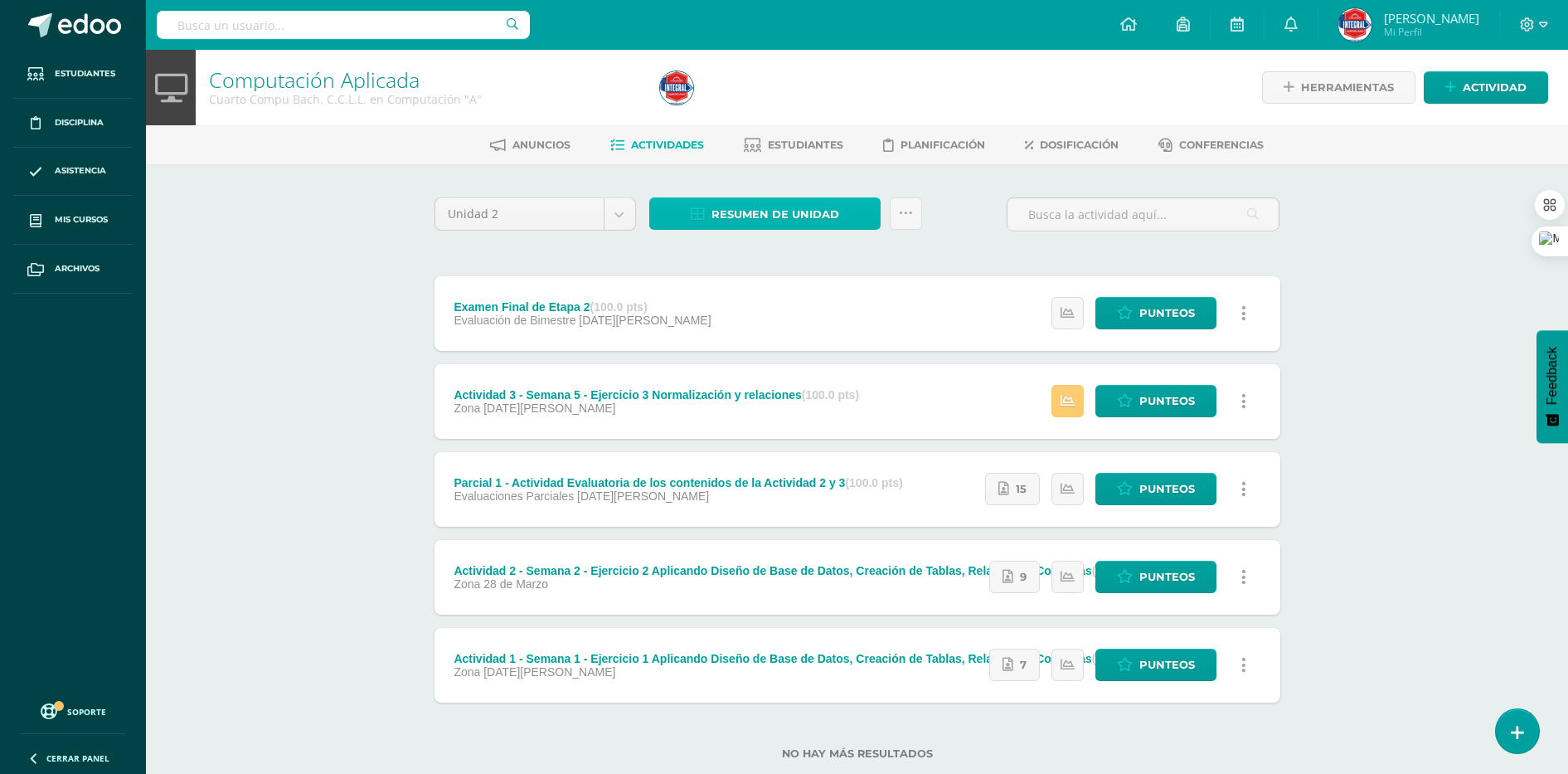
click at [745, 209] on span "Resumen de unidad" at bounding box center [775, 214] width 128 height 31
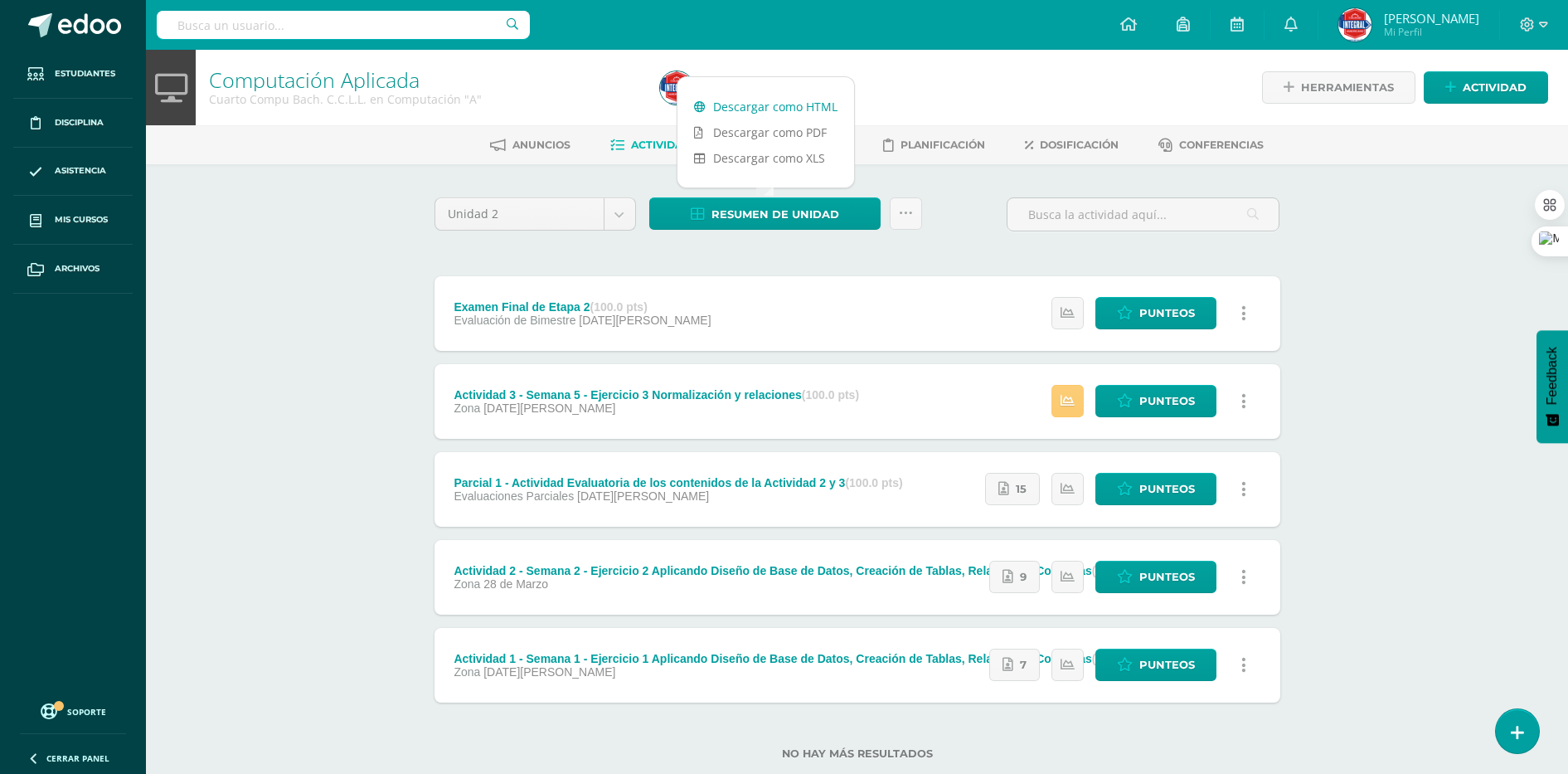
click at [760, 107] on link "Descargar como HTML" at bounding box center [766, 106] width 177 height 26
click at [804, 103] on link "Descargar como HTML" at bounding box center [766, 106] width 177 height 26
click at [623, 208] on body "Estudiantes Disciplina Asistencia Mis cursos Archivos Soporte Ayuda Reportar un…" at bounding box center [784, 406] width 1568 height 813
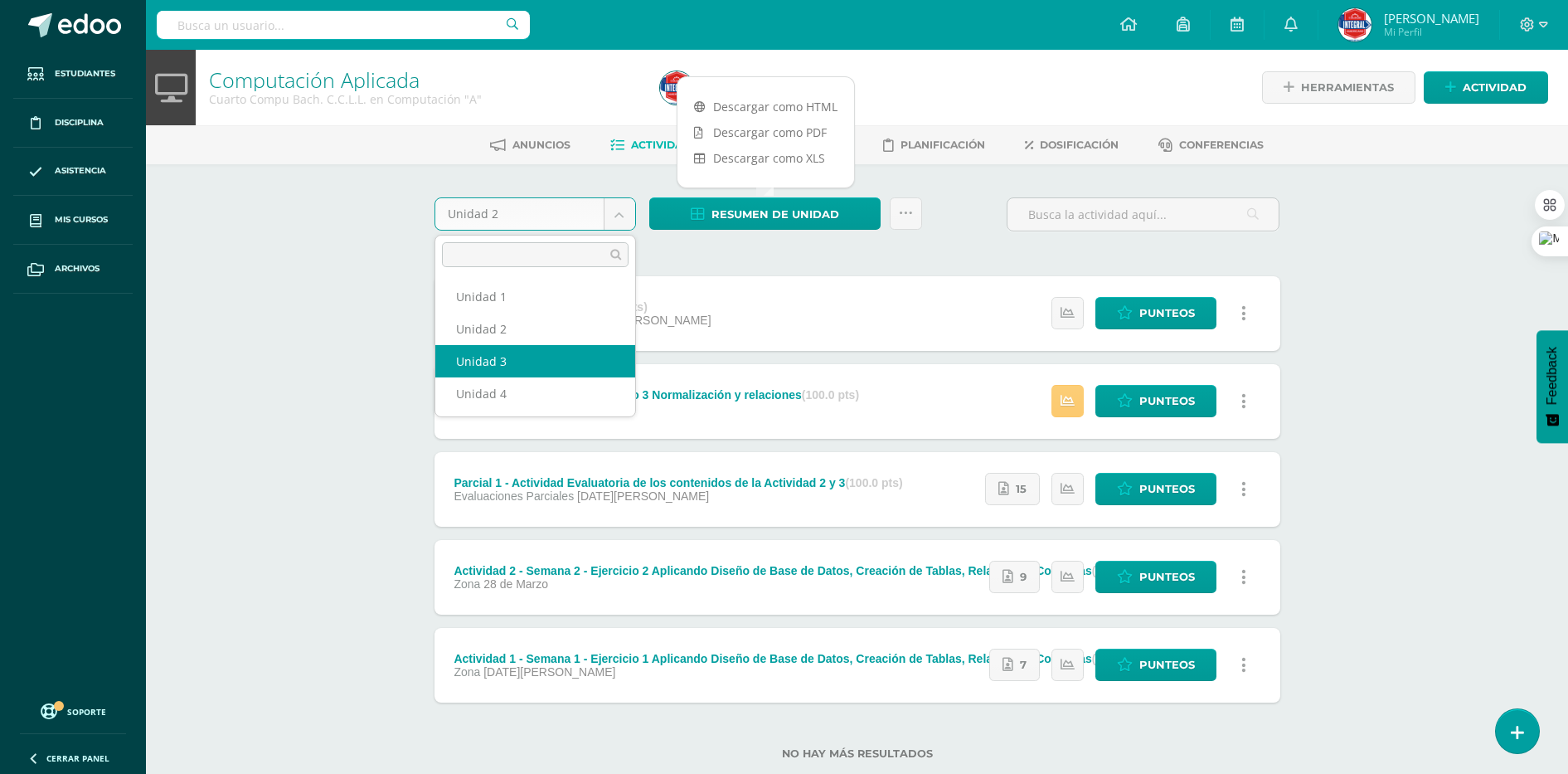
select select "Unidad 3"
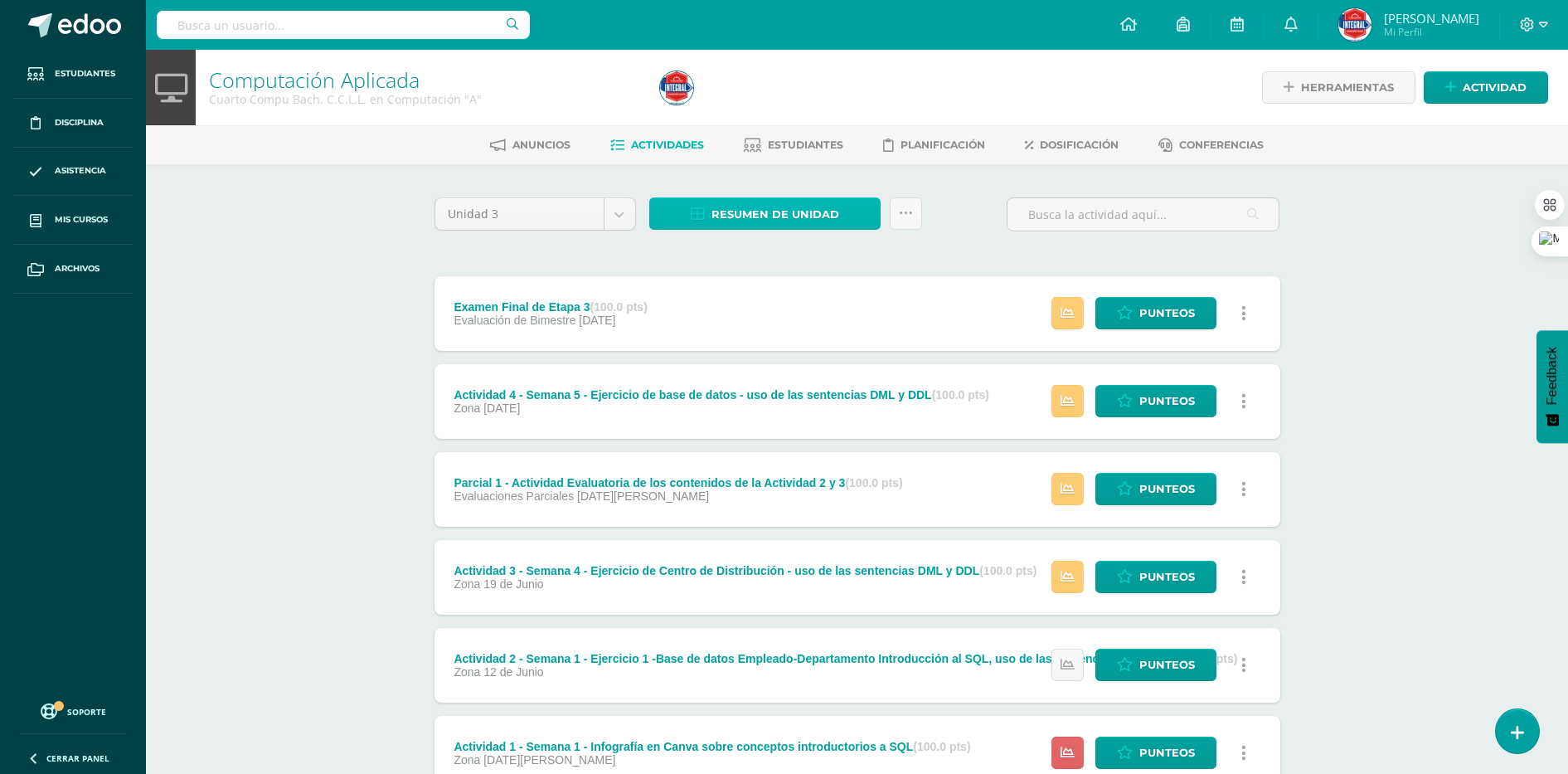
click at [804, 210] on span "Resumen de unidad" at bounding box center [775, 214] width 128 height 31
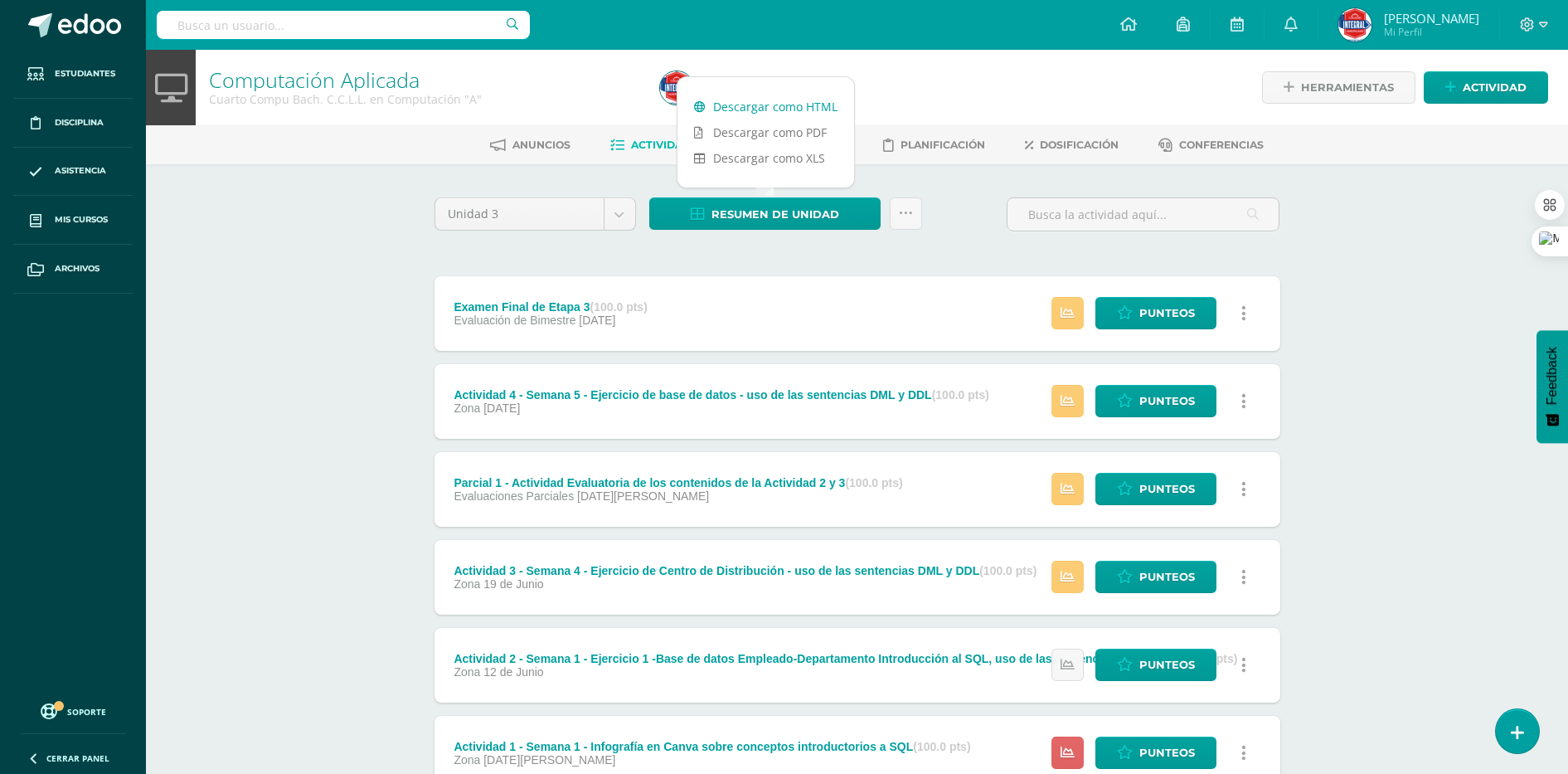
click at [778, 101] on link "Descargar como HTML" at bounding box center [766, 106] width 177 height 26
